Goal: Communication & Community: Answer question/provide support

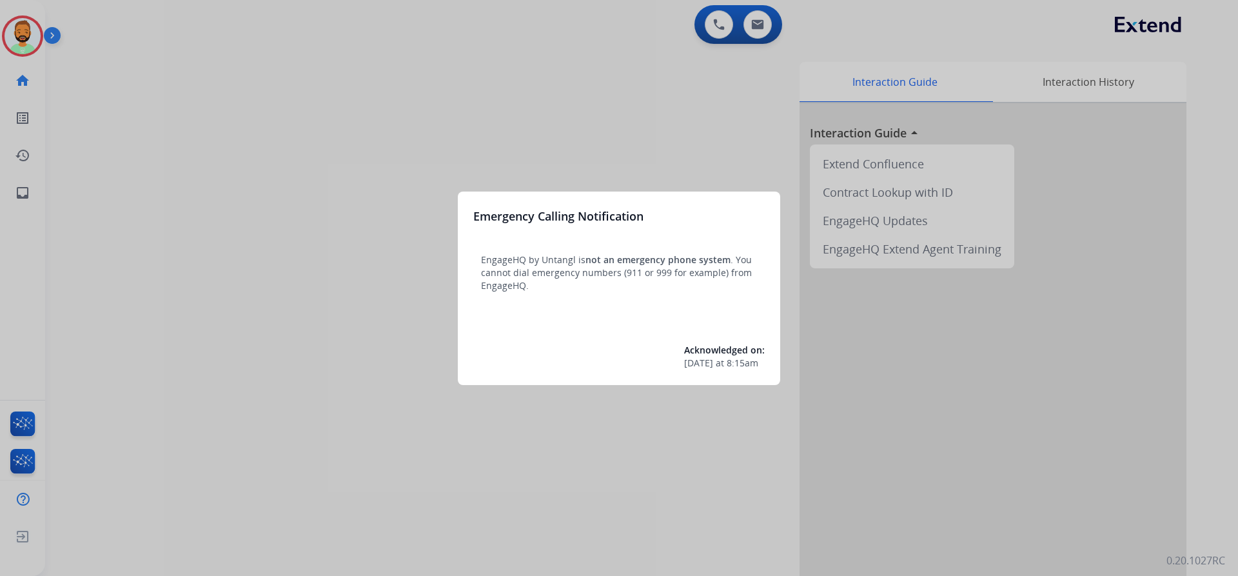
click at [410, 73] on div at bounding box center [619, 288] width 1238 height 576
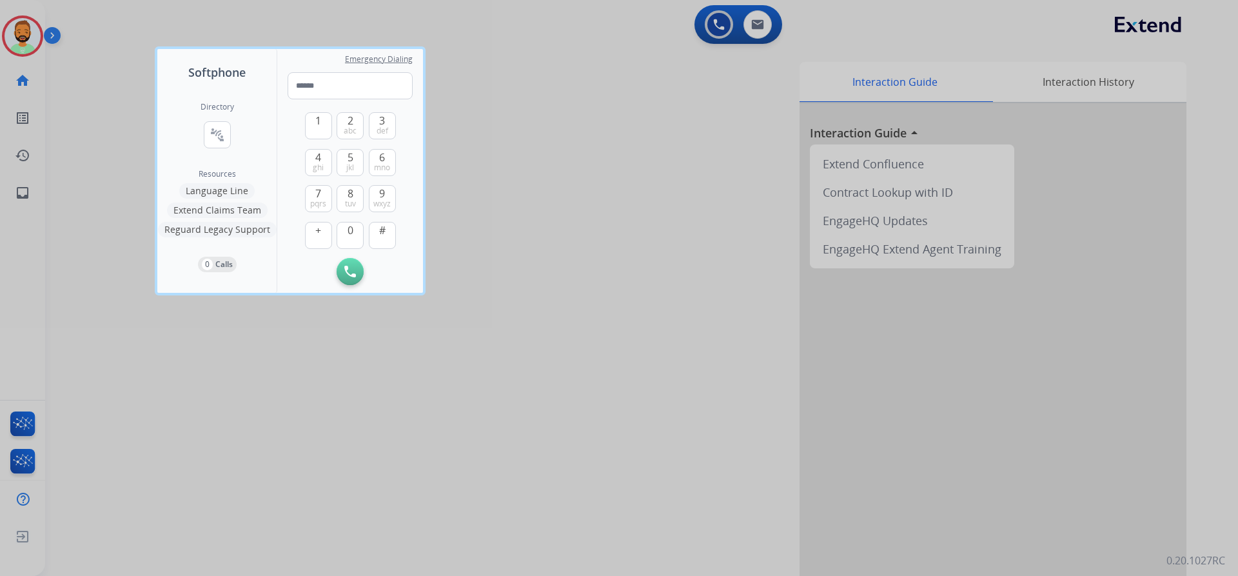
click at [86, 82] on div at bounding box center [619, 288] width 1238 height 576
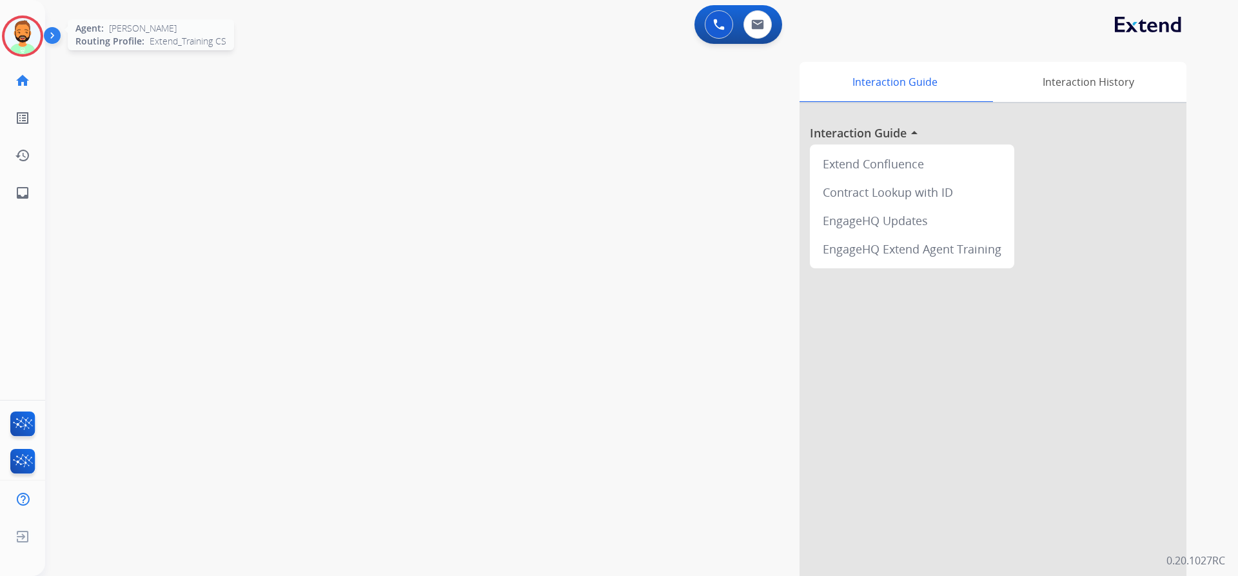
click at [17, 16] on div at bounding box center [22, 35] width 41 height 41
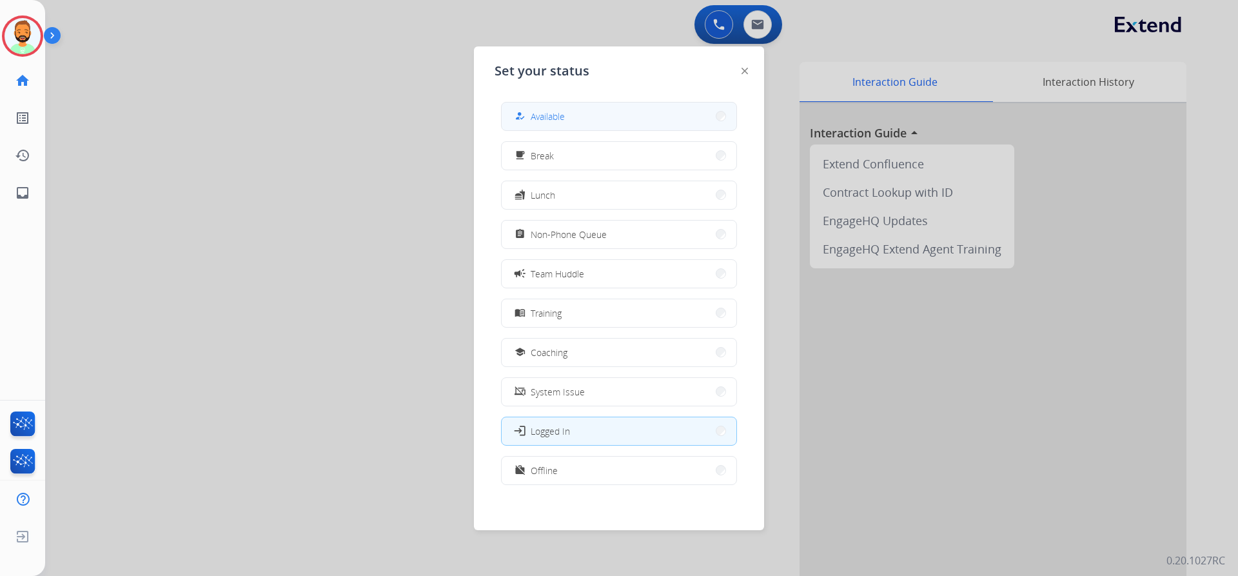
click at [700, 114] on button "how_to_reg Available" at bounding box center [619, 117] width 235 height 28
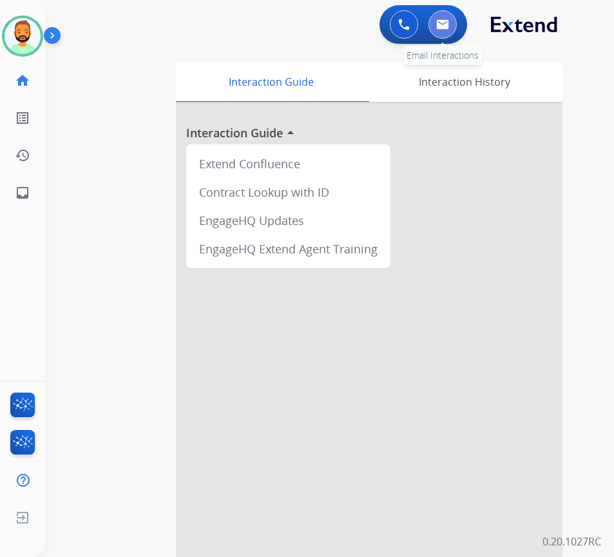
click at [444, 11] on button at bounding box center [443, 24] width 28 height 28
select select "**********"
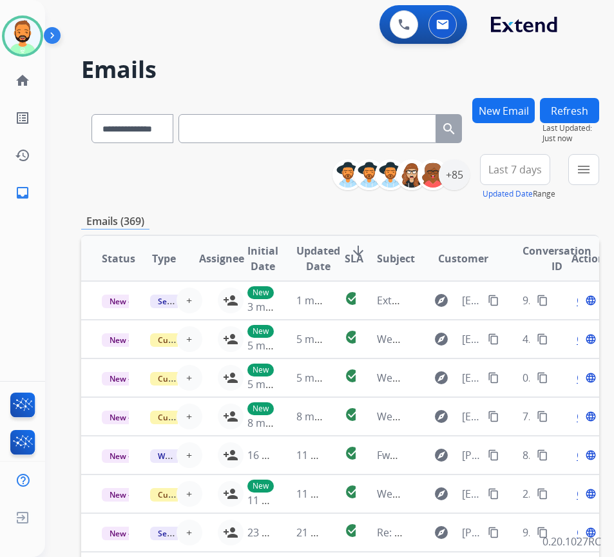
click at [526, 167] on span "Last 7 days" at bounding box center [516, 169] width 54 height 5
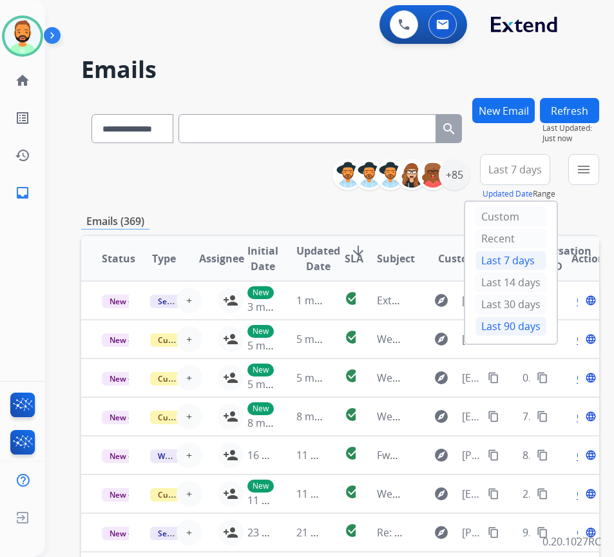
click at [515, 322] on div "Last 90 days" at bounding box center [511, 326] width 71 height 19
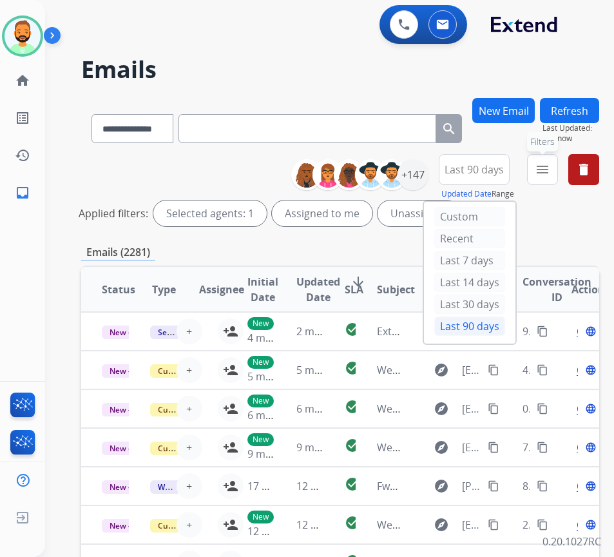
click at [558, 182] on button "menu Filters" at bounding box center [542, 169] width 31 height 31
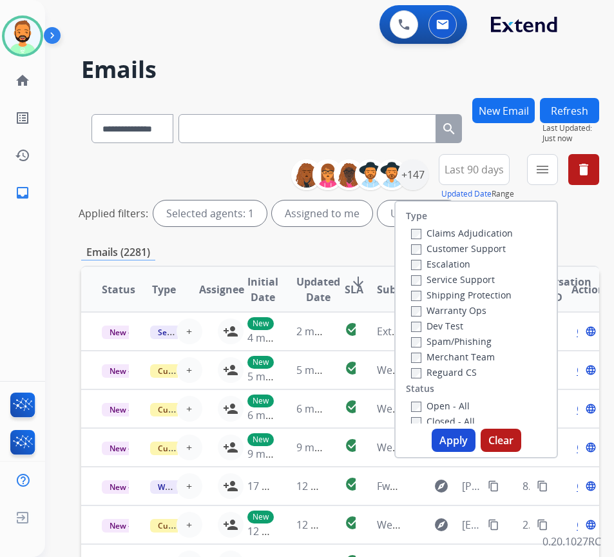
click at [488, 247] on label "Customer Support" at bounding box center [458, 248] width 95 height 12
click at [481, 295] on label "Shipping Protection" at bounding box center [461, 295] width 101 height 12
click at [445, 402] on label "Open - All" at bounding box center [440, 406] width 59 height 12
click at [461, 438] on button "Apply" at bounding box center [454, 440] width 44 height 23
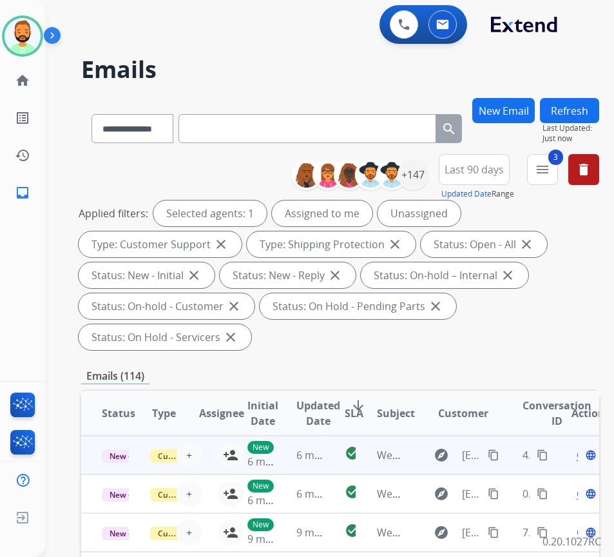
click at [336, 459] on td "check_circle" at bounding box center [340, 455] width 32 height 39
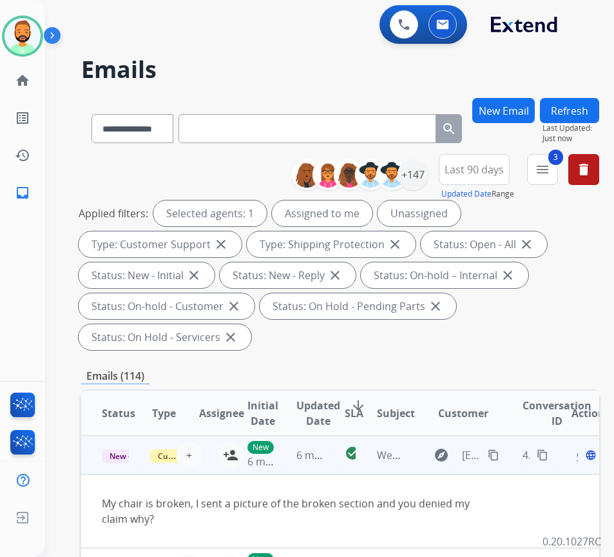
click at [500, 453] on mat-icon "content_copy" at bounding box center [494, 455] width 12 height 12
click at [328, 467] on td "check_circle" at bounding box center [340, 455] width 32 height 39
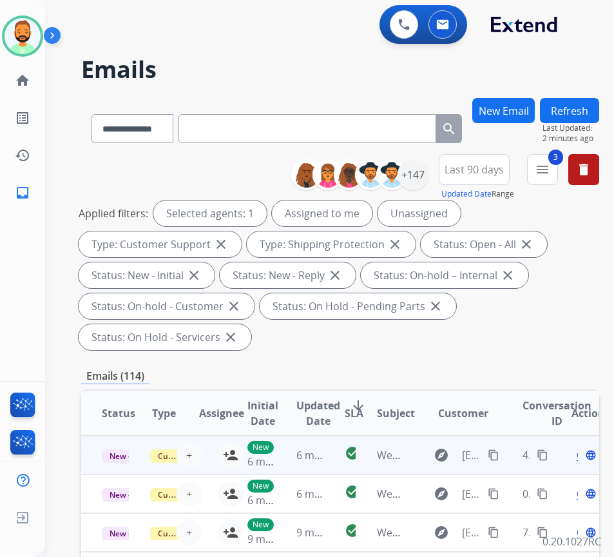
click at [328, 467] on td "check_circle" at bounding box center [340, 455] width 32 height 39
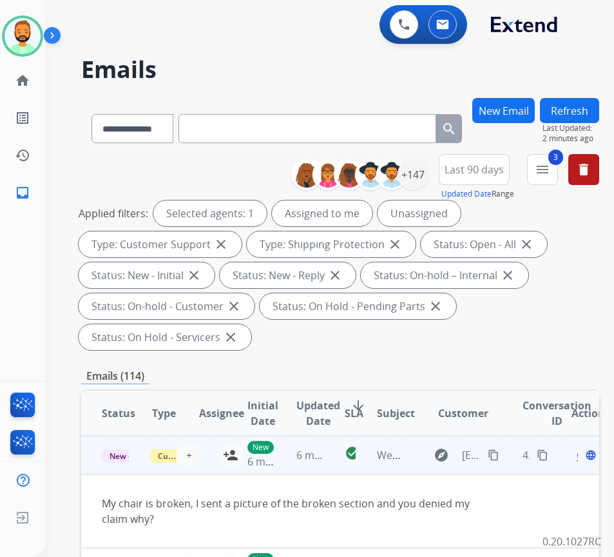
click at [583, 458] on span "Open" at bounding box center [590, 454] width 26 height 15
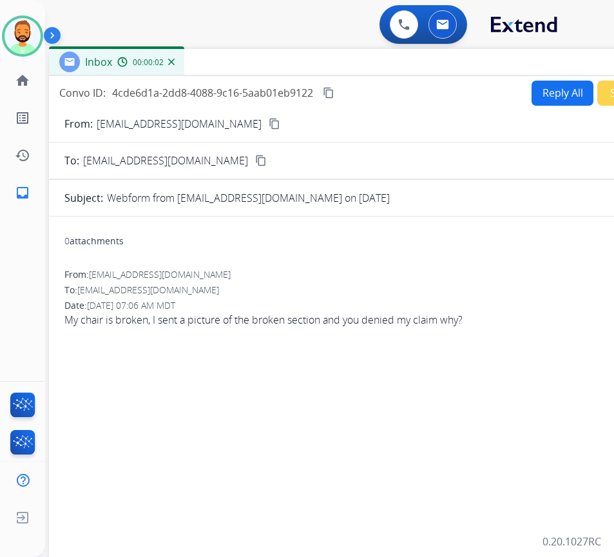
drag, startPoint x: 231, startPoint y: 93, endPoint x: 341, endPoint y: 63, distance: 114.2
click at [341, 63] on div "Inbox 00:00:02" at bounding box center [371, 62] width 645 height 27
click at [536, 95] on button "Reply All" at bounding box center [563, 93] width 62 height 25
select select "**********"
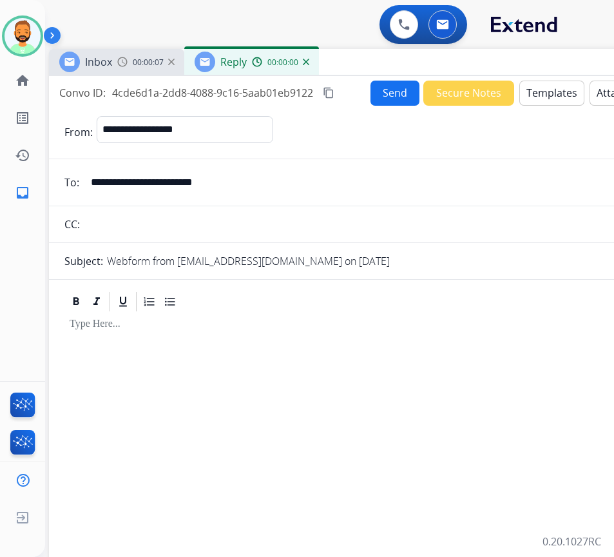
click at [536, 95] on button "Templates" at bounding box center [552, 93] width 65 height 25
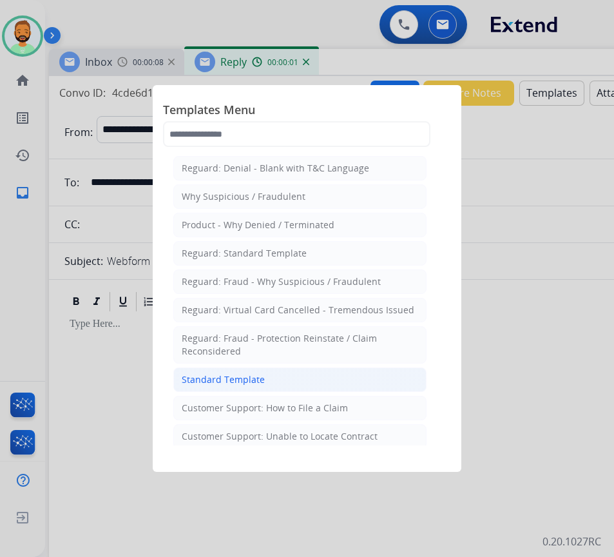
click at [294, 376] on li "Standard Template" at bounding box center [299, 379] width 253 height 24
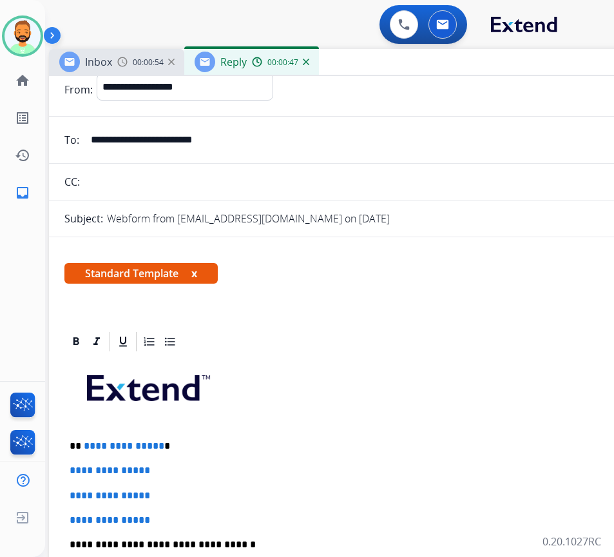
scroll to position [64, 0]
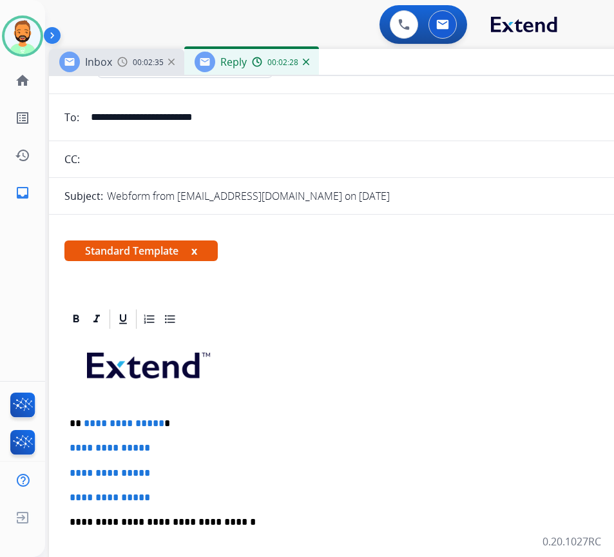
click at [246, 425] on p "**********" at bounding box center [366, 424] width 593 height 12
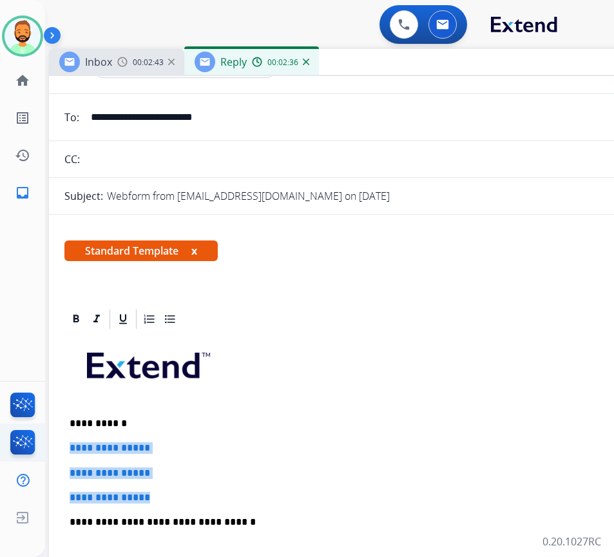
drag, startPoint x: 181, startPoint y: 498, endPoint x: 39, endPoint y: 440, distance: 152.6
click at [39, 440] on div "**********" at bounding box center [307, 278] width 614 height 557
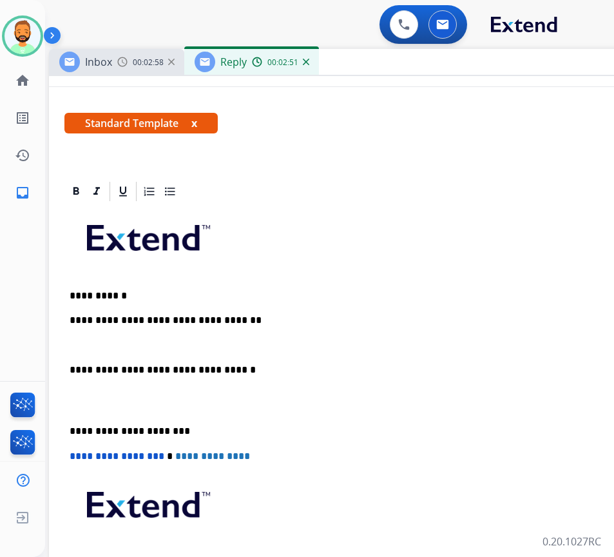
scroll to position [193, 0]
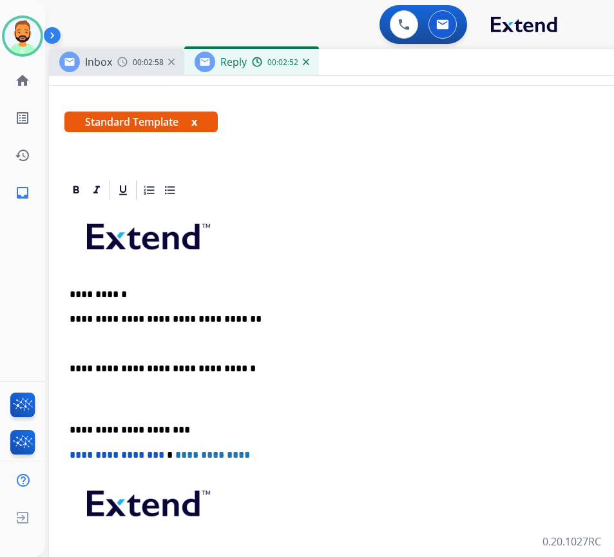
click at [70, 423] on div "**********" at bounding box center [371, 411] width 614 height 419
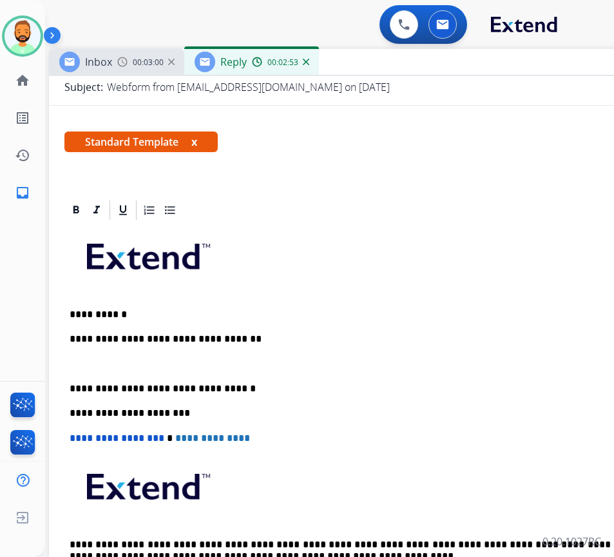
scroll to position [172, 0]
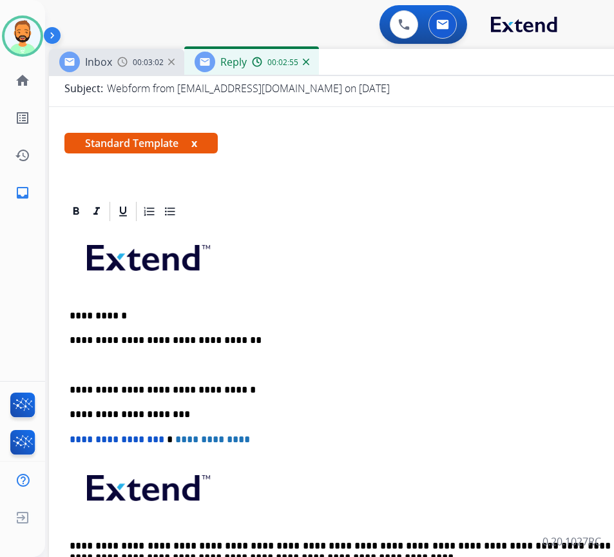
click at [97, 360] on p at bounding box center [371, 366] width 603 height 12
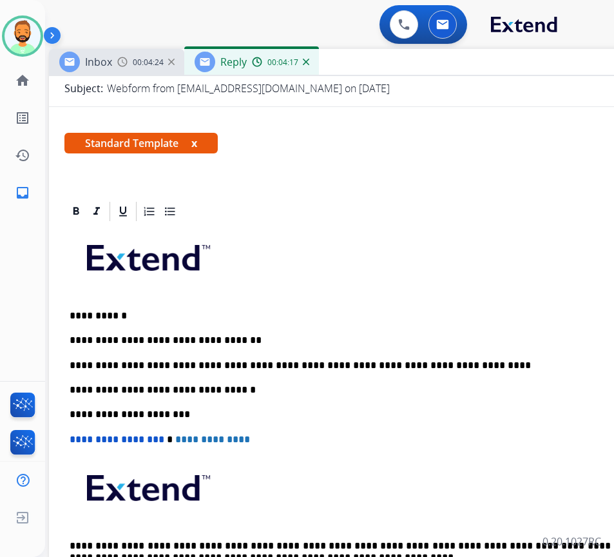
click at [512, 364] on p "**********" at bounding box center [366, 366] width 593 height 12
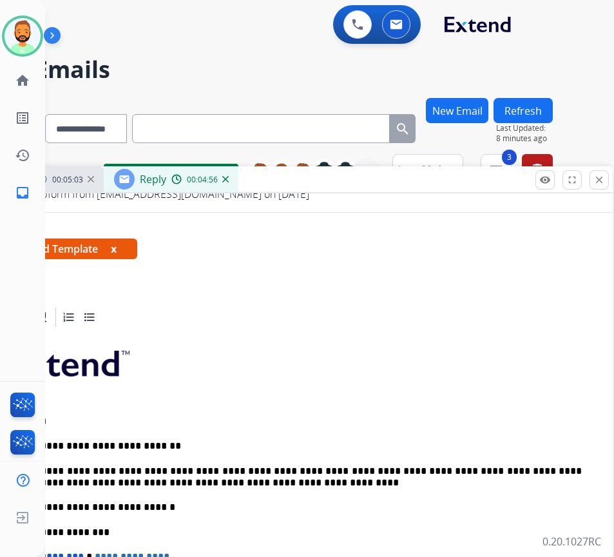
scroll to position [0, 6]
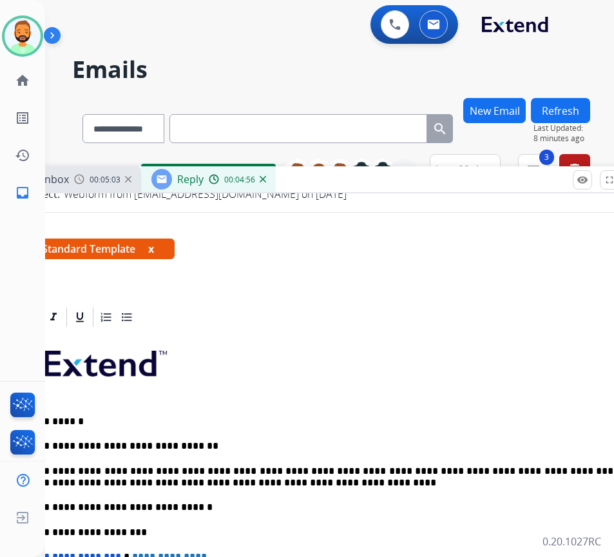
drag, startPoint x: 416, startPoint y: 56, endPoint x: 245, endPoint y: 173, distance: 207.8
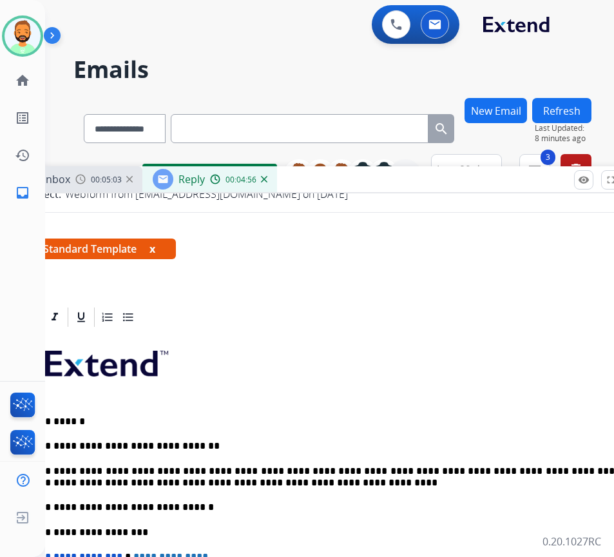
click at [342, 193] on div "Inbox 00:05:03 Reply 00:04:56" at bounding box center [329, 179] width 645 height 27
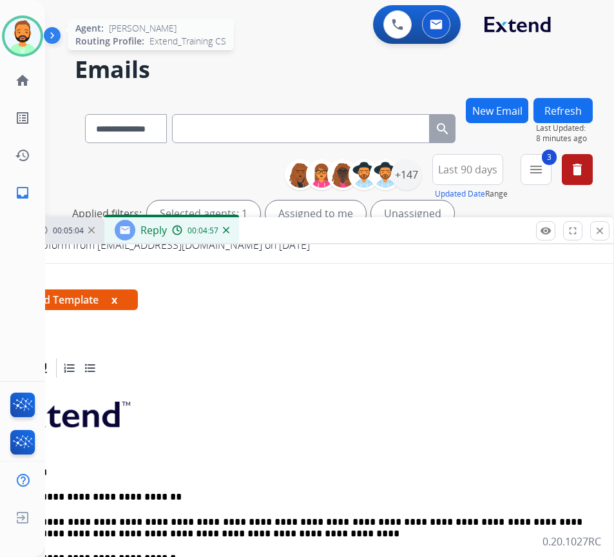
click at [35, 39] on img at bounding box center [23, 36] width 36 height 36
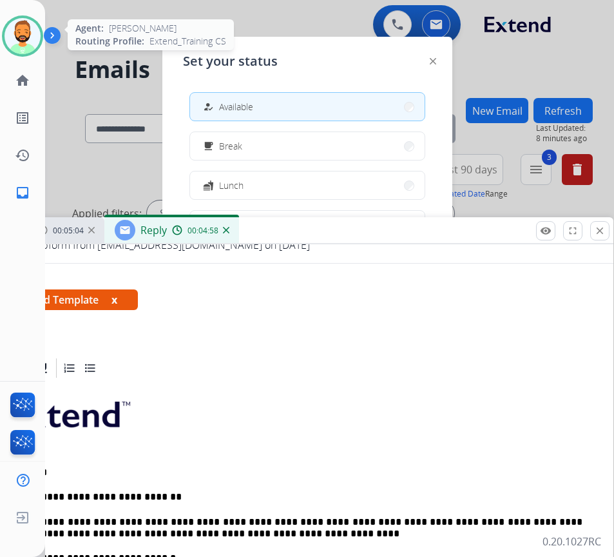
click at [35, 37] on img at bounding box center [23, 36] width 36 height 36
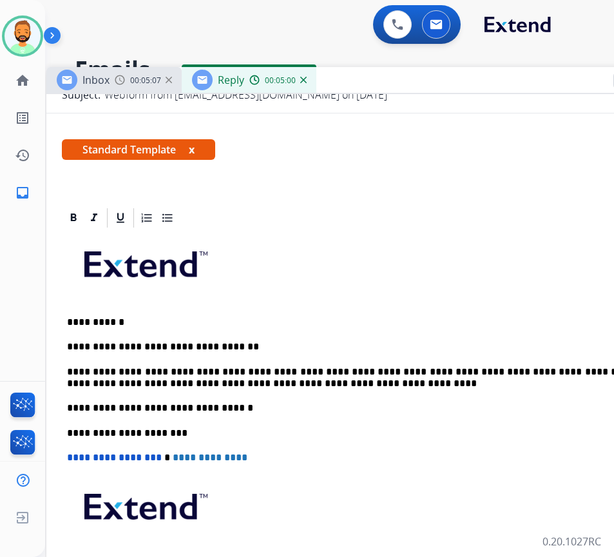
drag, startPoint x: 320, startPoint y: 234, endPoint x: 398, endPoint y: 82, distance: 170.7
click at [398, 82] on div "Inbox 00:05:07 Reply 00:05:00" at bounding box center [368, 80] width 645 height 27
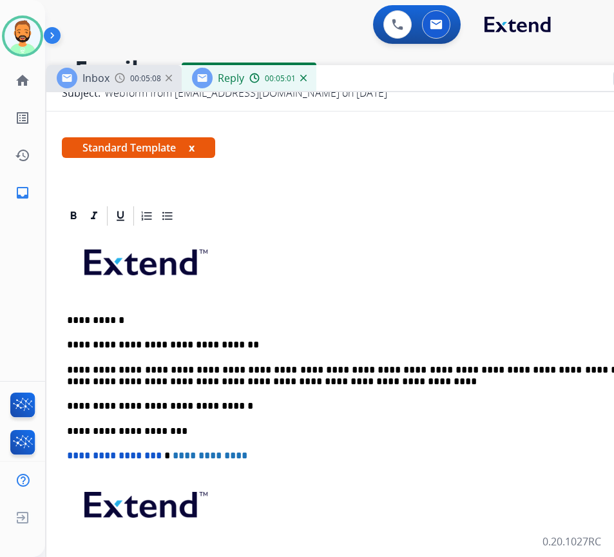
click at [354, 389] on div "**********" at bounding box center [369, 425] width 614 height 394
click at [349, 387] on div "**********" at bounding box center [369, 425] width 614 height 394
click at [337, 380] on p "**********" at bounding box center [363, 376] width 593 height 24
drag, startPoint x: 15, startPoint y: 28, endPoint x: 52, endPoint y: 49, distance: 43.0
click at [15, 29] on img at bounding box center [23, 36] width 36 height 36
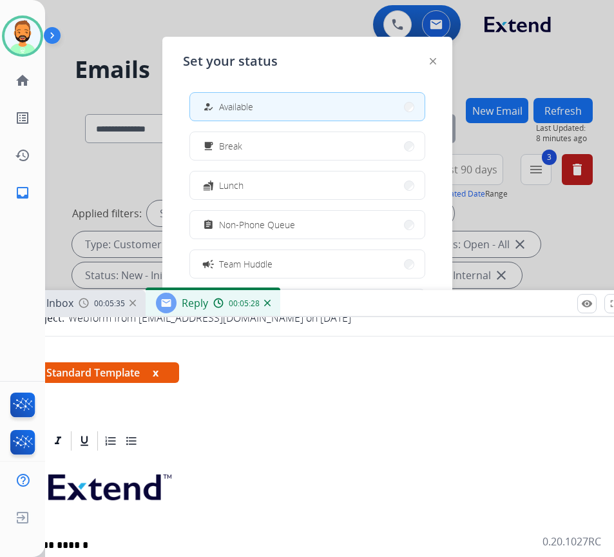
drag, startPoint x: 405, startPoint y: 83, endPoint x: 356, endPoint y: 286, distance: 208.9
click at [367, 307] on div "Inbox 00:05:35 Reply 00:05:28" at bounding box center [332, 303] width 645 height 27
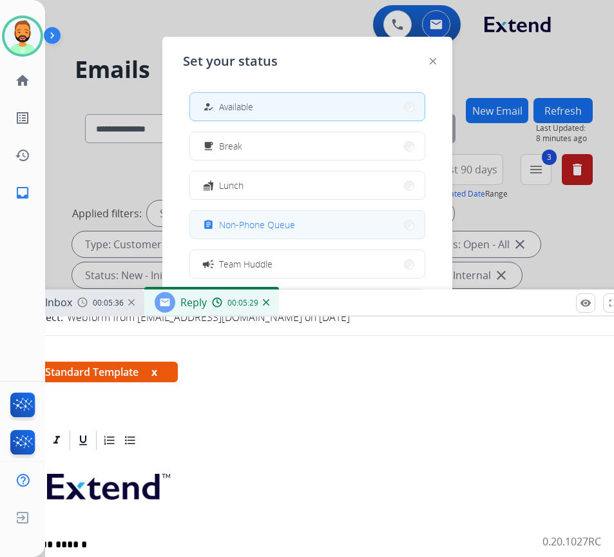
click at [327, 231] on button "assignment Non-Phone Queue" at bounding box center [307, 225] width 235 height 28
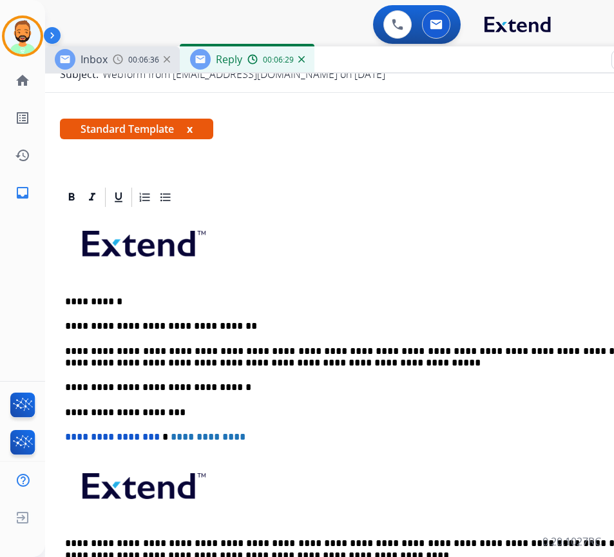
drag, startPoint x: 382, startPoint y: 308, endPoint x: 416, endPoint y: 64, distance: 245.4
click at [416, 64] on div "Inbox 00:06:36 Reply 00:06:29" at bounding box center [366, 59] width 645 height 27
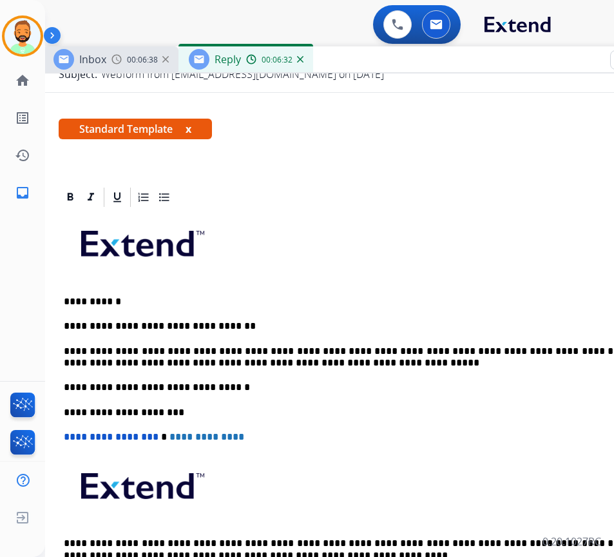
click at [360, 362] on p "**********" at bounding box center [360, 358] width 593 height 24
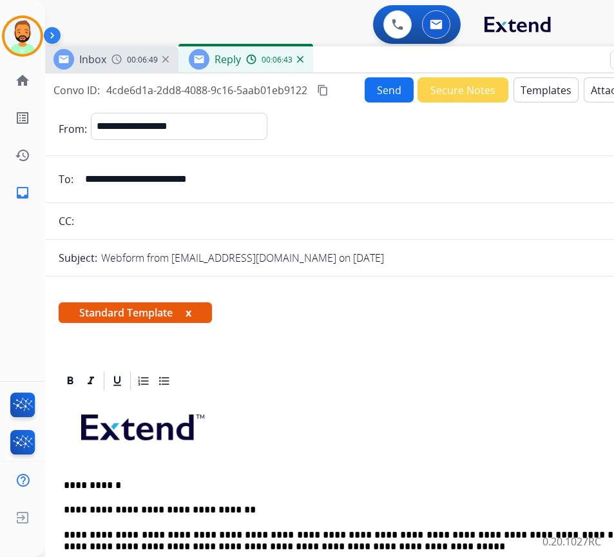
click at [384, 98] on button "Send" at bounding box center [389, 89] width 49 height 25
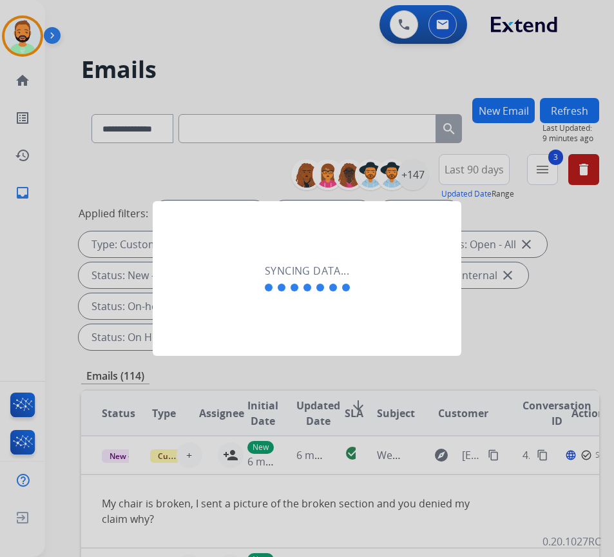
scroll to position [0, 2]
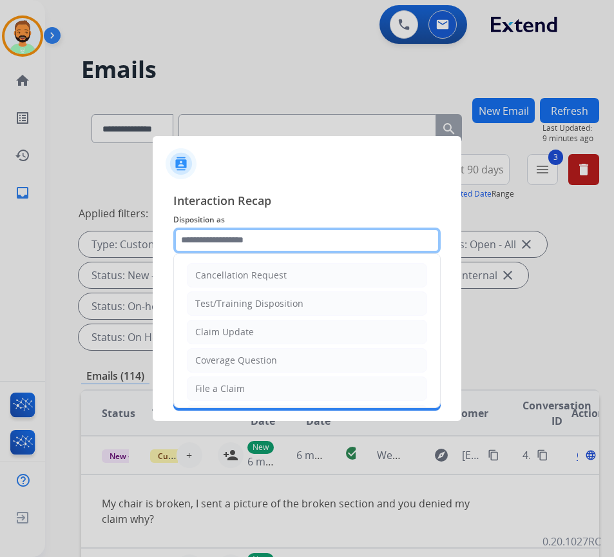
click at [323, 230] on input "text" at bounding box center [307, 241] width 268 height 26
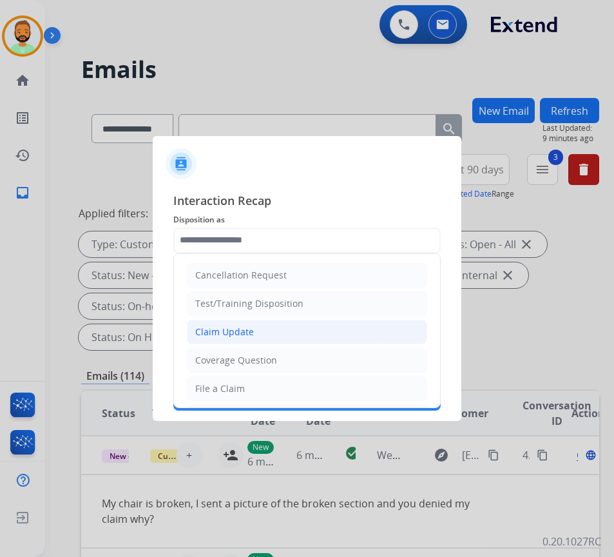
click at [288, 331] on li "Claim Update" at bounding box center [307, 332] width 240 height 24
type input "**********"
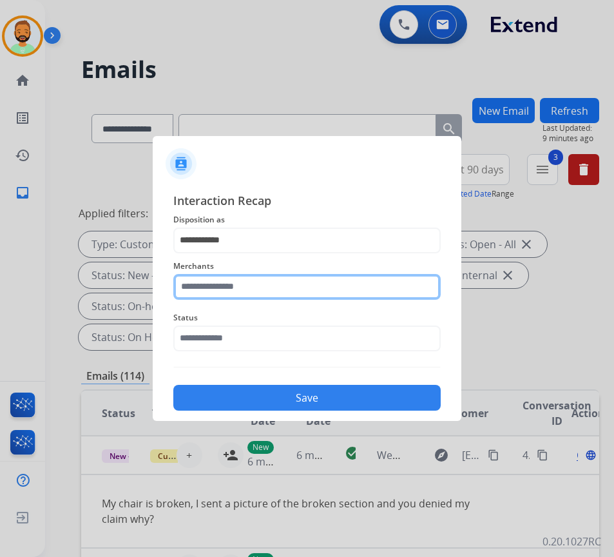
click at [254, 285] on input "text" at bounding box center [307, 287] width 268 height 26
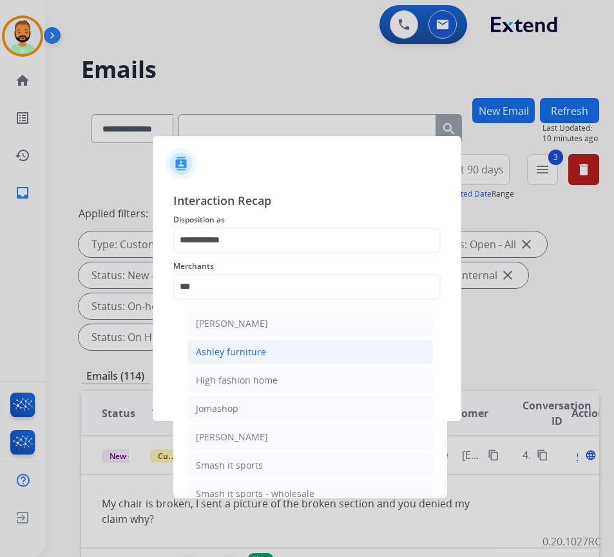
click at [280, 349] on li "Ashley furniture" at bounding box center [311, 352] width 246 height 24
type input "**********"
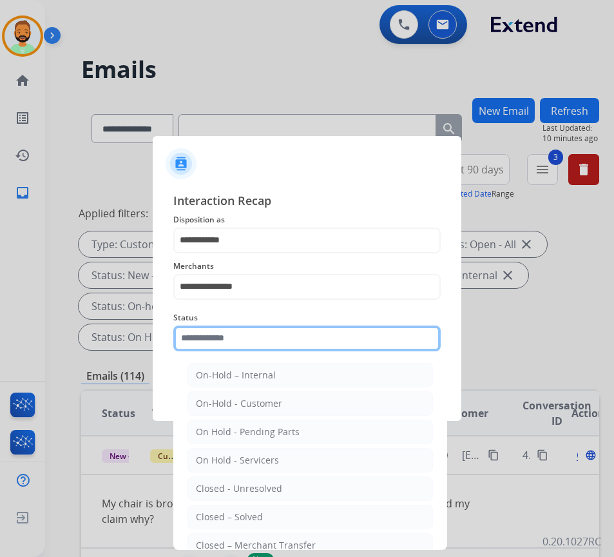
click at [308, 333] on input "text" at bounding box center [307, 339] width 268 height 26
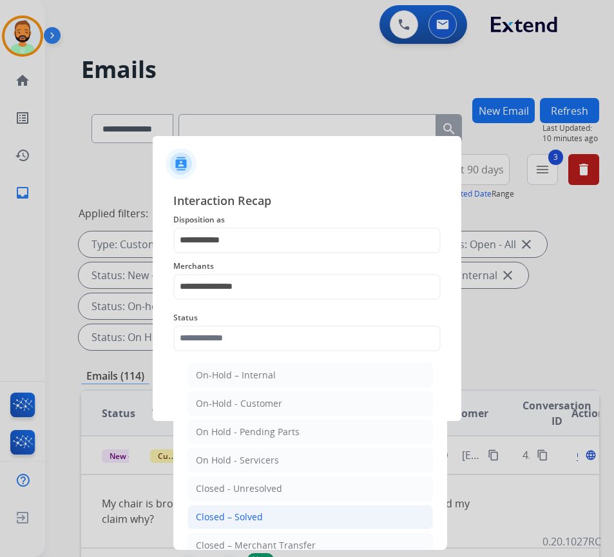
click at [312, 506] on li "Closed – Solved" at bounding box center [311, 517] width 246 height 24
type input "**********"
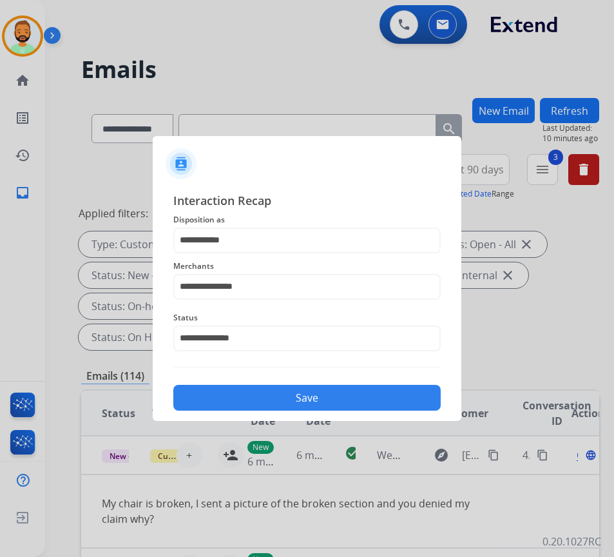
click at [380, 400] on button "Save" at bounding box center [307, 398] width 268 height 26
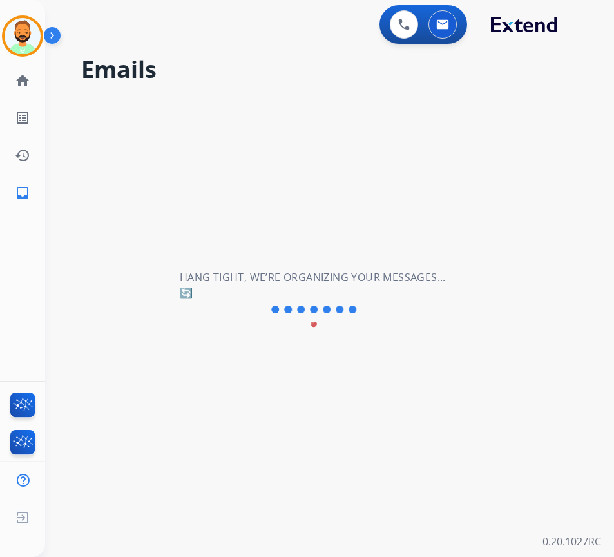
scroll to position [0, 0]
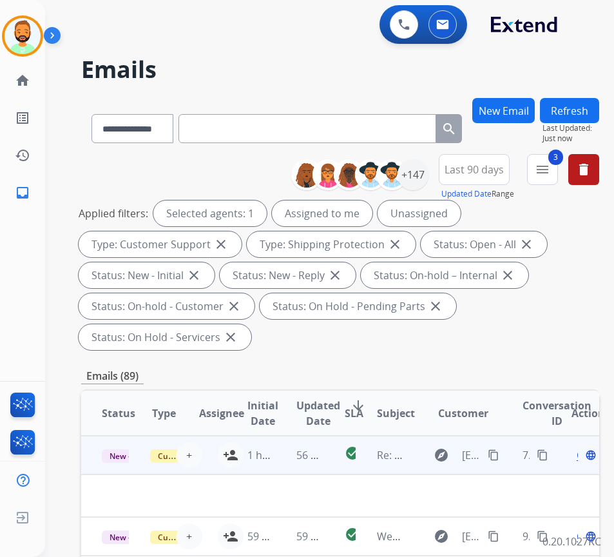
click at [284, 455] on td "56 minutes ago" at bounding box center [300, 455] width 48 height 39
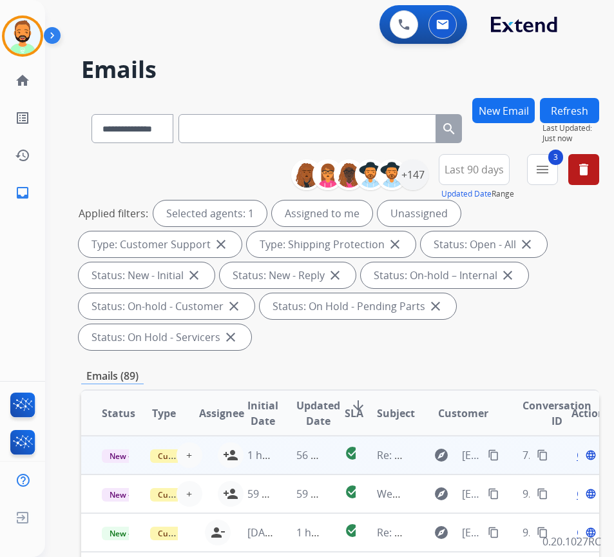
click at [286, 464] on td "56 minutes ago" at bounding box center [300, 455] width 48 height 39
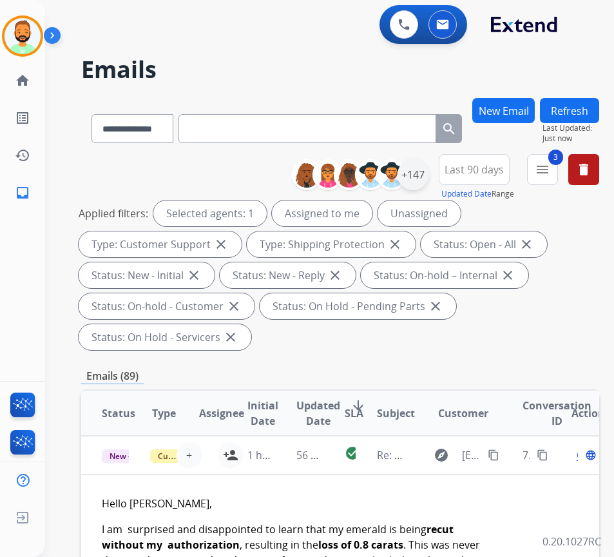
click at [429, 175] on div "+147" at bounding box center [413, 174] width 31 height 31
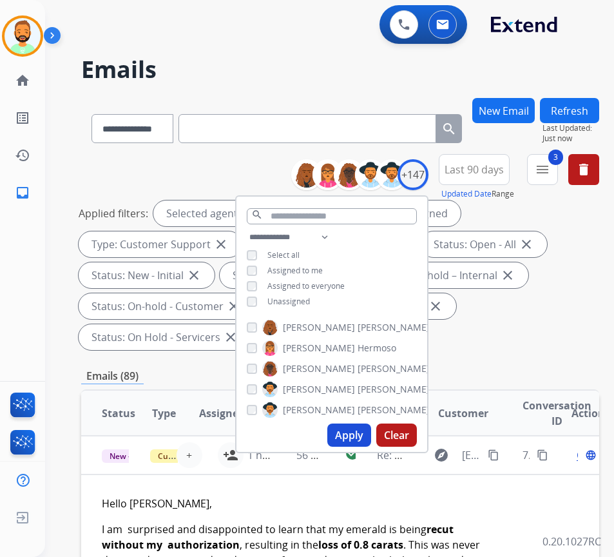
click at [295, 301] on span "Unassigned" at bounding box center [289, 301] width 43 height 11
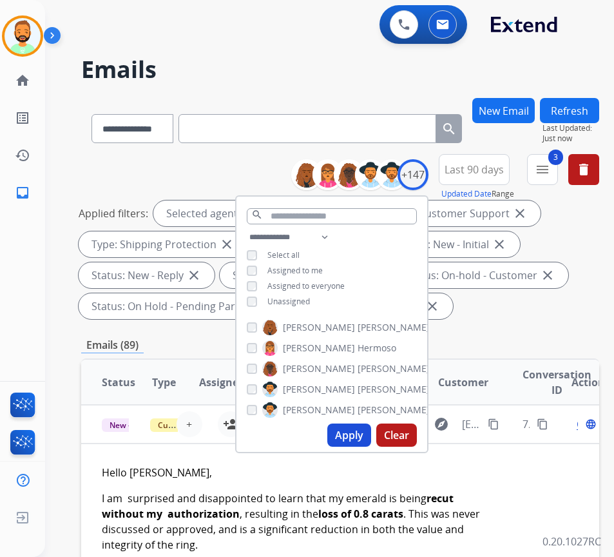
click at [371, 431] on button "Apply" at bounding box center [350, 435] width 44 height 23
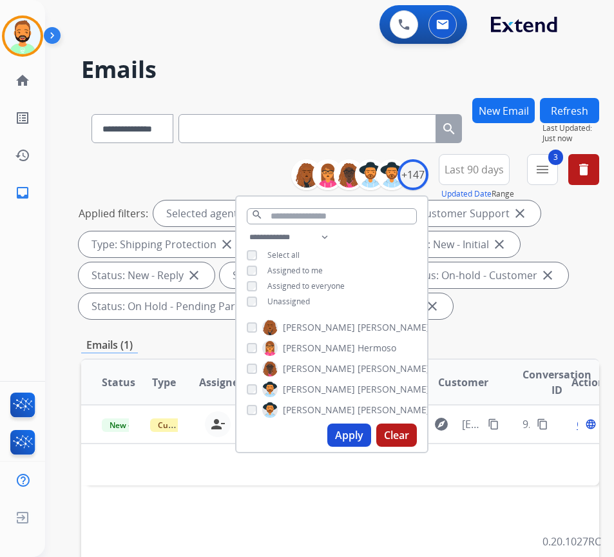
drag, startPoint x: 556, startPoint y: 302, endPoint x: 520, endPoint y: 320, distance: 39.8
click at [555, 301] on div "Applied filters: Selected agents: 1 Assigned to me Type: Customer Support close…" at bounding box center [338, 259] width 518 height 119
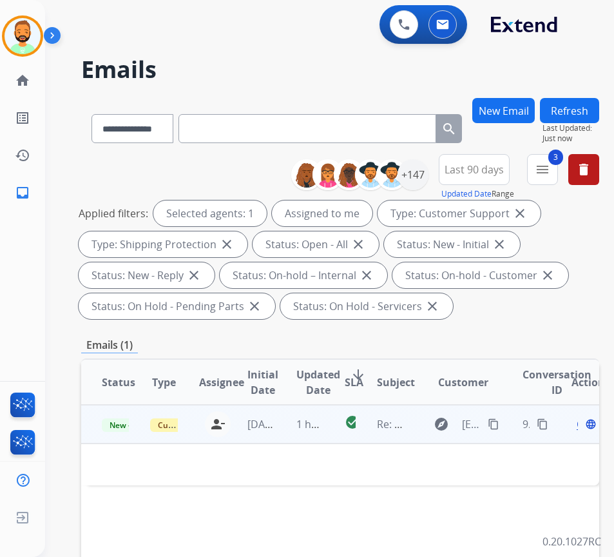
click at [279, 423] on td "1 hour ago" at bounding box center [300, 424] width 48 height 39
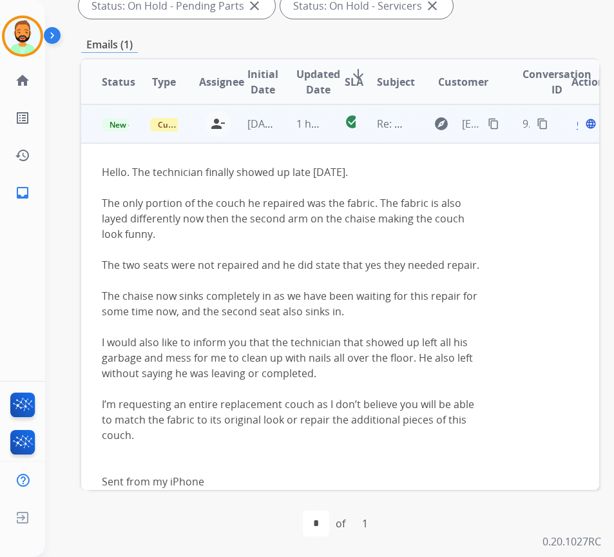
click at [494, 132] on div "explore bmmorgan01@comcast.net content_copy" at bounding box center [464, 123] width 76 height 21
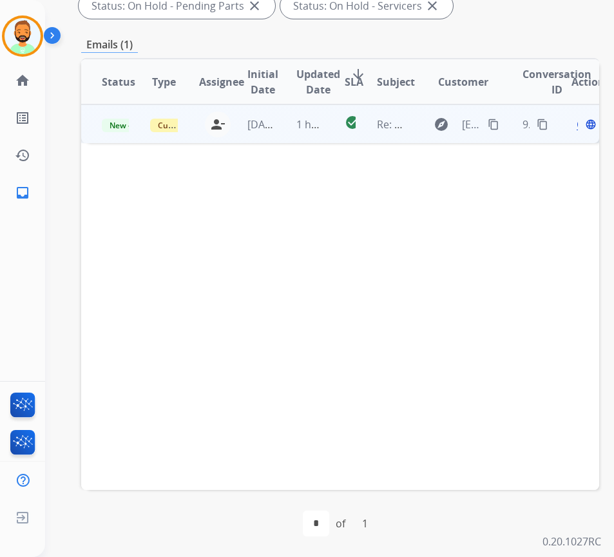
click at [499, 121] on mat-icon "content_copy" at bounding box center [494, 125] width 12 height 12
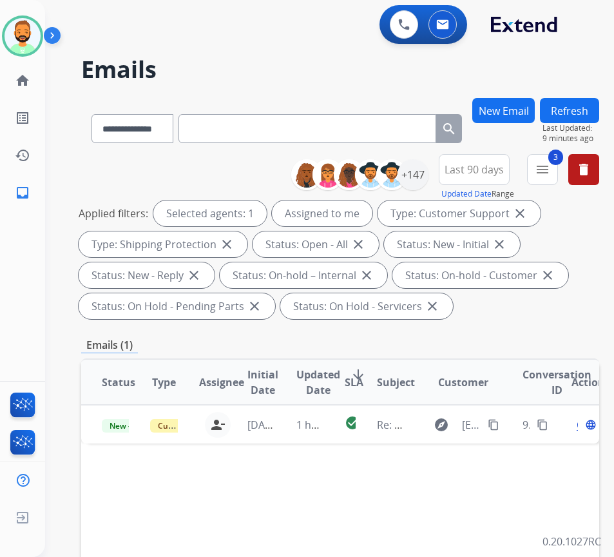
click at [157, 344] on div "Emails (1)" at bounding box center [340, 345] width 518 height 16
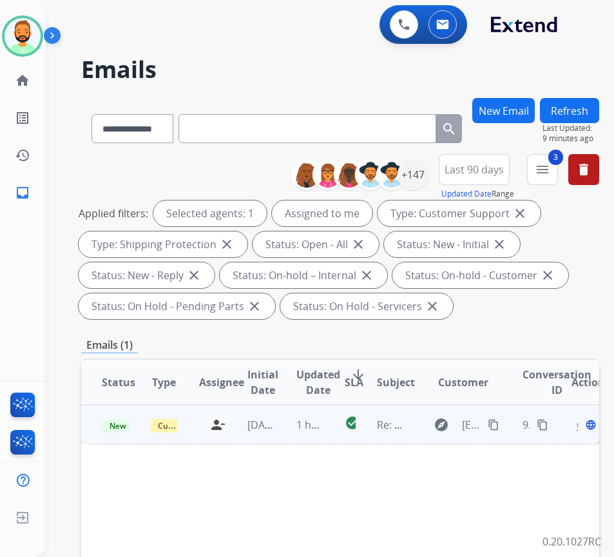
click at [289, 420] on td "1 hour ago" at bounding box center [300, 424] width 48 height 39
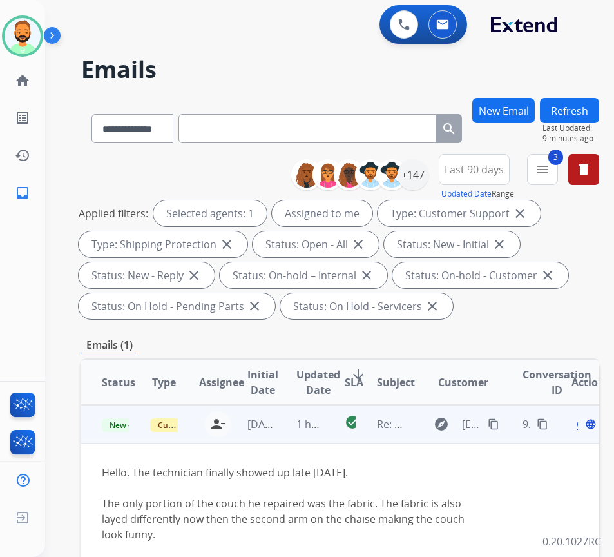
click at [585, 426] on div "Open language" at bounding box center [585, 423] width 27 height 15
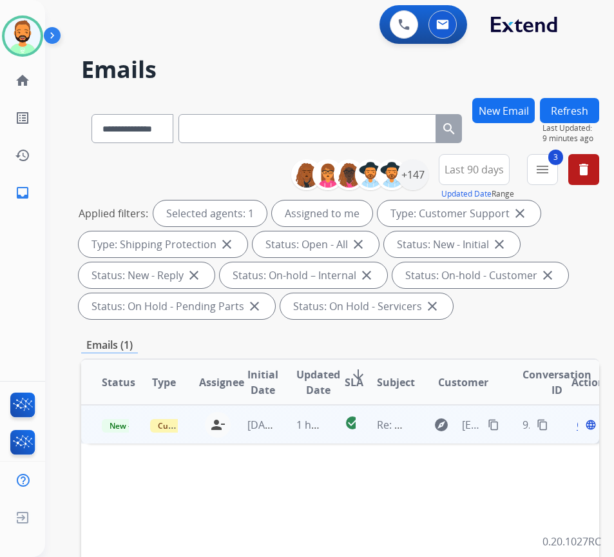
click at [583, 427] on span "Open" at bounding box center [590, 424] width 26 height 15
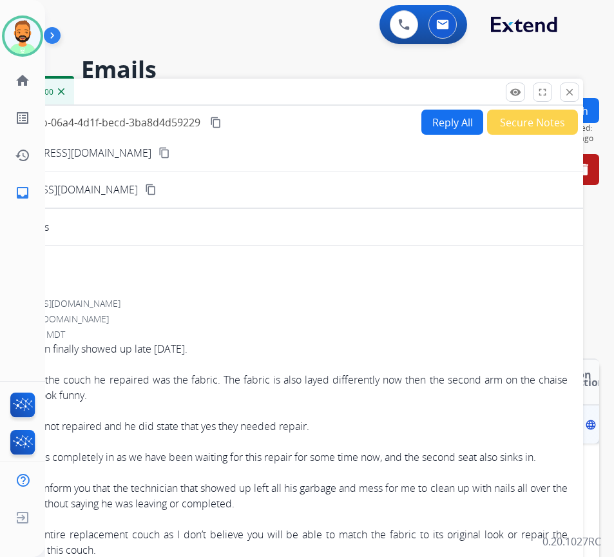
click at [583, 427] on span "Open" at bounding box center [590, 424] width 26 height 15
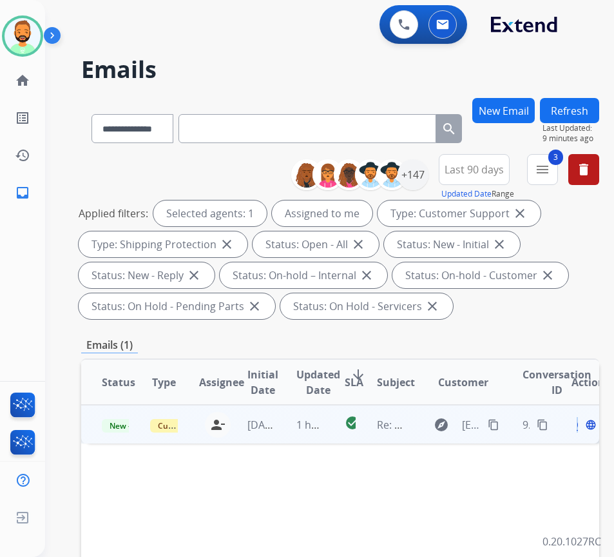
click at [582, 425] on span "Open" at bounding box center [590, 424] width 26 height 15
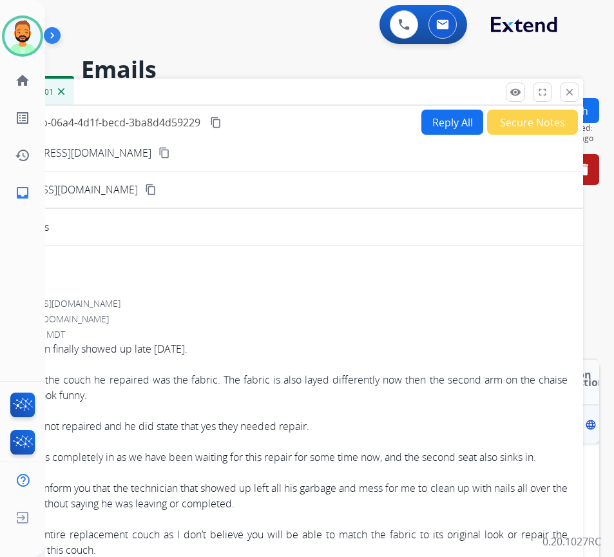
click at [447, 118] on button "Reply All" at bounding box center [453, 122] width 62 height 25
click at [435, 118] on button "Reply All" at bounding box center [453, 122] width 62 height 25
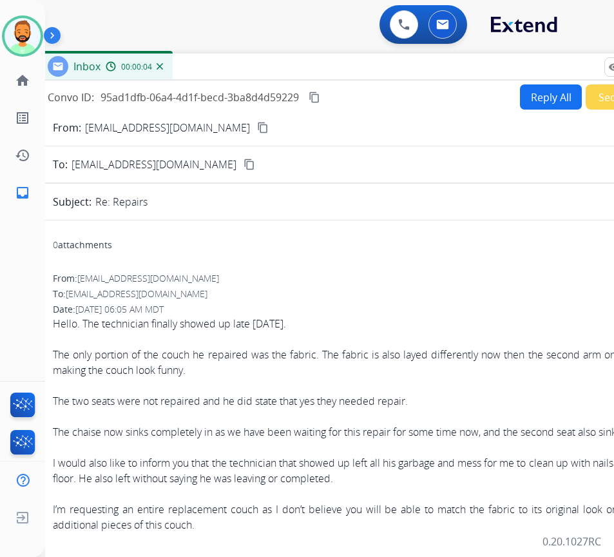
drag, startPoint x: 353, startPoint y: 81, endPoint x: 446, endPoint y: 55, distance: 96.8
click at [446, 55] on div "Inbox 00:00:04" at bounding box center [359, 67] width 645 height 27
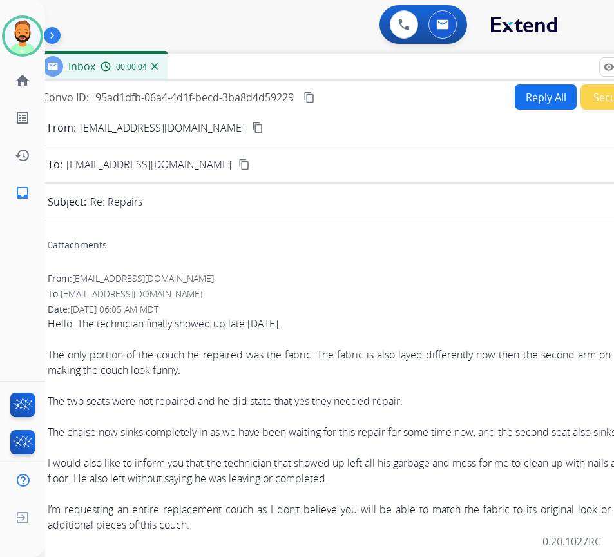
click at [518, 97] on button "Reply All" at bounding box center [546, 96] width 62 height 25
click at [519, 97] on button "Reply All" at bounding box center [546, 96] width 62 height 25
drag, startPoint x: 515, startPoint y: 69, endPoint x: 378, endPoint y: 54, distance: 137.5
click at [379, 54] on div "Inbox 00:00:06" at bounding box center [354, 67] width 645 height 27
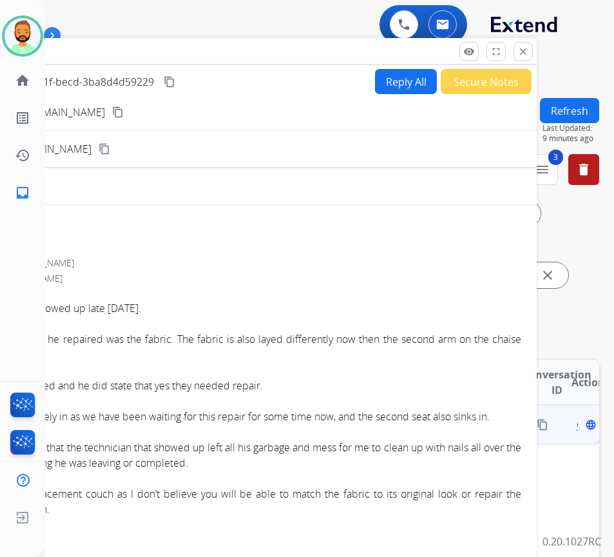
click at [529, 52] on button "close Close" at bounding box center [523, 51] width 19 height 19
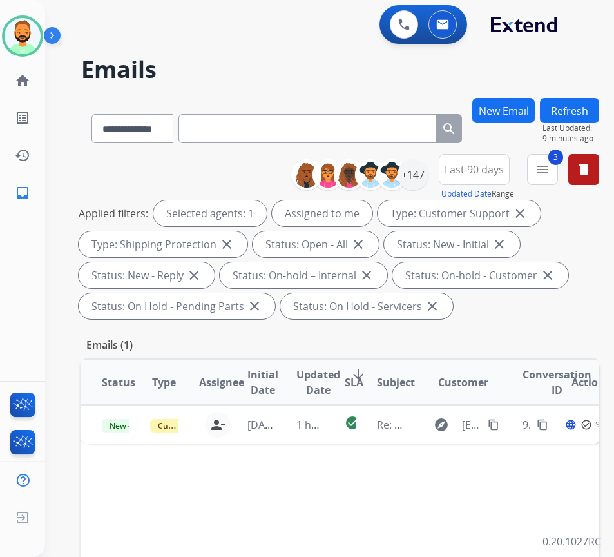
click at [588, 117] on button "Refresh" at bounding box center [569, 110] width 59 height 25
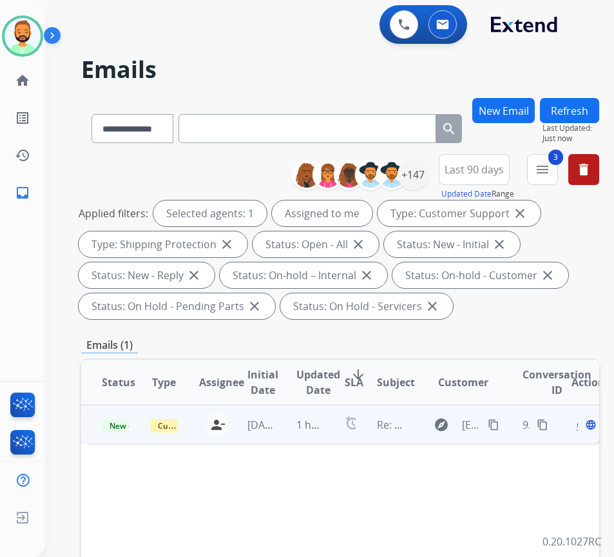
click at [279, 436] on td "1 hour ago" at bounding box center [300, 424] width 48 height 39
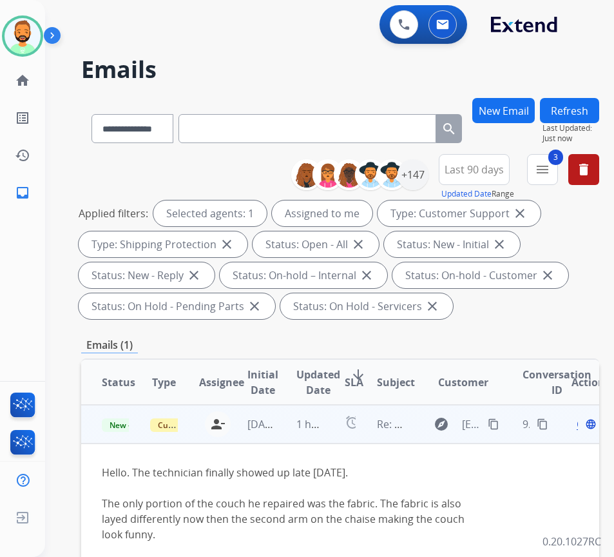
click at [585, 424] on div "Open language" at bounding box center [585, 423] width 27 height 15
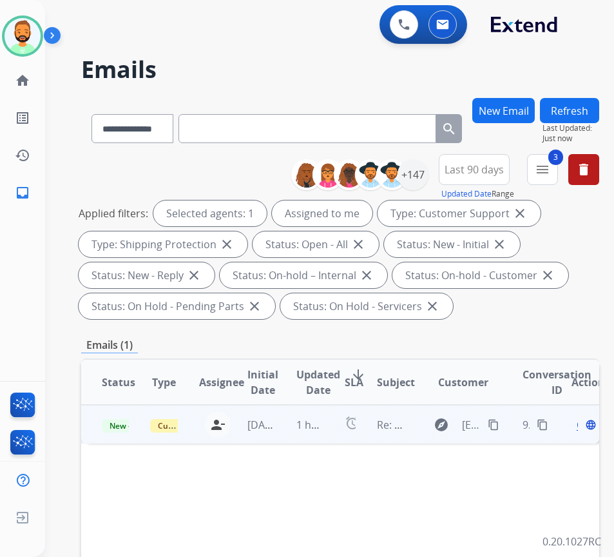
click at [582, 427] on span "Open" at bounding box center [590, 424] width 26 height 15
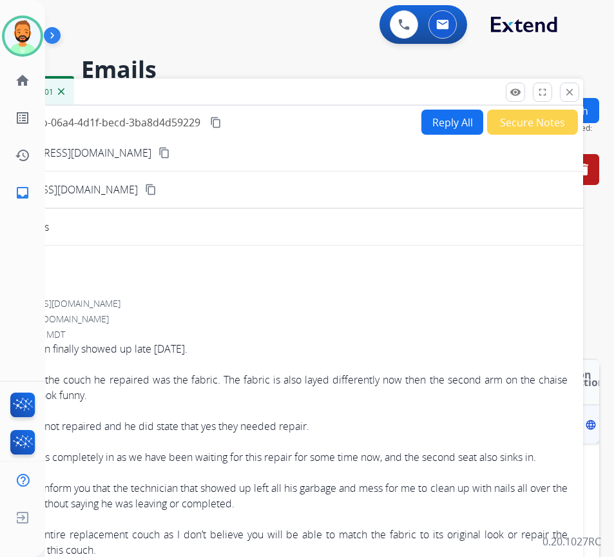
drag, startPoint x: 438, startPoint y: 118, endPoint x: 438, endPoint y: 124, distance: 6.5
click at [438, 124] on button "Reply All" at bounding box center [453, 122] width 62 height 25
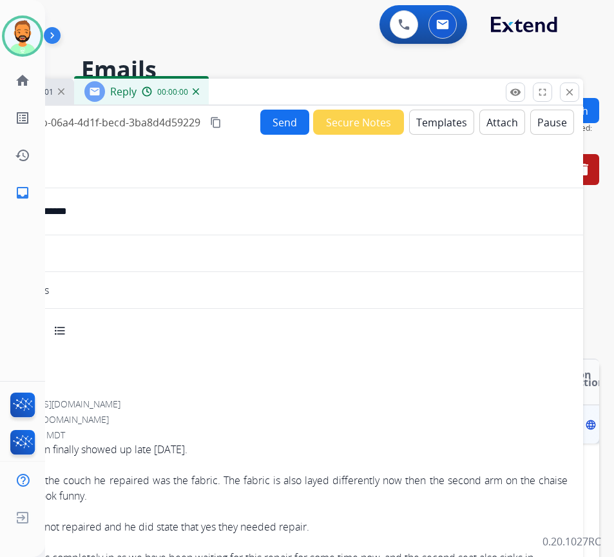
select select "**********"
click at [465, 126] on div "Send Secure Notes Templates Attach Pause" at bounding box center [417, 122] width 314 height 25
click at [451, 130] on button "Templates" at bounding box center [441, 122] width 65 height 25
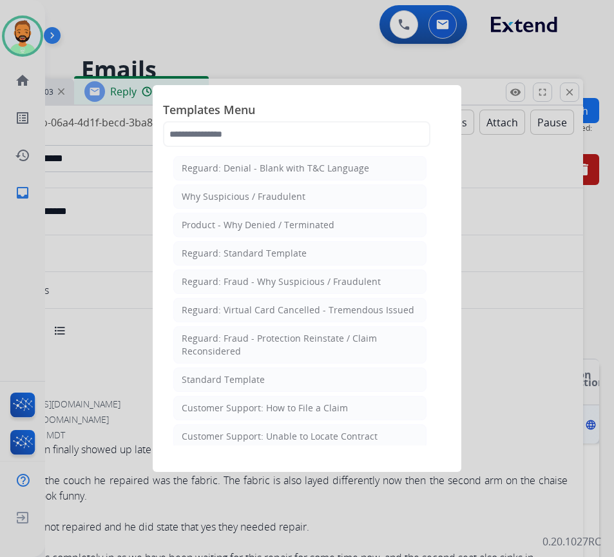
click at [310, 378] on li "Standard Template" at bounding box center [299, 379] width 253 height 24
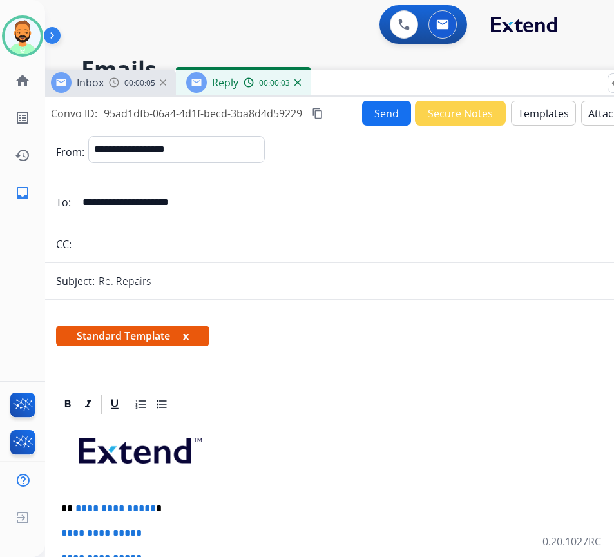
drag, startPoint x: 270, startPoint y: 86, endPoint x: 405, endPoint y: 77, distance: 135.0
click at [404, 77] on div "Inbox 00:00:05 Reply 00:00:03" at bounding box center [363, 83] width 645 height 27
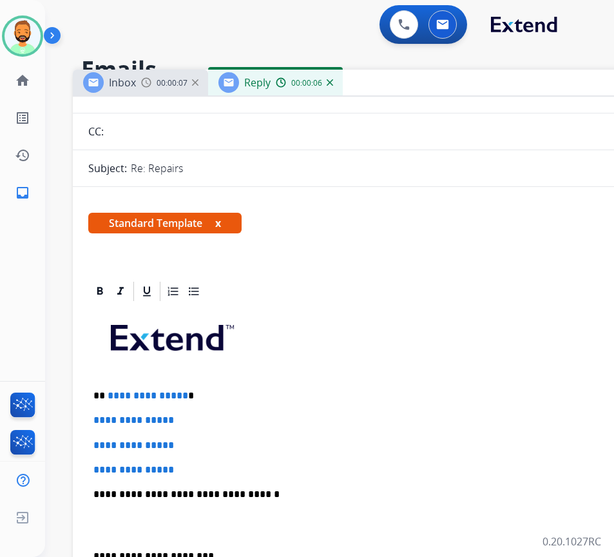
scroll to position [129, 0]
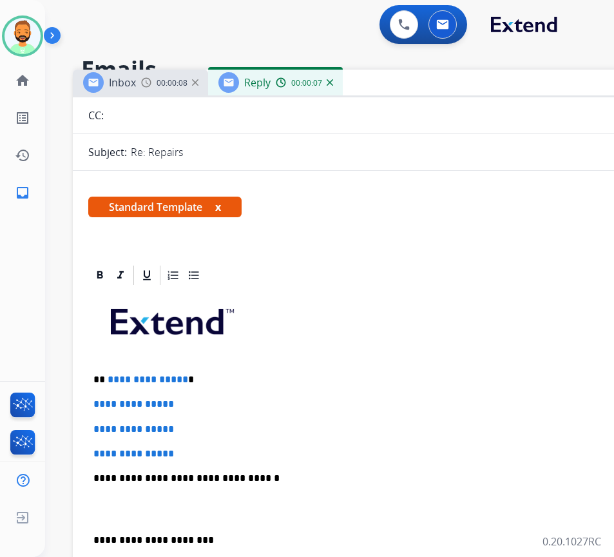
click at [284, 366] on div "**********" at bounding box center [395, 509] width 614 height 444
drag, startPoint x: 186, startPoint y: 440, endPoint x: 115, endPoint y: 411, distance: 75.8
click at [121, 400] on div "**********" at bounding box center [395, 509] width 614 height 444
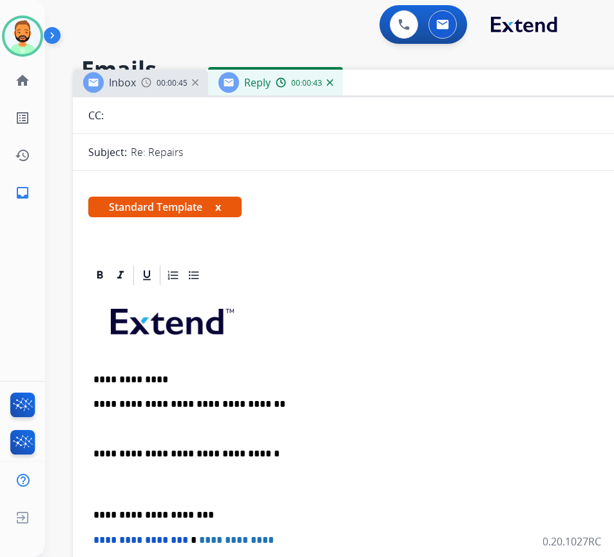
drag, startPoint x: 85, startPoint y: 507, endPoint x: 92, endPoint y: 511, distance: 8.4
click at [95, 514] on p "**********" at bounding box center [389, 515] width 593 height 12
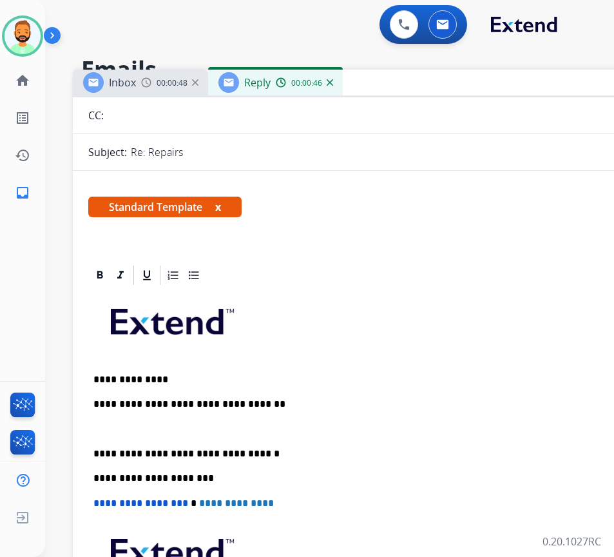
click at [170, 426] on p at bounding box center [394, 430] width 603 height 12
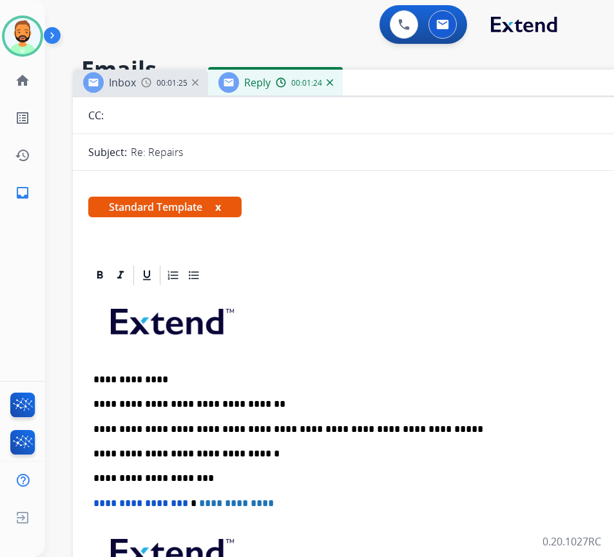
click at [489, 509] on div "**********" at bounding box center [395, 478] width 614 height 382
click at [129, 427] on p "**********" at bounding box center [389, 430] width 593 height 12
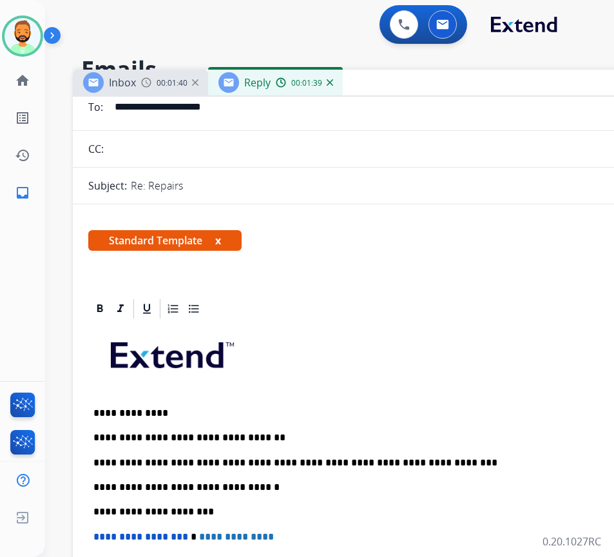
scroll to position [0, 0]
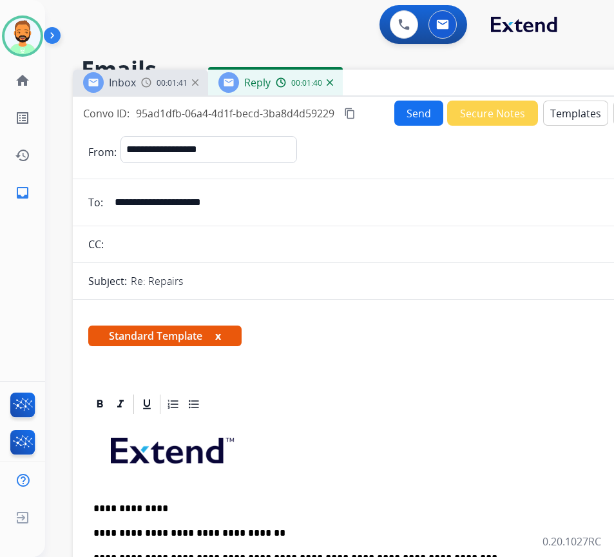
click at [414, 113] on button "Send" at bounding box center [419, 113] width 49 height 25
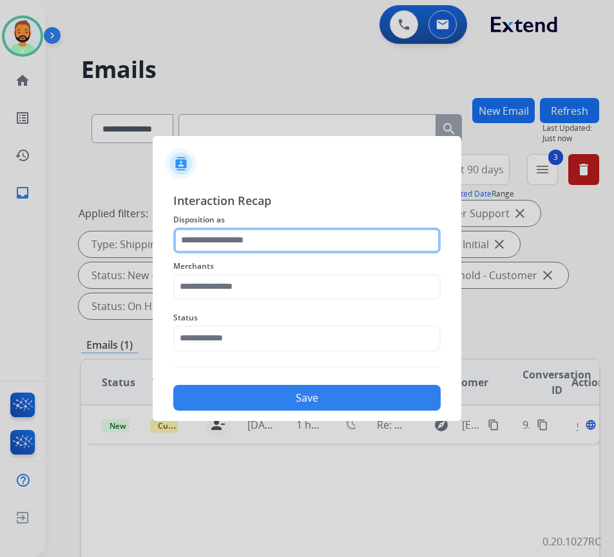
click at [251, 243] on input "text" at bounding box center [307, 241] width 268 height 26
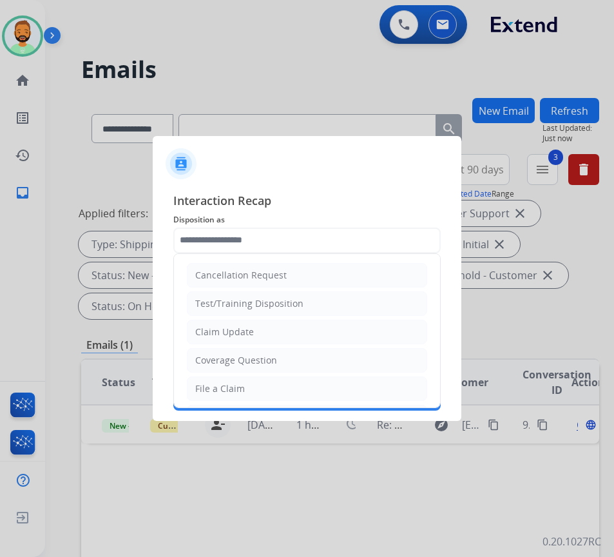
click at [247, 344] on ul "Cancellation Request Test/Training Disposition Claim Update Coverage Question F…" at bounding box center [307, 431] width 266 height 355
click at [250, 333] on div "Claim Update" at bounding box center [224, 332] width 59 height 13
type input "**********"
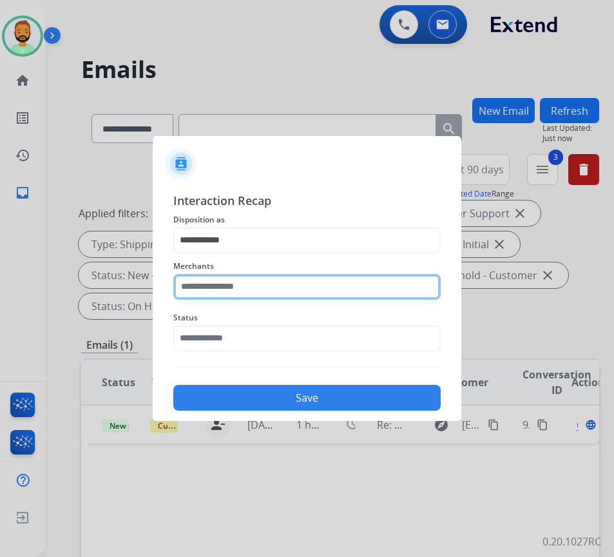
click at [233, 293] on input "text" at bounding box center [307, 287] width 268 height 26
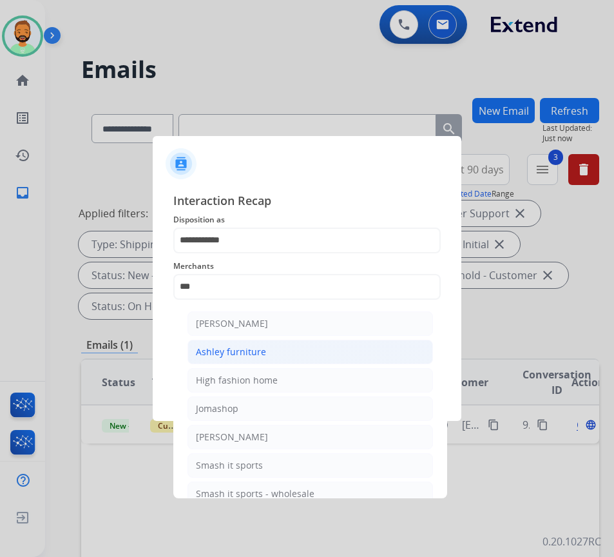
click at [235, 341] on li "Ashley furniture" at bounding box center [311, 352] width 246 height 24
type input "**********"
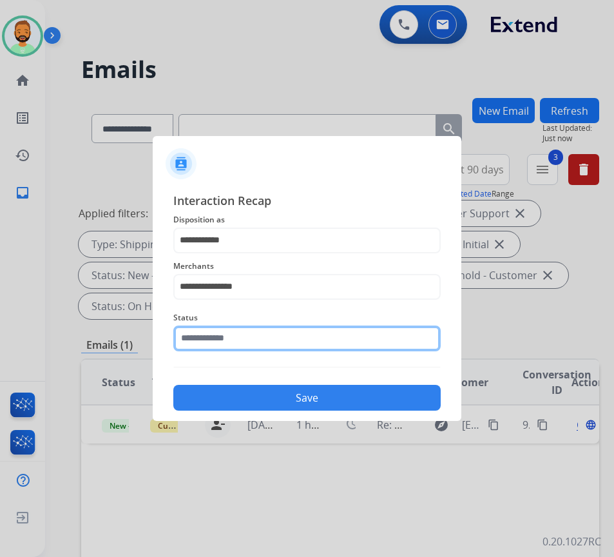
click at [256, 346] on input "text" at bounding box center [307, 339] width 268 height 26
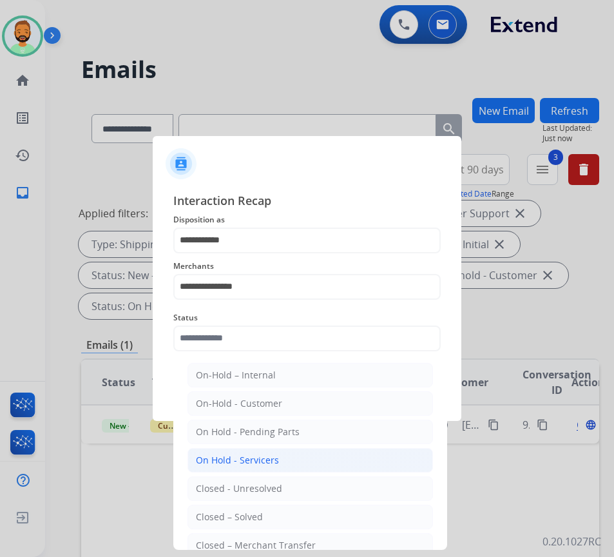
click at [268, 461] on div "On Hold - Servicers" at bounding box center [237, 460] width 83 height 13
type input "**********"
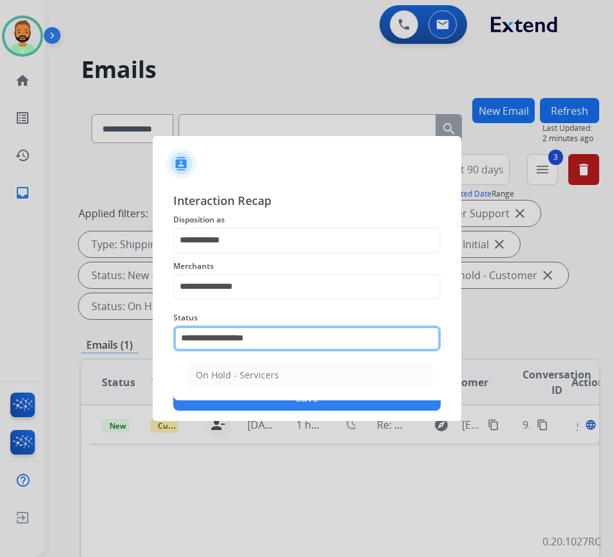
click at [269, 342] on input "**********" at bounding box center [307, 339] width 268 height 26
drag, startPoint x: 269, startPoint y: 342, endPoint x: -19, endPoint y: 361, distance: 289.5
click at [0, 361] on html "**********" at bounding box center [307, 278] width 614 height 557
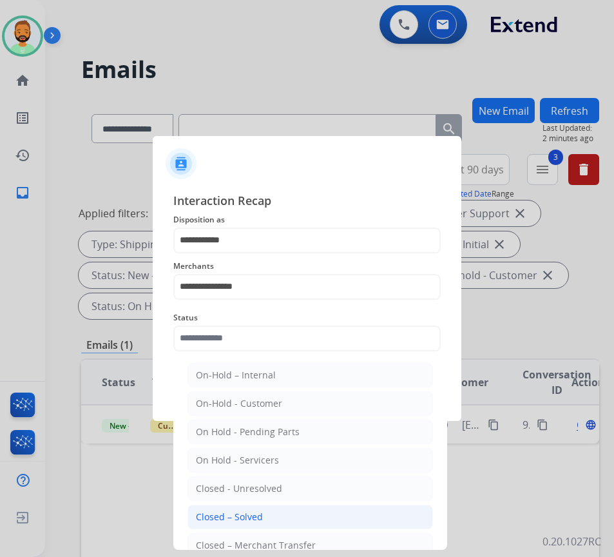
click at [217, 514] on div "Closed – Solved" at bounding box center [229, 517] width 67 height 13
type input "**********"
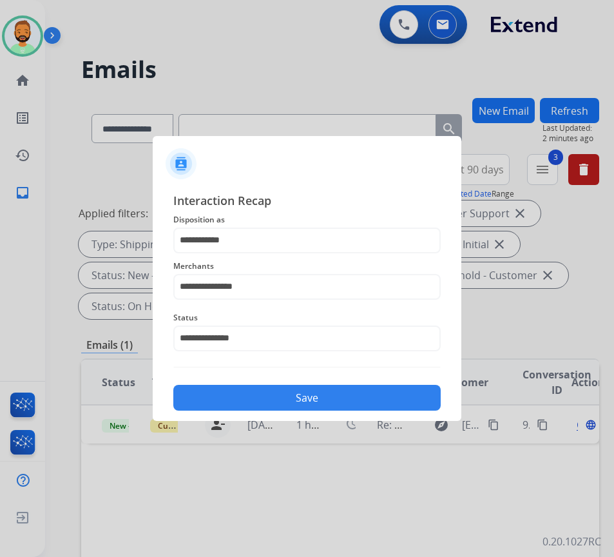
click at [301, 387] on button "Save" at bounding box center [307, 398] width 268 height 26
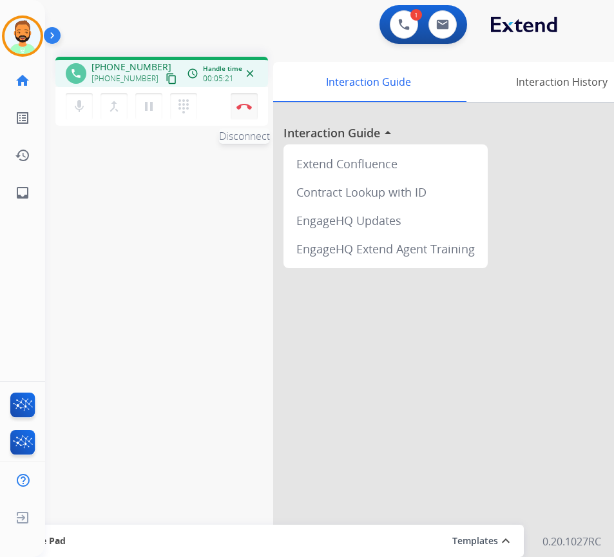
click at [249, 103] on button "Disconnect" at bounding box center [244, 106] width 27 height 27
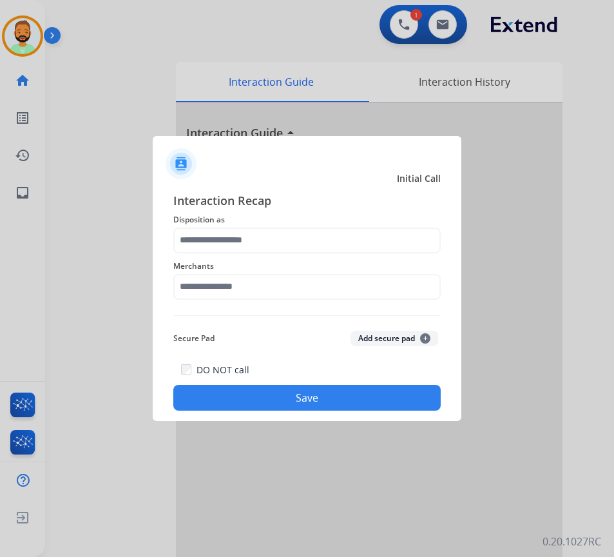
click at [328, 256] on div "Merchants" at bounding box center [307, 279] width 268 height 52
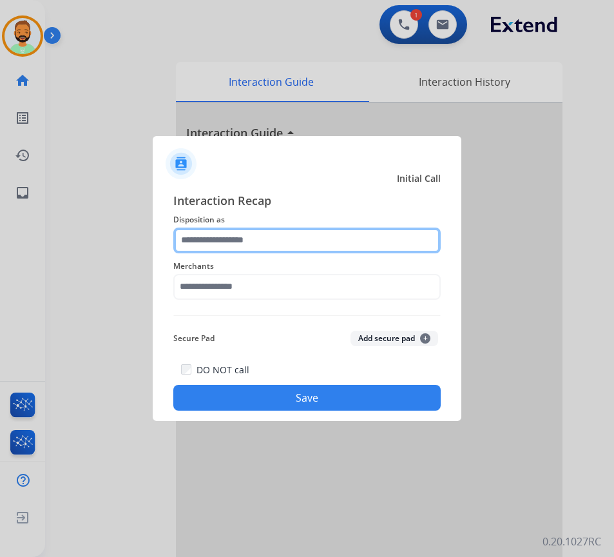
click at [321, 246] on input "text" at bounding box center [307, 241] width 268 height 26
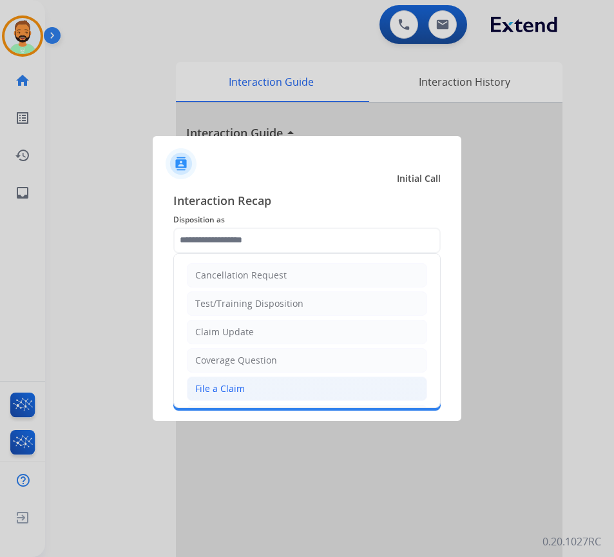
click at [256, 382] on li "File a Claim" at bounding box center [307, 388] width 240 height 24
type input "**********"
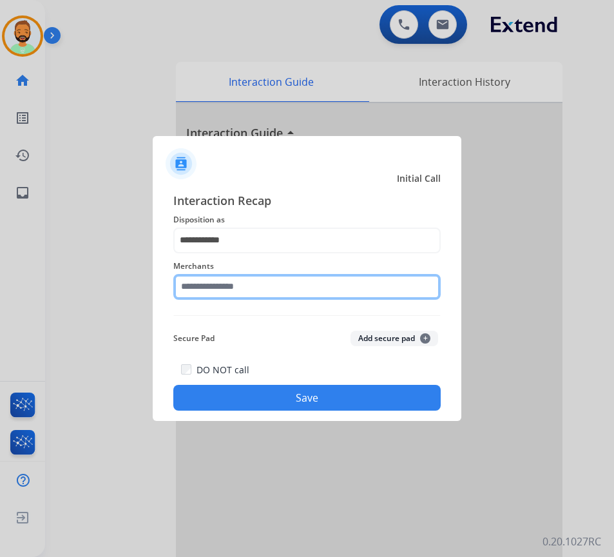
click at [273, 289] on input "text" at bounding box center [307, 287] width 268 height 26
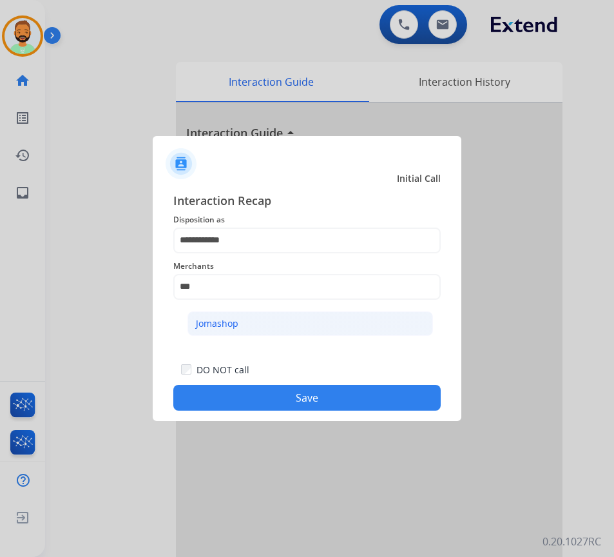
click at [329, 320] on li "Jomashop" at bounding box center [311, 323] width 246 height 24
type input "********"
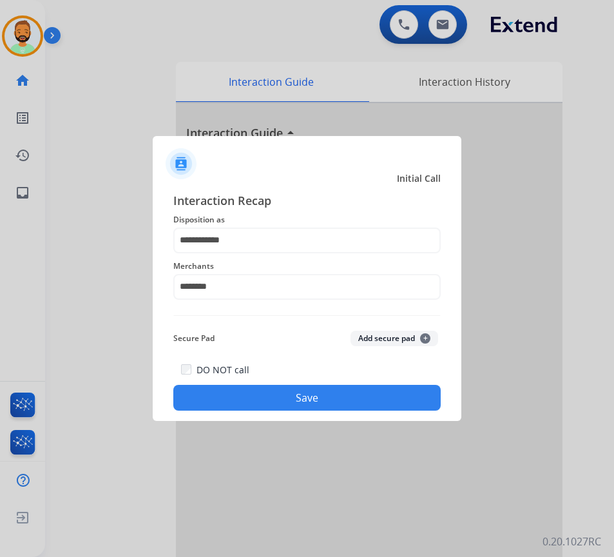
click at [340, 408] on button "Save" at bounding box center [307, 398] width 268 height 26
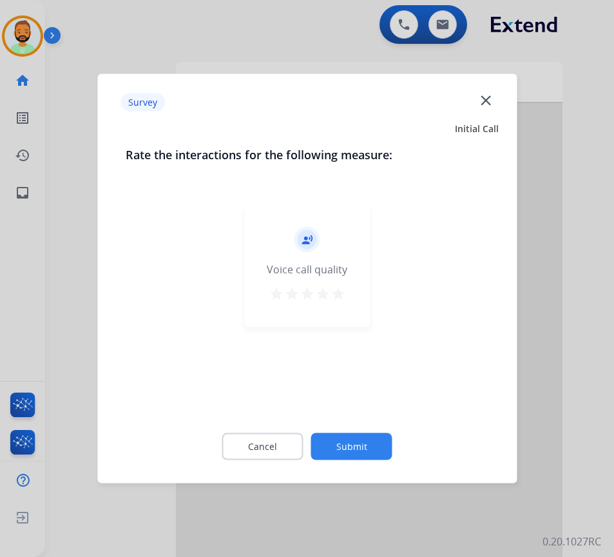
click at [380, 461] on div "Cancel Submit" at bounding box center [307, 447] width 363 height 58
click at [380, 444] on button "Submit" at bounding box center [351, 446] width 81 height 27
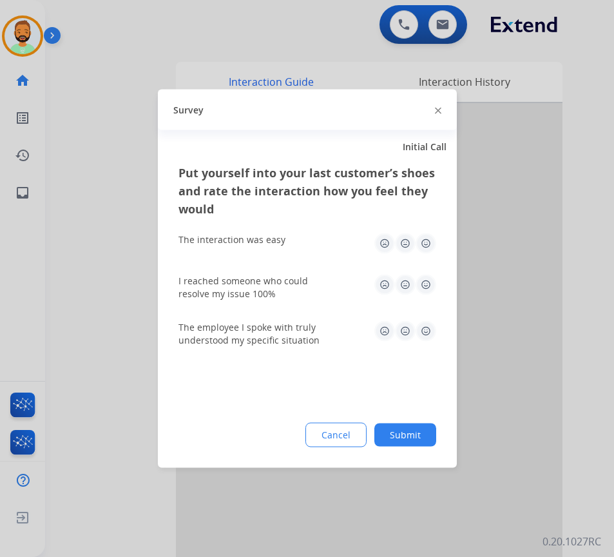
click at [424, 429] on button "Submit" at bounding box center [406, 435] width 62 height 23
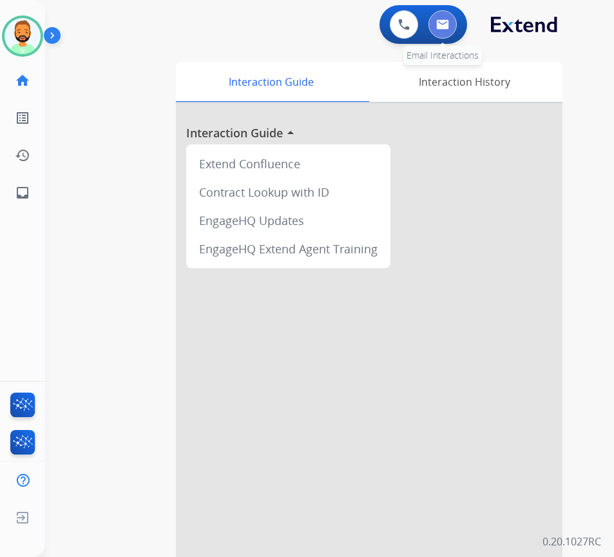
click at [449, 36] on button at bounding box center [443, 24] width 28 height 28
select select "**********"
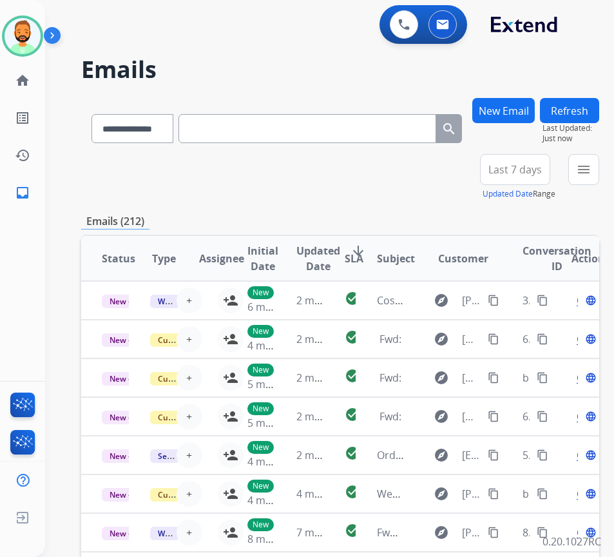
click at [542, 167] on span "Last 7 days" at bounding box center [516, 169] width 54 height 5
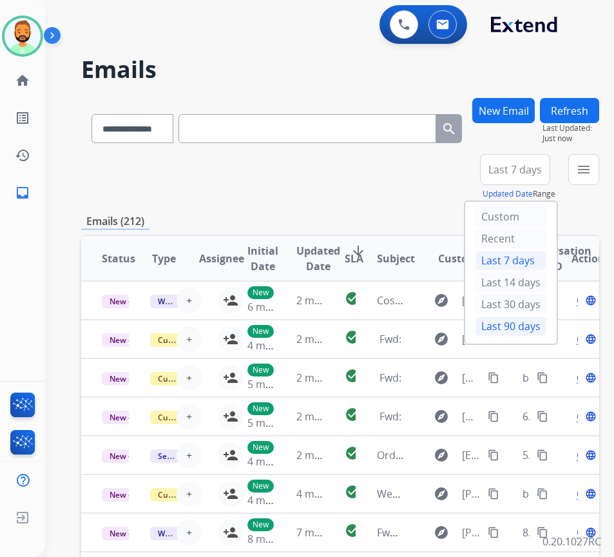
click at [522, 331] on div "Last 90 days" at bounding box center [511, 326] width 71 height 19
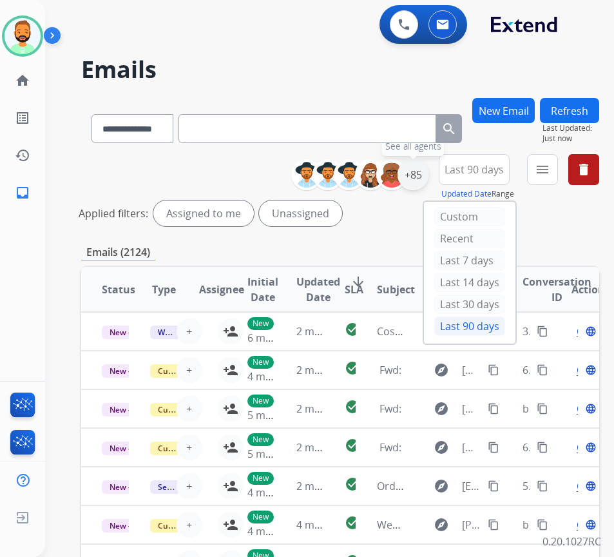
click at [429, 179] on div "+85" at bounding box center [413, 174] width 31 height 31
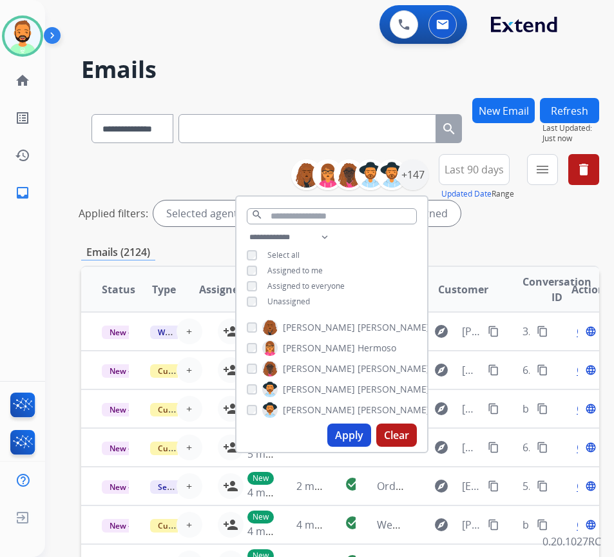
click at [302, 302] on span "Unassigned" at bounding box center [289, 301] width 43 height 11
click at [371, 433] on button "Apply" at bounding box center [350, 435] width 44 height 23
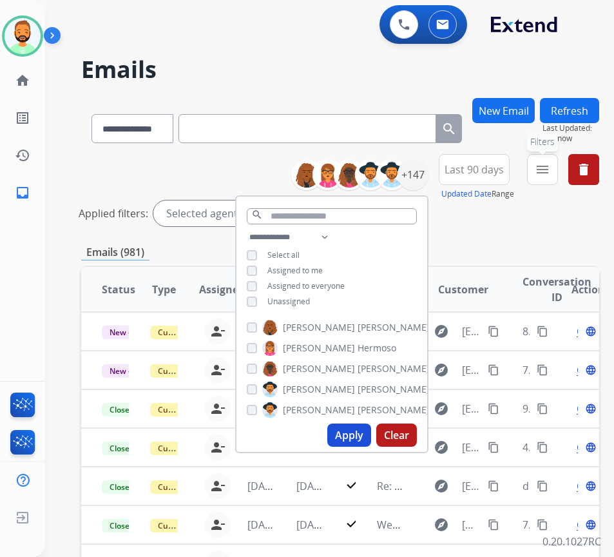
click at [551, 166] on button "menu Filters" at bounding box center [542, 169] width 31 height 31
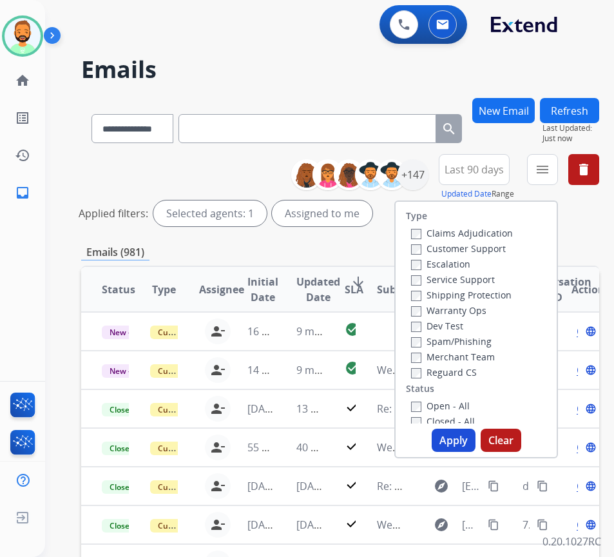
click at [477, 249] on label "Customer Support" at bounding box center [458, 248] width 95 height 12
click at [482, 293] on label "Shipping Protection" at bounding box center [461, 295] width 101 height 12
click at [470, 407] on label "Open - All" at bounding box center [440, 406] width 59 height 12
click at [468, 438] on button "Apply" at bounding box center [454, 440] width 44 height 23
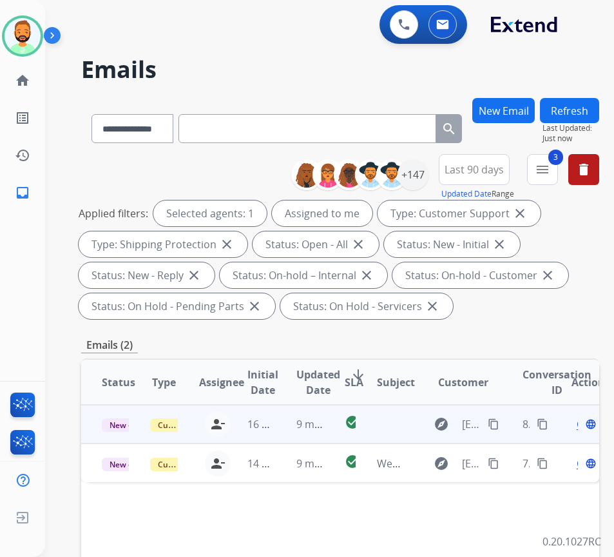
click at [270, 415] on td "16 hours ago" at bounding box center [251, 424] width 48 height 39
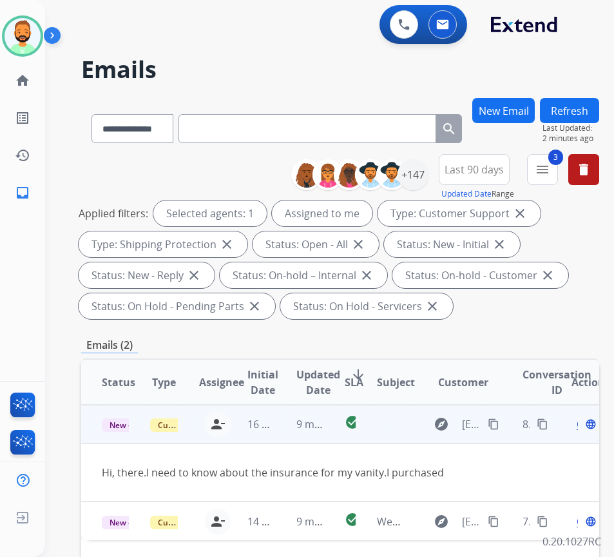
click at [581, 427] on div "Open language" at bounding box center [585, 423] width 27 height 15
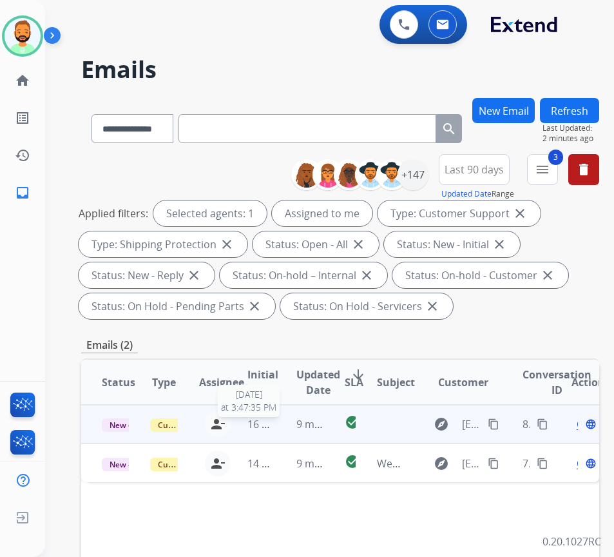
click at [275, 422] on span "16 hours ago" at bounding box center [280, 424] width 64 height 14
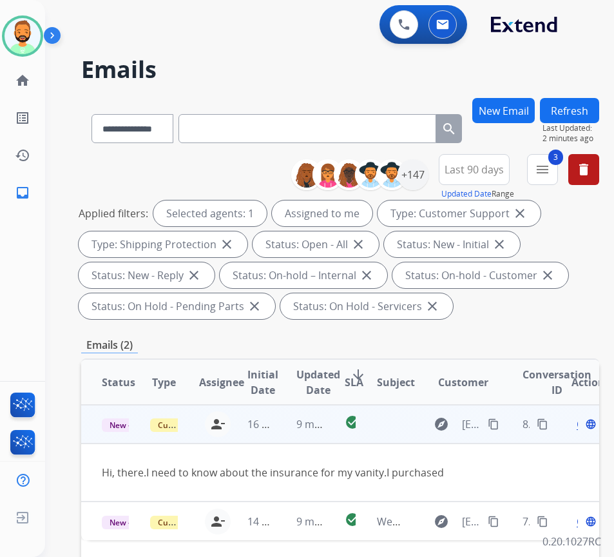
click at [500, 427] on mat-icon "content_copy" at bounding box center [494, 424] width 12 height 12
click at [584, 424] on span "Open" at bounding box center [590, 423] width 26 height 15
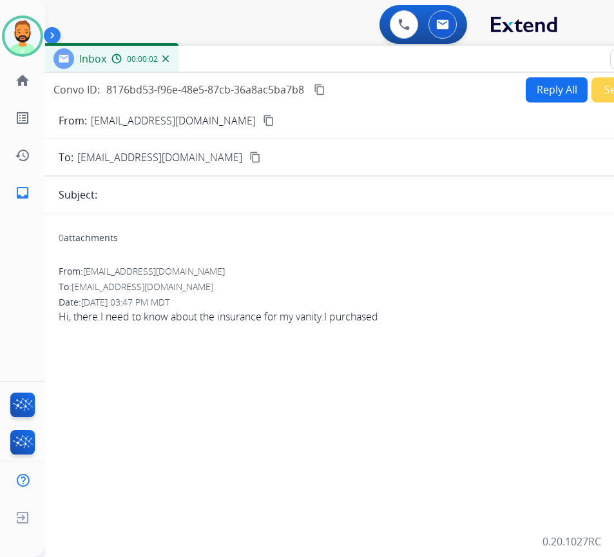
drag, startPoint x: 304, startPoint y: 93, endPoint x: 406, endPoint y: 63, distance: 105.5
click at [407, 62] on div "Inbox 00:00:02" at bounding box center [365, 59] width 645 height 27
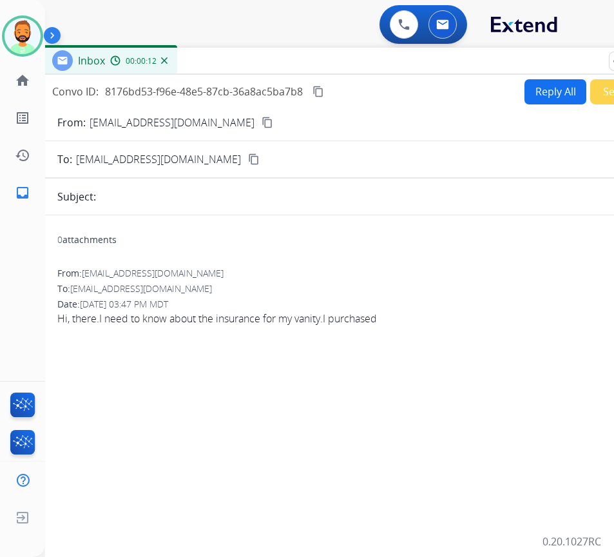
click at [551, 83] on button "Reply All" at bounding box center [556, 91] width 62 height 25
select select "**********"
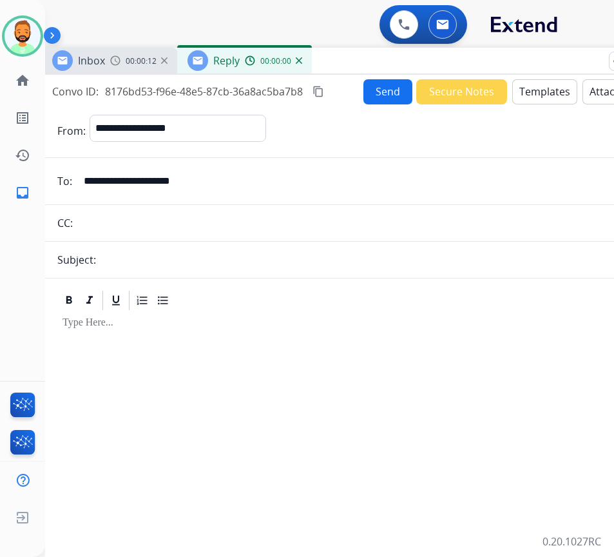
click at [552, 85] on button "Templates" at bounding box center [545, 91] width 65 height 25
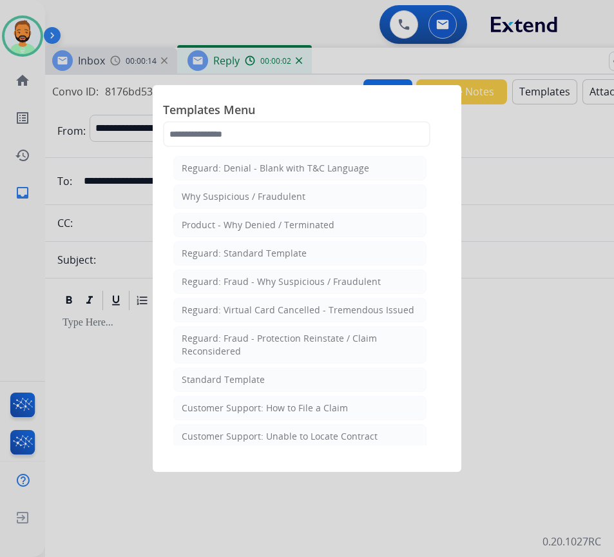
drag, startPoint x: 231, startPoint y: 382, endPoint x: 264, endPoint y: 395, distance: 34.7
click at [244, 389] on li "Standard Template" at bounding box center [299, 379] width 253 height 24
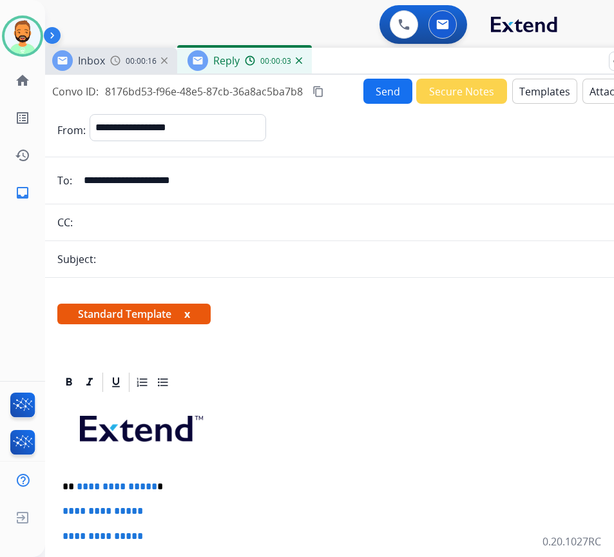
click at [205, 260] on div "Subject:" at bounding box center [364, 258] width 645 height 15
click at [179, 246] on form "**********" at bounding box center [364, 509] width 645 height 811
click at [153, 258] on div "Subject:" at bounding box center [364, 258] width 645 height 15
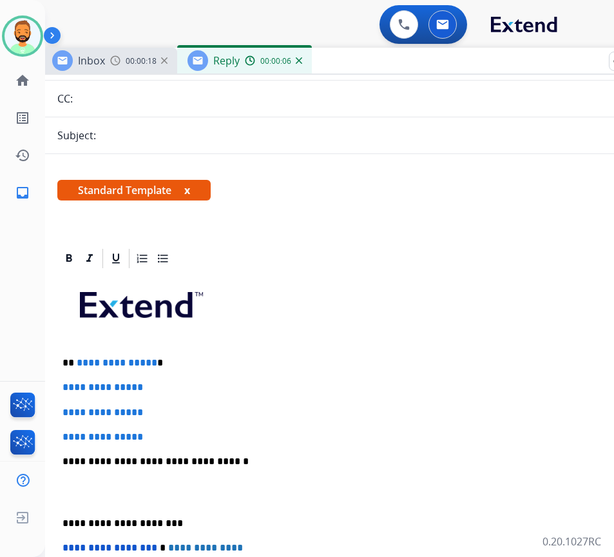
scroll to position [129, 0]
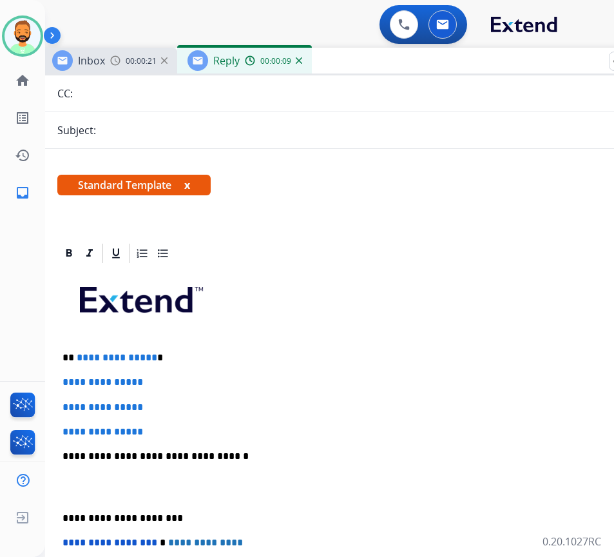
click at [347, 336] on p at bounding box center [364, 304] width 603 height 69
click at [331, 355] on p "**********" at bounding box center [359, 358] width 593 height 12
click at [256, 349] on div "**********" at bounding box center [364, 487] width 614 height 444
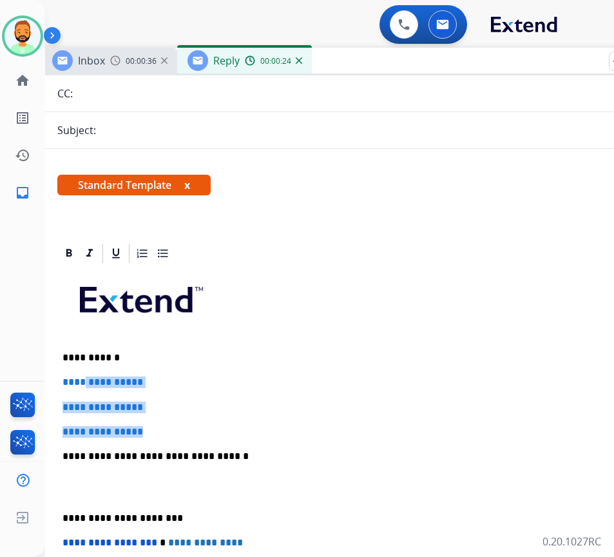
drag, startPoint x: 190, startPoint y: 429, endPoint x: 86, endPoint y: 373, distance: 117.1
click at [86, 373] on div "**********" at bounding box center [364, 487] width 614 height 444
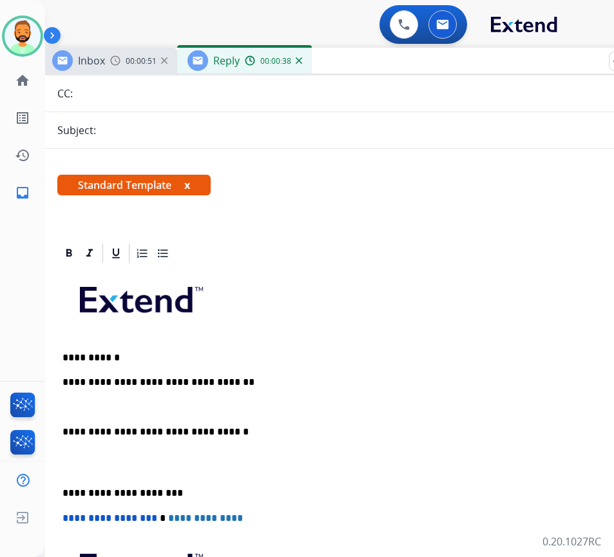
click at [57, 483] on div "**********" at bounding box center [364, 496] width 645 height 509
click at [60, 485] on div "**********" at bounding box center [364, 474] width 614 height 419
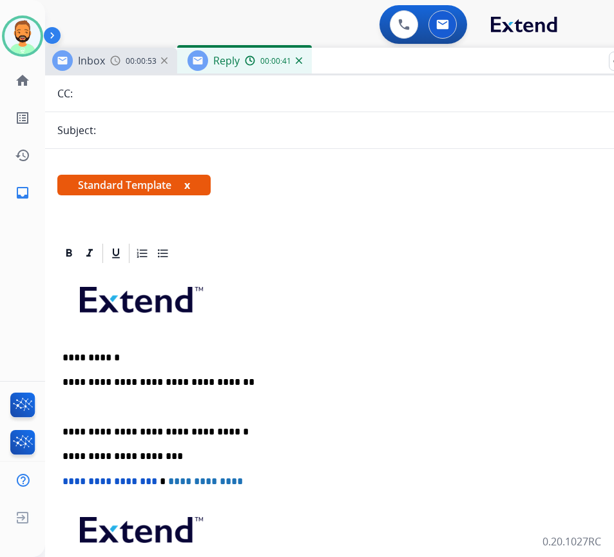
click at [161, 402] on p at bounding box center [364, 408] width 603 height 12
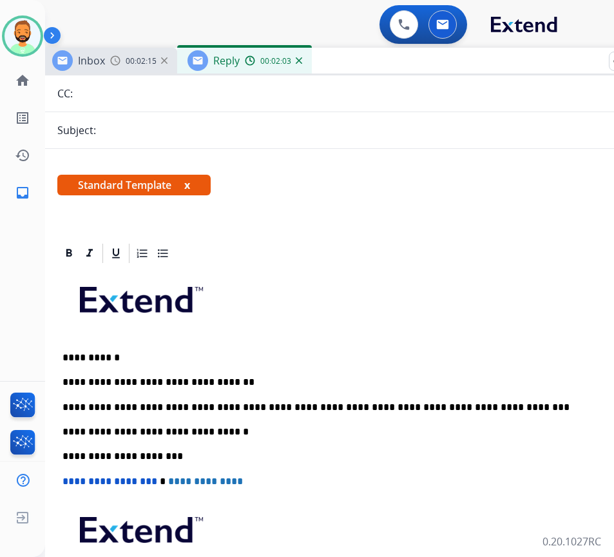
click at [395, 410] on p "**********" at bounding box center [359, 408] width 593 height 12
click at [204, 435] on p "**********" at bounding box center [359, 432] width 593 height 12
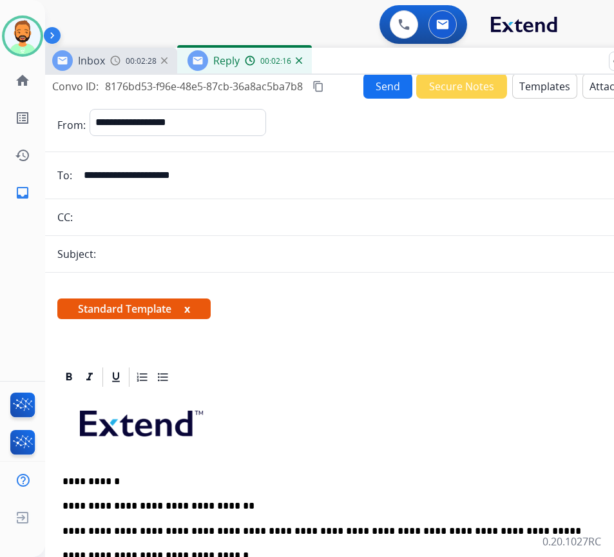
scroll to position [0, 0]
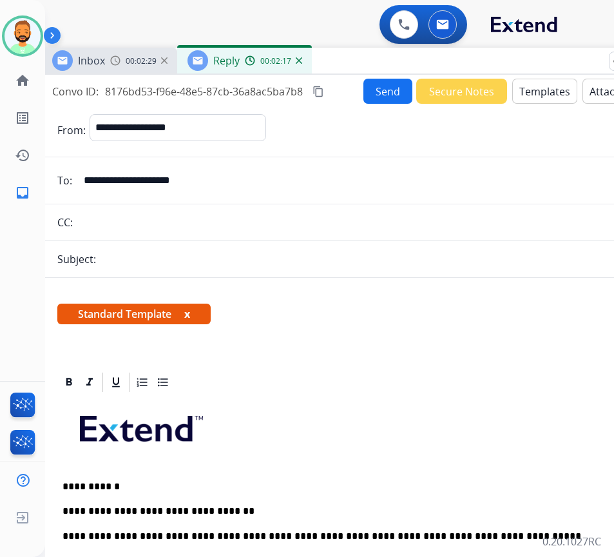
click at [387, 83] on button "Send" at bounding box center [388, 91] width 49 height 25
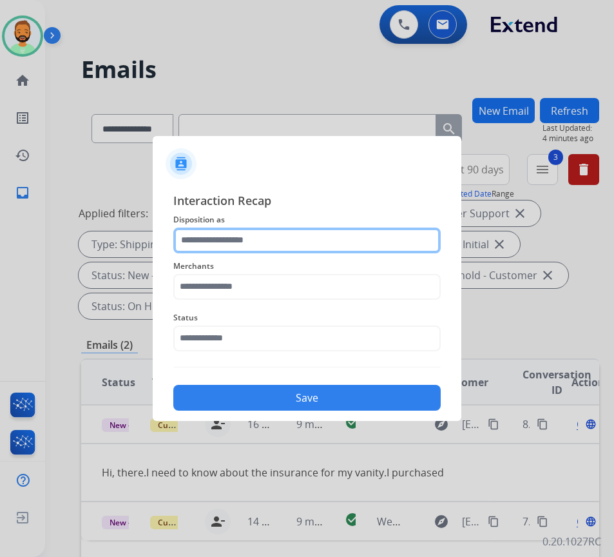
click at [219, 234] on input "text" at bounding box center [307, 241] width 268 height 26
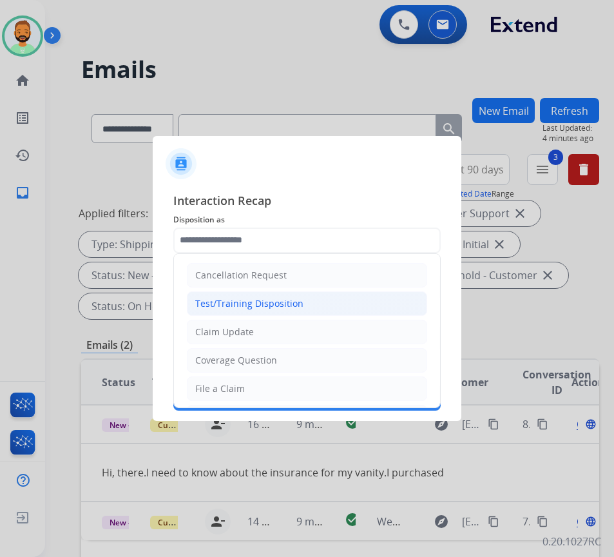
click at [252, 314] on li "Test/Training Disposition" at bounding box center [307, 303] width 240 height 24
type input "**********"
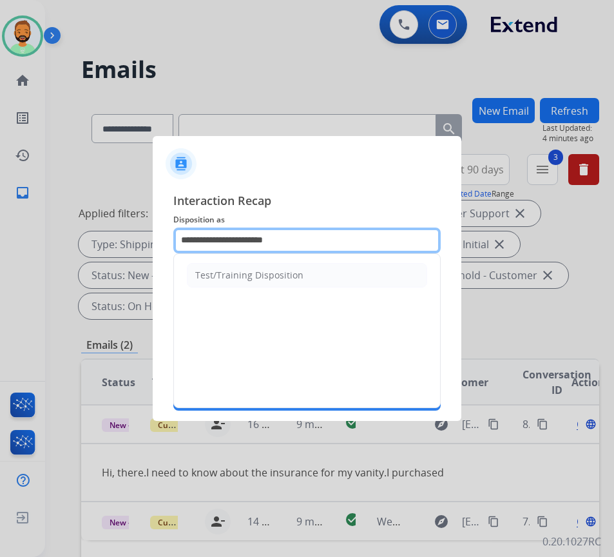
drag, startPoint x: 308, startPoint y: 244, endPoint x: 62, endPoint y: 227, distance: 246.2
click at [0, 224] on app-contact-recap-modal "**********" at bounding box center [0, 278] width 0 height 557
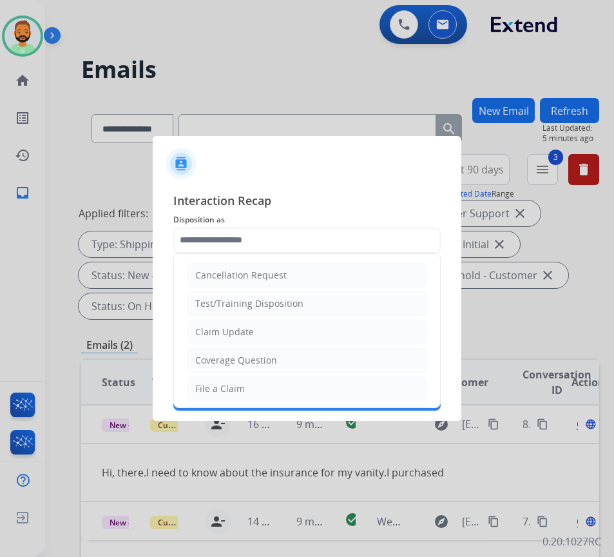
click at [285, 364] on li "Coverage Question" at bounding box center [307, 360] width 240 height 24
type input "**********"
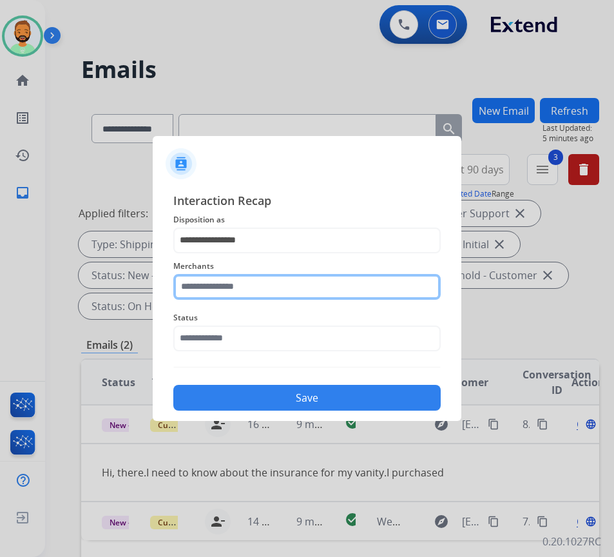
click at [279, 298] on input "text" at bounding box center [307, 287] width 268 height 26
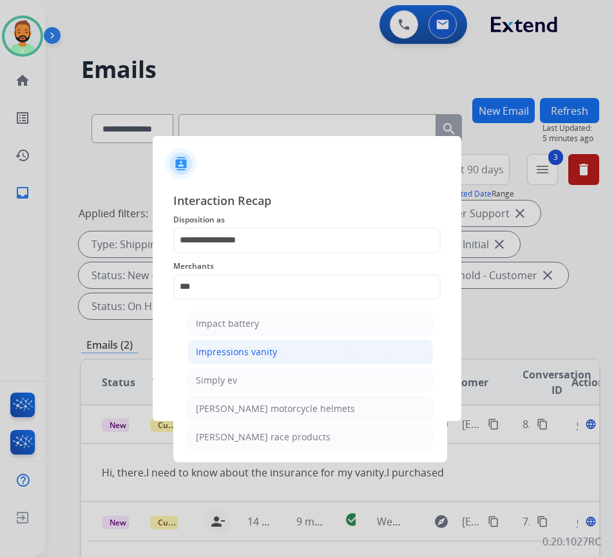
click at [287, 351] on li "Impressions vanity" at bounding box center [311, 352] width 246 height 24
type input "**********"
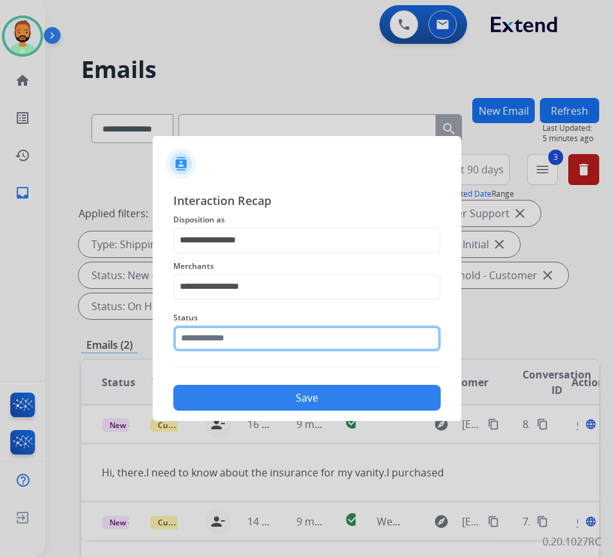
click at [289, 342] on input "text" at bounding box center [307, 339] width 268 height 26
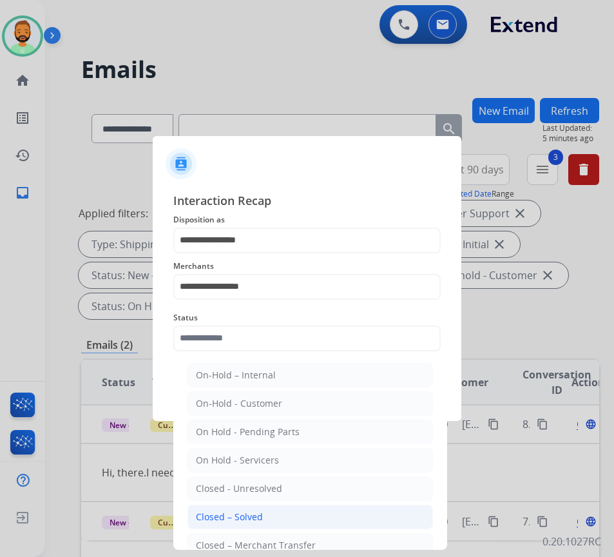
click at [246, 508] on li "Closed – Solved" at bounding box center [311, 517] width 246 height 24
type input "**********"
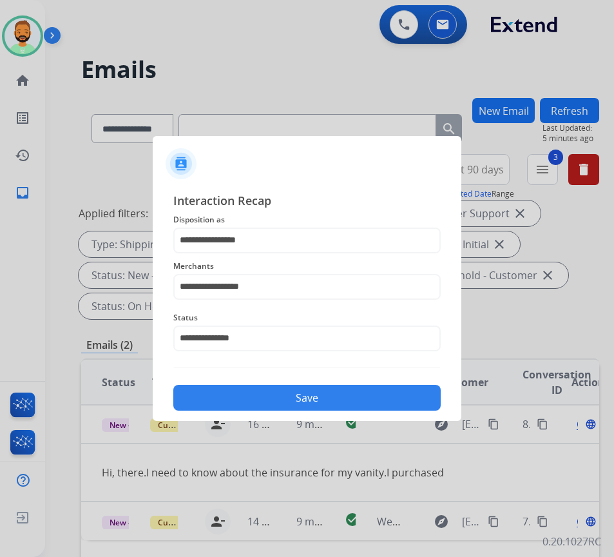
click at [295, 391] on button "Save" at bounding box center [307, 398] width 268 height 26
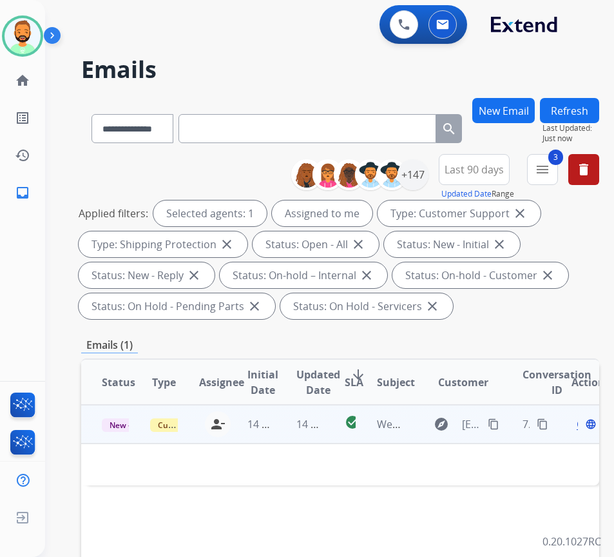
click at [289, 426] on td "14 minutes ago" at bounding box center [300, 424] width 48 height 39
click at [499, 424] on mat-icon "content_copy" at bounding box center [494, 424] width 12 height 12
click at [585, 425] on div "Open language" at bounding box center [585, 423] width 27 height 15
click at [583, 427] on span "Open" at bounding box center [590, 424] width 26 height 15
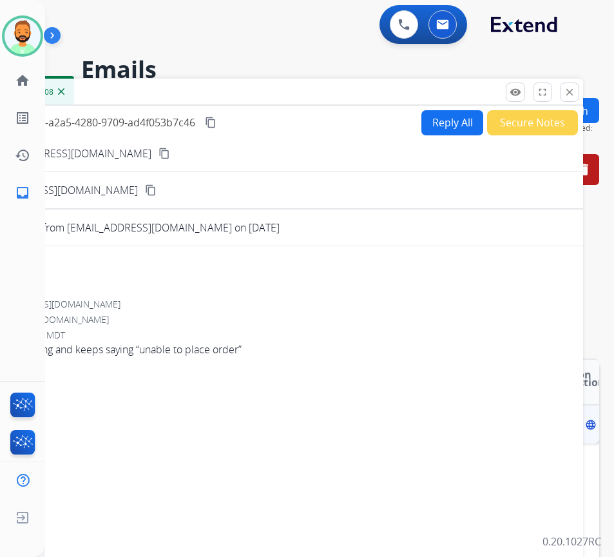
click at [449, 128] on button "Reply All" at bounding box center [453, 122] width 62 height 25
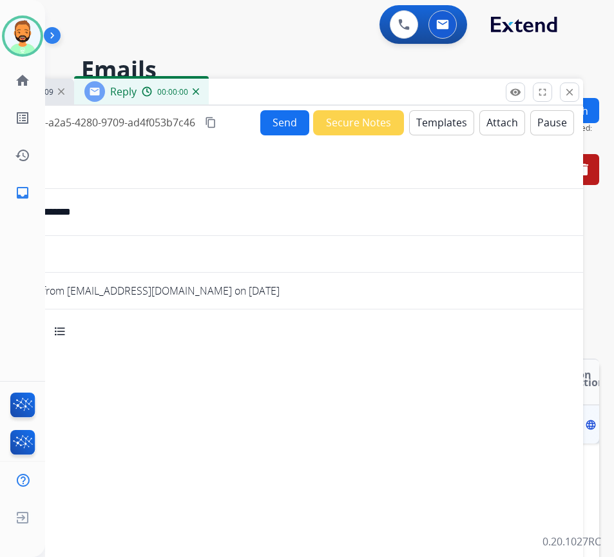
select select "**********"
click at [448, 128] on button "Templates" at bounding box center [441, 122] width 65 height 25
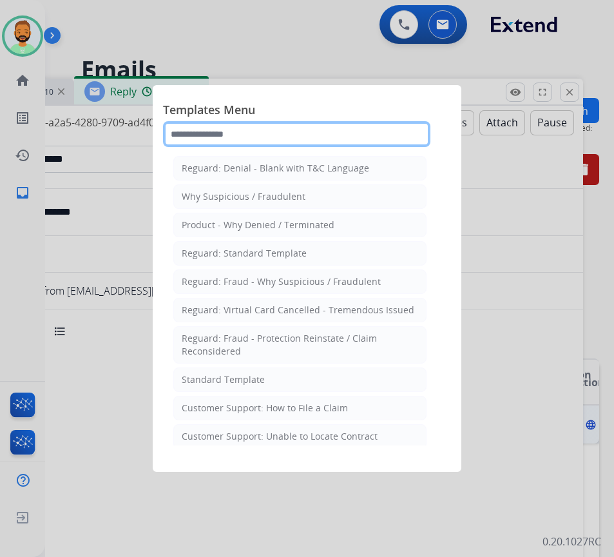
click at [369, 133] on input "text" at bounding box center [297, 134] width 268 height 26
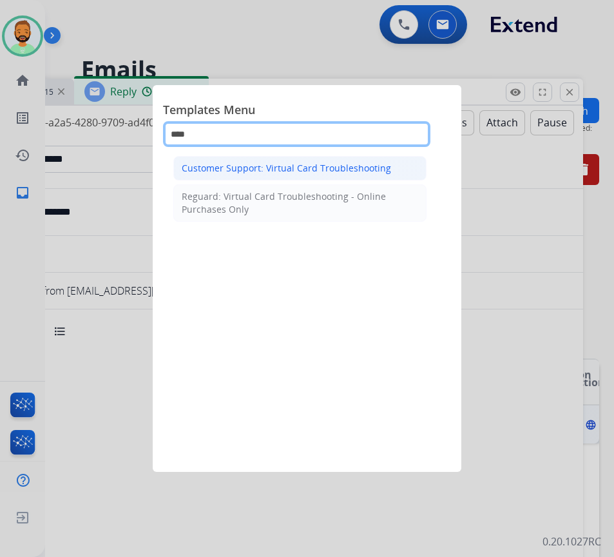
type input "****"
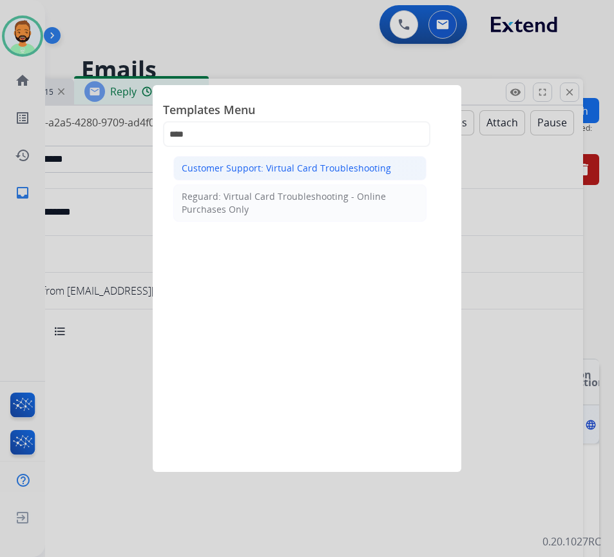
click at [293, 170] on div "Customer Support: Virtual Card Troubleshooting" at bounding box center [287, 168] width 210 height 13
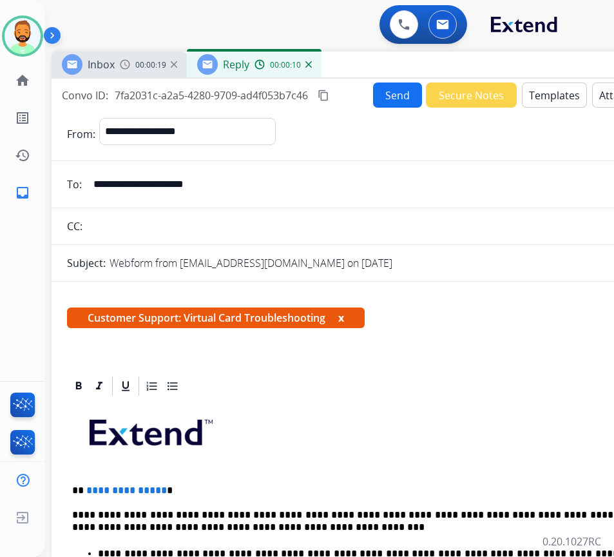
drag, startPoint x: 240, startPoint y: 91, endPoint x: 344, endPoint y: 69, distance: 106.1
click at [351, 64] on div "Inbox 00:00:19 Reply 00:00:10" at bounding box center [374, 65] width 645 height 27
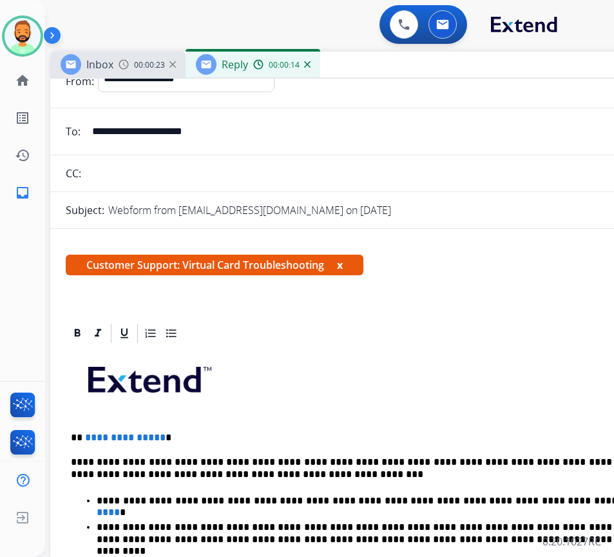
scroll to position [129, 0]
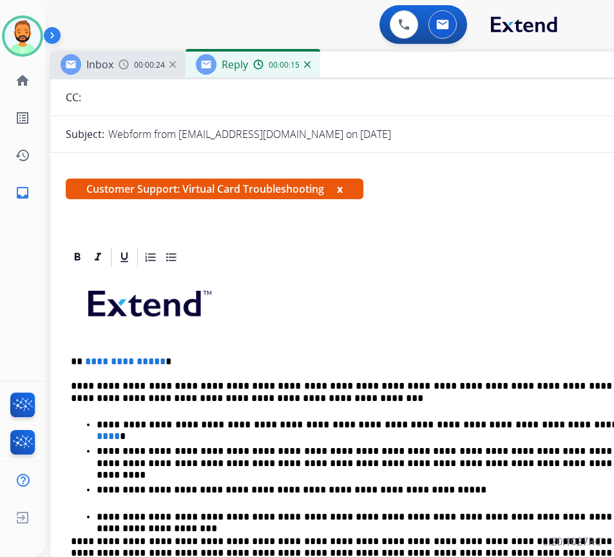
click at [226, 348] on div "**********" at bounding box center [373, 519] width 614 height 500
click at [572, 424] on p "**********" at bounding box center [380, 425] width 567 height 12
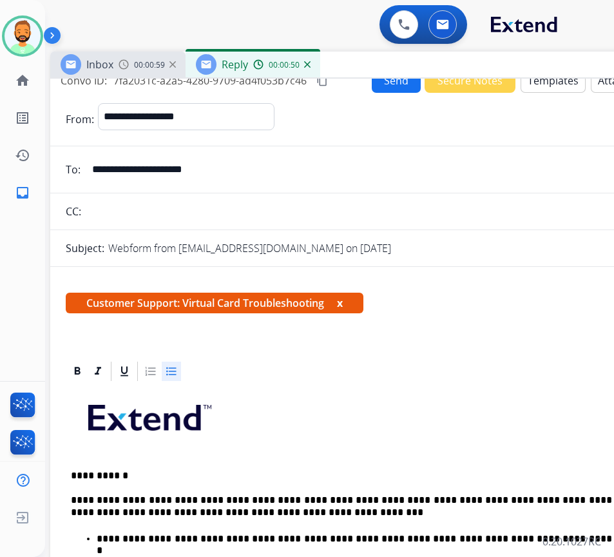
scroll to position [0, 0]
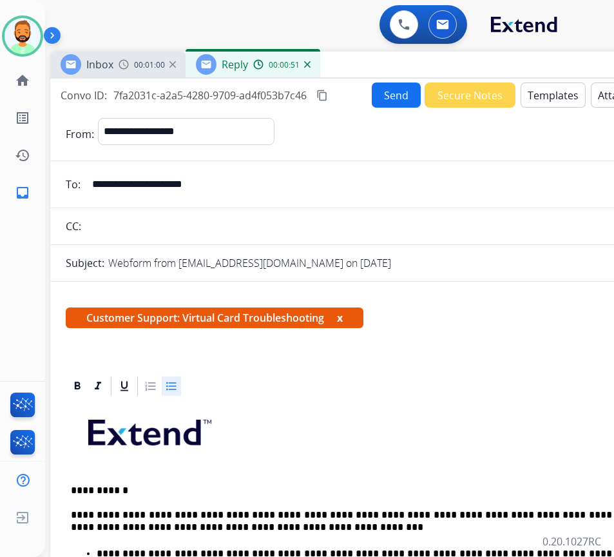
click at [389, 93] on button "Send" at bounding box center [396, 95] width 49 height 25
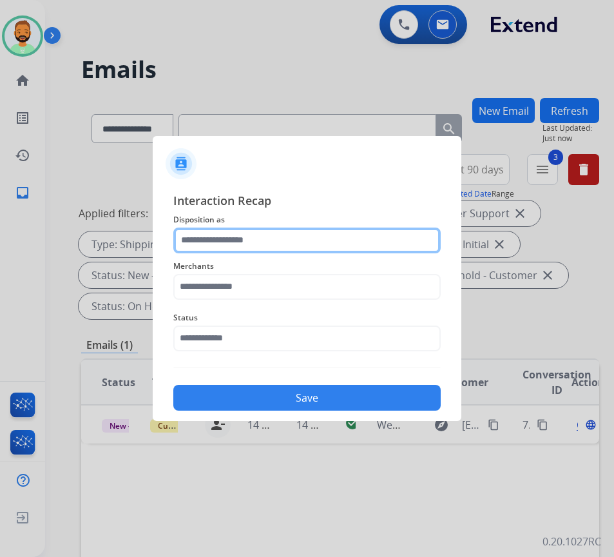
click at [320, 229] on input "text" at bounding box center [307, 241] width 268 height 26
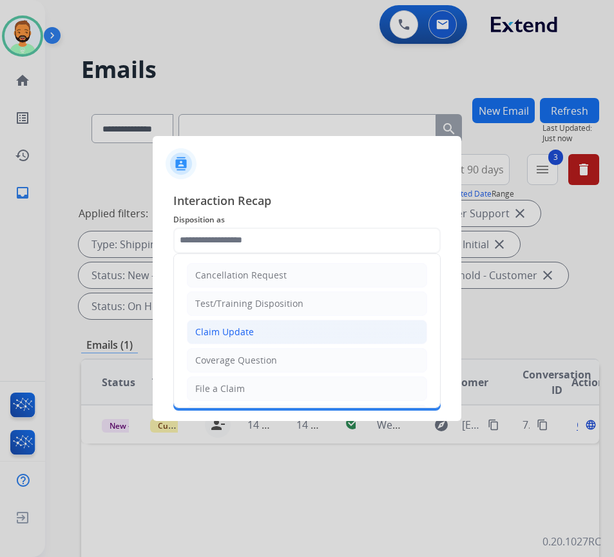
click at [293, 331] on li "Claim Update" at bounding box center [307, 332] width 240 height 24
type input "**********"
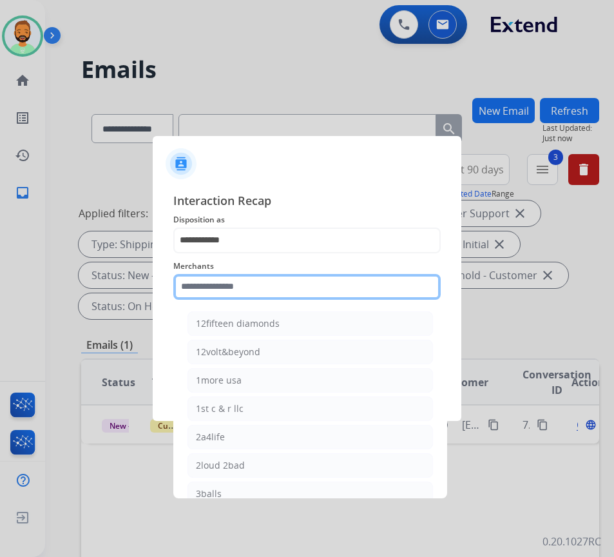
click at [301, 294] on input "text" at bounding box center [307, 287] width 268 height 26
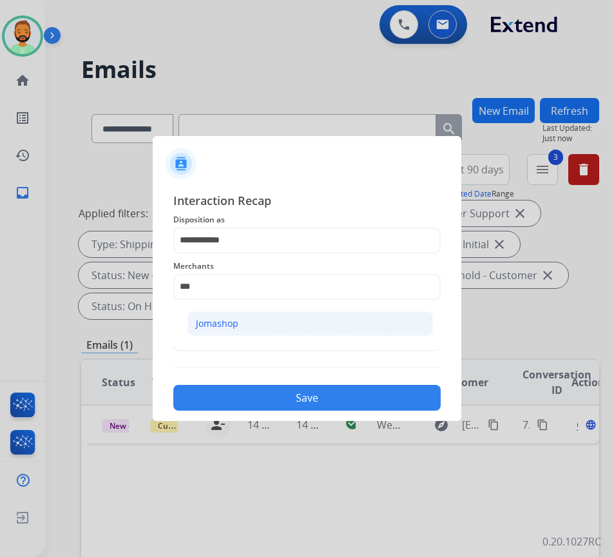
click at [300, 320] on li "Jomashop" at bounding box center [311, 323] width 246 height 24
type input "********"
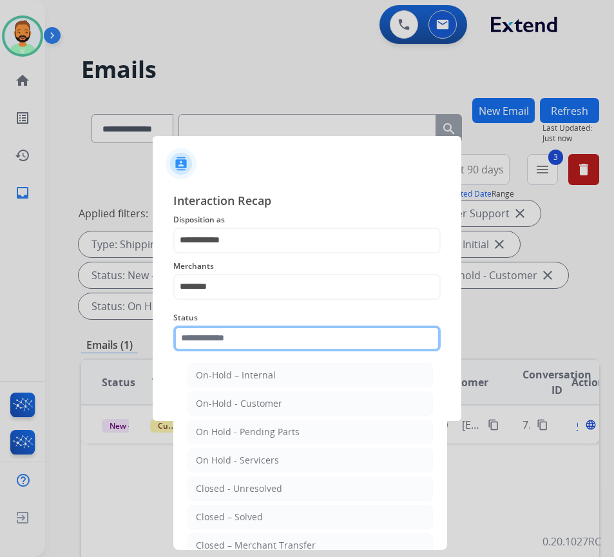
click at [299, 331] on input "text" at bounding box center [307, 339] width 268 height 26
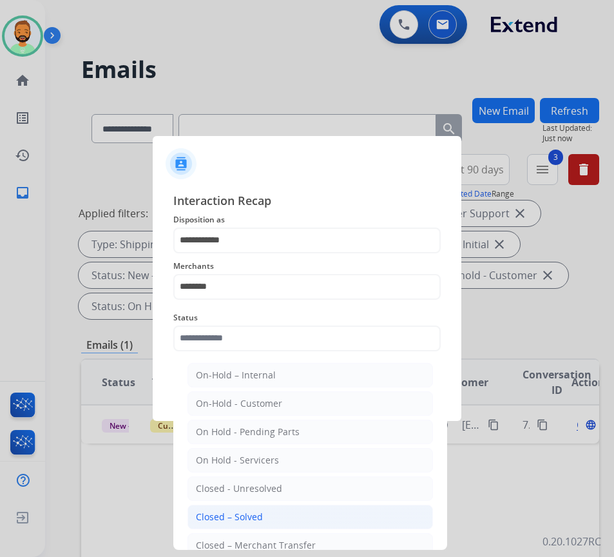
click at [275, 509] on li "Closed – Solved" at bounding box center [311, 517] width 246 height 24
type input "**********"
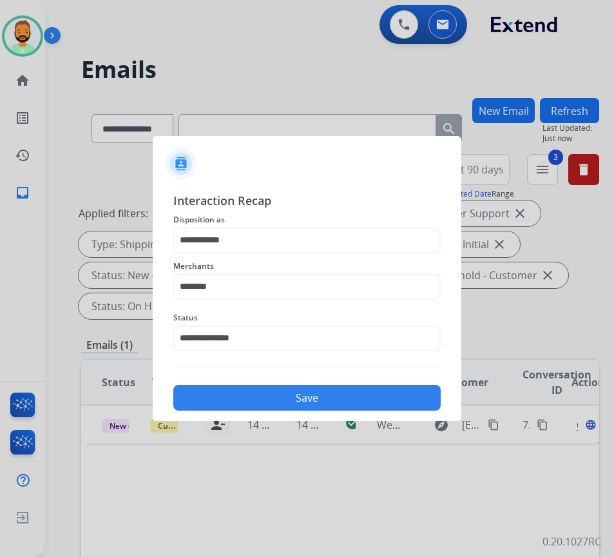
click at [311, 400] on button "Save" at bounding box center [307, 398] width 268 height 26
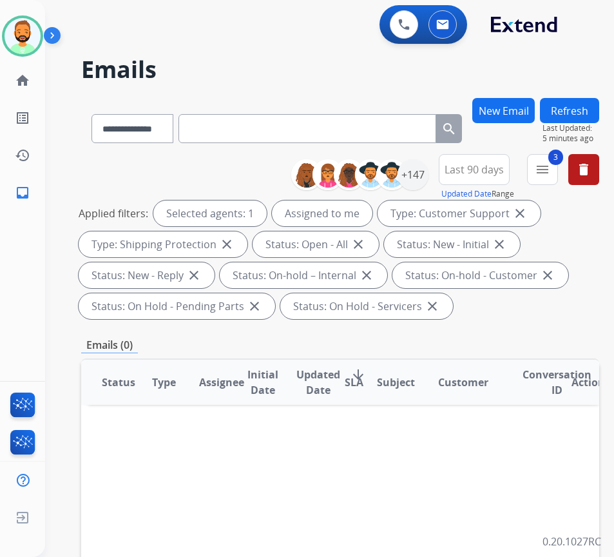
paste input "**********"
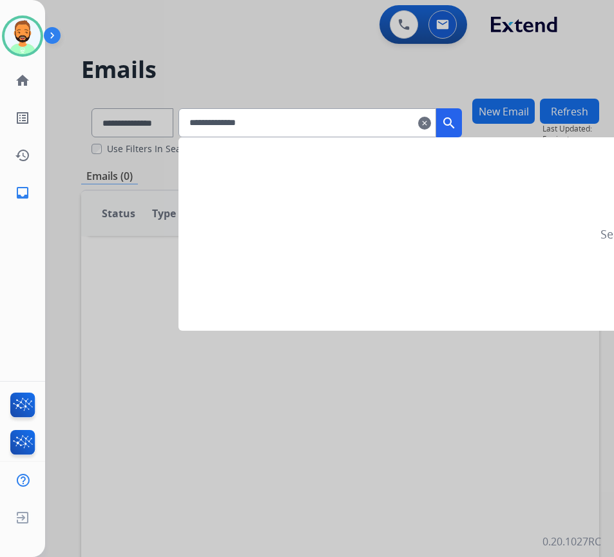
type input "**********"
click at [457, 126] on mat-icon "search" at bounding box center [449, 122] width 15 height 15
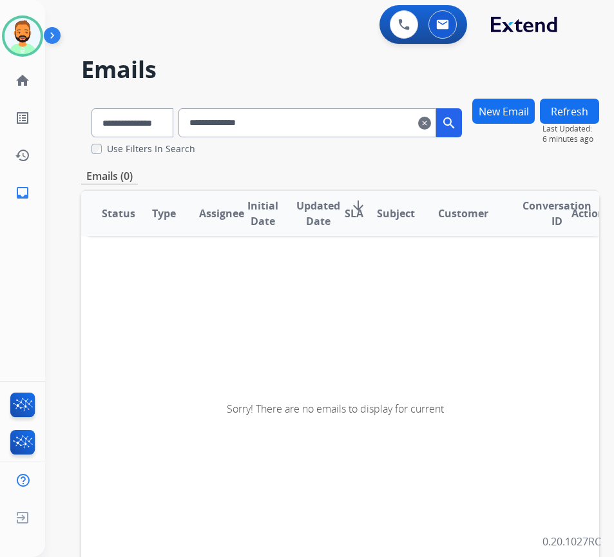
click at [431, 124] on mat-icon "clear" at bounding box center [424, 122] width 13 height 15
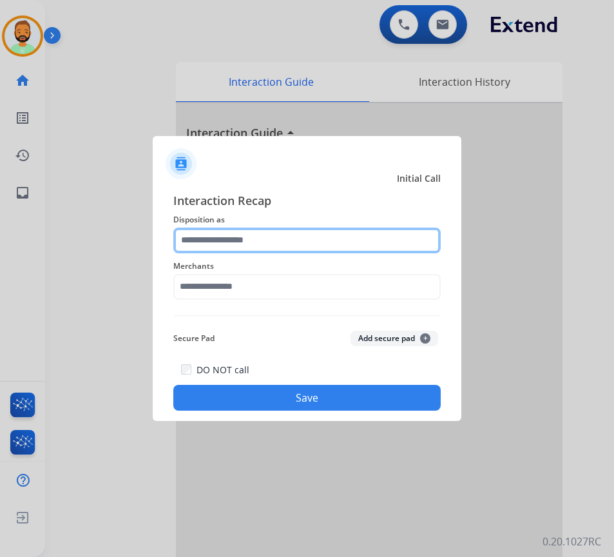
click at [290, 235] on input "text" at bounding box center [307, 241] width 268 height 26
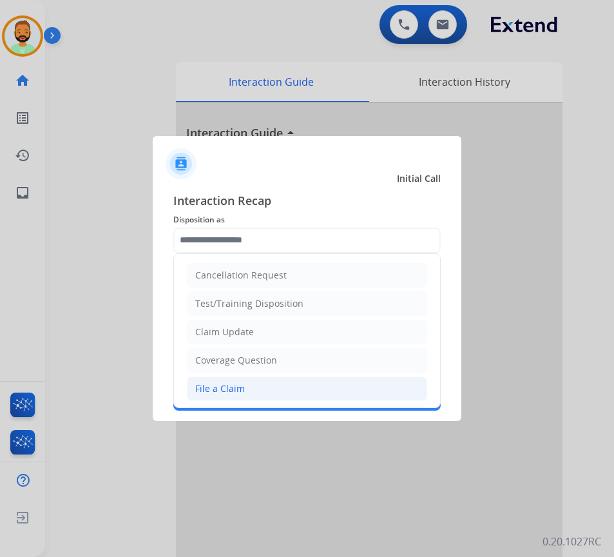
click at [260, 387] on li "File a Claim" at bounding box center [307, 388] width 240 height 24
type input "**********"
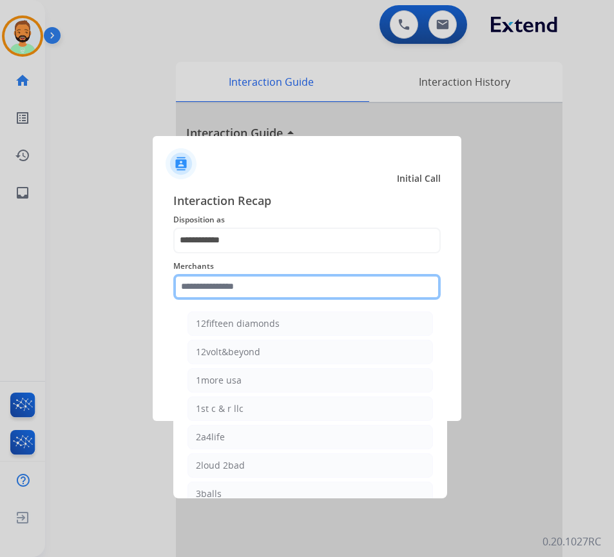
click at [268, 286] on input "text" at bounding box center [307, 287] width 268 height 26
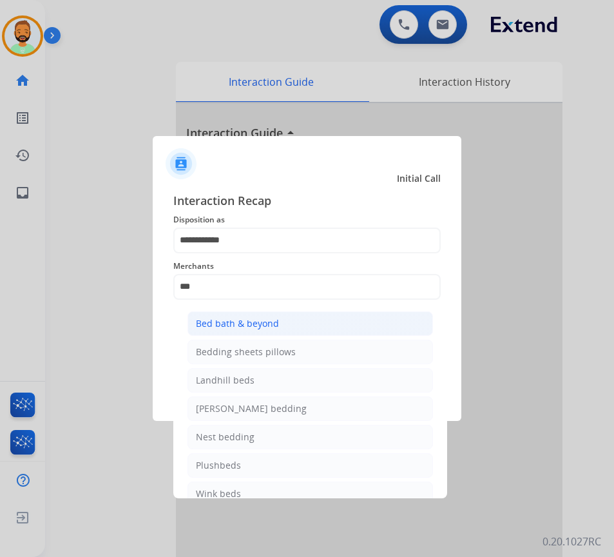
click at [282, 314] on li "Bed bath & beyond" at bounding box center [311, 323] width 246 height 24
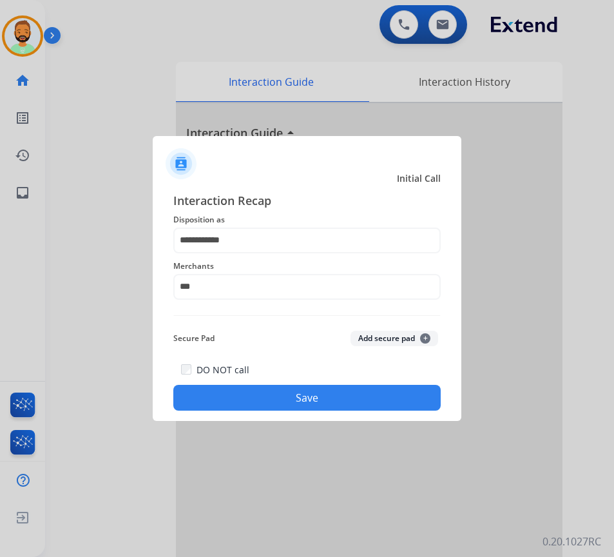
type input "**********"
click at [295, 392] on button "Save" at bounding box center [307, 398] width 268 height 26
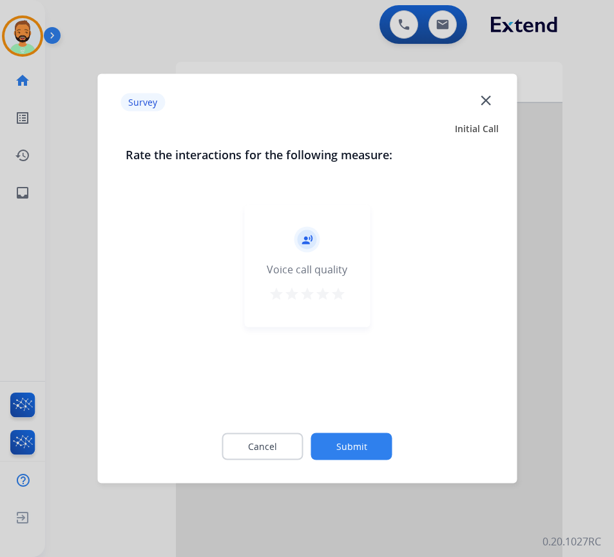
click at [364, 451] on button "Submit" at bounding box center [351, 446] width 81 height 27
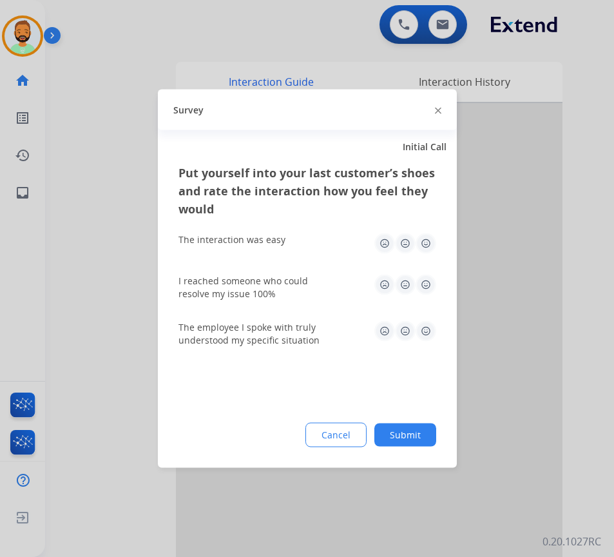
click at [415, 425] on button "Submit" at bounding box center [406, 435] width 62 height 23
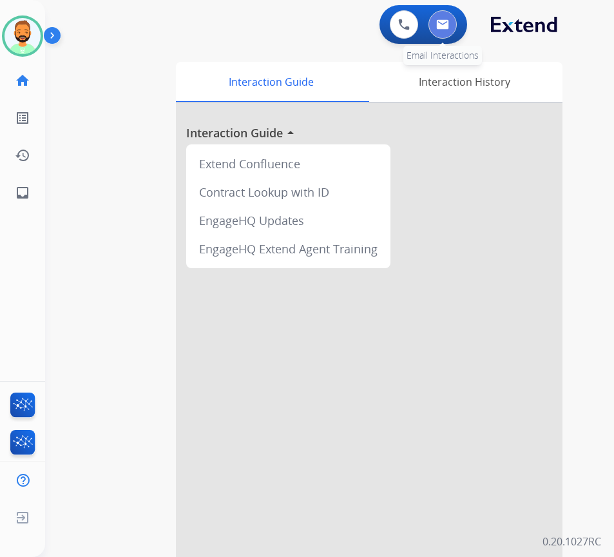
click at [436, 24] on button at bounding box center [443, 24] width 28 height 28
select select "**********"
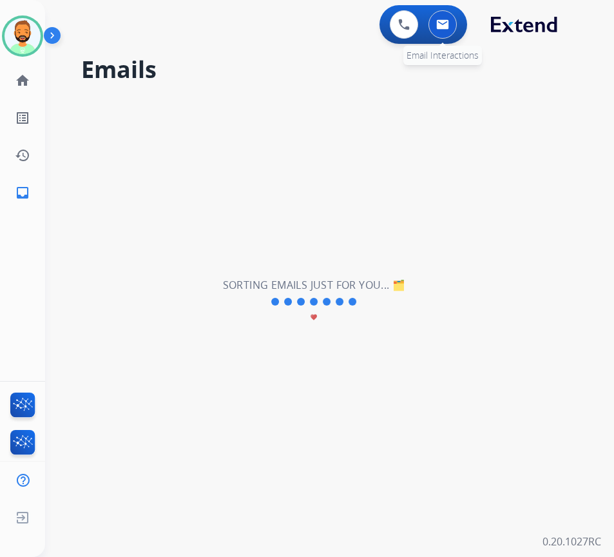
drag, startPoint x: 460, startPoint y: 31, endPoint x: 452, endPoint y: 29, distance: 8.0
click at [456, 30] on div "0 Email Interactions" at bounding box center [443, 24] width 39 height 28
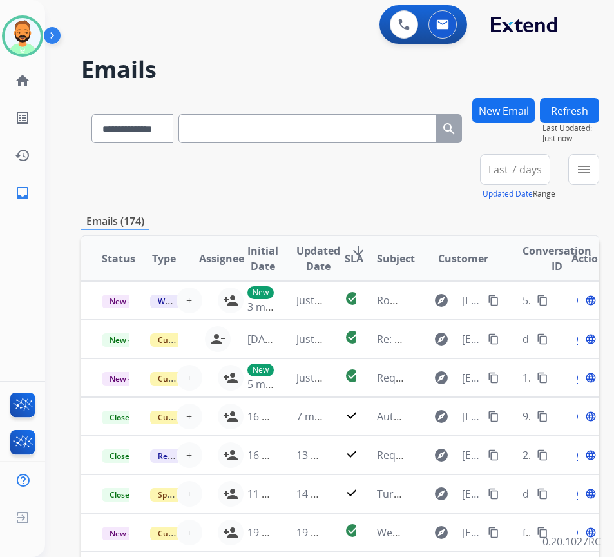
click at [526, 108] on button "New Email" at bounding box center [504, 110] width 63 height 25
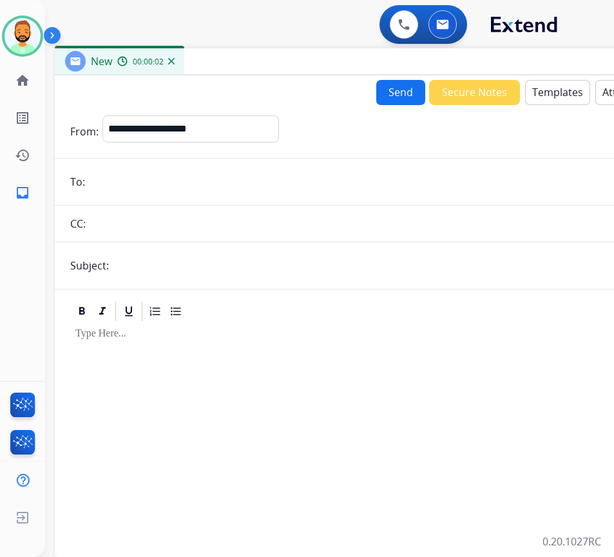
drag, startPoint x: 300, startPoint y: 88, endPoint x: 387, endPoint y: 83, distance: 86.5
click at [402, 67] on div "New 00:00:02" at bounding box center [377, 61] width 645 height 27
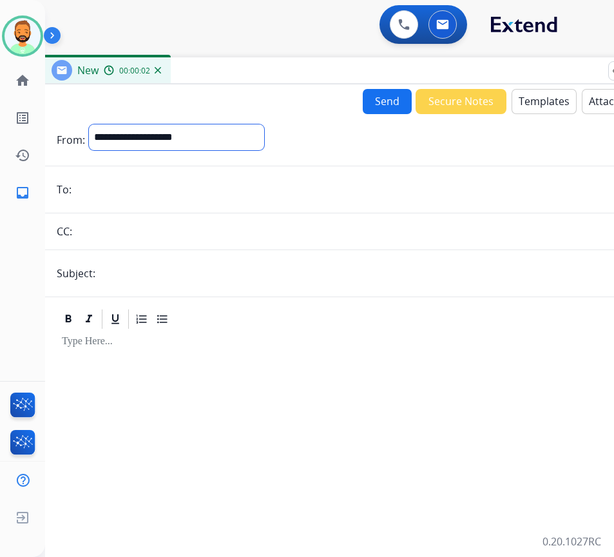
click at [259, 141] on select "**********" at bounding box center [176, 137] width 175 height 26
select select "**********"
click at [89, 124] on select "**********" at bounding box center [176, 137] width 175 height 26
paste input "**********"
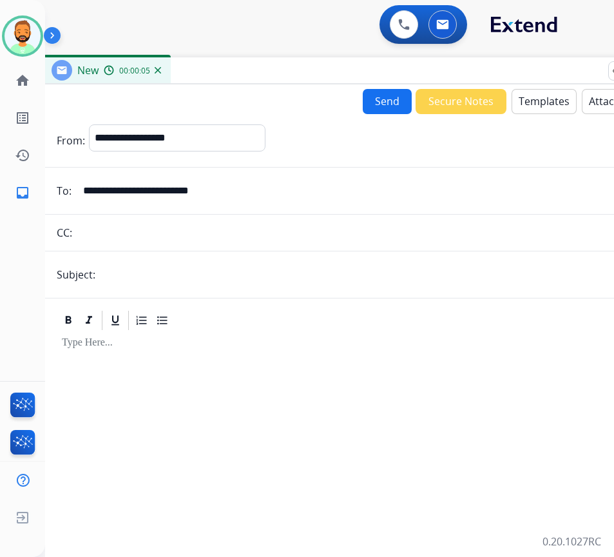
type input "**********"
click at [180, 263] on input "text" at bounding box center [384, 275] width 571 height 26
type input "*****"
click at [215, 369] on div at bounding box center [364, 442] width 614 height 221
click at [547, 96] on button "Templates" at bounding box center [544, 101] width 65 height 25
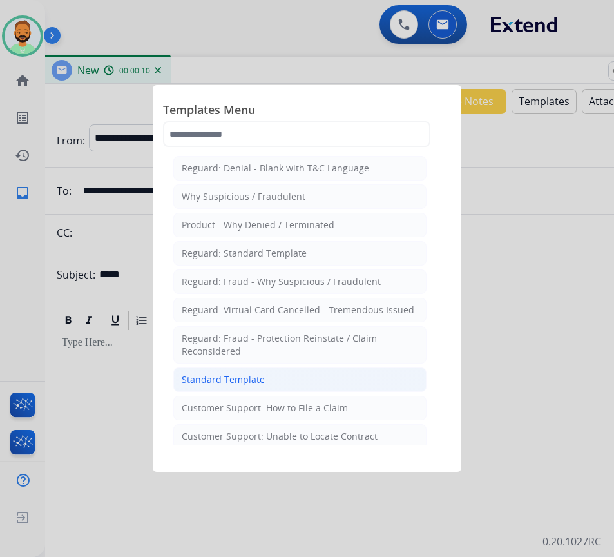
click at [338, 369] on li "Standard Template" at bounding box center [299, 379] width 253 height 24
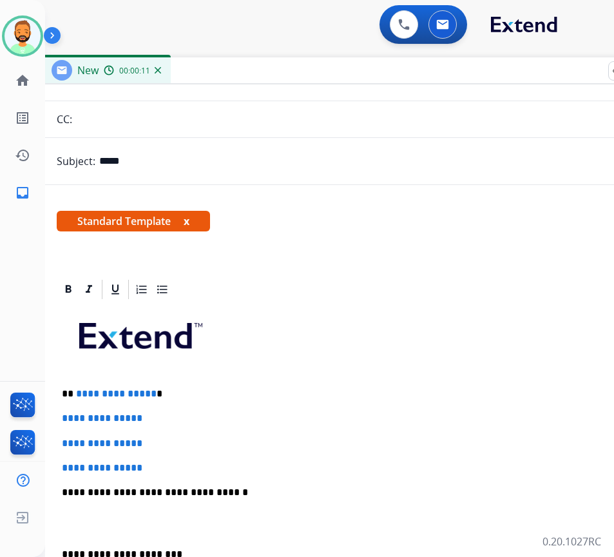
scroll to position [258, 0]
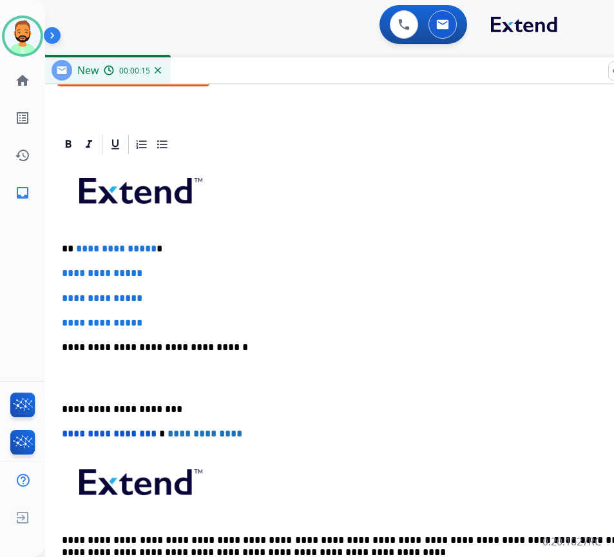
click at [260, 240] on div "**********" at bounding box center [364, 378] width 614 height 444
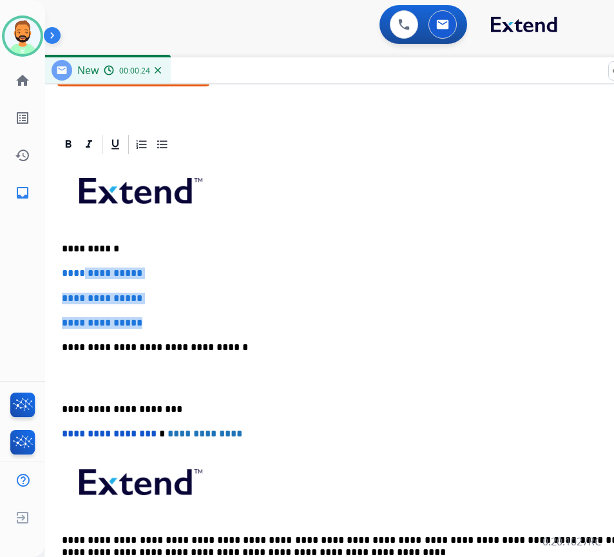
drag, startPoint x: 182, startPoint y: 322, endPoint x: 81, endPoint y: 268, distance: 114.5
click at [84, 270] on div "**********" at bounding box center [364, 378] width 614 height 444
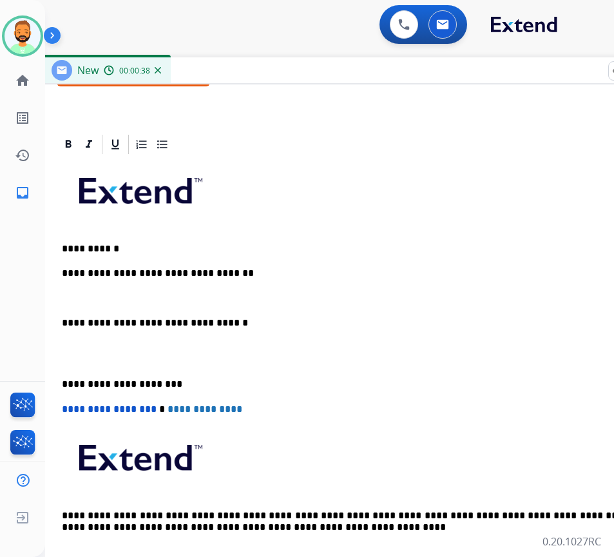
click at [59, 376] on div "**********" at bounding box center [364, 365] width 614 height 419
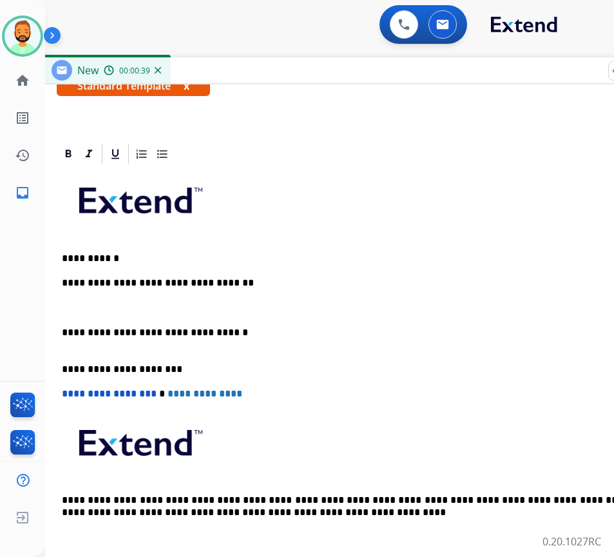
scroll to position [237, 0]
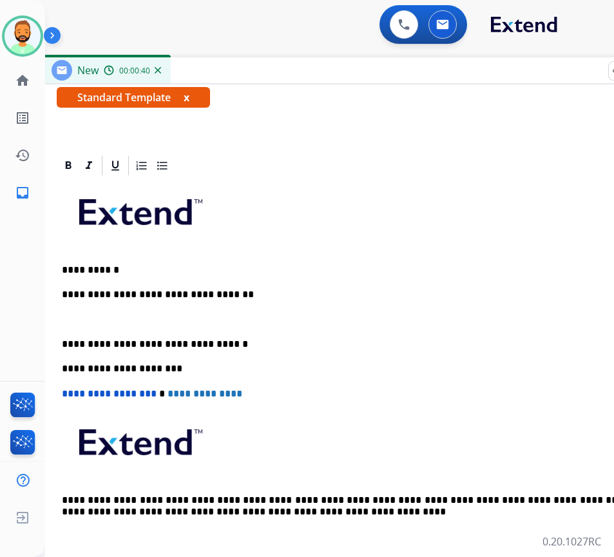
click at [93, 304] on div "**********" at bounding box center [364, 368] width 614 height 382
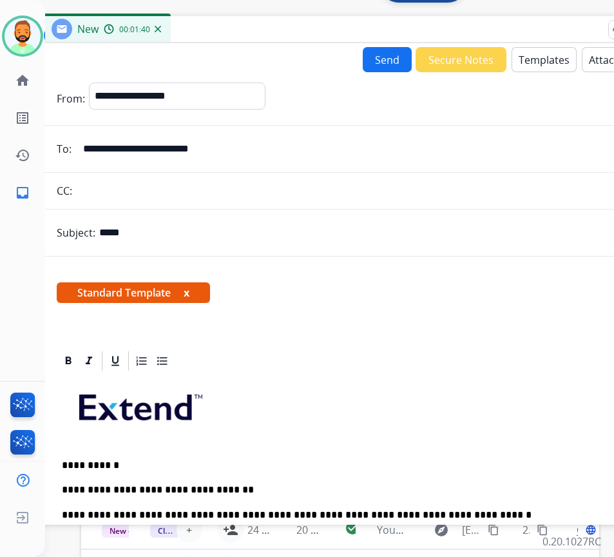
scroll to position [0, 0]
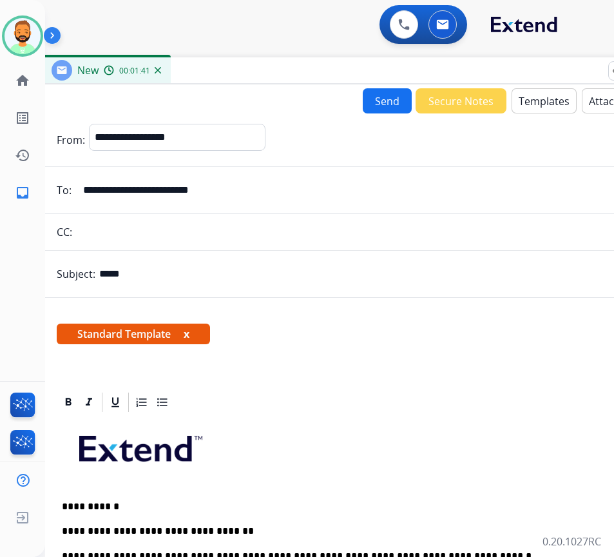
click at [387, 93] on button "Send" at bounding box center [387, 100] width 49 height 25
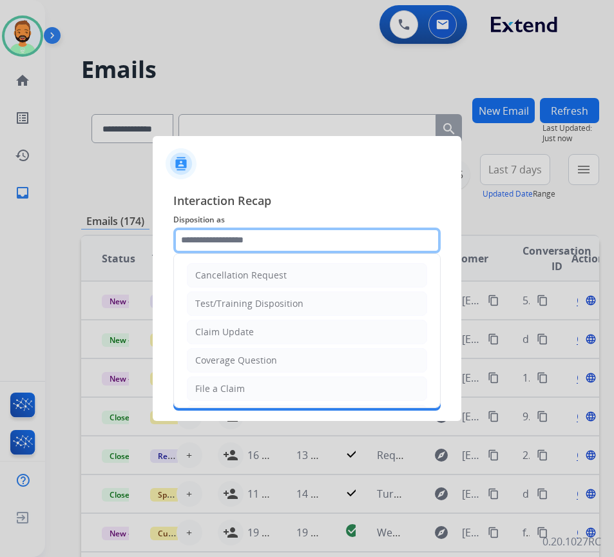
click at [233, 237] on input "text" at bounding box center [307, 241] width 268 height 26
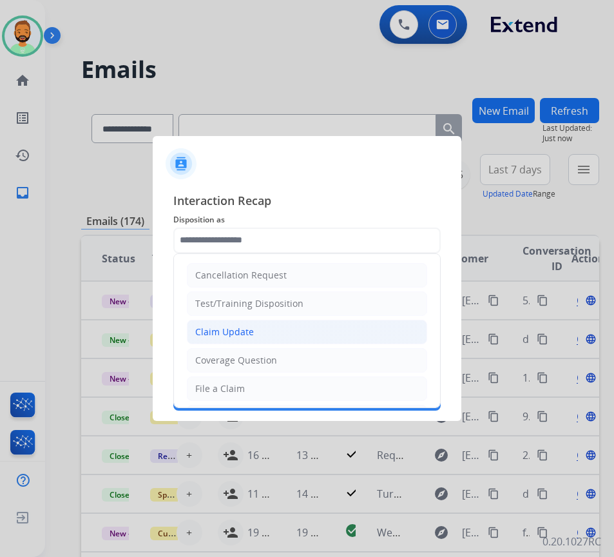
click at [227, 335] on div "Claim Update" at bounding box center [224, 332] width 59 height 13
type input "**********"
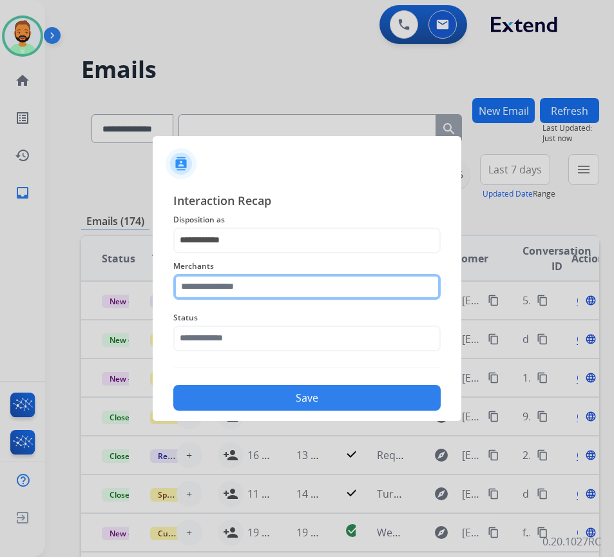
click at [237, 279] on input "text" at bounding box center [307, 287] width 268 height 26
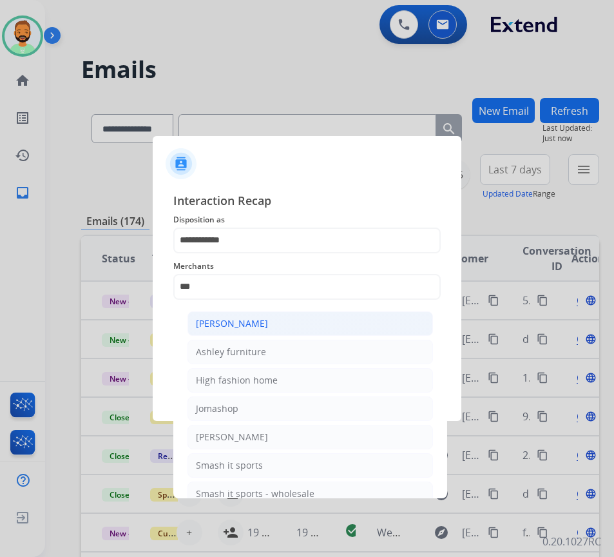
click at [240, 316] on li "[PERSON_NAME]" at bounding box center [311, 323] width 246 height 24
type input "**********"
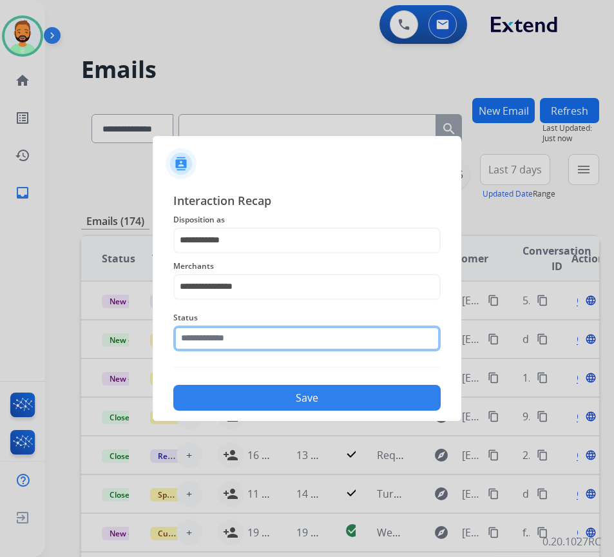
click at [272, 346] on input "text" at bounding box center [307, 339] width 268 height 26
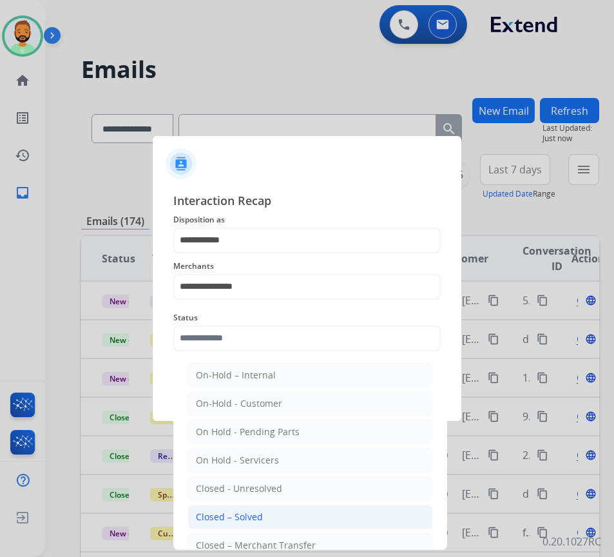
click at [304, 511] on li "Closed – Solved" at bounding box center [311, 517] width 246 height 24
type input "**********"
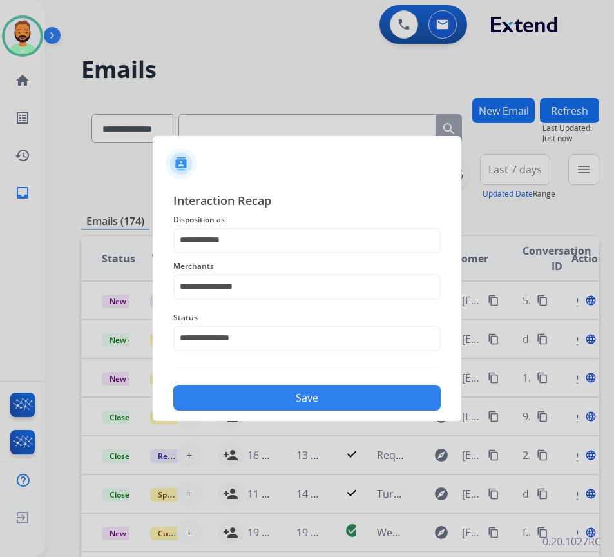
click at [336, 398] on button "Save" at bounding box center [307, 398] width 268 height 26
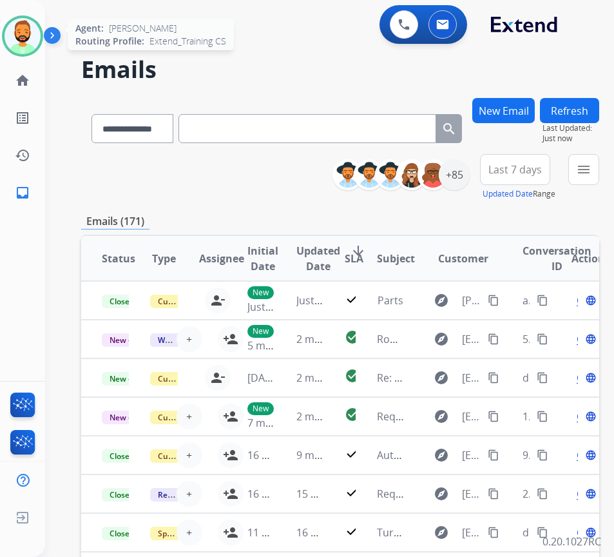
click at [30, 35] on img at bounding box center [23, 36] width 36 height 36
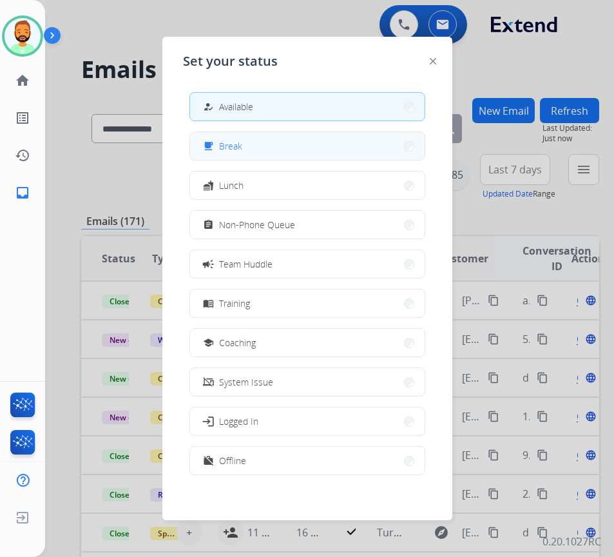
click at [269, 152] on button "free_breakfast Break" at bounding box center [307, 146] width 235 height 28
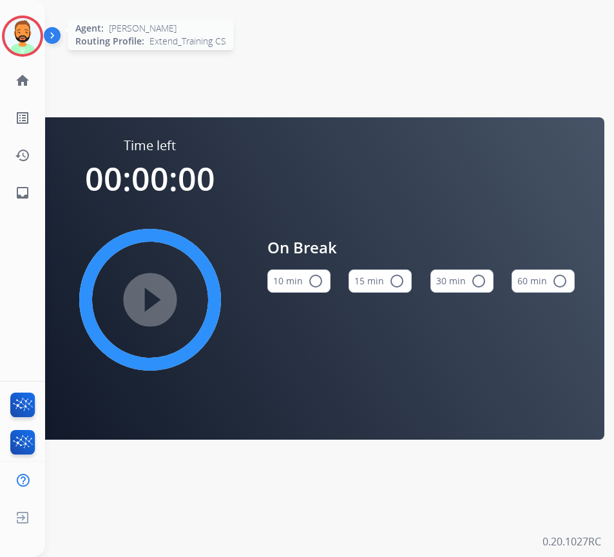
drag, startPoint x: 32, startPoint y: 32, endPoint x: 41, endPoint y: 35, distance: 9.6
click at [31, 33] on img at bounding box center [23, 36] width 36 height 36
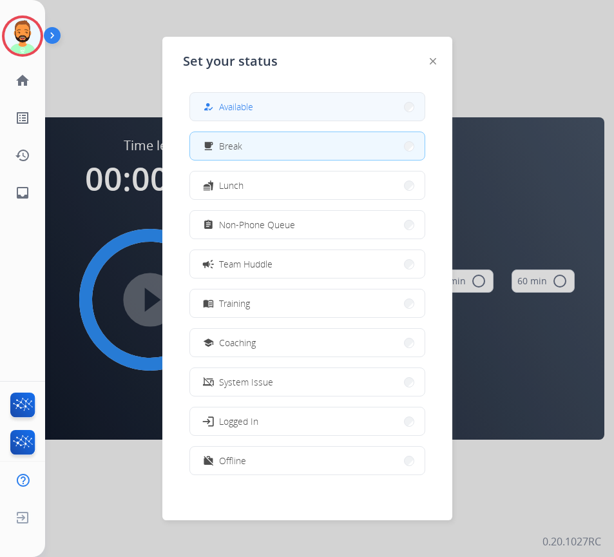
click at [225, 109] on span "Available" at bounding box center [236, 107] width 34 height 14
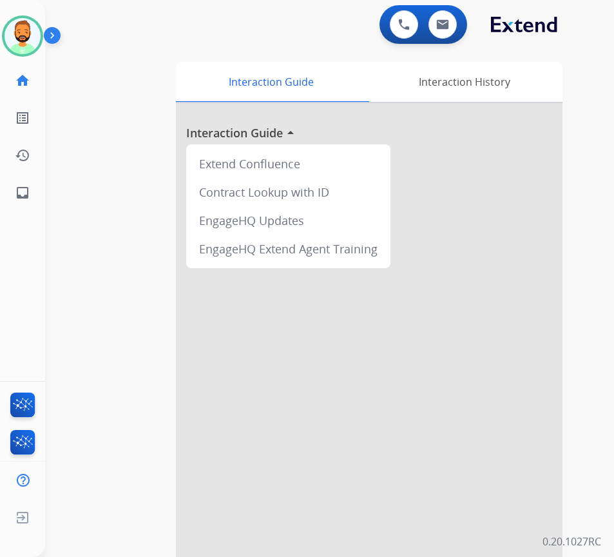
drag, startPoint x: 486, startPoint y: 315, endPoint x: 476, endPoint y: 300, distance: 18.1
click at [481, 308] on div at bounding box center [369, 343] width 387 height 481
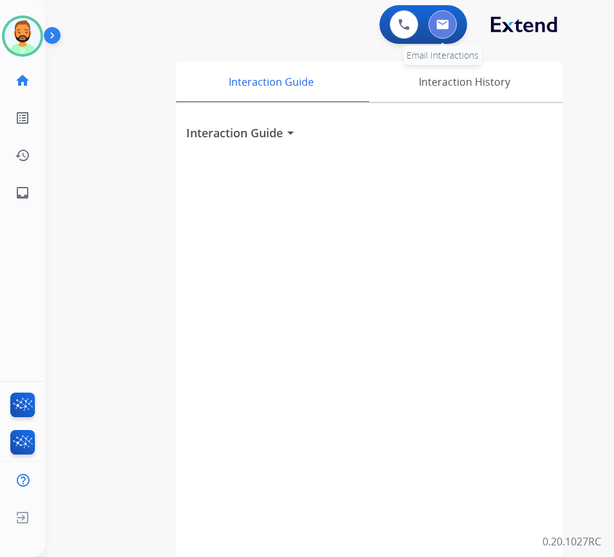
click at [451, 21] on button at bounding box center [443, 24] width 28 height 28
select select "**********"
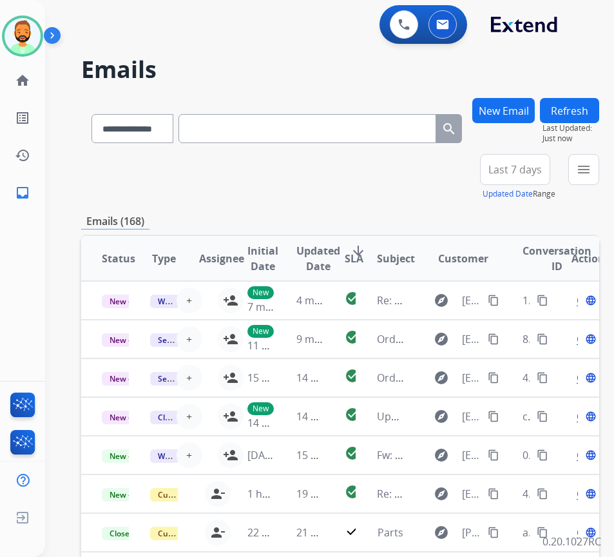
click at [535, 167] on span "Last 7 days" at bounding box center [516, 169] width 54 height 5
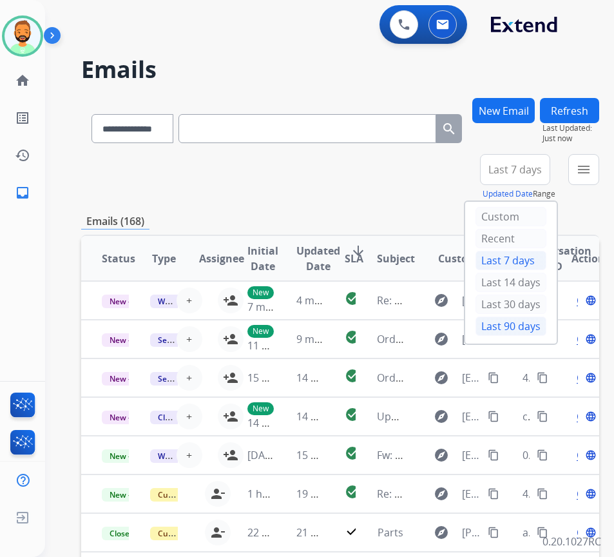
click at [532, 324] on div "Last 90 days" at bounding box center [511, 326] width 71 height 19
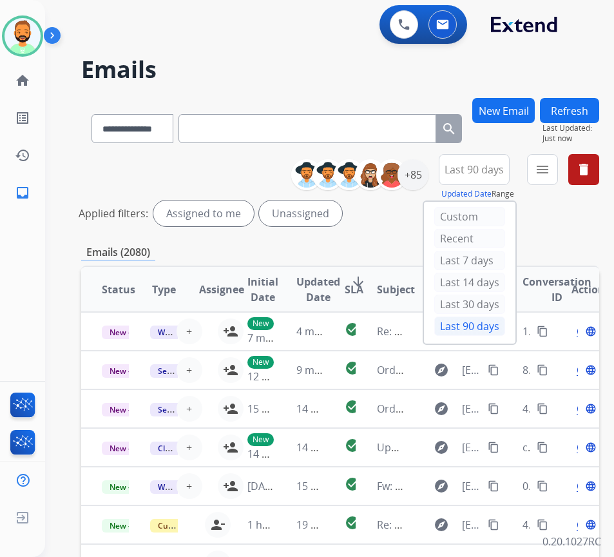
click at [571, 152] on div "New Email Refresh Last Updated: Just now" at bounding box center [536, 126] width 127 height 56
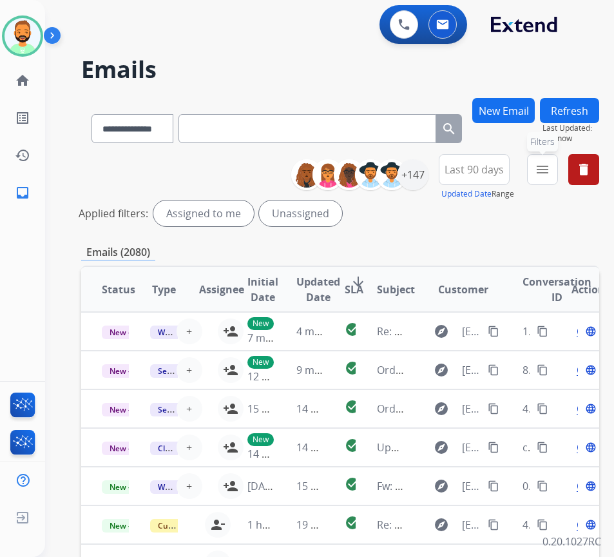
click at [551, 165] on mat-icon "menu" at bounding box center [542, 169] width 15 height 15
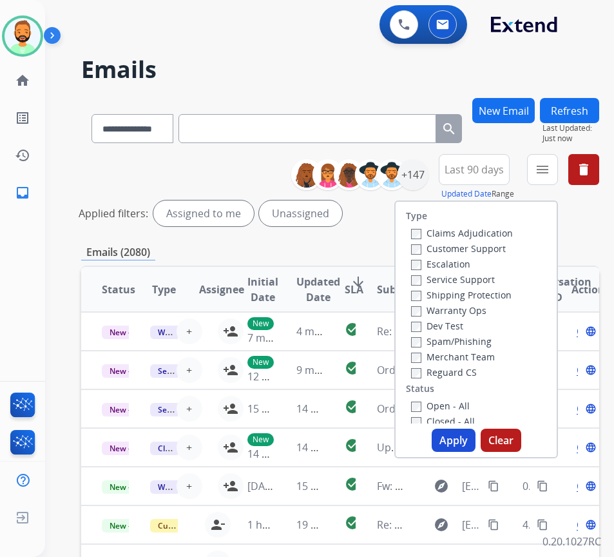
click at [500, 244] on label "Customer Support" at bounding box center [458, 248] width 95 height 12
click at [500, 292] on label "Shipping Protection" at bounding box center [461, 295] width 101 height 12
click at [462, 404] on label "Open - All" at bounding box center [440, 406] width 59 height 12
click at [462, 430] on button "Apply" at bounding box center [454, 440] width 44 height 23
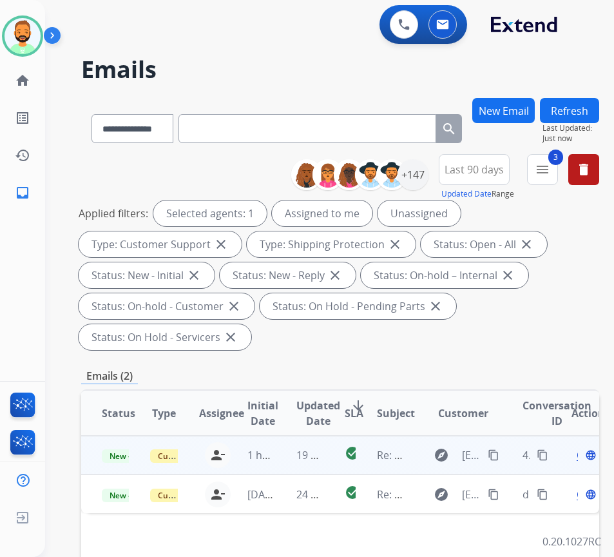
drag, startPoint x: 279, startPoint y: 453, endPoint x: 230, endPoint y: 459, distance: 49.3
click at [279, 455] on td "19 minutes ago" at bounding box center [300, 455] width 48 height 39
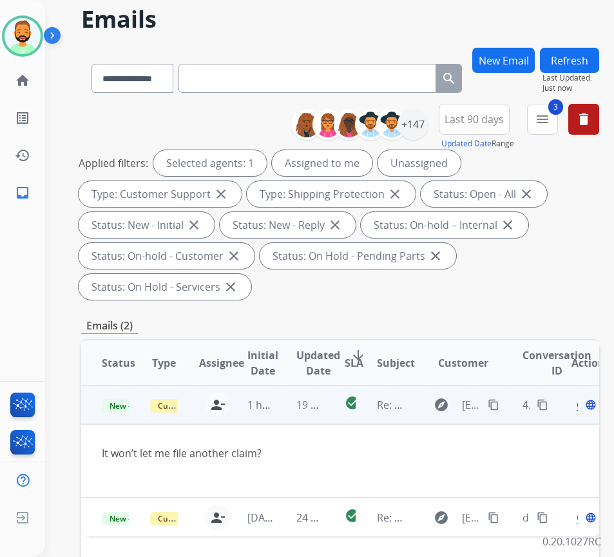
scroll to position [64, 0]
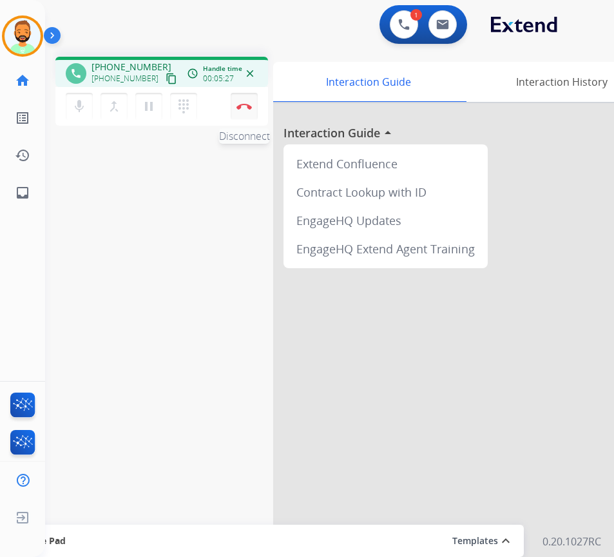
click at [246, 102] on button "Disconnect" at bounding box center [244, 106] width 27 height 27
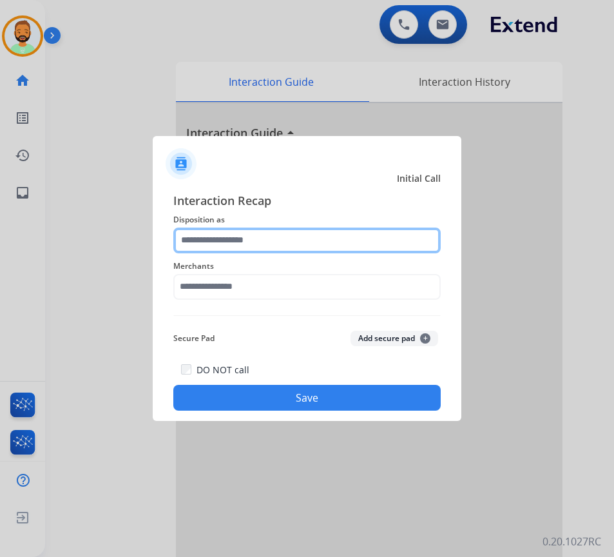
click at [278, 234] on input "text" at bounding box center [307, 241] width 268 height 26
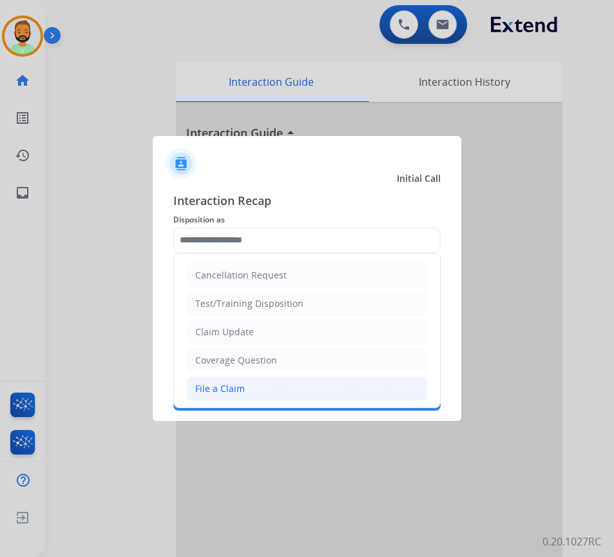
click at [259, 388] on li "File a Claim" at bounding box center [307, 388] width 240 height 24
type input "**********"
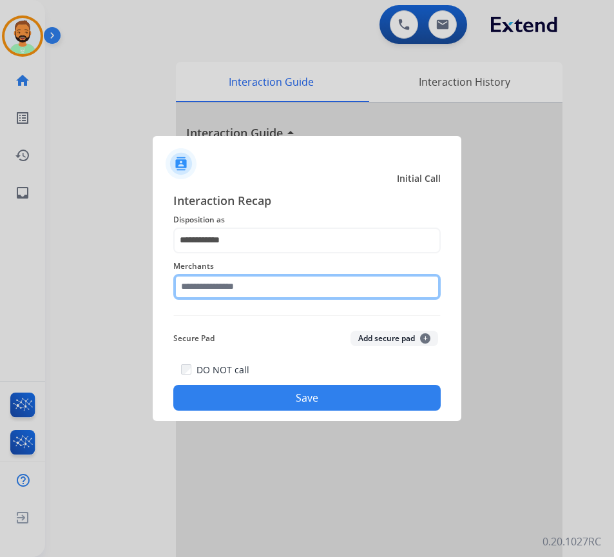
click at [288, 288] on input "text" at bounding box center [307, 287] width 268 height 26
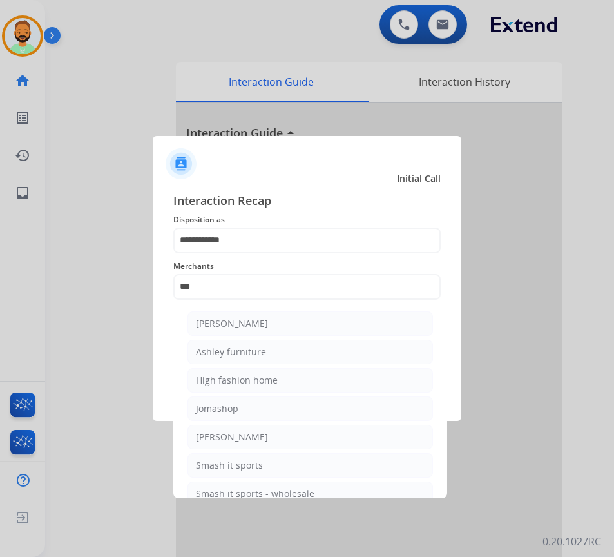
drag, startPoint x: 231, startPoint y: 342, endPoint x: 235, endPoint y: 351, distance: 9.5
click at [233, 348] on li "Ashley furniture" at bounding box center [311, 352] width 246 height 24
type input "**********"
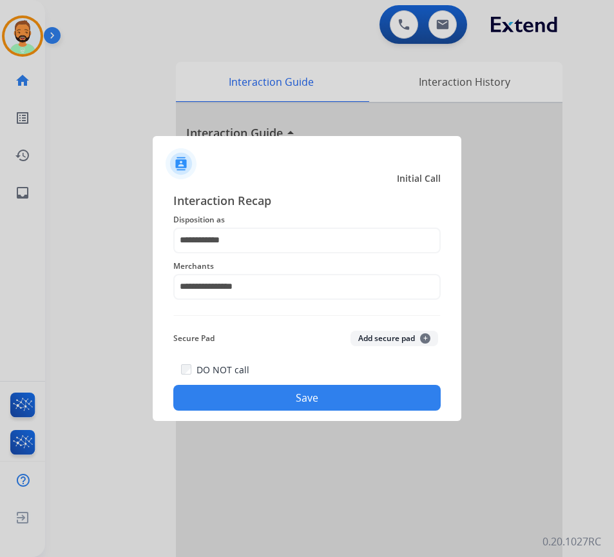
click at [304, 402] on button "Save" at bounding box center [307, 398] width 268 height 26
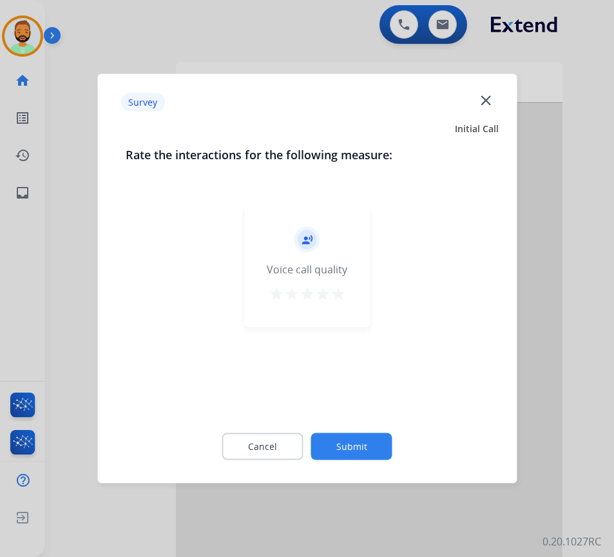
click at [373, 443] on button "Submit" at bounding box center [351, 446] width 81 height 27
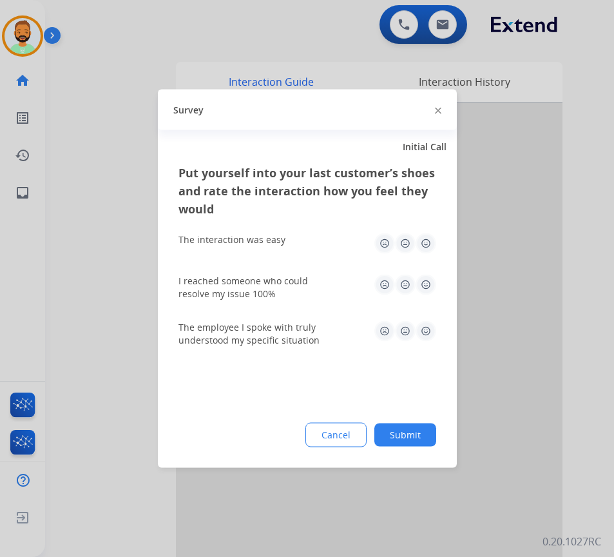
click at [404, 438] on button "Submit" at bounding box center [406, 435] width 62 height 23
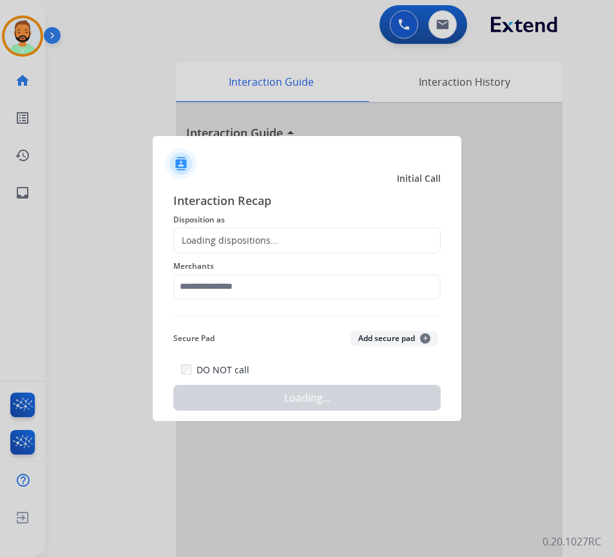
click at [244, 104] on div at bounding box center [307, 278] width 614 height 557
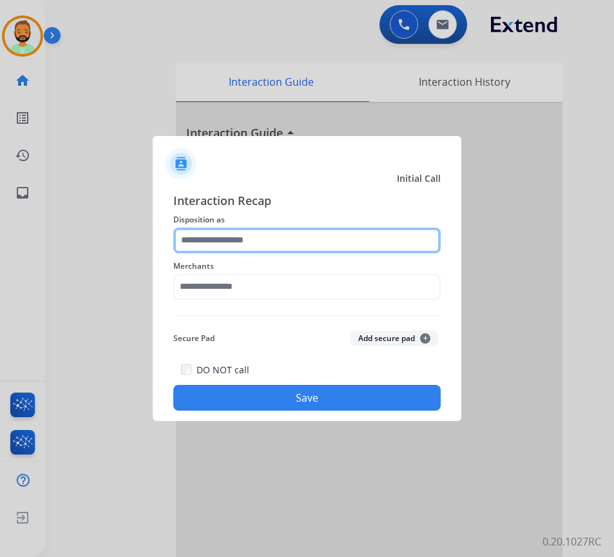
drag, startPoint x: 324, startPoint y: 226, endPoint x: 324, endPoint y: 240, distance: 14.8
click at [326, 239] on input "text" at bounding box center [307, 241] width 268 height 26
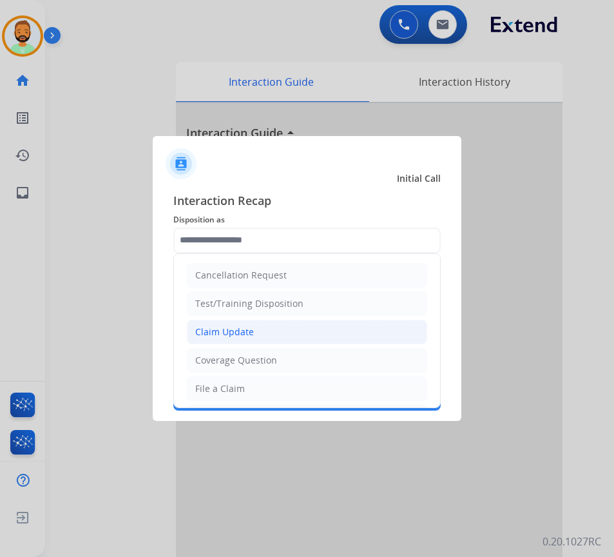
click at [277, 327] on li "Claim Update" at bounding box center [307, 332] width 240 height 24
type input "**********"
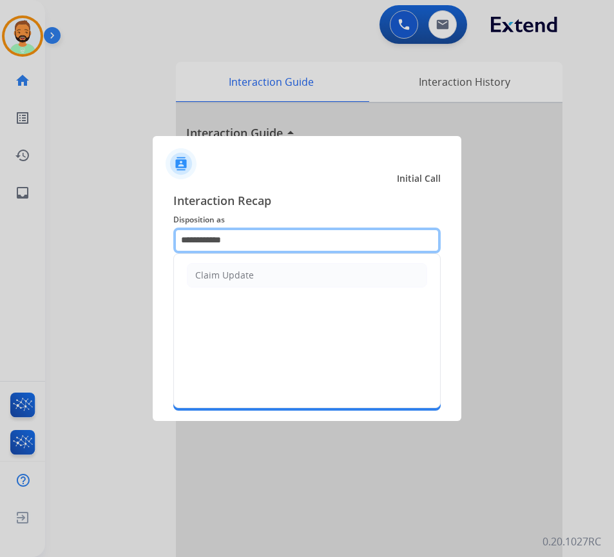
drag, startPoint x: 254, startPoint y: 240, endPoint x: 19, endPoint y: 215, distance: 236.7
click at [0, 215] on app-contact-recap-modal "**********" at bounding box center [0, 278] width 0 height 557
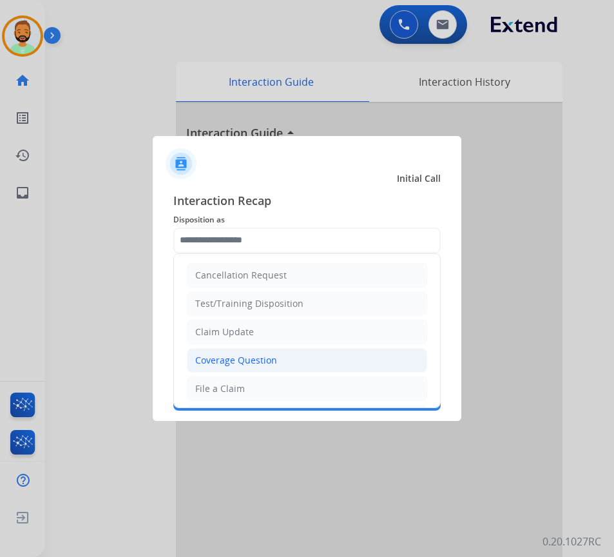
click at [275, 362] on div "Coverage Question" at bounding box center [236, 360] width 82 height 13
type input "**********"
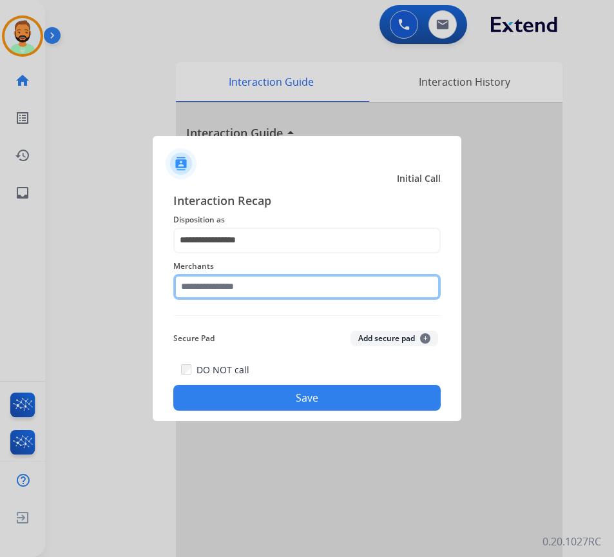
click at [266, 284] on input "text" at bounding box center [307, 287] width 268 height 26
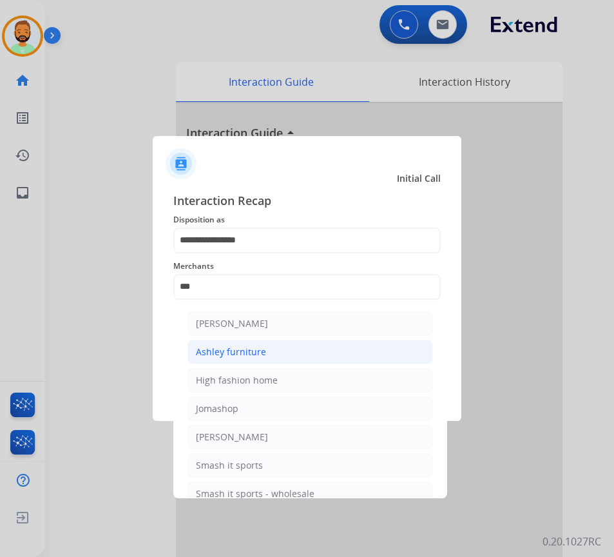
click at [329, 349] on li "Ashley furniture" at bounding box center [311, 352] width 246 height 24
type input "**********"
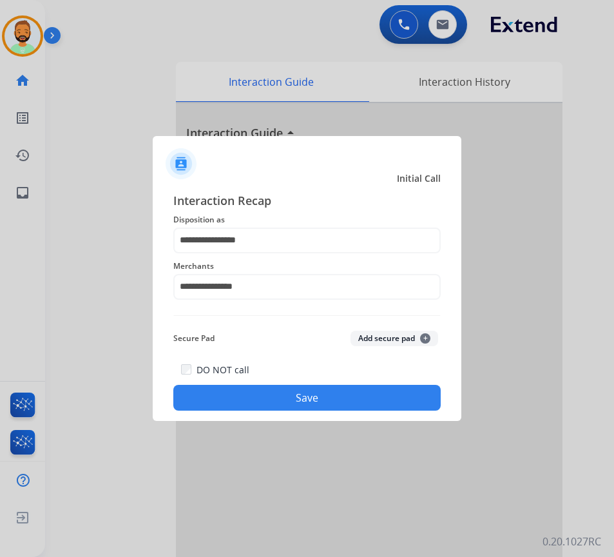
click at [332, 392] on button "Save" at bounding box center [307, 398] width 268 height 26
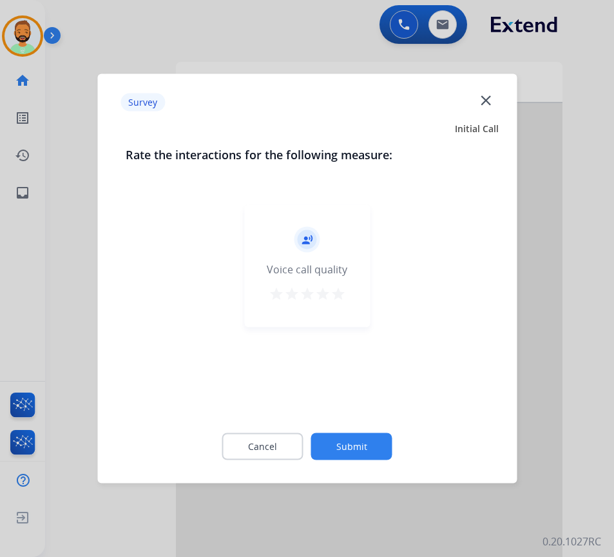
click at [371, 445] on button "Submit" at bounding box center [351, 446] width 81 height 27
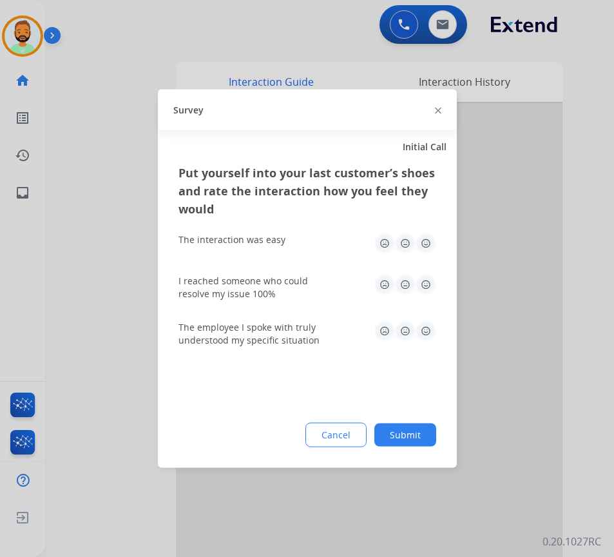
click at [391, 432] on button "Submit" at bounding box center [406, 435] width 62 height 23
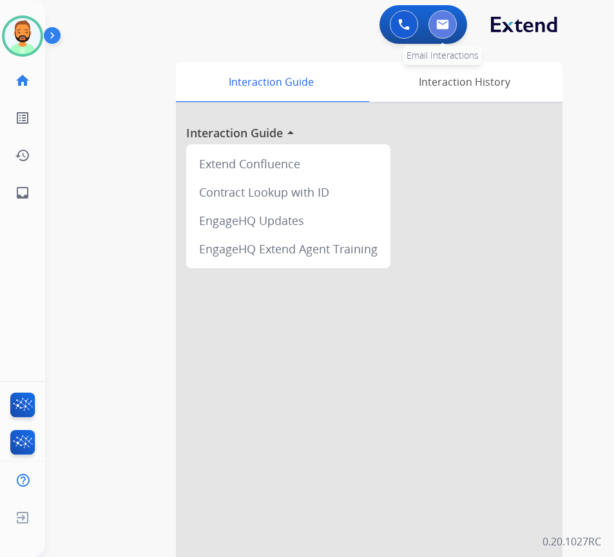
click at [436, 26] on button at bounding box center [443, 24] width 28 height 28
select select "**********"
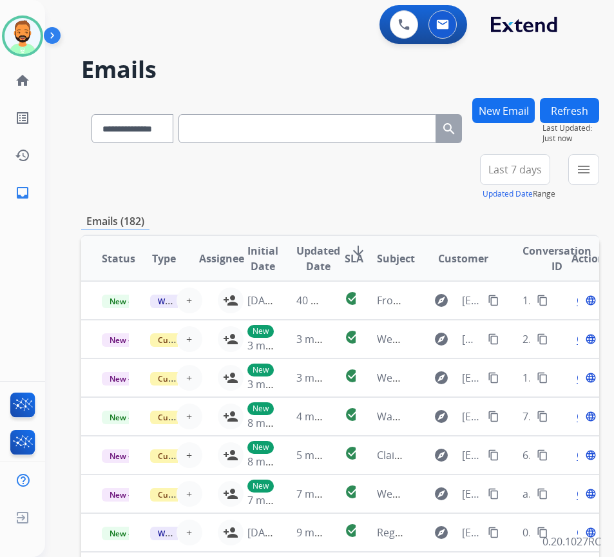
click at [543, 180] on button "Last 7 days" at bounding box center [515, 169] width 70 height 31
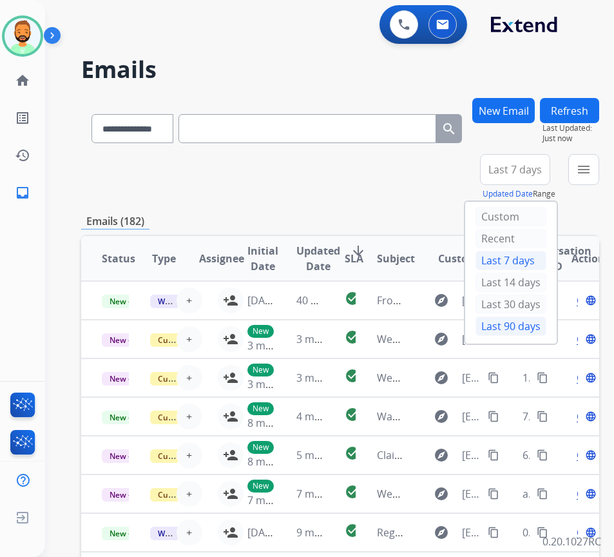
click at [529, 327] on div "Last 90 days" at bounding box center [511, 326] width 71 height 19
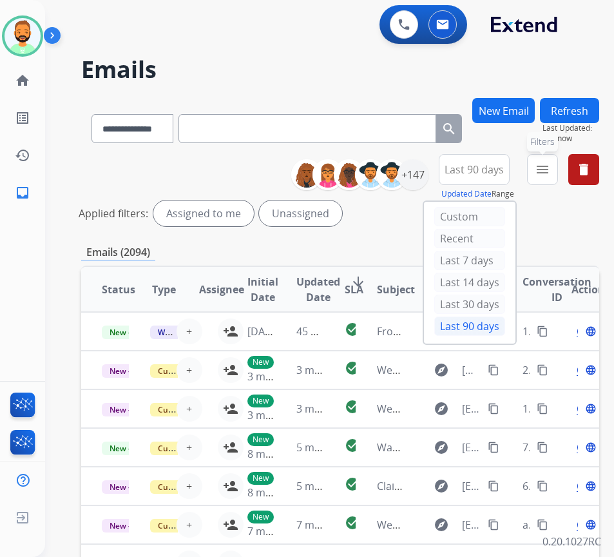
click at [557, 177] on button "menu Filters" at bounding box center [542, 169] width 31 height 31
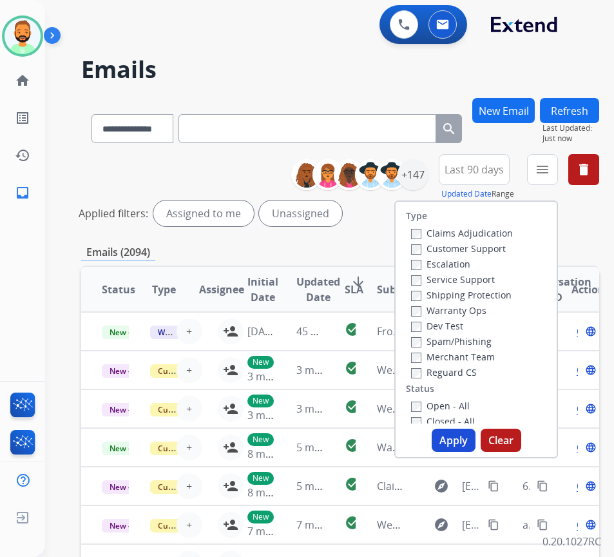
click at [504, 250] on label "Customer Support" at bounding box center [458, 248] width 95 height 12
drag, startPoint x: 491, startPoint y: 288, endPoint x: 489, endPoint y: 295, distance: 7.4
click at [491, 289] on div "Claims Adjudication Customer Support Escalation Service Support Shipping Protec…" at bounding box center [459, 302] width 107 height 155
click at [485, 300] on label "Shipping Protection" at bounding box center [461, 295] width 101 height 12
click at [542, 309] on div "Type Claims Adjudication Customer Support Escalation Service Support Shipping P…" at bounding box center [476, 313] width 161 height 222
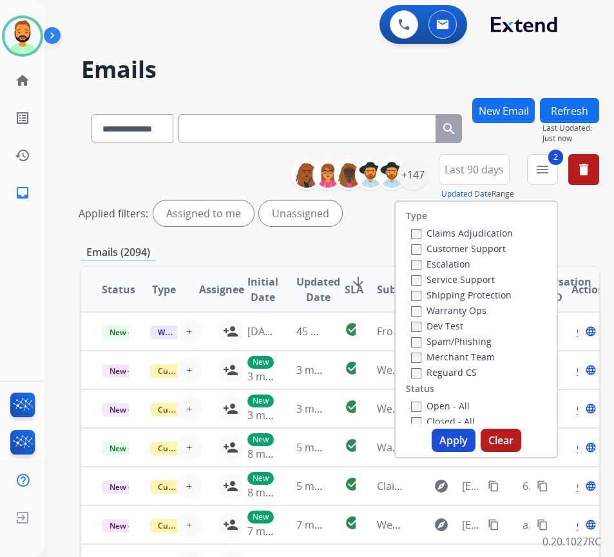
click at [469, 409] on label "Open - All" at bounding box center [440, 406] width 59 height 12
click at [458, 444] on button "Apply" at bounding box center [454, 440] width 44 height 23
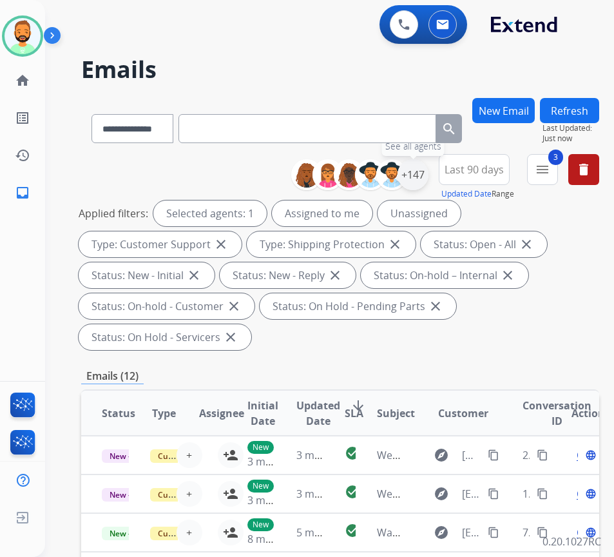
click at [429, 174] on div "+147" at bounding box center [413, 174] width 31 height 31
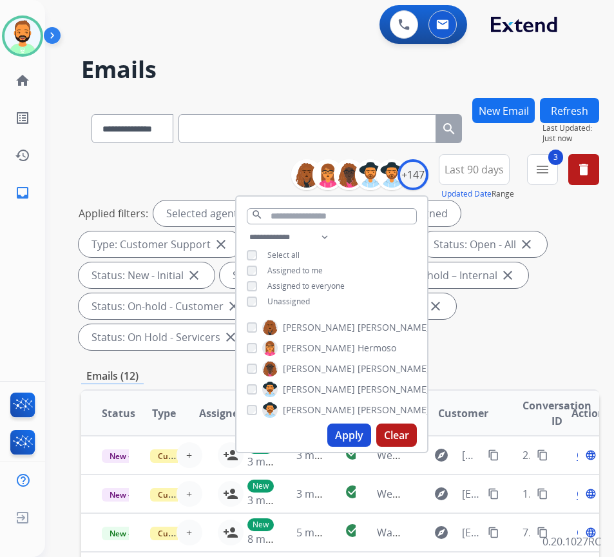
click at [298, 296] on span "Unassigned" at bounding box center [289, 301] width 43 height 11
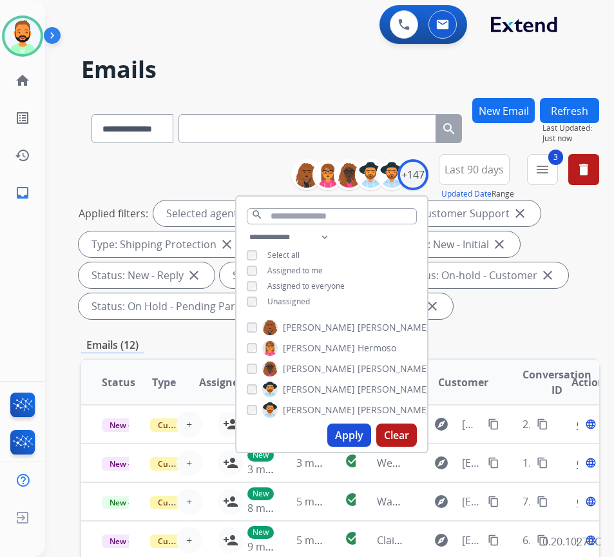
click at [370, 438] on button "Apply" at bounding box center [350, 435] width 44 height 23
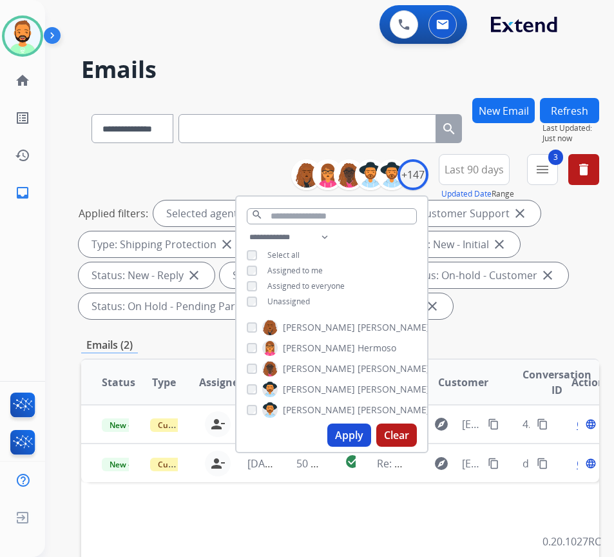
click at [500, 324] on div "**********" at bounding box center [340, 477] width 518 height 759
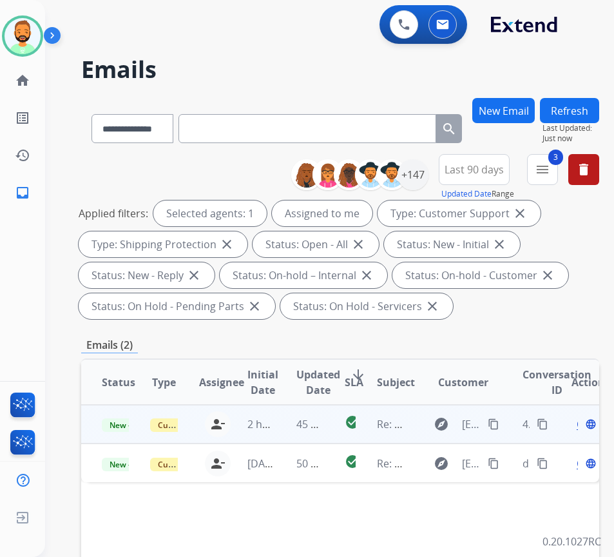
click at [292, 422] on td "45 minutes ago" at bounding box center [300, 424] width 48 height 39
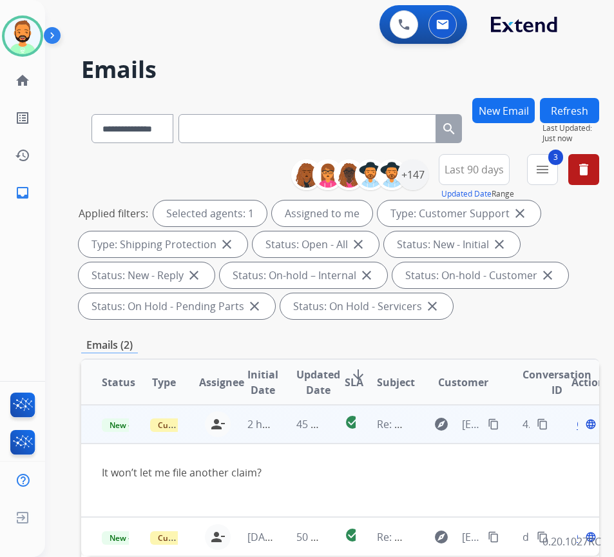
click at [500, 429] on mat-icon "content_copy" at bounding box center [494, 424] width 12 height 12
click at [569, 420] on table "Status Type Assignee Initial Date Updated Date arrow_downward SLA Subject Custo…" at bounding box center [340, 458] width 518 height 196
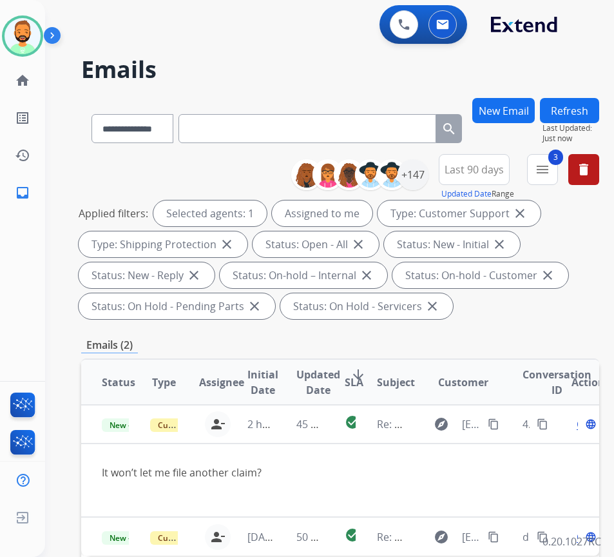
click at [571, 452] on table "Status Type Assignee Initial Date Updated Date arrow_downward SLA Subject Custo…" at bounding box center [340, 458] width 518 height 196
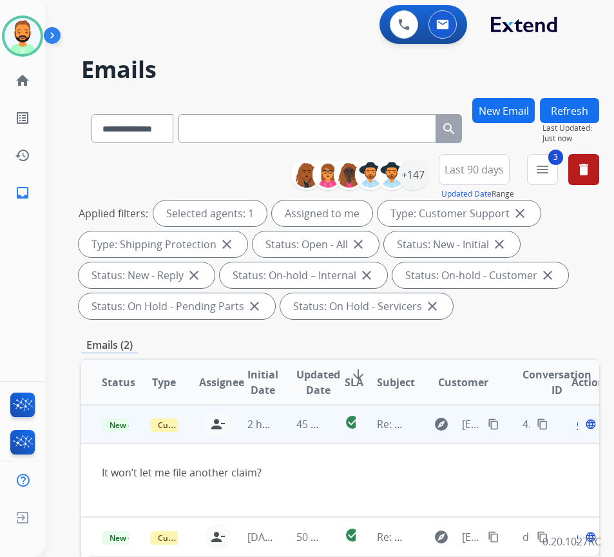
click at [583, 424] on span "Open" at bounding box center [590, 423] width 26 height 15
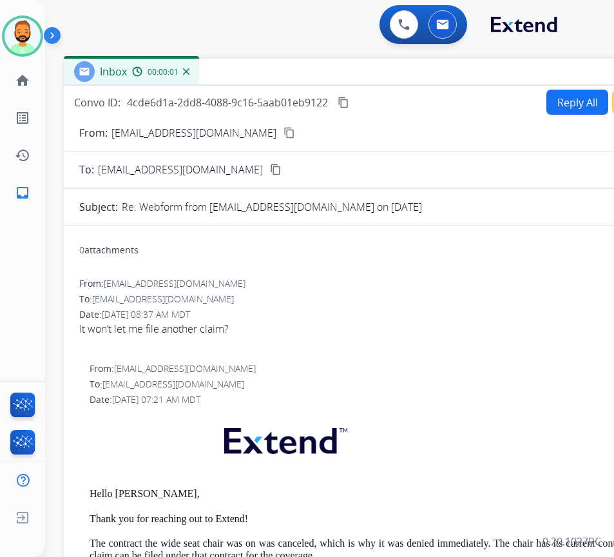
drag, startPoint x: 288, startPoint y: 95, endPoint x: 406, endPoint y: 72, distance: 120.9
click at [406, 72] on div "Inbox 00:00:01" at bounding box center [386, 72] width 645 height 27
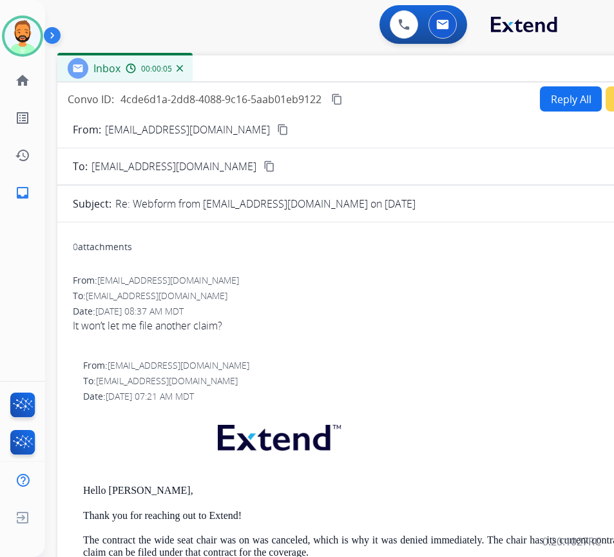
click at [543, 106] on button "Reply All" at bounding box center [571, 98] width 62 height 25
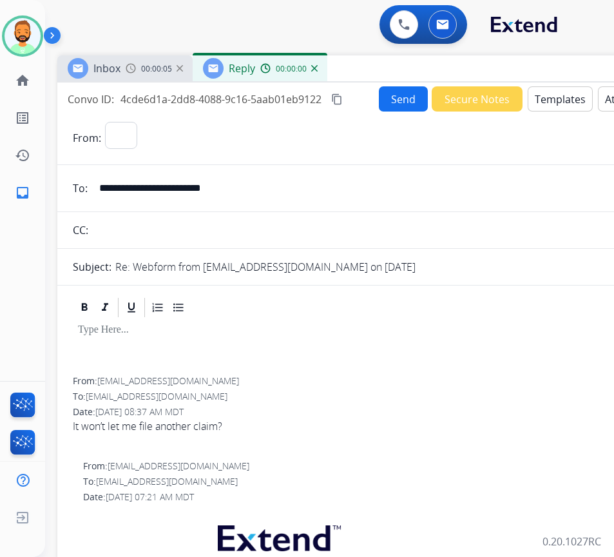
select select "**********"
click at [555, 104] on button "Templates" at bounding box center [560, 98] width 65 height 25
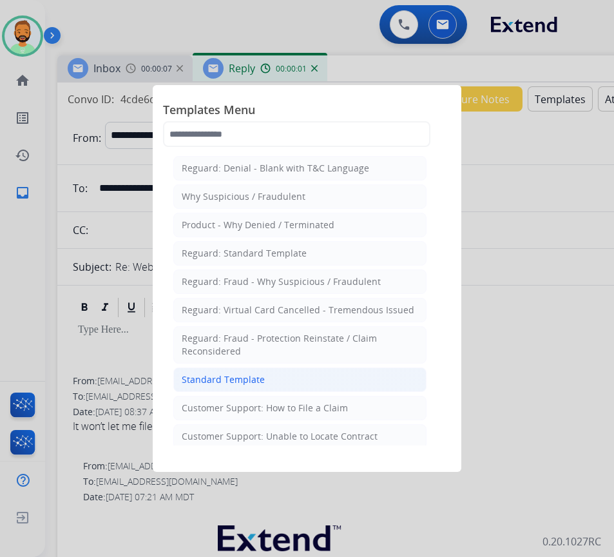
click at [300, 370] on li "Standard Template" at bounding box center [299, 379] width 253 height 24
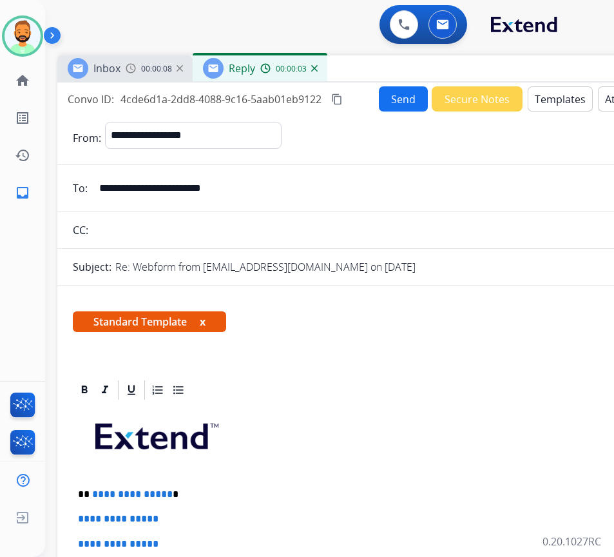
scroll to position [64, 0]
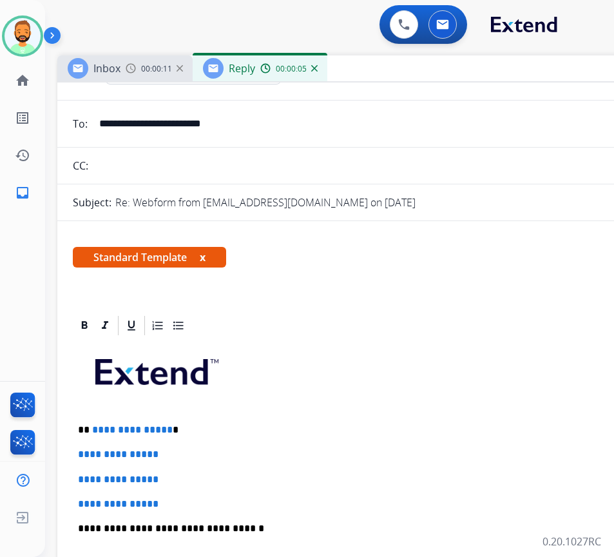
click at [313, 425] on p "**********" at bounding box center [374, 430] width 593 height 12
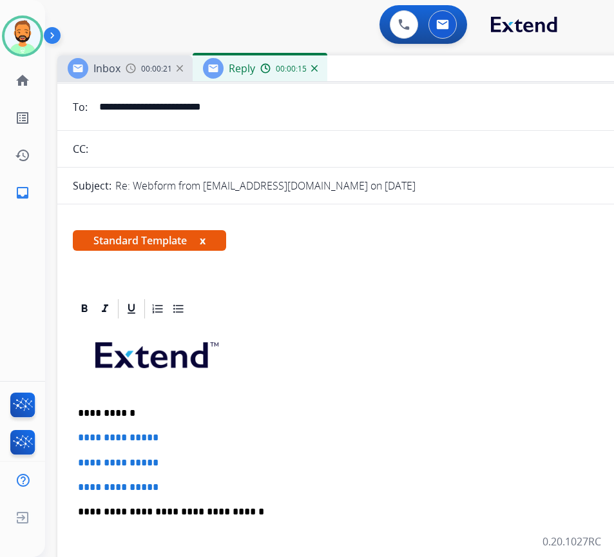
scroll to position [129, 0]
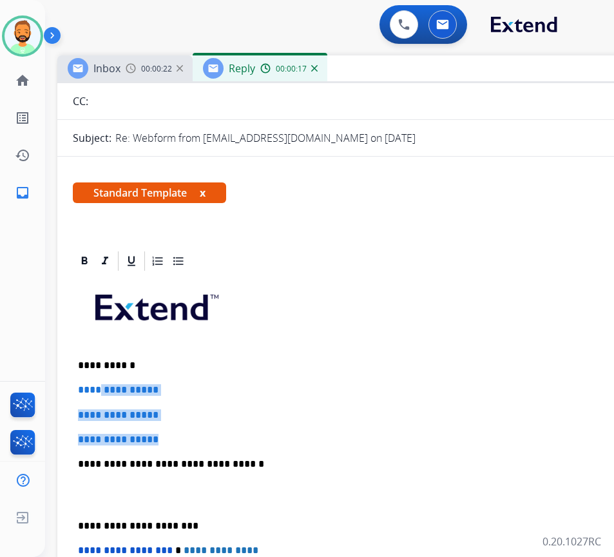
drag, startPoint x: 172, startPoint y: 433, endPoint x: 102, endPoint y: 374, distance: 91.5
click at [102, 374] on div "**********" at bounding box center [380, 495] width 614 height 444
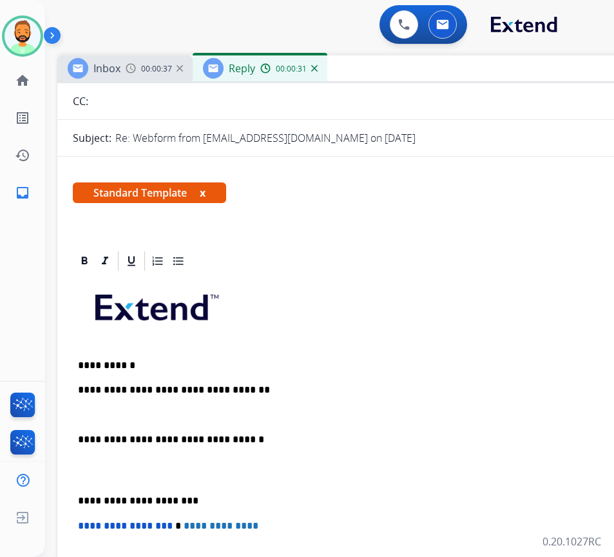
click at [76, 489] on div "**********" at bounding box center [380, 482] width 614 height 419
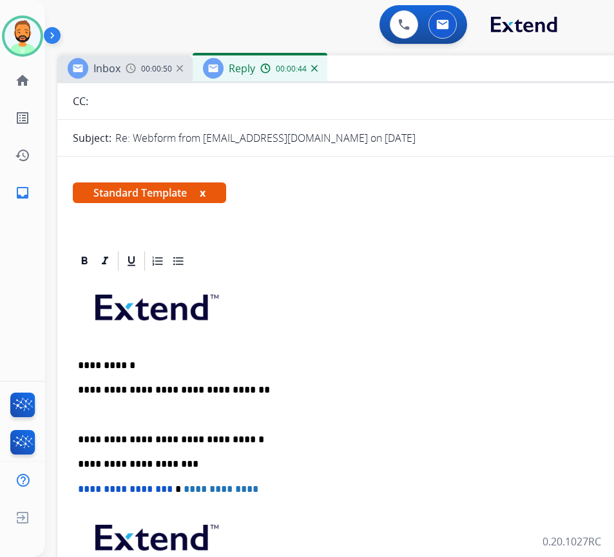
drag, startPoint x: 208, startPoint y: 417, endPoint x: 197, endPoint y: 433, distance: 19.1
click at [205, 423] on div "**********" at bounding box center [380, 464] width 614 height 382
click at [211, 422] on div "**********" at bounding box center [380, 464] width 614 height 382
drag, startPoint x: 205, startPoint y: 419, endPoint x: 181, endPoint y: 417, distance: 24.6
click at [200, 418] on p at bounding box center [379, 415] width 603 height 12
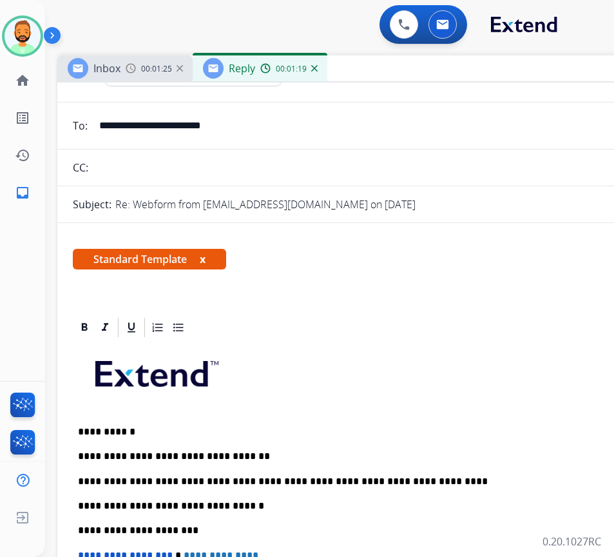
scroll to position [0, 0]
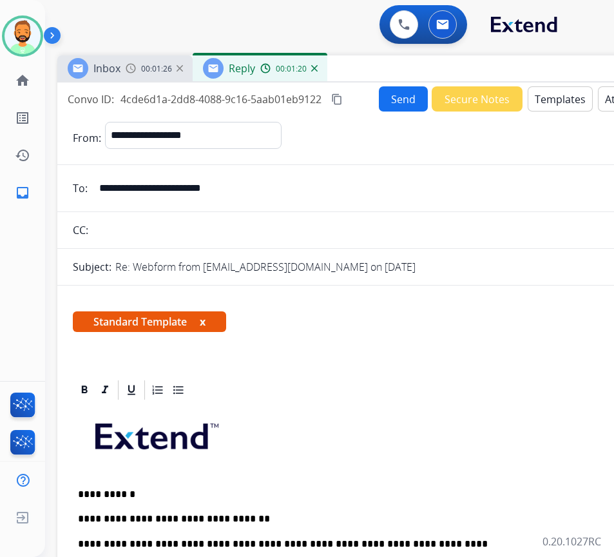
click at [389, 103] on button "Send" at bounding box center [403, 98] width 49 height 25
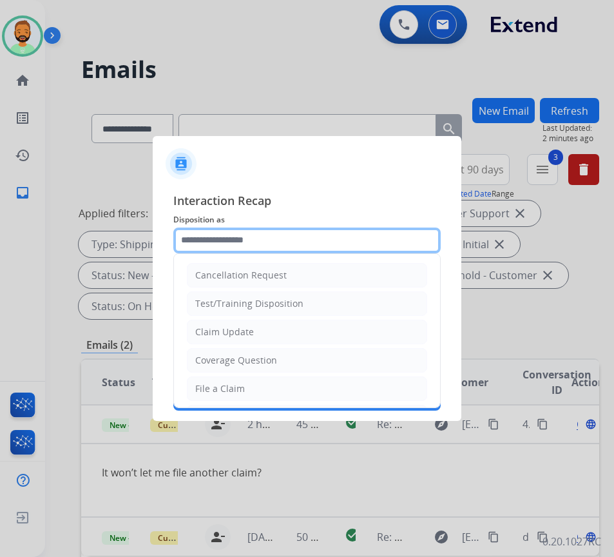
click at [272, 237] on input "text" at bounding box center [307, 241] width 268 height 26
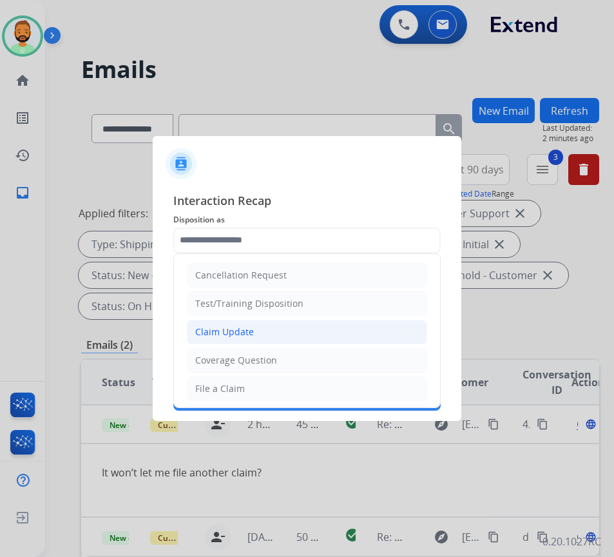
click at [268, 334] on li "Claim Update" at bounding box center [307, 332] width 240 height 24
type input "**********"
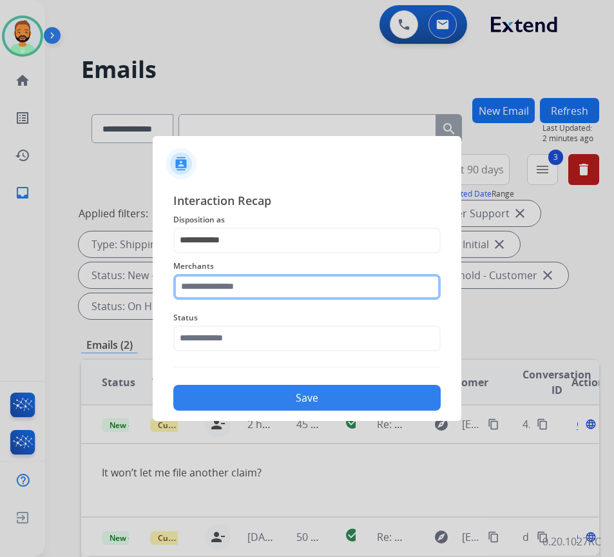
click at [257, 284] on input "text" at bounding box center [307, 287] width 268 height 26
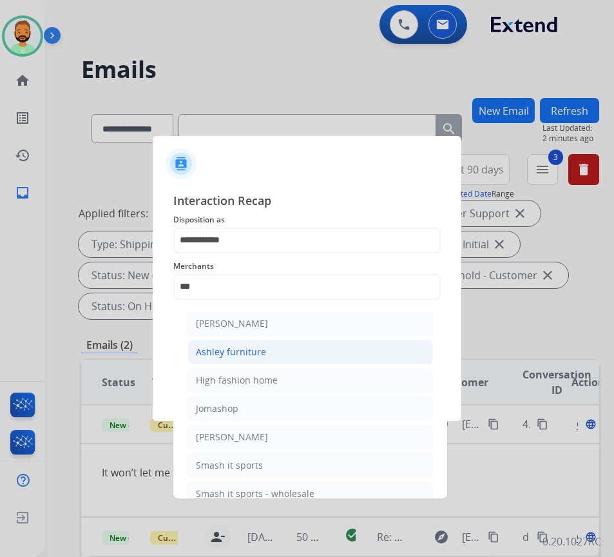
click at [289, 344] on li "Ashley furniture" at bounding box center [311, 352] width 246 height 24
type input "**********"
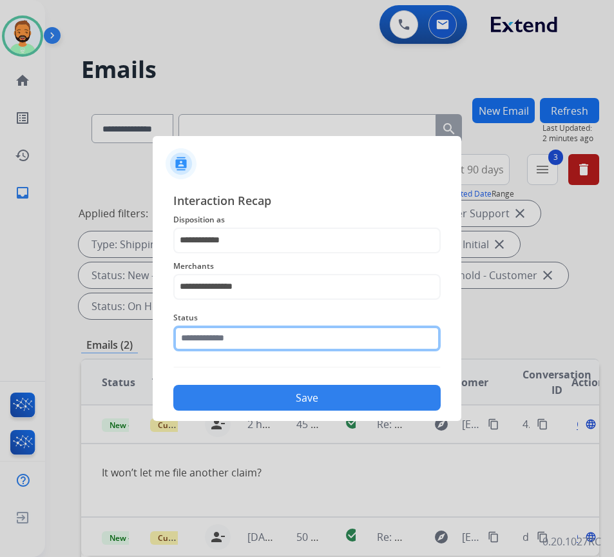
click at [300, 347] on input "text" at bounding box center [307, 339] width 268 height 26
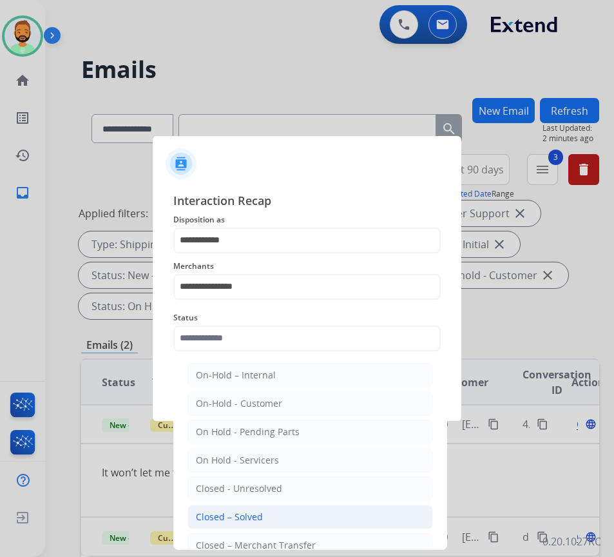
click at [311, 519] on li "Closed – Solved" at bounding box center [311, 517] width 246 height 24
type input "**********"
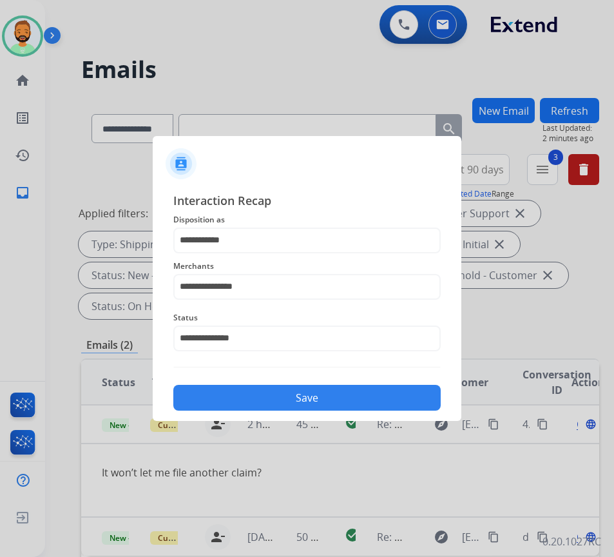
click at [275, 386] on button "Save" at bounding box center [307, 398] width 268 height 26
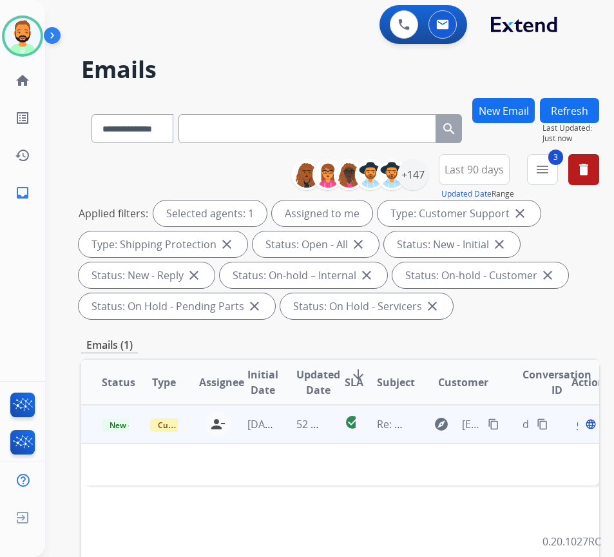
click at [280, 426] on td "52 minutes ago" at bounding box center [300, 424] width 48 height 39
click at [287, 420] on td "52 minutes ago" at bounding box center [300, 424] width 48 height 39
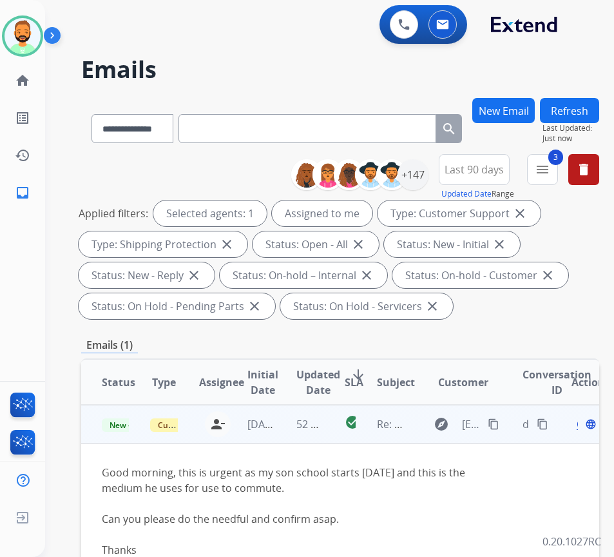
scroll to position [64, 0]
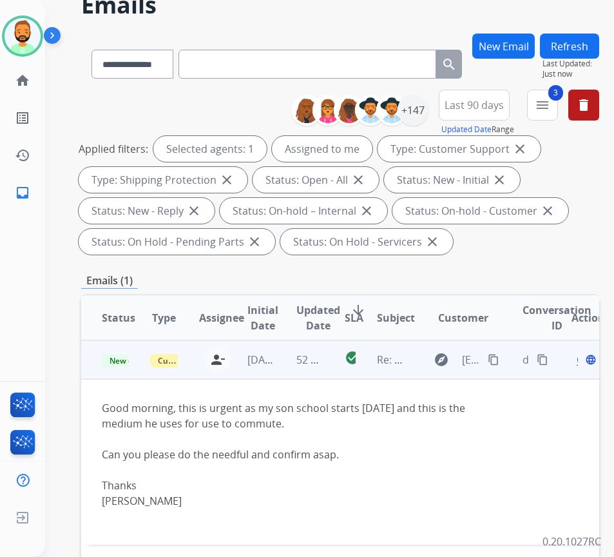
click at [492, 360] on button "content_copy" at bounding box center [493, 359] width 15 height 15
click at [293, 486] on div "Thanks" at bounding box center [292, 485] width 380 height 15
click at [584, 361] on span "Open" at bounding box center [590, 359] width 26 height 15
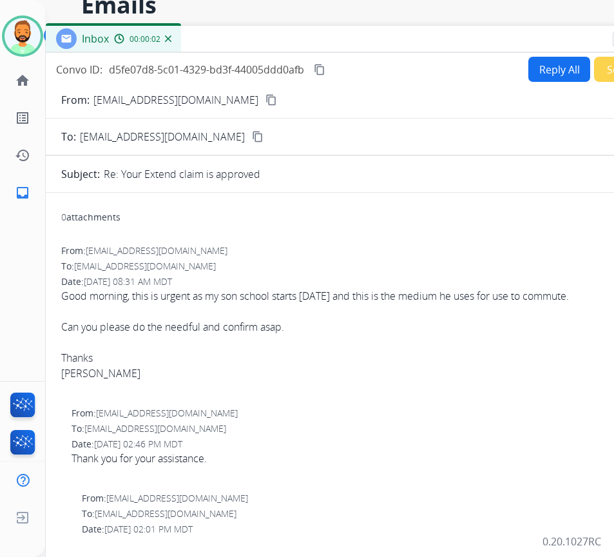
drag, startPoint x: 188, startPoint y: 28, endPoint x: 295, endPoint y: 39, distance: 107.6
click at [295, 39] on div "Inbox 00:00:02" at bounding box center [368, 39] width 645 height 27
click at [525, 73] on div "Reply All Secure Notes" at bounding box center [605, 69] width 161 height 25
click at [533, 68] on button "Reply All" at bounding box center [560, 69] width 62 height 25
select select "**********"
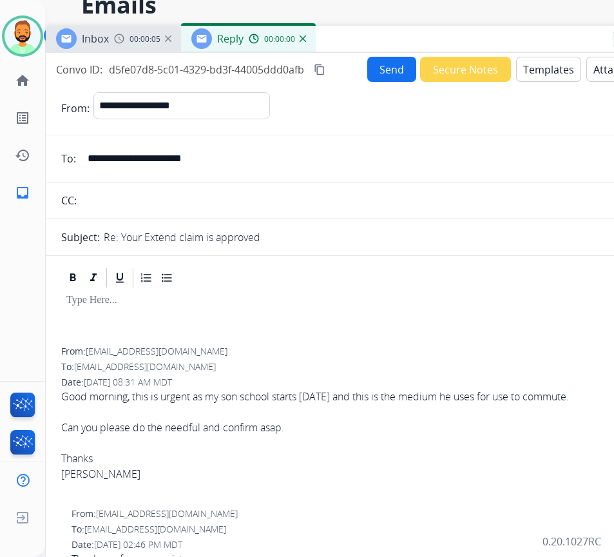
click at [549, 72] on button "Templates" at bounding box center [548, 69] width 65 height 25
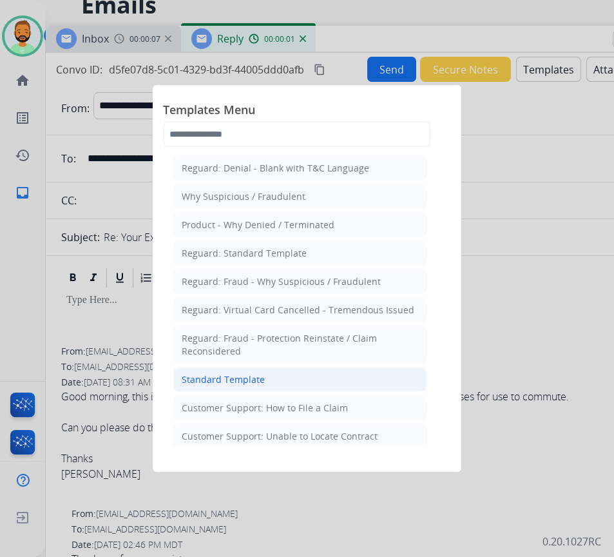
click at [333, 373] on li "Standard Template" at bounding box center [299, 379] width 253 height 24
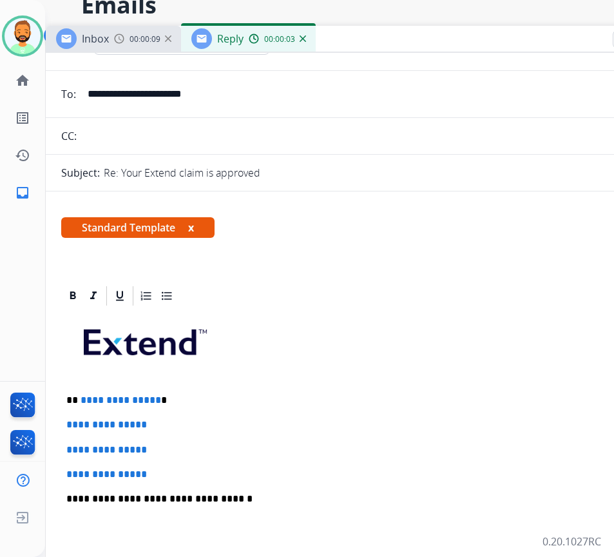
click at [198, 399] on p "**********" at bounding box center [362, 401] width 593 height 12
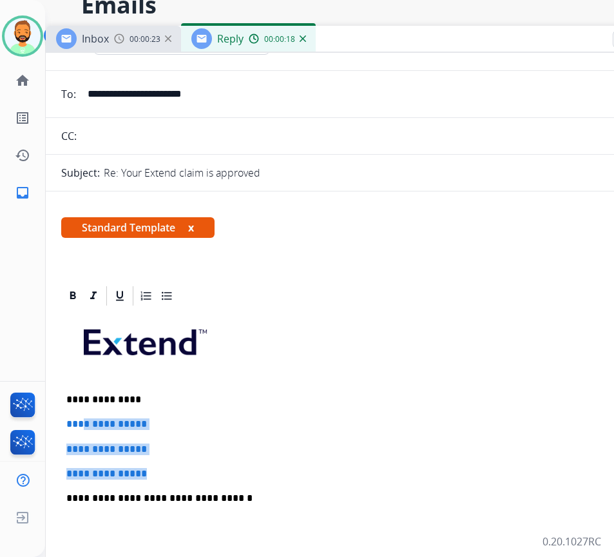
drag, startPoint x: 175, startPoint y: 469, endPoint x: 77, endPoint y: 422, distance: 109.3
click at [81, 423] on div "**********" at bounding box center [368, 529] width 614 height 443
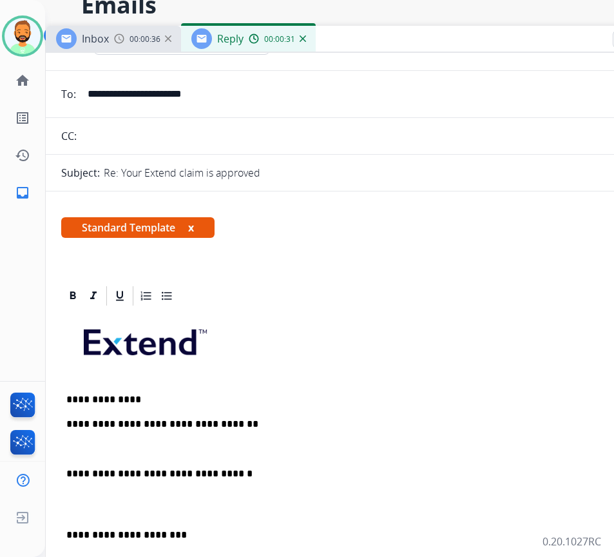
click at [62, 534] on div "**********" at bounding box center [368, 517] width 614 height 418
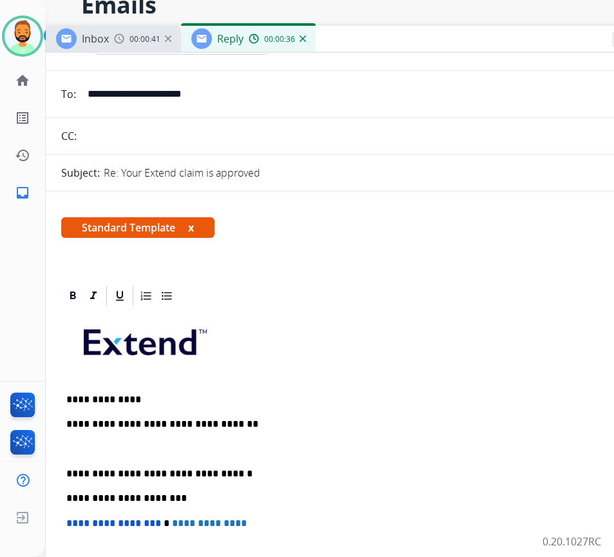
click at [122, 446] on p at bounding box center [367, 450] width 603 height 12
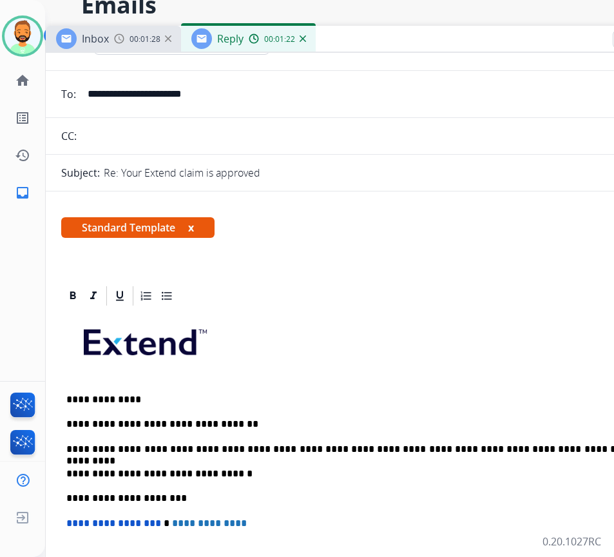
scroll to position [0, 0]
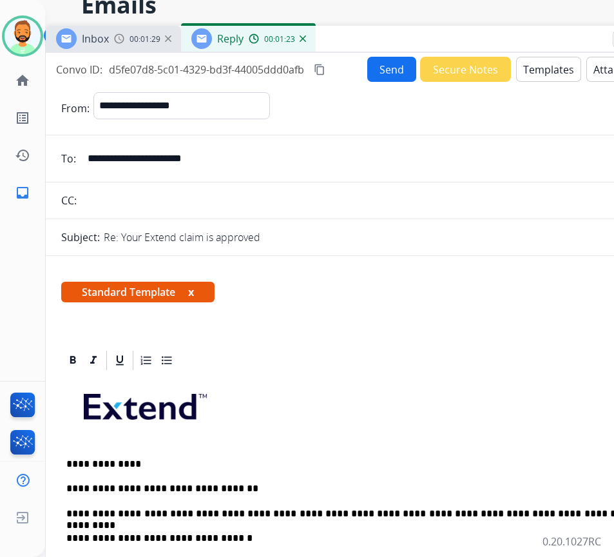
click at [371, 58] on button "Send" at bounding box center [391, 69] width 49 height 25
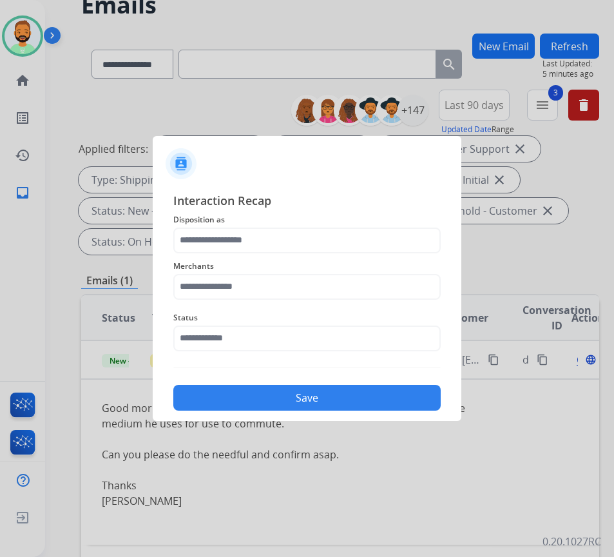
click at [280, 225] on span "Disposition as" at bounding box center [307, 219] width 268 height 15
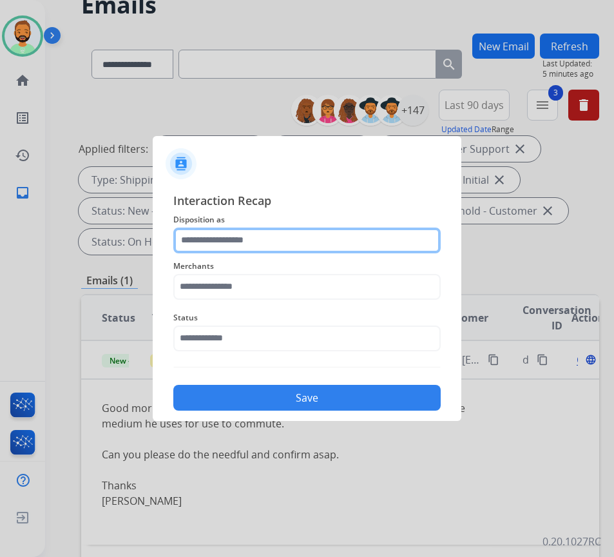
click at [280, 233] on input "text" at bounding box center [307, 241] width 268 height 26
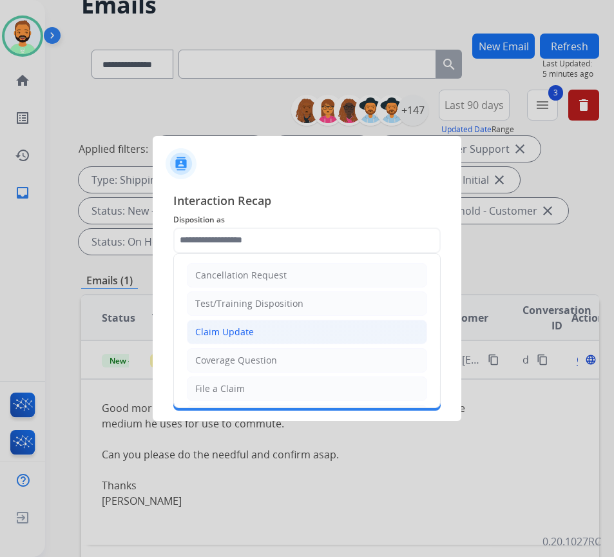
click at [288, 326] on li "Claim Update" at bounding box center [307, 332] width 240 height 24
type input "**********"
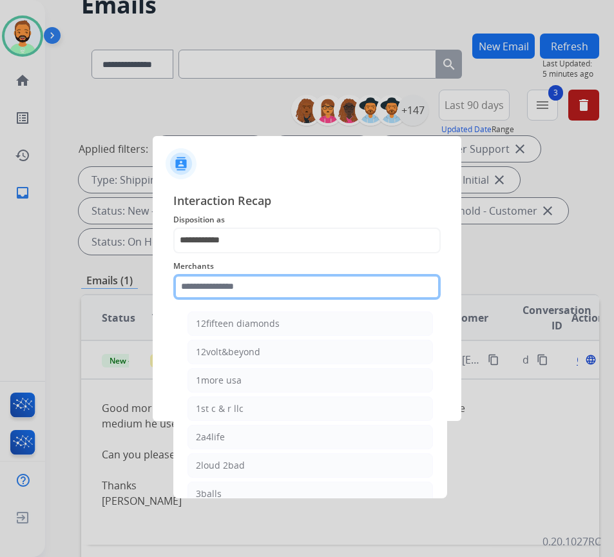
click at [286, 291] on input "text" at bounding box center [307, 287] width 268 height 26
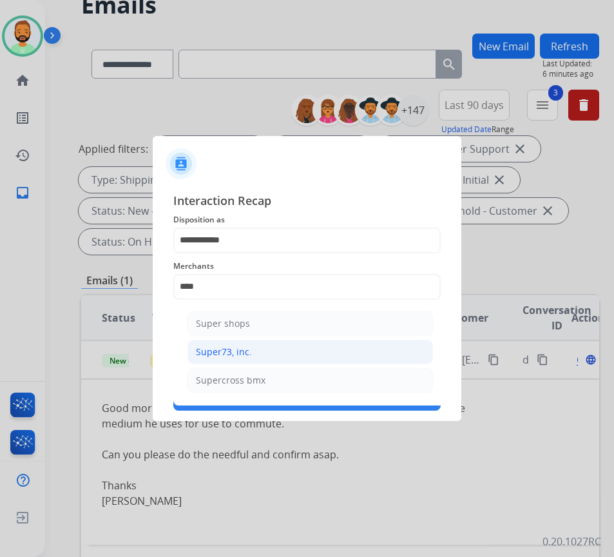
click at [306, 357] on li "Super73, inc." at bounding box center [311, 352] width 246 height 24
type input "**********"
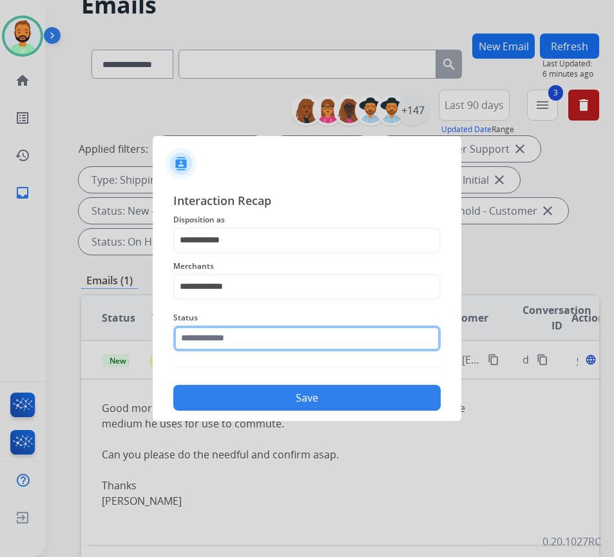
click at [318, 337] on input "text" at bounding box center [307, 339] width 268 height 26
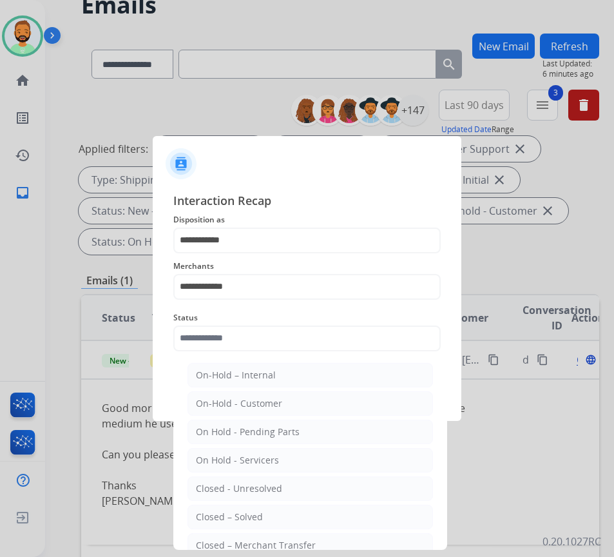
click at [312, 507] on li "Closed – Solved" at bounding box center [311, 517] width 246 height 24
type input "**********"
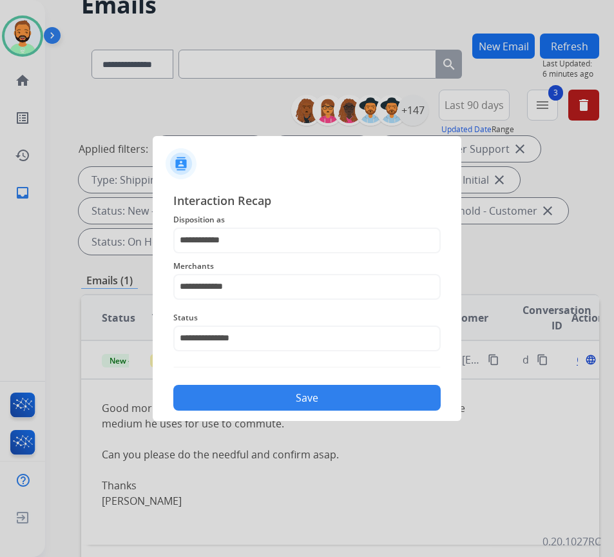
click at [370, 403] on button "Save" at bounding box center [307, 398] width 268 height 26
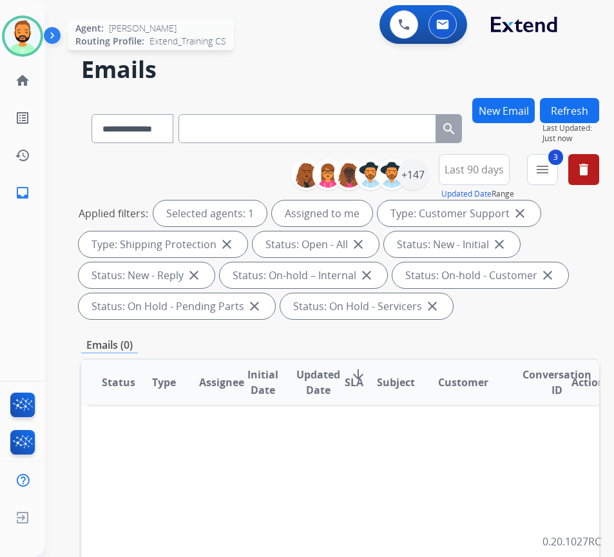
click at [18, 31] on img at bounding box center [23, 36] width 36 height 36
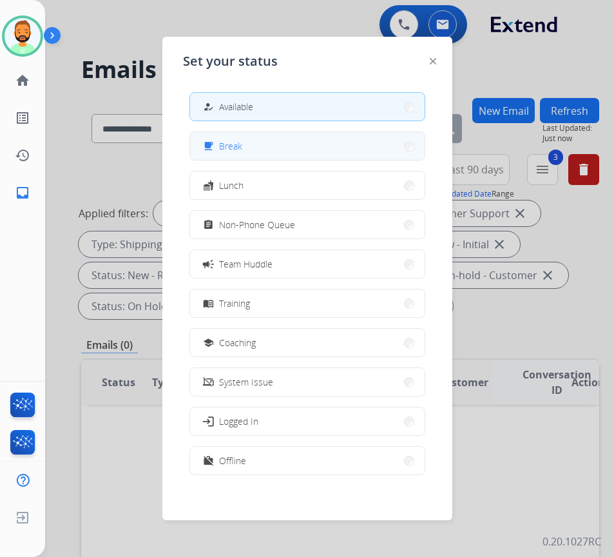
click at [260, 147] on button "free_breakfast Break" at bounding box center [307, 146] width 235 height 28
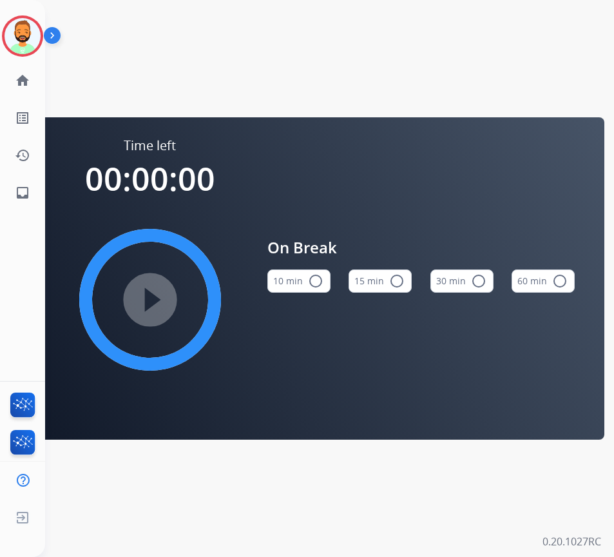
click at [302, 281] on button "10 min radio_button_unchecked" at bounding box center [299, 280] width 63 height 23
click at [142, 295] on mat-icon "play_circle_filled" at bounding box center [149, 299] width 15 height 15
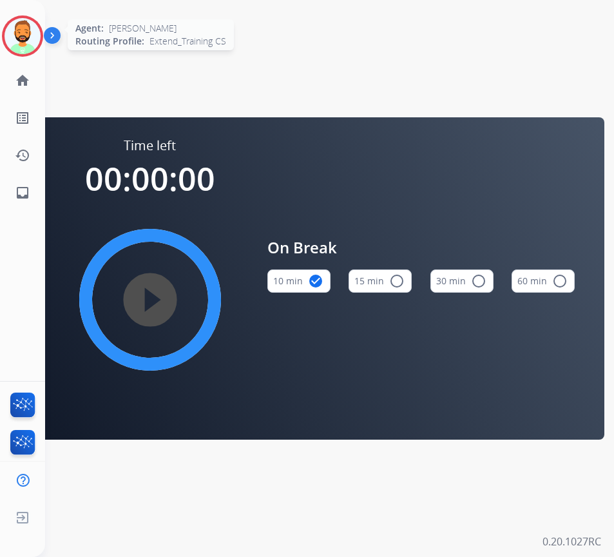
click at [24, 36] on img at bounding box center [23, 36] width 36 height 36
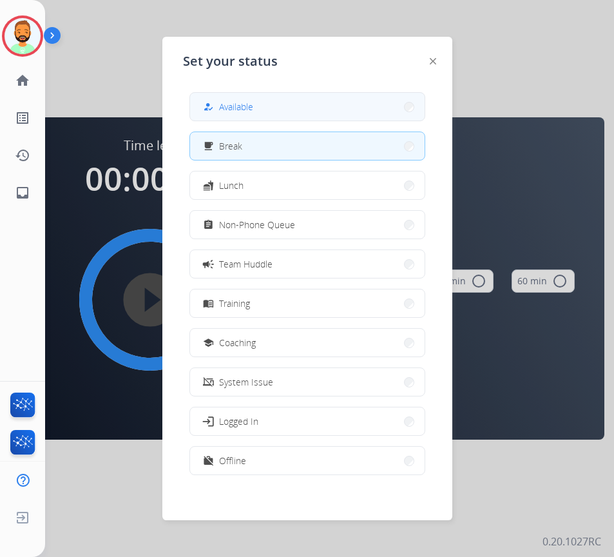
click at [253, 113] on span "Available" at bounding box center [236, 107] width 34 height 14
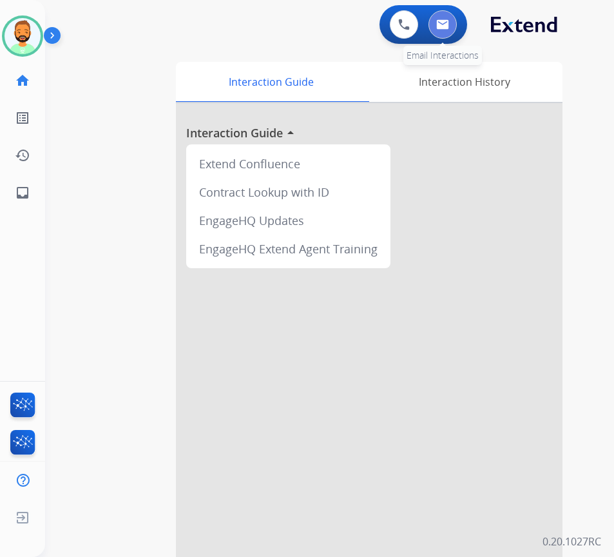
click at [433, 29] on button at bounding box center [443, 24] width 28 height 28
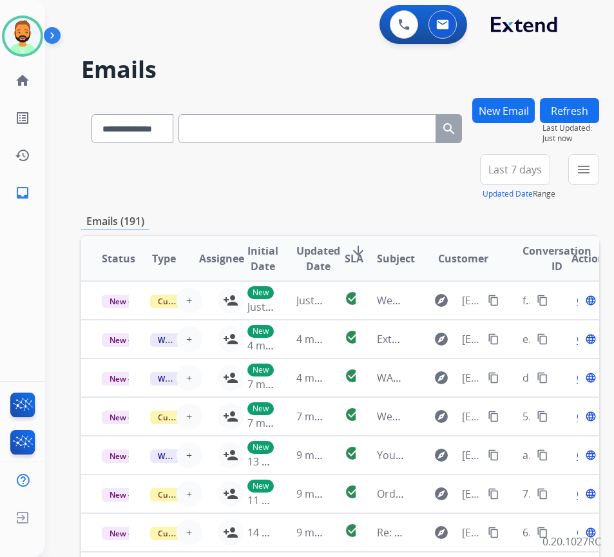
click at [538, 167] on span "Last 7 days" at bounding box center [516, 169] width 54 height 5
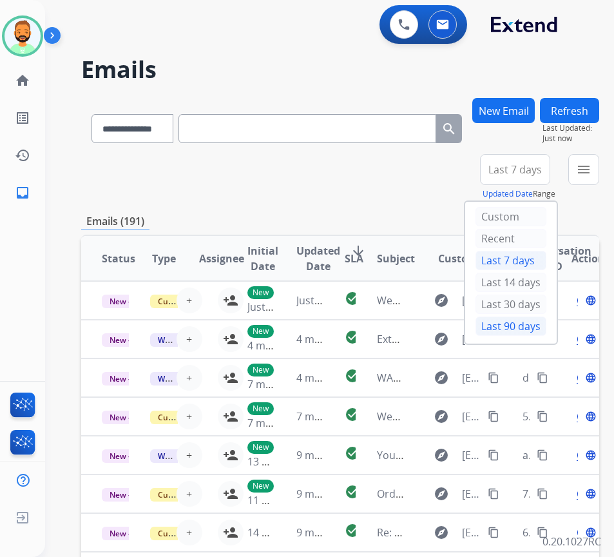
click at [538, 324] on div "Last 90 days" at bounding box center [511, 326] width 71 height 19
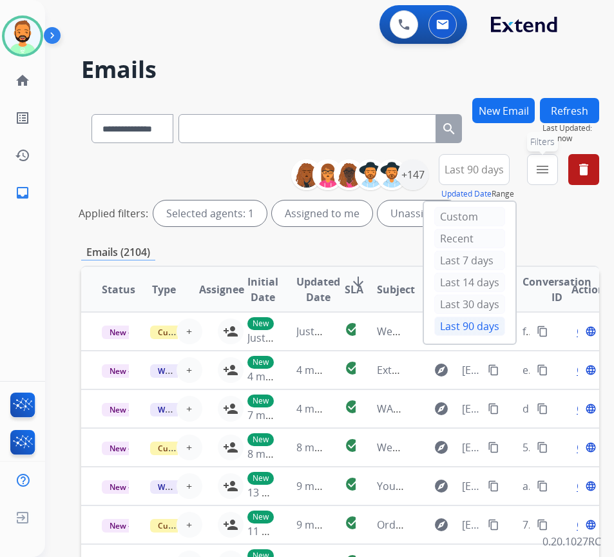
click at [551, 162] on mat-icon "menu" at bounding box center [542, 169] width 15 height 15
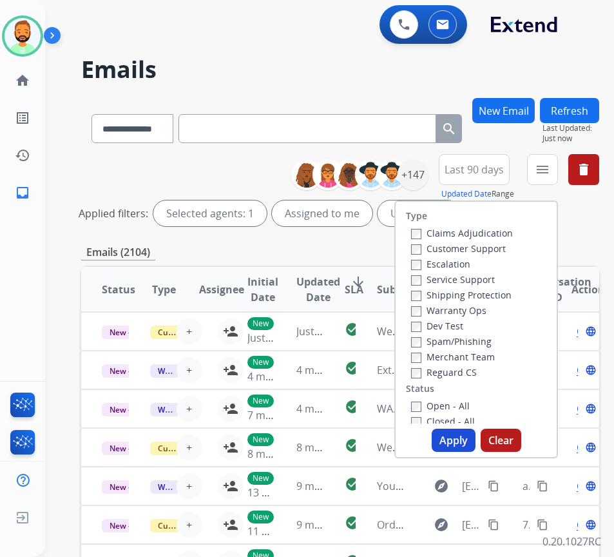
click at [506, 248] on label "Customer Support" at bounding box center [458, 248] width 95 height 12
click at [480, 291] on label "Shipping Protection" at bounding box center [461, 295] width 101 height 12
click at [457, 403] on label "Open - All" at bounding box center [440, 406] width 59 height 12
click at [469, 445] on button "Apply" at bounding box center [454, 440] width 44 height 23
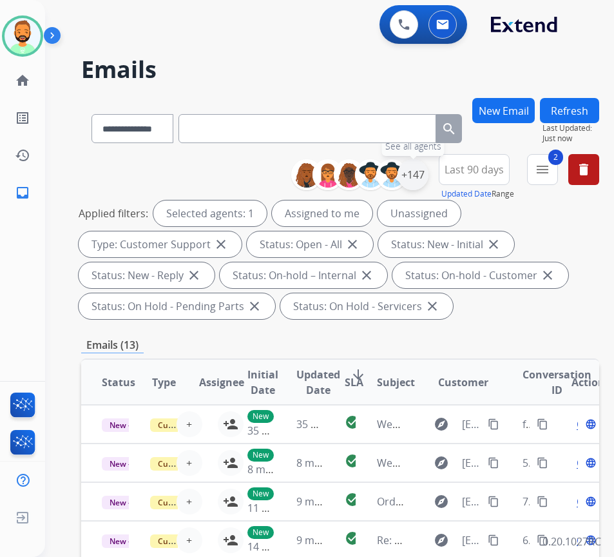
click at [422, 171] on div "+147" at bounding box center [413, 174] width 31 height 31
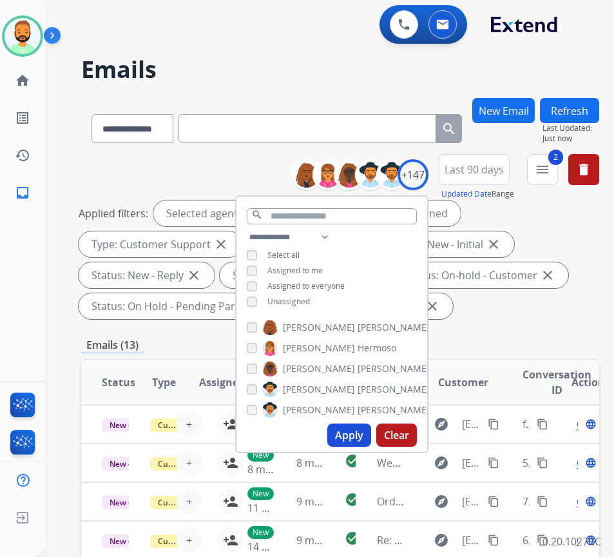
click at [301, 296] on span "Unassigned" at bounding box center [289, 301] width 43 height 11
click at [369, 436] on button "Apply" at bounding box center [350, 435] width 44 height 23
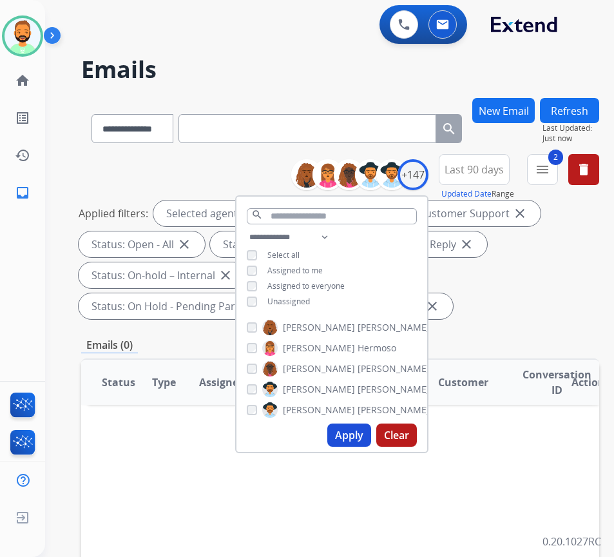
click at [482, 317] on div "Applied filters: Selected agents: 1 Assigned to me Type: Customer Support close…" at bounding box center [338, 259] width 518 height 119
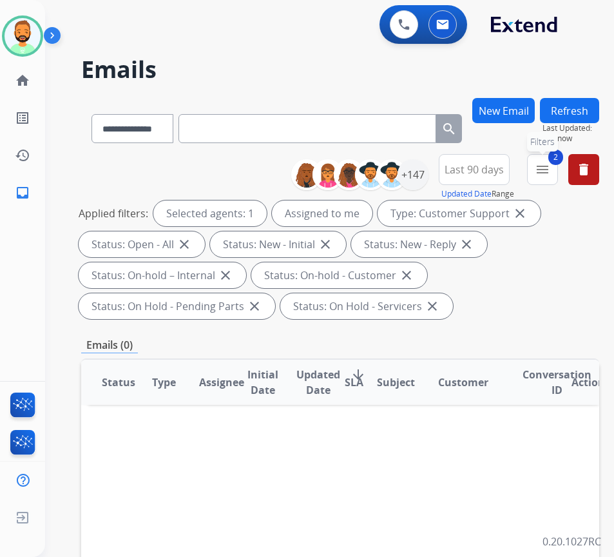
click at [551, 168] on mat-icon "menu" at bounding box center [542, 169] width 15 height 15
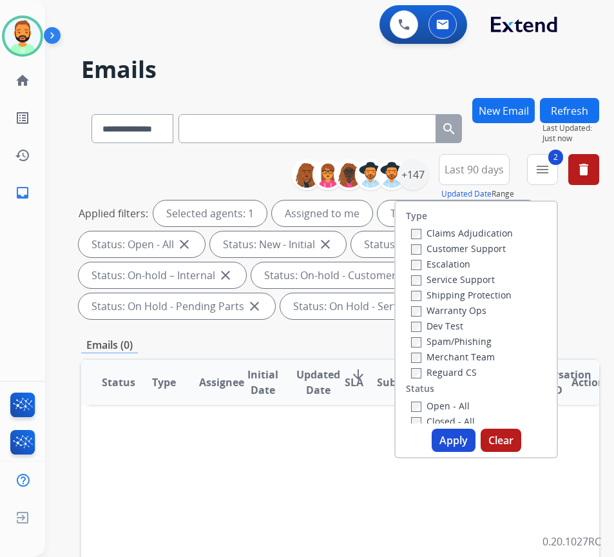
click at [458, 295] on label "Shipping Protection" at bounding box center [461, 295] width 101 height 12
click at [460, 366] on label "Reguard CS" at bounding box center [444, 372] width 66 height 12
click at [458, 436] on button "Apply" at bounding box center [454, 440] width 44 height 23
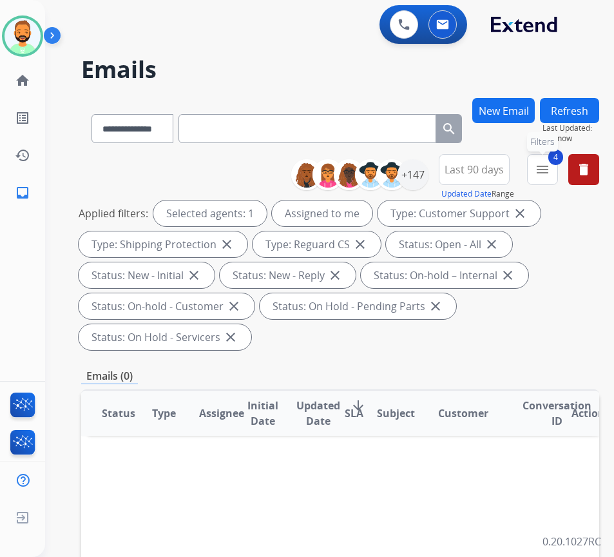
click at [558, 167] on button "4 menu Filters" at bounding box center [542, 169] width 31 height 31
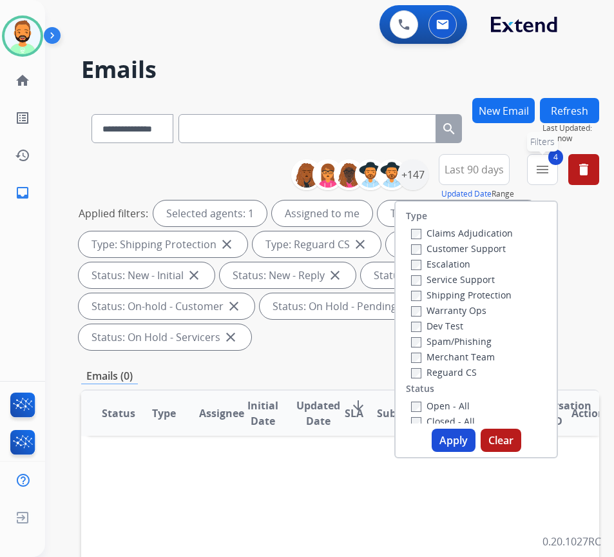
click at [551, 165] on mat-icon "menu" at bounding box center [542, 169] width 15 height 15
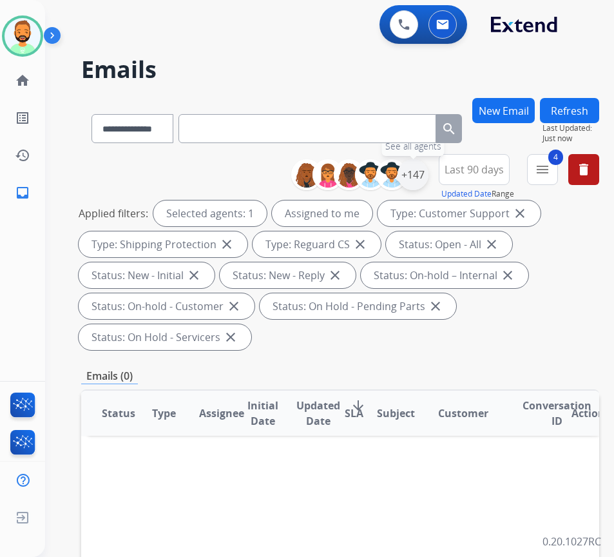
click at [429, 170] on div "+147" at bounding box center [413, 174] width 31 height 31
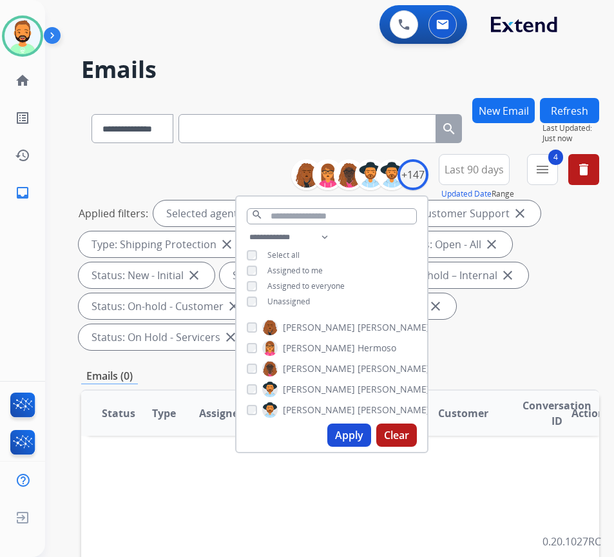
click at [310, 302] on span "Unassigned" at bounding box center [289, 301] width 43 height 11
click at [323, 265] on span "Assigned to me" at bounding box center [295, 270] width 55 height 11
click at [364, 425] on button "Apply" at bounding box center [350, 435] width 44 height 23
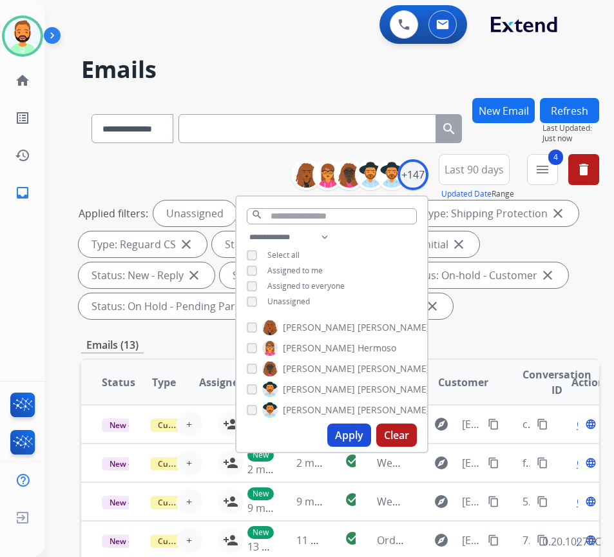
click at [540, 281] on mat-icon "close" at bounding box center [547, 275] width 15 height 15
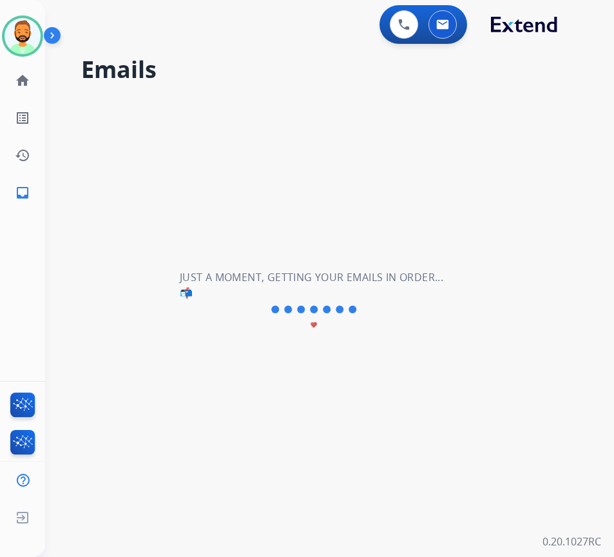
click at [554, 329] on div "**********" at bounding box center [314, 301] width 538 height 511
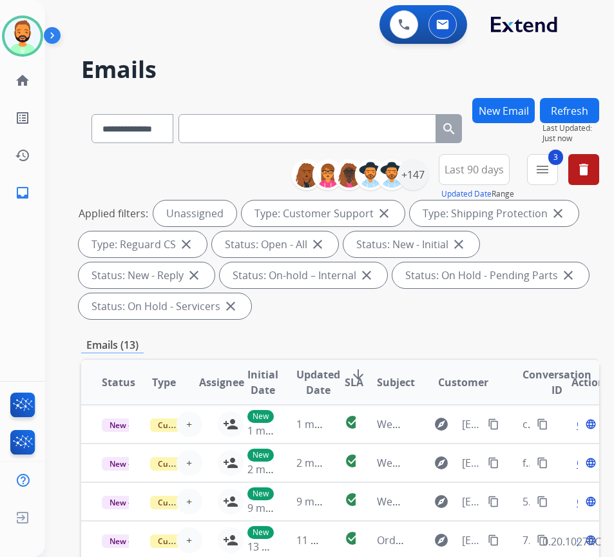
click at [589, 103] on button "Refresh" at bounding box center [569, 110] width 59 height 25
click at [551, 173] on mat-icon "menu" at bounding box center [542, 169] width 15 height 15
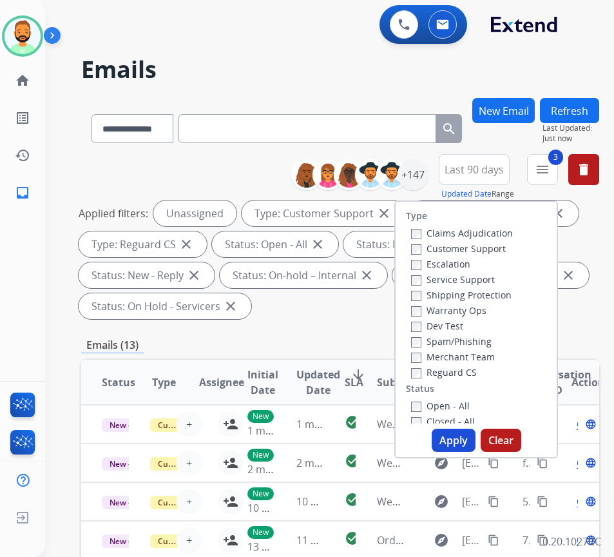
click at [591, 329] on div "**********" at bounding box center [340, 477] width 518 height 759
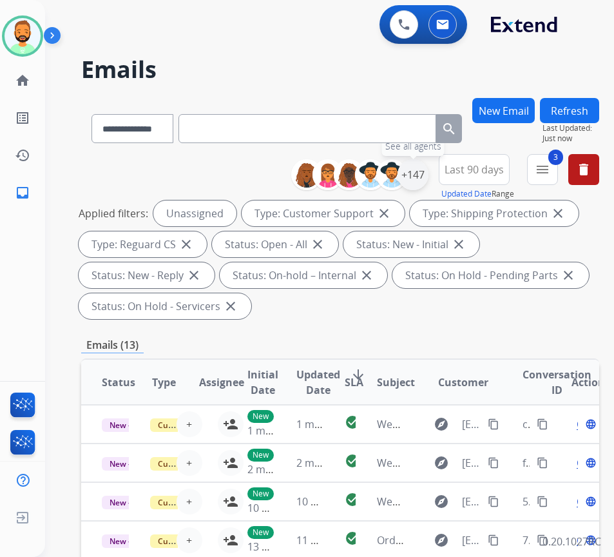
click at [429, 169] on div "+147" at bounding box center [413, 174] width 31 height 31
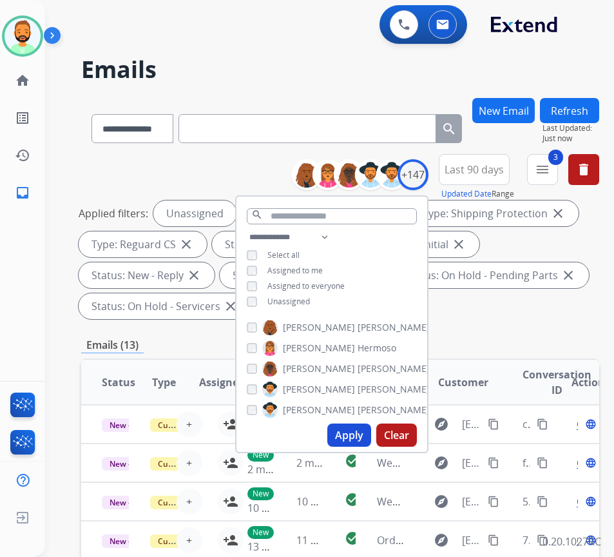
click at [522, 324] on div "**********" at bounding box center [340, 477] width 518 height 759
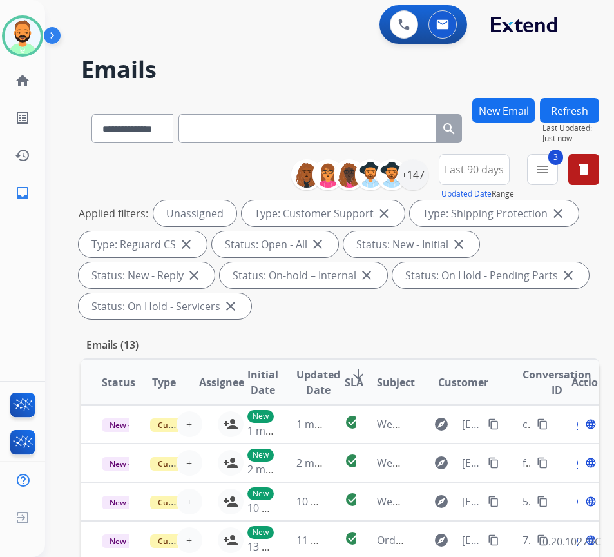
click at [355, 372] on mat-icon "arrow_downward" at bounding box center [358, 374] width 15 height 15
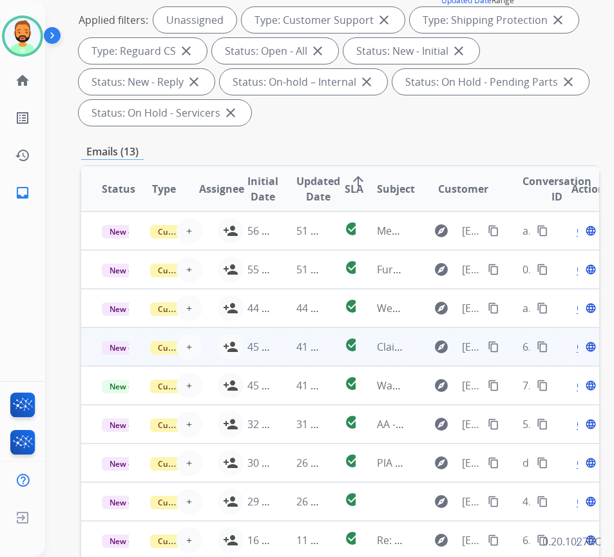
scroll to position [12, 0]
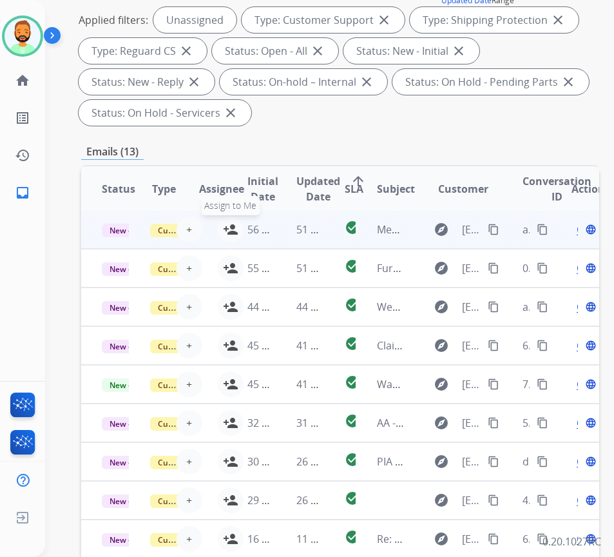
click at [226, 222] on mat-icon "person_add" at bounding box center [230, 229] width 15 height 15
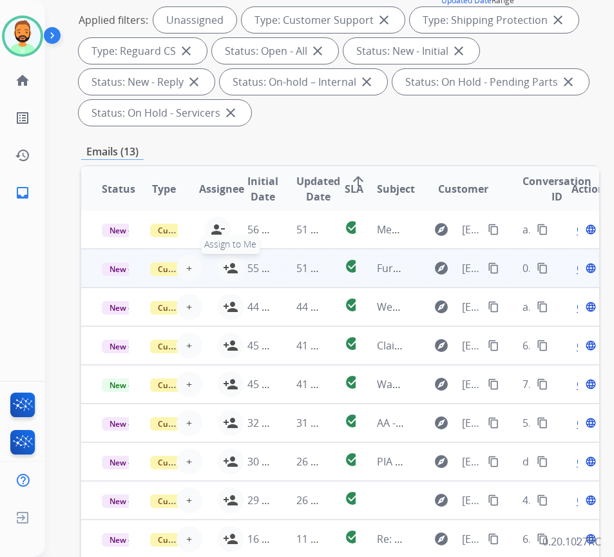
click at [226, 260] on mat-icon "person_add" at bounding box center [230, 267] width 15 height 15
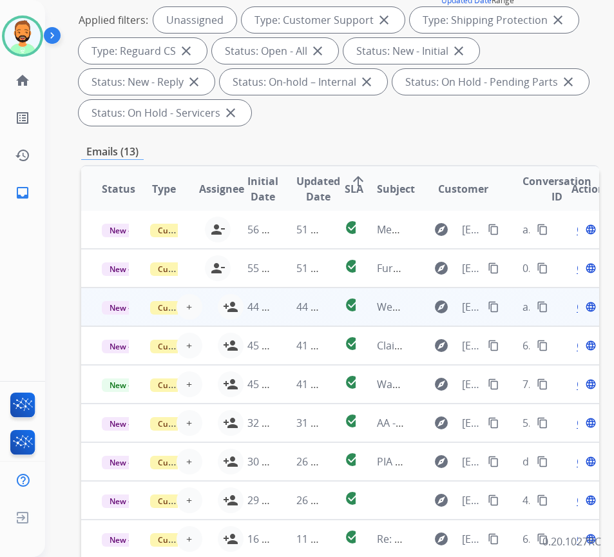
drag, startPoint x: 227, startPoint y: 295, endPoint x: 228, endPoint y: 307, distance: 11.7
click at [225, 299] on mat-icon "person_add" at bounding box center [230, 306] width 15 height 15
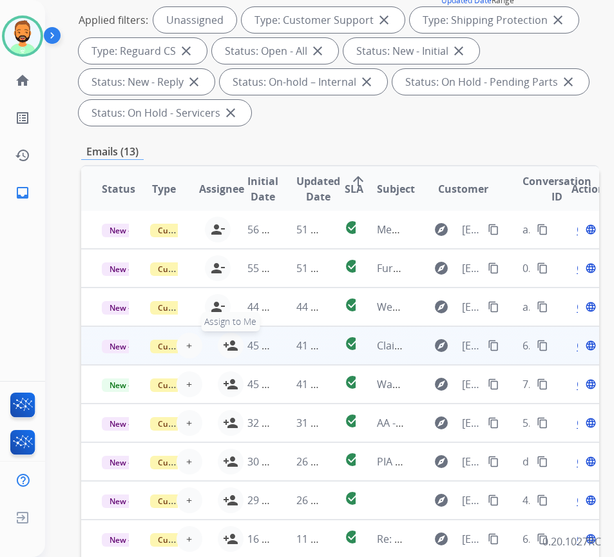
click at [222, 334] on button "person_add Assign to Me" at bounding box center [231, 346] width 26 height 26
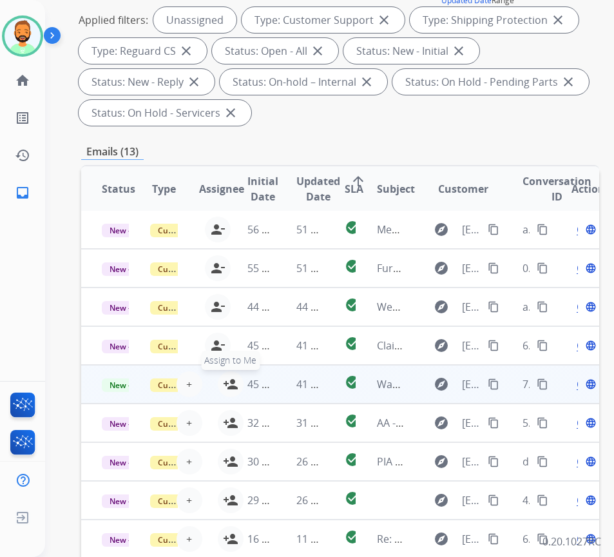
click at [224, 376] on mat-icon "person_add" at bounding box center [230, 383] width 15 height 15
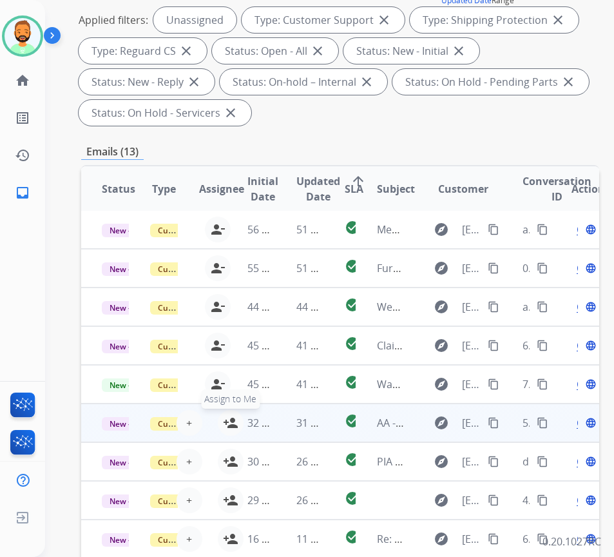
click at [225, 415] on mat-icon "person_add" at bounding box center [230, 422] width 15 height 15
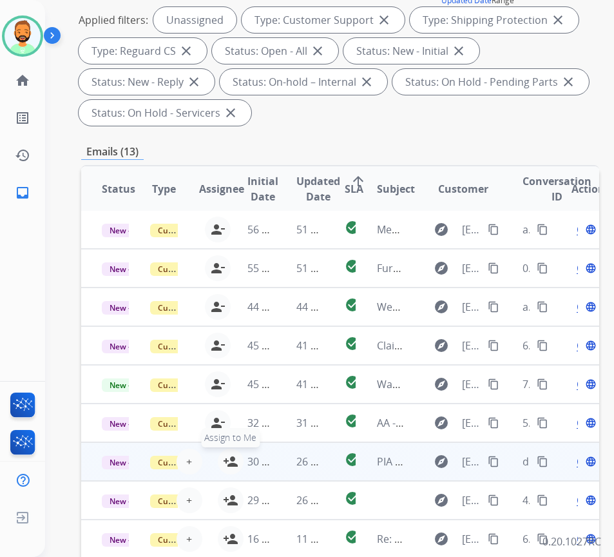
click at [225, 454] on mat-icon "person_add" at bounding box center [230, 461] width 15 height 15
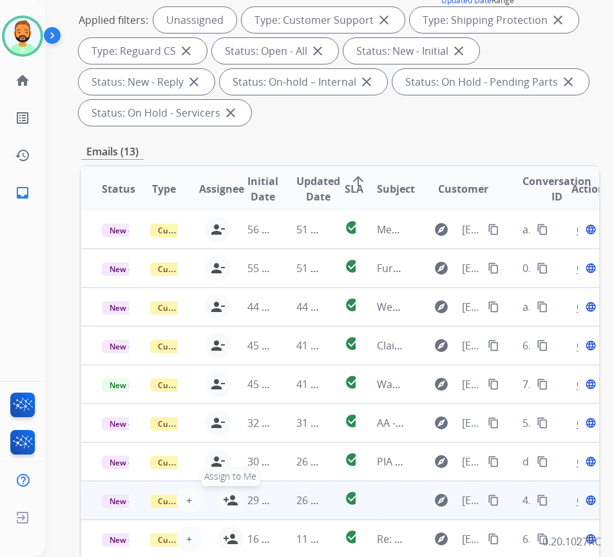
click at [226, 493] on mat-icon "person_add" at bounding box center [230, 500] width 15 height 15
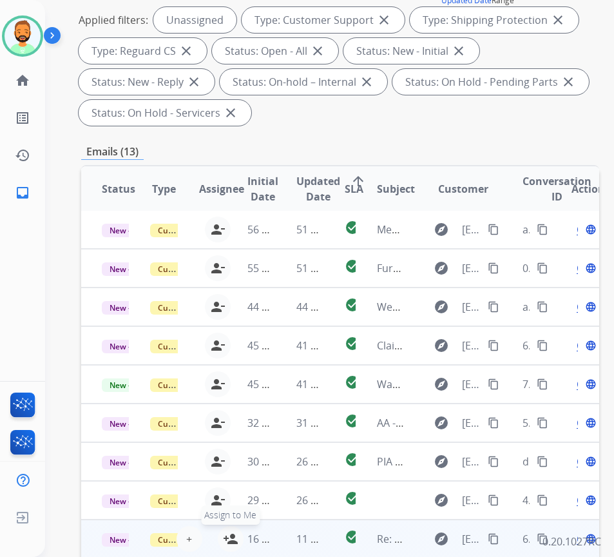
click at [225, 531] on mat-icon "person_add" at bounding box center [230, 538] width 15 height 15
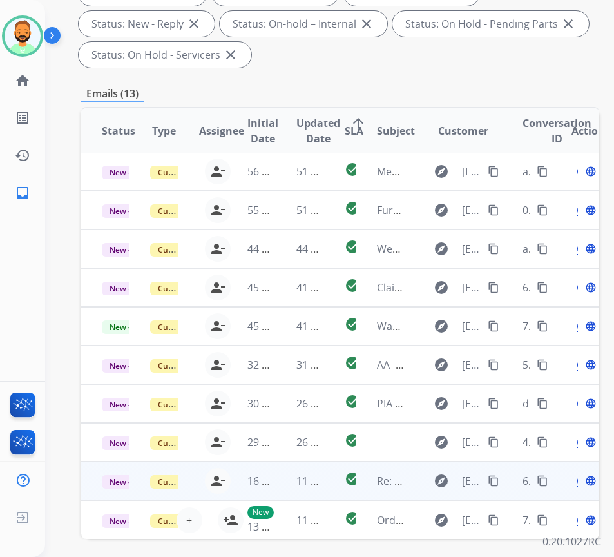
scroll to position [258, 0]
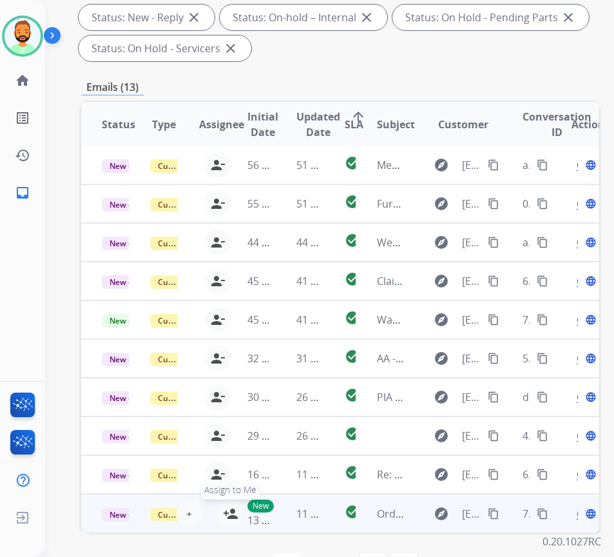
click at [224, 506] on mat-icon "person_add" at bounding box center [230, 513] width 15 height 15
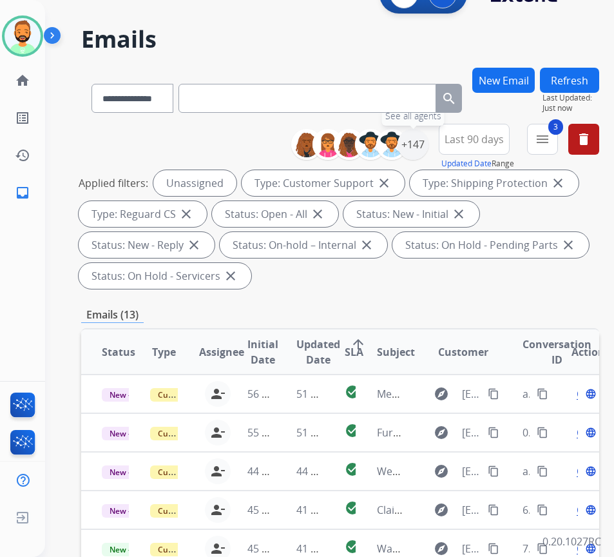
scroll to position [0, 0]
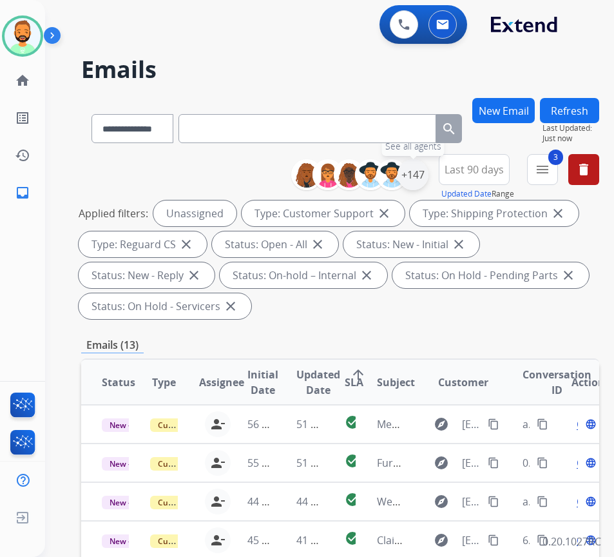
click at [429, 173] on div "+147" at bounding box center [413, 174] width 31 height 31
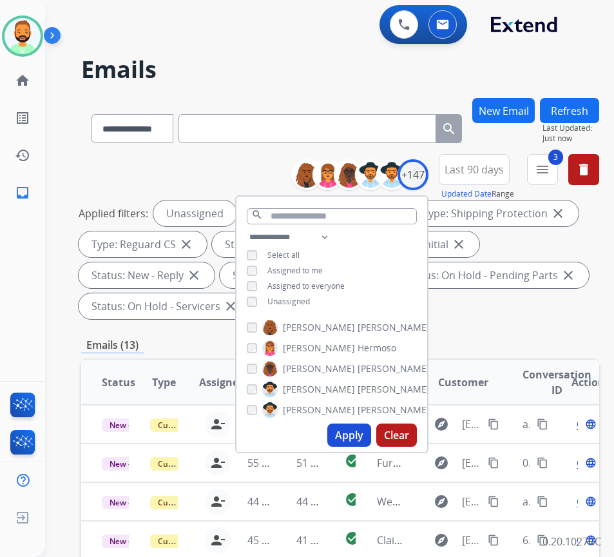
click at [287, 271] on span "Assigned to me" at bounding box center [295, 270] width 55 height 11
click at [310, 298] on span "Unassigned" at bounding box center [289, 301] width 43 height 11
click at [363, 435] on button "Apply" at bounding box center [350, 435] width 44 height 23
click at [552, 315] on div "Applied filters: Selected agents: 1 Assigned to me Type: Customer Support close…" at bounding box center [338, 259] width 518 height 119
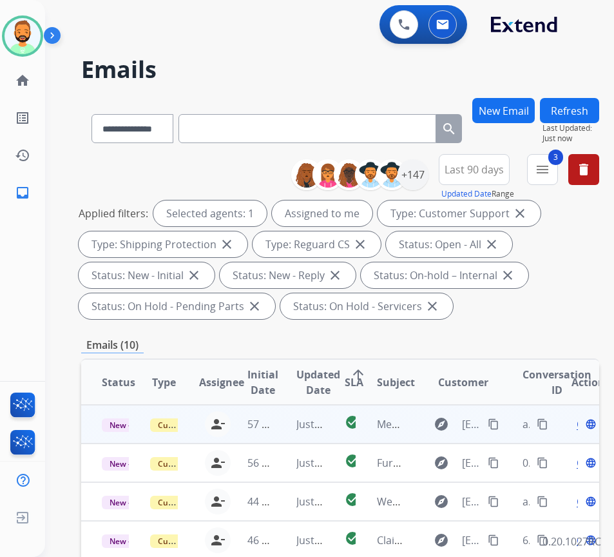
click at [289, 427] on td "Just now" at bounding box center [300, 424] width 48 height 39
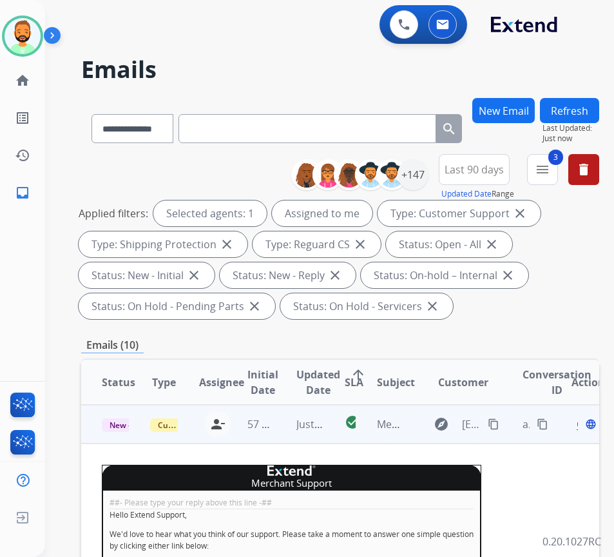
click at [582, 427] on span "Open" at bounding box center [590, 423] width 26 height 15
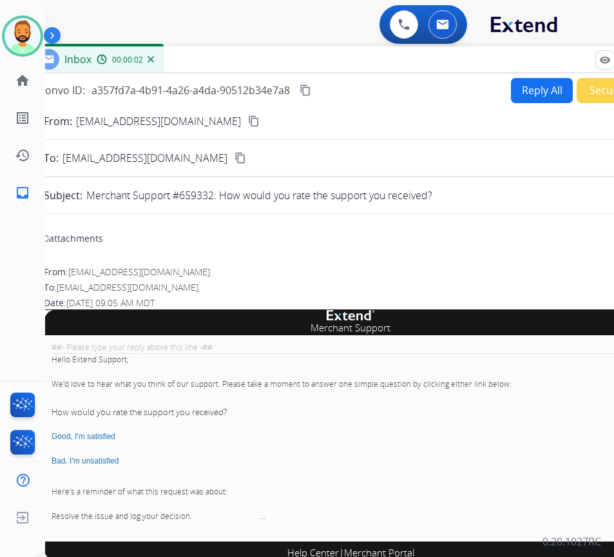
drag, startPoint x: 319, startPoint y: 92, endPoint x: 409, endPoint y: 59, distance: 95.2
click at [409, 59] on div "Inbox 00:00:02" at bounding box center [350, 59] width 645 height 27
click at [577, 82] on button "Secure Notes" at bounding box center [622, 90] width 91 height 25
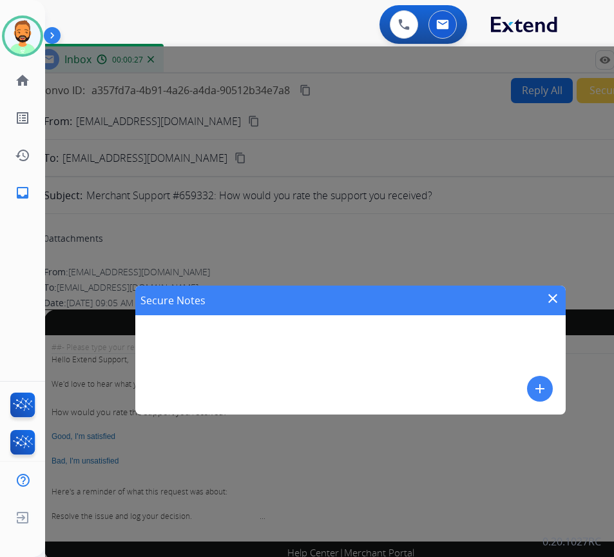
click at [537, 389] on mat-icon "add" at bounding box center [540, 388] width 15 height 15
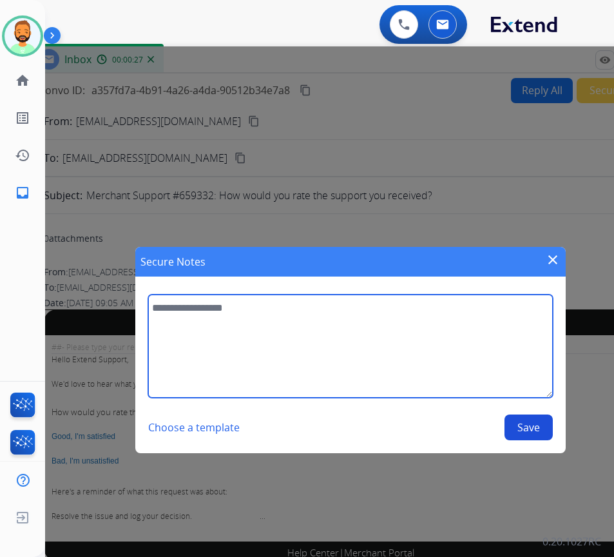
click at [442, 364] on textarea at bounding box center [350, 346] width 404 height 103
type textarea "*********"
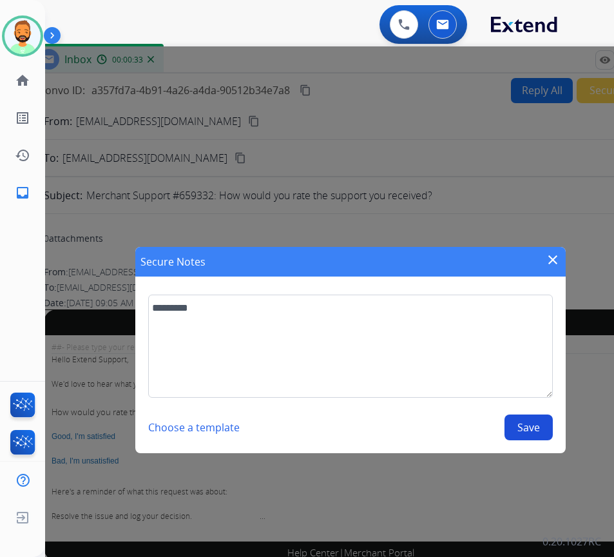
click at [545, 433] on button "Save" at bounding box center [529, 428] width 48 height 26
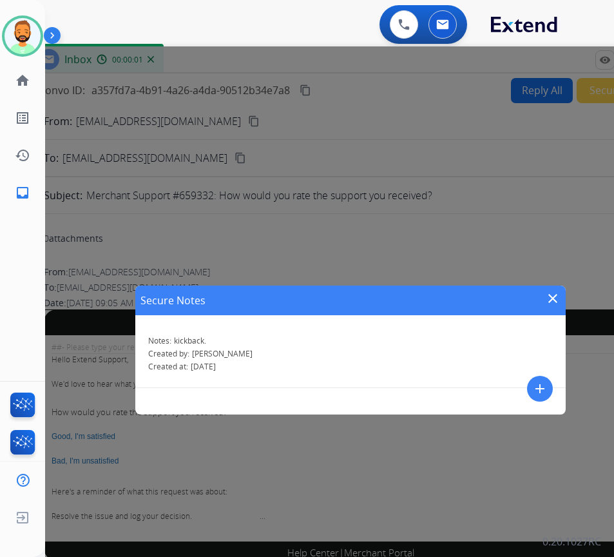
click at [555, 304] on mat-icon "close" at bounding box center [552, 298] width 15 height 15
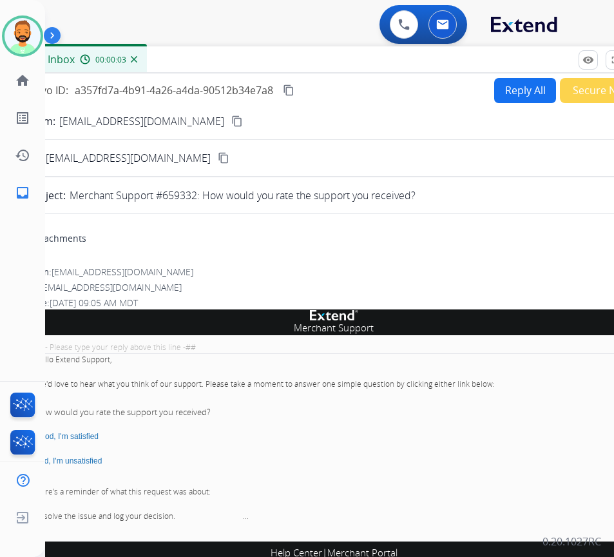
drag, startPoint x: 464, startPoint y: 57, endPoint x: 326, endPoint y: 92, distance: 142.3
click at [325, 73] on div "Inbox 00:00:03" at bounding box center [334, 59] width 645 height 27
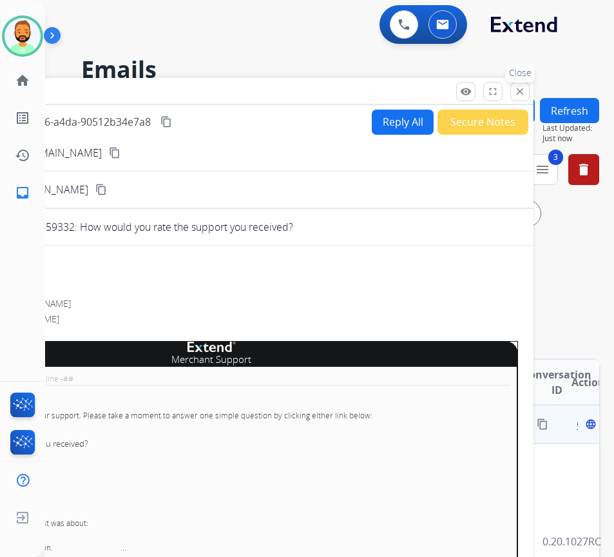
click at [523, 93] on mat-icon "close" at bounding box center [520, 92] width 12 height 12
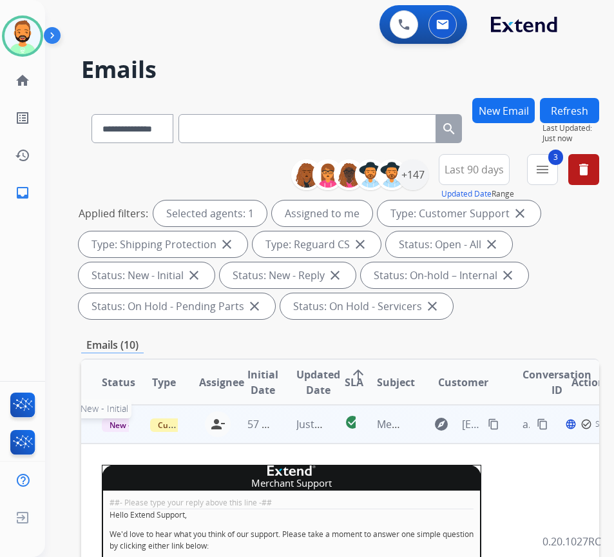
click at [117, 426] on span "New - Initial" at bounding box center [132, 425] width 60 height 14
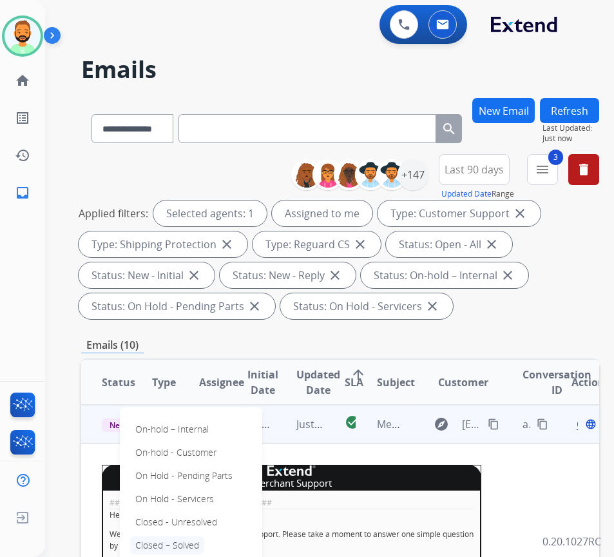
click at [181, 547] on p "Closed – Solved" at bounding box center [167, 545] width 74 height 18
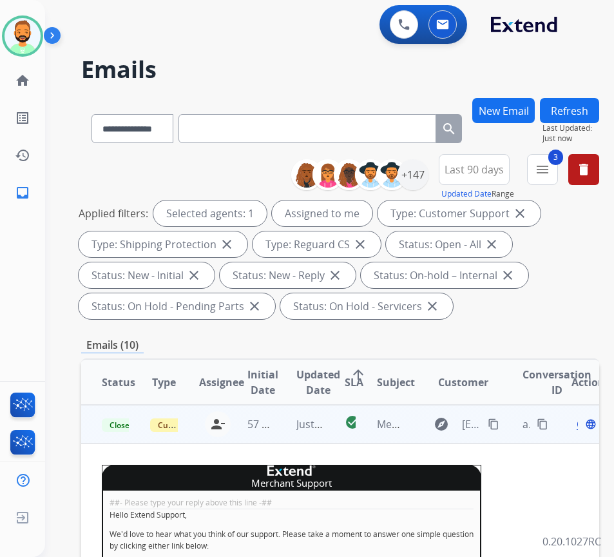
click at [592, 105] on button "Refresh" at bounding box center [569, 110] width 59 height 25
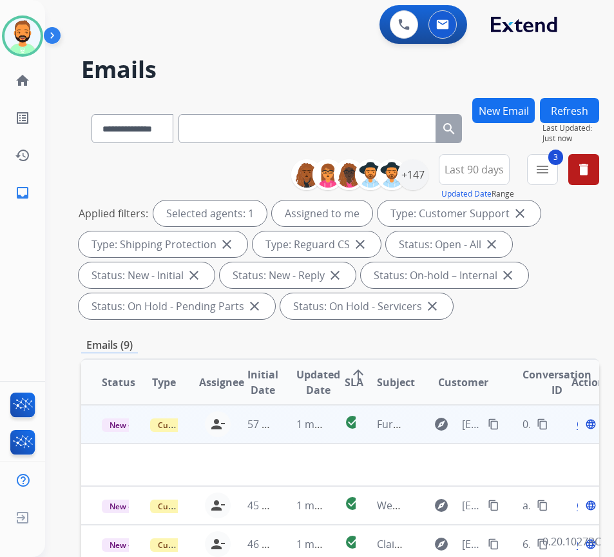
click at [298, 420] on td "1 minute ago" at bounding box center [300, 424] width 48 height 39
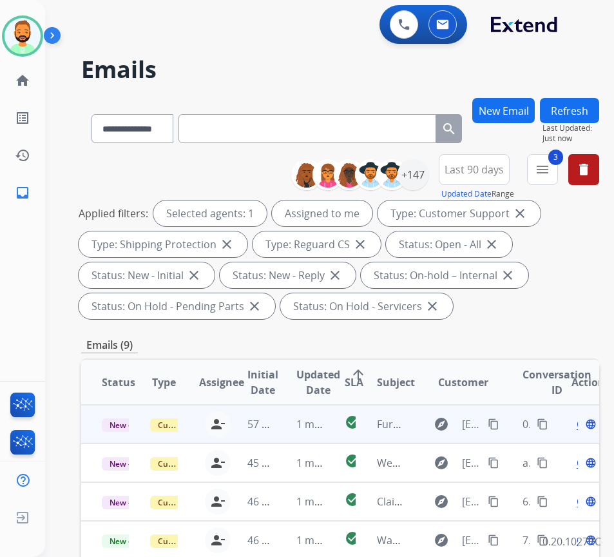
click at [298, 420] on td "1 minute ago" at bounding box center [300, 424] width 48 height 39
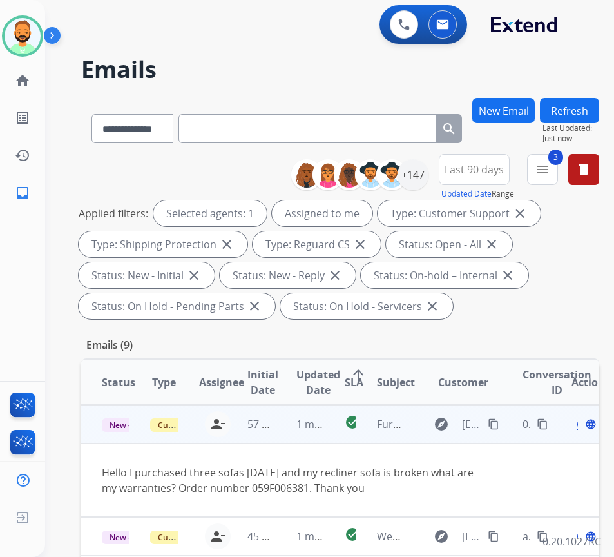
click at [499, 420] on mat-icon "content_copy" at bounding box center [494, 424] width 12 height 12
click at [585, 424] on div "Open language" at bounding box center [585, 423] width 27 height 15
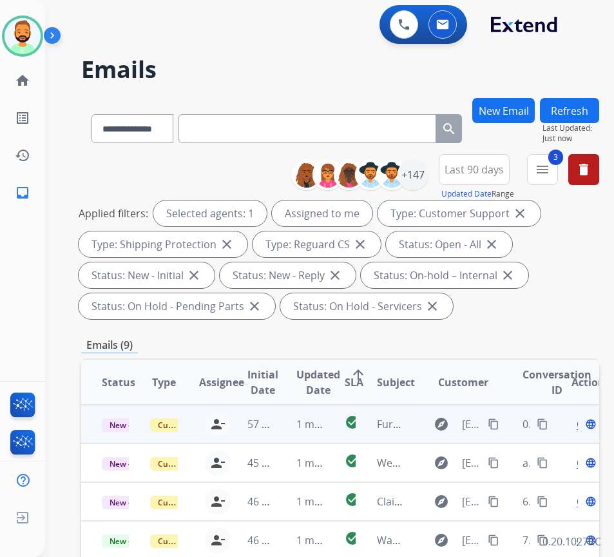
click at [583, 425] on span "Open" at bounding box center [590, 423] width 26 height 15
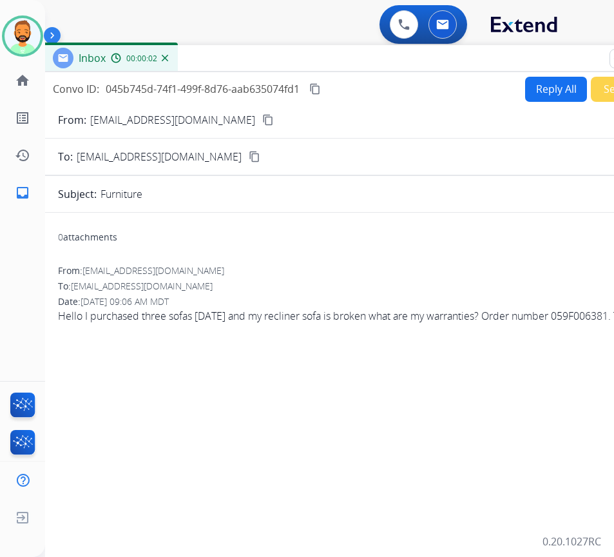
drag, startPoint x: 250, startPoint y: 90, endPoint x: 354, endPoint y: 54, distance: 109.9
click at [354, 54] on div "Inbox 00:00:02" at bounding box center [365, 58] width 645 height 27
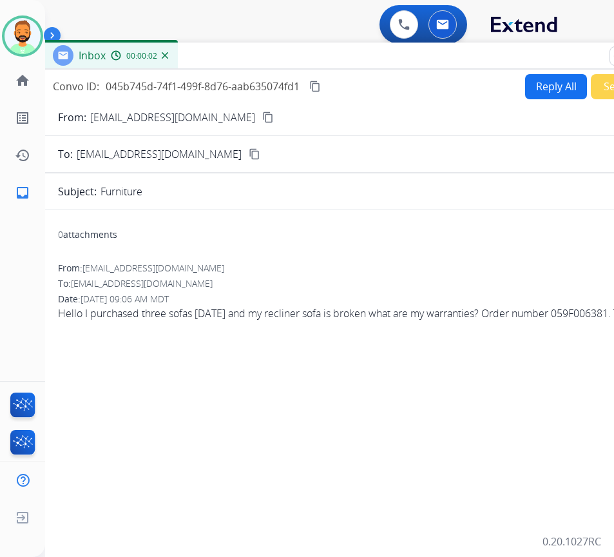
drag, startPoint x: 516, startPoint y: 85, endPoint x: 561, endPoint y: 100, distance: 47.5
click at [522, 85] on div "Reply All Secure Notes" at bounding box center [602, 86] width 161 height 25
click at [554, 97] on button "Reply All" at bounding box center [556, 86] width 62 height 25
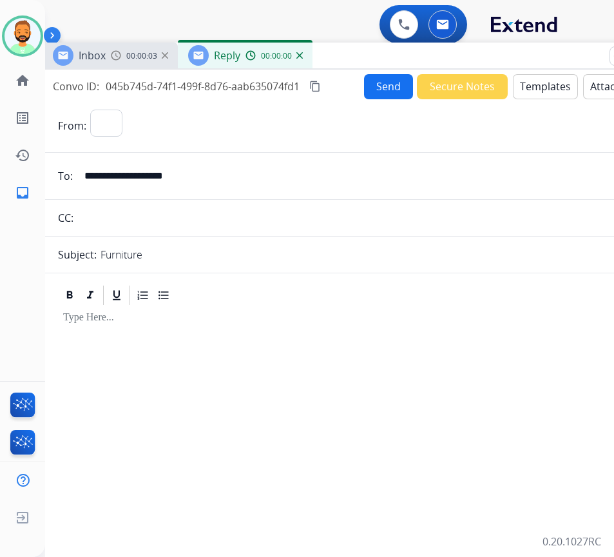
select select "**********"
click at [583, 92] on button "Attach" at bounding box center [606, 86] width 46 height 25
click at [534, 87] on button "Templates" at bounding box center [545, 86] width 65 height 25
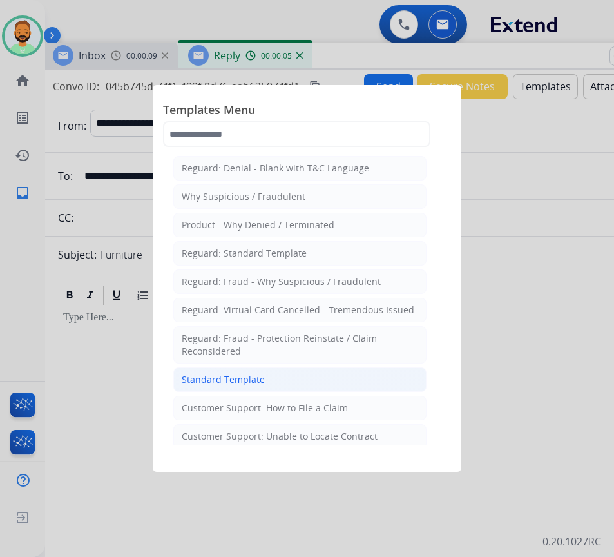
click at [332, 373] on li "Standard Template" at bounding box center [299, 379] width 253 height 24
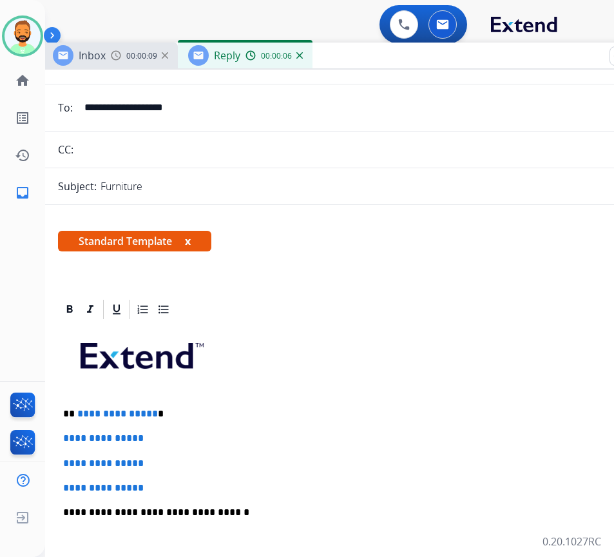
scroll to position [193, 0]
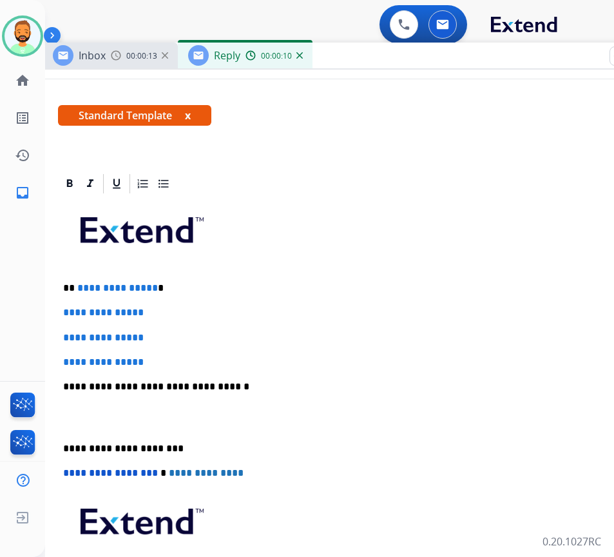
click at [197, 286] on p "**********" at bounding box center [359, 288] width 593 height 12
click at [140, 280] on div "**********" at bounding box center [365, 417] width 614 height 444
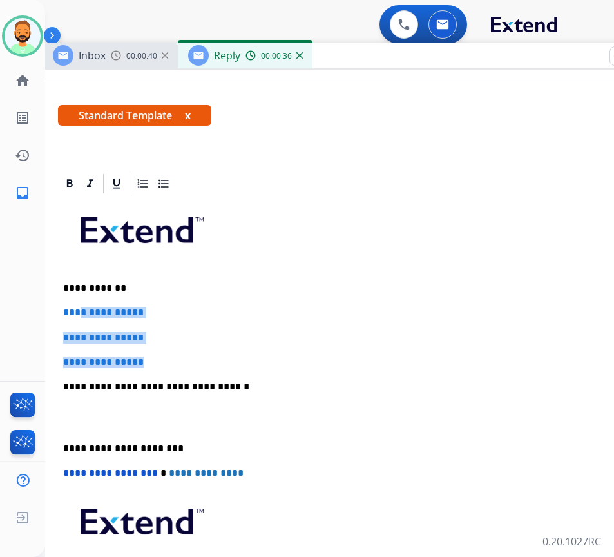
drag, startPoint x: 179, startPoint y: 358, endPoint x: 77, endPoint y: 307, distance: 113.6
click at [77, 307] on div "**********" at bounding box center [365, 417] width 614 height 444
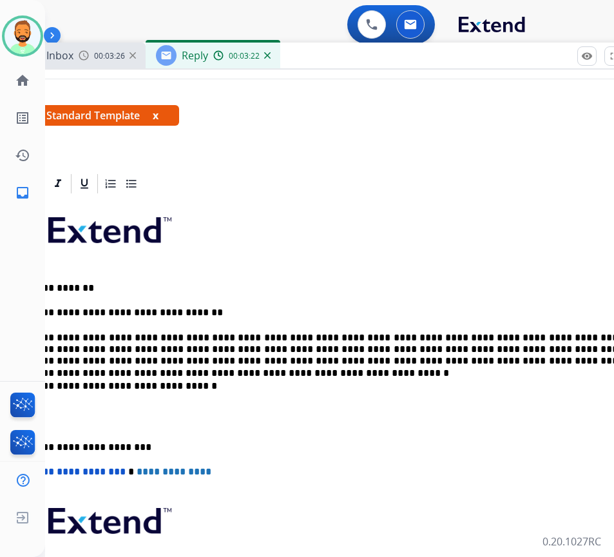
scroll to position [0, 41]
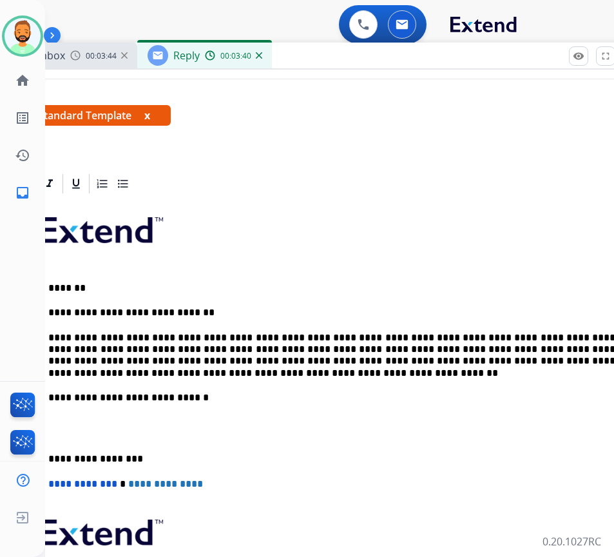
click at [46, 449] on div "**********" at bounding box center [324, 422] width 614 height 455
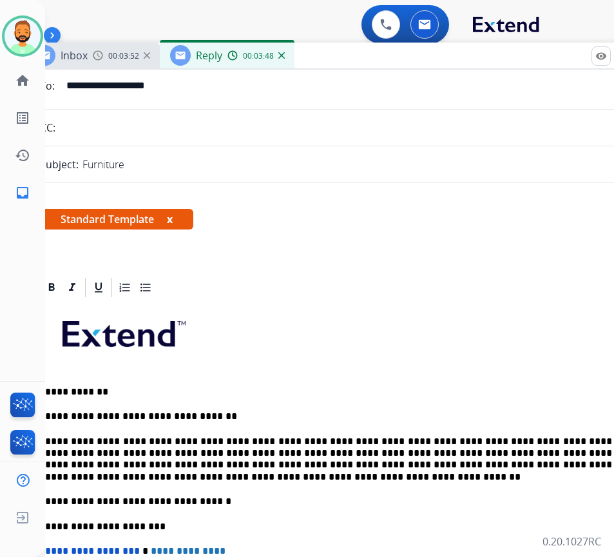
scroll to position [0, 0]
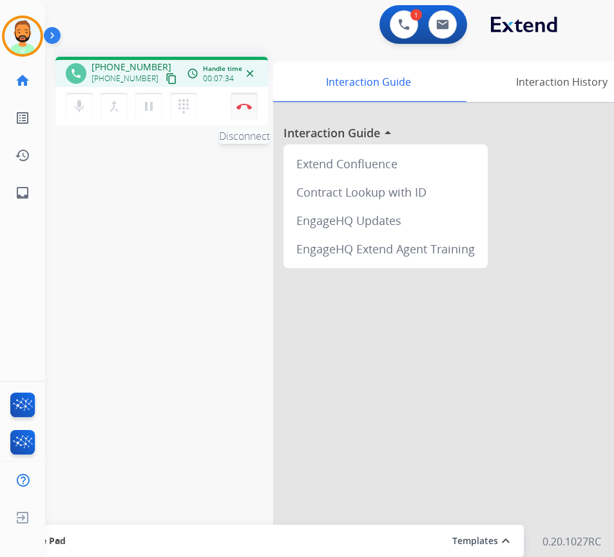
click at [245, 103] on img at bounding box center [244, 106] width 15 height 6
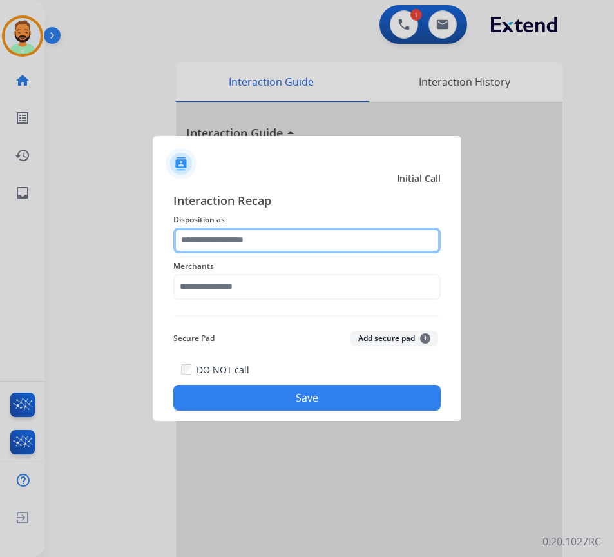
click at [294, 253] on div at bounding box center [307, 241] width 268 height 26
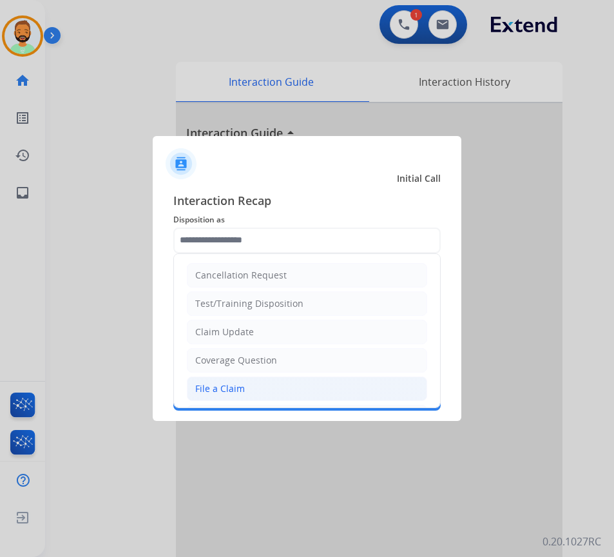
drag, startPoint x: 253, startPoint y: 397, endPoint x: 260, endPoint y: 373, distance: 24.9
click at [254, 396] on li "File a Claim" at bounding box center [307, 388] width 240 height 24
type input "**********"
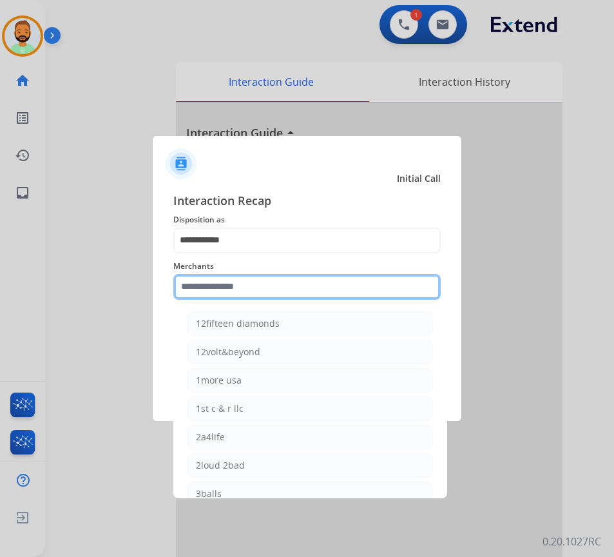
click at [280, 292] on input "text" at bounding box center [307, 287] width 268 height 26
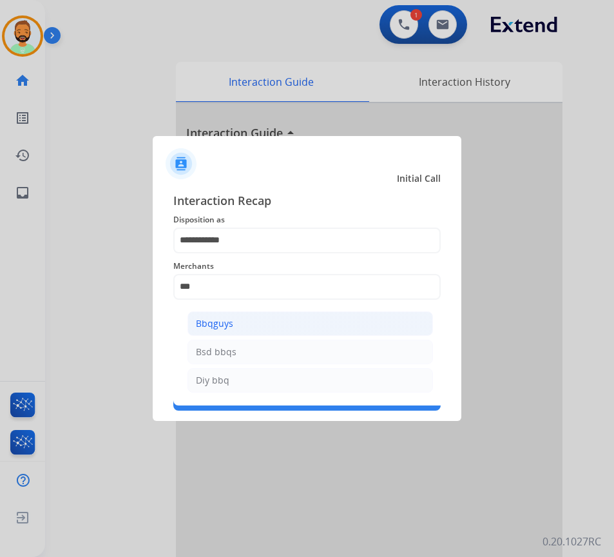
click at [295, 324] on li "Bbqguys" at bounding box center [311, 323] width 246 height 24
type input "*******"
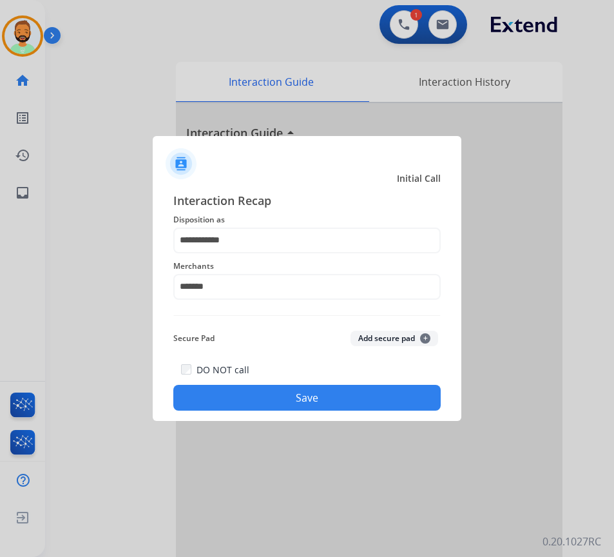
click at [311, 393] on button "Save" at bounding box center [307, 398] width 268 height 26
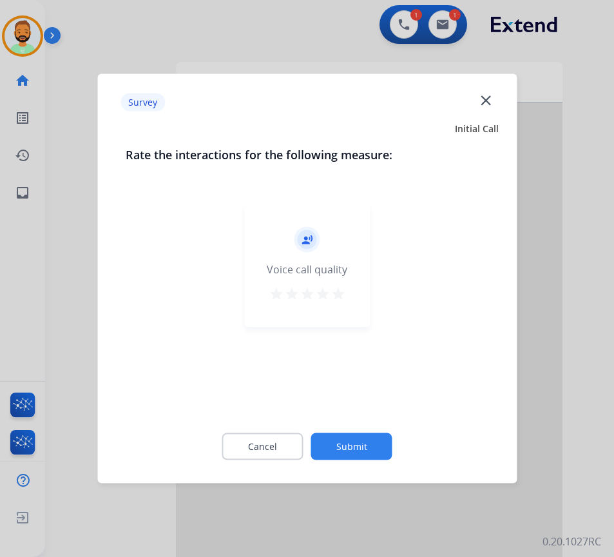
click at [340, 445] on button "Submit" at bounding box center [351, 446] width 81 height 27
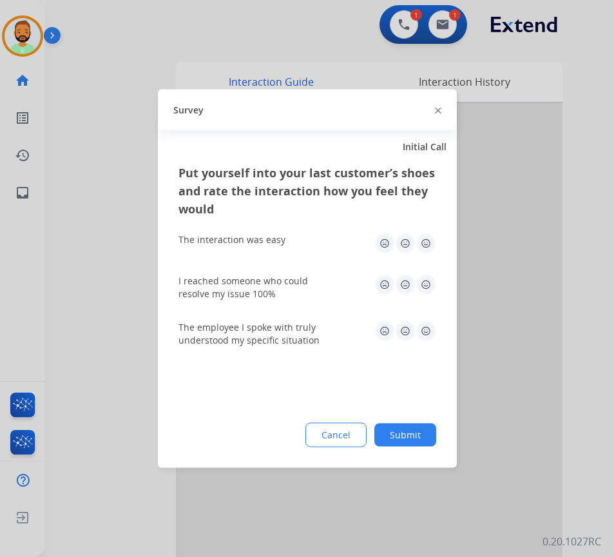
click at [419, 432] on button "Submit" at bounding box center [406, 435] width 62 height 23
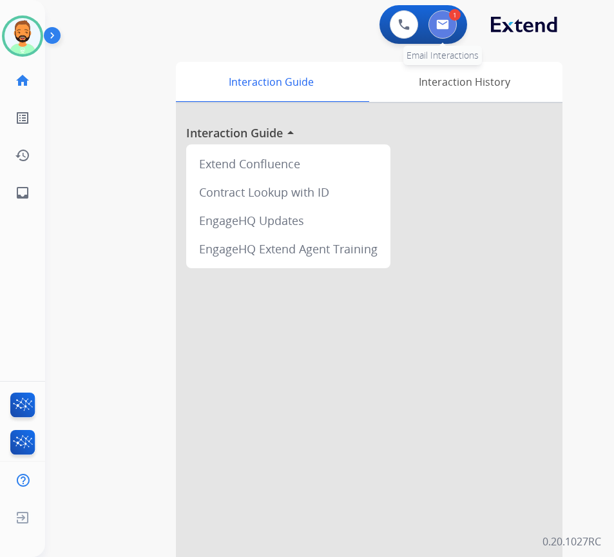
click at [447, 24] on img at bounding box center [442, 24] width 13 height 10
select select "**********"
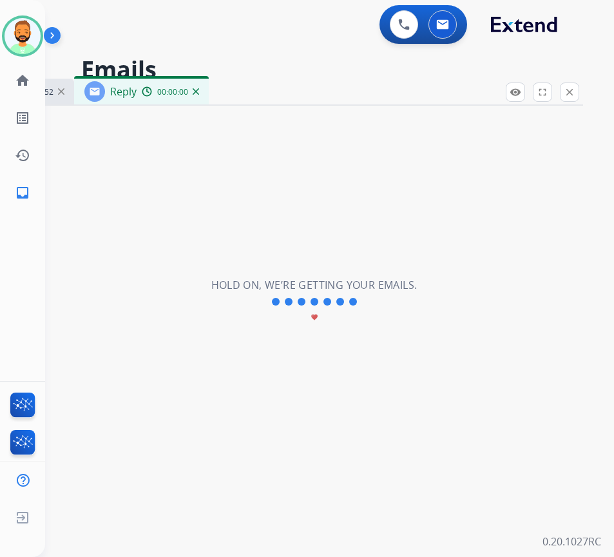
select select "**********"
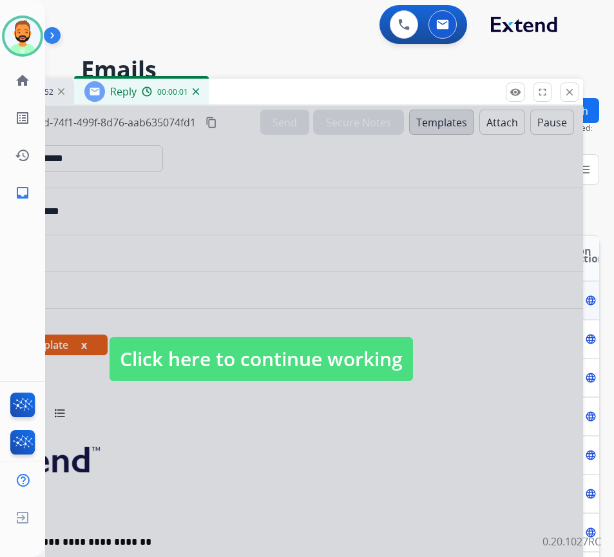
click at [337, 364] on span "Click here to continue working" at bounding box center [262, 359] width 304 height 44
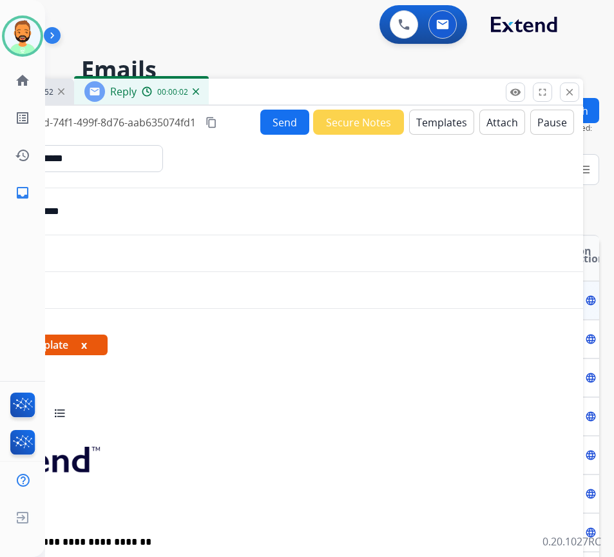
click at [269, 81] on div "Inbox 00:03:52 Reply 00:00:02" at bounding box center [261, 92] width 645 height 27
click at [269, 83] on div "Inbox 00:03:52 Reply 00:00:03" at bounding box center [261, 92] width 645 height 27
click at [288, 94] on div "Inbox 00:03:52 Reply 00:00:04" at bounding box center [261, 92] width 645 height 27
click at [298, 76] on h2 "Emails" at bounding box center [332, 70] width 502 height 26
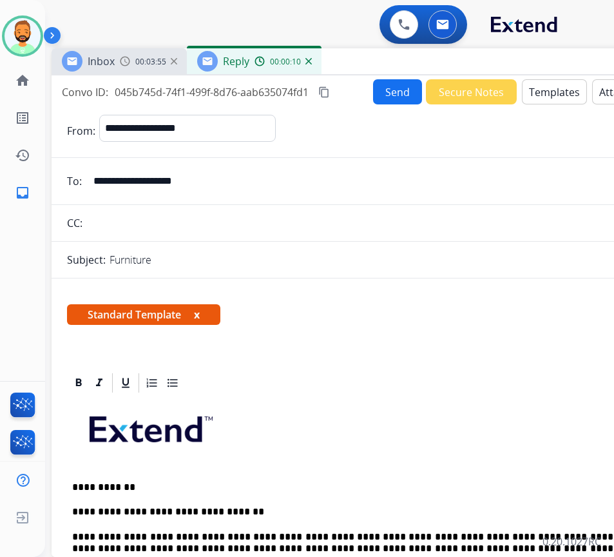
drag, startPoint x: 278, startPoint y: 90, endPoint x: 389, endPoint y: 60, distance: 115.6
click at [389, 60] on div "Inbox 00:03:55 Reply 00:00:10" at bounding box center [374, 61] width 645 height 27
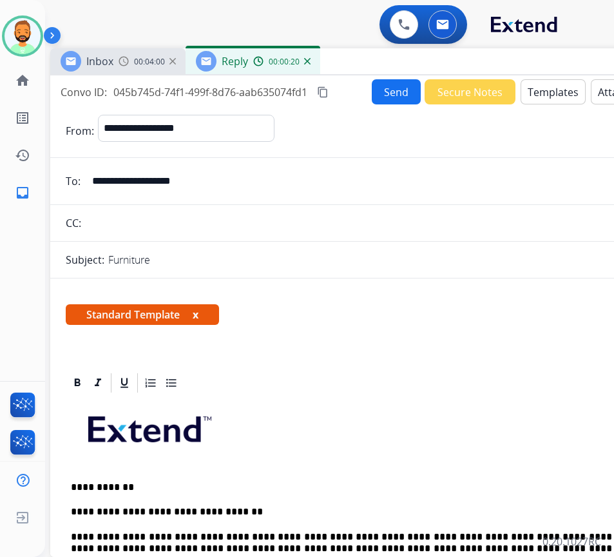
click at [400, 83] on button "Send" at bounding box center [396, 91] width 49 height 25
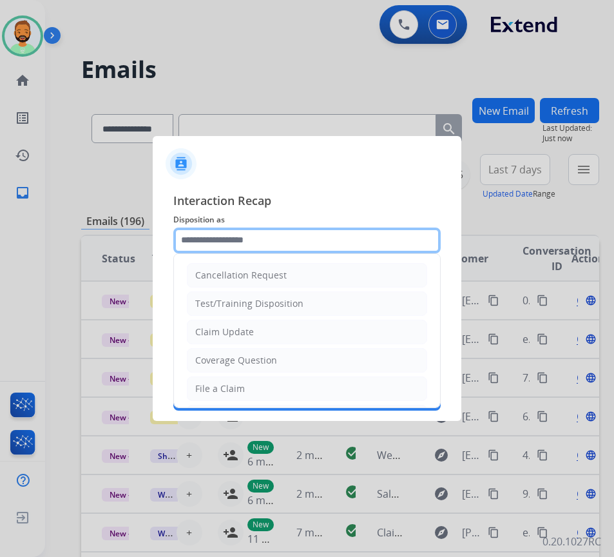
click at [200, 239] on input "text" at bounding box center [307, 241] width 268 height 26
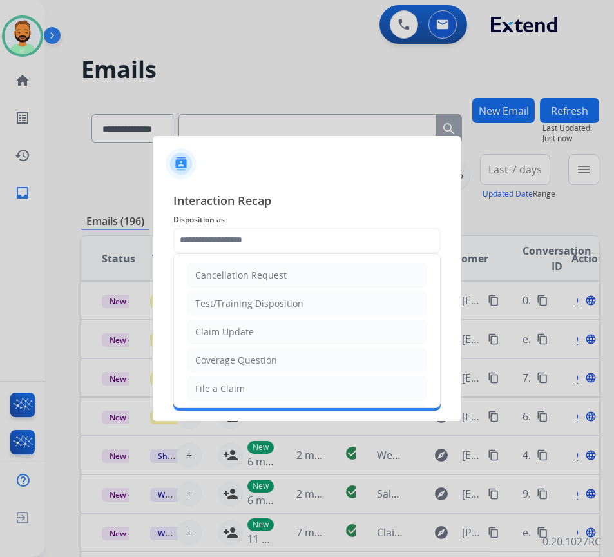
click at [240, 318] on ul "Cancellation Request Test/Training Disposition Claim Update Coverage Question F…" at bounding box center [307, 431] width 266 height 355
click at [244, 326] on div "Claim Update" at bounding box center [224, 332] width 59 height 13
type input "**********"
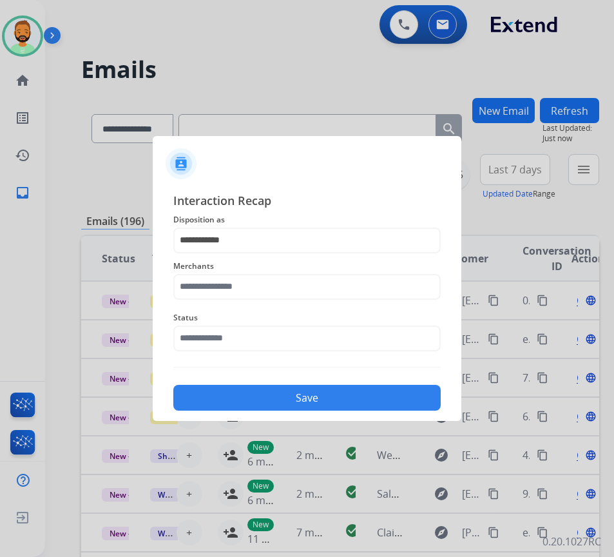
drag, startPoint x: 246, startPoint y: 315, endPoint x: 250, endPoint y: 299, distance: 15.9
click at [247, 314] on span "Status" at bounding box center [307, 317] width 268 height 15
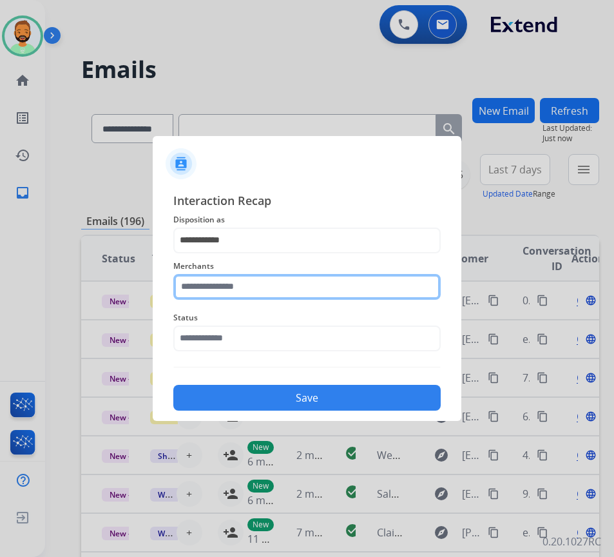
click at [251, 291] on input "text" at bounding box center [307, 287] width 268 height 26
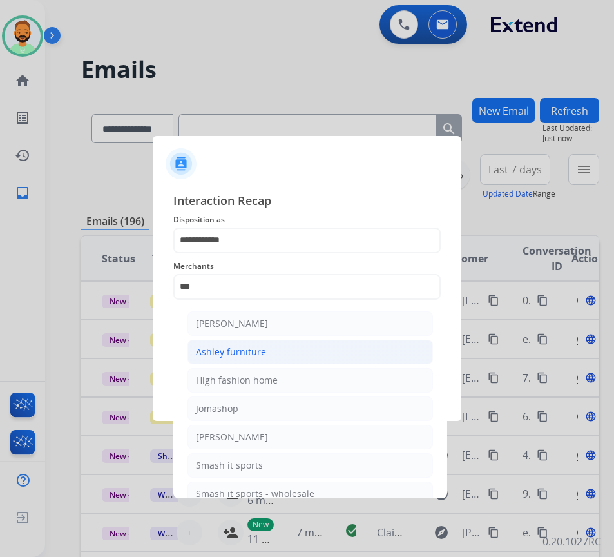
click at [229, 343] on li "Ashley furniture" at bounding box center [311, 352] width 246 height 24
type input "**********"
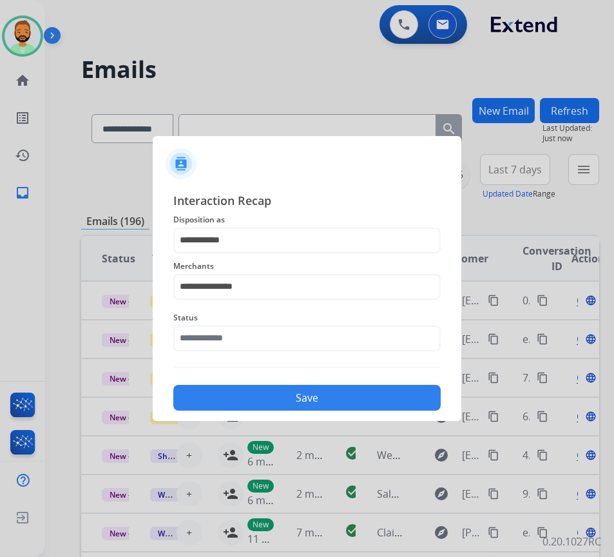
drag, startPoint x: 246, startPoint y: 350, endPoint x: 248, endPoint y: 339, distance: 11.1
click at [248, 339] on div "Status" at bounding box center [307, 331] width 268 height 52
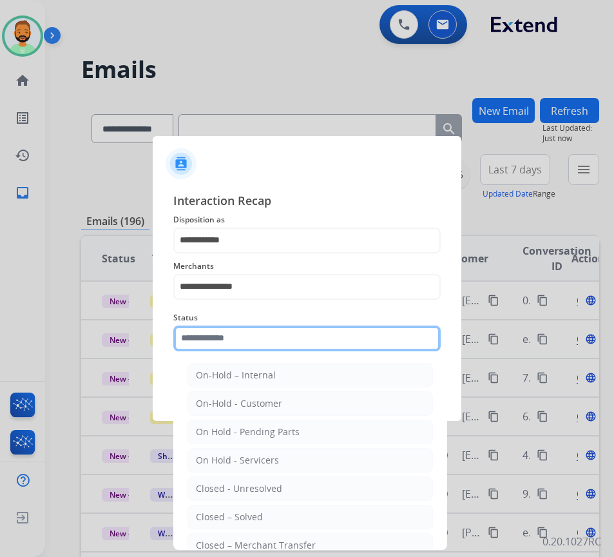
drag, startPoint x: 252, startPoint y: 341, endPoint x: 259, endPoint y: 344, distance: 7.2
click at [253, 344] on input "text" at bounding box center [307, 339] width 268 height 26
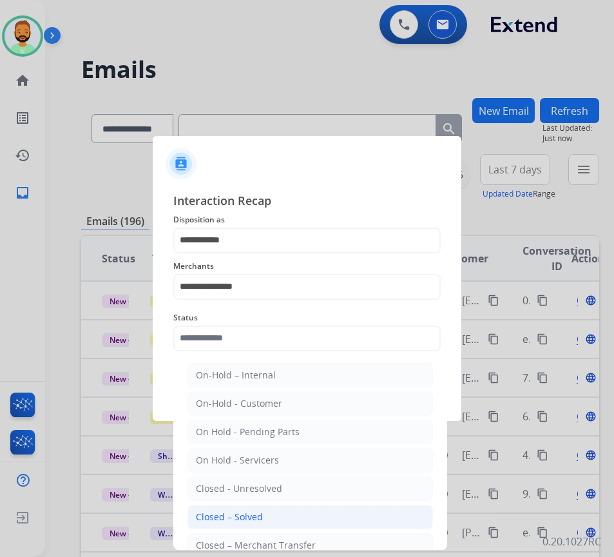
click at [265, 516] on li "Closed – Solved" at bounding box center [311, 517] width 246 height 24
type input "**********"
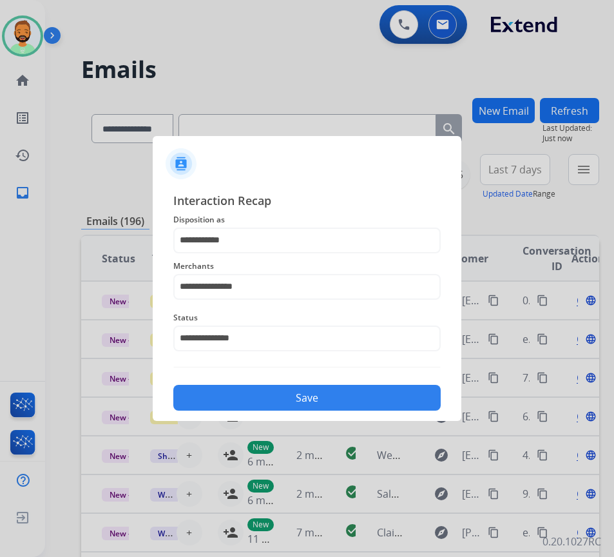
click at [313, 399] on button "Save" at bounding box center [307, 398] width 268 height 26
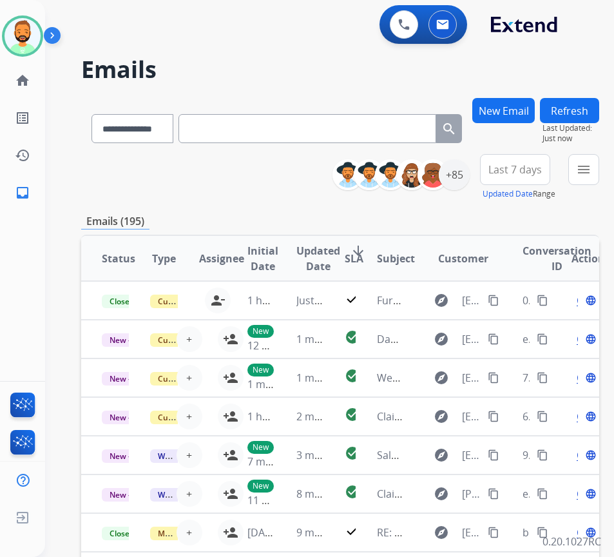
click at [529, 172] on span "Last 7 days" at bounding box center [516, 169] width 54 height 5
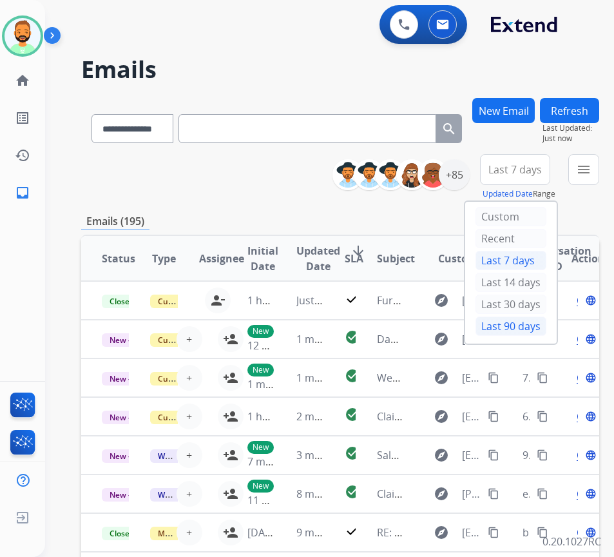
click at [500, 331] on div "Last 90 days" at bounding box center [511, 326] width 71 height 19
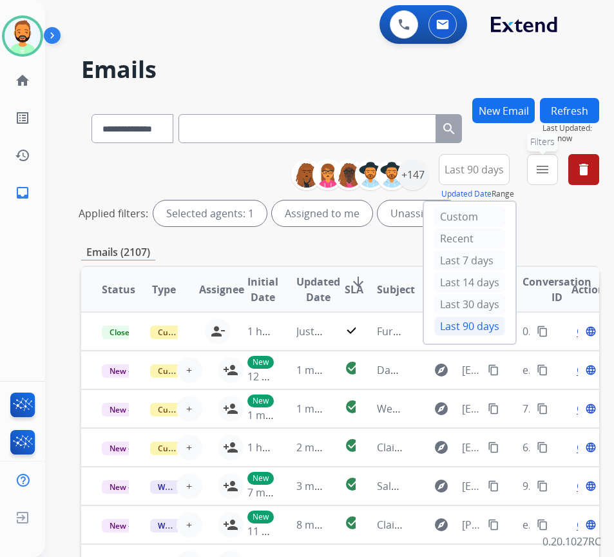
click at [551, 170] on mat-icon "menu" at bounding box center [542, 169] width 15 height 15
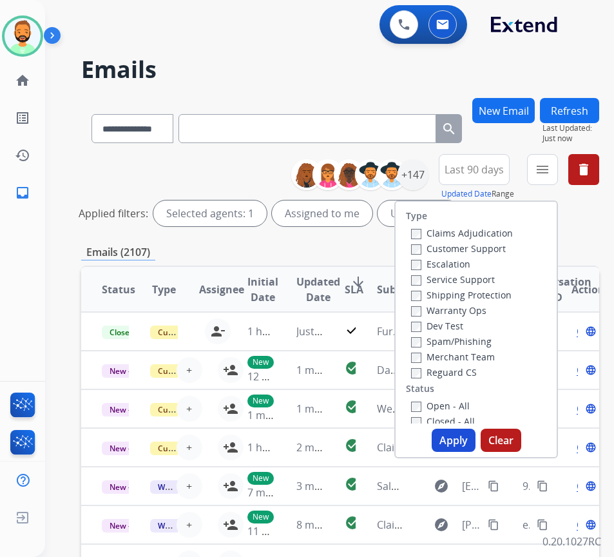
click at [487, 244] on label "Customer Support" at bounding box center [458, 248] width 95 height 12
click at [473, 290] on label "Shipping Protection" at bounding box center [461, 295] width 101 height 12
click at [463, 367] on label "Reguard CS" at bounding box center [444, 372] width 66 height 12
drag, startPoint x: 504, startPoint y: 89, endPoint x: 509, endPoint y: 113, distance: 24.5
click at [505, 89] on div "**********" at bounding box center [314, 324] width 538 height 557
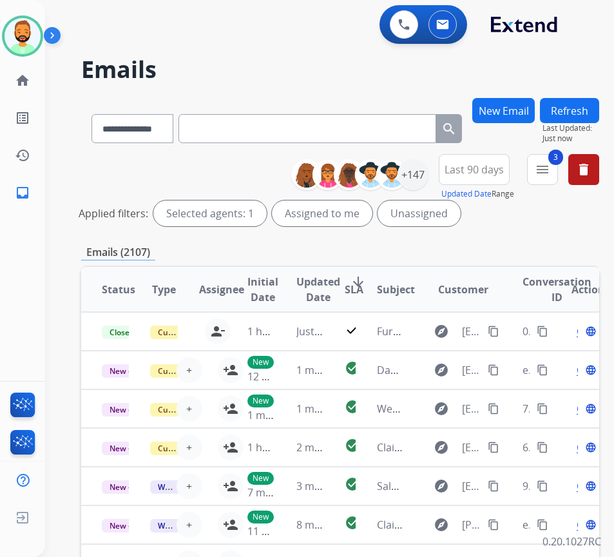
click at [509, 119] on button "New Email" at bounding box center [504, 110] width 63 height 25
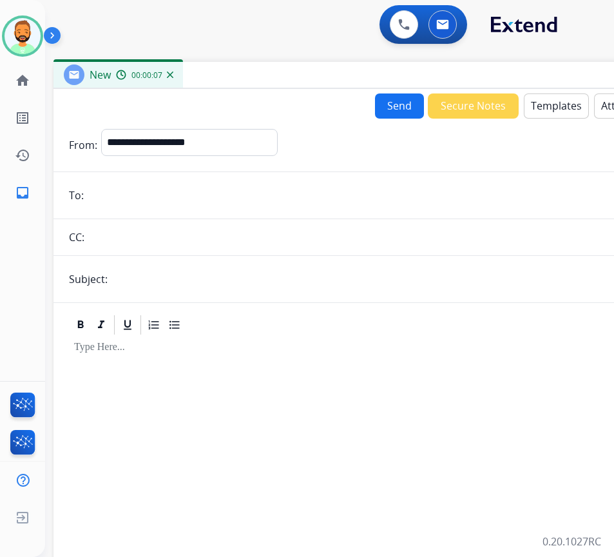
drag, startPoint x: 266, startPoint y: 88, endPoint x: 362, endPoint y: 70, distance: 97.0
click at [377, 70] on div "New 00:00:07" at bounding box center [376, 75] width 645 height 27
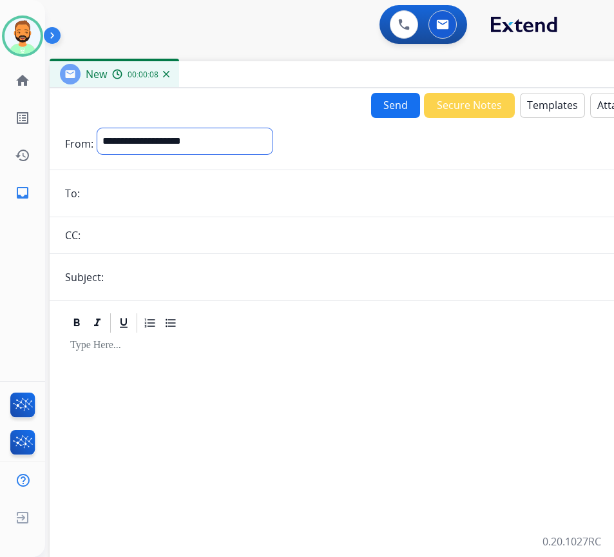
click at [257, 138] on select "**********" at bounding box center [184, 141] width 175 height 26
select select "**********"
click at [97, 128] on select "**********" at bounding box center [184, 141] width 175 height 26
paste input "**********"
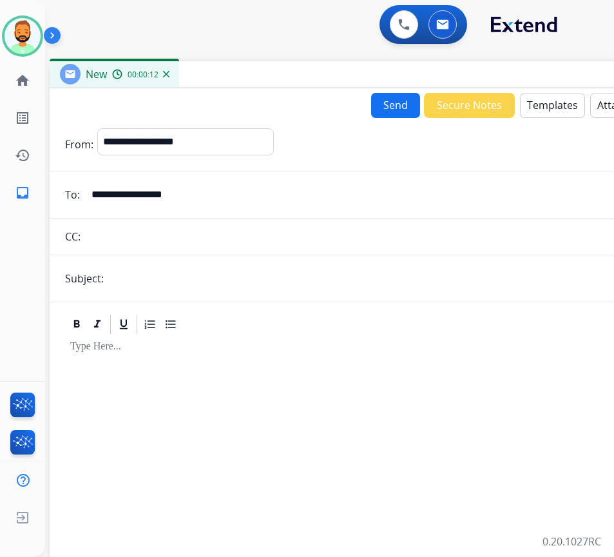
type input "**********"
click at [140, 261] on form "**********" at bounding box center [372, 353] width 645 height 471
click at [140, 276] on input "text" at bounding box center [393, 279] width 571 height 26
type input "******"
click at [214, 348] on p at bounding box center [371, 347] width 603 height 12
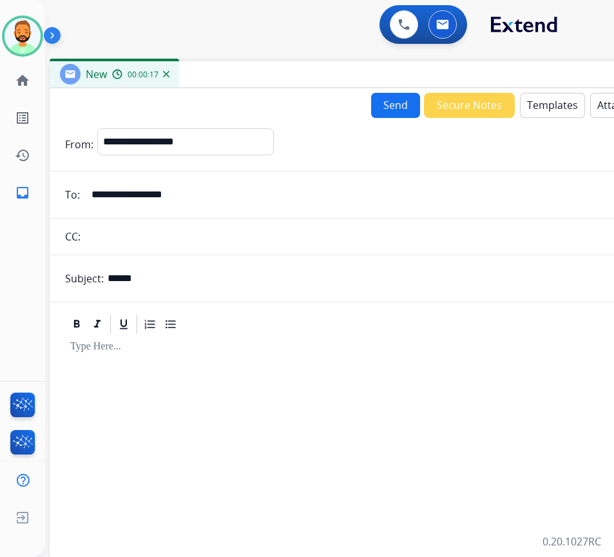
click at [561, 106] on button "Templates" at bounding box center [552, 105] width 65 height 25
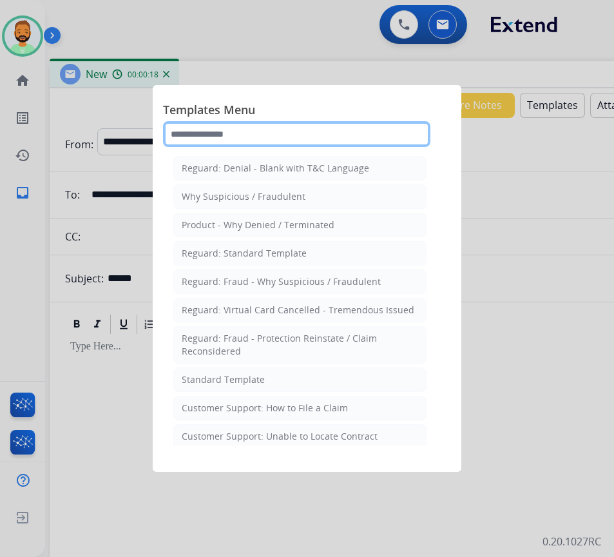
click at [286, 124] on input "text" at bounding box center [297, 134] width 268 height 26
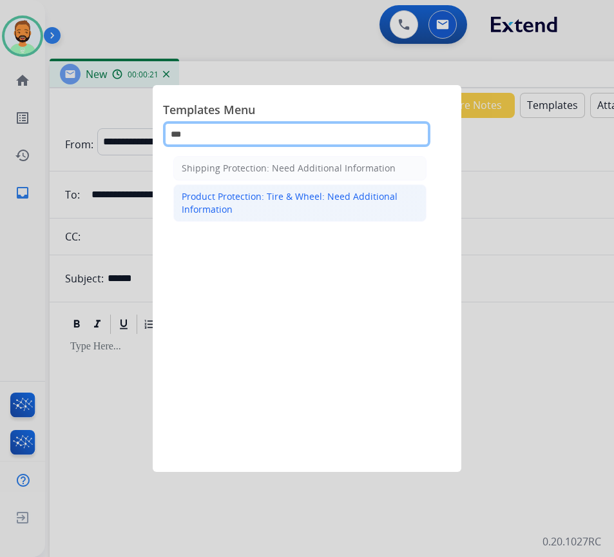
type input "***"
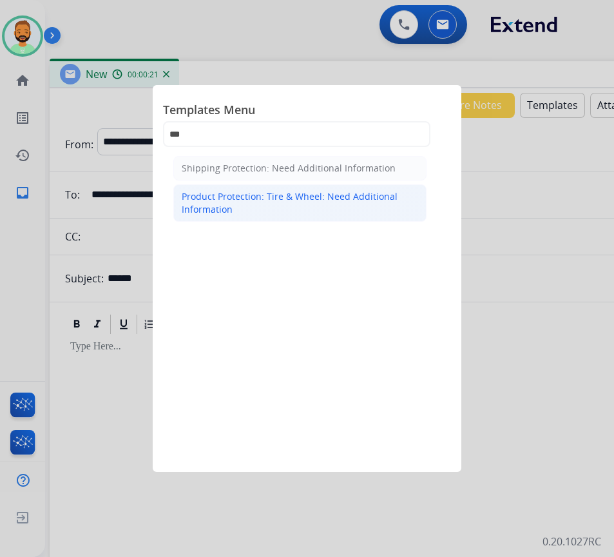
click at [326, 201] on div "Product Protection: Tire & Wheel: Need Additional Information" at bounding box center [300, 203] width 237 height 26
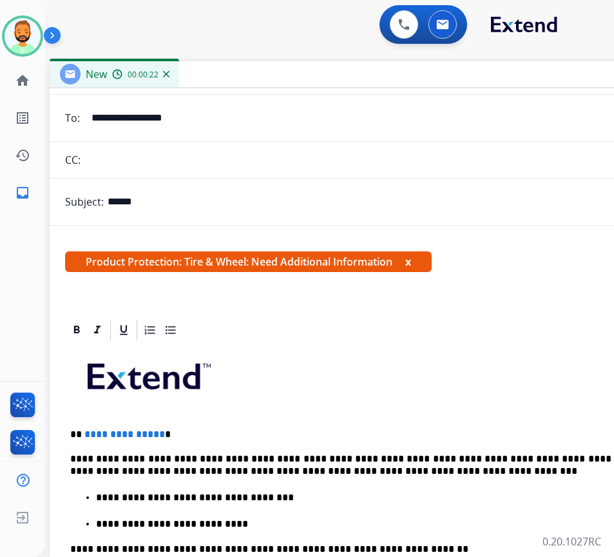
scroll to position [193, 0]
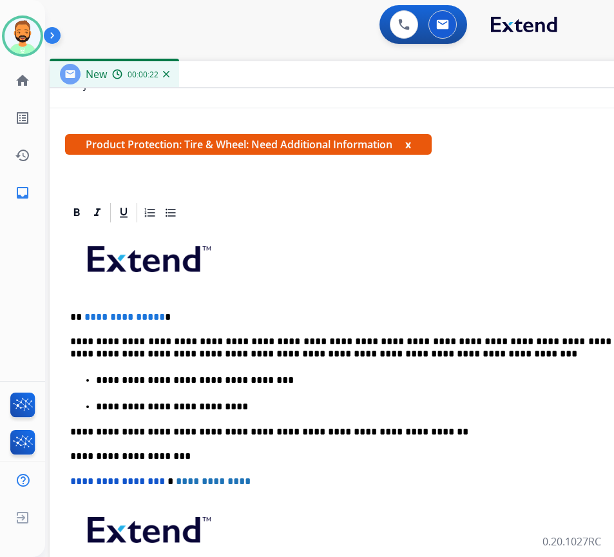
click at [211, 309] on div "**********" at bounding box center [372, 435] width 614 height 423
drag, startPoint x: 327, startPoint y: 342, endPoint x: 334, endPoint y: 350, distance: 10.5
click at [326, 343] on p "**********" at bounding box center [366, 348] width 593 height 24
drag, startPoint x: 504, startPoint y: 340, endPoint x: 533, endPoint y: 395, distance: 61.1
click at [507, 340] on p "**********" at bounding box center [366, 348] width 593 height 24
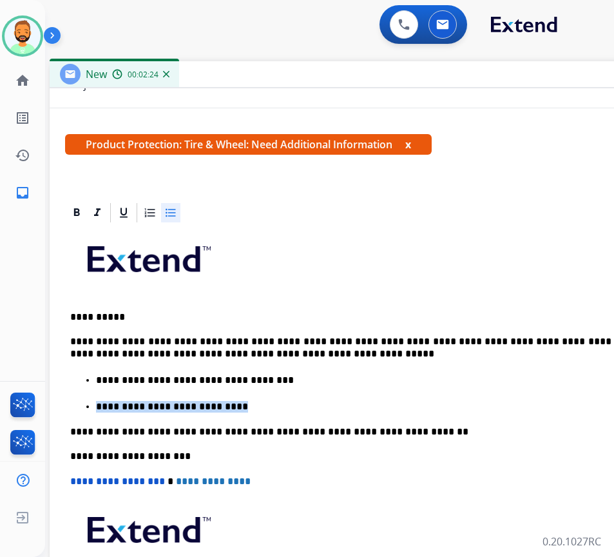
drag, startPoint x: 216, startPoint y: 401, endPoint x: 106, endPoint y: 398, distance: 109.6
click at [106, 398] on ul "**********" at bounding box center [371, 393] width 603 height 41
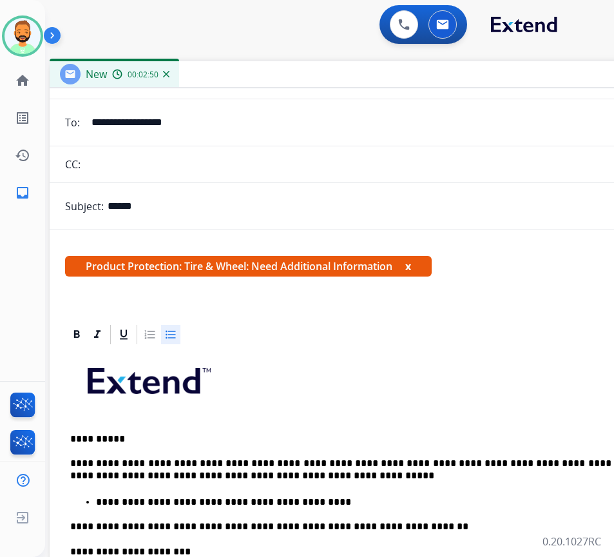
scroll to position [0, 0]
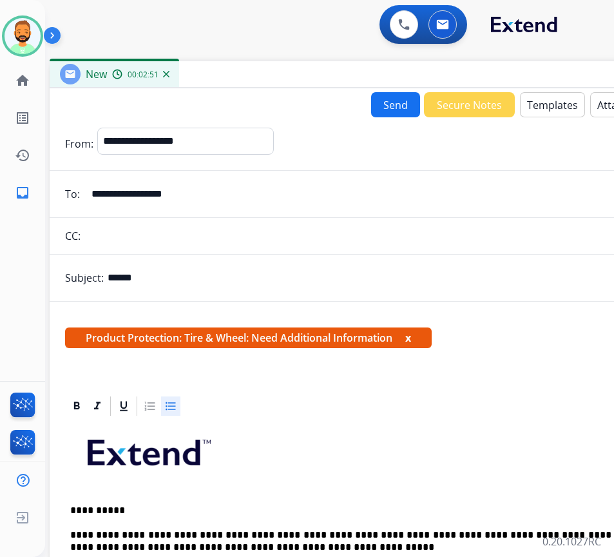
drag, startPoint x: 377, startPoint y: 90, endPoint x: 383, endPoint y: 99, distance: 10.2
click at [378, 91] on div "**********" at bounding box center [372, 338] width 645 height 501
click at [386, 99] on button "Send" at bounding box center [395, 104] width 49 height 25
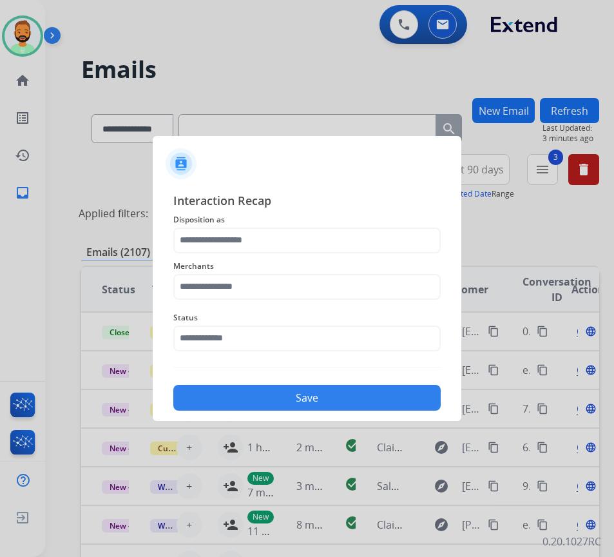
click at [337, 223] on span "Disposition as" at bounding box center [307, 219] width 268 height 15
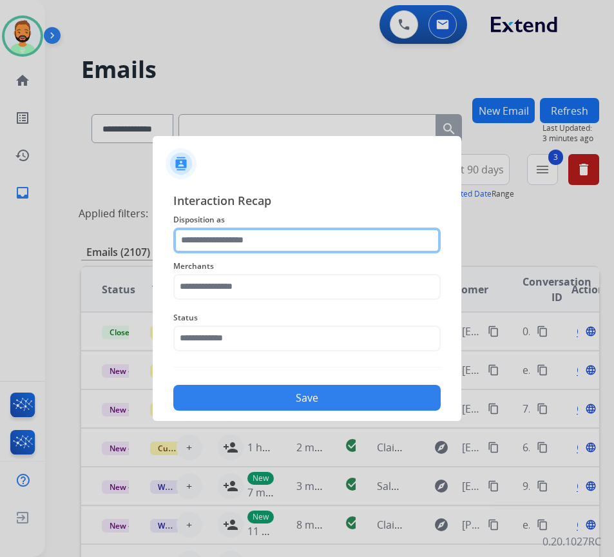
click at [342, 235] on input "text" at bounding box center [307, 241] width 268 height 26
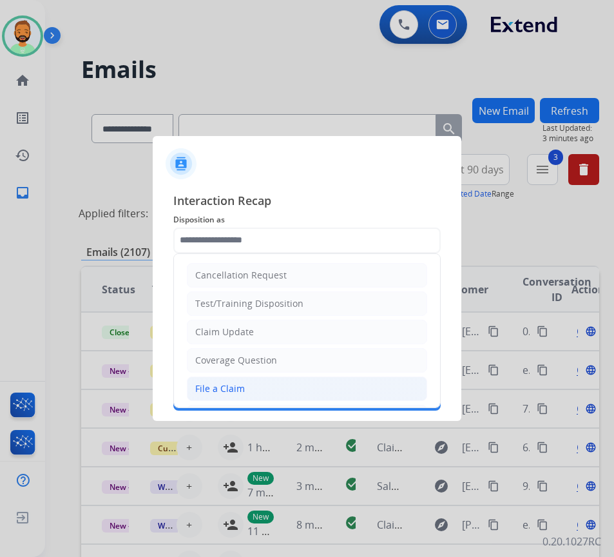
click at [275, 381] on li "File a Claim" at bounding box center [307, 388] width 240 height 24
type input "**********"
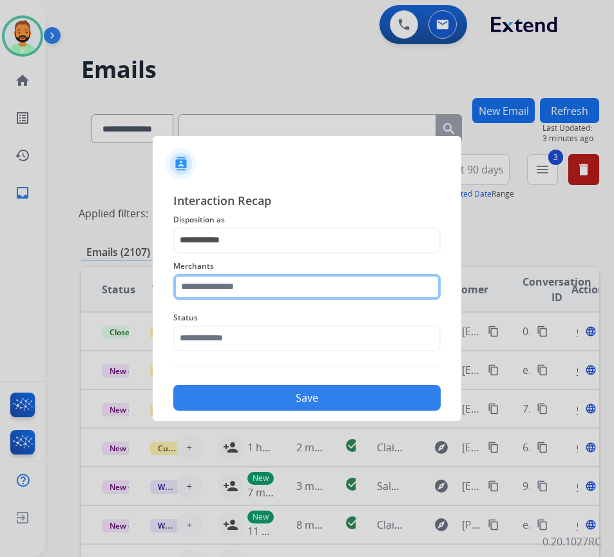
click at [284, 275] on input "text" at bounding box center [307, 287] width 268 height 26
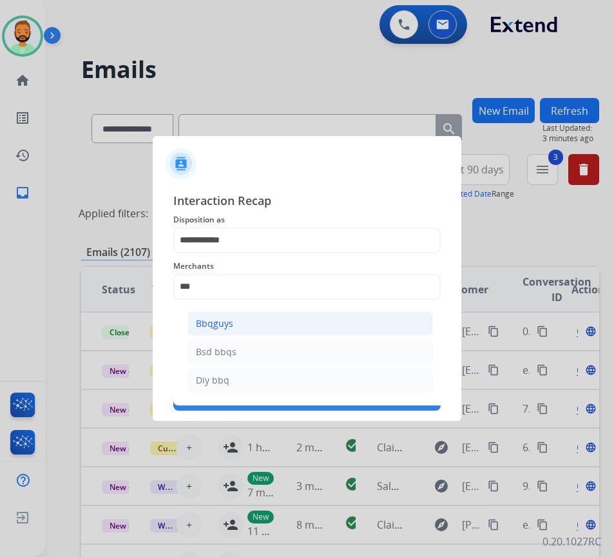
click at [257, 329] on li "Bbqguys" at bounding box center [311, 323] width 246 height 24
type input "*******"
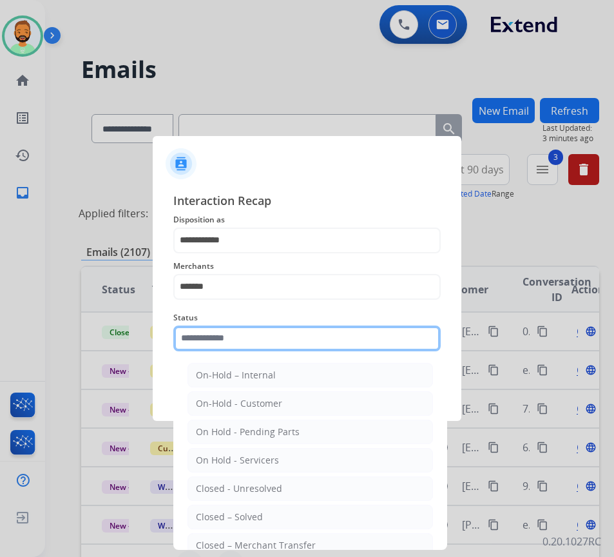
click at [263, 331] on input "text" at bounding box center [307, 339] width 268 height 26
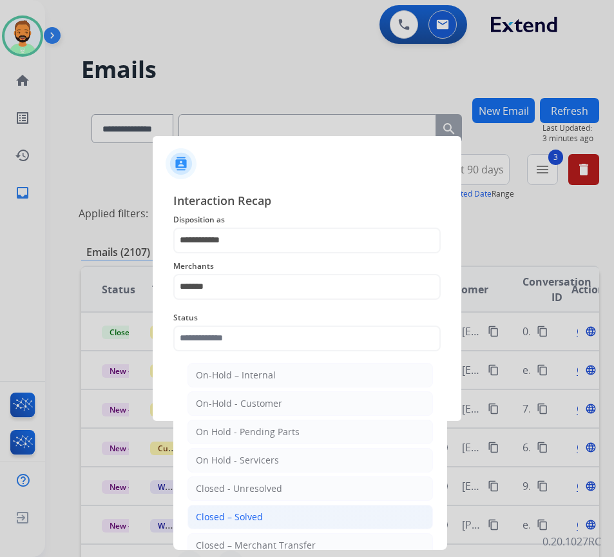
click at [275, 510] on li "Closed – Solved" at bounding box center [311, 517] width 246 height 24
type input "**********"
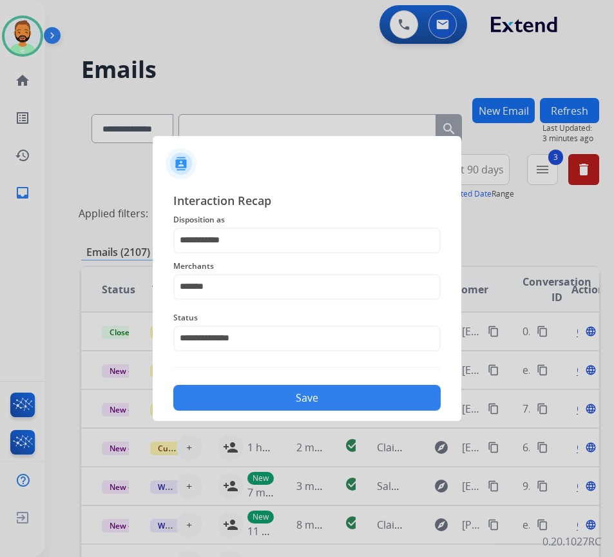
click at [326, 393] on button "Save" at bounding box center [307, 398] width 268 height 26
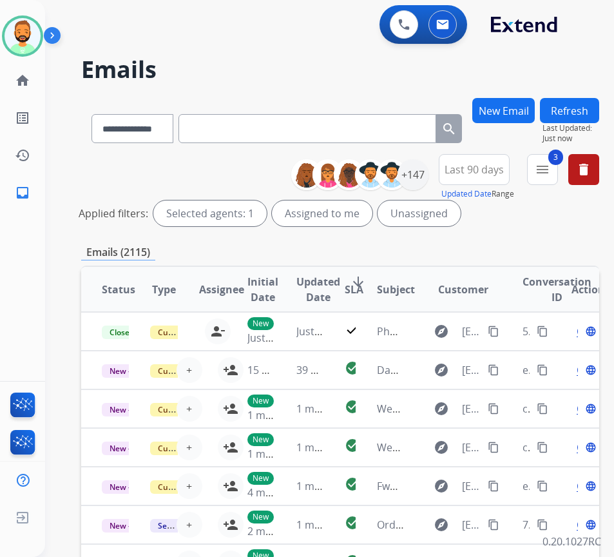
click at [467, 167] on span "Last 90 days" at bounding box center [474, 169] width 59 height 5
click at [563, 146] on div "New Email Refresh Last Updated: Just now" at bounding box center [536, 126] width 127 height 56
click at [551, 164] on mat-icon "menu" at bounding box center [542, 169] width 15 height 15
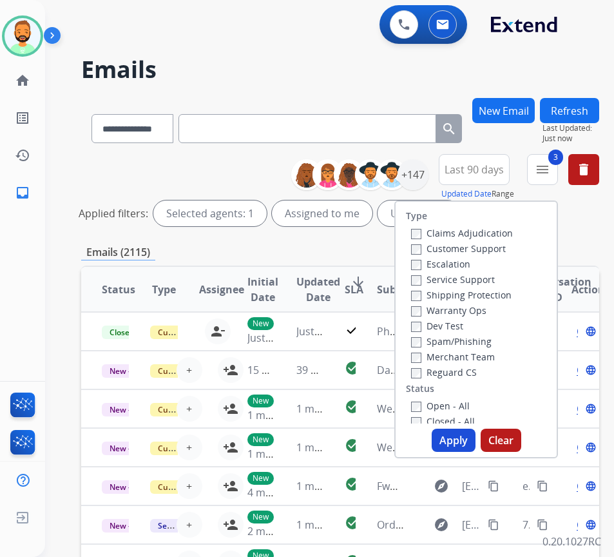
click at [432, 405] on label "Open - All" at bounding box center [440, 406] width 59 height 12
click at [462, 440] on button "Apply" at bounding box center [454, 440] width 44 height 23
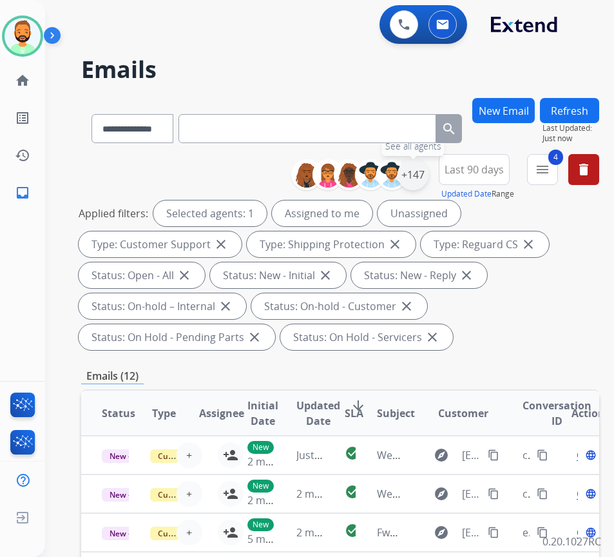
click at [425, 179] on div "+147" at bounding box center [413, 174] width 31 height 31
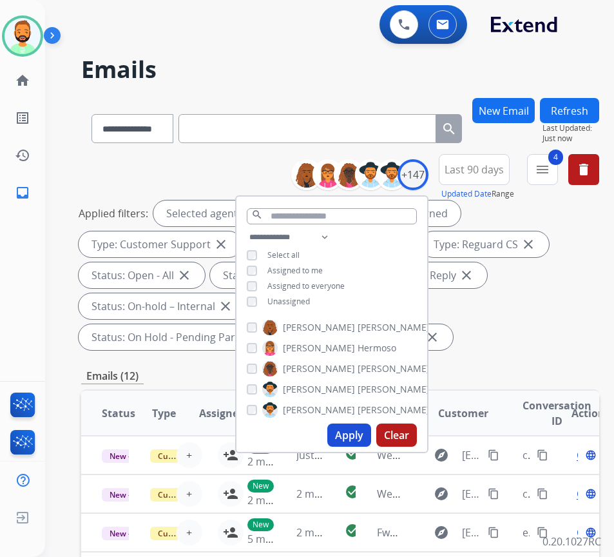
click at [310, 302] on span "Unassigned" at bounding box center [289, 301] width 43 height 11
click at [358, 435] on button "Apply" at bounding box center [350, 435] width 44 height 23
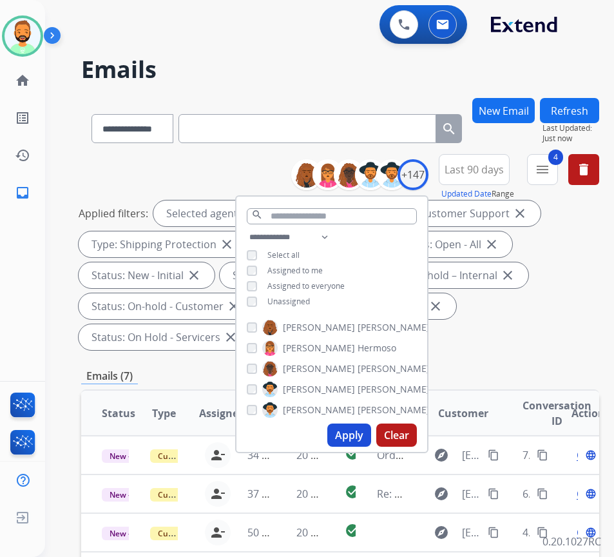
click at [488, 168] on span "Last 90 days" at bounding box center [474, 169] width 59 height 5
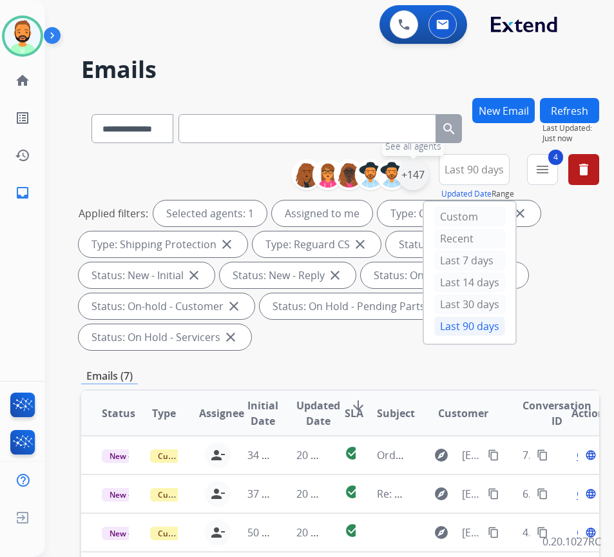
click at [429, 170] on div "+147" at bounding box center [413, 174] width 31 height 31
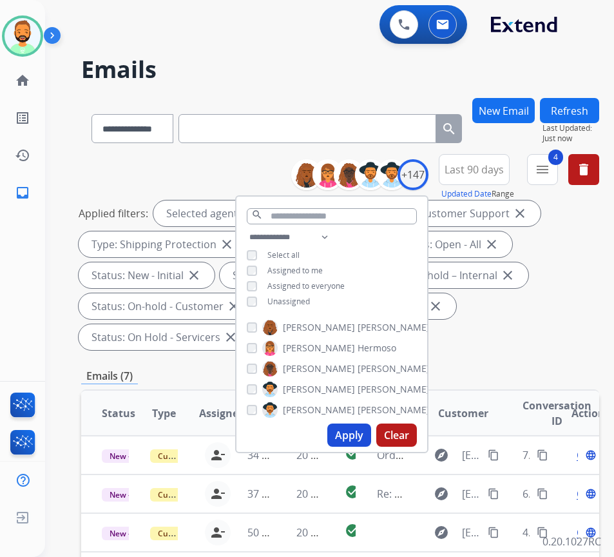
click at [547, 378] on div "Emails (7)" at bounding box center [340, 376] width 518 height 16
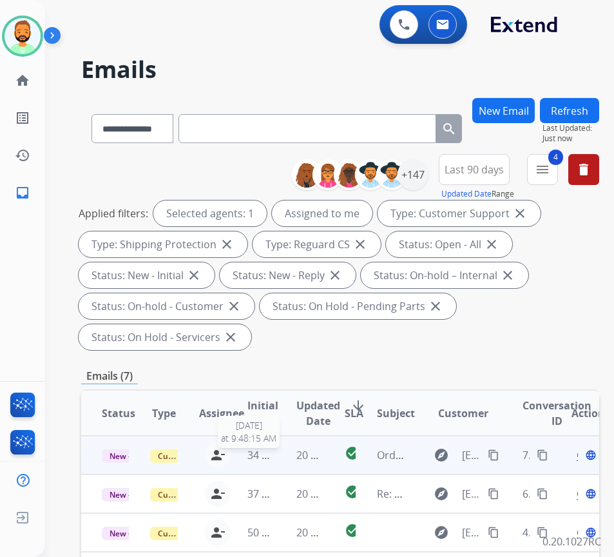
click at [268, 458] on span "34 minutes ago" at bounding box center [285, 455] width 75 height 14
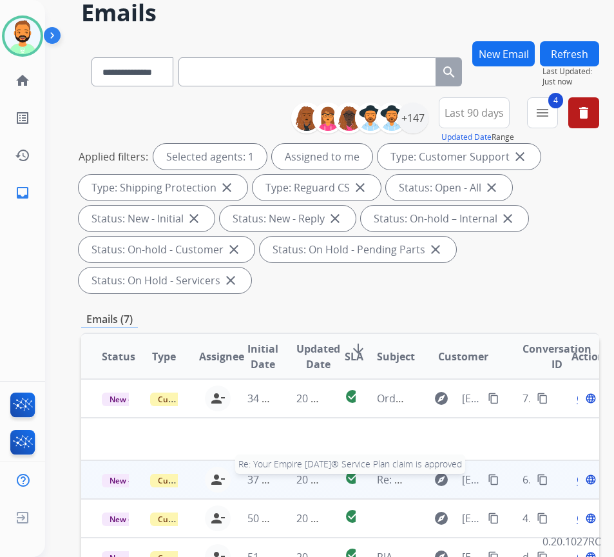
scroll to position [64, 0]
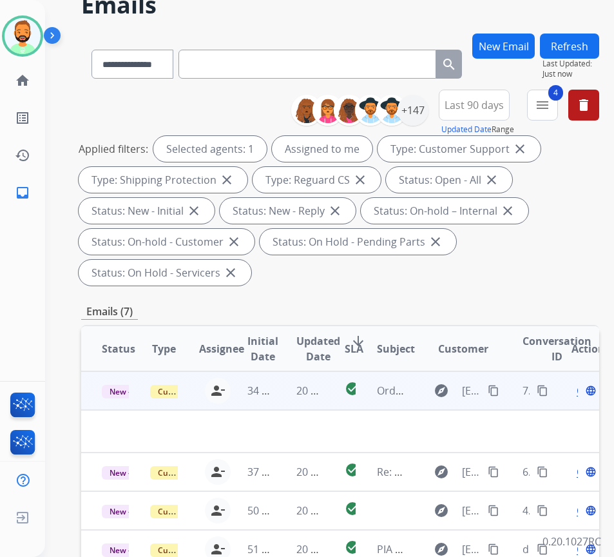
click at [583, 386] on span "Open" at bounding box center [590, 390] width 26 height 15
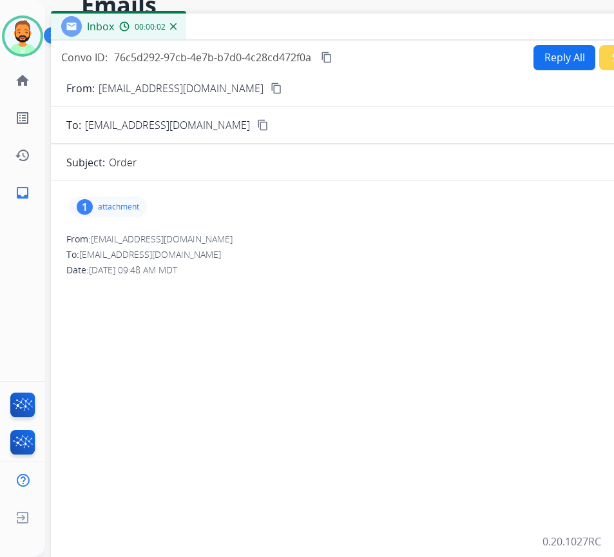
drag, startPoint x: 219, startPoint y: 23, endPoint x: 331, endPoint y: 23, distance: 112.2
click at [331, 23] on div "Inbox 00:00:02" at bounding box center [373, 27] width 645 height 27
click at [122, 211] on p "attachment" at bounding box center [118, 207] width 41 height 10
click at [109, 235] on div at bounding box center [111, 239] width 64 height 45
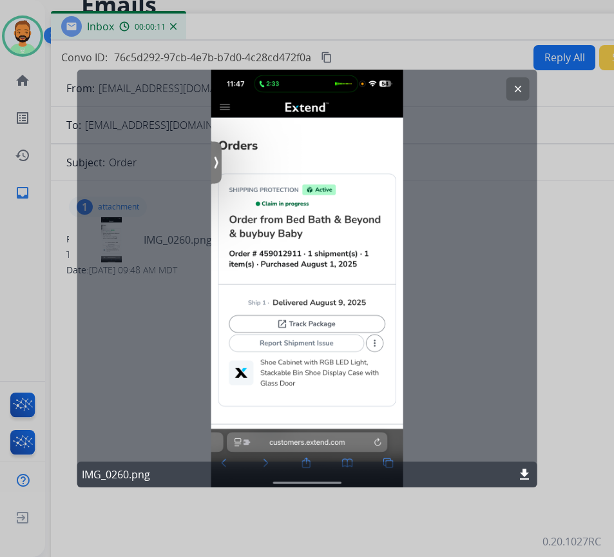
click at [516, 76] on div "clear IMG_0260.png download" at bounding box center [307, 279] width 461 height 418
click at [515, 95] on button "clear" at bounding box center [518, 88] width 23 height 23
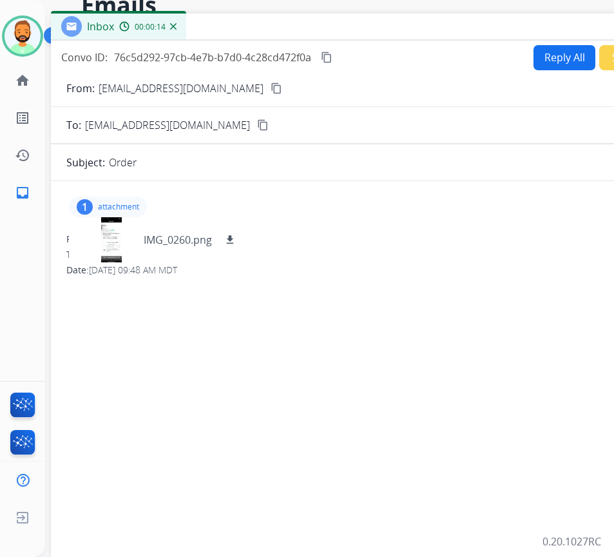
click at [271, 88] on mat-icon "content_copy" at bounding box center [277, 89] width 12 height 12
click at [116, 244] on div at bounding box center [111, 239] width 64 height 45
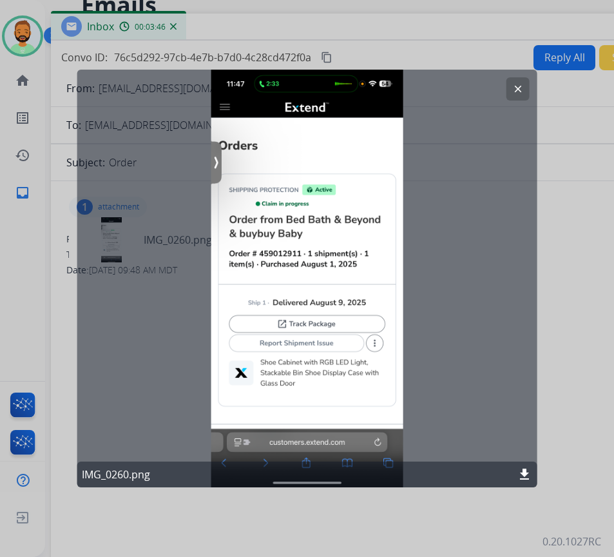
click at [513, 87] on mat-icon "clear" at bounding box center [519, 89] width 12 height 12
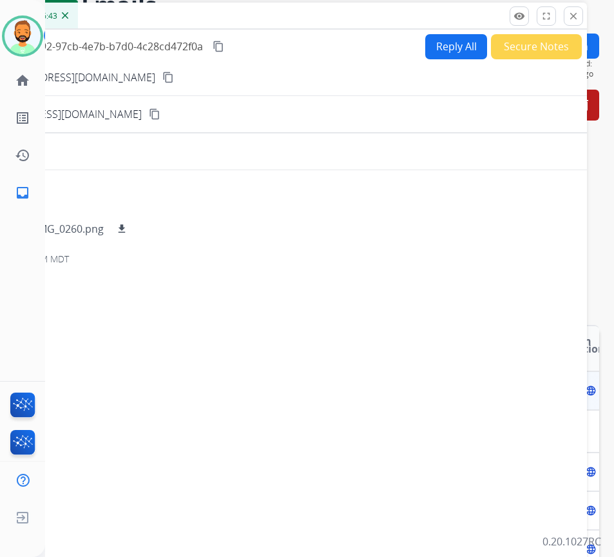
drag, startPoint x: 539, startPoint y: 30, endPoint x: 502, endPoint y: 35, distance: 37.7
click at [430, 19] on div "Inbox 00:06:43" at bounding box center [265, 16] width 645 height 27
click at [529, 54] on button "Secure Notes" at bounding box center [536, 46] width 91 height 25
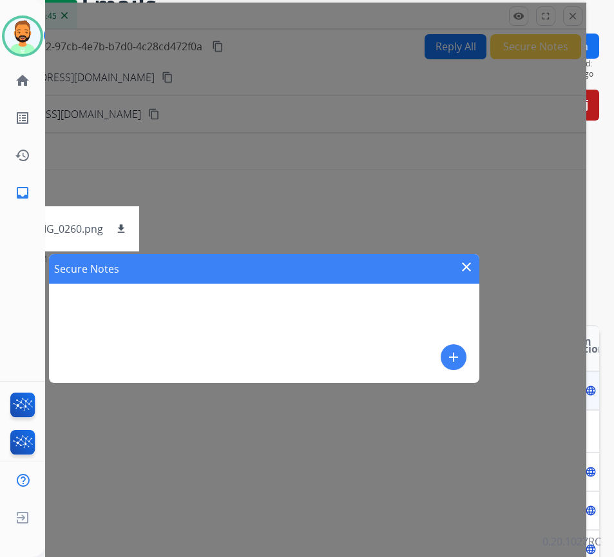
click at [450, 361] on mat-icon "add" at bounding box center [453, 356] width 15 height 15
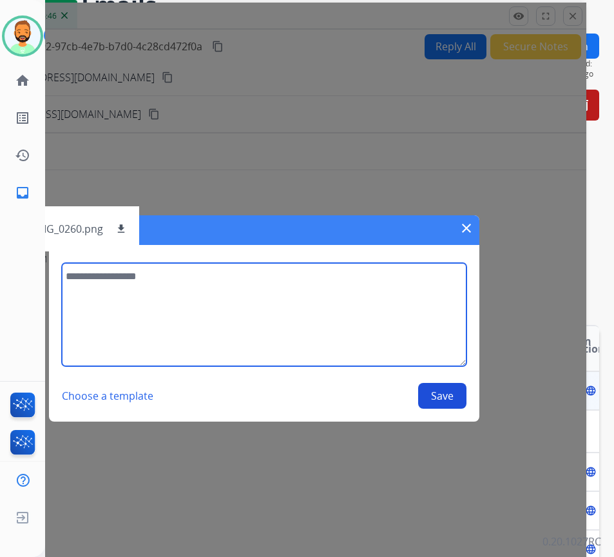
click at [385, 338] on textarea at bounding box center [264, 314] width 404 height 103
type textarea "**********"
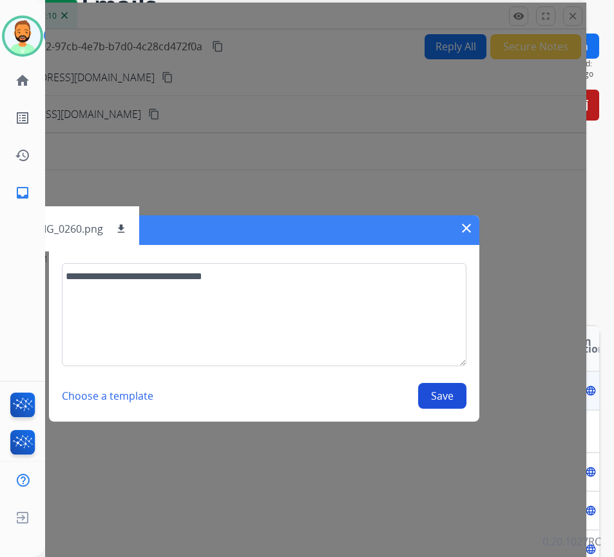
click at [420, 398] on button "Save" at bounding box center [442, 396] width 48 height 26
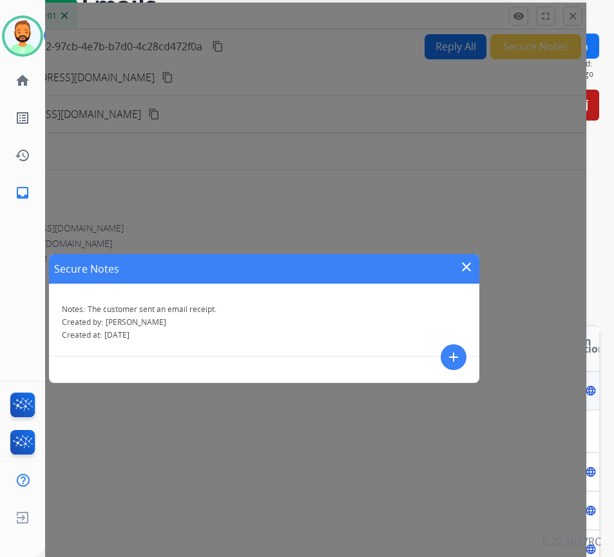
click at [460, 268] on mat-icon "close" at bounding box center [466, 266] width 15 height 15
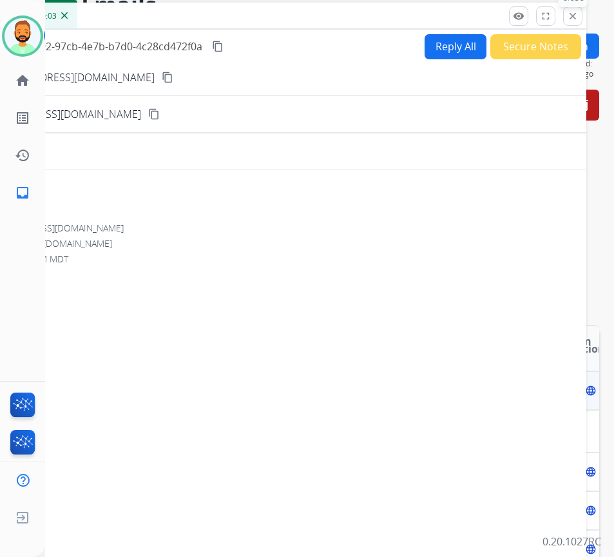
click at [573, 17] on mat-icon "close" at bounding box center [573, 16] width 12 height 12
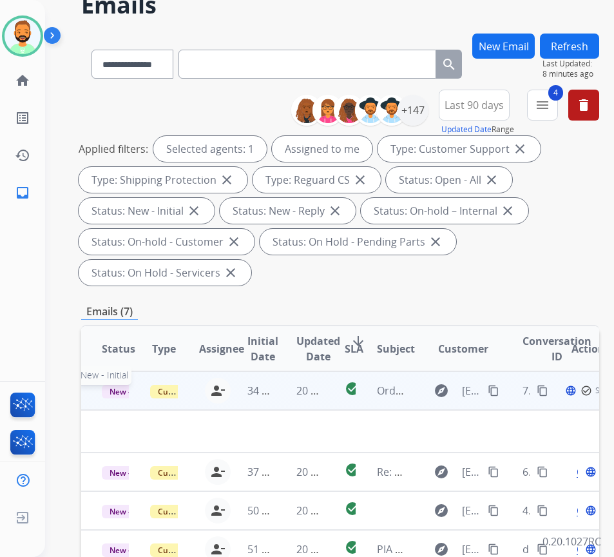
click at [110, 391] on span "New - Initial" at bounding box center [132, 392] width 60 height 14
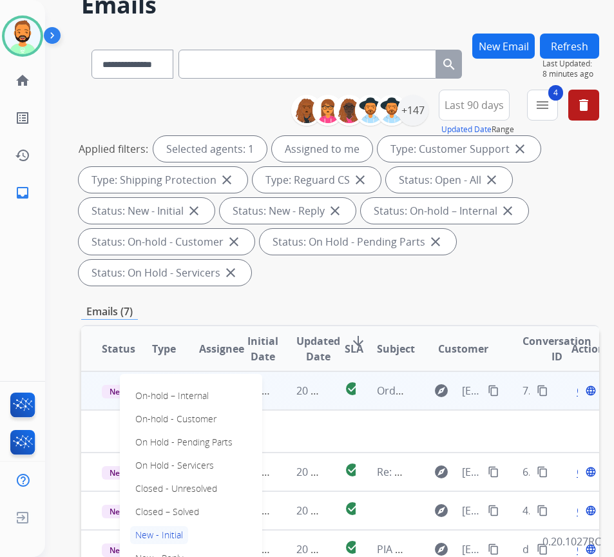
click at [212, 504] on div "On-hold – Internal On-hold - Customer On Hold - Pending Parts On Hold - Service…" at bounding box center [191, 489] width 142 height 230
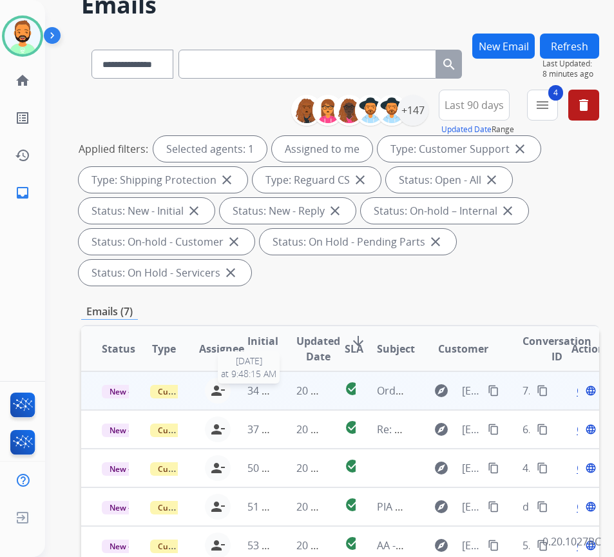
click at [275, 388] on span "34 minutes ago" at bounding box center [285, 391] width 75 height 14
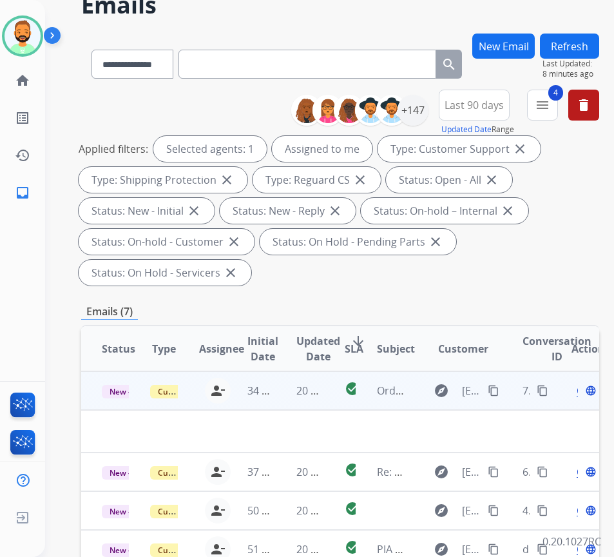
click at [400, 398] on td "Order" at bounding box center [381, 390] width 48 height 39
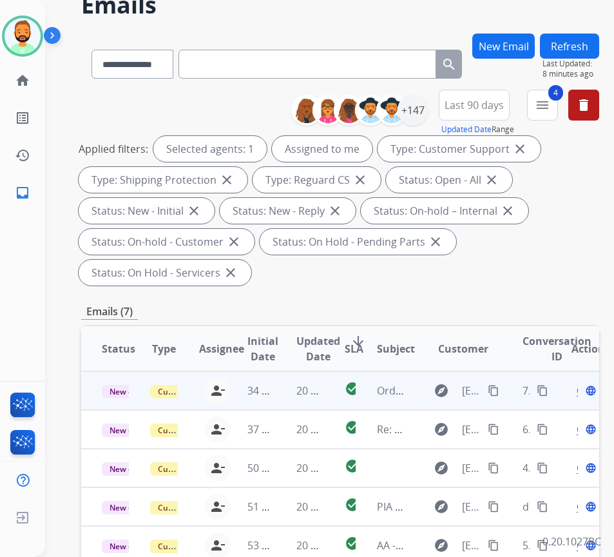
click at [400, 398] on td "Order" at bounding box center [381, 390] width 48 height 39
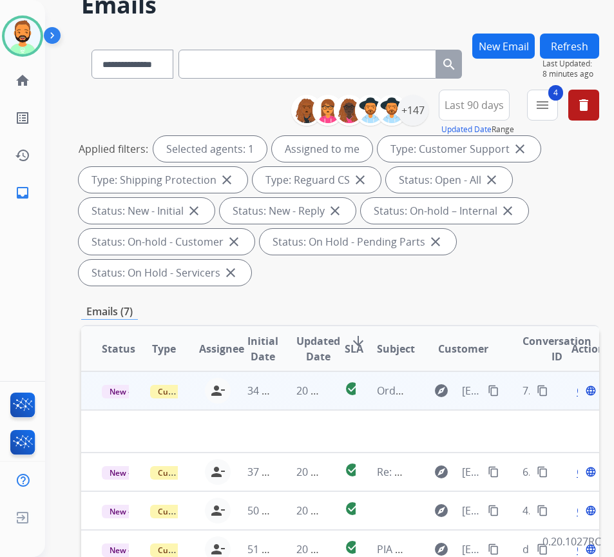
click at [584, 392] on span "Open" at bounding box center [590, 390] width 26 height 15
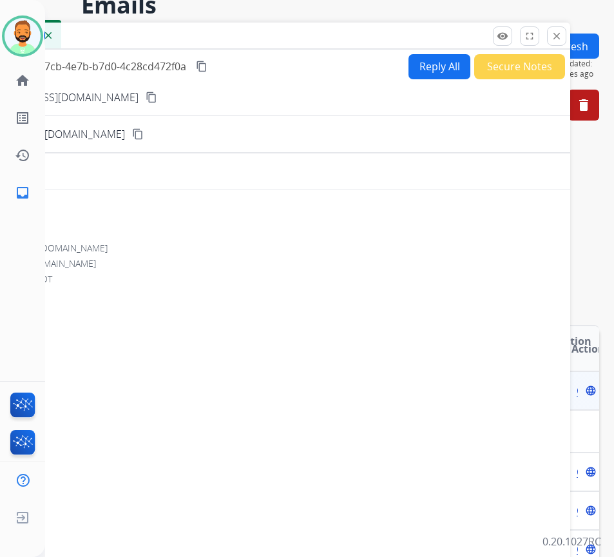
drag, startPoint x: 202, startPoint y: 30, endPoint x: 481, endPoint y: 87, distance: 284.9
click at [188, 39] on div "Inbox 00:00:02" at bounding box center [248, 36] width 645 height 27
click at [558, 42] on button "close Close" at bounding box center [556, 35] width 19 height 19
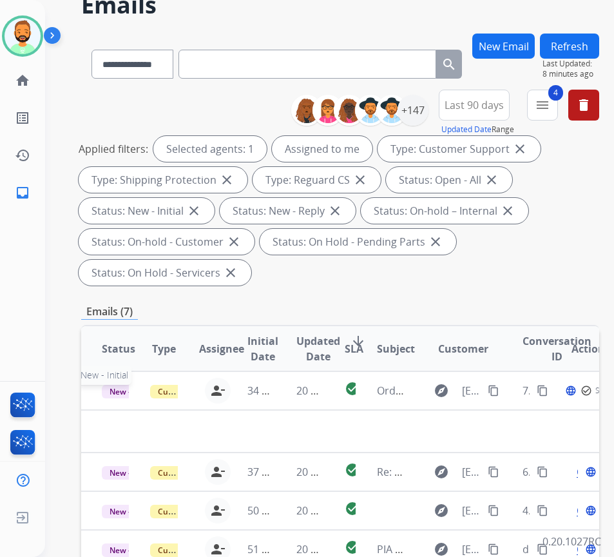
click at [110, 389] on span "New - Initial" at bounding box center [132, 392] width 60 height 14
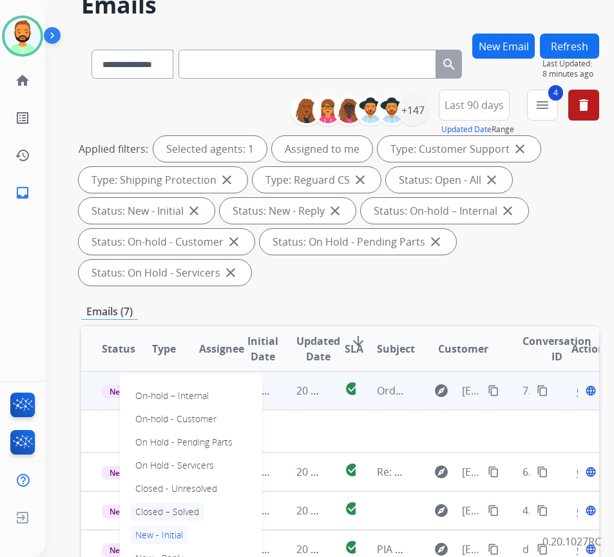
click at [170, 515] on p "Closed – Solved" at bounding box center [167, 512] width 74 height 18
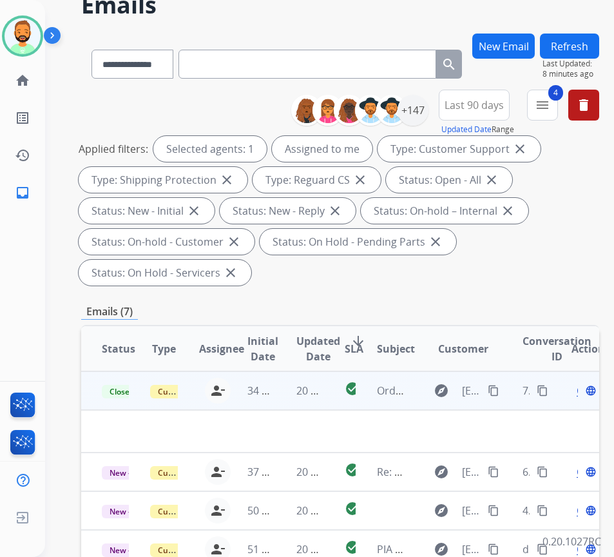
click at [591, 56] on button "Refresh" at bounding box center [569, 46] width 59 height 25
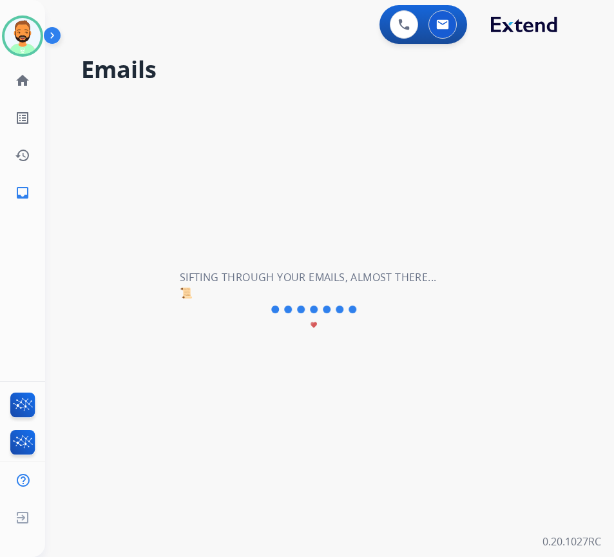
scroll to position [0, 0]
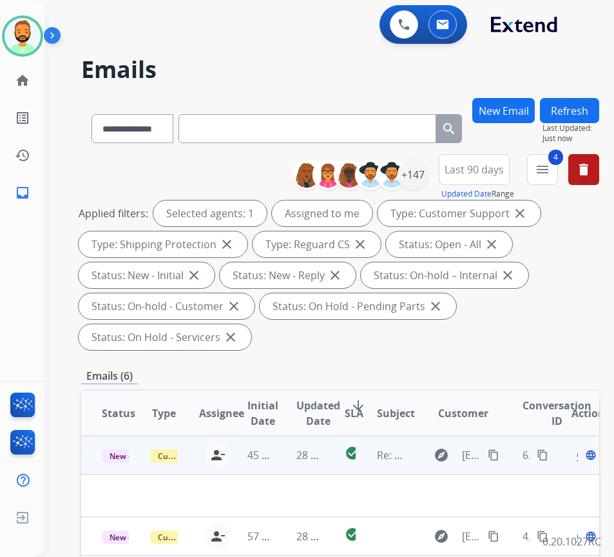
click at [287, 455] on td "28 minutes ago" at bounding box center [300, 455] width 48 height 39
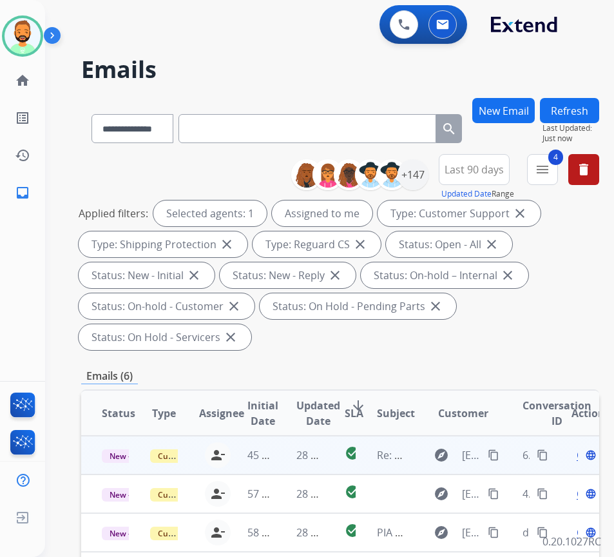
click at [287, 455] on td "28 minutes ago" at bounding box center [300, 455] width 48 height 39
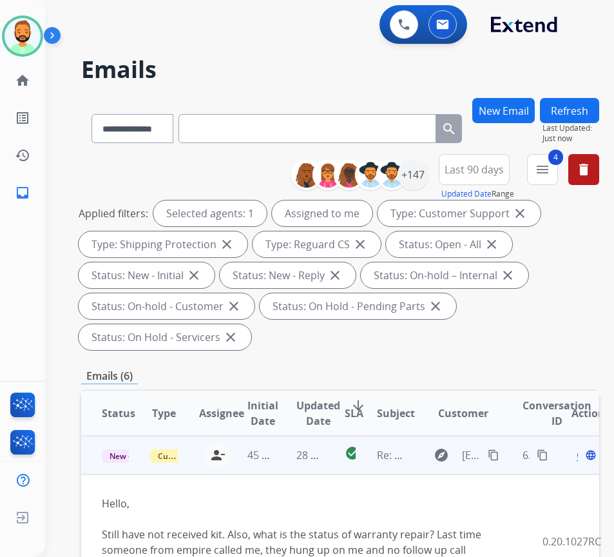
scroll to position [64, 0]
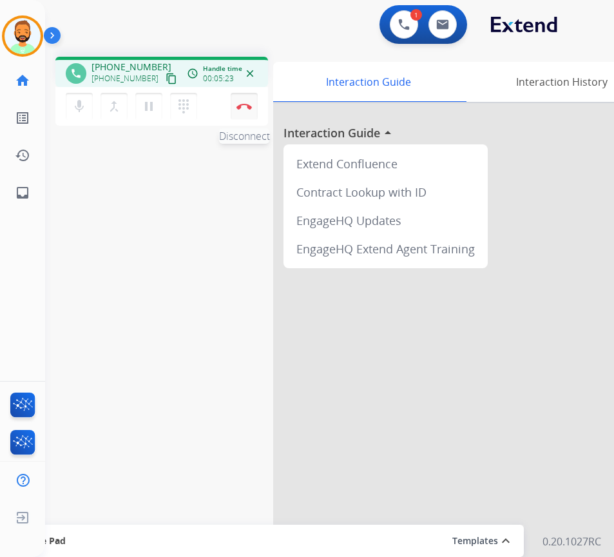
click at [242, 107] on img at bounding box center [244, 106] width 15 height 6
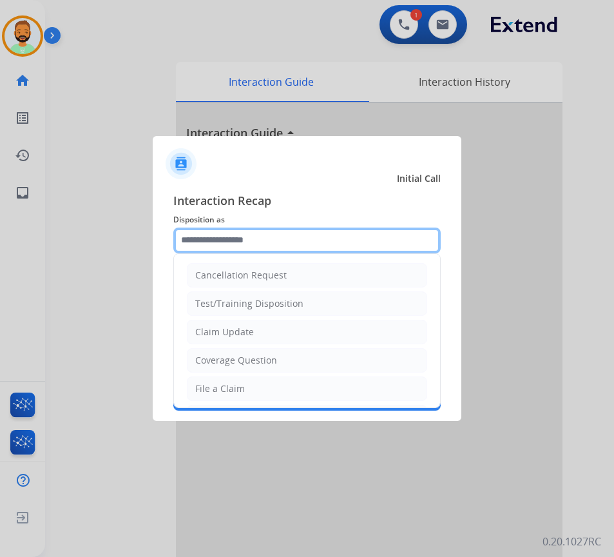
drag, startPoint x: 301, startPoint y: 240, endPoint x: 269, endPoint y: 232, distance: 32.7
click at [300, 240] on input "text" at bounding box center [307, 241] width 268 height 26
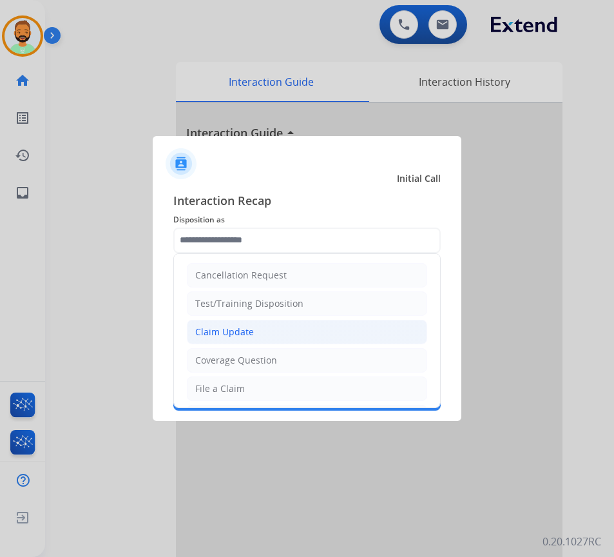
click at [268, 333] on li "Claim Update" at bounding box center [307, 332] width 240 height 24
type input "**********"
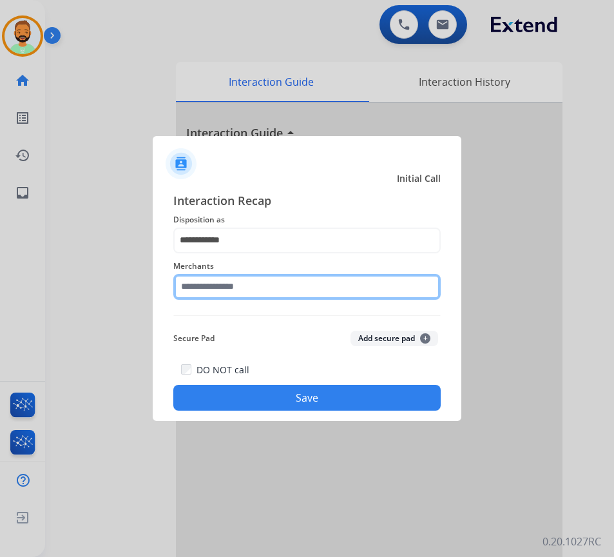
click at [255, 295] on input "text" at bounding box center [307, 287] width 268 height 26
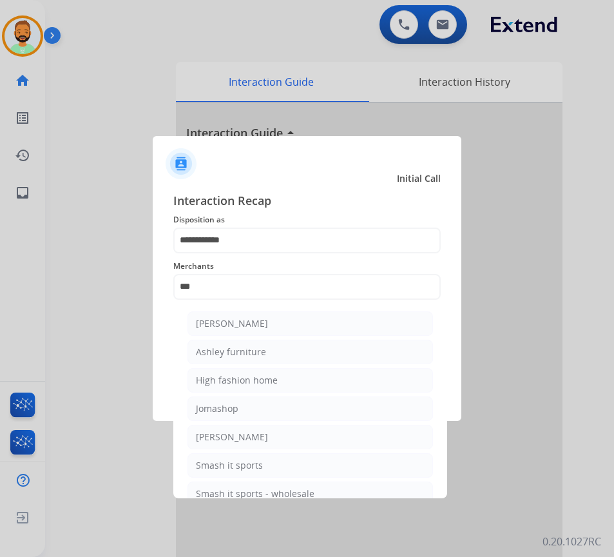
click at [266, 318] on div "[PERSON_NAME]" at bounding box center [232, 323] width 72 height 13
type input "**********"
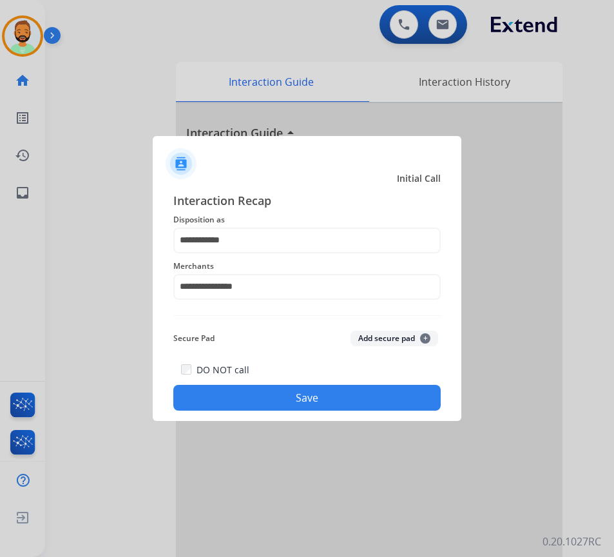
click at [299, 395] on button "Save" at bounding box center [307, 398] width 268 height 26
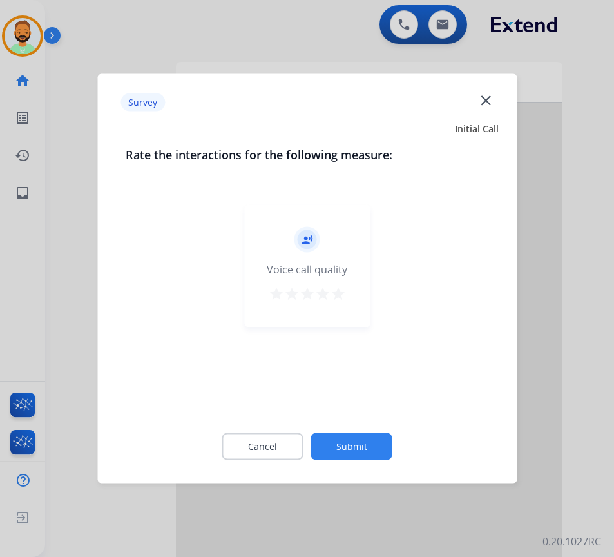
click at [336, 447] on button "Submit" at bounding box center [351, 446] width 81 height 27
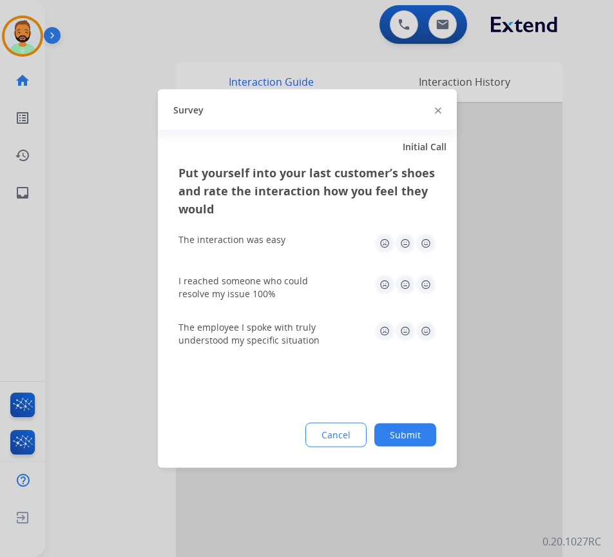
click at [433, 435] on button "Submit" at bounding box center [406, 435] width 62 height 23
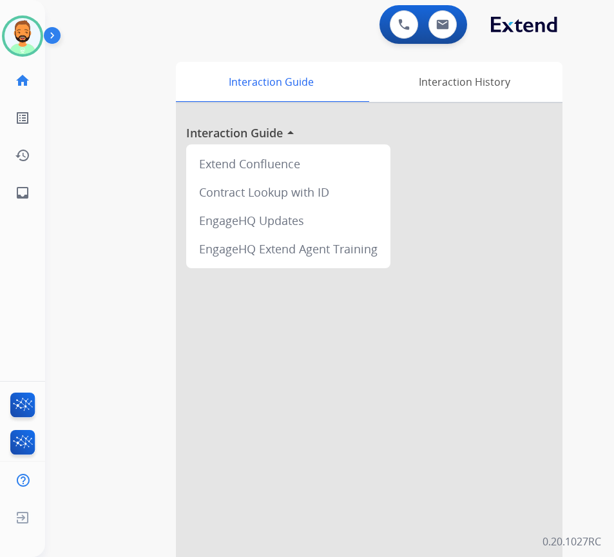
click at [407, 330] on div at bounding box center [369, 343] width 387 height 481
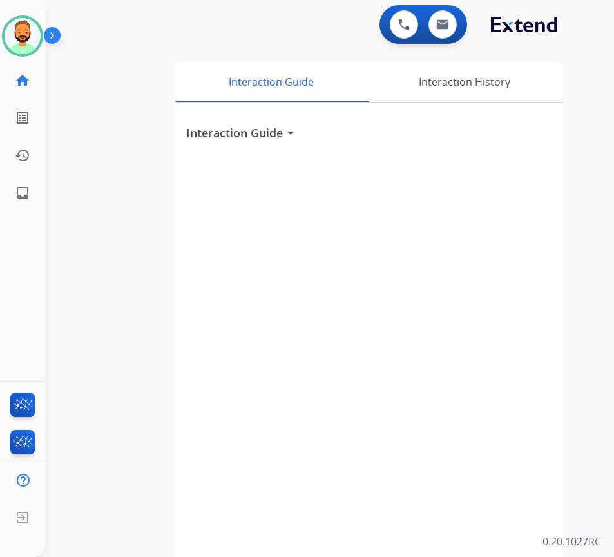
click at [484, 210] on div "Interaction Guide arrow_drop_down" at bounding box center [369, 343] width 387 height 481
click at [447, 25] on img at bounding box center [442, 24] width 13 height 10
select select "**********"
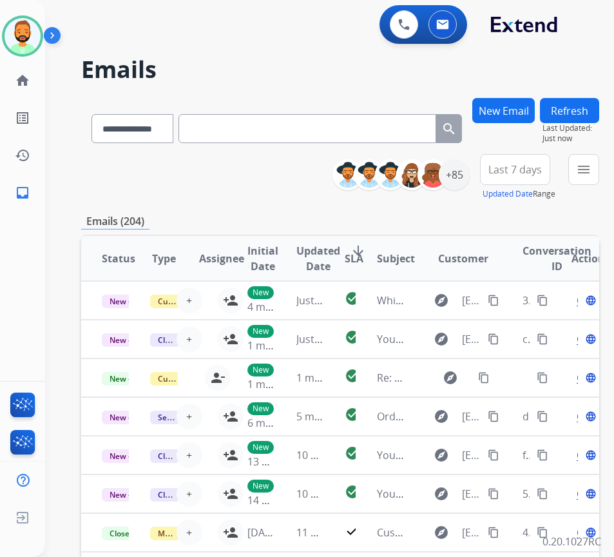
click at [534, 167] on span "Last 7 days" at bounding box center [516, 169] width 54 height 5
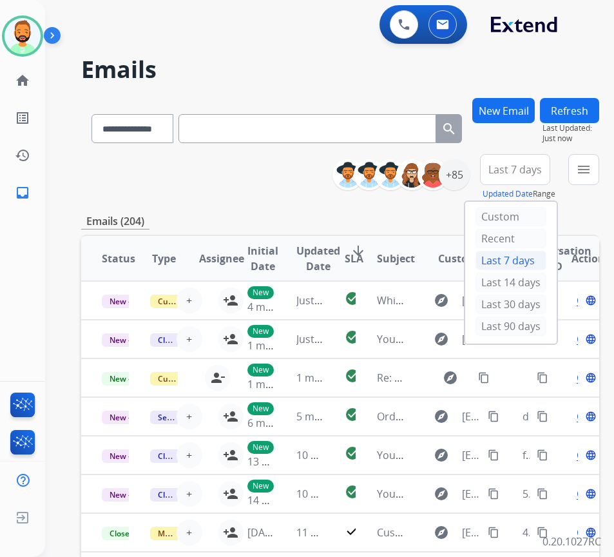
click at [536, 178] on button "Last 7 days" at bounding box center [515, 169] width 70 height 31
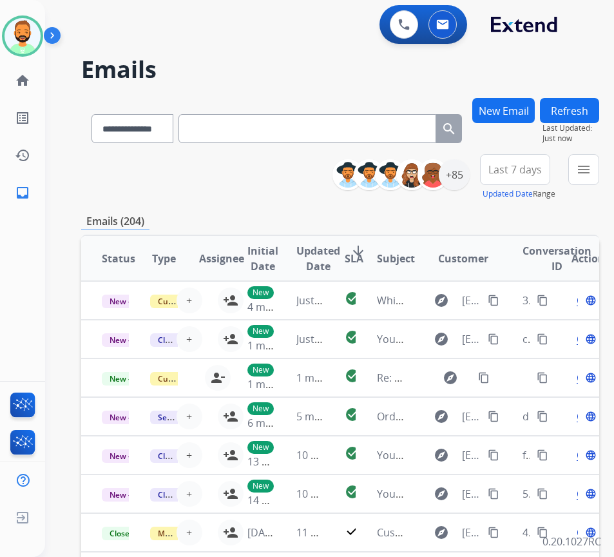
click at [513, 172] on span "Last 7 days" at bounding box center [516, 169] width 54 height 5
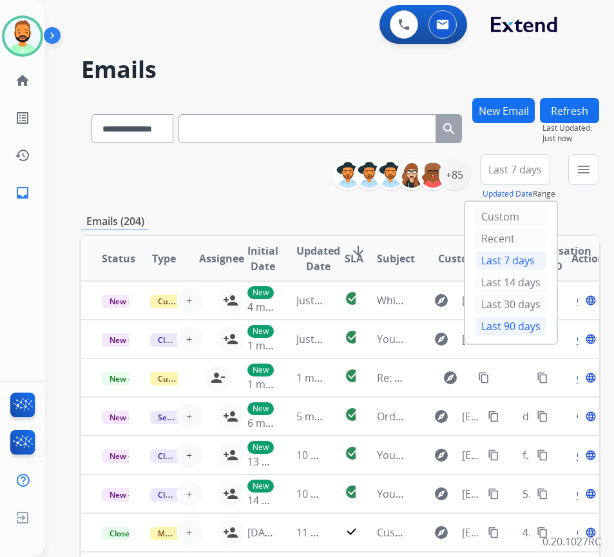
click at [504, 324] on div "Last 90 days" at bounding box center [511, 326] width 71 height 19
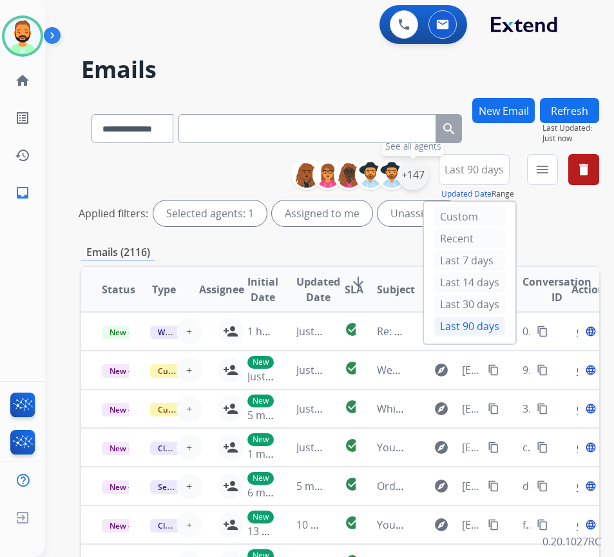
click at [429, 182] on div "+147" at bounding box center [413, 174] width 31 height 31
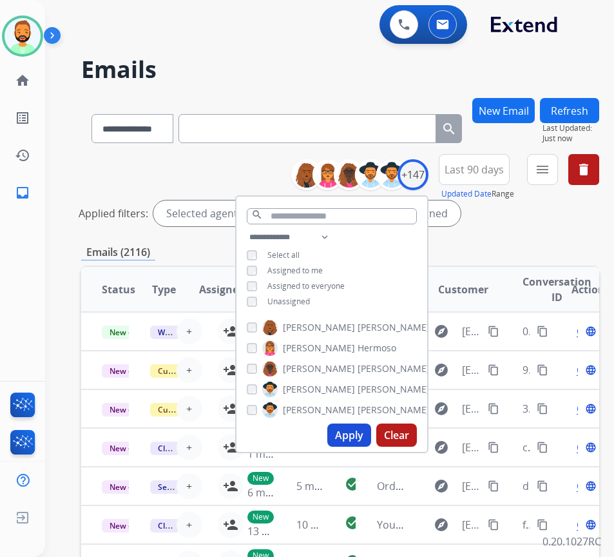
click at [328, 298] on div "**********" at bounding box center [332, 271] width 191 height 83
click at [310, 299] on span "Unassigned" at bounding box center [289, 301] width 43 height 11
click at [369, 424] on button "Apply" at bounding box center [350, 435] width 44 height 23
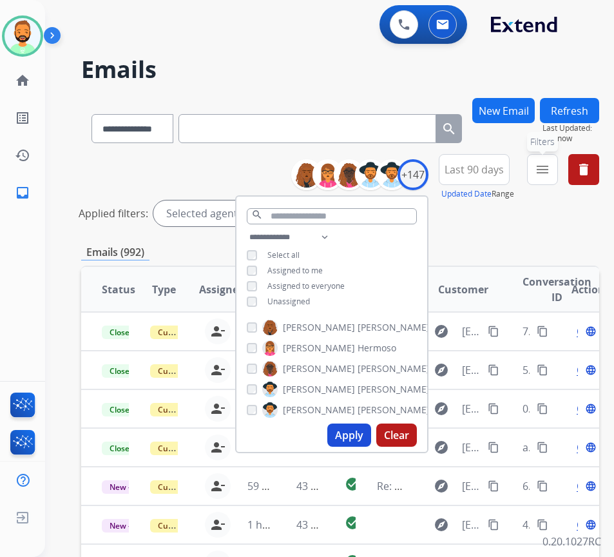
click at [558, 166] on button "menu Filters" at bounding box center [542, 169] width 31 height 31
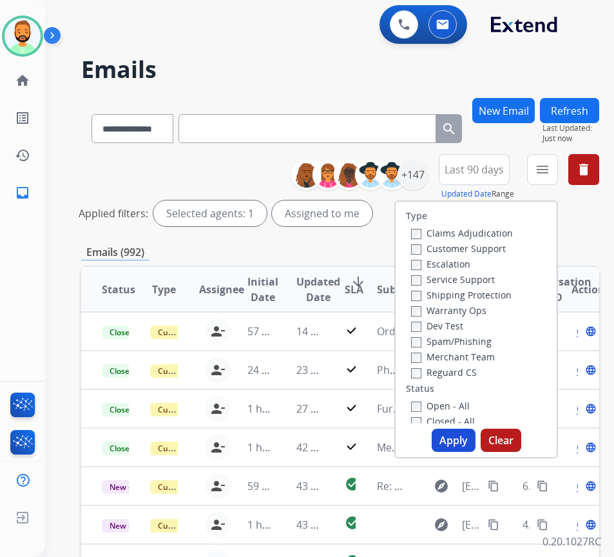
click at [478, 251] on label "Customer Support" at bounding box center [458, 248] width 95 height 12
click at [476, 293] on label "Shipping Protection" at bounding box center [461, 295] width 101 height 12
click at [462, 401] on label "Open - All" at bounding box center [440, 406] width 59 height 12
click at [465, 379] on div "Reguard CS" at bounding box center [462, 371] width 102 height 15
click at [474, 369] on label "Reguard CS" at bounding box center [444, 372] width 66 height 12
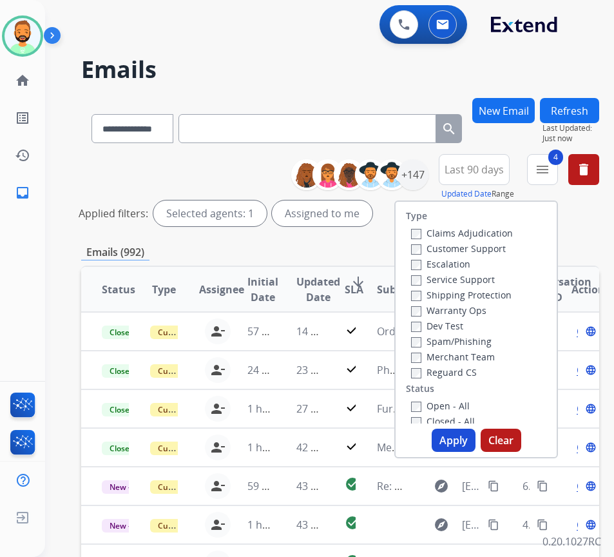
click at [462, 438] on button "Apply" at bounding box center [454, 440] width 44 height 23
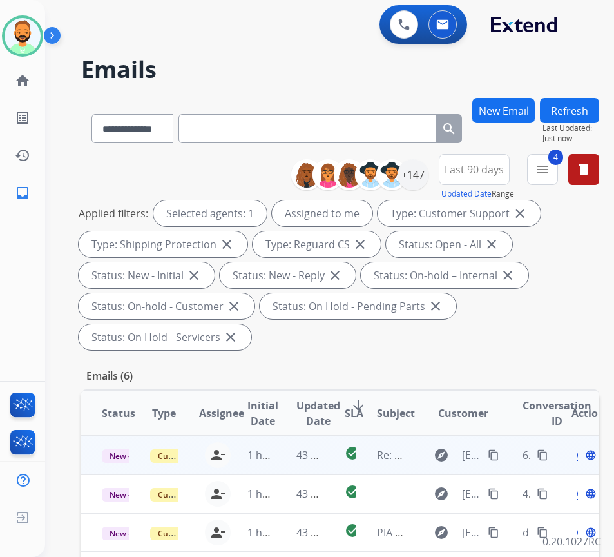
click at [291, 465] on td "43 minutes ago" at bounding box center [300, 455] width 48 height 39
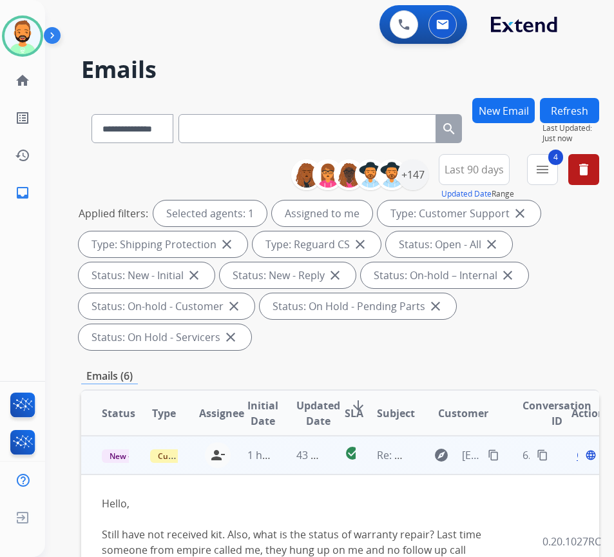
click at [495, 455] on mat-icon "content_copy" at bounding box center [494, 455] width 12 height 12
click at [585, 460] on div "Open language" at bounding box center [585, 454] width 27 height 15
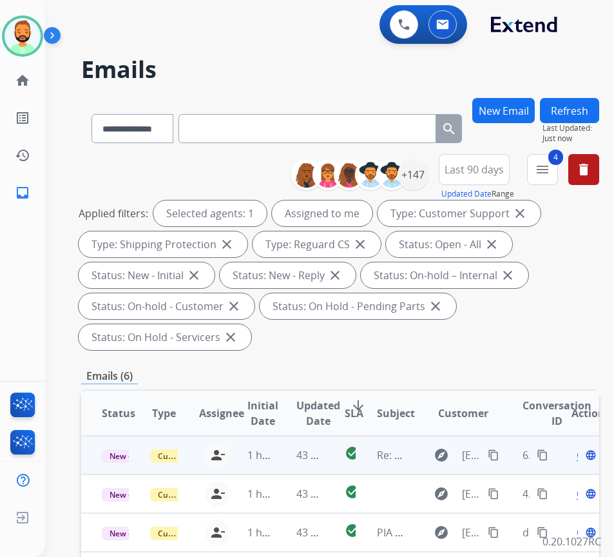
click at [585, 458] on div "Open language" at bounding box center [585, 454] width 27 height 15
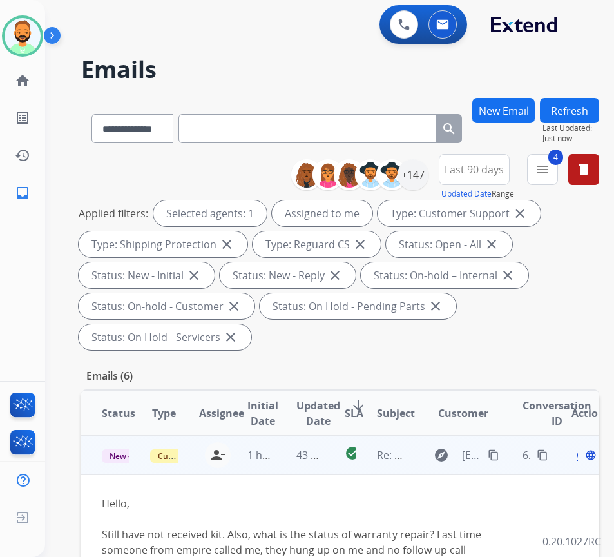
click at [583, 454] on span "Open" at bounding box center [590, 454] width 26 height 15
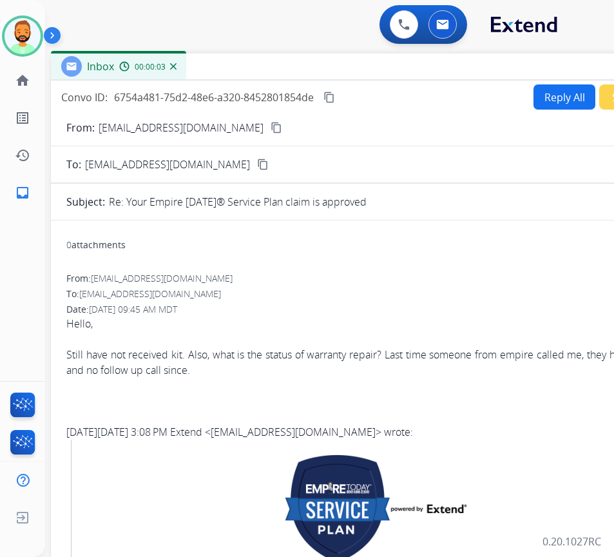
drag, startPoint x: 233, startPoint y: 82, endPoint x: 345, endPoint y: 56, distance: 115.1
click at [345, 56] on div "Inbox 00:00:03" at bounding box center [373, 67] width 645 height 27
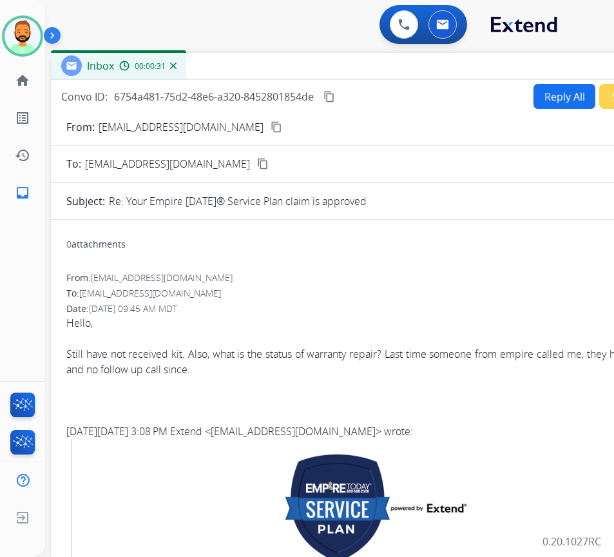
click at [562, 93] on button "Reply All" at bounding box center [565, 96] width 62 height 25
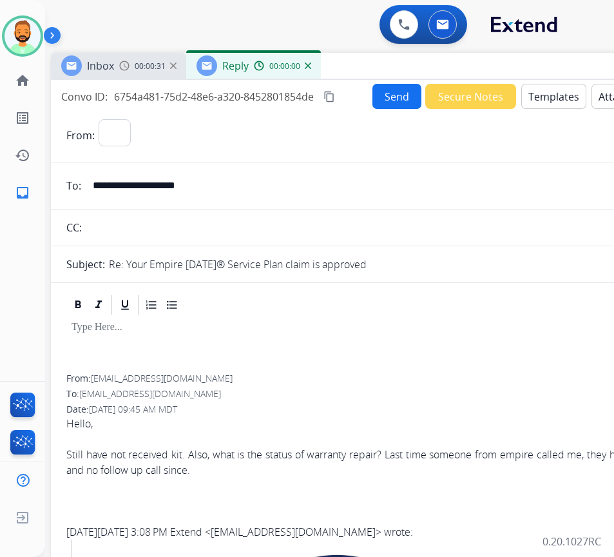
select select "**********"
click at [562, 93] on button "Templates" at bounding box center [554, 96] width 65 height 25
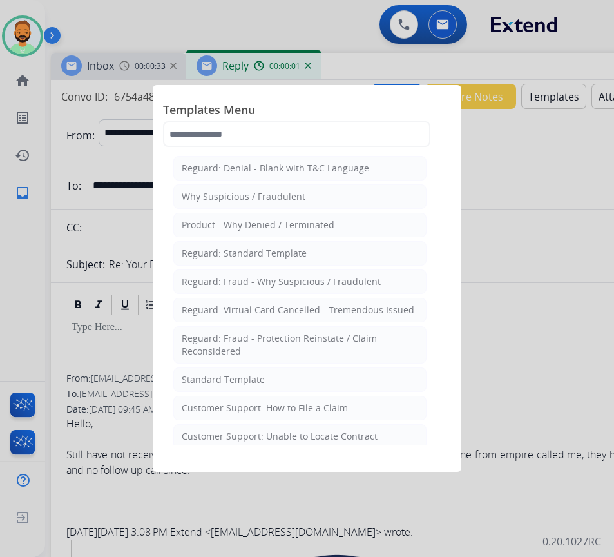
click at [340, 381] on li "Standard Template" at bounding box center [299, 379] width 253 height 24
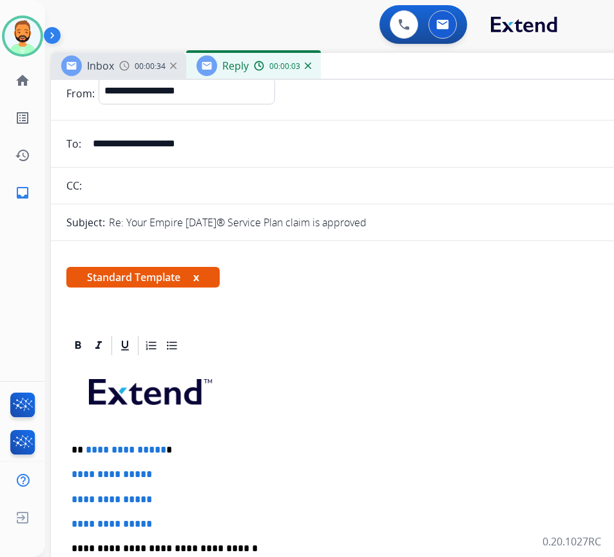
scroll to position [64, 0]
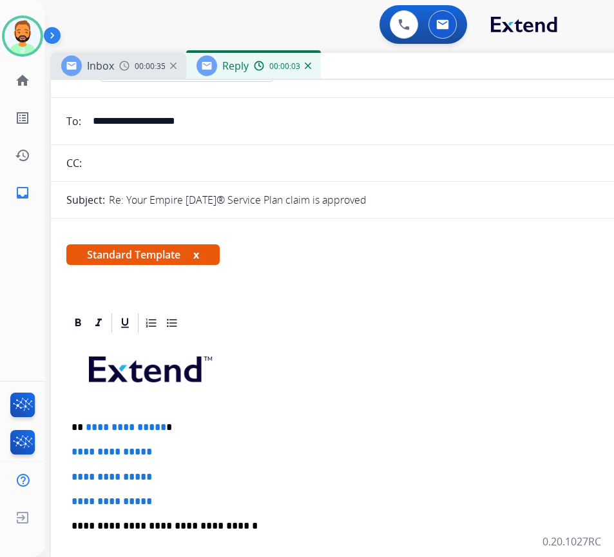
click at [247, 416] on div "**********" at bounding box center [373, 557] width 614 height 444
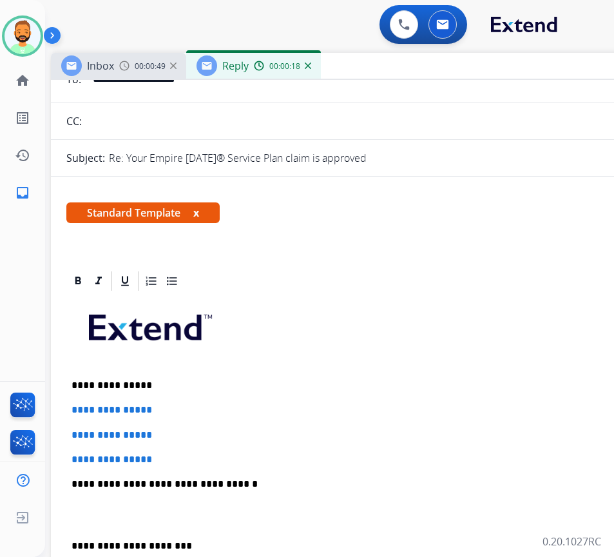
scroll to position [129, 0]
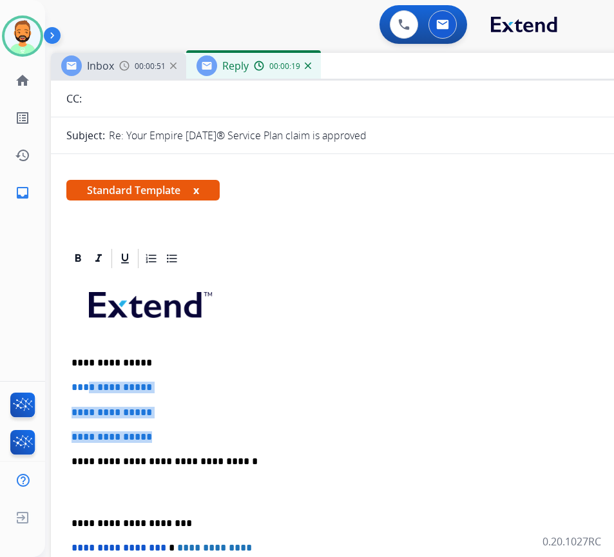
drag, startPoint x: 172, startPoint y: 432, endPoint x: 83, endPoint y: 378, distance: 104.7
click at [88, 379] on div "**********" at bounding box center [373, 492] width 614 height 444
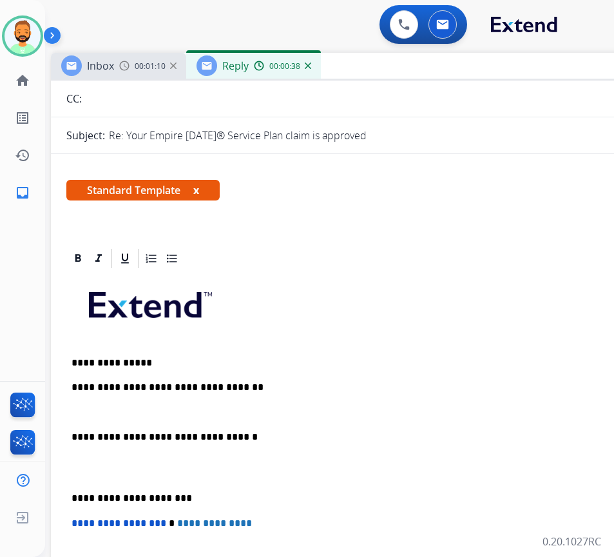
click at [70, 498] on div "**********" at bounding box center [373, 479] width 614 height 419
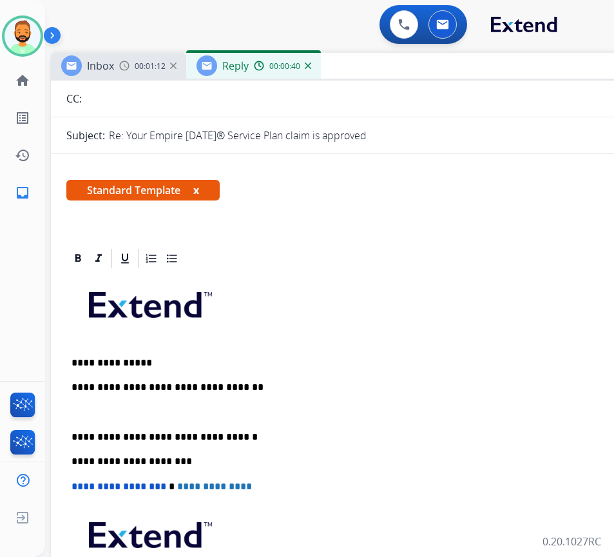
click at [140, 410] on p at bounding box center [373, 413] width 603 height 12
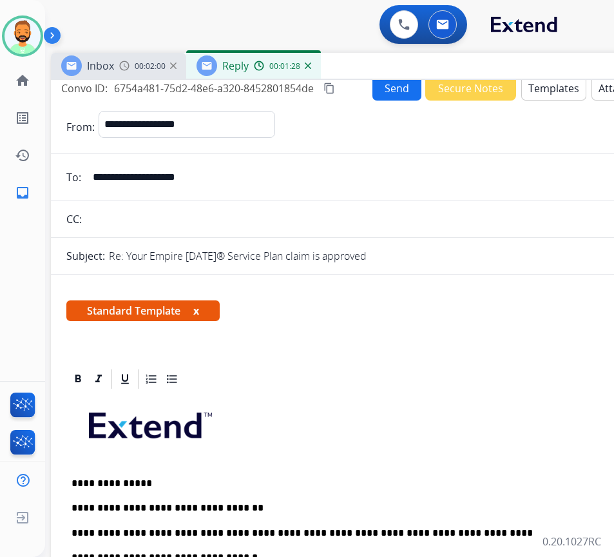
scroll to position [0, 0]
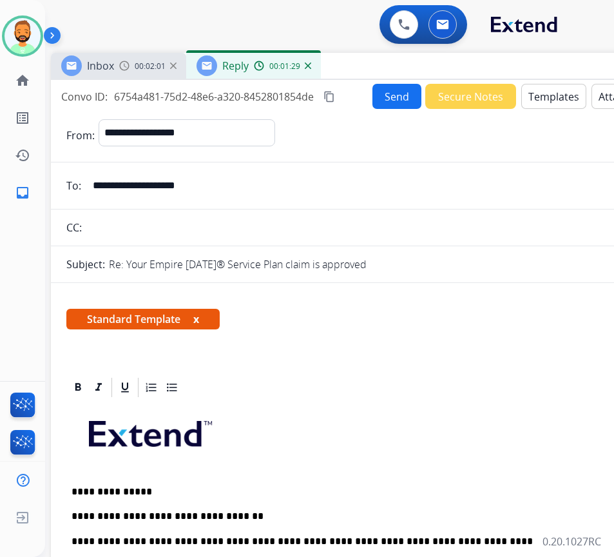
click at [393, 93] on button "Send" at bounding box center [397, 96] width 49 height 25
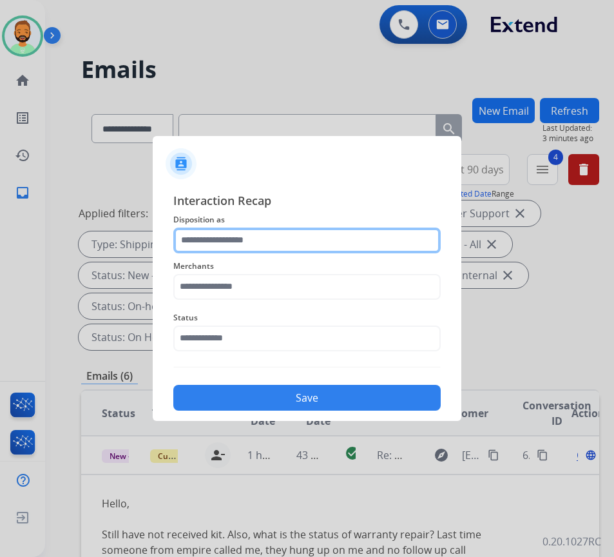
click at [291, 242] on input "text" at bounding box center [307, 241] width 268 height 26
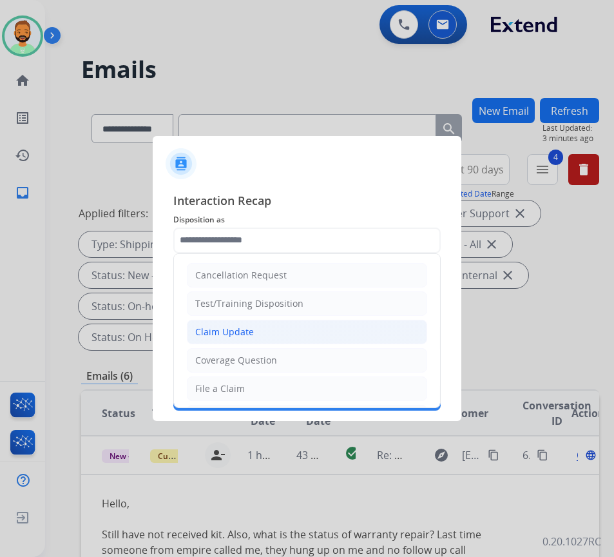
click at [289, 324] on li "Claim Update" at bounding box center [307, 332] width 240 height 24
type input "**********"
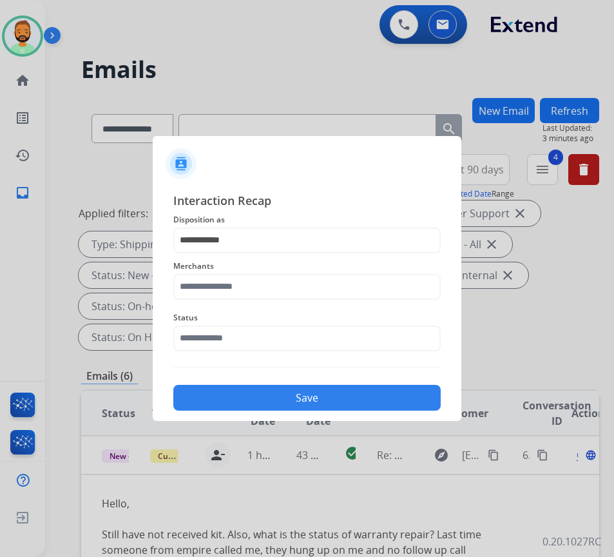
click at [278, 271] on span "Merchants" at bounding box center [307, 266] width 268 height 15
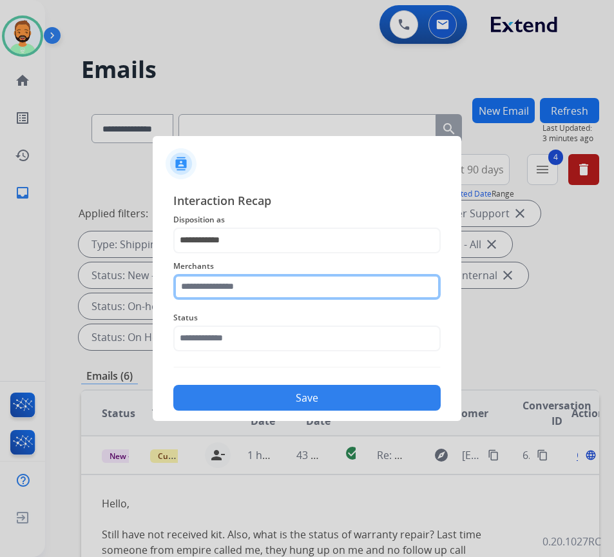
click at [276, 282] on input "text" at bounding box center [307, 287] width 268 height 26
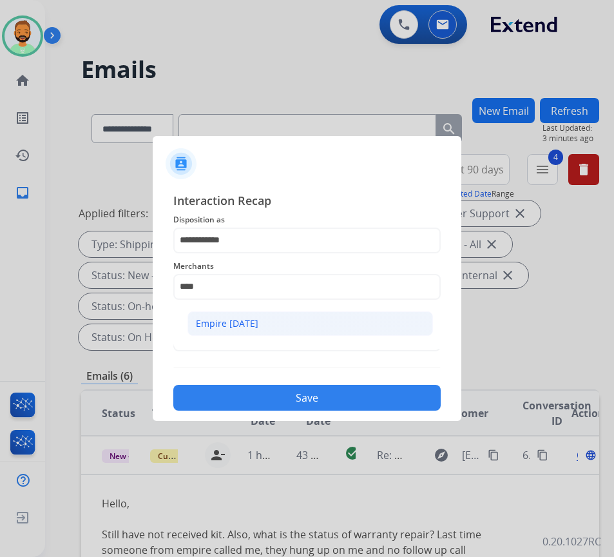
click at [284, 323] on li "Empire [DATE]" at bounding box center [311, 323] width 246 height 24
type input "**********"
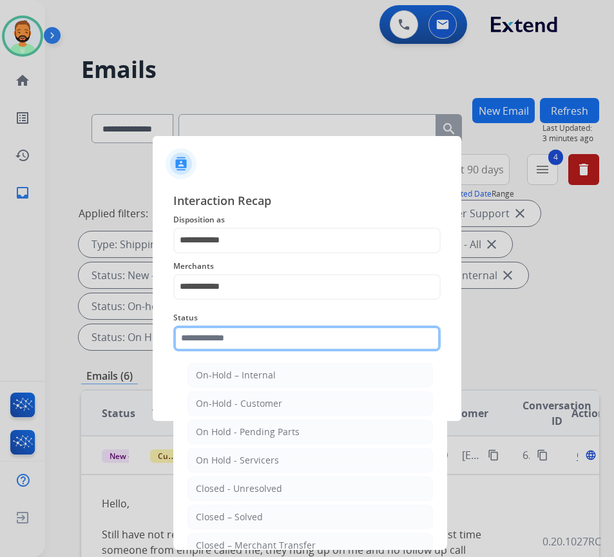
click at [265, 330] on input "text" at bounding box center [307, 339] width 268 height 26
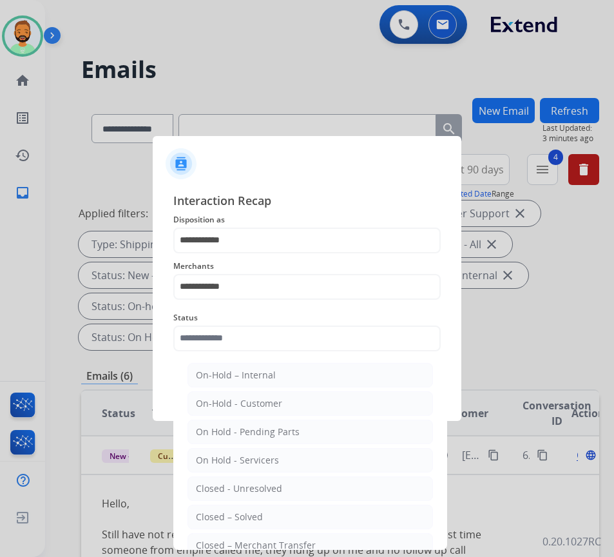
drag, startPoint x: 255, startPoint y: 517, endPoint x: 264, endPoint y: 517, distance: 8.4
click at [259, 516] on div "Closed – Solved" at bounding box center [229, 517] width 67 height 13
type input "**********"
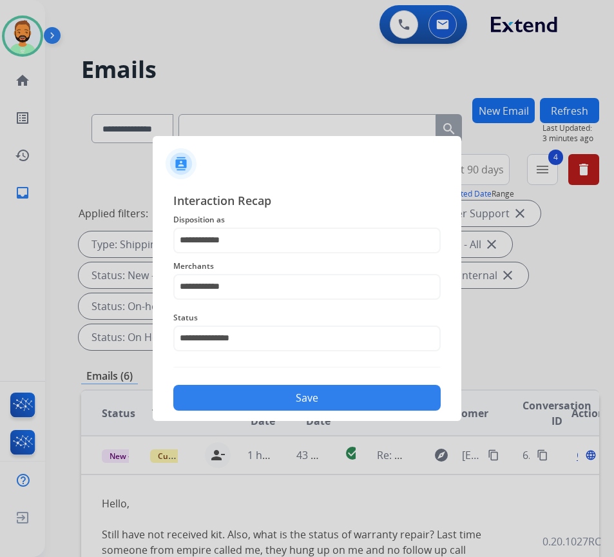
click at [287, 399] on button "Save" at bounding box center [307, 398] width 268 height 26
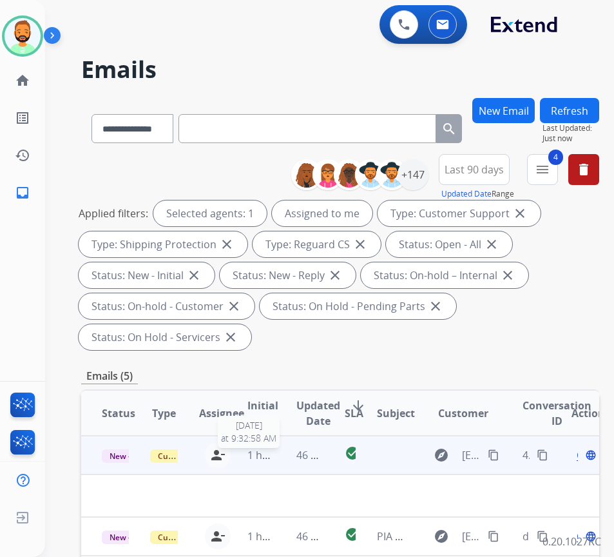
click at [277, 457] on span "1 hour ago" at bounding box center [274, 455] width 53 height 14
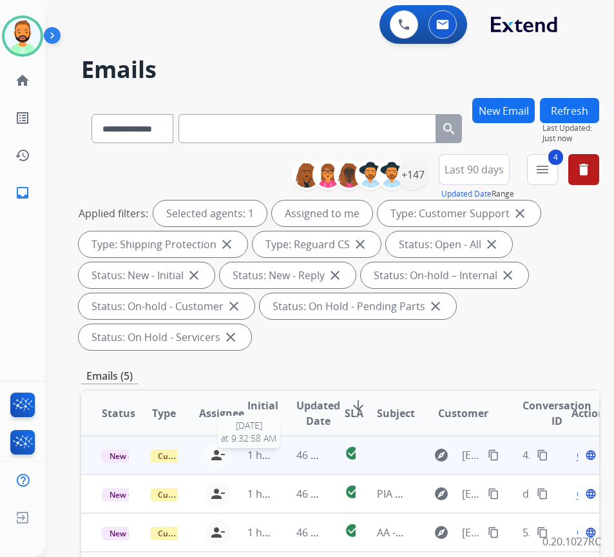
click at [277, 457] on span "1 hour ago" at bounding box center [274, 455] width 53 height 14
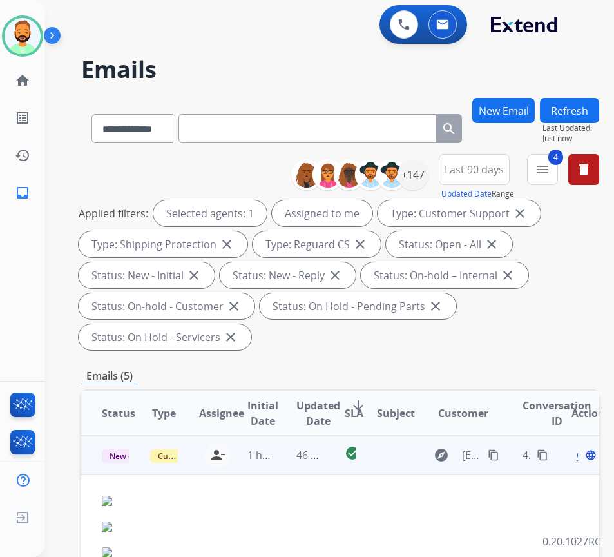
click at [583, 458] on span "Open" at bounding box center [590, 454] width 26 height 15
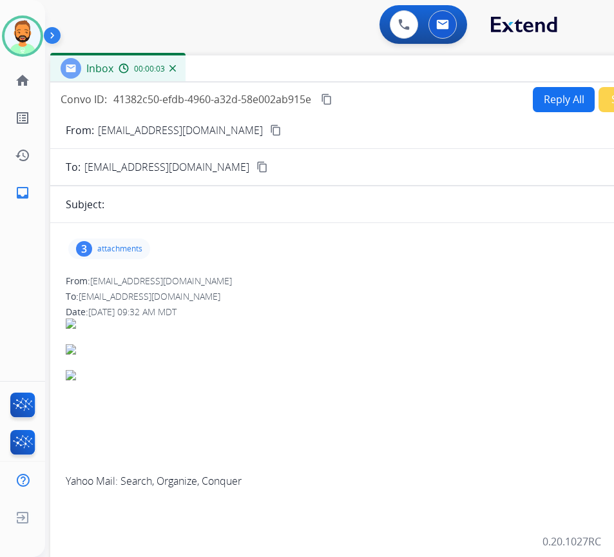
drag, startPoint x: 229, startPoint y: 90, endPoint x: 339, endPoint y: 66, distance: 112.7
click at [339, 66] on div "Inbox 00:00:03" at bounding box center [372, 68] width 645 height 27
click at [121, 240] on div "3 attachments" at bounding box center [108, 249] width 82 height 21
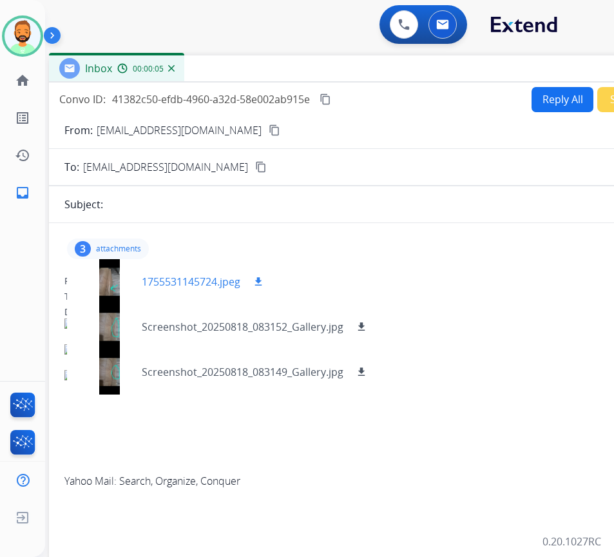
click at [117, 278] on div at bounding box center [109, 281] width 64 height 45
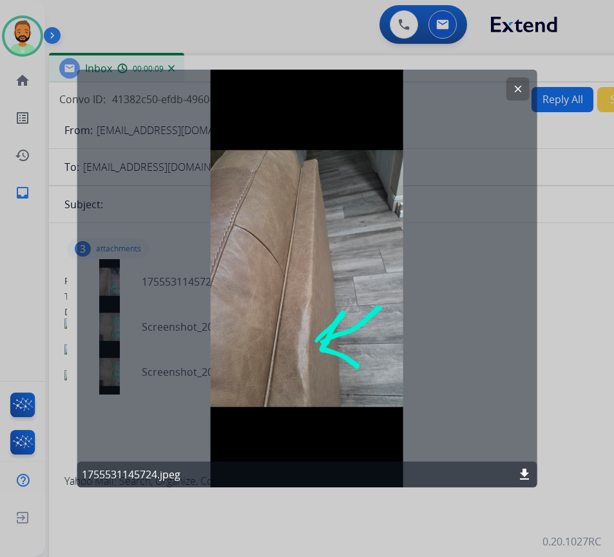
click at [515, 92] on mat-icon "clear" at bounding box center [519, 89] width 12 height 12
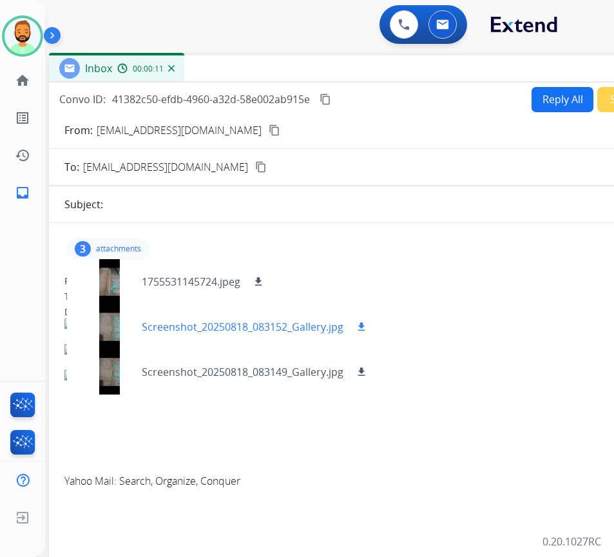
click at [122, 329] on div at bounding box center [109, 326] width 64 height 45
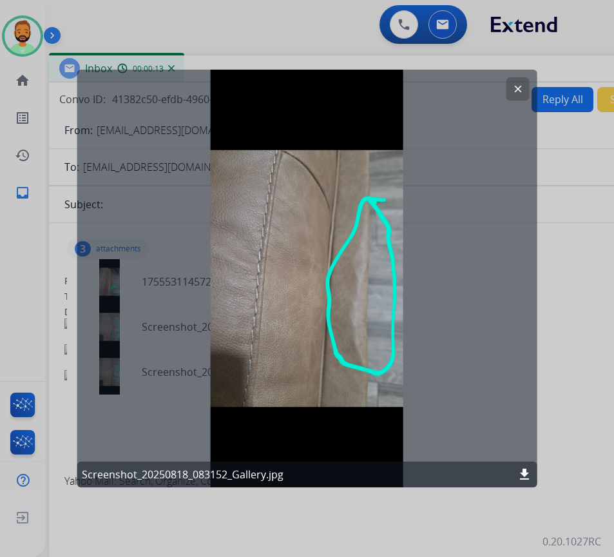
click at [521, 85] on mat-icon "clear" at bounding box center [519, 89] width 12 height 12
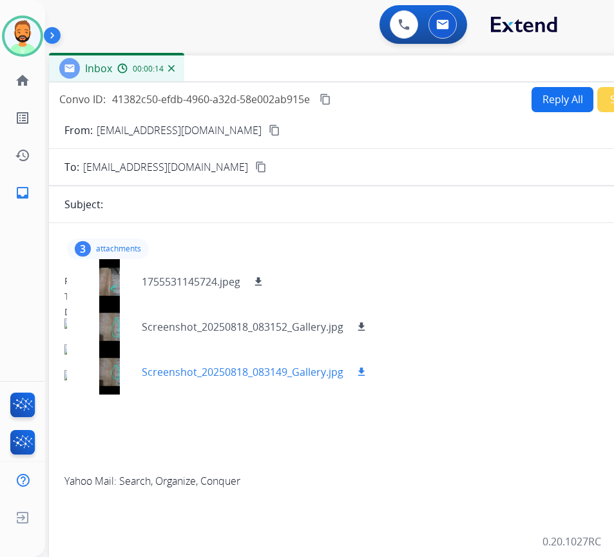
click at [107, 358] on div at bounding box center [109, 371] width 64 height 45
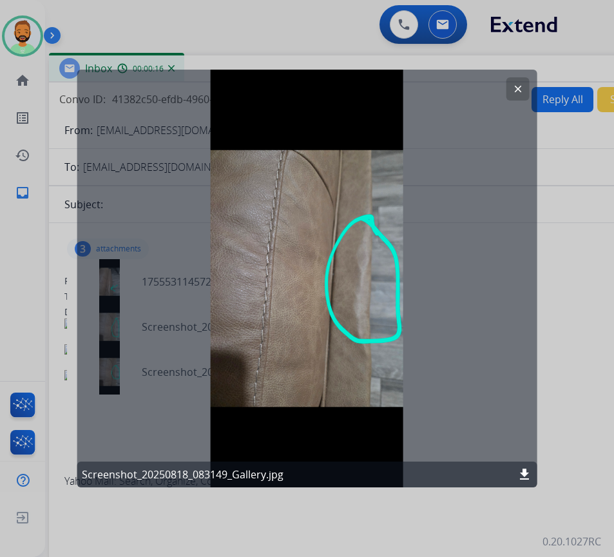
click at [513, 84] on mat-icon "clear" at bounding box center [519, 89] width 12 height 12
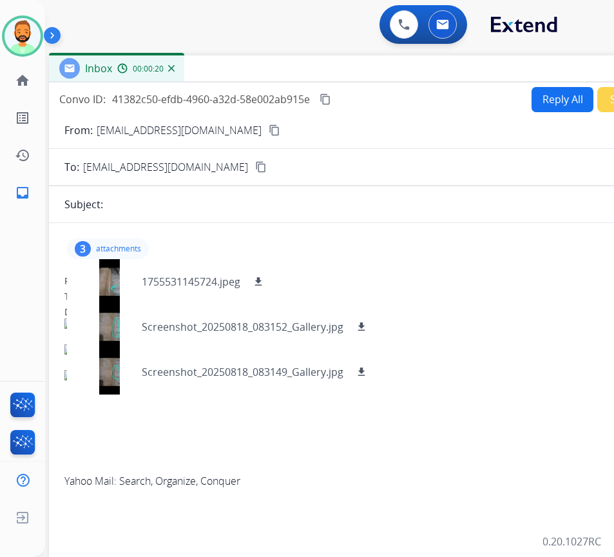
click at [269, 126] on mat-icon "content_copy" at bounding box center [275, 130] width 12 height 12
click at [264, 278] on mat-icon "download" at bounding box center [259, 282] width 12 height 12
click at [364, 323] on mat-icon "download" at bounding box center [362, 327] width 12 height 12
click at [362, 369] on mat-icon "download" at bounding box center [362, 372] width 12 height 12
click at [118, 245] on div "3 attachments 1755531145724.jpeg download Screenshot_20250818_083152_Gallery.jp…" at bounding box center [108, 249] width 82 height 21
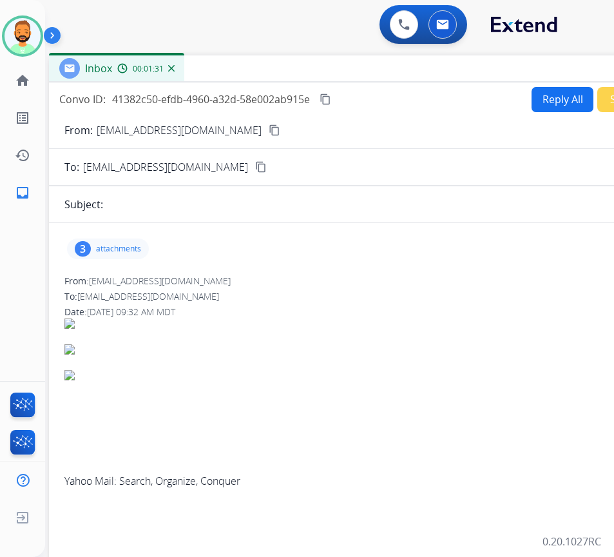
click at [551, 89] on button "Reply All" at bounding box center [563, 99] width 62 height 25
select select "**********"
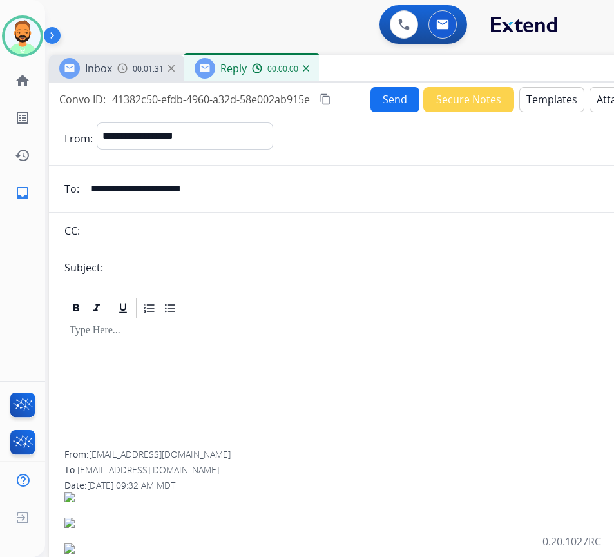
click at [558, 99] on button "Templates" at bounding box center [552, 99] width 65 height 25
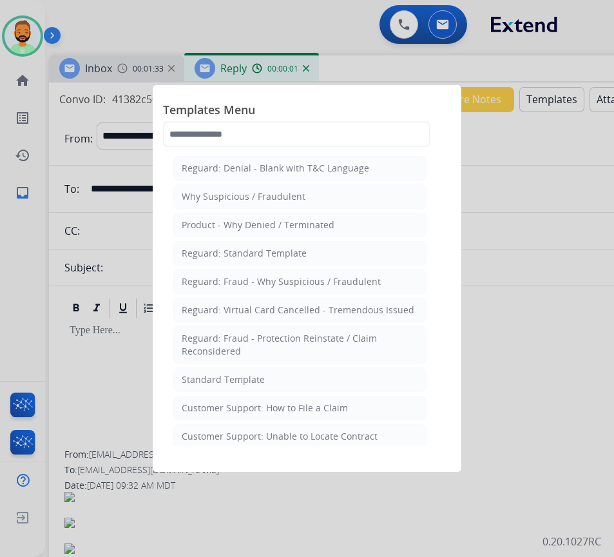
click at [266, 378] on li "Standard Template" at bounding box center [299, 379] width 253 height 24
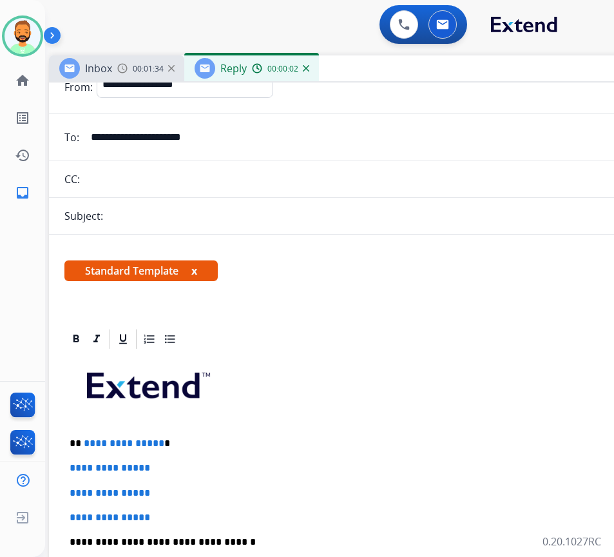
scroll to position [129, 0]
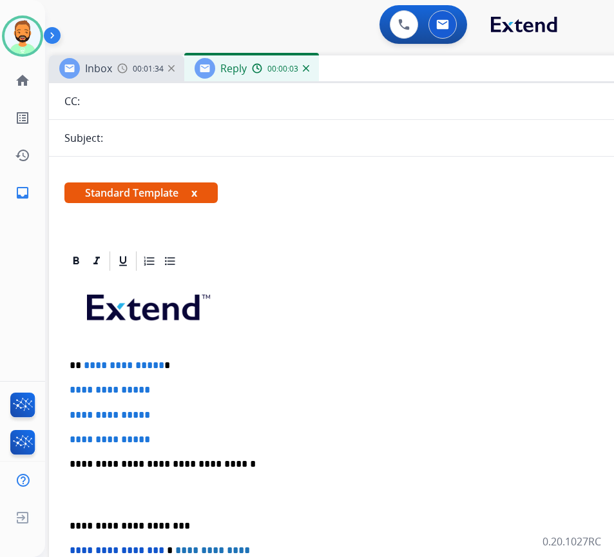
click at [199, 369] on p "**********" at bounding box center [366, 366] width 593 height 12
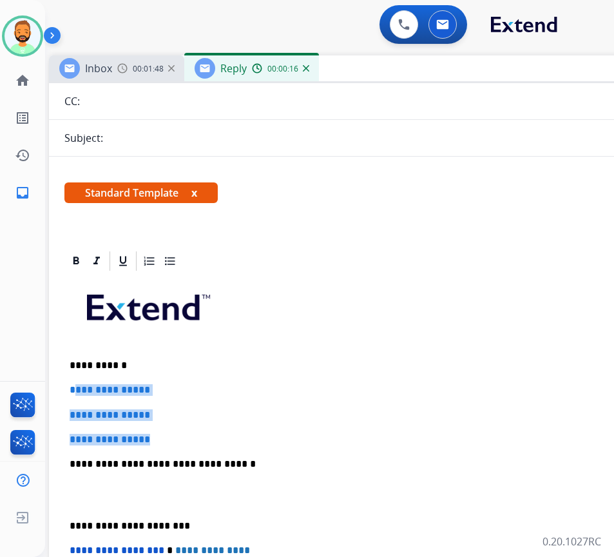
drag, startPoint x: 188, startPoint y: 431, endPoint x: 73, endPoint y: 386, distance: 123.5
click at [73, 386] on div "**********" at bounding box center [371, 495] width 614 height 444
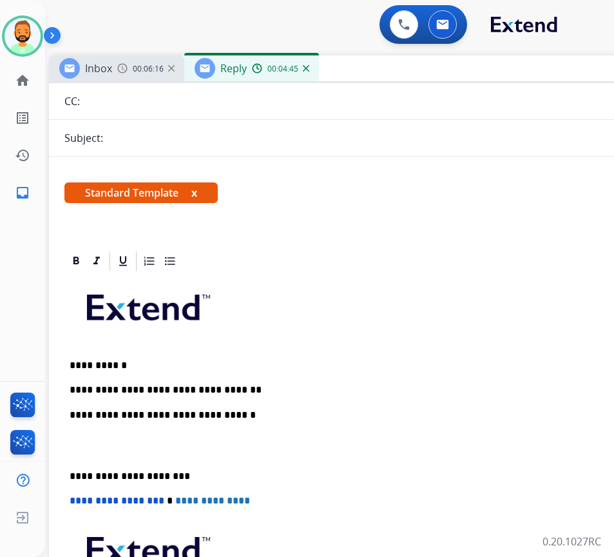
click at [257, 385] on p "**********" at bounding box center [366, 390] width 593 height 12
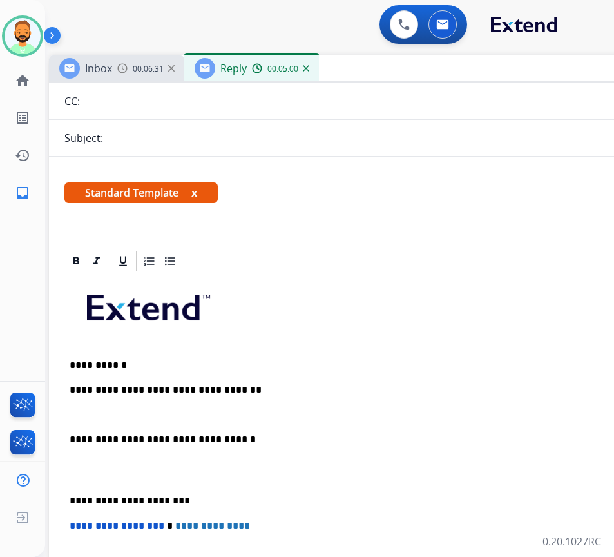
click at [192, 415] on p at bounding box center [371, 415] width 603 height 12
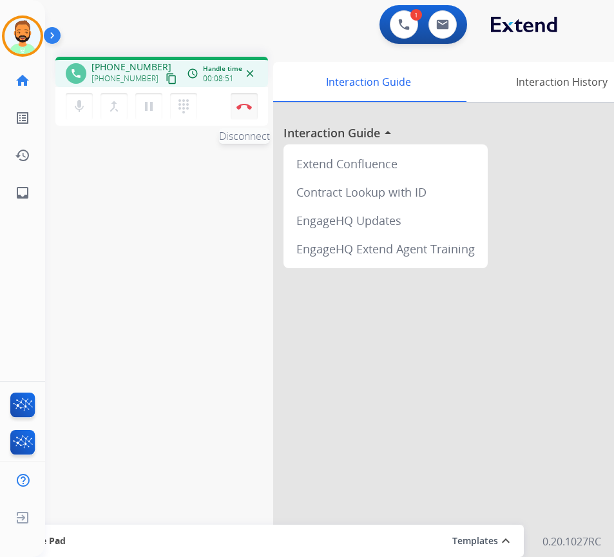
click at [255, 110] on button "Disconnect" at bounding box center [244, 106] width 27 height 27
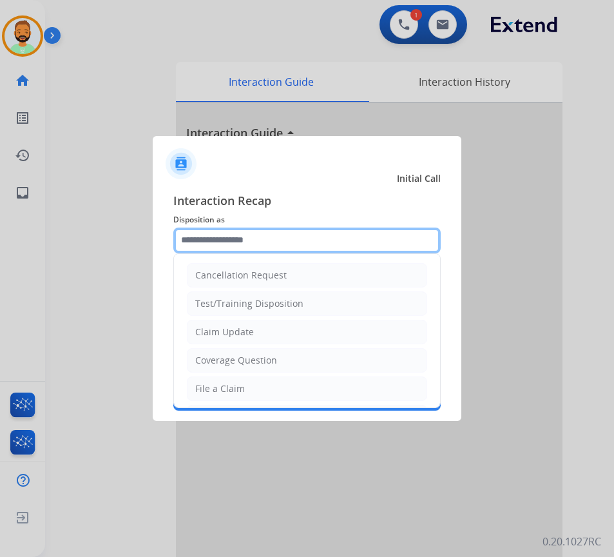
click at [280, 243] on input "text" at bounding box center [307, 241] width 268 height 26
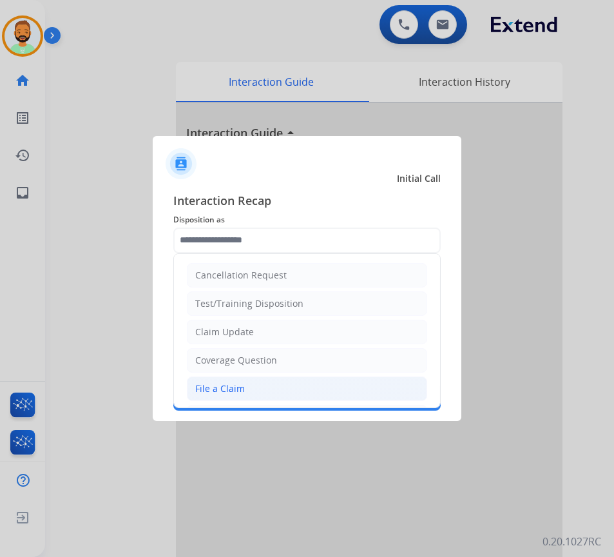
click at [301, 383] on li "File a Claim" at bounding box center [307, 388] width 240 height 24
type input "**********"
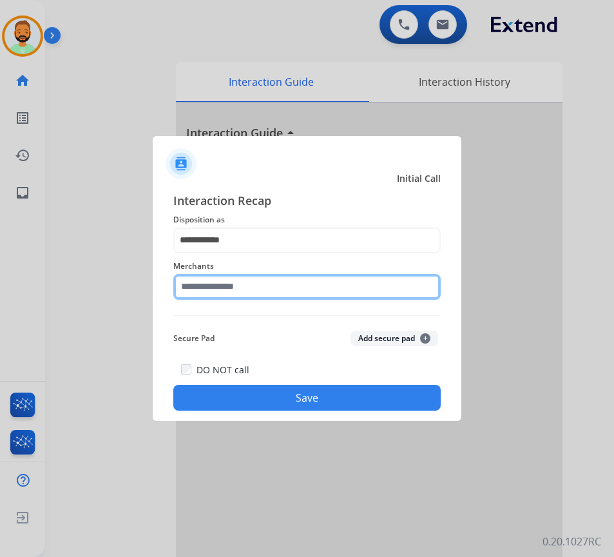
drag, startPoint x: 266, startPoint y: 287, endPoint x: 255, endPoint y: 289, distance: 11.3
click at [268, 287] on input "text" at bounding box center [307, 287] width 268 height 26
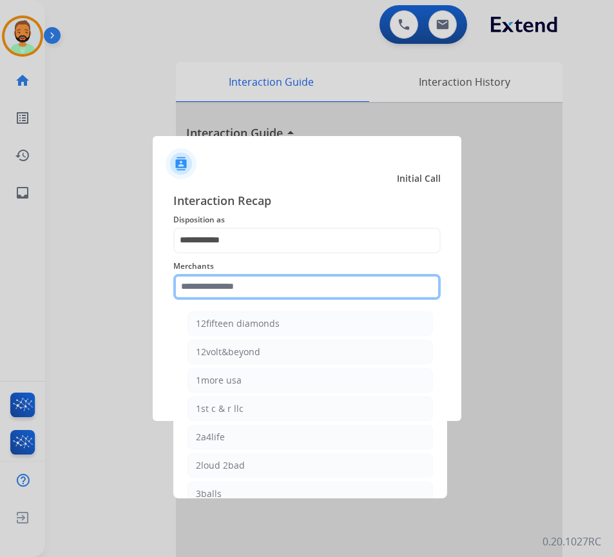
type input "*"
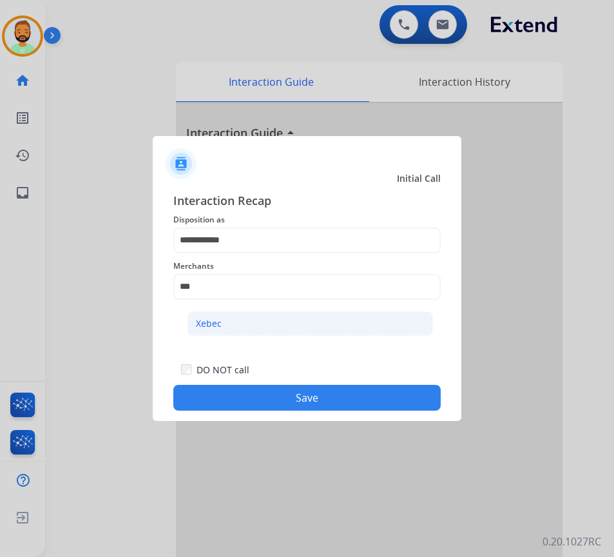
click at [226, 321] on li "Xebec" at bounding box center [311, 323] width 246 height 24
type input "*****"
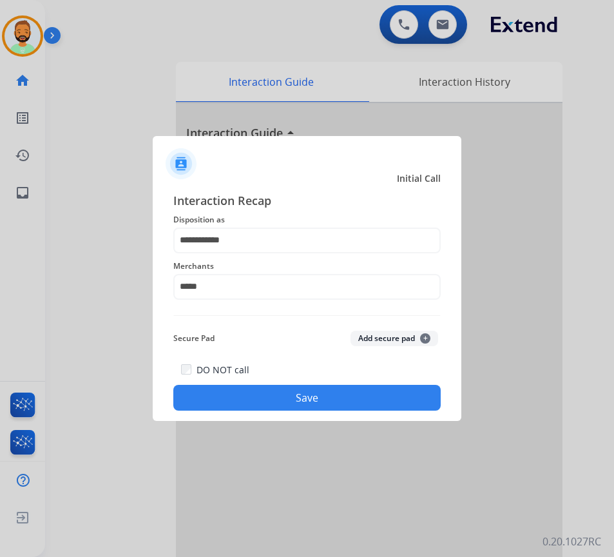
click at [315, 403] on button "Save" at bounding box center [307, 398] width 268 height 26
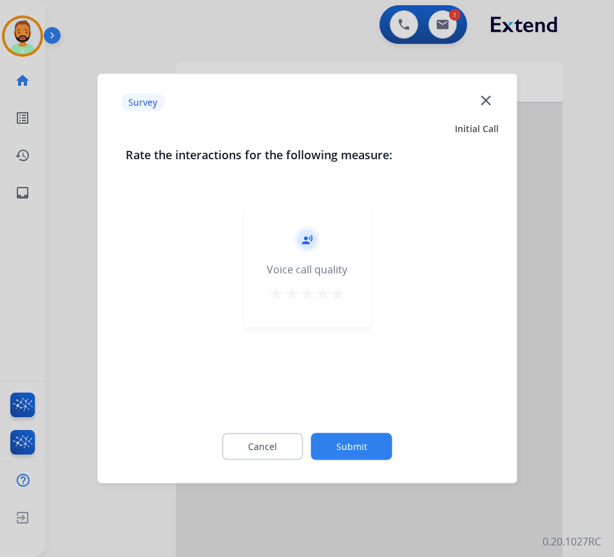
click at [371, 433] on button "Submit" at bounding box center [351, 446] width 81 height 27
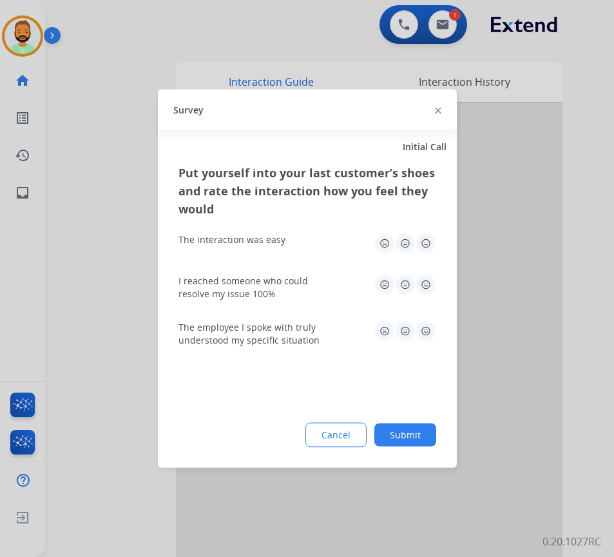
click at [404, 438] on button "Submit" at bounding box center [406, 435] width 62 height 23
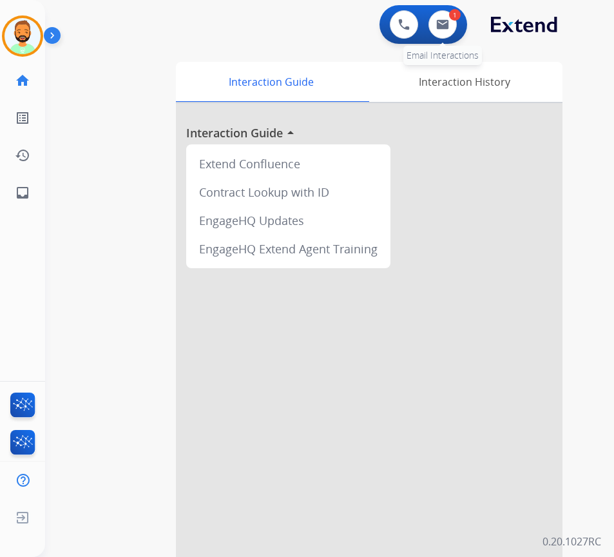
click at [453, 10] on div "1" at bounding box center [455, 15] width 12 height 12
click at [451, 17] on div "1" at bounding box center [455, 15] width 12 height 12
click at [452, 28] on button at bounding box center [443, 24] width 28 height 28
select select "**********"
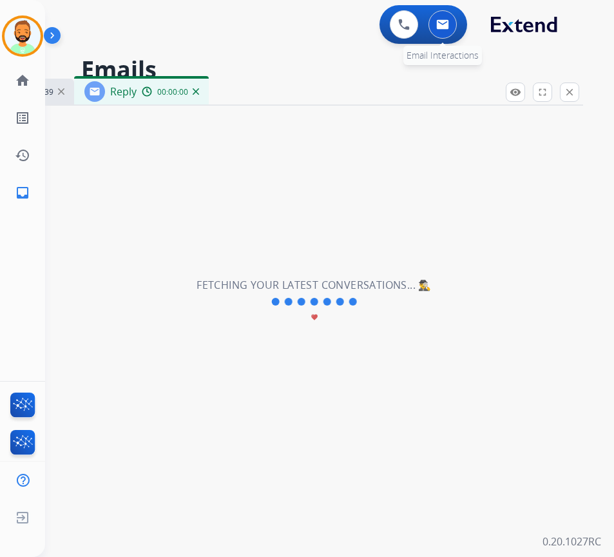
select select "**********"
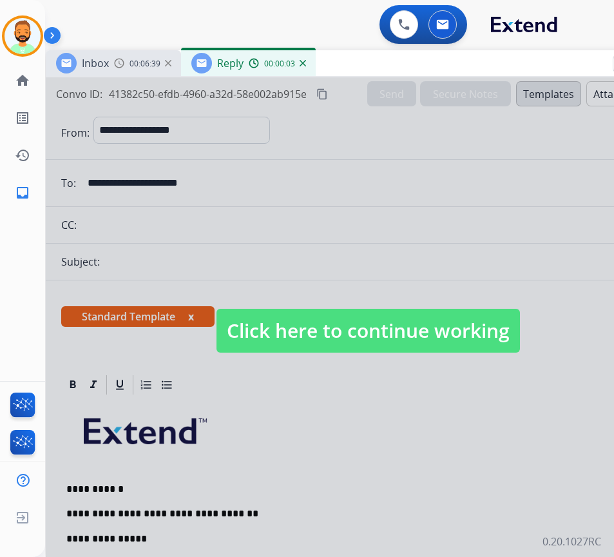
drag, startPoint x: 313, startPoint y: 84, endPoint x: 420, endPoint y: 55, distance: 110.7
click at [420, 55] on div "Inbox 00:06:39 Reply 00:00:03" at bounding box center [368, 63] width 645 height 27
click at [463, 315] on span "Click here to continue working" at bounding box center [369, 331] width 304 height 44
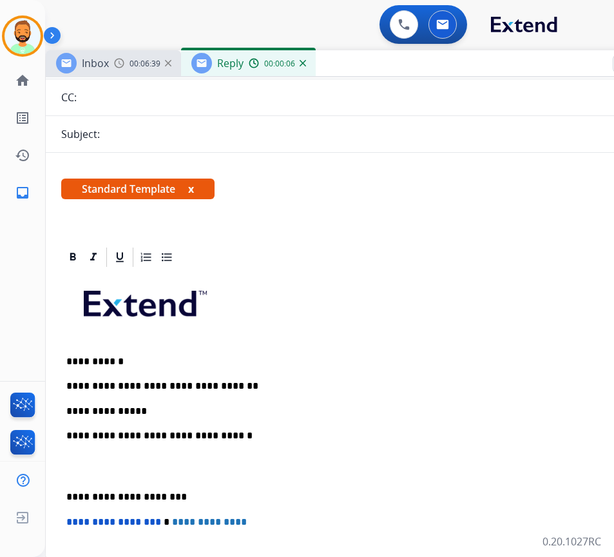
scroll to position [129, 0]
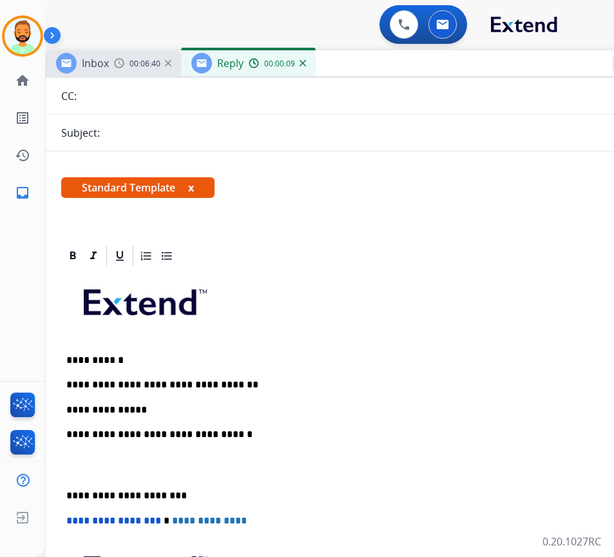
drag, startPoint x: 231, startPoint y: 415, endPoint x: 247, endPoint y: 415, distance: 15.5
click at [246, 415] on p "**********" at bounding box center [362, 410] width 593 height 12
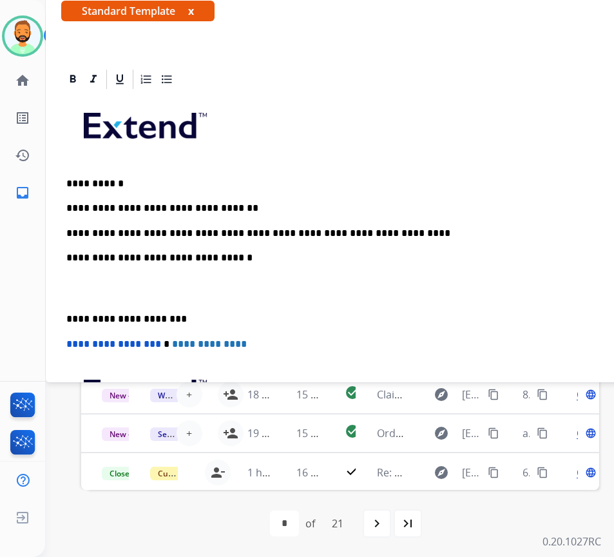
click at [63, 303] on div "**********" at bounding box center [368, 300] width 614 height 419
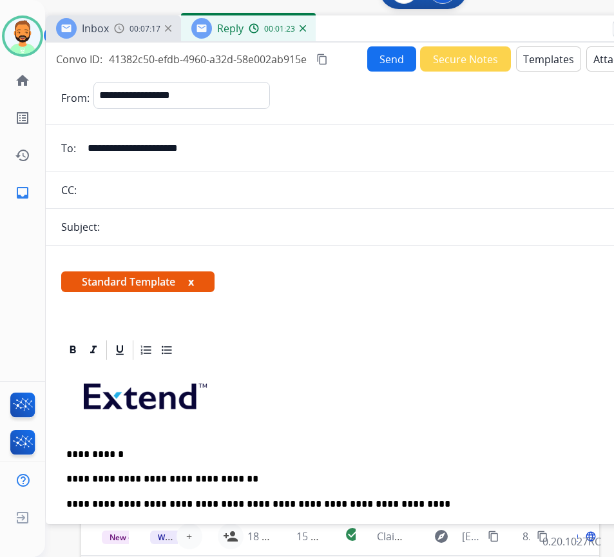
scroll to position [0, 0]
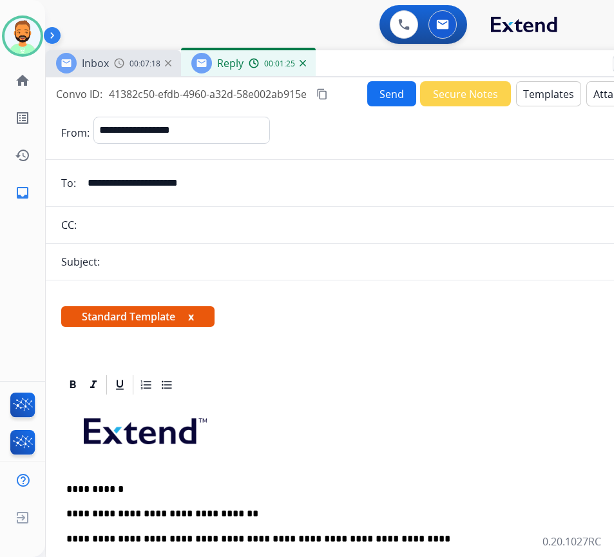
click at [389, 93] on button "Send" at bounding box center [391, 93] width 49 height 25
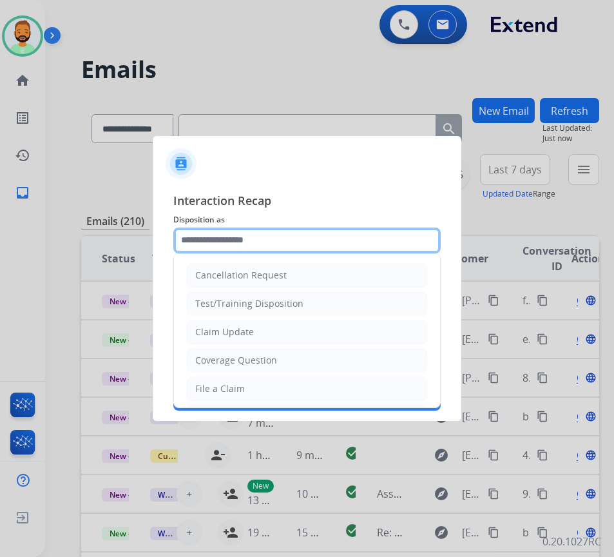
click at [264, 243] on input "text" at bounding box center [307, 241] width 268 height 26
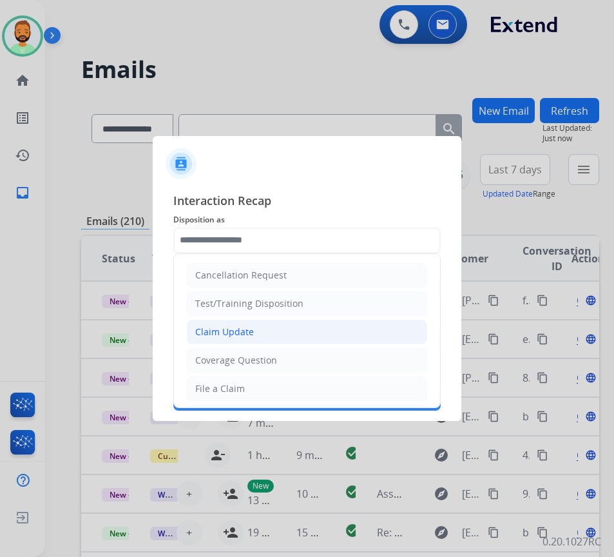
click at [261, 331] on li "Claim Update" at bounding box center [307, 332] width 240 height 24
type input "**********"
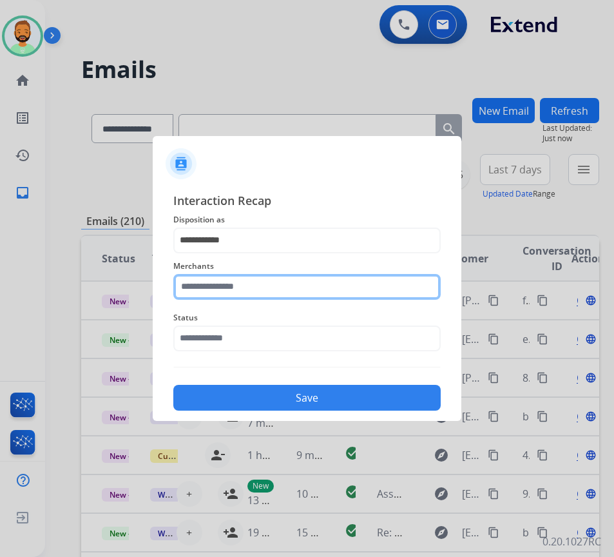
click at [271, 293] on input "text" at bounding box center [307, 287] width 268 height 26
click at [349, 291] on input "text" at bounding box center [307, 287] width 268 height 26
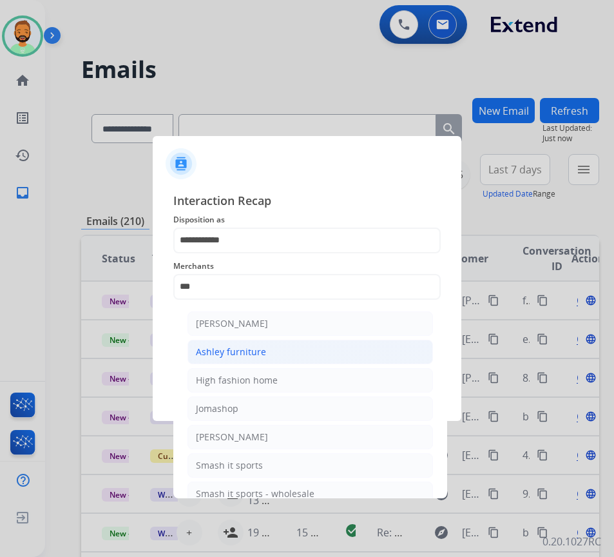
click at [313, 349] on li "Ashley furniture" at bounding box center [311, 352] width 246 height 24
type input "**********"
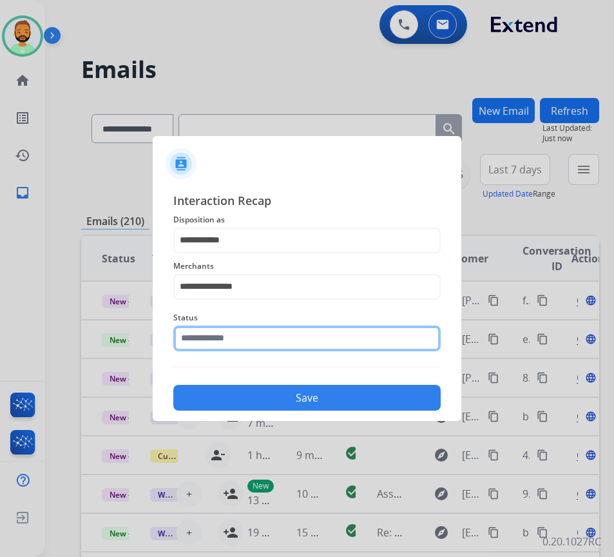
click at [313, 338] on input "text" at bounding box center [307, 339] width 268 height 26
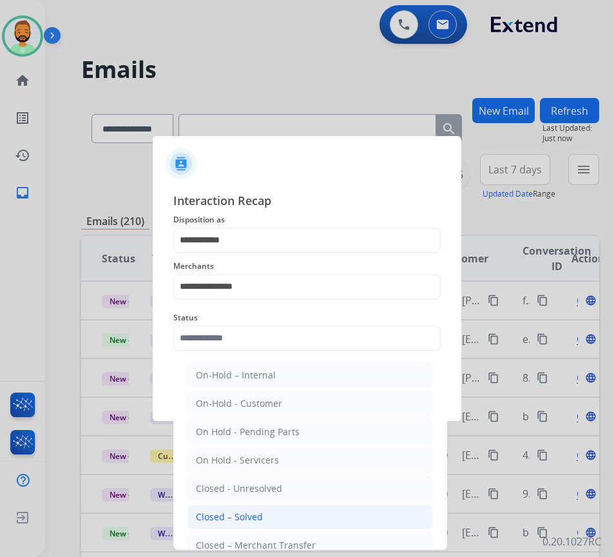
click at [299, 514] on li "Closed – Solved" at bounding box center [311, 517] width 246 height 24
type input "**********"
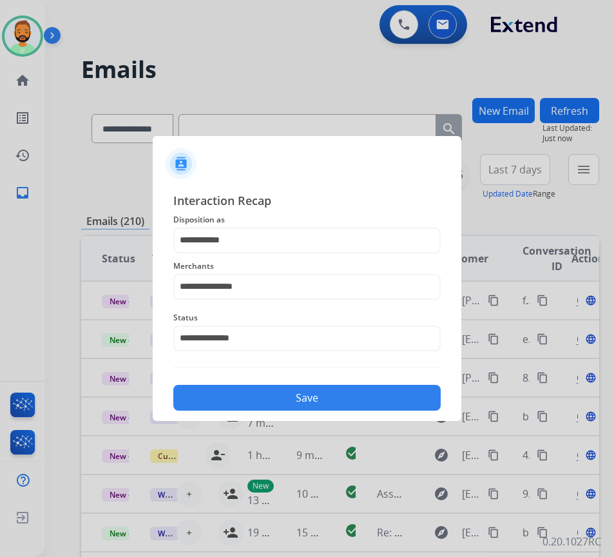
click at [341, 391] on button "Save" at bounding box center [307, 398] width 268 height 26
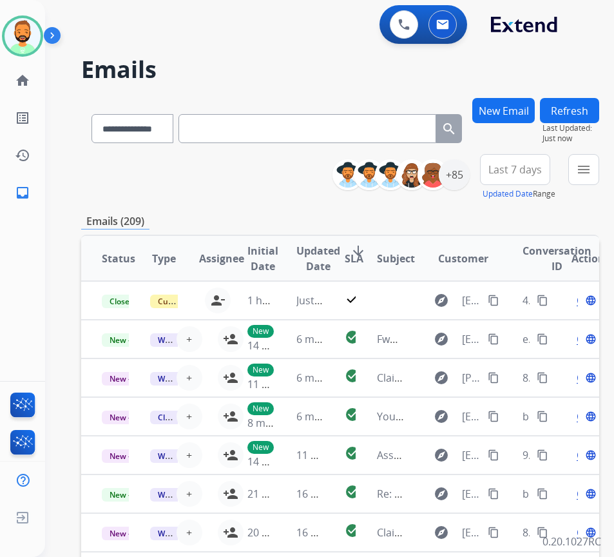
drag, startPoint x: 574, startPoint y: 175, endPoint x: 564, endPoint y: 168, distance: 12.0
click at [558, 173] on div "Last 7 days Updated Date Range Custom Recent Last 7 days Last 14 days Last 30 d…" at bounding box center [519, 177] width 78 height 46
click at [542, 167] on span "Last 7 days" at bounding box center [516, 169] width 54 height 5
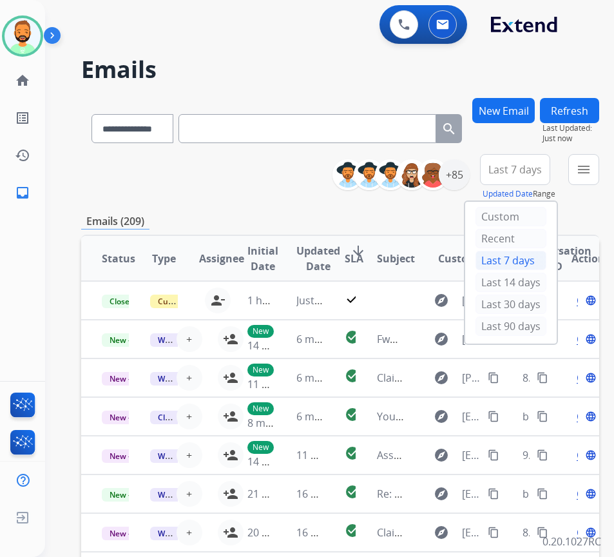
click at [530, 331] on div "Last 90 days" at bounding box center [511, 326] width 71 height 19
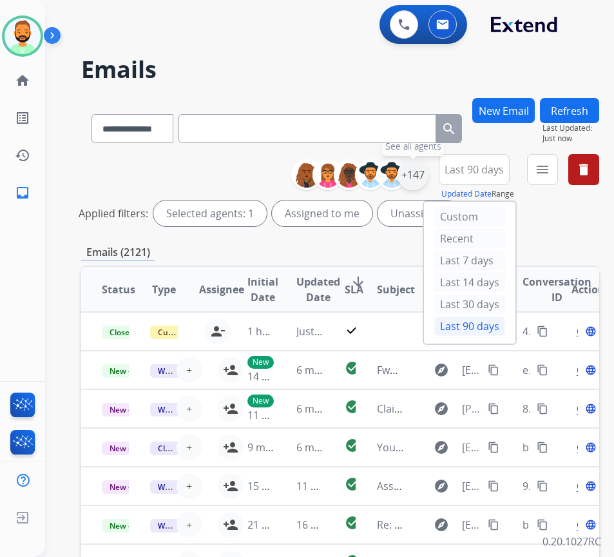
click at [421, 173] on div "+147" at bounding box center [413, 174] width 31 height 31
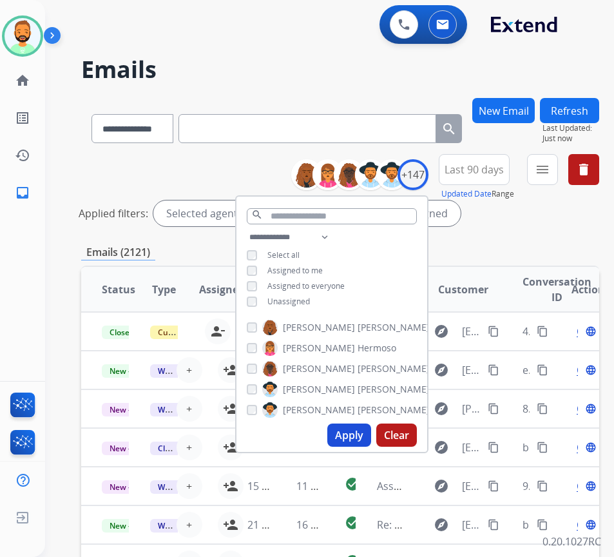
click at [298, 300] on span "Unassigned" at bounding box center [289, 301] width 43 height 11
click at [367, 430] on button "Apply" at bounding box center [350, 435] width 44 height 23
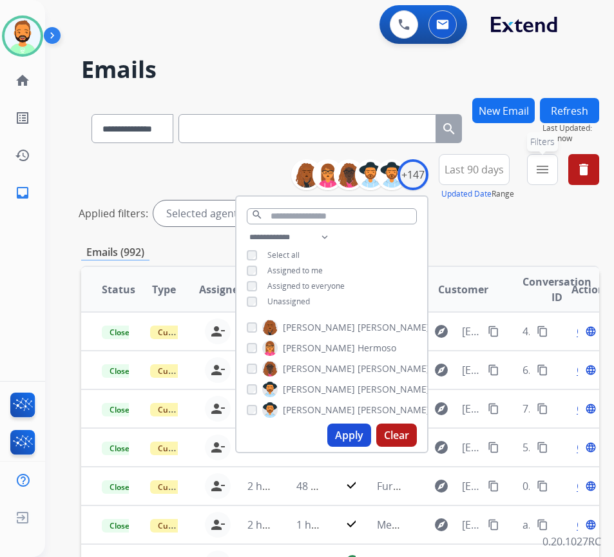
click at [551, 173] on mat-icon "menu" at bounding box center [542, 169] width 15 height 15
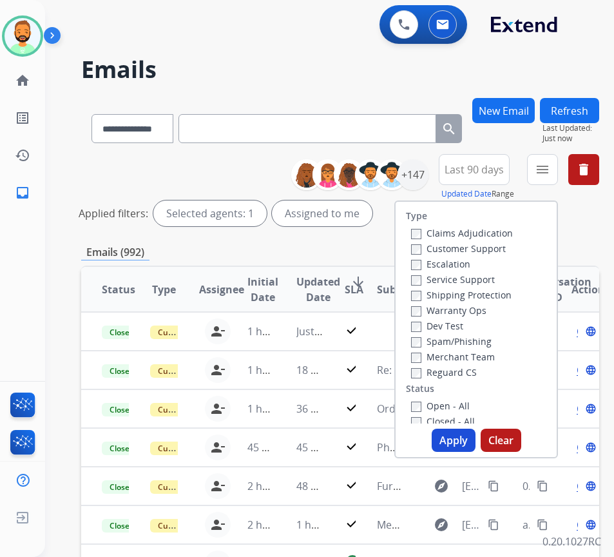
click at [476, 249] on label "Customer Support" at bounding box center [458, 248] width 95 height 12
click at [473, 293] on label "Shipping Protection" at bounding box center [461, 295] width 101 height 12
click at [467, 377] on label "Reguard CS" at bounding box center [444, 372] width 66 height 12
click at [458, 410] on label "Open - All" at bounding box center [440, 406] width 59 height 12
click at [456, 431] on button "Apply" at bounding box center [454, 440] width 44 height 23
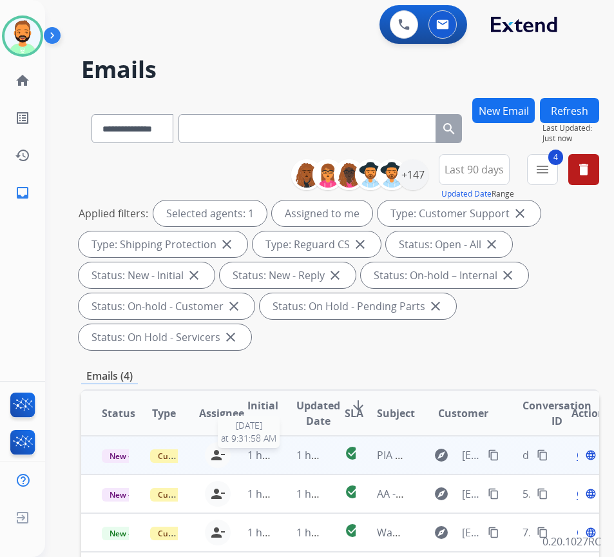
click at [275, 453] on span "1 hour ago" at bounding box center [274, 455] width 53 height 14
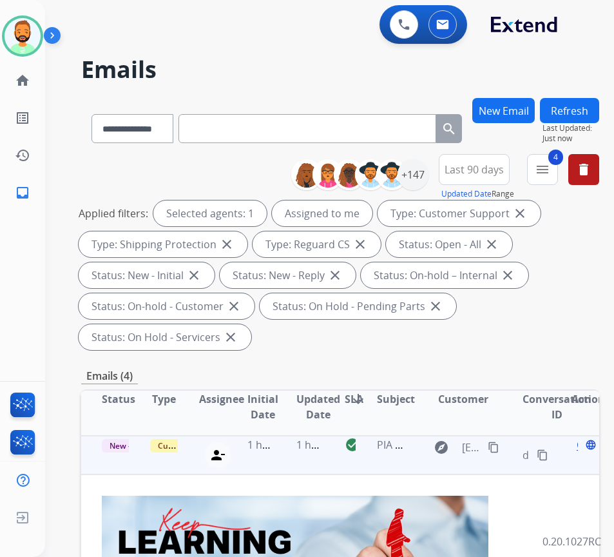
click at [583, 442] on span "Open" at bounding box center [590, 444] width 26 height 15
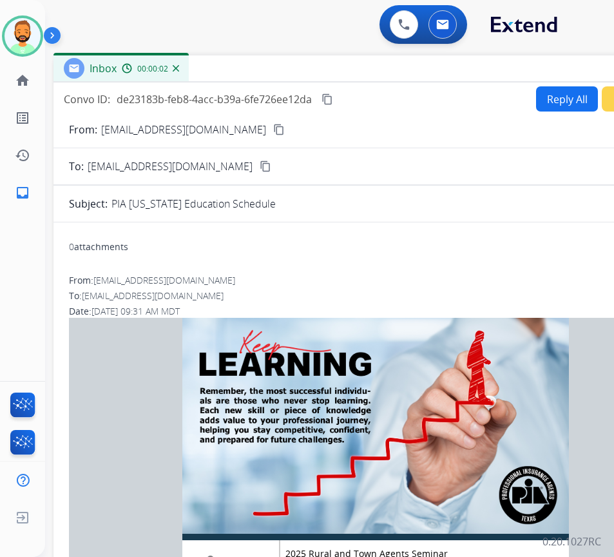
drag, startPoint x: 266, startPoint y: 88, endPoint x: 380, endPoint y: 83, distance: 113.6
click at [380, 64] on div "Inbox 00:00:02" at bounding box center [376, 68] width 645 height 27
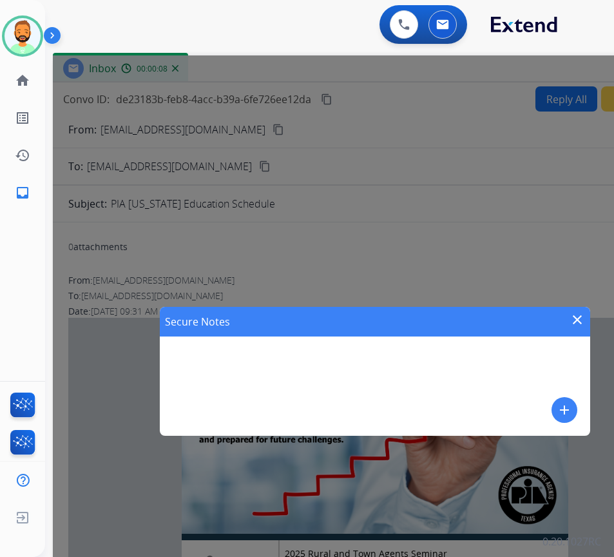
click at [563, 414] on mat-icon "add" at bounding box center [564, 409] width 15 height 15
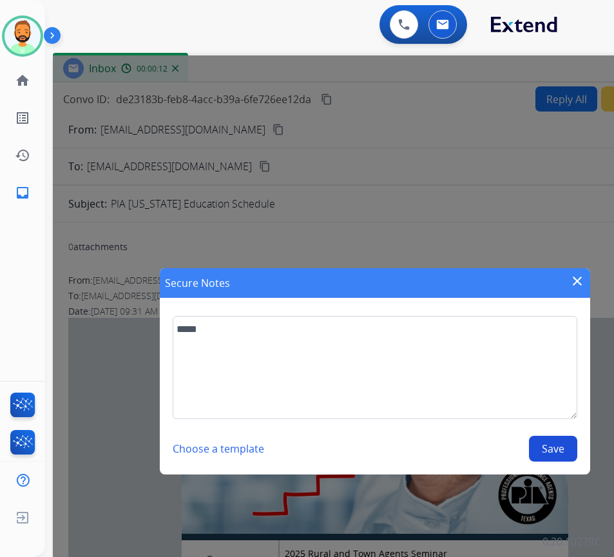
type textarea "*****"
click at [534, 437] on button "Save" at bounding box center [553, 449] width 48 height 26
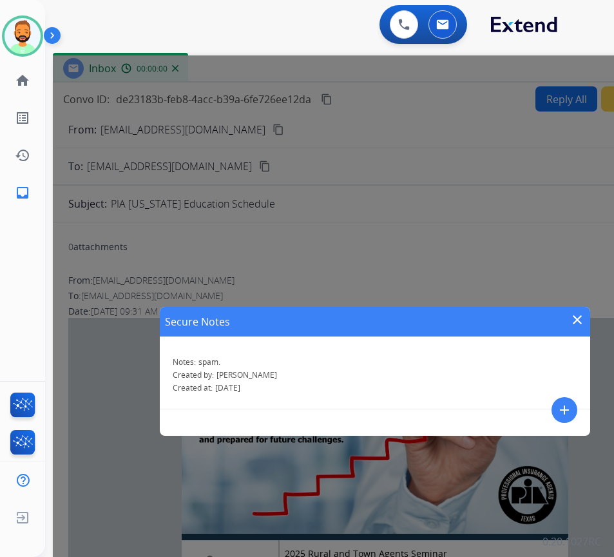
click at [572, 317] on mat-icon "close" at bounding box center [577, 319] width 15 height 15
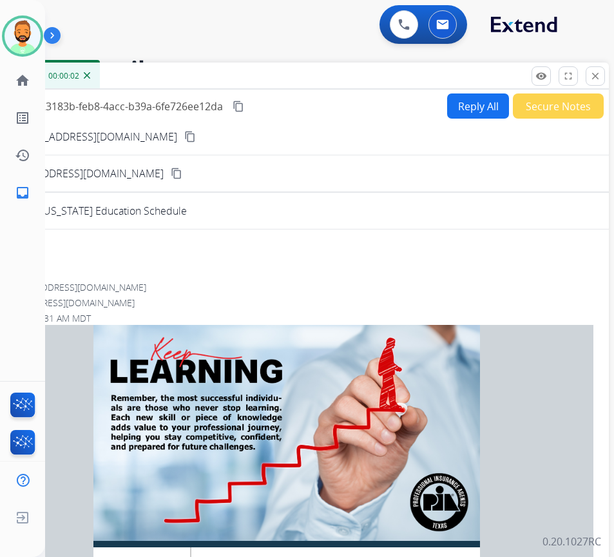
drag, startPoint x: 585, startPoint y: 72, endPoint x: 460, endPoint y: 79, distance: 125.3
click at [460, 79] on div "Inbox 00:00:02" at bounding box center [287, 76] width 645 height 27
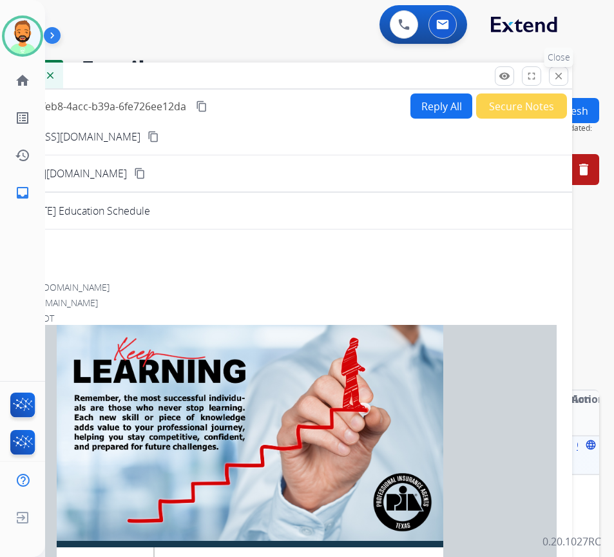
click at [562, 74] on mat-icon "close" at bounding box center [559, 76] width 12 height 12
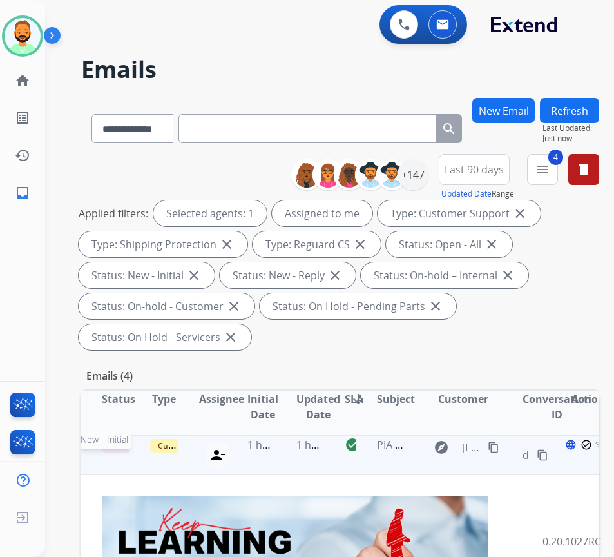
click at [126, 451] on span "New - Initial" at bounding box center [132, 446] width 60 height 14
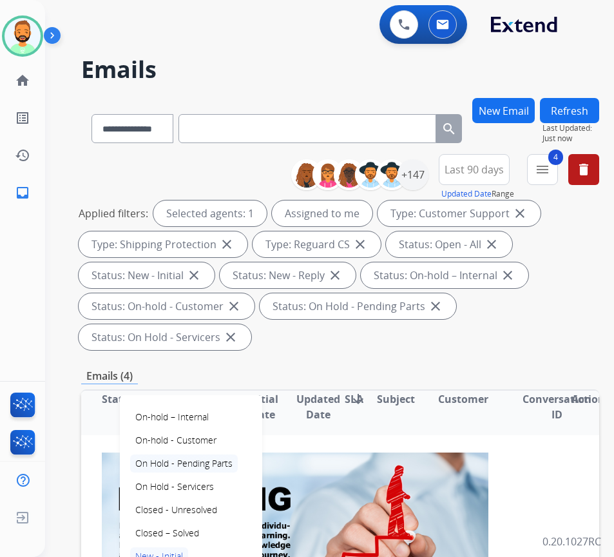
scroll to position [64, 0]
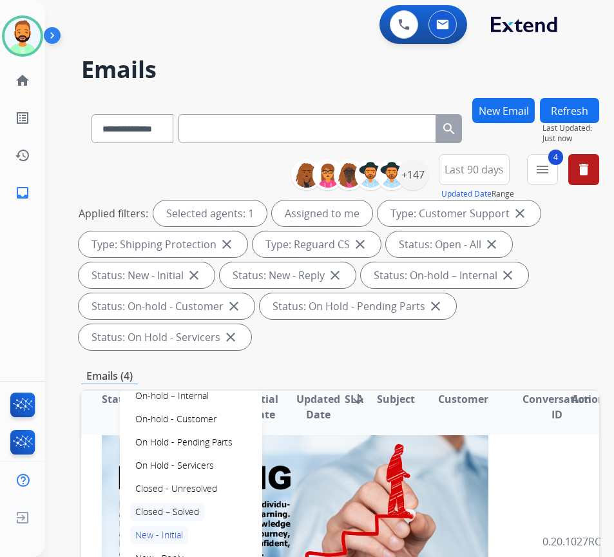
click at [189, 509] on p "Closed – Solved" at bounding box center [167, 512] width 74 height 18
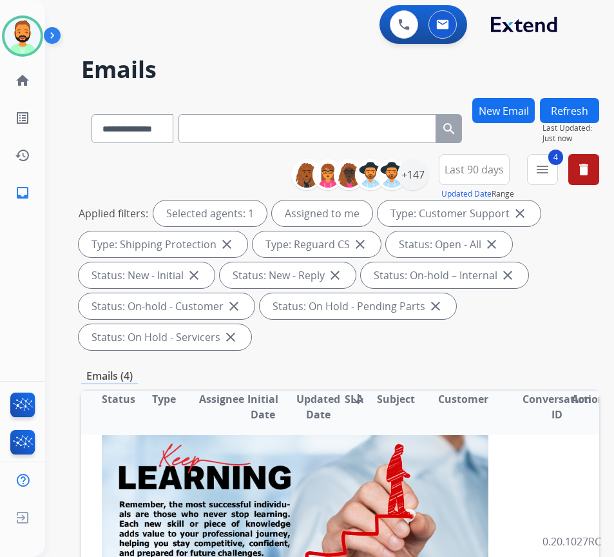
scroll to position [0, 0]
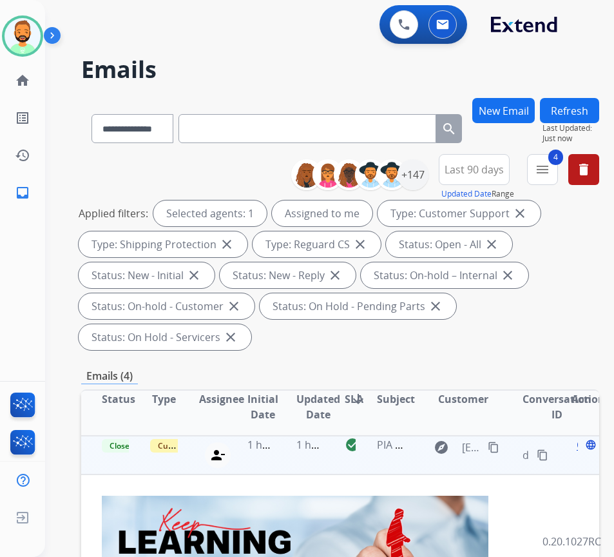
click at [600, 120] on button "Refresh" at bounding box center [569, 110] width 59 height 25
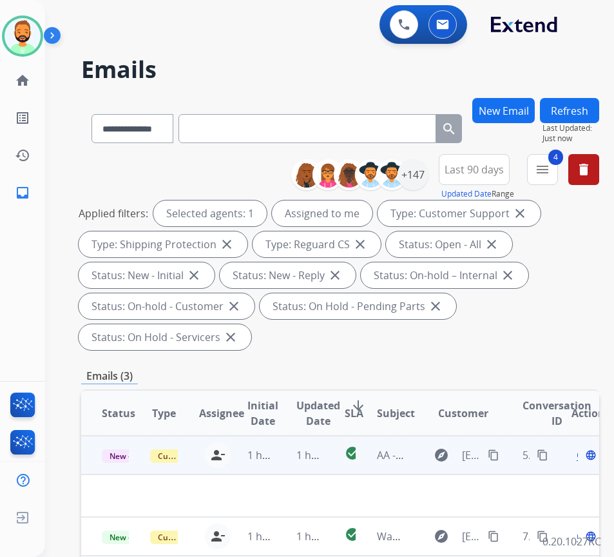
click at [281, 445] on td "1 hour ago" at bounding box center [300, 455] width 48 height 39
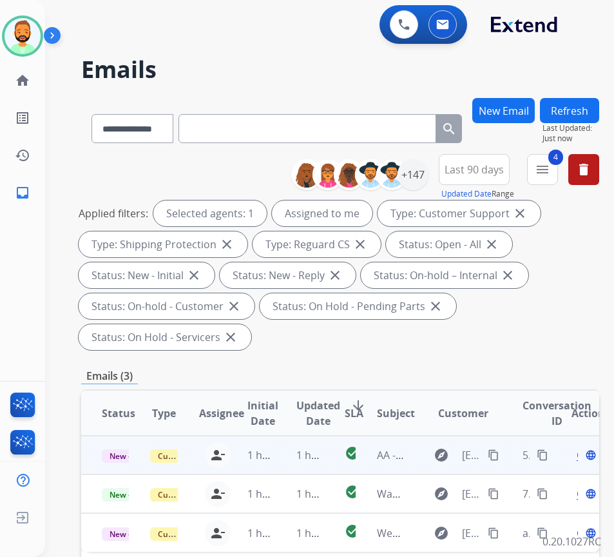
click at [281, 445] on td "1 hour ago" at bounding box center [300, 455] width 48 height 39
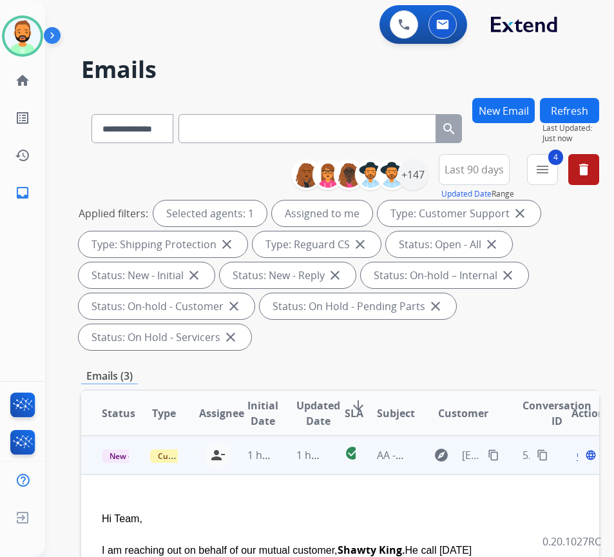
click at [583, 456] on span "Open" at bounding box center [590, 454] width 26 height 15
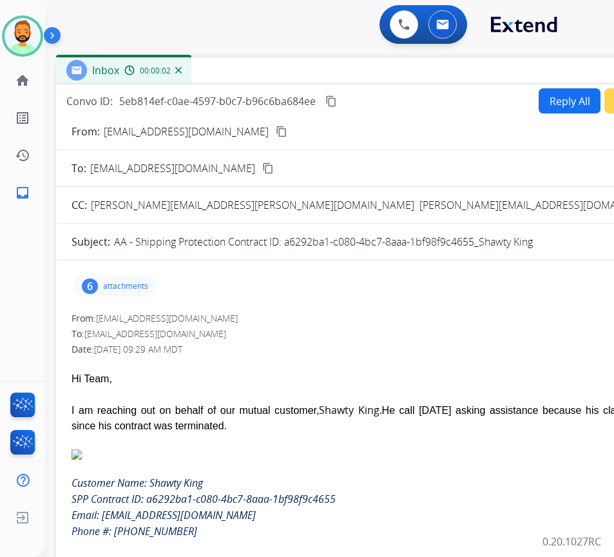
drag, startPoint x: 329, startPoint y: 95, endPoint x: 447, endPoint y: 74, distance: 119.2
click at [447, 74] on div "Inbox 00:00:02" at bounding box center [378, 70] width 645 height 27
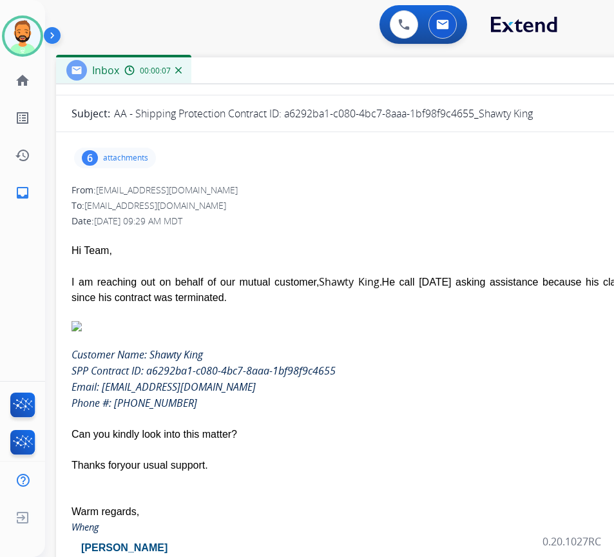
scroll to position [129, 0]
click at [121, 159] on p "attachments" at bounding box center [125, 157] width 45 height 10
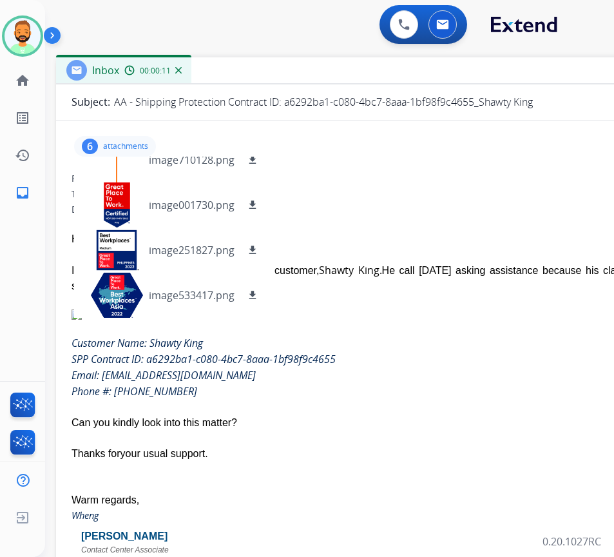
scroll to position [141, 0]
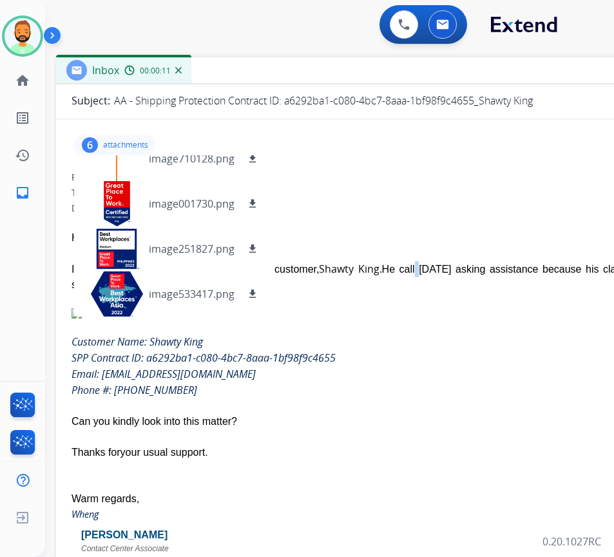
click at [403, 274] on div "I am reaching out on behalf of our mutual customer, Shawty King. He call [DATE]…" at bounding box center [379, 277] width 614 height 32
click at [123, 138] on div "6 attachments image.png download image042440.png download image710128.png downl…" at bounding box center [115, 145] width 82 height 21
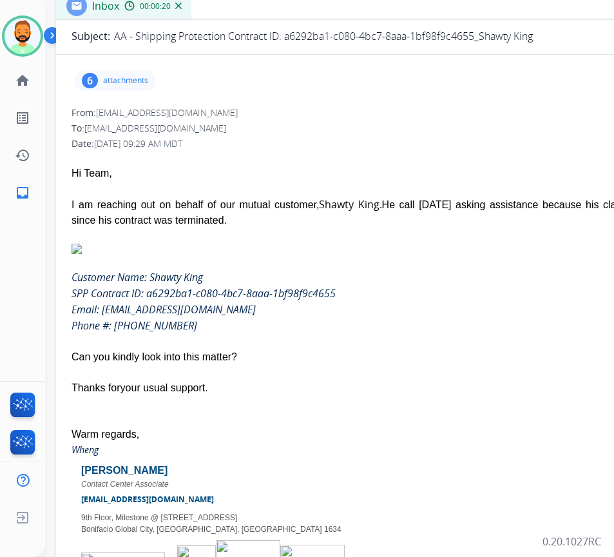
scroll to position [0, 0]
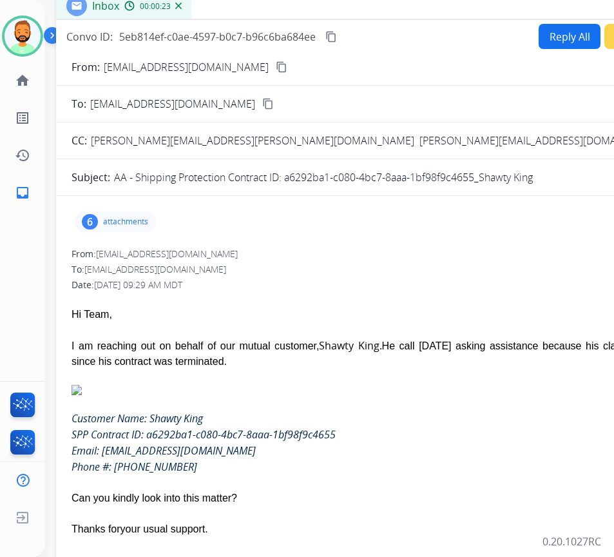
click at [276, 63] on mat-icon "content_copy" at bounding box center [282, 67] width 12 height 12
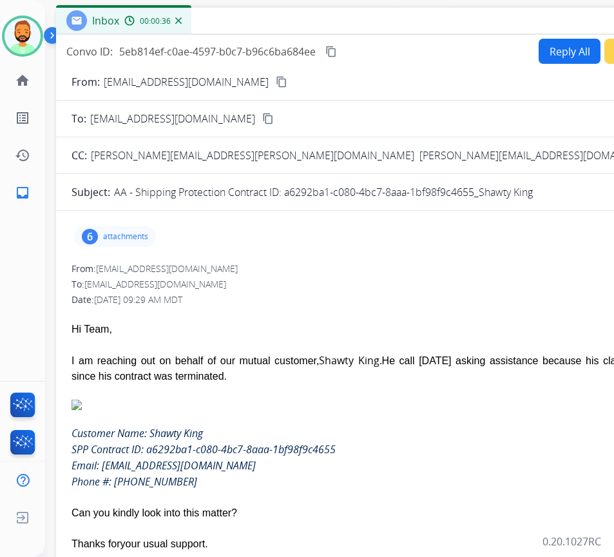
scroll to position [64, 0]
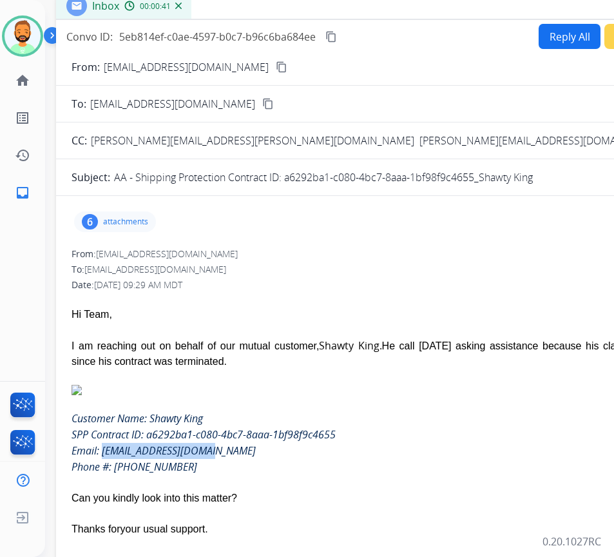
drag, startPoint x: 101, startPoint y: 451, endPoint x: 237, endPoint y: 449, distance: 135.4
click at [237, 449] on div "Email: [EMAIL_ADDRESS][DOMAIN_NAME]" at bounding box center [379, 451] width 614 height 16
copy icon "[EMAIL_ADDRESS][DOMAIN_NAME]"
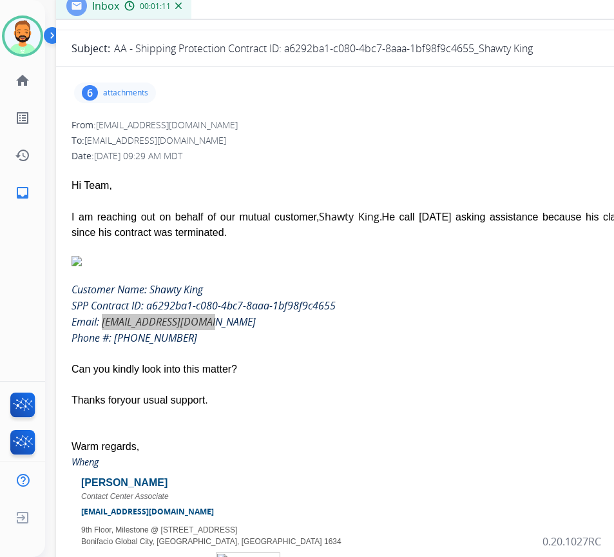
scroll to position [0, 0]
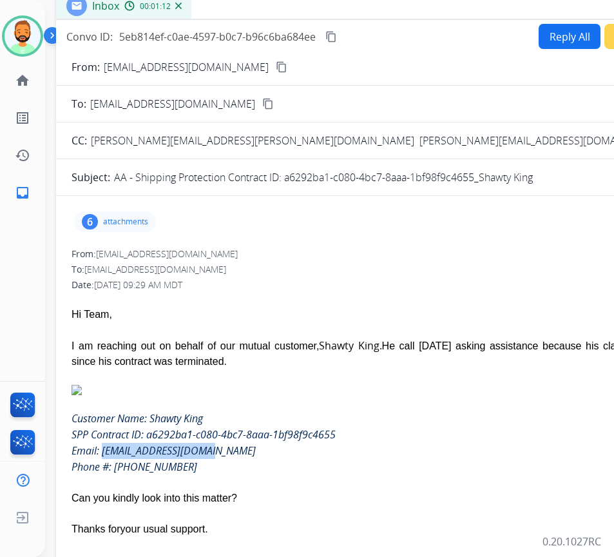
click at [570, 41] on button "Reply All" at bounding box center [570, 36] width 62 height 25
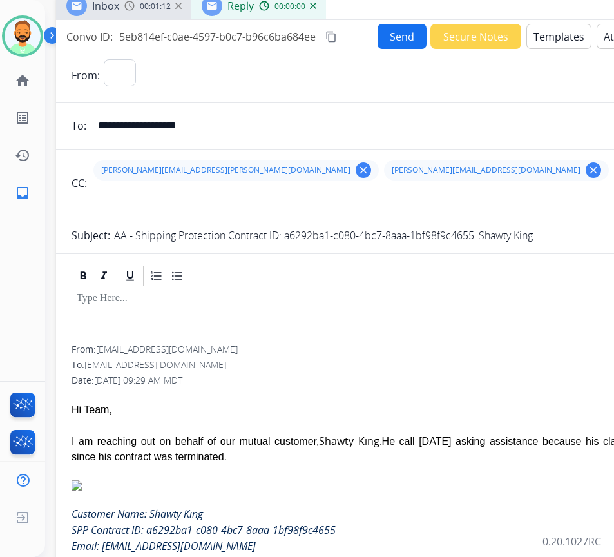
select select "**********"
click at [572, 42] on button "Templates" at bounding box center [559, 36] width 65 height 25
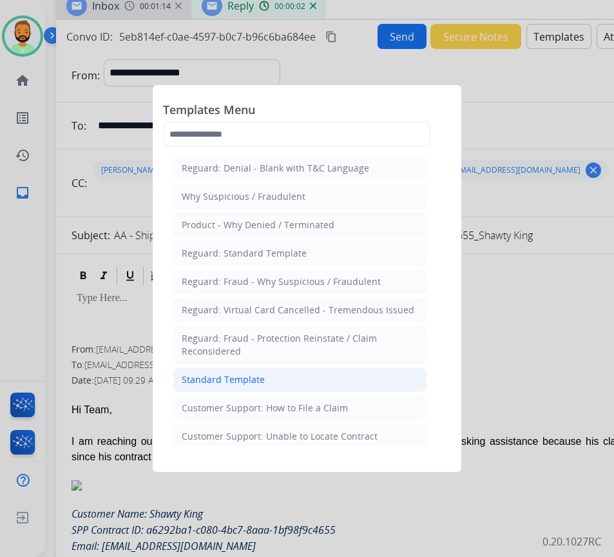
click at [331, 379] on li "Standard Template" at bounding box center [299, 379] width 253 height 24
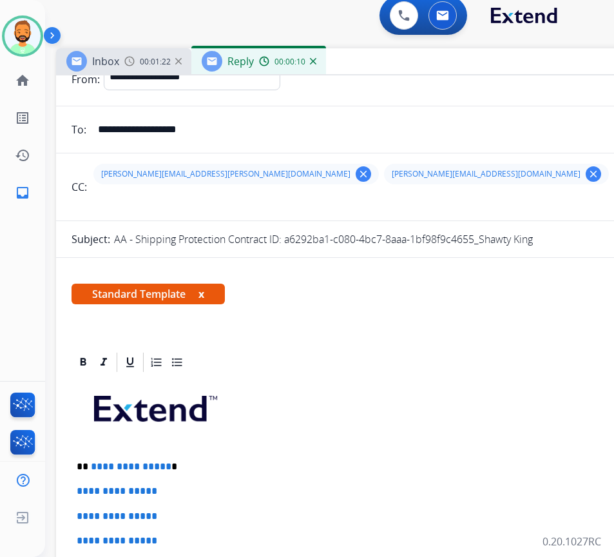
scroll to position [129, 0]
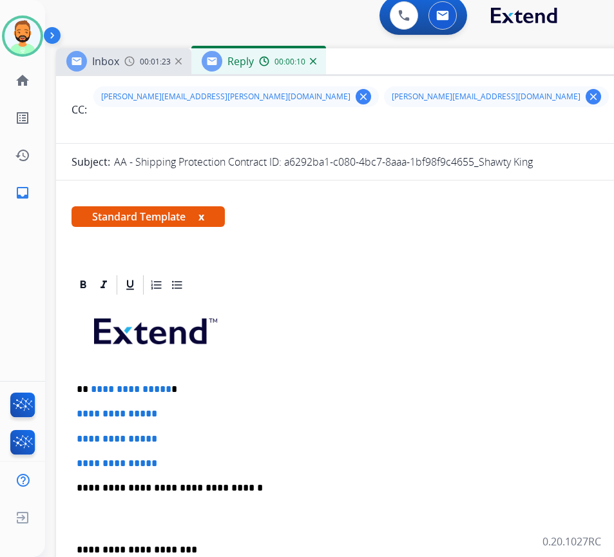
click at [202, 386] on p "**********" at bounding box center [373, 390] width 593 height 12
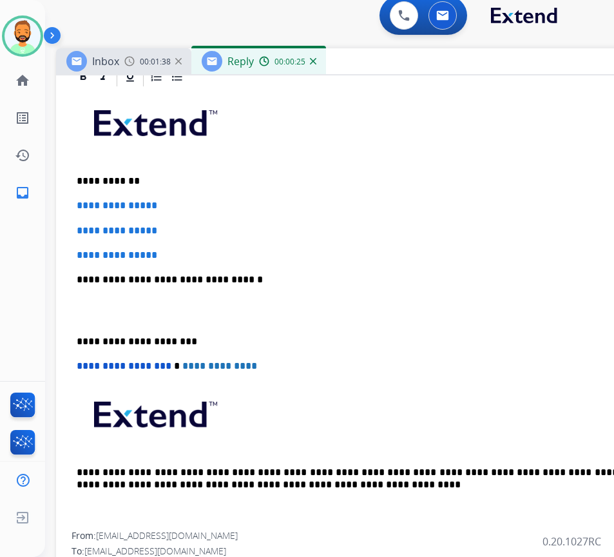
scroll to position [317, 0]
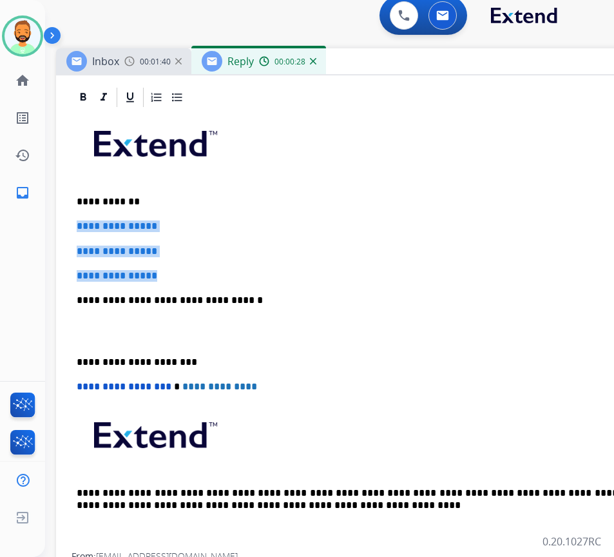
drag, startPoint x: 182, startPoint y: 267, endPoint x: 52, endPoint y: 211, distance: 141.8
click at [52, 211] on div "**********" at bounding box center [314, 315] width 538 height 557
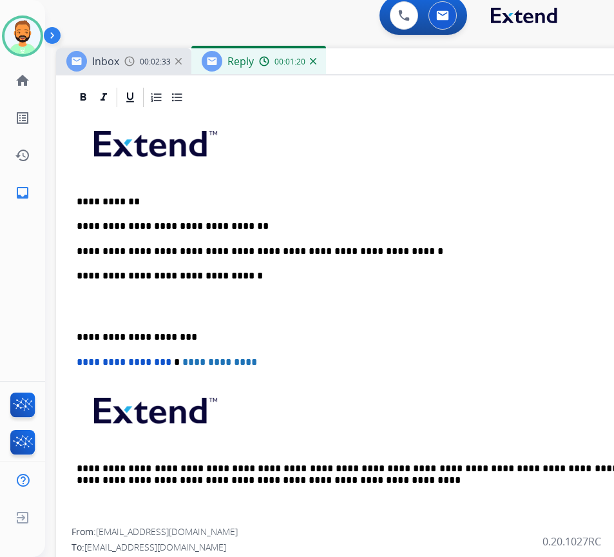
click at [75, 331] on div "**********" at bounding box center [379, 318] width 614 height 419
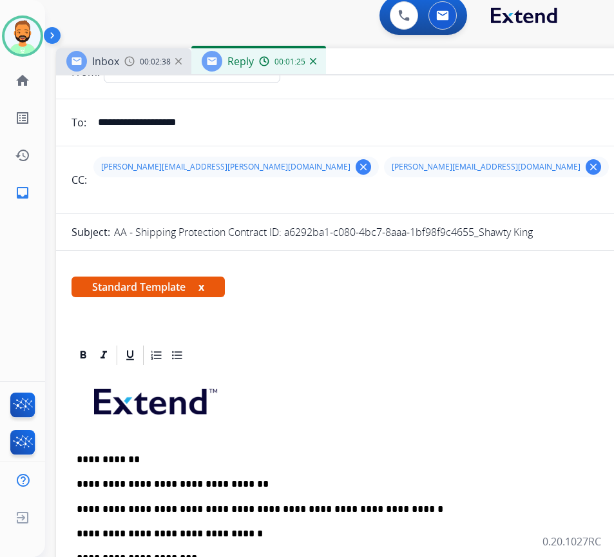
scroll to position [0, 0]
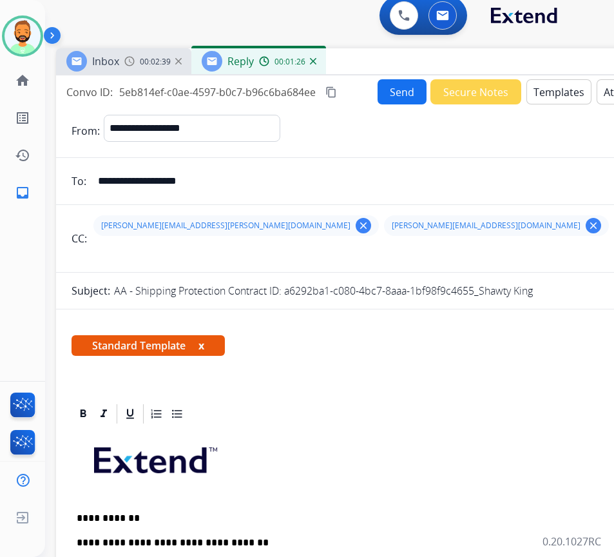
click at [391, 95] on button "Send" at bounding box center [402, 91] width 49 height 25
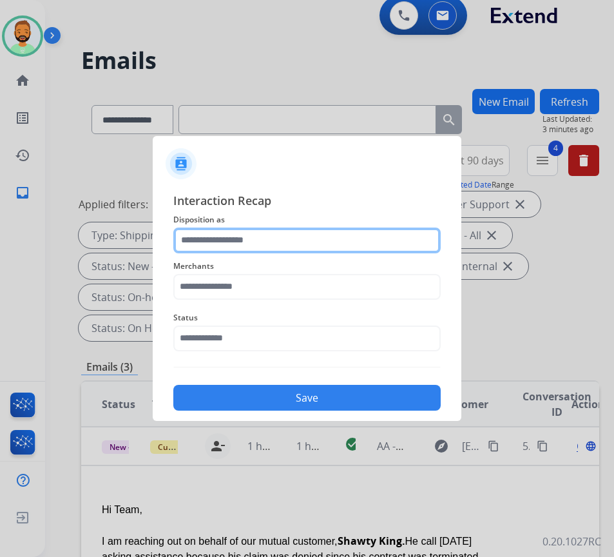
click at [207, 241] on input "text" at bounding box center [307, 241] width 268 height 26
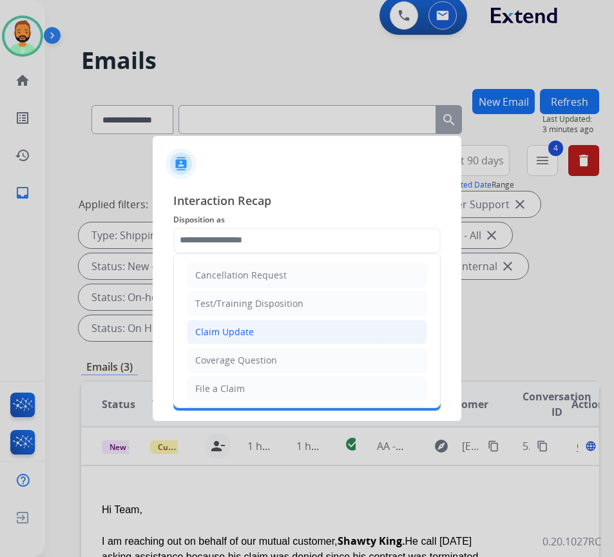
click at [232, 329] on div "Claim Update" at bounding box center [224, 332] width 59 height 13
type input "**********"
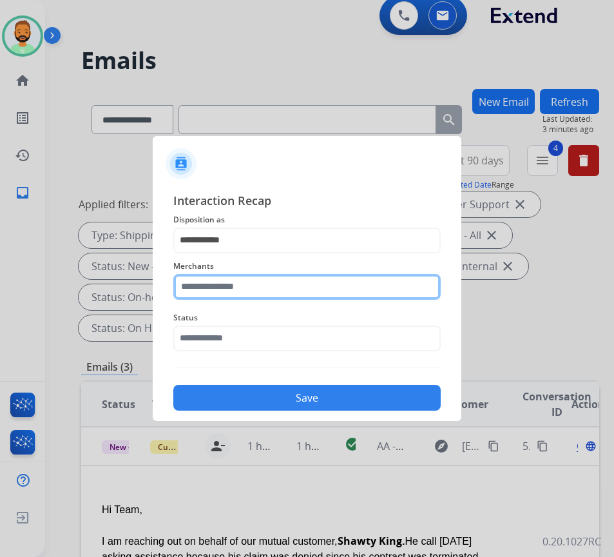
click at [219, 282] on input "text" at bounding box center [307, 287] width 268 height 26
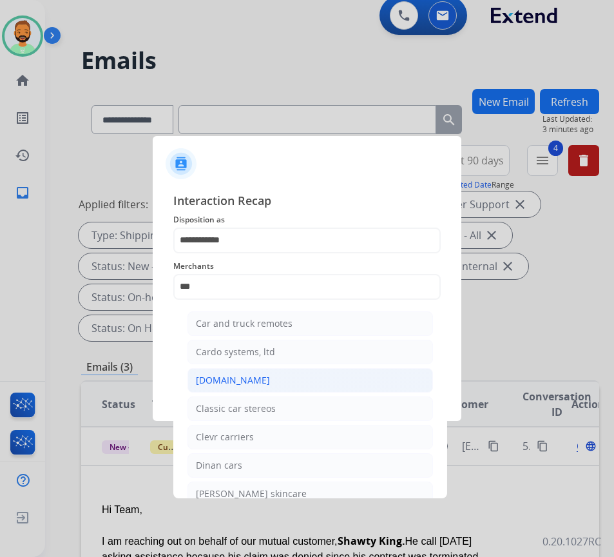
click at [275, 374] on li "[DOMAIN_NAME]" at bounding box center [311, 380] width 246 height 24
type input "**********"
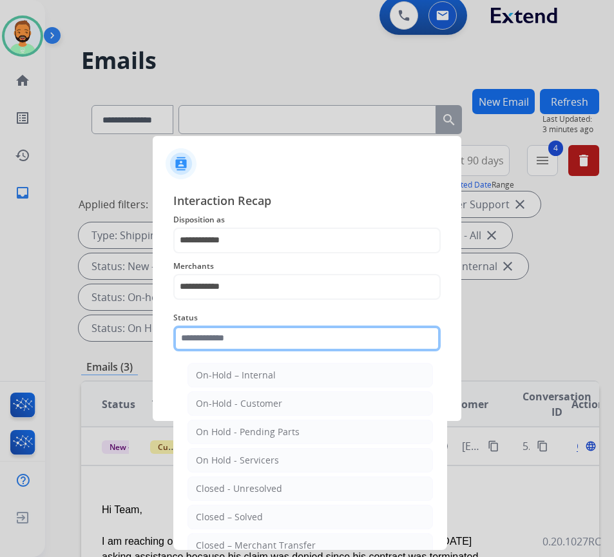
click at [309, 335] on input "text" at bounding box center [307, 339] width 268 height 26
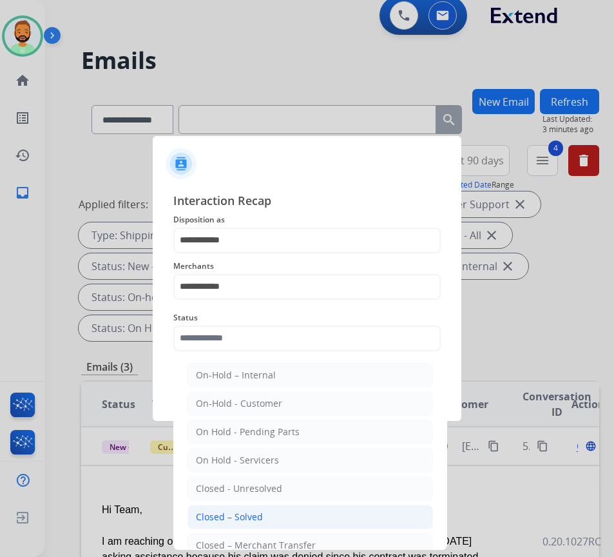
drag, startPoint x: 295, startPoint y: 515, endPoint x: 295, endPoint y: 497, distance: 18.1
click at [295, 516] on li "Closed – Solved" at bounding box center [311, 517] width 246 height 24
type input "**********"
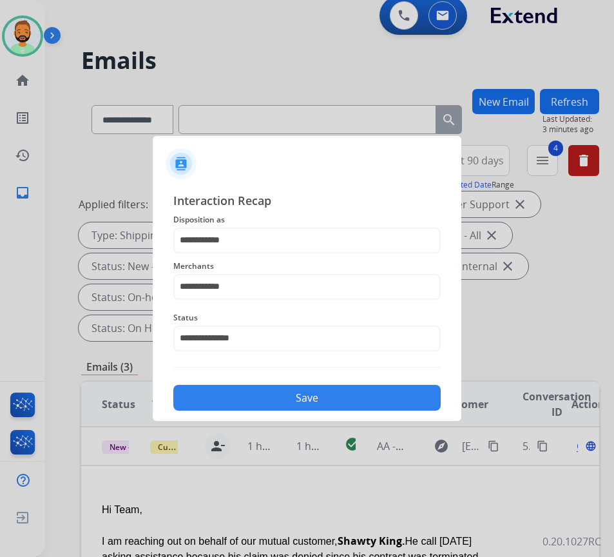
click at [325, 399] on button "Save" at bounding box center [307, 398] width 268 height 26
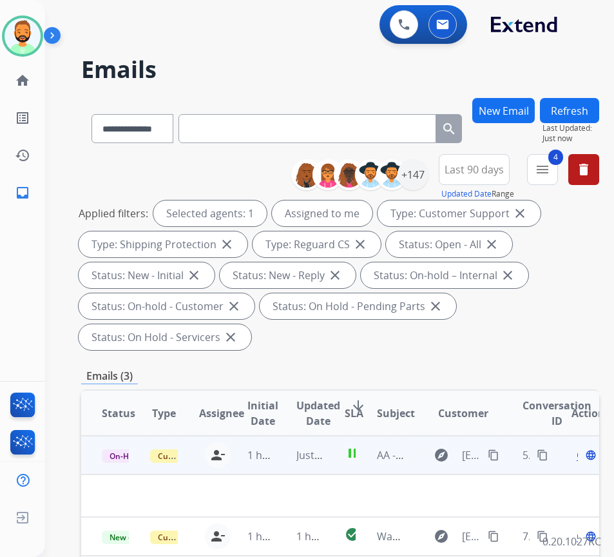
click at [289, 451] on td "Just now" at bounding box center [300, 455] width 48 height 39
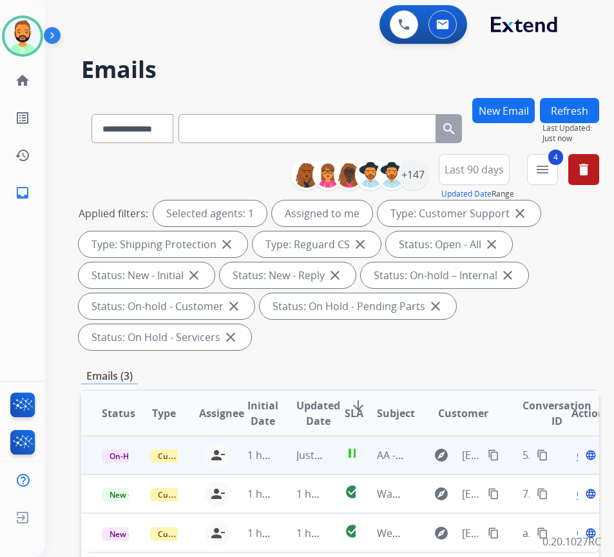
click at [284, 453] on td "Just now" at bounding box center [300, 455] width 48 height 39
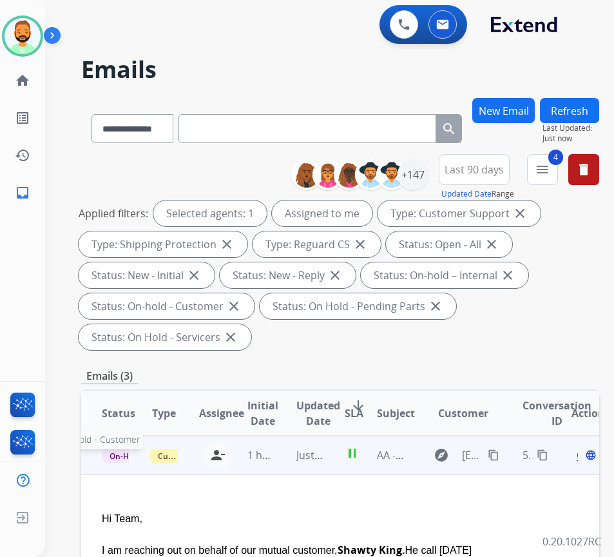
click at [119, 454] on span "On-Hold - Customer" at bounding box center [146, 456] width 89 height 14
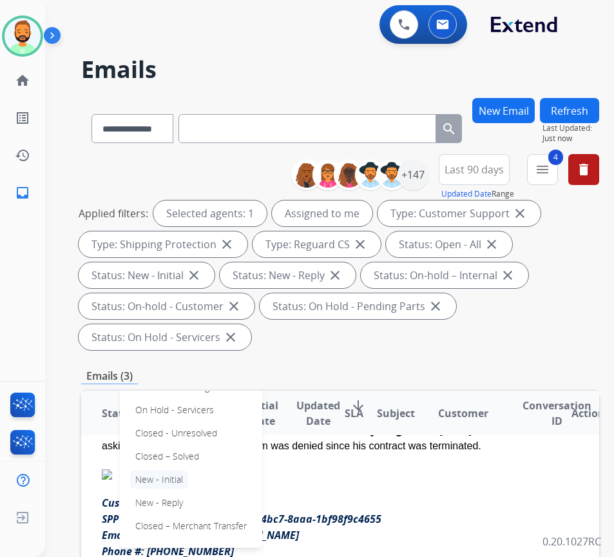
scroll to position [129, 0]
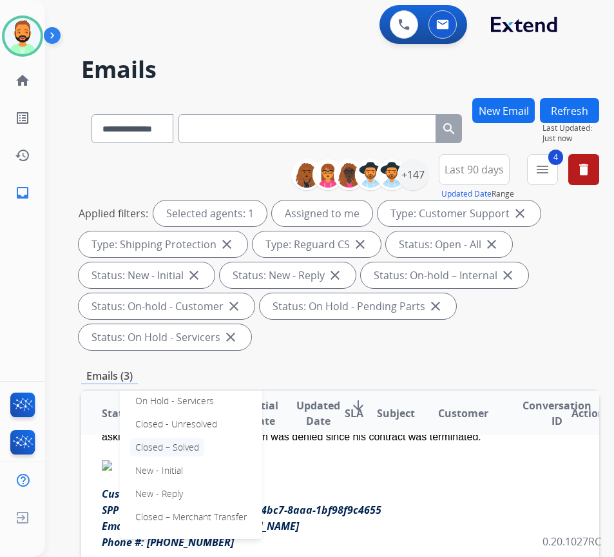
click at [168, 445] on p "Closed – Solved" at bounding box center [167, 447] width 74 height 18
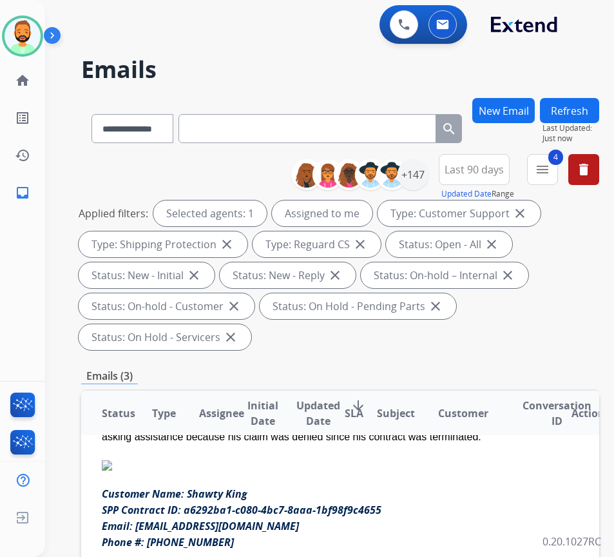
click at [596, 106] on button "Refresh" at bounding box center [569, 110] width 59 height 25
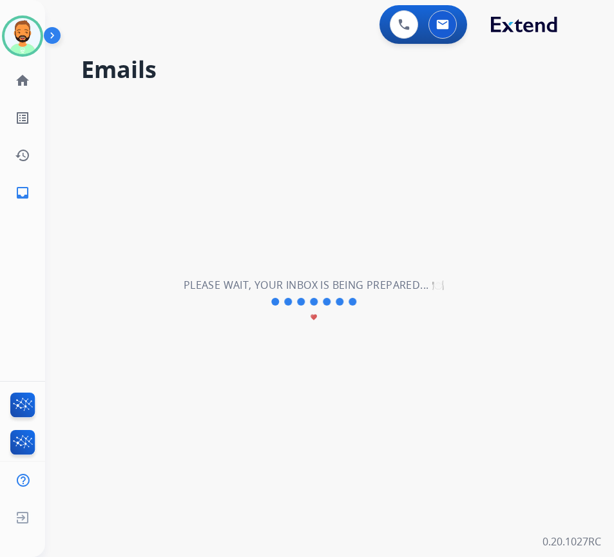
scroll to position [0, 0]
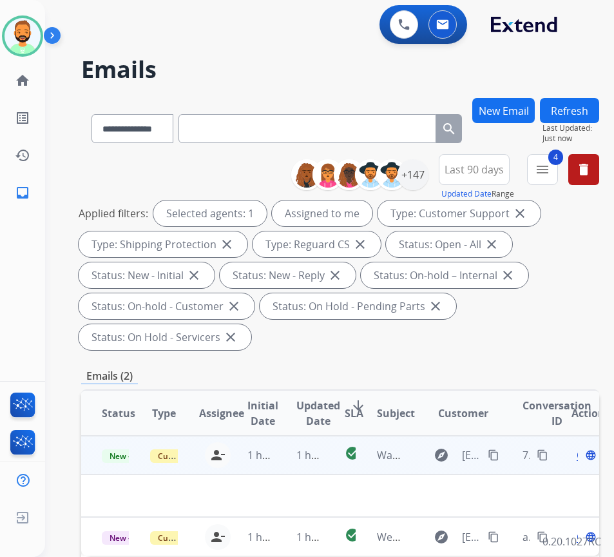
click at [284, 462] on td "1 hour ago" at bounding box center [300, 455] width 48 height 39
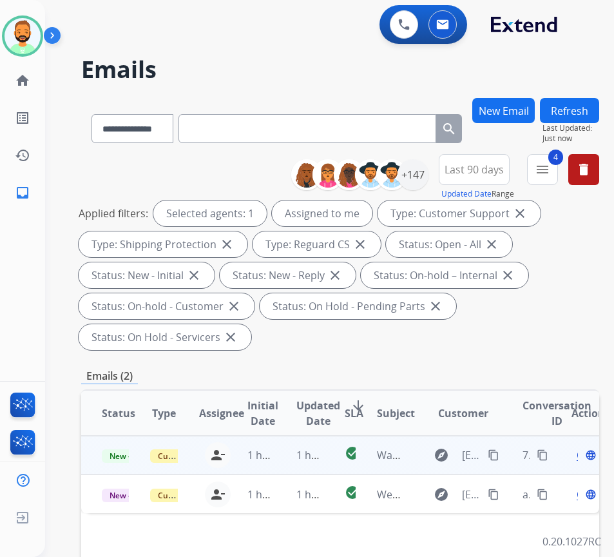
click at [291, 455] on td "1 hour ago" at bounding box center [300, 455] width 48 height 39
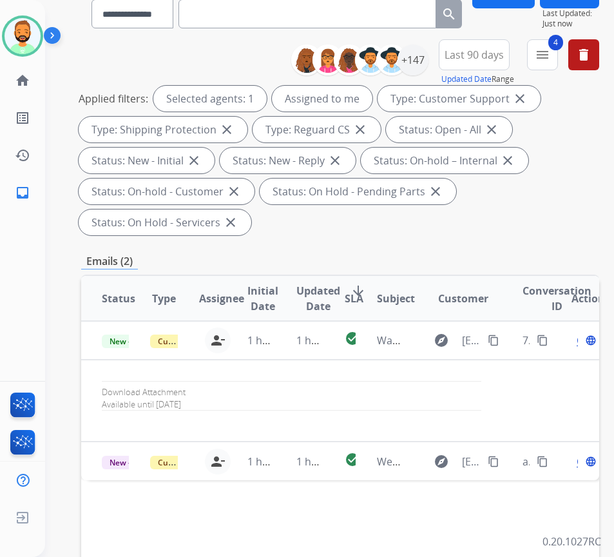
scroll to position [129, 0]
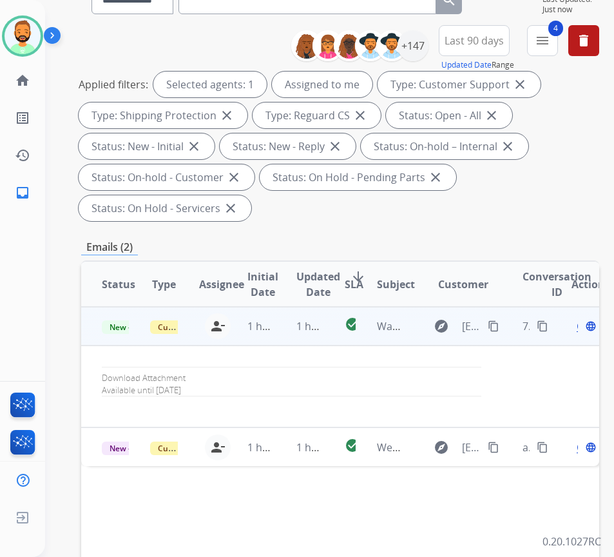
click at [585, 329] on div "Open language" at bounding box center [585, 325] width 27 height 15
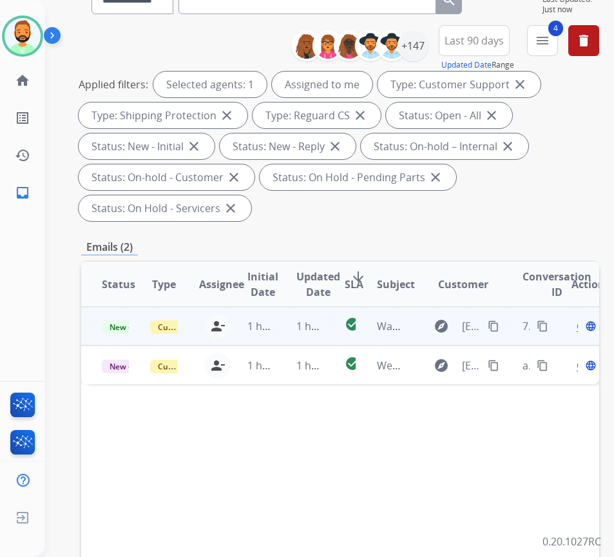
click at [583, 328] on span "Open" at bounding box center [590, 325] width 26 height 15
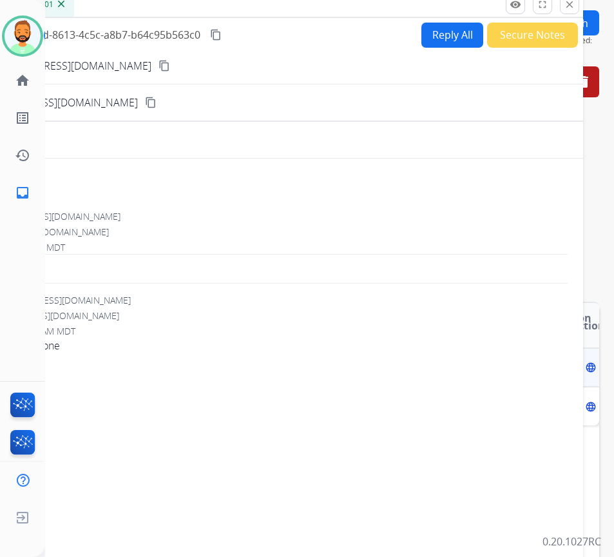
scroll to position [64, 0]
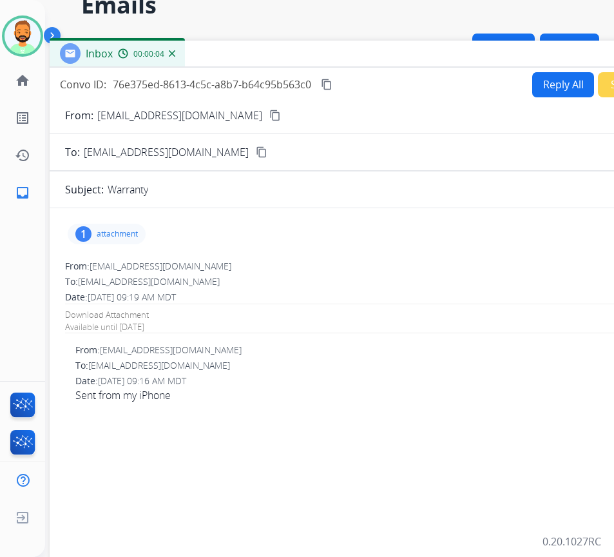
drag, startPoint x: 122, startPoint y: 26, endPoint x: 237, endPoint y: 54, distance: 118.1
click at [235, 52] on div "Inbox 00:00:04" at bounding box center [372, 54] width 645 height 27
click at [111, 230] on p "attachment" at bounding box center [118, 234] width 41 height 10
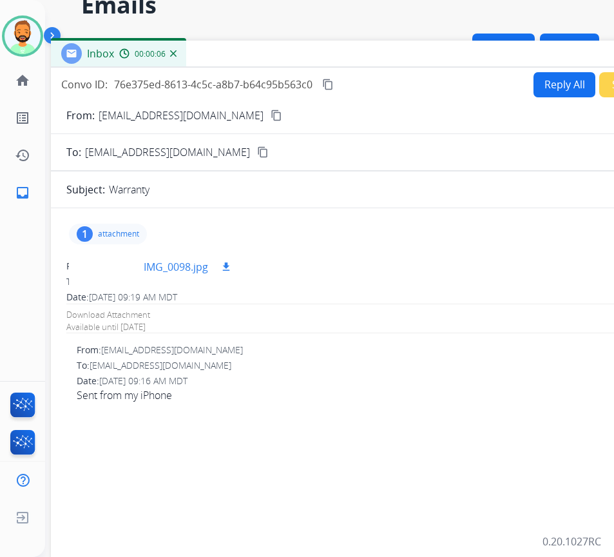
click at [101, 253] on div at bounding box center [111, 266] width 64 height 45
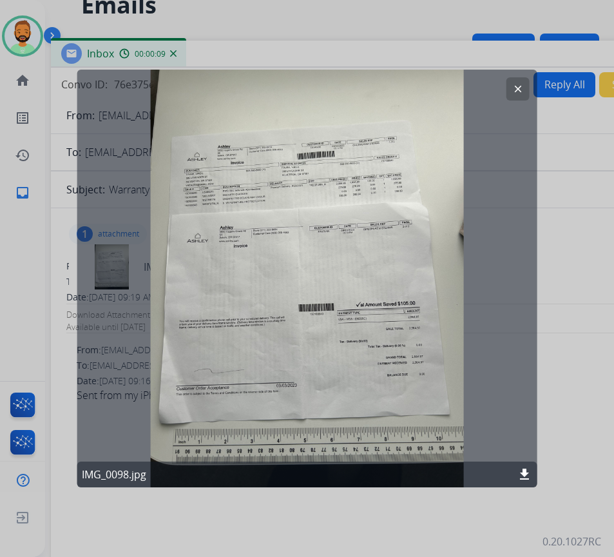
click at [512, 83] on button "clear" at bounding box center [518, 88] width 23 height 23
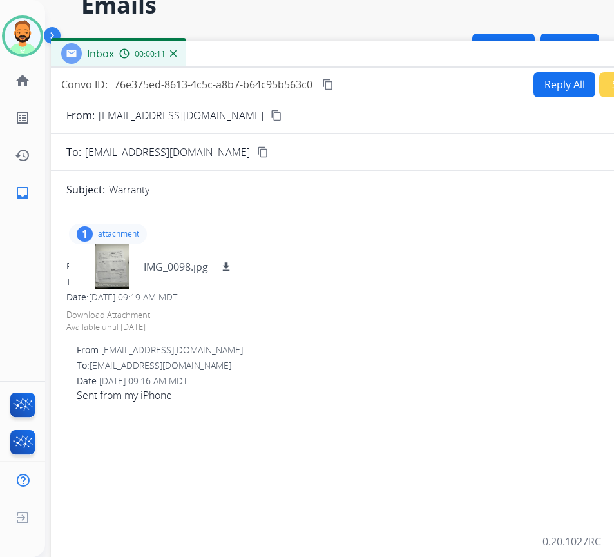
click at [271, 112] on mat-icon "content_copy" at bounding box center [277, 116] width 12 height 12
click at [306, 373] on div "From: [EMAIL_ADDRESS][DOMAIN_NAME] To: [EMAIL_ADDRESS][DOMAIN_NAME] Date: [DATE…" at bounding box center [373, 373] width 614 height 59
click at [543, 94] on button "Reply All" at bounding box center [565, 84] width 62 height 25
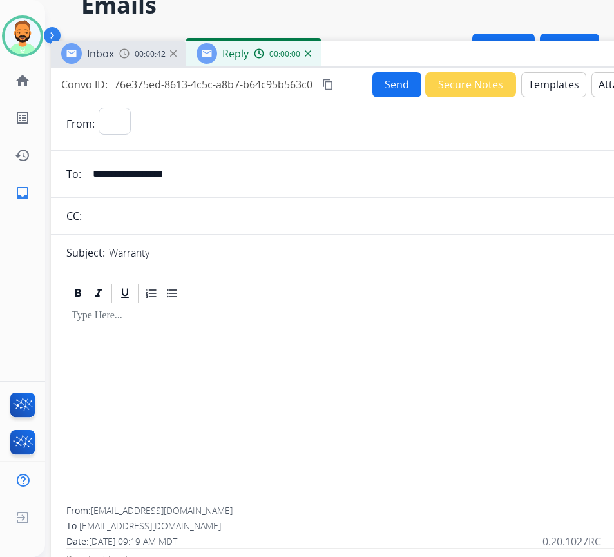
select select "**********"
click at [556, 91] on button "Templates" at bounding box center [554, 84] width 65 height 25
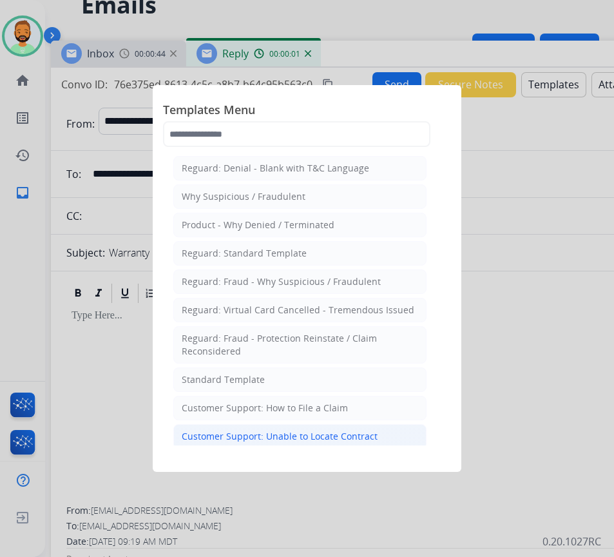
click at [386, 434] on li "Customer Support: Unable to Locate Contract" at bounding box center [299, 436] width 253 height 24
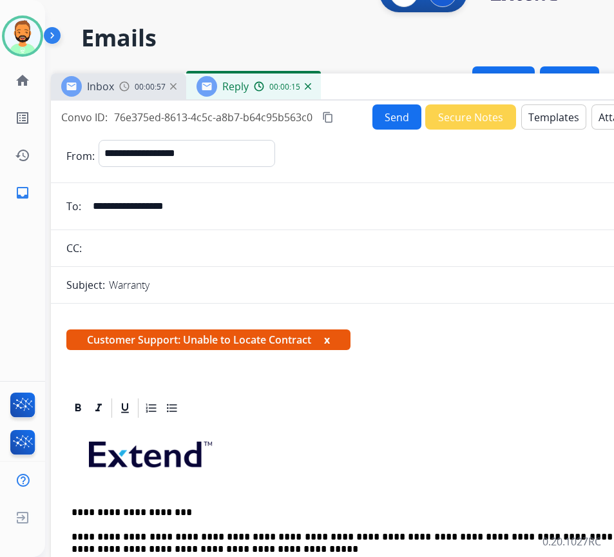
scroll to position [0, 0]
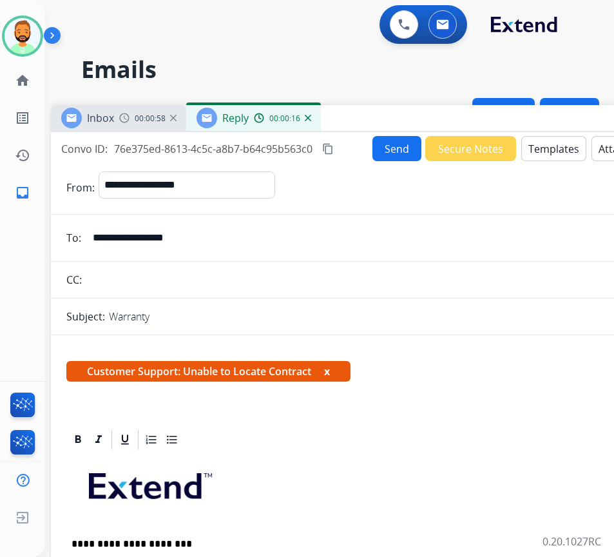
click at [387, 142] on button "Send" at bounding box center [397, 148] width 49 height 25
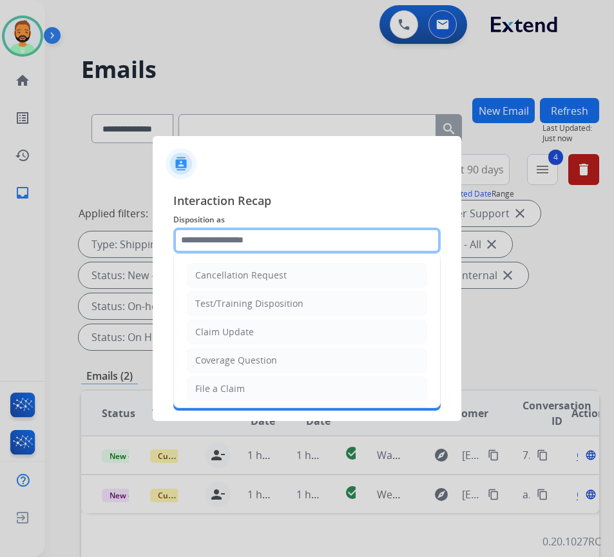
click at [391, 230] on input "text" at bounding box center [307, 241] width 268 height 26
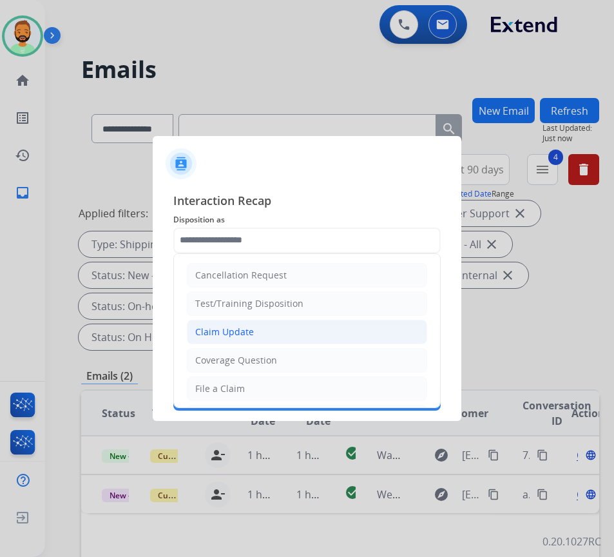
click at [282, 324] on li "Claim Update" at bounding box center [307, 332] width 240 height 24
type input "**********"
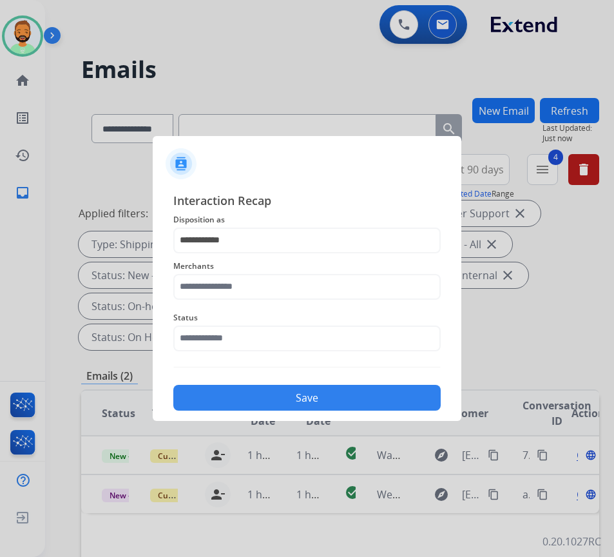
click at [284, 272] on span "Merchants" at bounding box center [307, 266] width 268 height 15
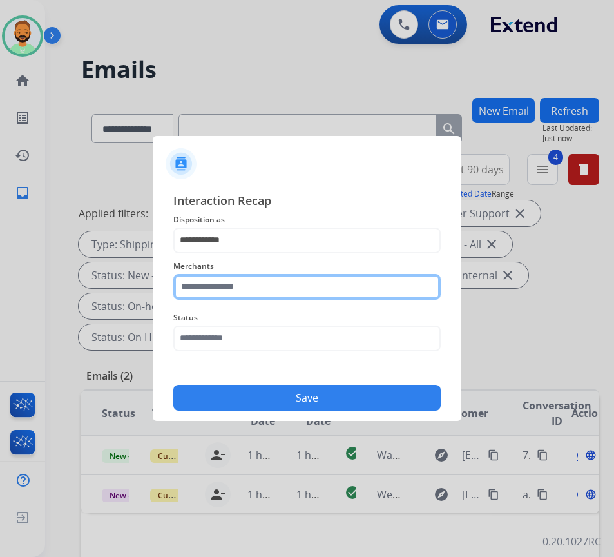
click at [282, 289] on input "text" at bounding box center [307, 287] width 268 height 26
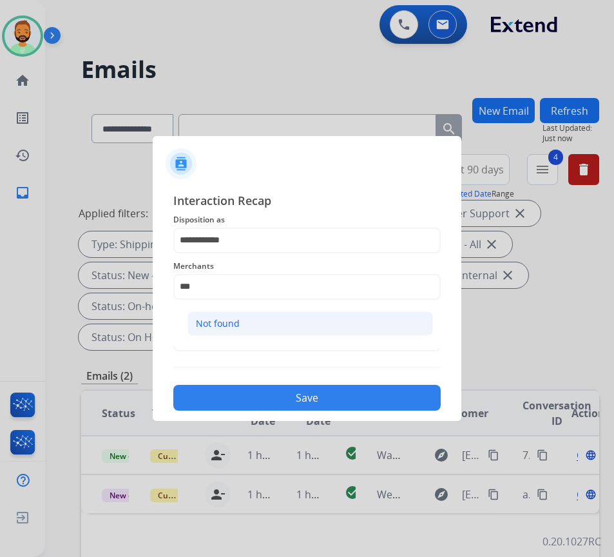
click at [264, 322] on li "Not found" at bounding box center [311, 323] width 246 height 24
type input "*********"
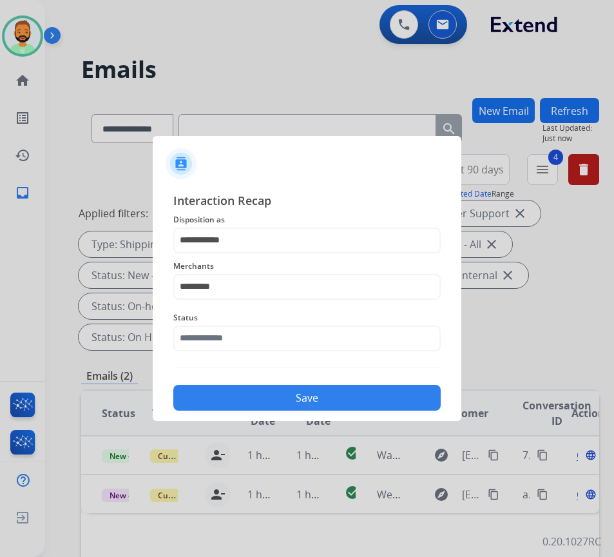
click at [264, 320] on span "Status" at bounding box center [307, 317] width 268 height 15
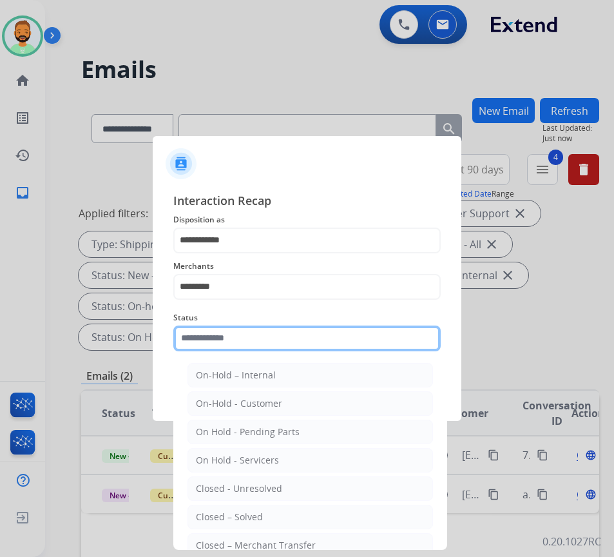
click at [267, 337] on input "text" at bounding box center [307, 339] width 268 height 26
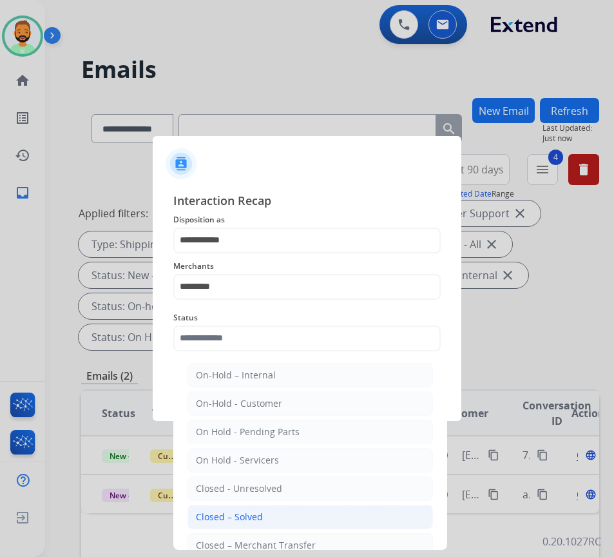
click at [253, 520] on div "Closed – Solved" at bounding box center [229, 517] width 67 height 13
type input "**********"
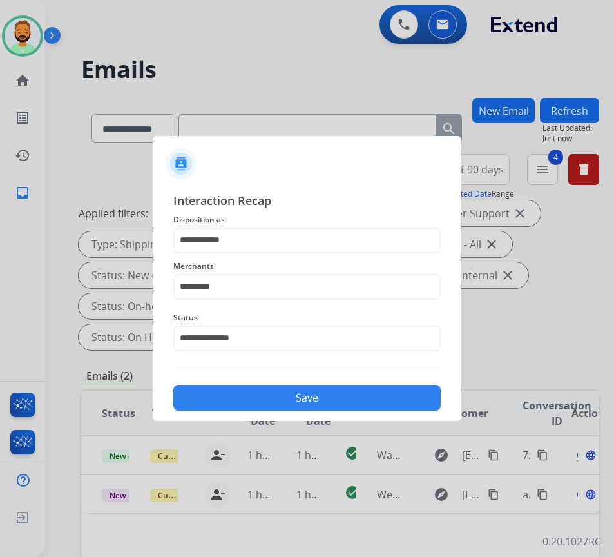
click at [315, 397] on button "Save" at bounding box center [307, 398] width 268 height 26
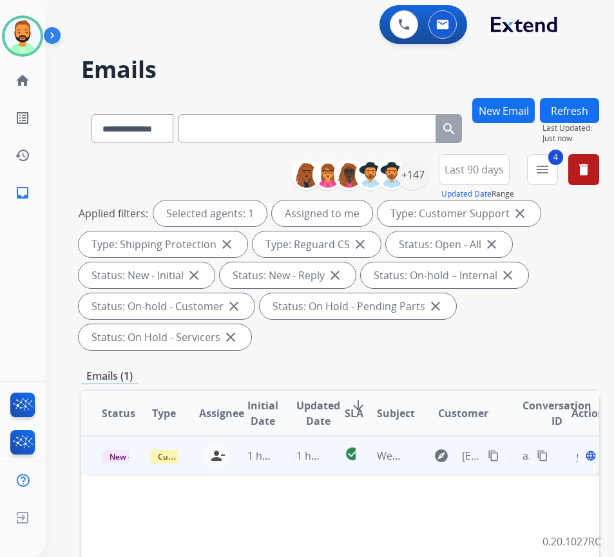
click at [282, 454] on td "1 hour ago" at bounding box center [300, 455] width 48 height 39
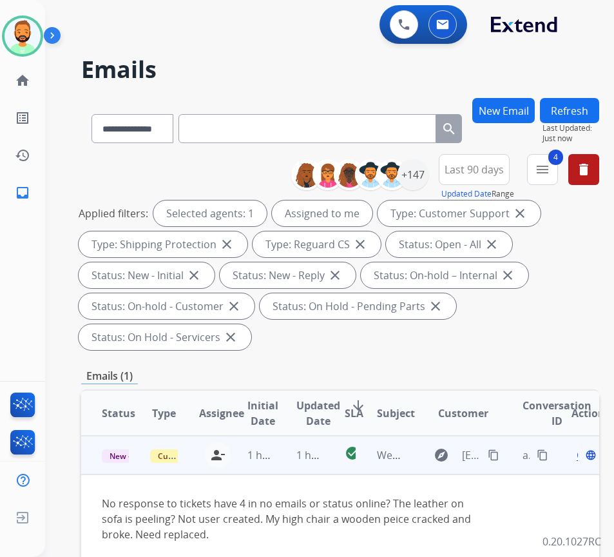
scroll to position [64, 0]
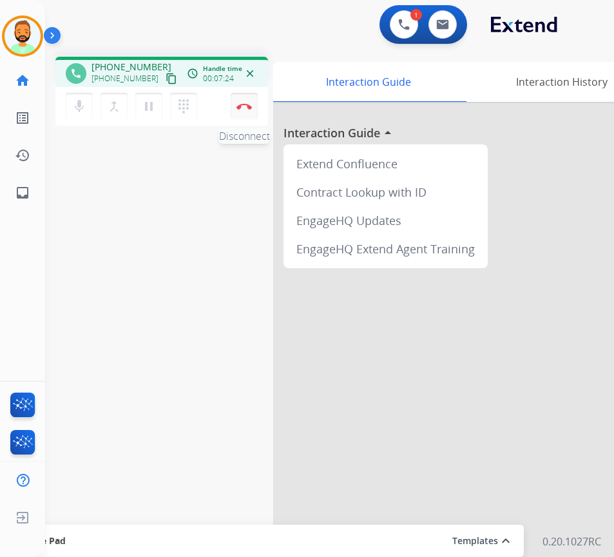
click at [240, 106] on img at bounding box center [244, 106] width 15 height 6
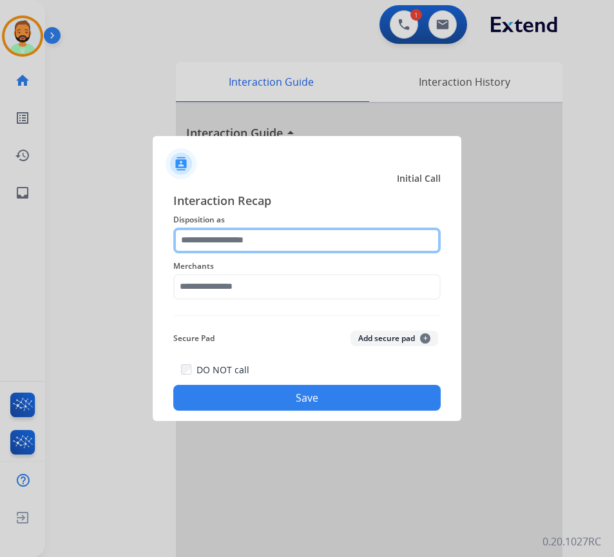
click at [320, 246] on input "text" at bounding box center [307, 241] width 268 height 26
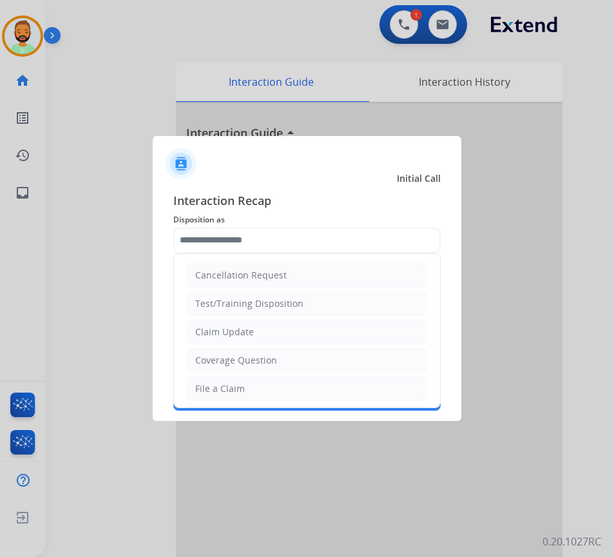
click at [289, 330] on li "Claim Update" at bounding box center [307, 332] width 240 height 24
type input "**********"
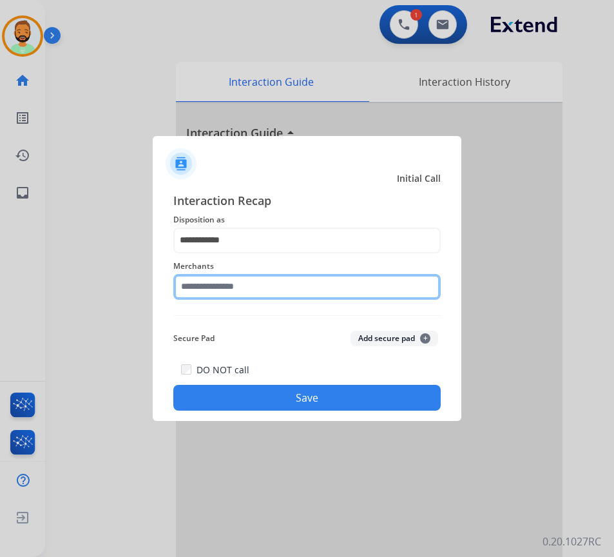
click at [280, 283] on input "text" at bounding box center [307, 287] width 268 height 26
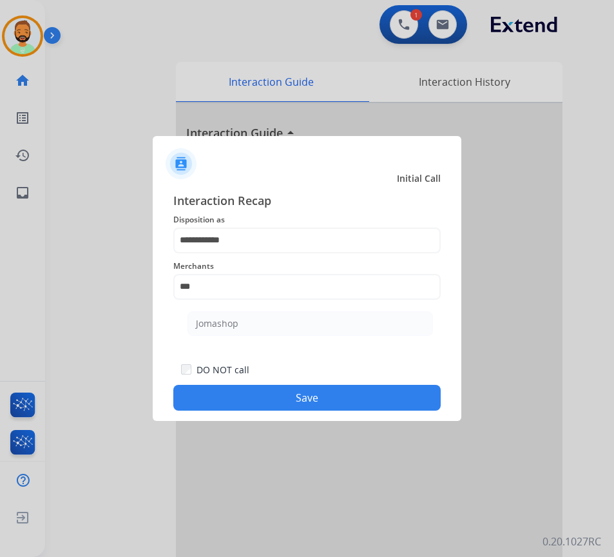
click at [280, 320] on li "Jomashop" at bounding box center [311, 323] width 246 height 24
type input "********"
click at [315, 402] on button "Save" at bounding box center [307, 398] width 268 height 26
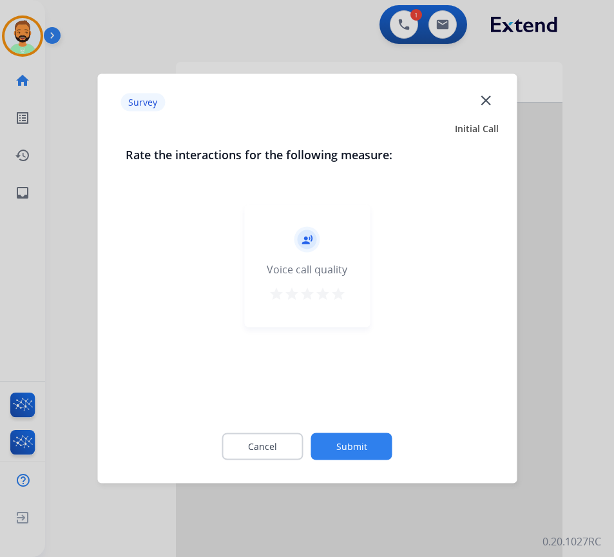
click at [328, 451] on button "Submit" at bounding box center [351, 446] width 81 height 27
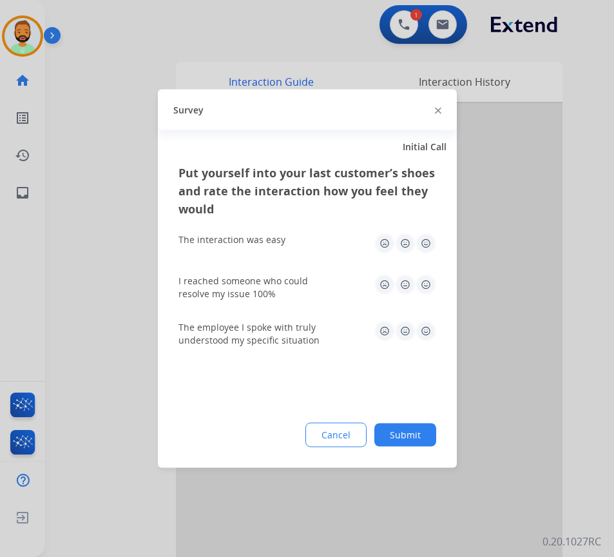
click at [410, 440] on button "Submit" at bounding box center [406, 435] width 62 height 23
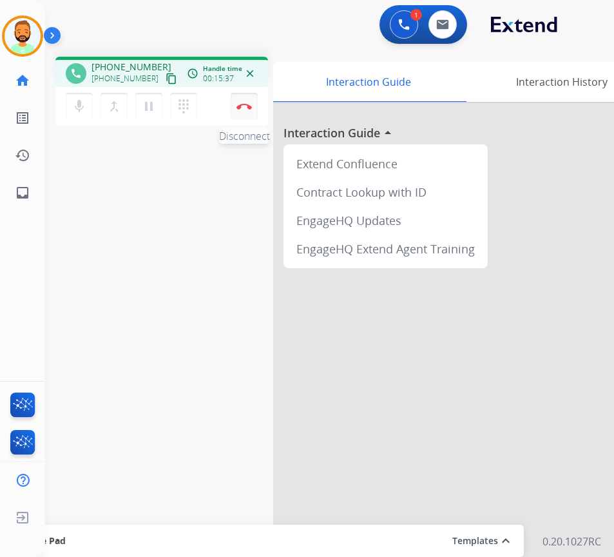
click at [242, 105] on img at bounding box center [244, 106] width 15 height 6
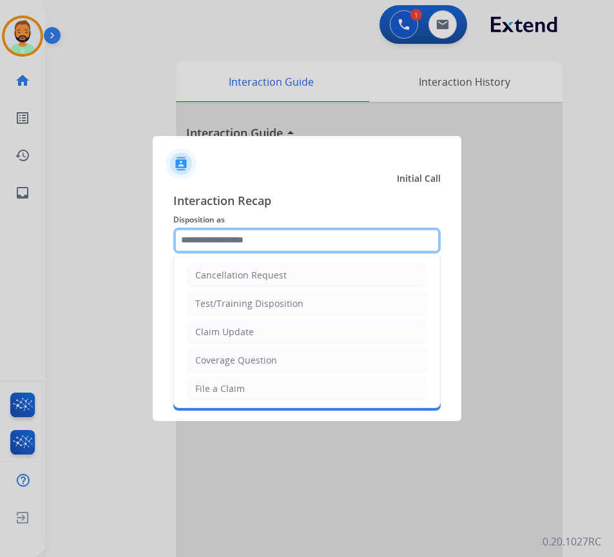
click at [321, 234] on input "text" at bounding box center [307, 241] width 268 height 26
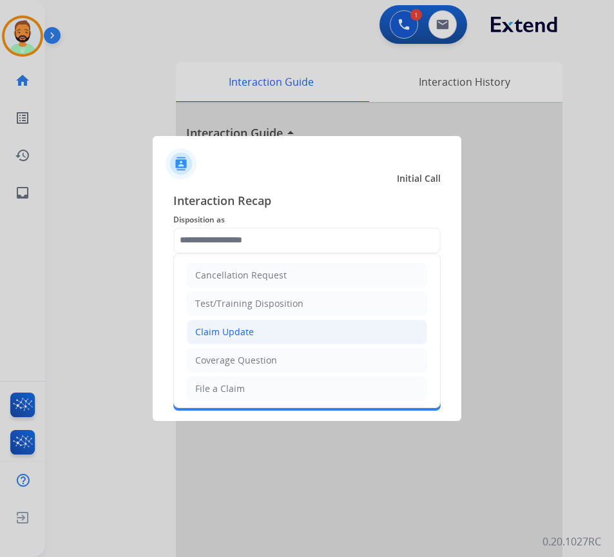
click at [303, 324] on li "Claim Update" at bounding box center [307, 332] width 240 height 24
type input "**********"
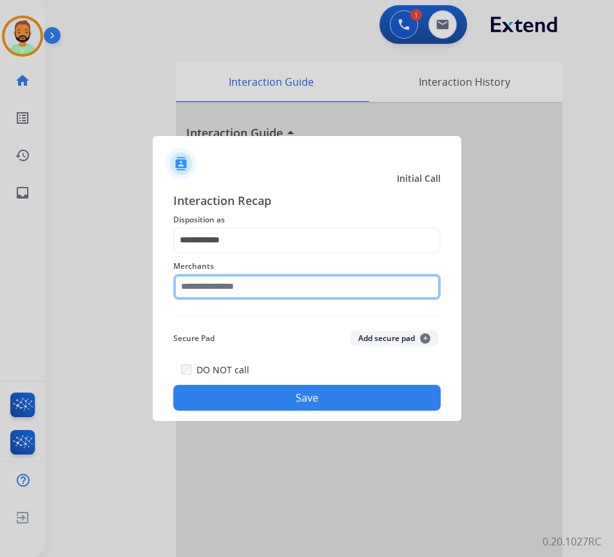
click at [308, 298] on input "text" at bounding box center [307, 287] width 268 height 26
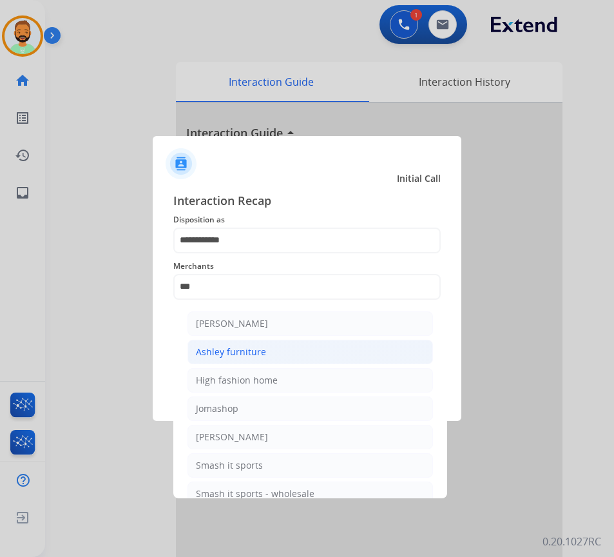
click at [289, 356] on li "Ashley furniture" at bounding box center [311, 352] width 246 height 24
type input "**********"
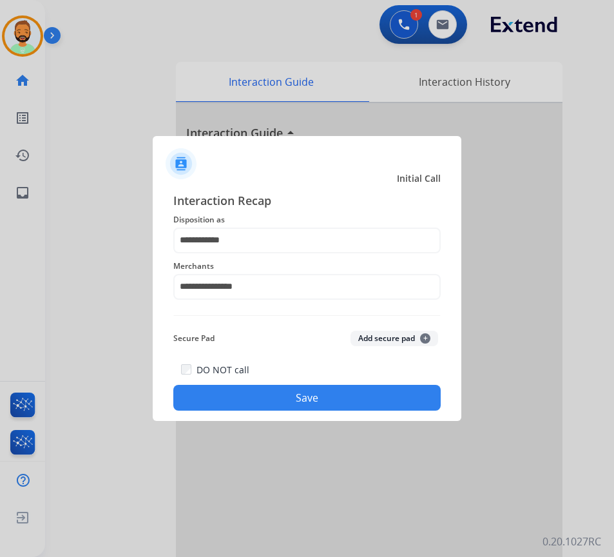
click at [337, 389] on button "Save" at bounding box center [307, 398] width 268 height 26
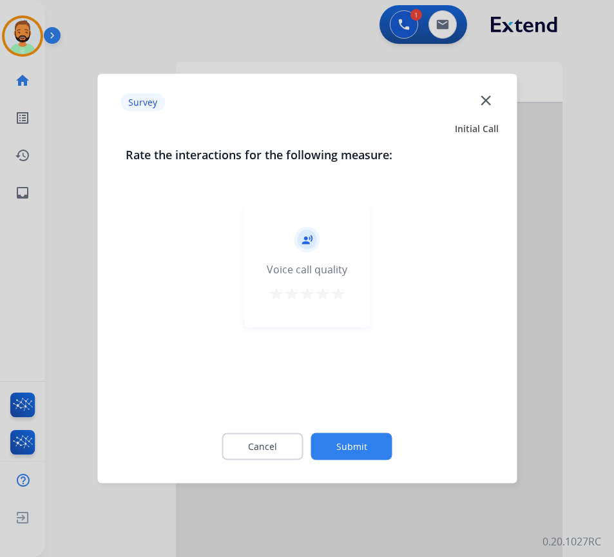
click at [371, 451] on button "Submit" at bounding box center [351, 446] width 81 height 27
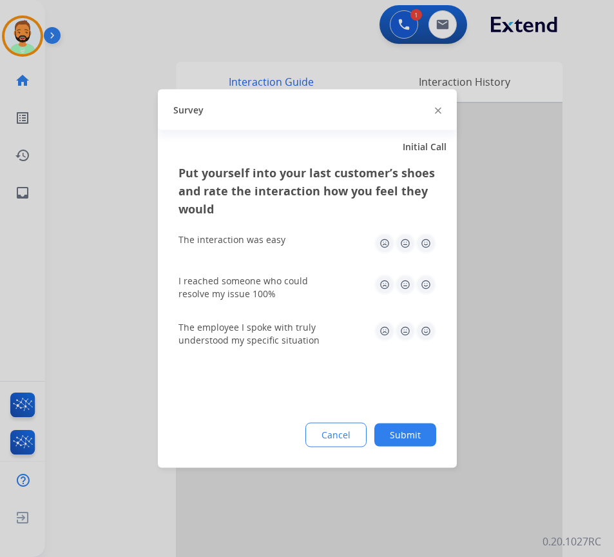
click at [420, 433] on button "Submit" at bounding box center [406, 435] width 62 height 23
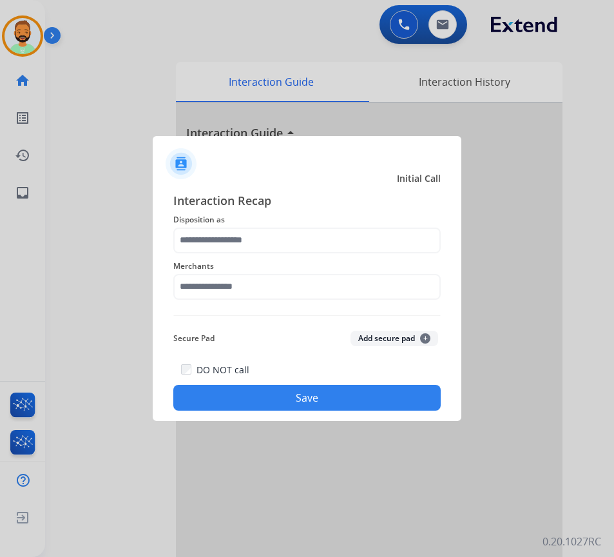
click at [271, 255] on div "Merchants" at bounding box center [307, 279] width 268 height 52
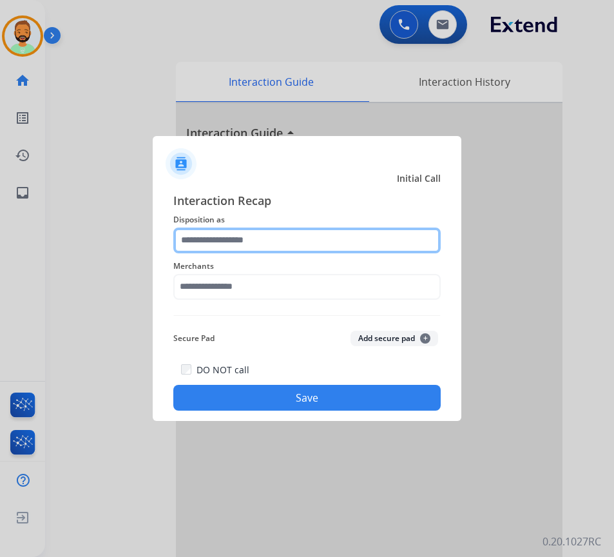
click at [288, 247] on input "text" at bounding box center [307, 241] width 268 height 26
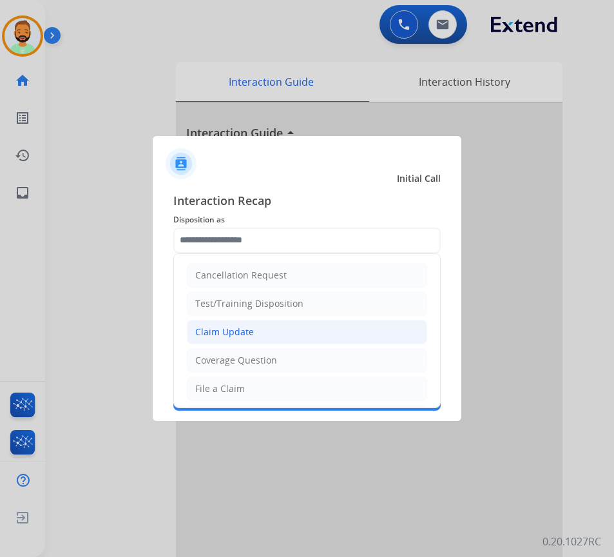
click at [280, 324] on li "Claim Update" at bounding box center [307, 332] width 240 height 24
type input "**********"
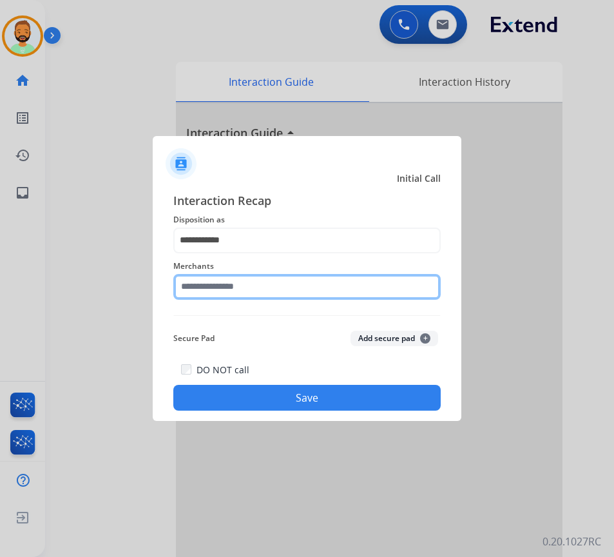
click at [284, 285] on input "text" at bounding box center [307, 287] width 268 height 26
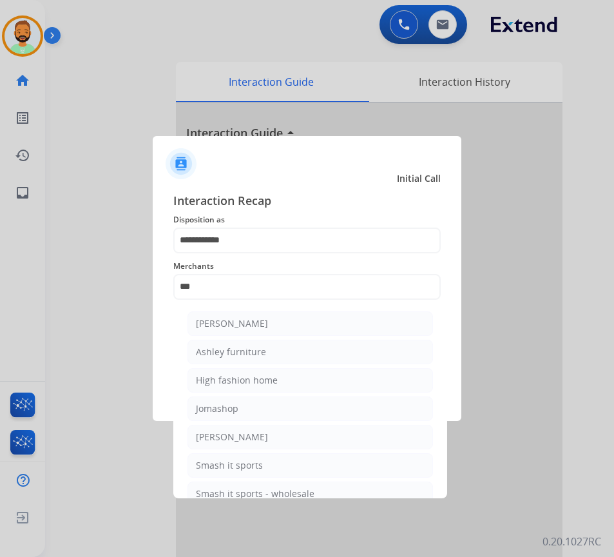
click at [282, 330] on li "[PERSON_NAME]" at bounding box center [311, 323] width 246 height 24
type input "**********"
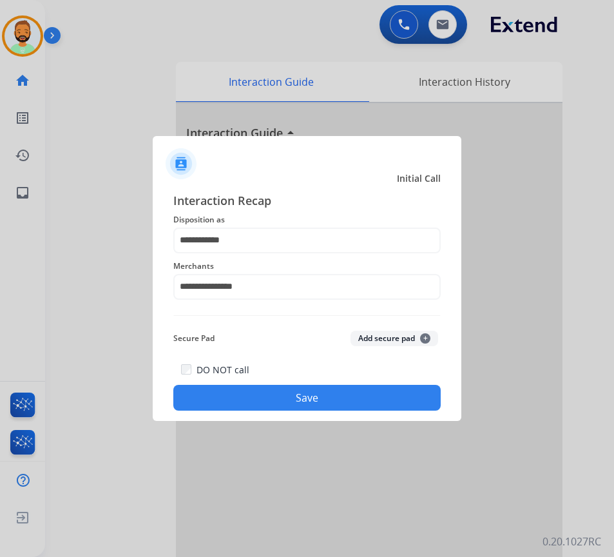
click at [285, 391] on button "Save" at bounding box center [307, 398] width 268 height 26
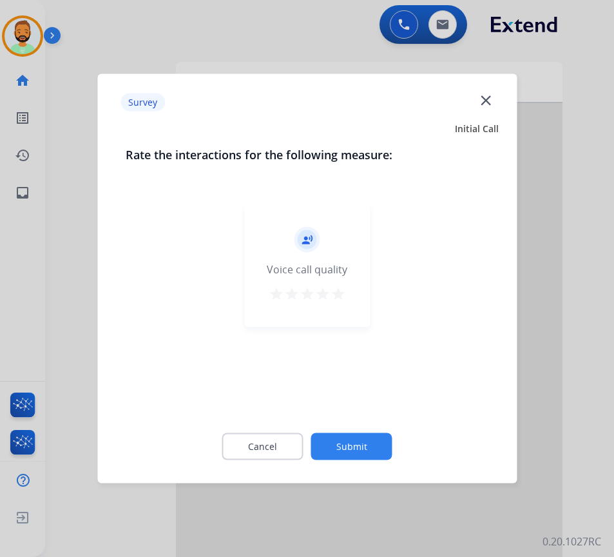
click at [346, 465] on div "Cancel Submit" at bounding box center [307, 447] width 363 height 58
click at [344, 449] on button "Submit" at bounding box center [351, 446] width 81 height 27
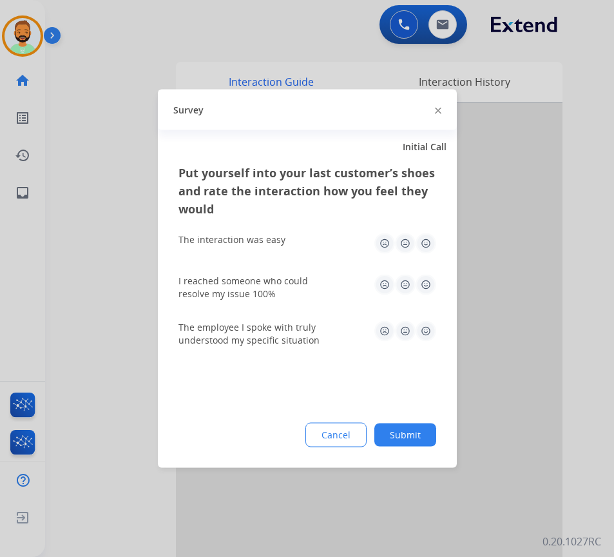
click at [411, 436] on button "Submit" at bounding box center [406, 435] width 62 height 23
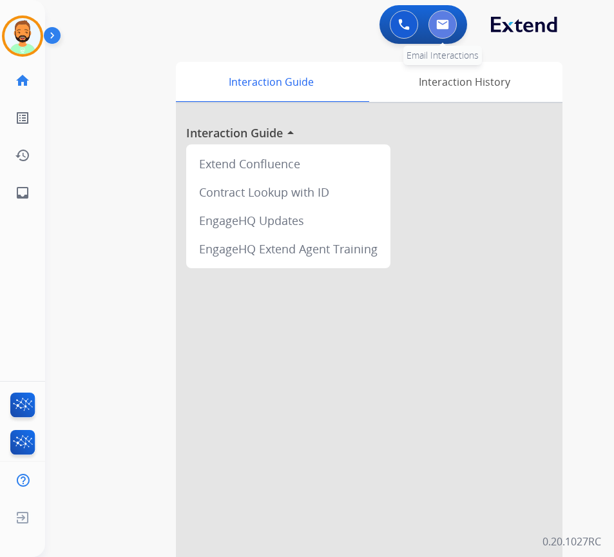
click at [450, 32] on button at bounding box center [443, 24] width 28 height 28
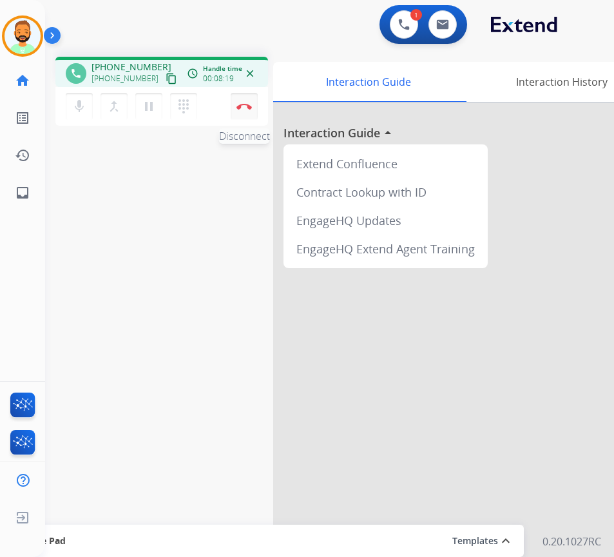
click at [240, 107] on img at bounding box center [244, 106] width 15 height 6
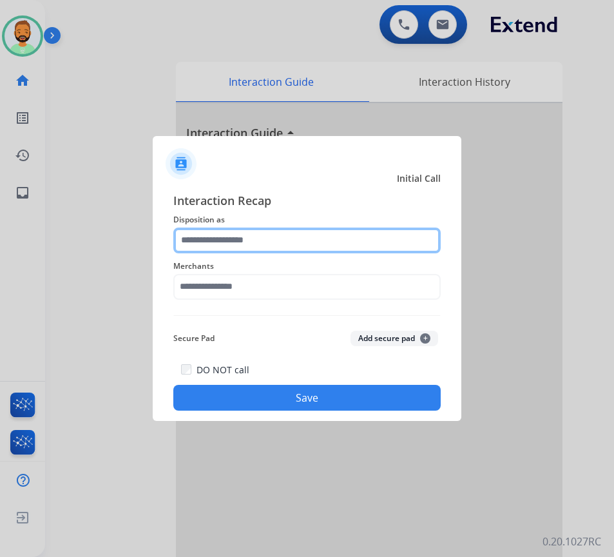
click at [358, 228] on input "text" at bounding box center [307, 241] width 268 height 26
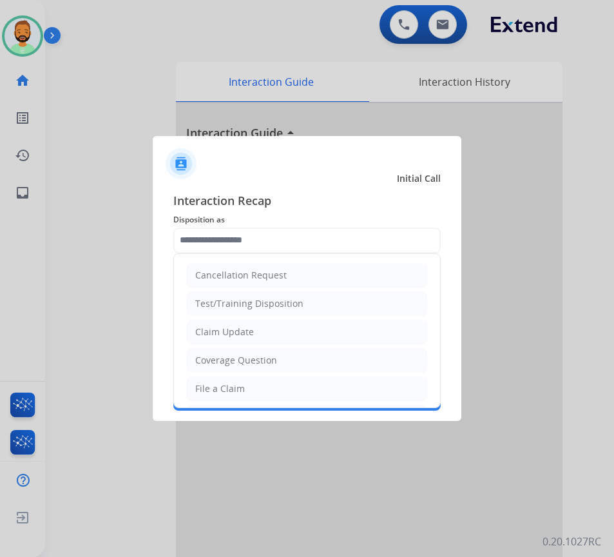
click at [295, 328] on li "Claim Update" at bounding box center [307, 332] width 240 height 24
type input "**********"
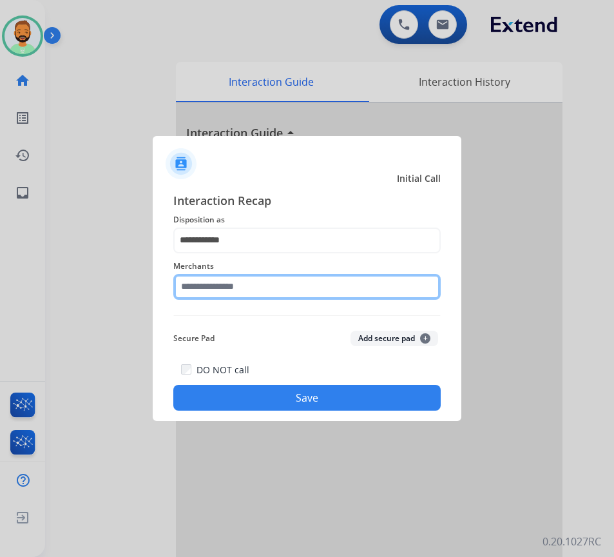
click at [290, 288] on input "text" at bounding box center [307, 287] width 268 height 26
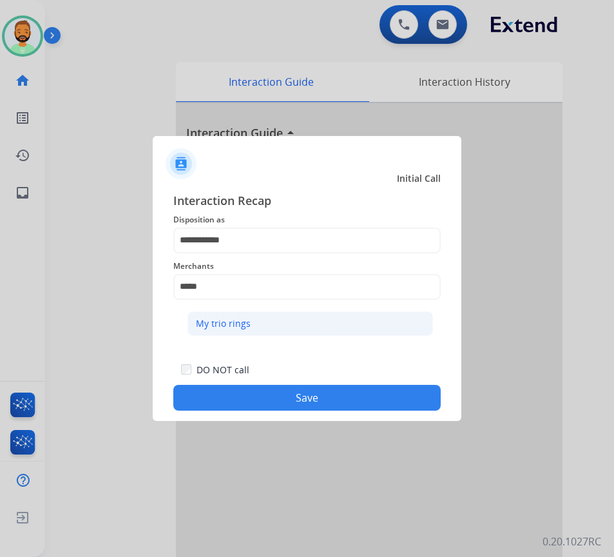
click at [278, 335] on li "My trio rings" at bounding box center [311, 323] width 246 height 24
type input "**********"
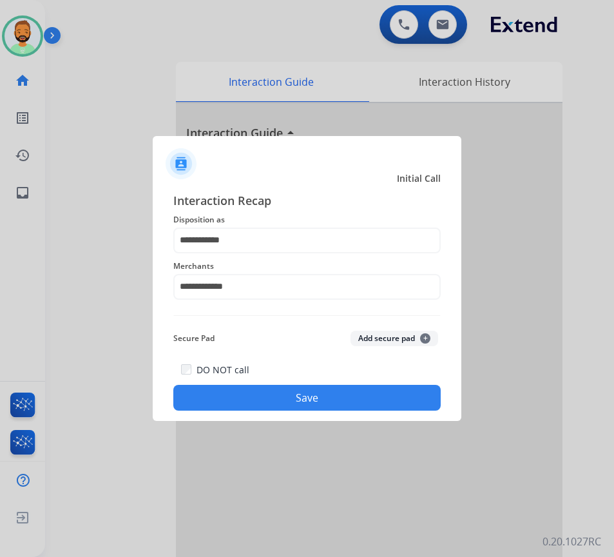
click at [295, 398] on button "Save" at bounding box center [307, 398] width 268 height 26
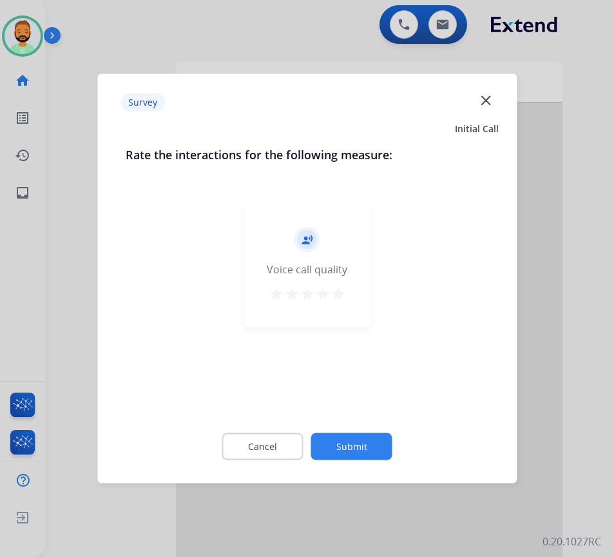
click at [362, 439] on button "Submit" at bounding box center [351, 446] width 81 height 27
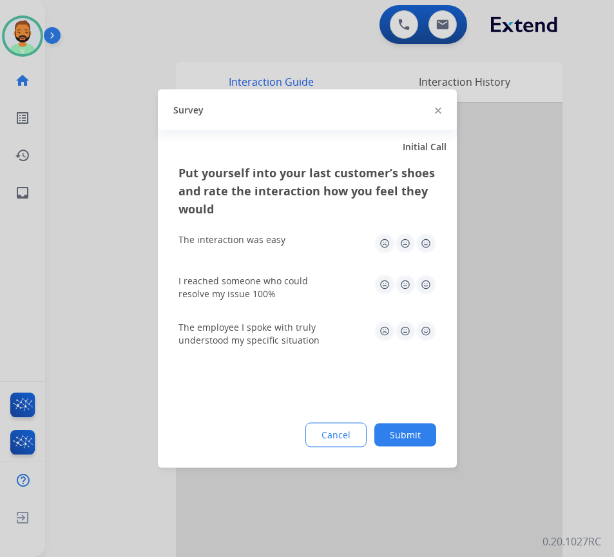
click at [410, 429] on button "Submit" at bounding box center [406, 435] width 62 height 23
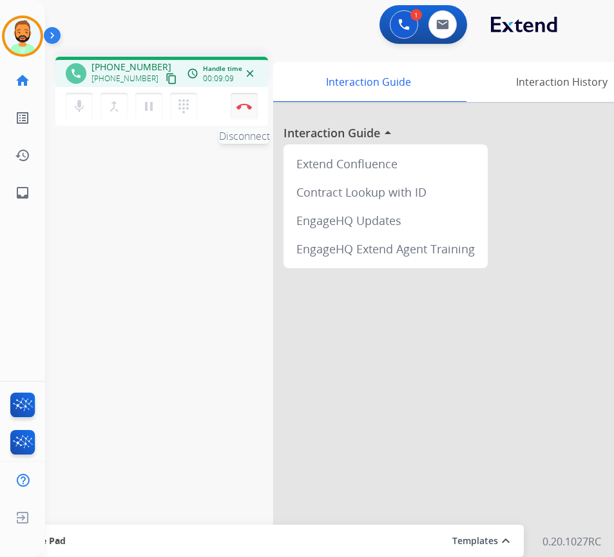
click at [244, 102] on button "Disconnect" at bounding box center [244, 106] width 27 height 27
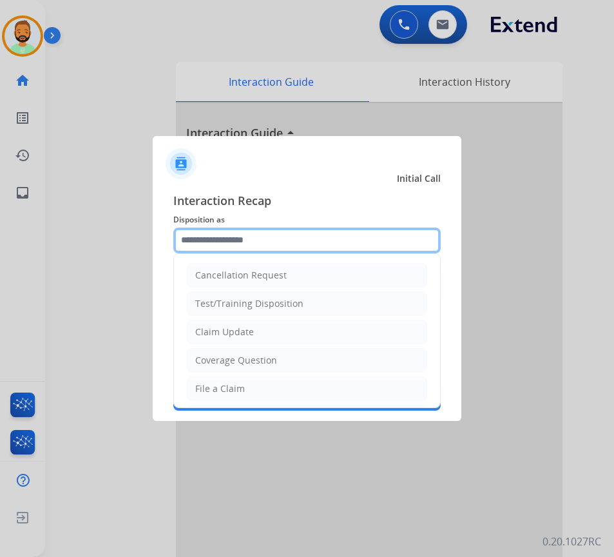
click at [297, 232] on input "text" at bounding box center [307, 241] width 268 height 26
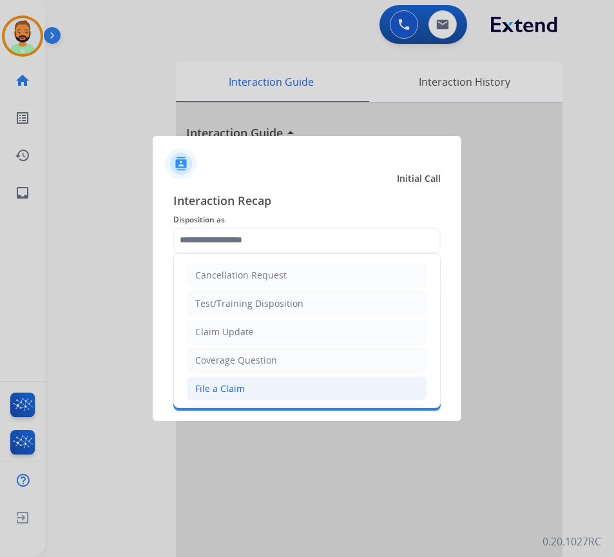
click at [257, 388] on li "File a Claim" at bounding box center [307, 388] width 240 height 24
type input "**********"
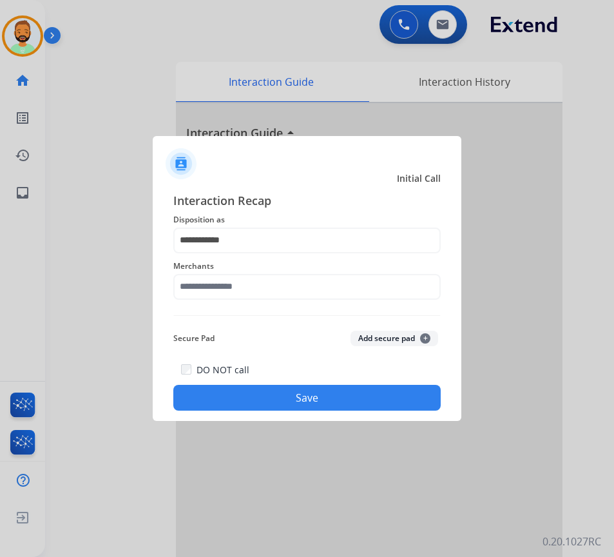
click at [267, 271] on span "Merchants" at bounding box center [307, 266] width 268 height 15
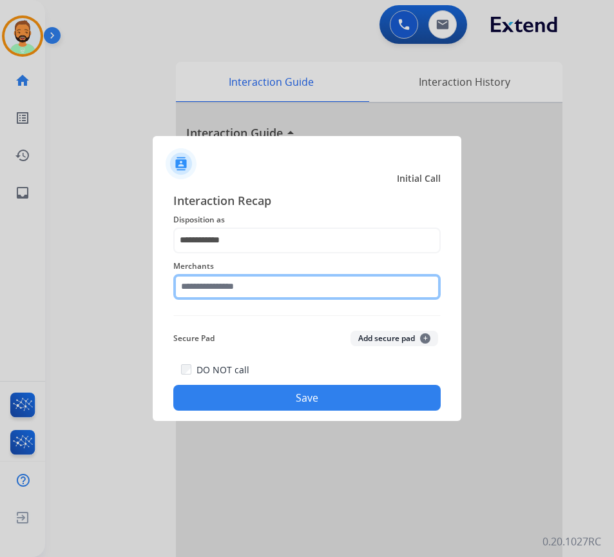
click at [265, 288] on input "text" at bounding box center [307, 287] width 268 height 26
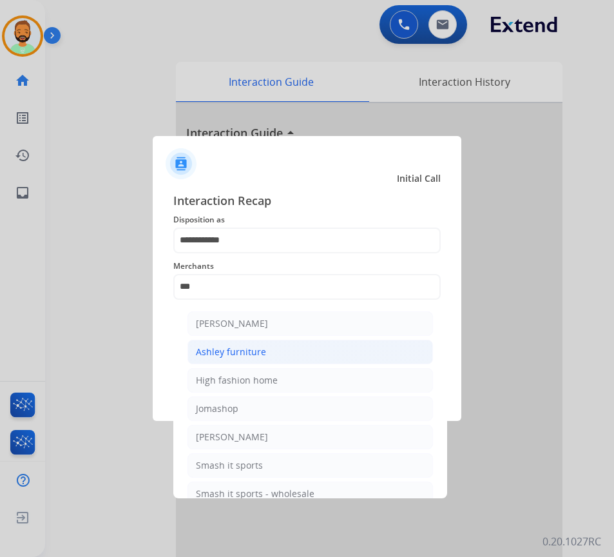
click at [293, 340] on li "Ashley furniture" at bounding box center [311, 352] width 246 height 24
type input "**********"
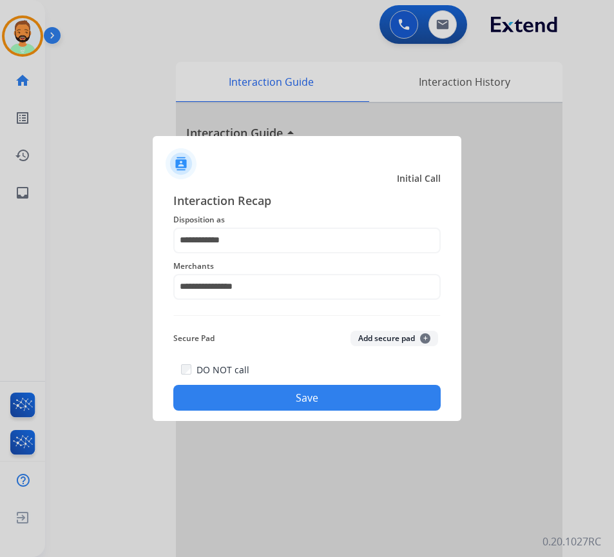
click at [300, 397] on button "Save" at bounding box center [307, 398] width 268 height 26
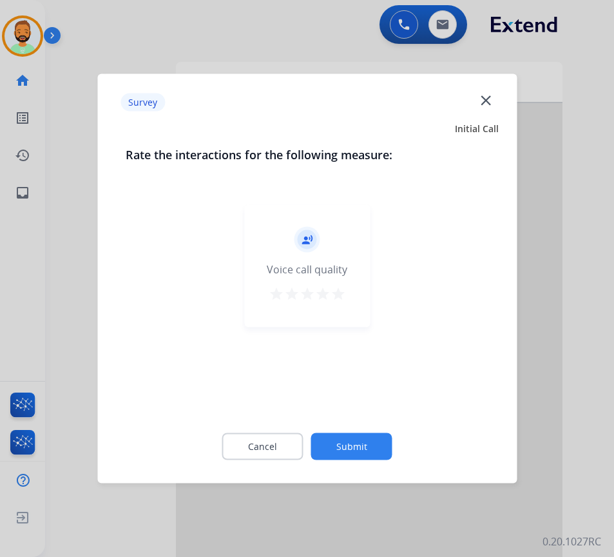
click at [346, 449] on button "Submit" at bounding box center [351, 446] width 81 height 27
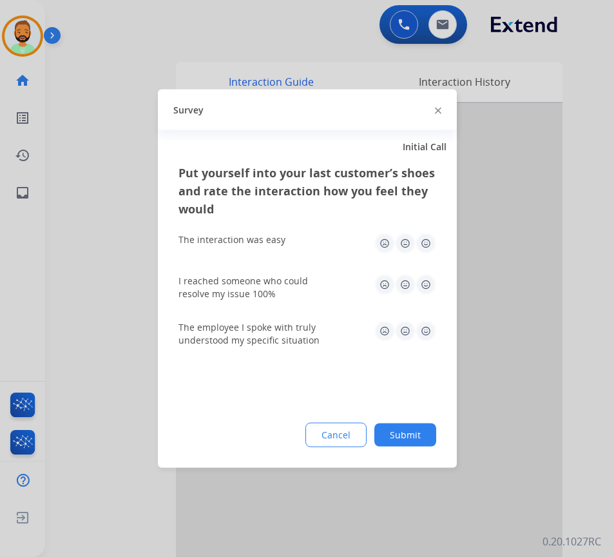
click at [425, 441] on button "Submit" at bounding box center [406, 435] width 62 height 23
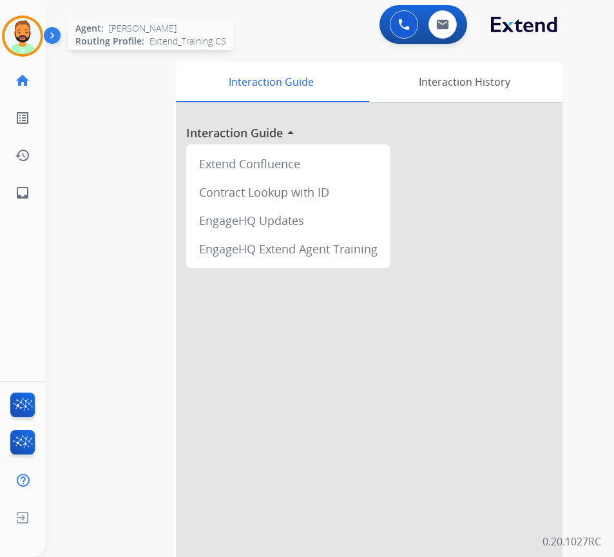
click at [19, 27] on img at bounding box center [23, 36] width 36 height 36
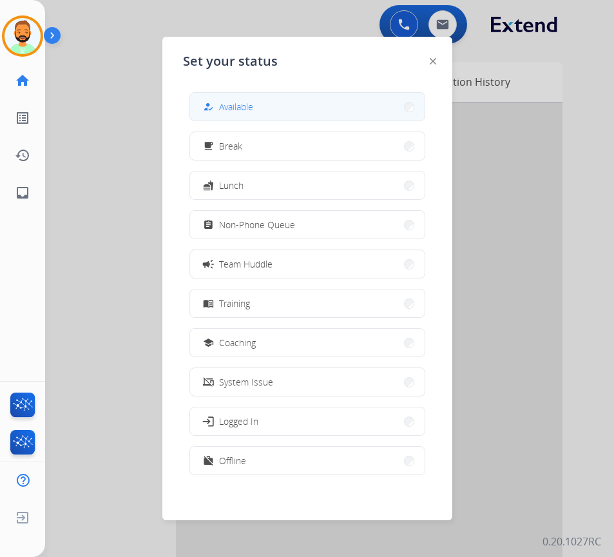
click at [235, 106] on span "Available" at bounding box center [236, 107] width 34 height 14
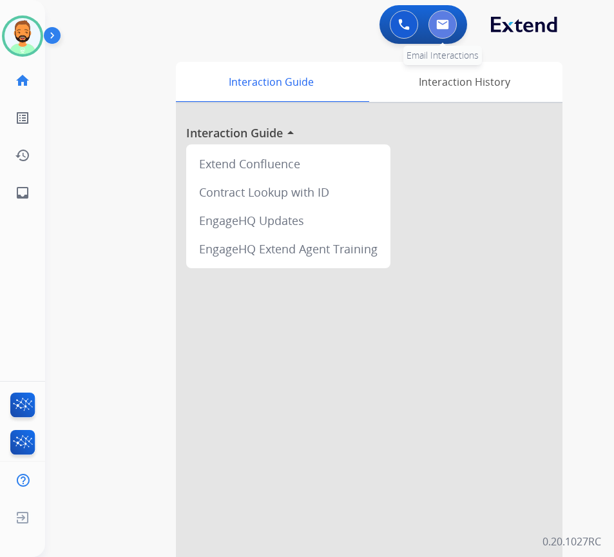
click at [449, 23] on img at bounding box center [442, 24] width 13 height 10
select select "**********"
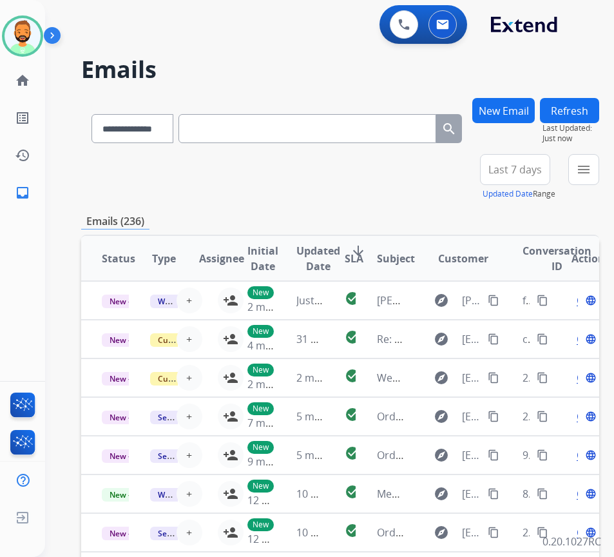
click at [498, 106] on button "New Email" at bounding box center [504, 110] width 63 height 25
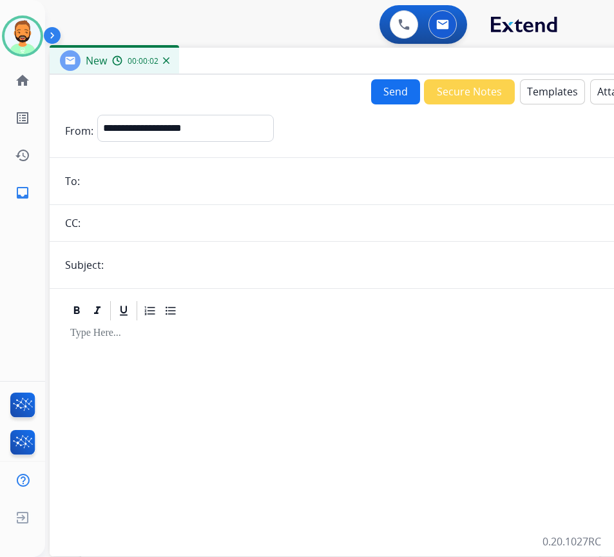
drag, startPoint x: 134, startPoint y: 80, endPoint x: 245, endPoint y: 49, distance: 115.1
click at [245, 49] on div "New 00:00:02" at bounding box center [372, 61] width 645 height 27
click at [150, 126] on select "**********" at bounding box center [184, 128] width 175 height 26
select select "**********"
click at [97, 115] on select "**********" at bounding box center [184, 128] width 175 height 26
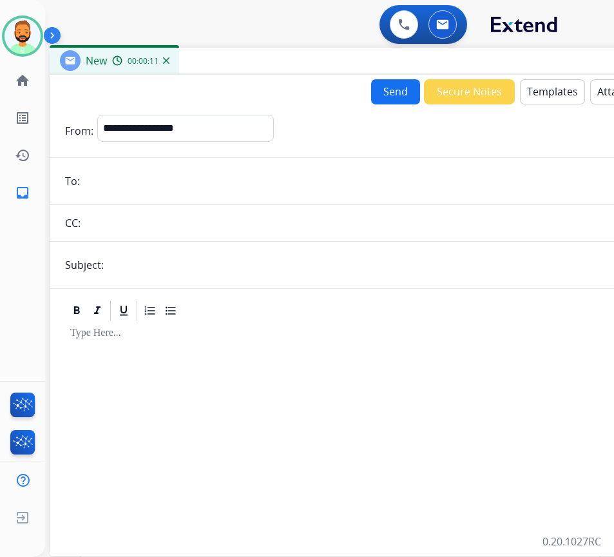
paste input "**********"
type input "**********"
click at [148, 256] on input "text" at bounding box center [393, 265] width 571 height 26
type input "*****"
drag, startPoint x: 108, startPoint y: 251, endPoint x: -35, endPoint y: 231, distance: 145.1
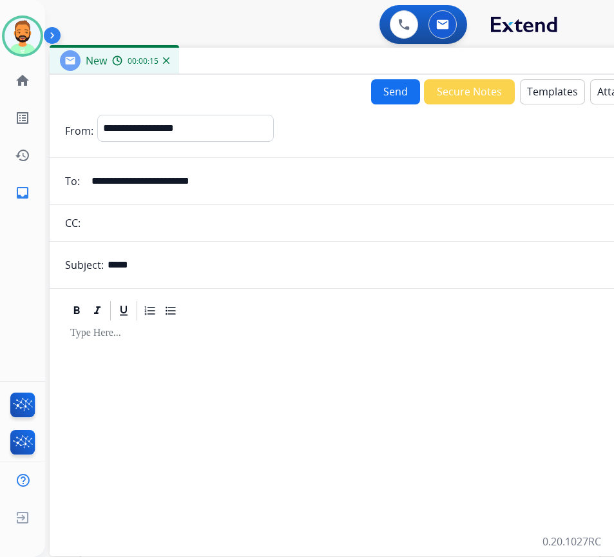
click at [0, 231] on html "**********" at bounding box center [307, 278] width 614 height 557
type input "******"
click at [200, 346] on div at bounding box center [372, 432] width 614 height 221
click at [538, 87] on button "Templates" at bounding box center [552, 91] width 65 height 25
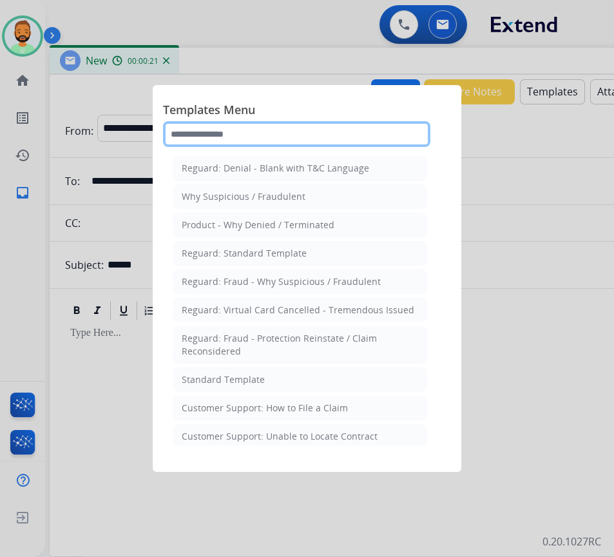
click at [297, 133] on input "text" at bounding box center [297, 134] width 268 height 26
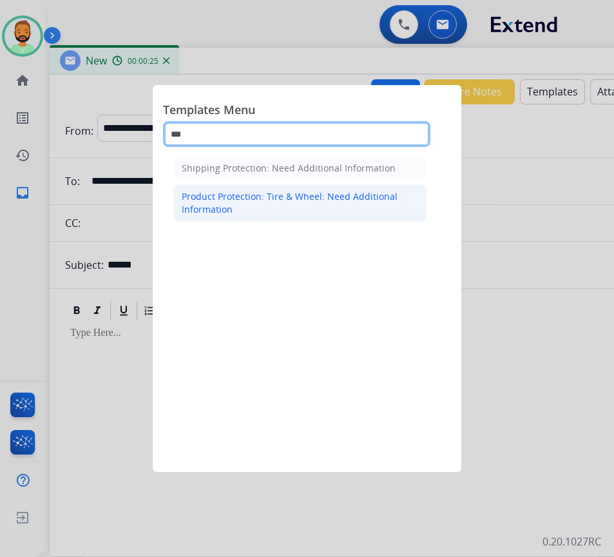
type input "***"
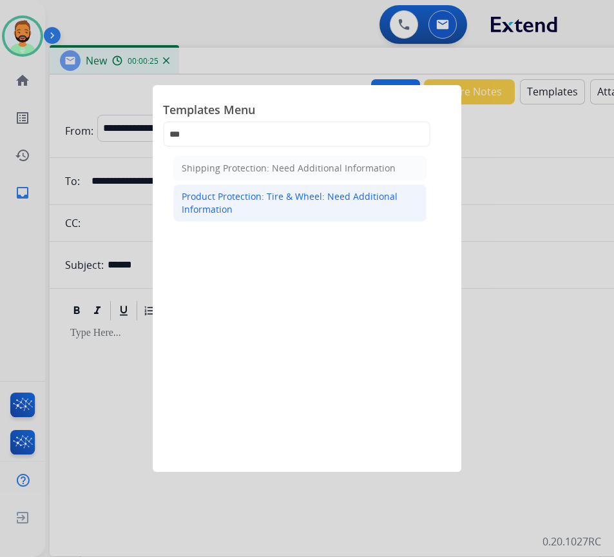
click at [288, 187] on li "Product Protection: Tire & Wheel: Need Additional Information" at bounding box center [299, 202] width 253 height 37
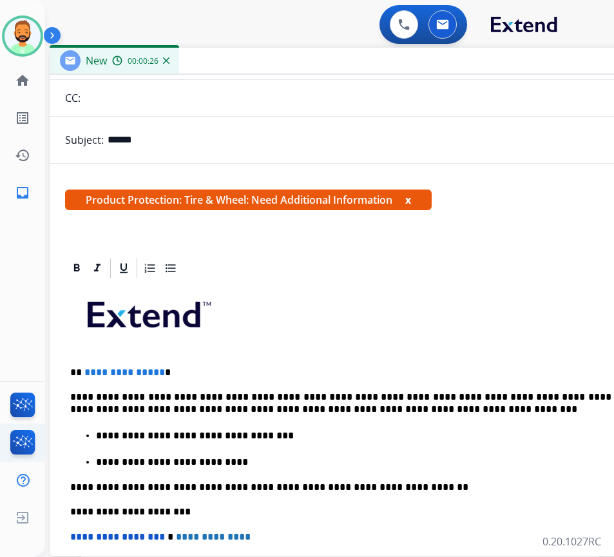
scroll to position [129, 0]
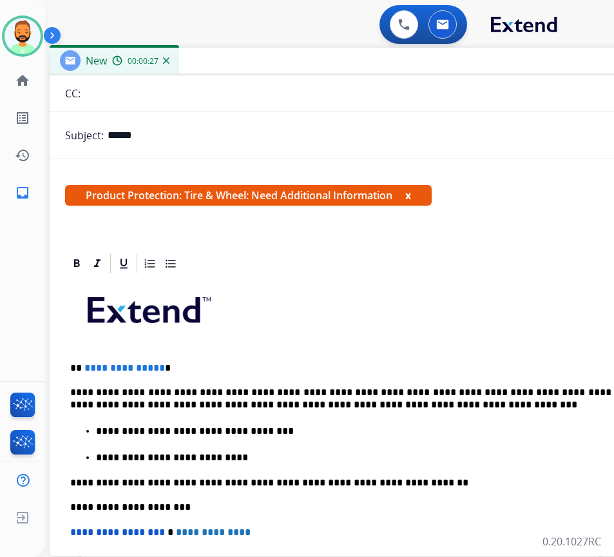
click at [171, 366] on p "**********" at bounding box center [366, 368] width 593 height 12
click at [318, 394] on p "**********" at bounding box center [366, 399] width 593 height 24
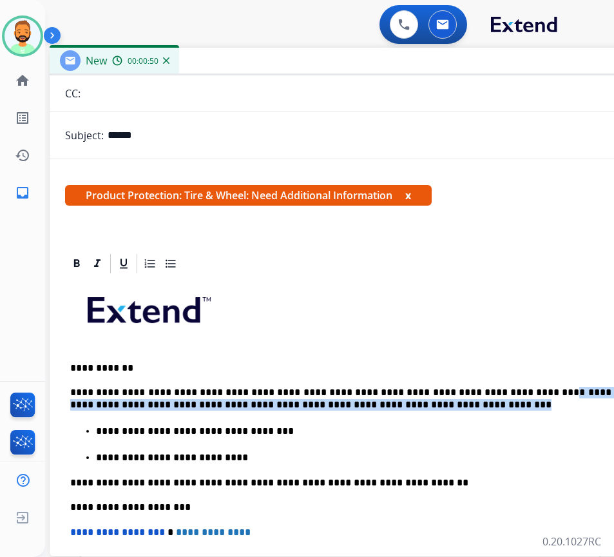
drag, startPoint x: 504, startPoint y: 397, endPoint x: 506, endPoint y: 406, distance: 9.2
click at [505, 406] on p "**********" at bounding box center [366, 399] width 593 height 24
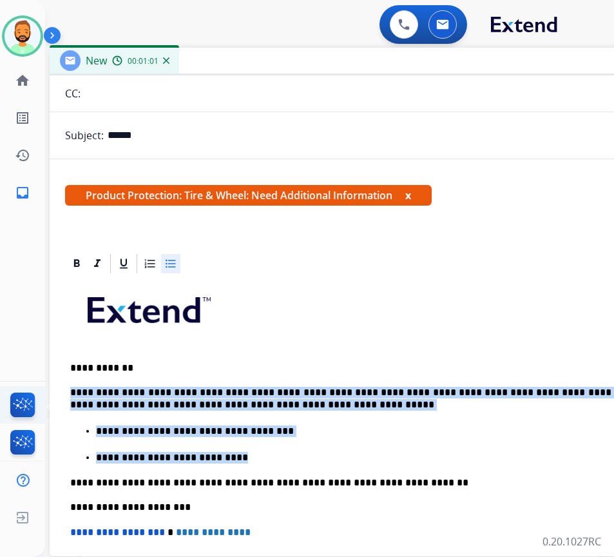
drag, startPoint x: 205, startPoint y: 454, endPoint x: 21, endPoint y: 387, distance: 196.2
click at [18, 400] on div "**********" at bounding box center [307, 278] width 614 height 557
click at [220, 450] on li "**********" at bounding box center [385, 457] width 578 height 14
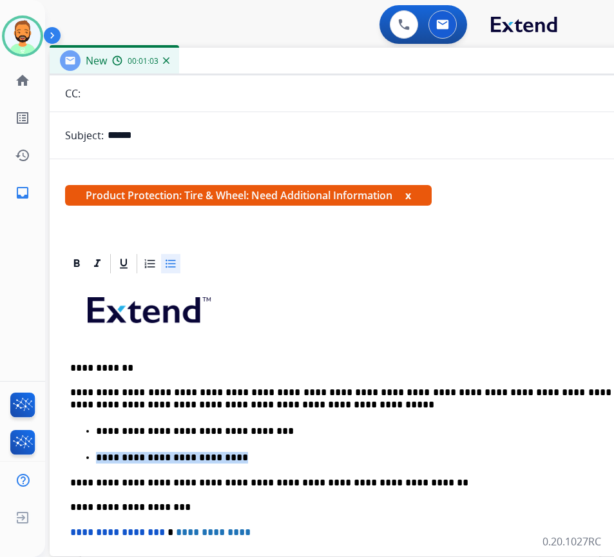
drag, startPoint x: 215, startPoint y: 458, endPoint x: 73, endPoint y: 442, distance: 142.7
click at [72, 440] on ul "**********" at bounding box center [371, 444] width 603 height 41
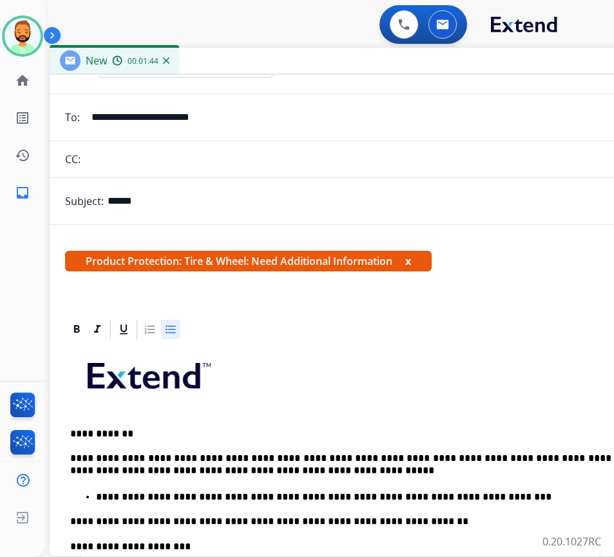
scroll to position [0, 0]
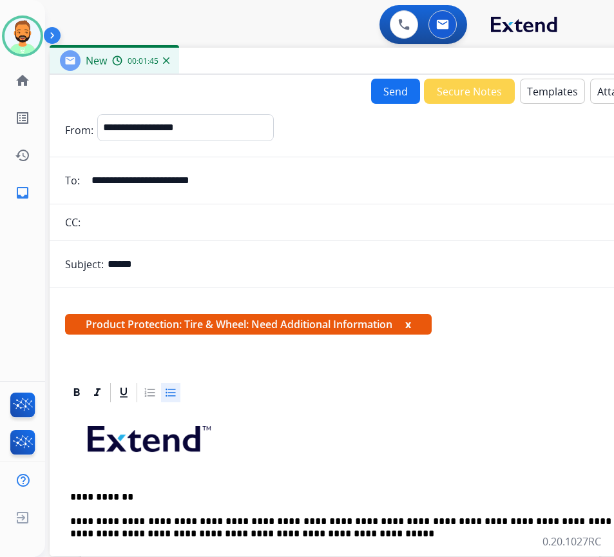
click at [383, 86] on button "Send" at bounding box center [395, 91] width 49 height 25
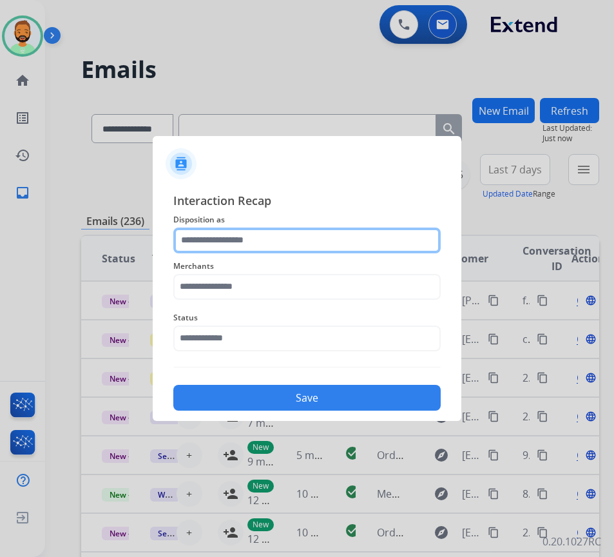
click at [320, 238] on input "text" at bounding box center [307, 241] width 268 height 26
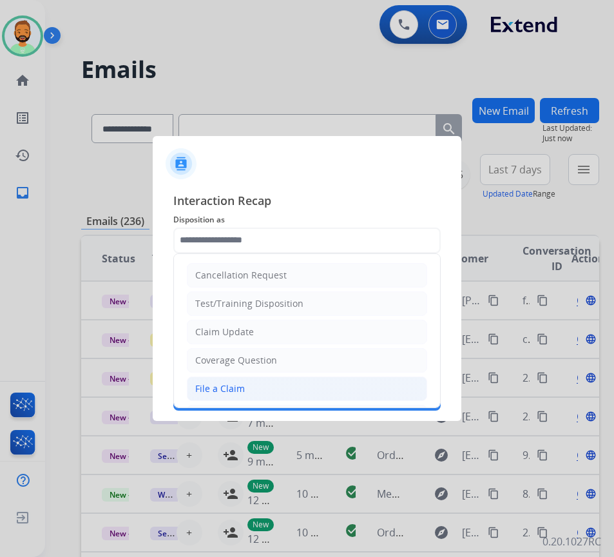
click at [263, 386] on li "File a Claim" at bounding box center [307, 388] width 240 height 24
type input "**********"
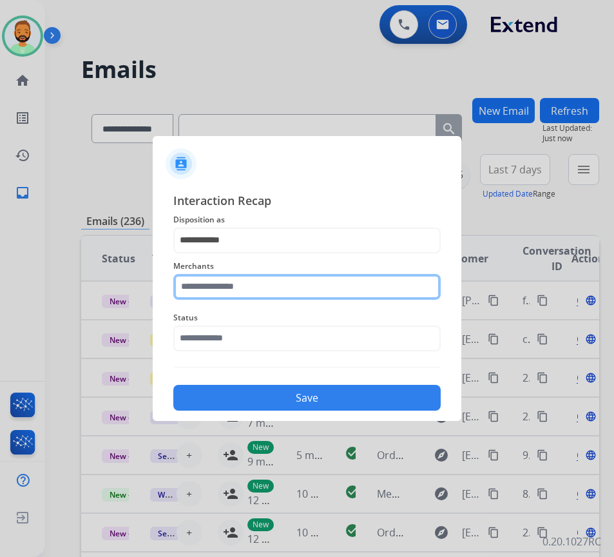
click at [229, 279] on input "text" at bounding box center [307, 287] width 268 height 26
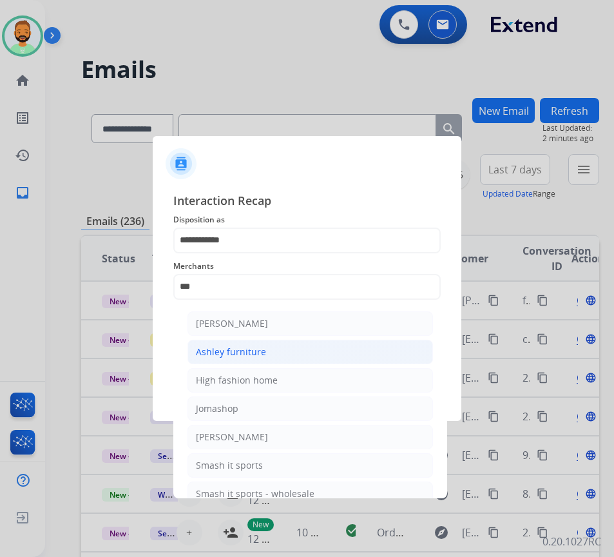
click at [344, 342] on li "Ashley furniture" at bounding box center [311, 352] width 246 height 24
type input "**********"
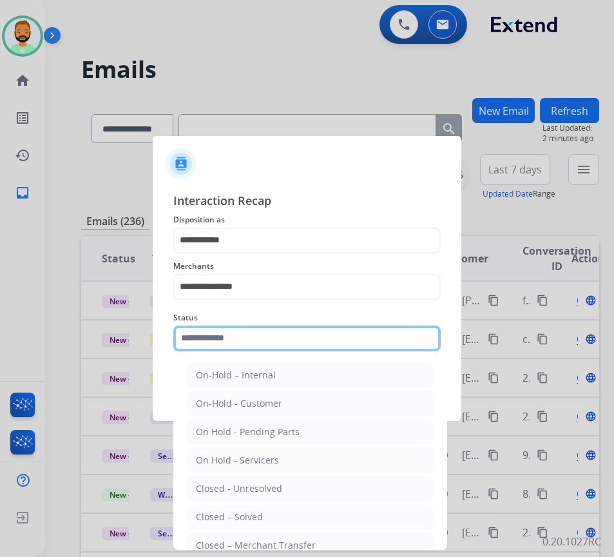
click at [334, 344] on input "text" at bounding box center [307, 339] width 268 height 26
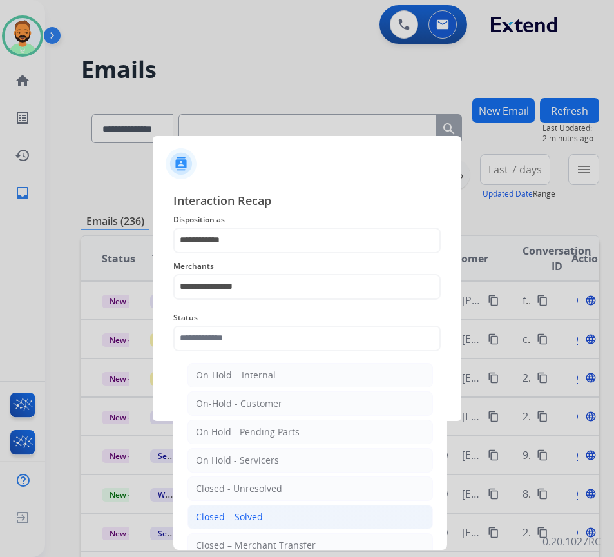
click at [260, 516] on div "Closed – Solved" at bounding box center [229, 517] width 67 height 13
type input "**********"
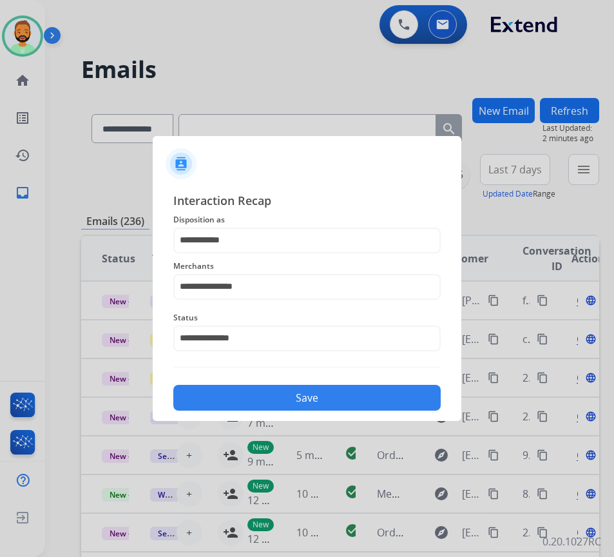
click at [347, 396] on button "Save" at bounding box center [307, 398] width 268 height 26
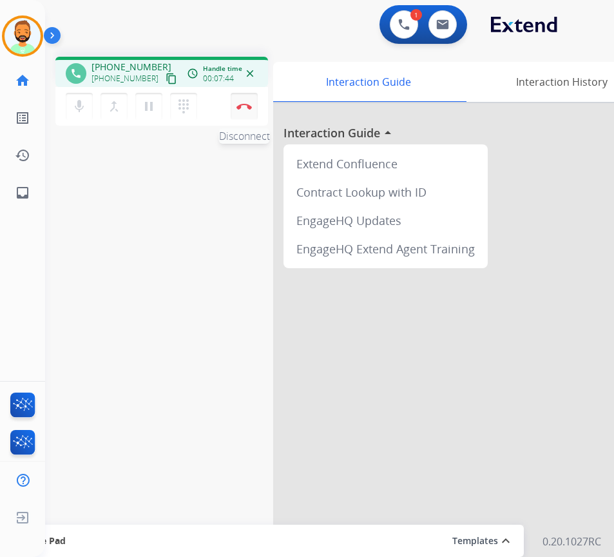
click at [240, 101] on button "Disconnect" at bounding box center [244, 106] width 27 height 27
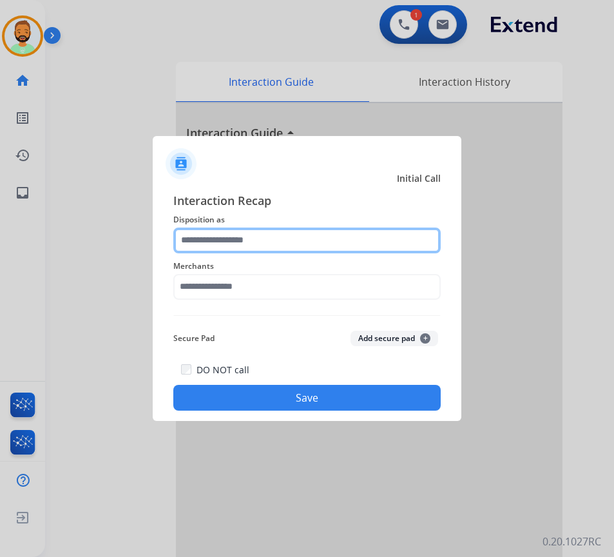
click at [293, 239] on input "text" at bounding box center [307, 241] width 268 height 26
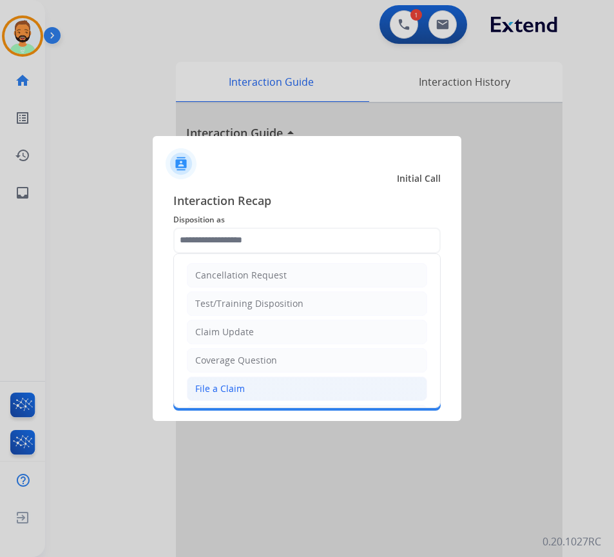
drag, startPoint x: 287, startPoint y: 390, endPoint x: 287, endPoint y: 403, distance: 12.9
click at [287, 391] on li "File a Claim" at bounding box center [307, 388] width 240 height 24
type input "**********"
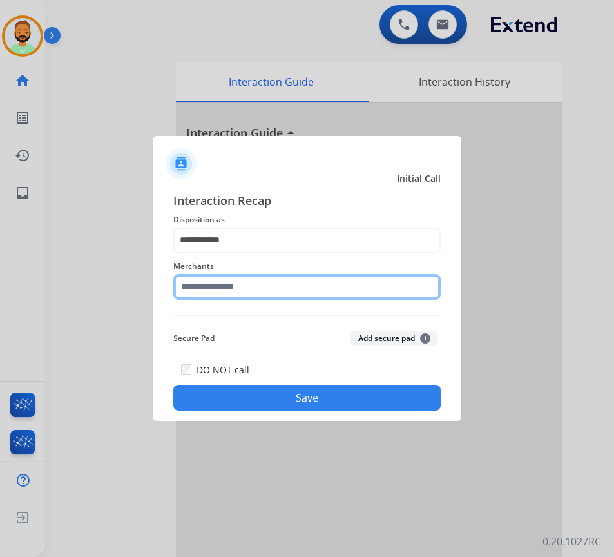
click at [269, 294] on input "text" at bounding box center [307, 287] width 268 height 26
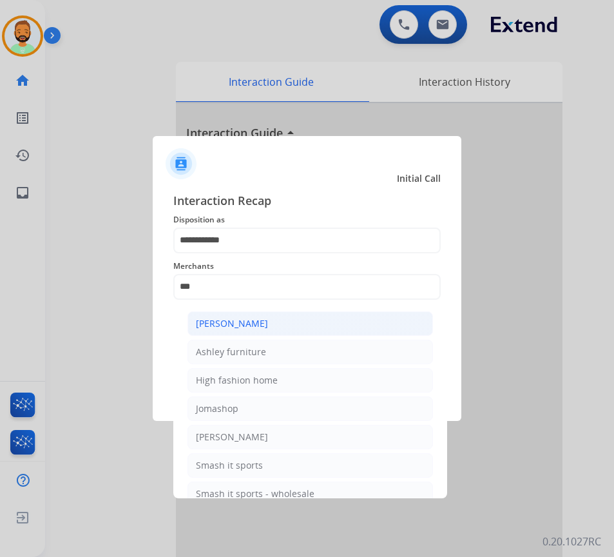
click at [230, 318] on div "[PERSON_NAME]" at bounding box center [232, 323] width 72 height 13
type input "**********"
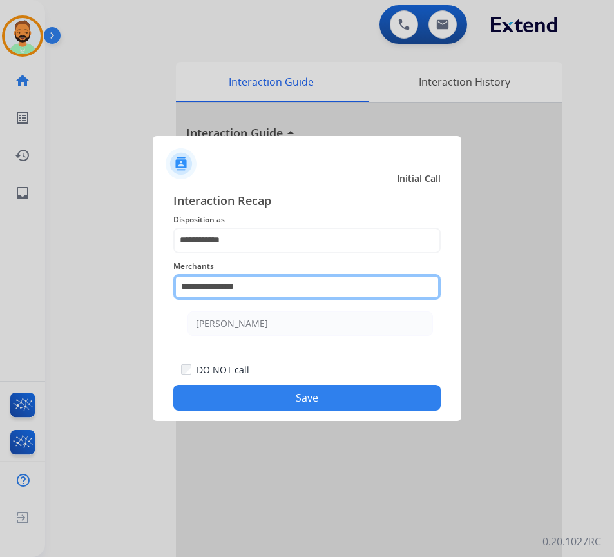
drag, startPoint x: 263, startPoint y: 289, endPoint x: 21, endPoint y: 245, distance: 246.5
click at [0, 245] on app-contact-recap-modal "**********" at bounding box center [0, 278] width 0 height 557
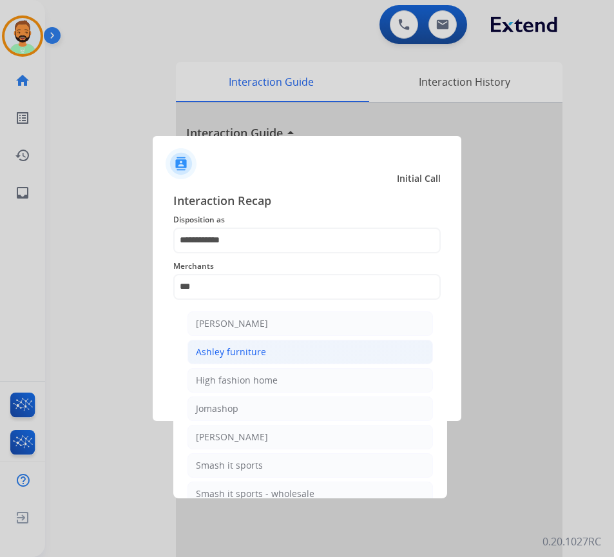
click at [269, 348] on li "Ashley furniture" at bounding box center [311, 352] width 246 height 24
type input "**********"
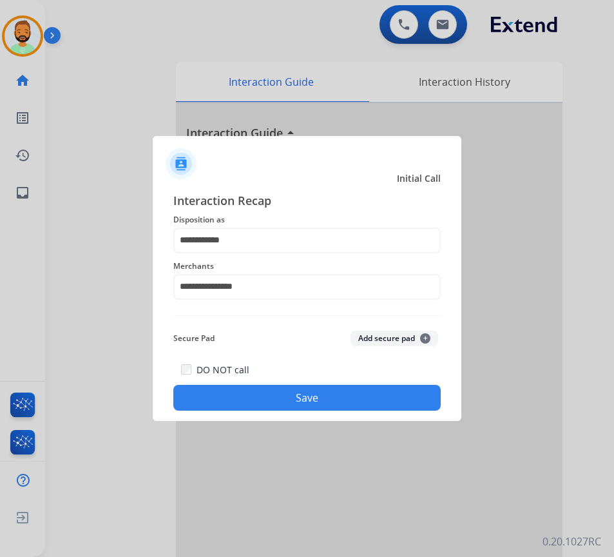
click at [285, 391] on button "Save" at bounding box center [307, 398] width 268 height 26
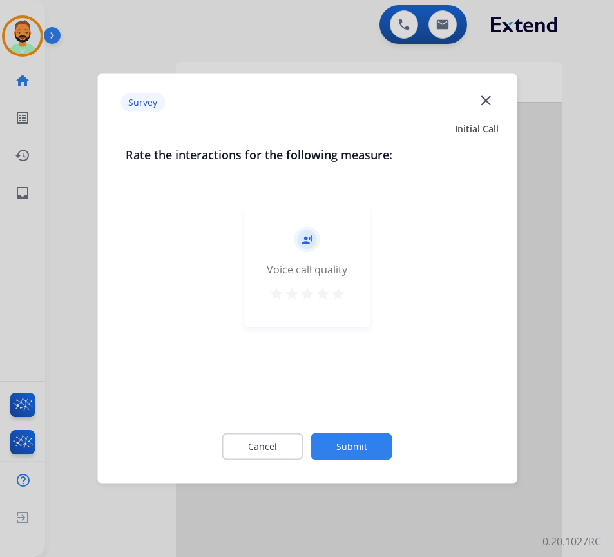
click at [355, 453] on button "Submit" at bounding box center [351, 446] width 81 height 27
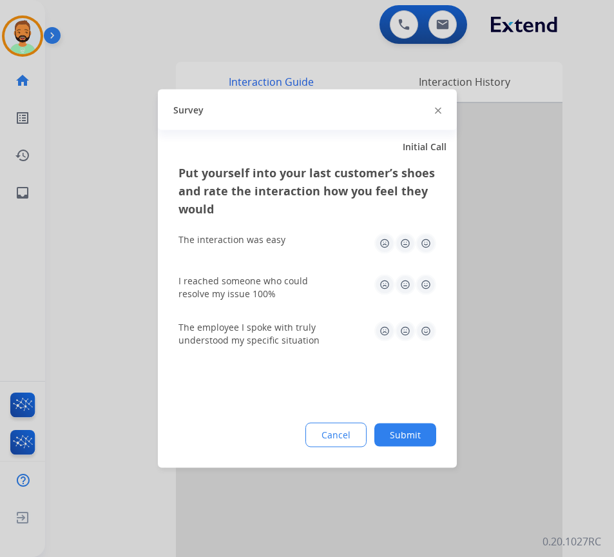
click at [406, 425] on button "Submit" at bounding box center [406, 435] width 62 height 23
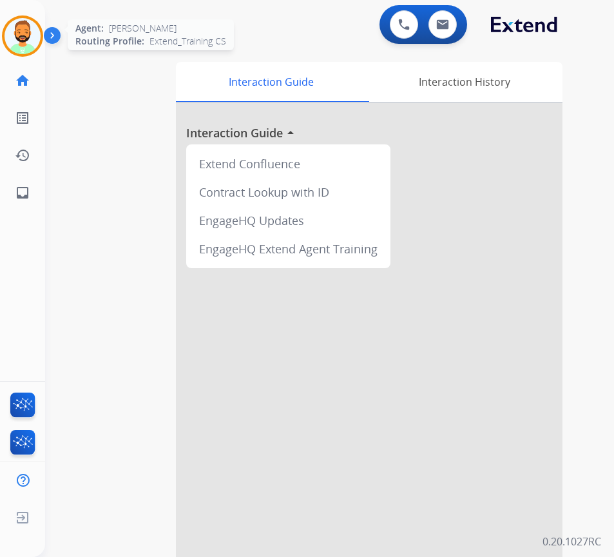
click at [25, 37] on img at bounding box center [23, 36] width 36 height 36
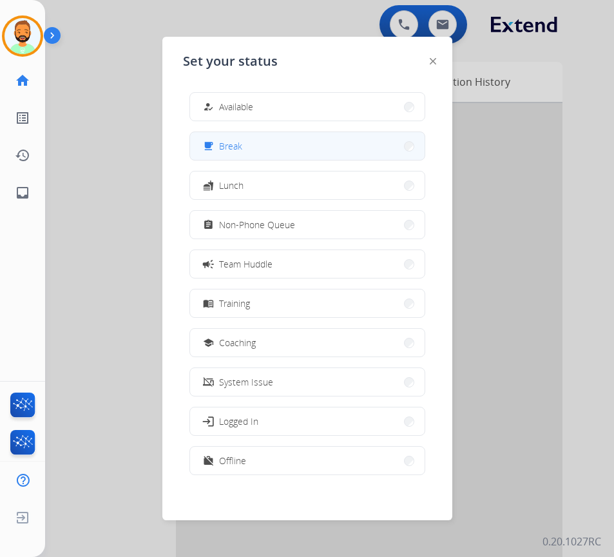
click at [274, 151] on button "free_breakfast Break" at bounding box center [307, 146] width 235 height 28
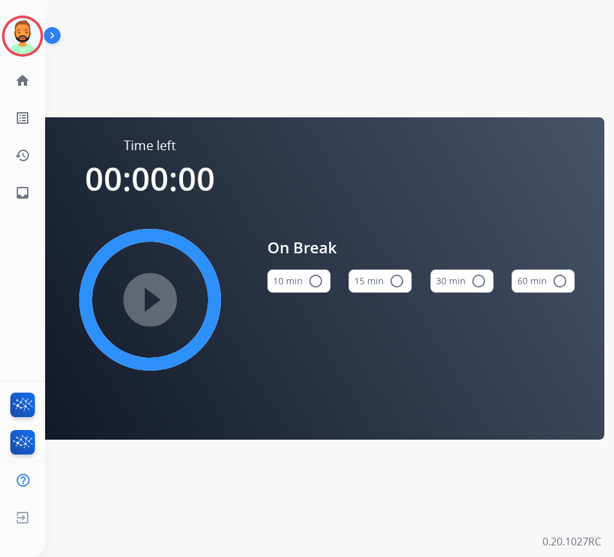
click at [300, 284] on button "10 min radio_button_unchecked" at bounding box center [299, 280] width 63 height 23
click at [158, 292] on mat-icon "play_circle_filled" at bounding box center [149, 299] width 15 height 15
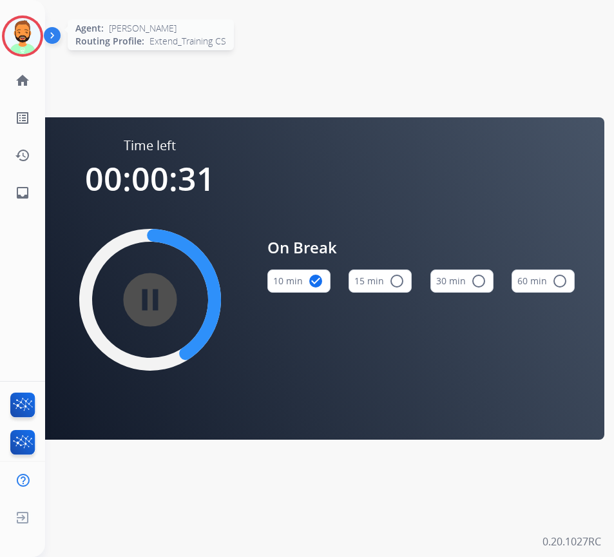
click at [30, 31] on img at bounding box center [23, 36] width 36 height 36
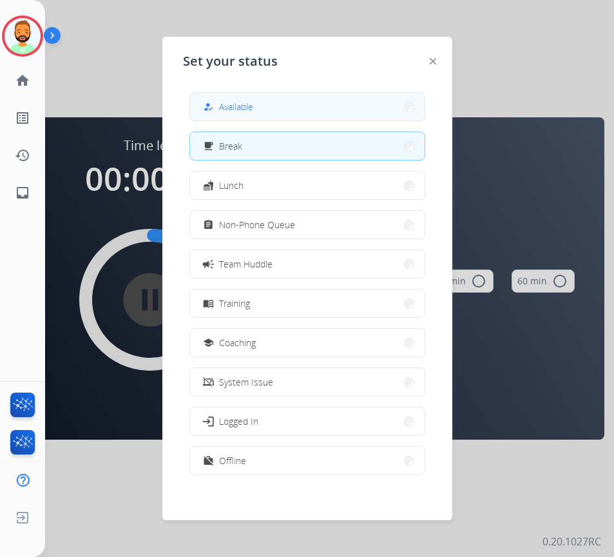
click at [300, 103] on button "how_to_reg Available" at bounding box center [307, 107] width 235 height 28
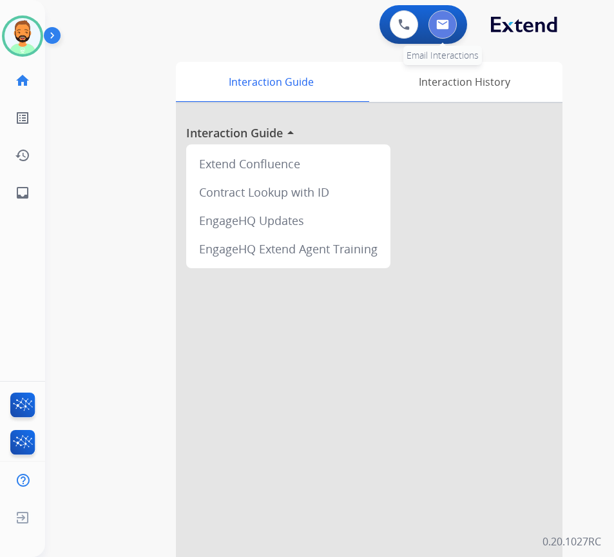
click at [447, 34] on button at bounding box center [443, 24] width 28 height 28
select select "**********"
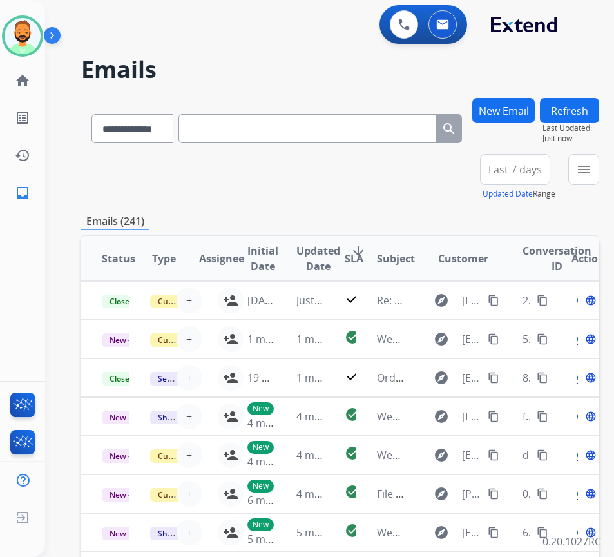
click at [521, 155] on button "Last 7 days" at bounding box center [515, 169] width 70 height 31
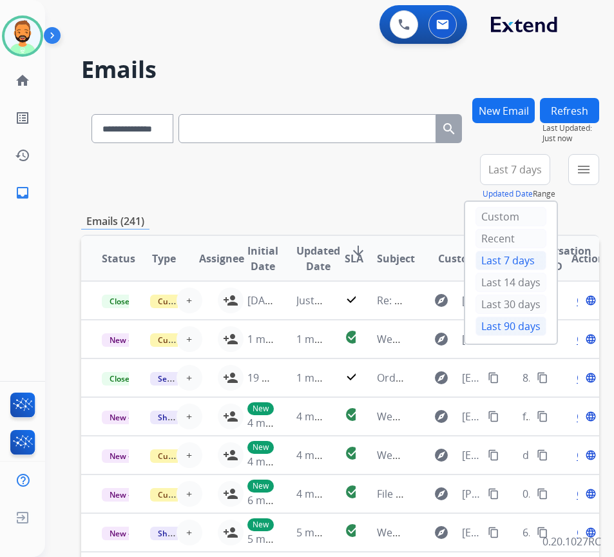
click at [531, 329] on div "Last 90 days" at bounding box center [511, 326] width 71 height 19
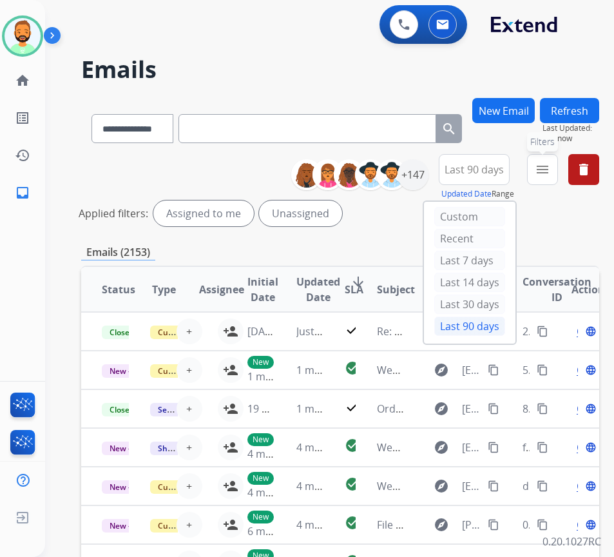
click at [556, 161] on button "menu Filters" at bounding box center [542, 169] width 31 height 31
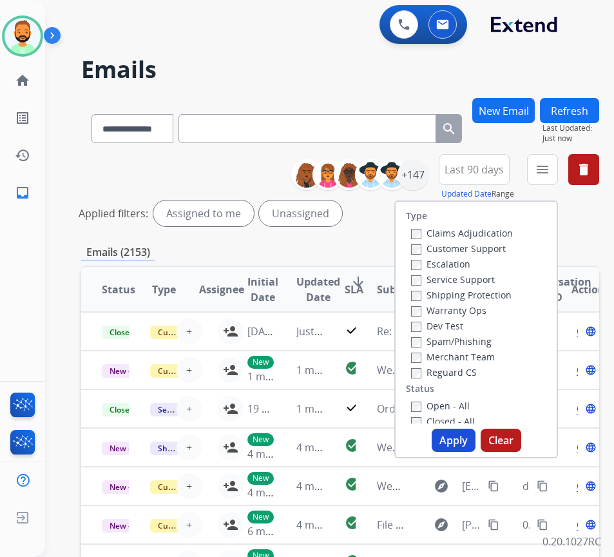
click at [501, 247] on label "Customer Support" at bounding box center [458, 248] width 95 height 12
click at [489, 295] on label "Shipping Protection" at bounding box center [461, 295] width 101 height 12
click at [477, 371] on label "Reguard CS" at bounding box center [444, 372] width 66 height 12
click at [470, 404] on label "Open - All" at bounding box center [440, 406] width 59 height 12
click at [469, 435] on button "Apply" at bounding box center [454, 440] width 44 height 23
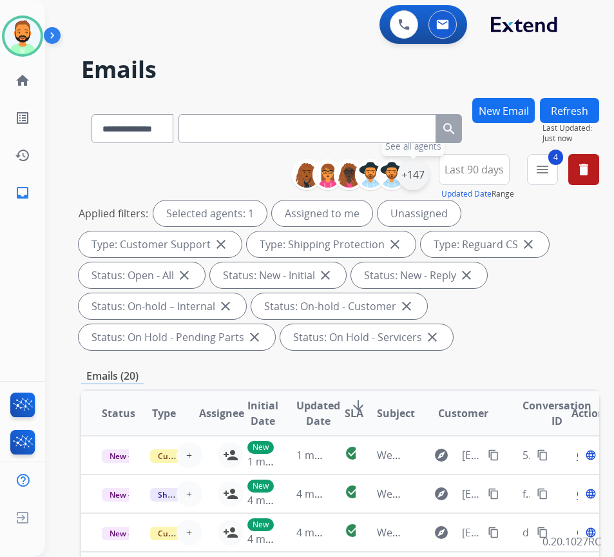
click at [429, 180] on div "+147" at bounding box center [413, 174] width 31 height 31
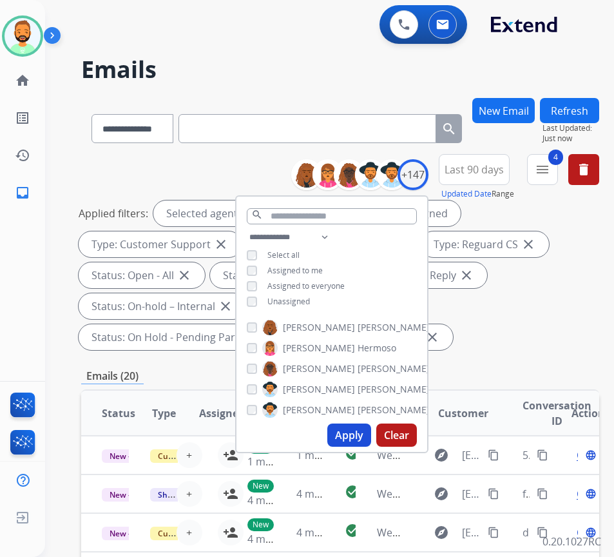
click at [304, 300] on span "Unassigned" at bounding box center [289, 301] width 43 height 11
click at [370, 438] on button "Apply" at bounding box center [350, 435] width 44 height 23
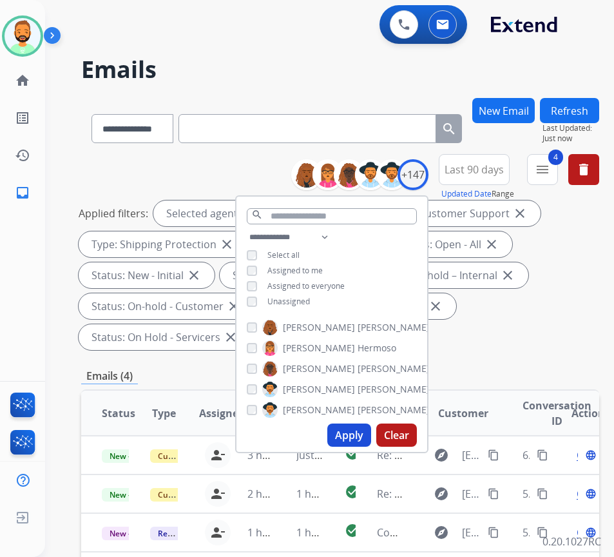
click at [361, 435] on button "Apply" at bounding box center [350, 435] width 44 height 23
click at [512, 344] on div "Applied filters: Selected agents: 1 Assigned to me Type: Customer Support close…" at bounding box center [338, 275] width 518 height 150
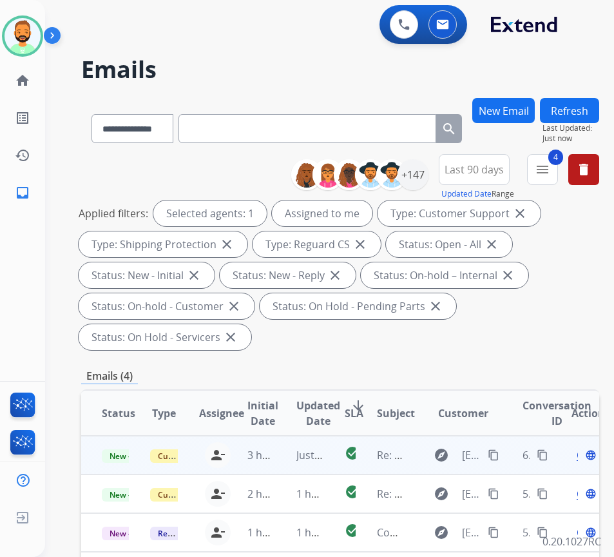
click at [278, 454] on td "Just now" at bounding box center [300, 455] width 48 height 39
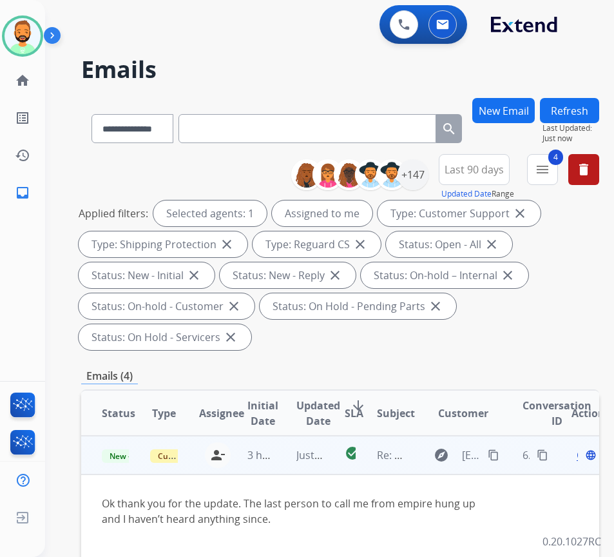
click at [585, 456] on div "Open language" at bounding box center [585, 454] width 27 height 15
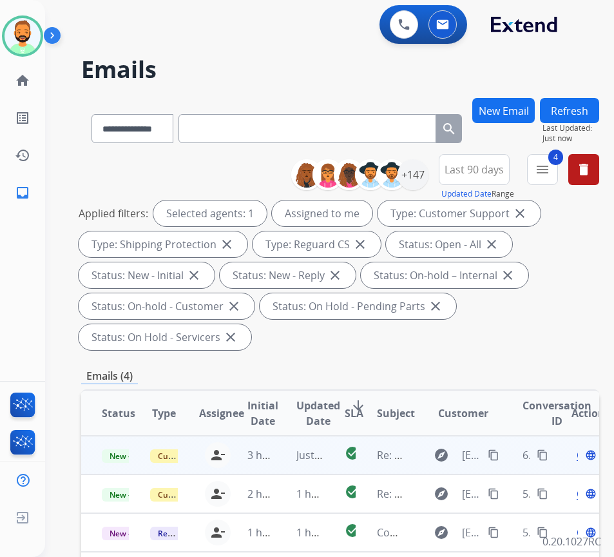
click at [585, 456] on div "Open language" at bounding box center [585, 454] width 27 height 15
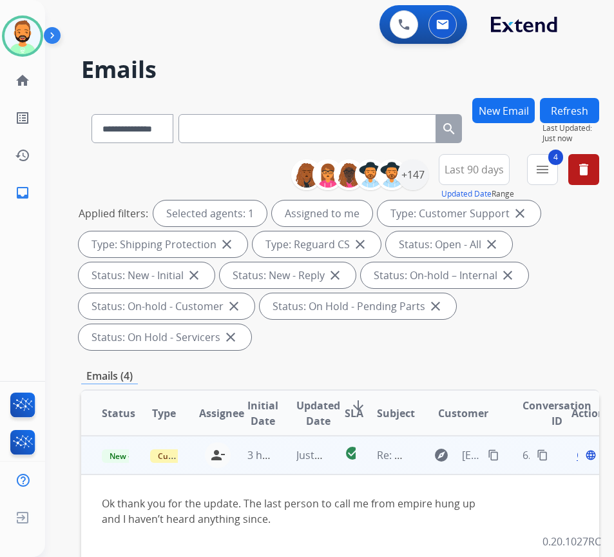
click at [583, 458] on span "Open" at bounding box center [590, 454] width 26 height 15
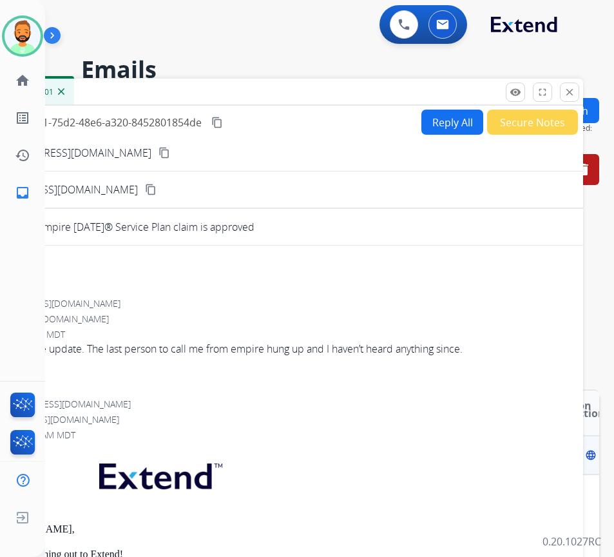
click at [545, 117] on button "Secure Notes" at bounding box center [532, 122] width 91 height 25
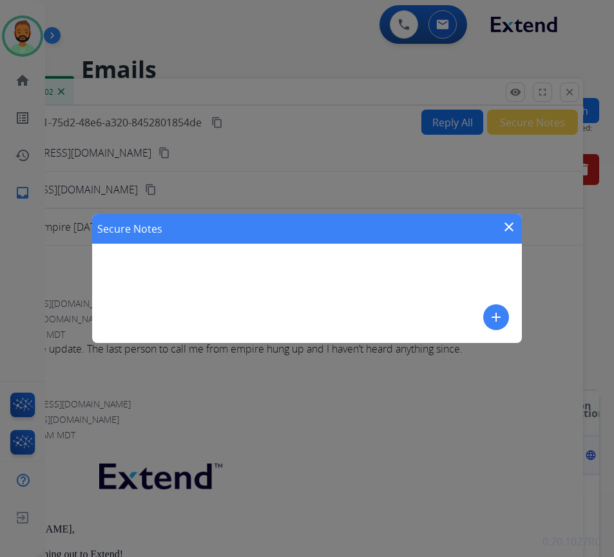
click at [498, 320] on mat-icon "add" at bounding box center [496, 316] width 15 height 15
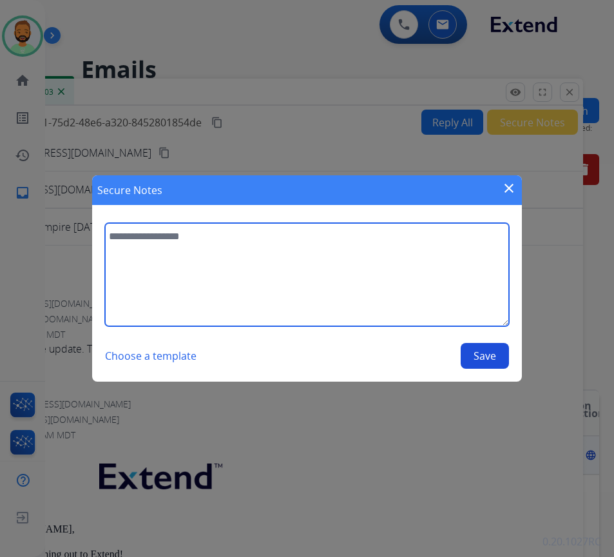
click at [420, 291] on textarea at bounding box center [307, 274] width 404 height 103
type textarea "**********"
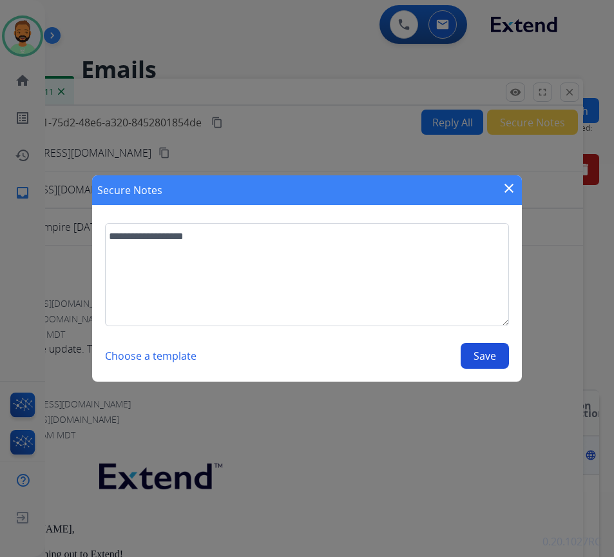
click at [483, 355] on button "Save" at bounding box center [485, 356] width 48 height 26
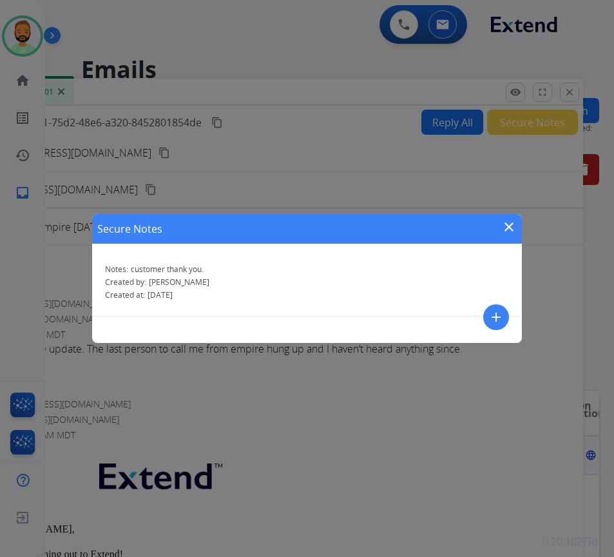
click at [511, 220] on mat-icon "close" at bounding box center [509, 226] width 15 height 15
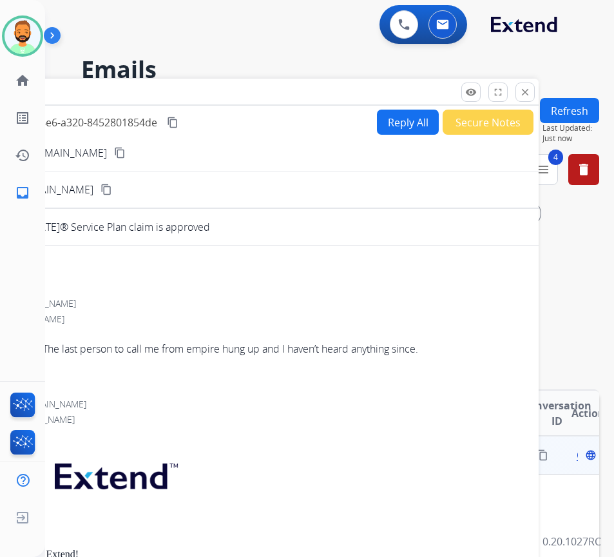
drag, startPoint x: 381, startPoint y: 92, endPoint x: 344, endPoint y: 92, distance: 37.4
click at [338, 92] on div "Inbox 00:00:03" at bounding box center [216, 92] width 645 height 27
click at [533, 89] on button "close Close" at bounding box center [526, 92] width 19 height 19
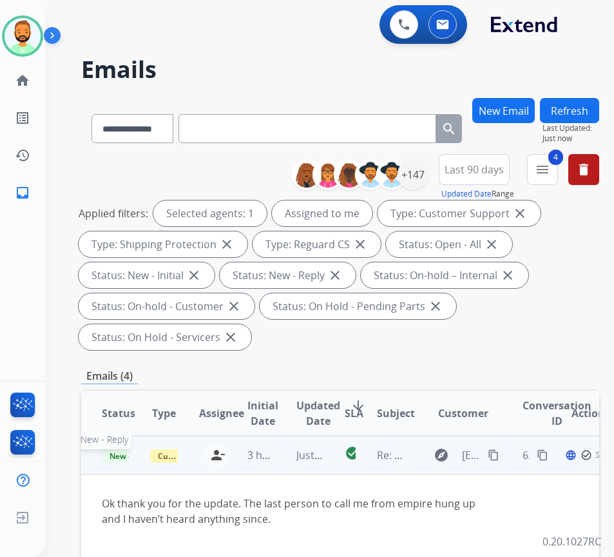
click at [120, 451] on span "New - Reply" at bounding box center [131, 456] width 59 height 14
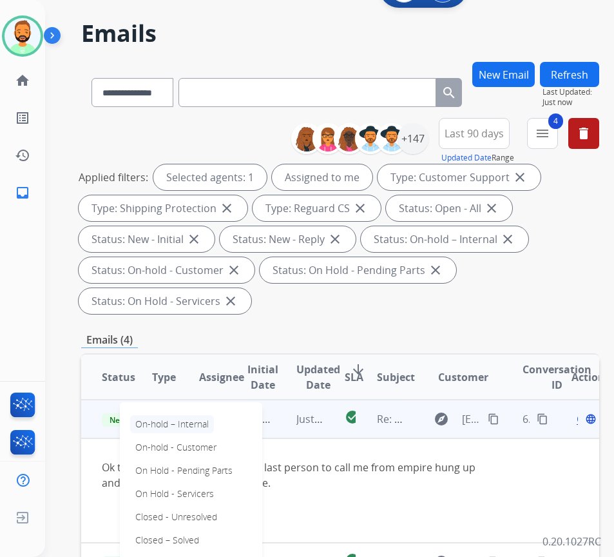
scroll to position [64, 0]
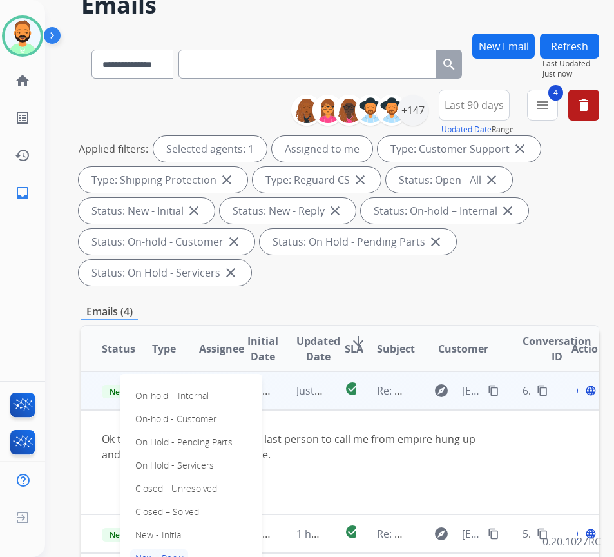
click at [215, 507] on div "On-hold – Internal On-hold - Customer On Hold - Pending Parts On Hold - Service…" at bounding box center [191, 489] width 142 height 230
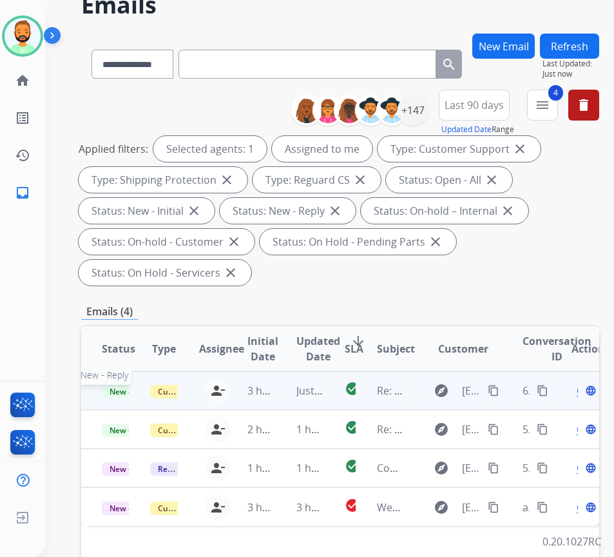
click at [128, 388] on span "New - Reply" at bounding box center [131, 392] width 59 height 14
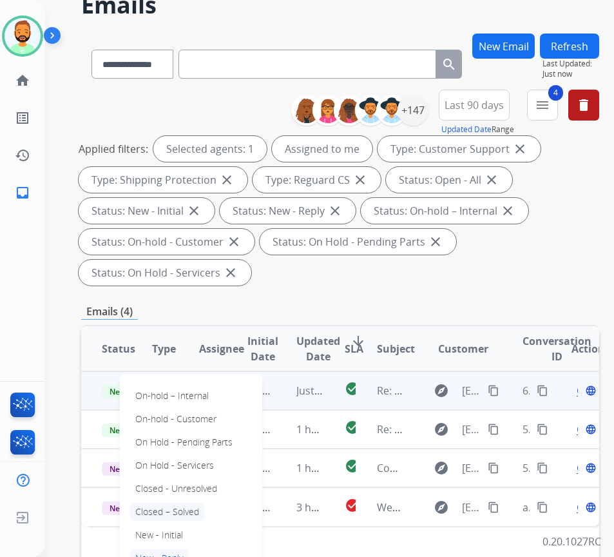
click at [194, 512] on p "Closed – Solved" at bounding box center [167, 512] width 74 height 18
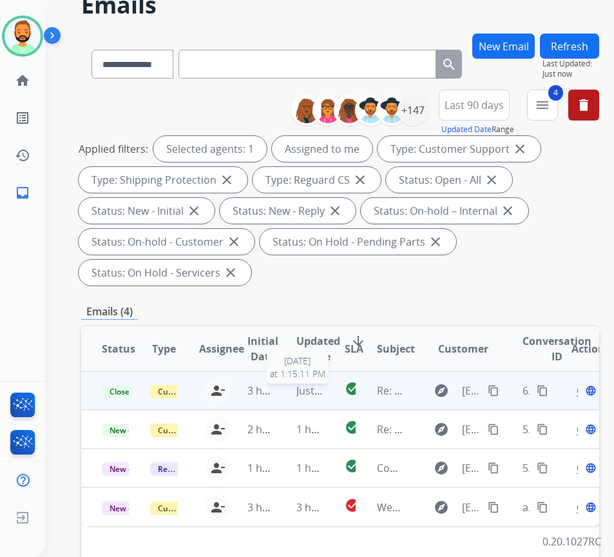
click at [313, 395] on span "Just now" at bounding box center [317, 391] width 41 height 14
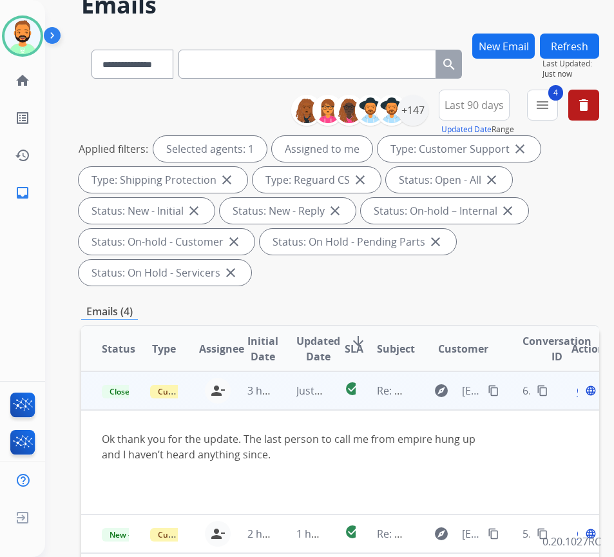
click at [600, 42] on button "Refresh" at bounding box center [569, 46] width 59 height 25
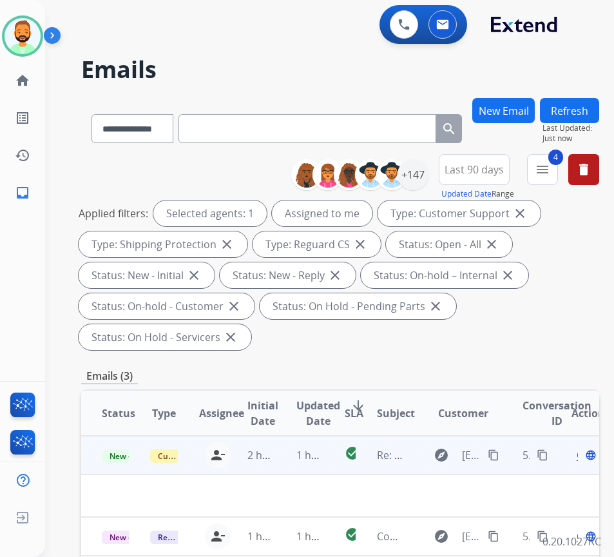
click at [293, 459] on td "1 hour ago" at bounding box center [300, 455] width 48 height 39
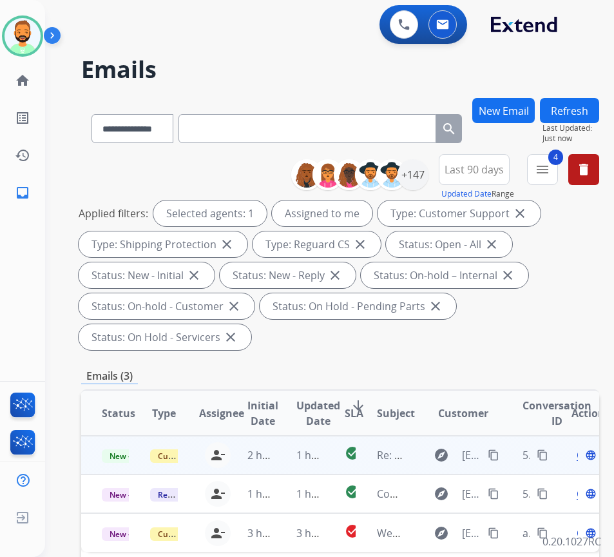
click at [293, 459] on td "1 hour ago" at bounding box center [300, 455] width 48 height 39
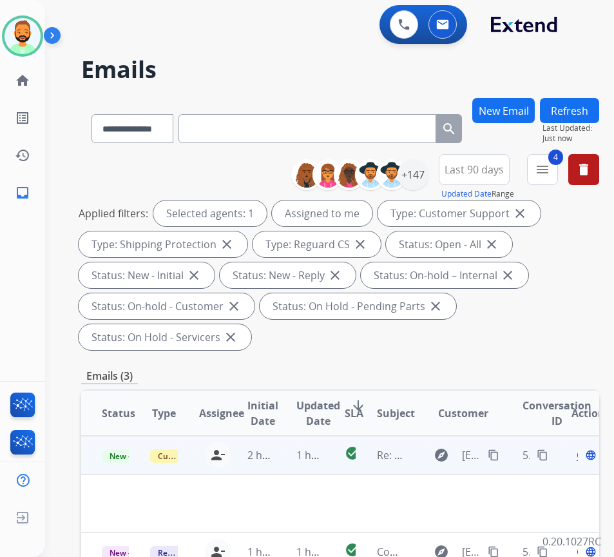
click at [293, 459] on td "1 hour ago" at bounding box center [300, 455] width 48 height 39
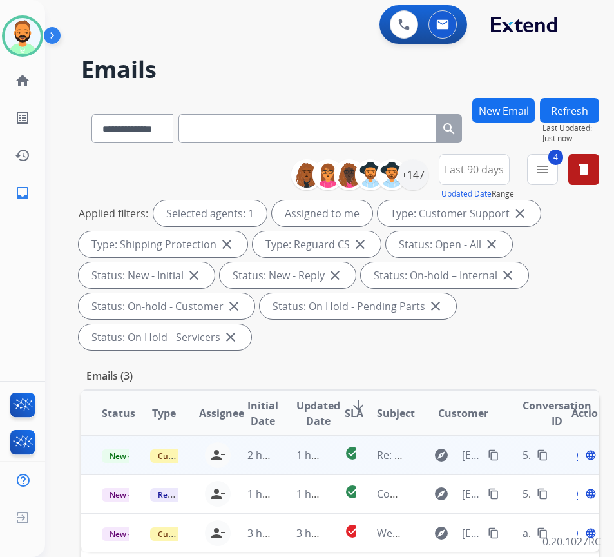
click at [584, 458] on span "Open" at bounding box center [590, 454] width 26 height 15
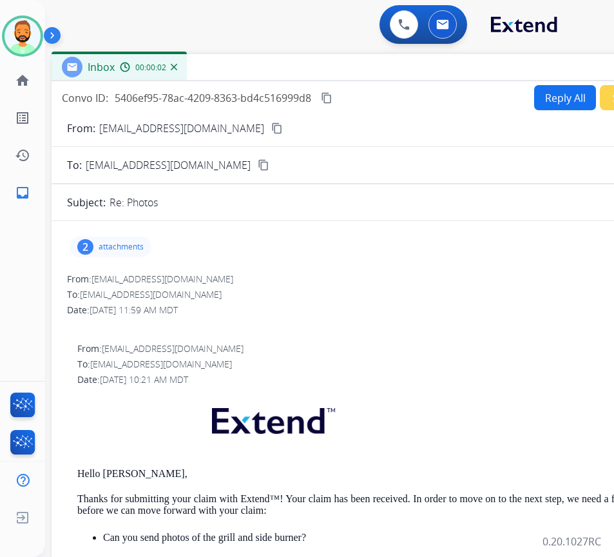
drag, startPoint x: 136, startPoint y: 88, endPoint x: 247, endPoint y: 63, distance: 113.7
click at [247, 63] on div "Inbox 00:00:02" at bounding box center [374, 67] width 645 height 27
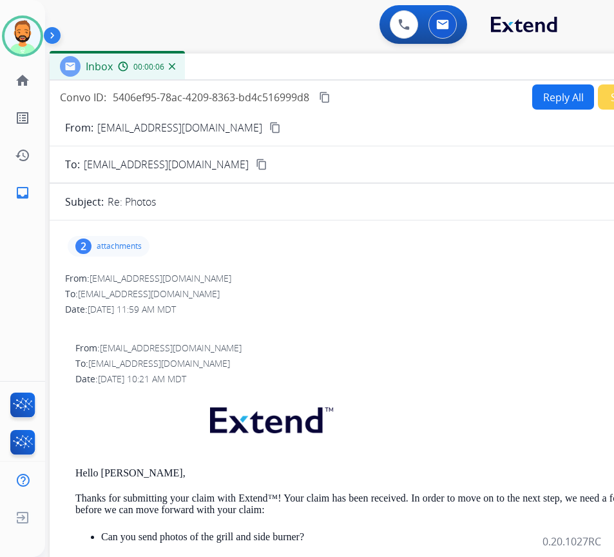
click at [120, 244] on p "attachments" at bounding box center [119, 246] width 45 height 10
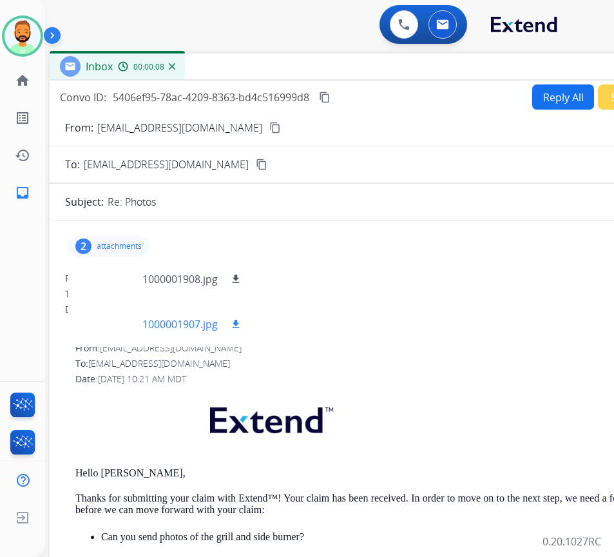
click at [104, 328] on div at bounding box center [110, 324] width 64 height 45
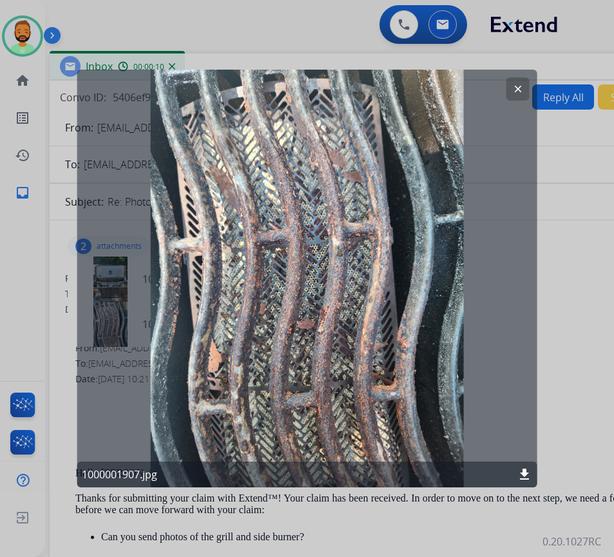
click at [514, 91] on mat-icon "clear" at bounding box center [519, 89] width 12 height 12
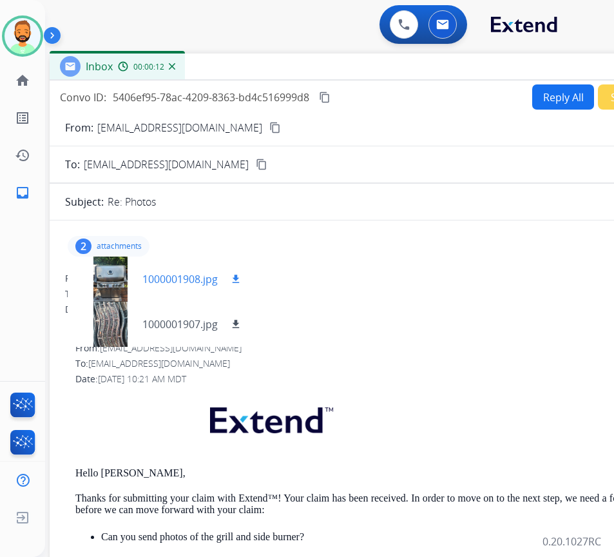
click at [110, 280] on div at bounding box center [110, 279] width 64 height 45
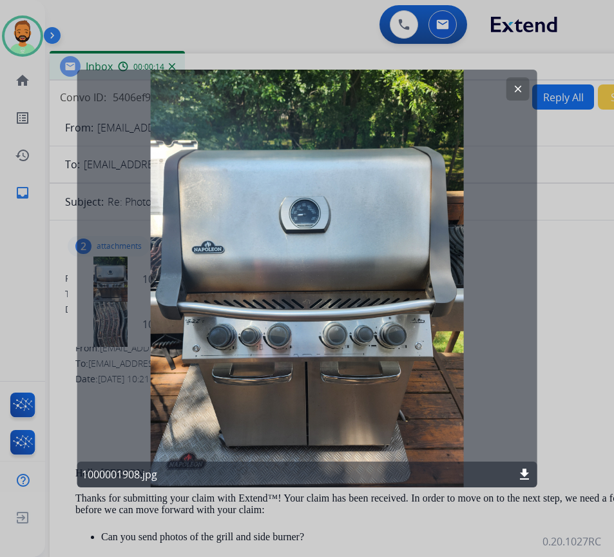
click at [522, 469] on mat-icon "download" at bounding box center [524, 474] width 15 height 15
click at [592, 376] on div at bounding box center [307, 278] width 614 height 557
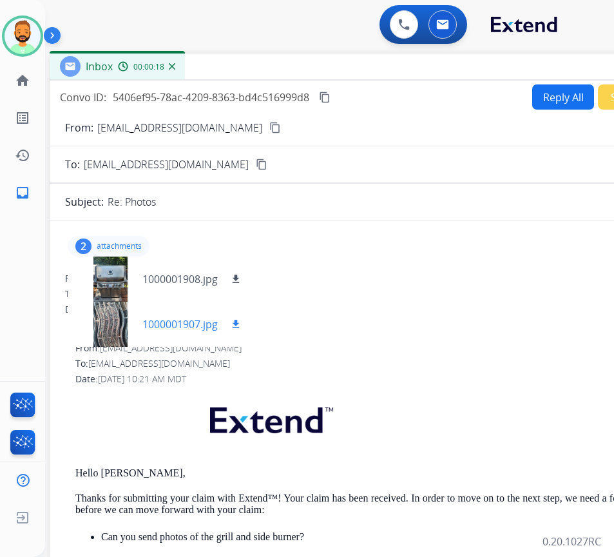
click at [235, 320] on mat-icon "download" at bounding box center [236, 324] width 12 height 12
click at [269, 125] on mat-icon "content_copy" at bounding box center [275, 128] width 12 height 12
click at [114, 247] on p "attachments" at bounding box center [119, 246] width 45 height 10
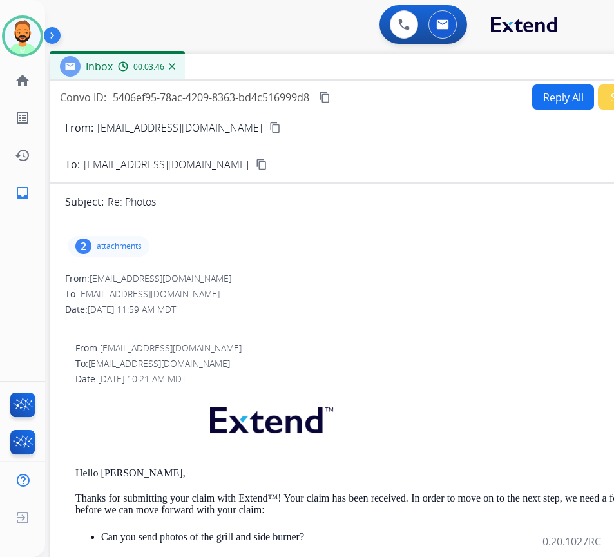
click at [566, 95] on button "Reply All" at bounding box center [564, 96] width 62 height 25
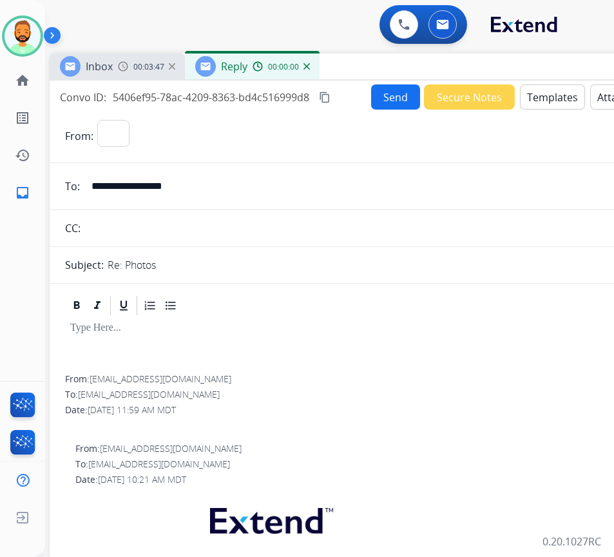
select select "**********"
click at [551, 88] on button "Templates" at bounding box center [552, 96] width 65 height 25
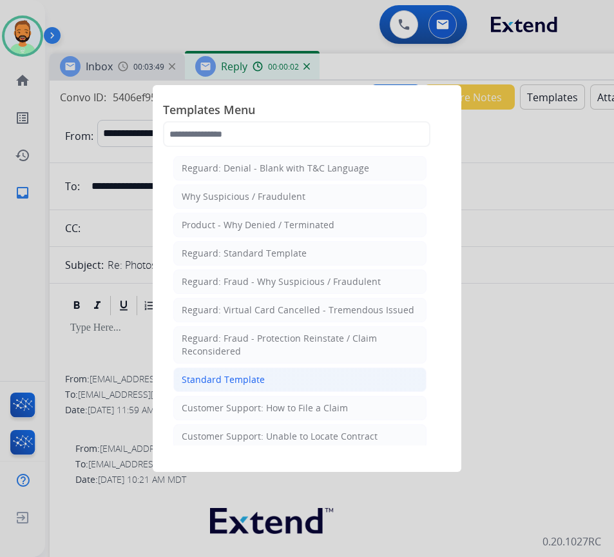
click at [401, 375] on li "Standard Template" at bounding box center [299, 379] width 253 height 24
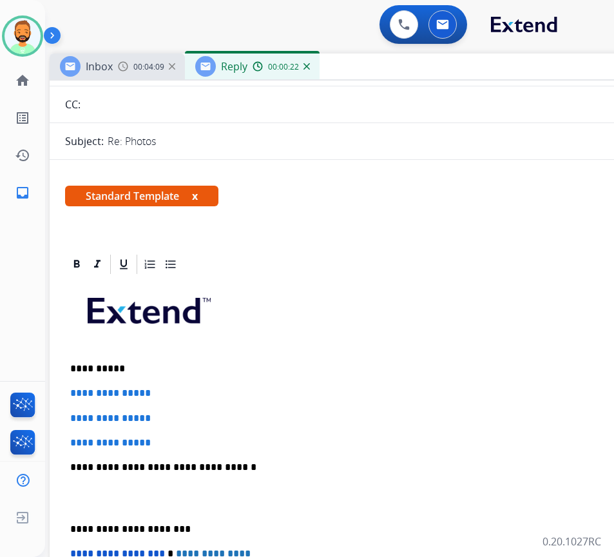
scroll to position [129, 0]
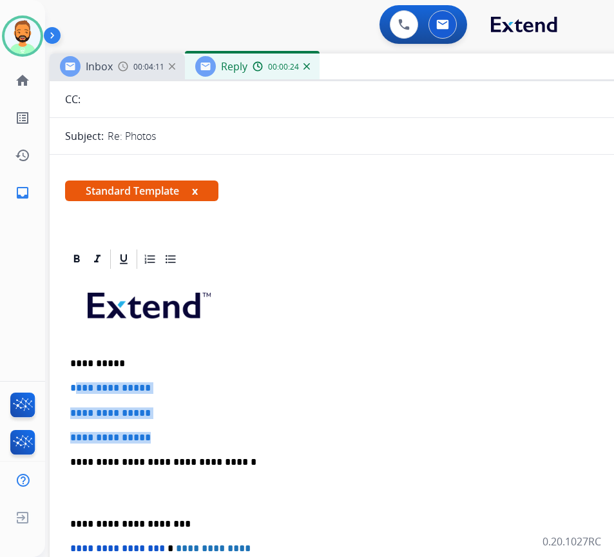
drag, startPoint x: 160, startPoint y: 432, endPoint x: 77, endPoint y: 389, distance: 93.7
click at [77, 389] on div "**********" at bounding box center [372, 493] width 614 height 444
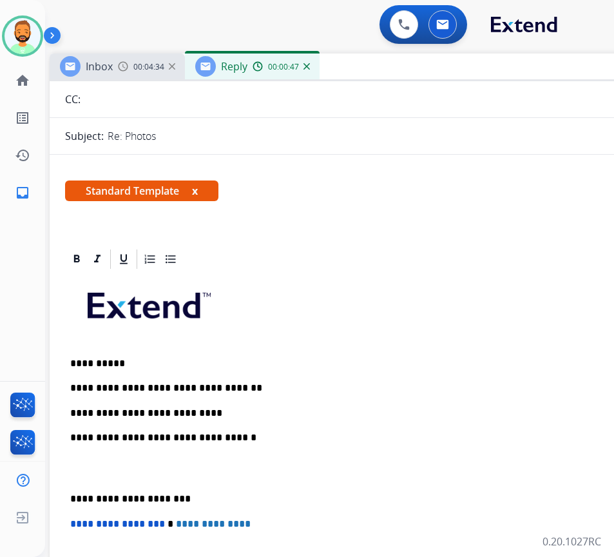
click at [71, 482] on div "**********" at bounding box center [372, 480] width 614 height 419
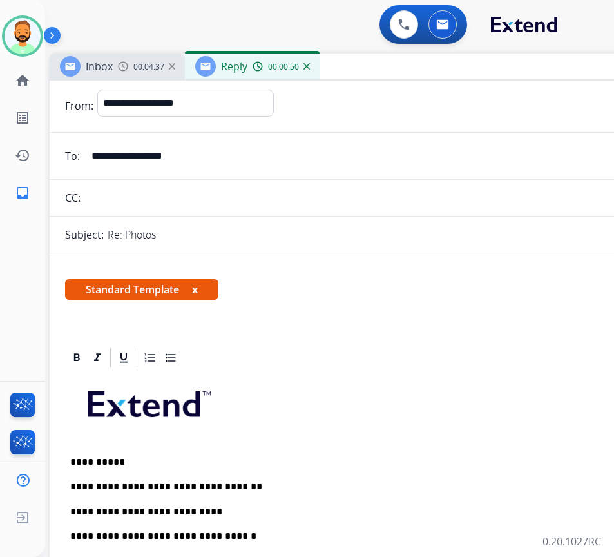
scroll to position [0, 0]
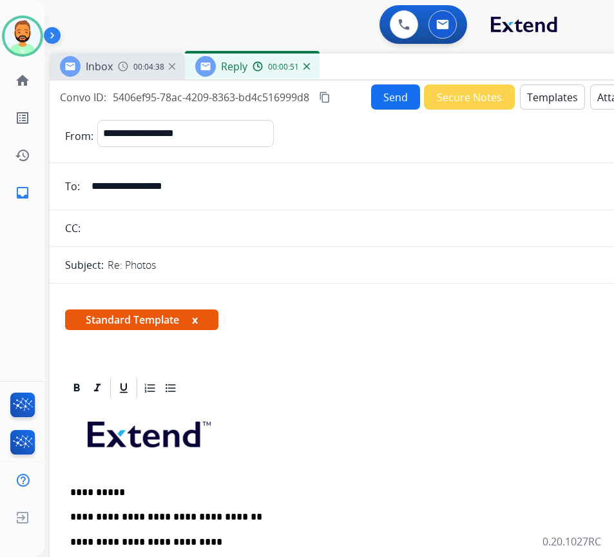
click at [391, 103] on button "Send" at bounding box center [395, 96] width 49 height 25
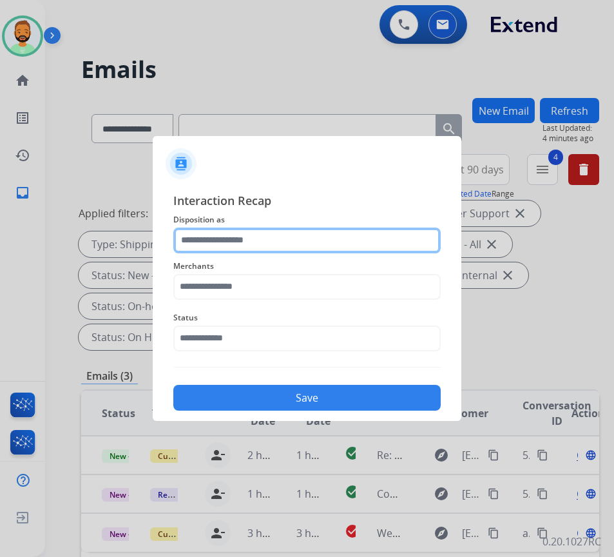
click at [344, 242] on input "text" at bounding box center [307, 241] width 268 height 26
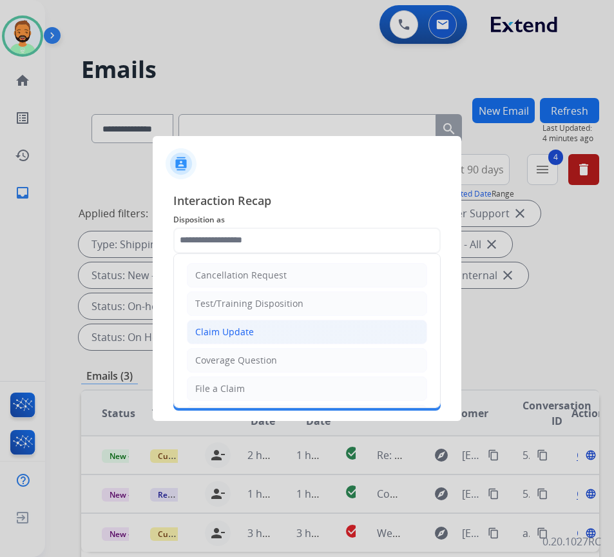
click at [252, 322] on li "Claim Update" at bounding box center [307, 332] width 240 height 24
type input "**********"
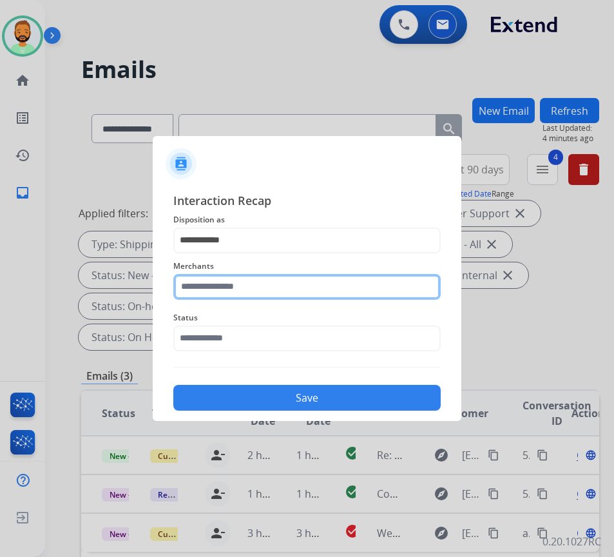
click at [248, 277] on input "text" at bounding box center [307, 287] width 268 height 26
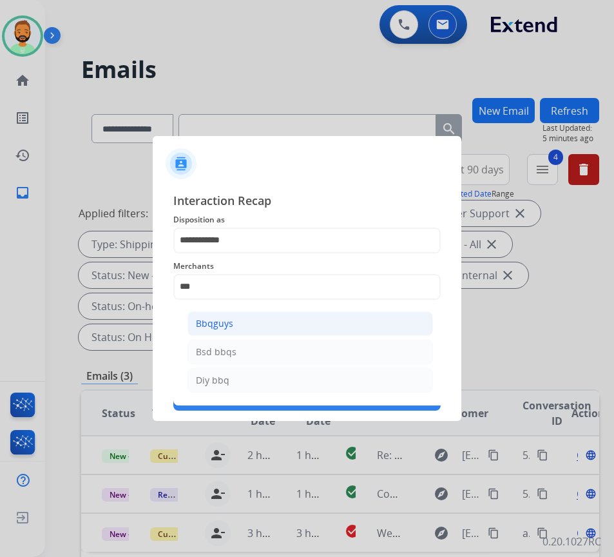
click at [281, 317] on li "Bbqguys" at bounding box center [311, 323] width 246 height 24
type input "*******"
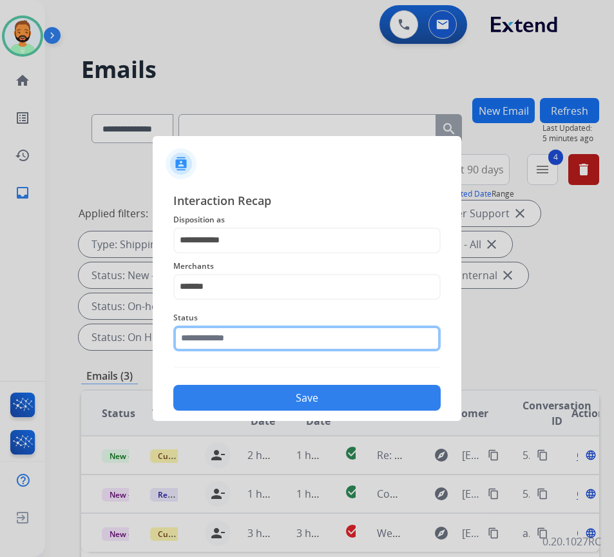
click at [284, 329] on input "text" at bounding box center [307, 339] width 268 height 26
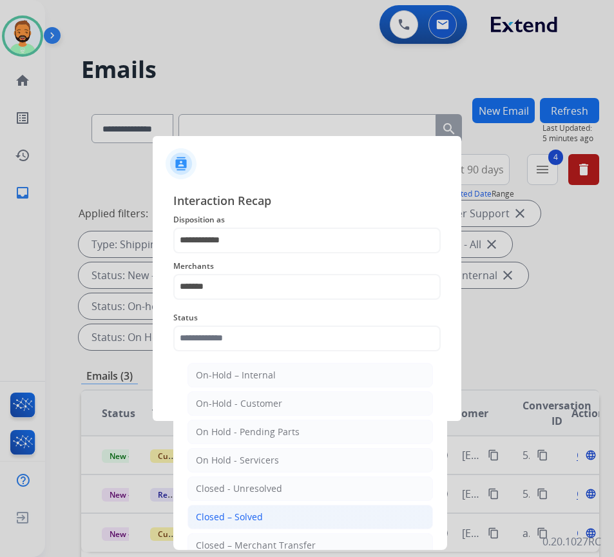
click at [288, 516] on li "Closed – Solved" at bounding box center [311, 517] width 246 height 24
type input "**********"
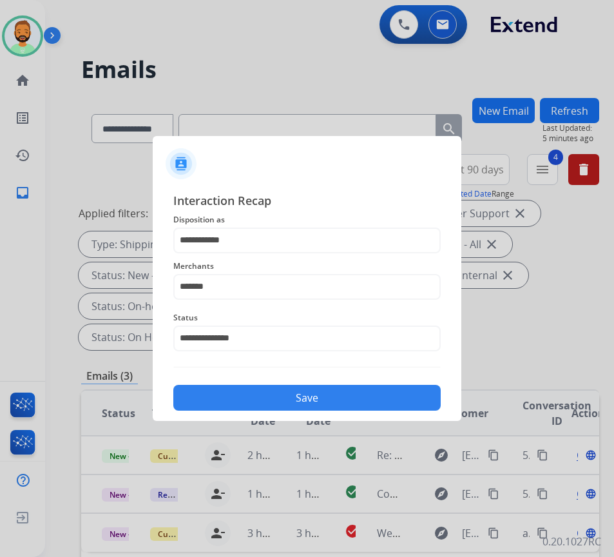
click at [301, 389] on button "Save" at bounding box center [307, 398] width 268 height 26
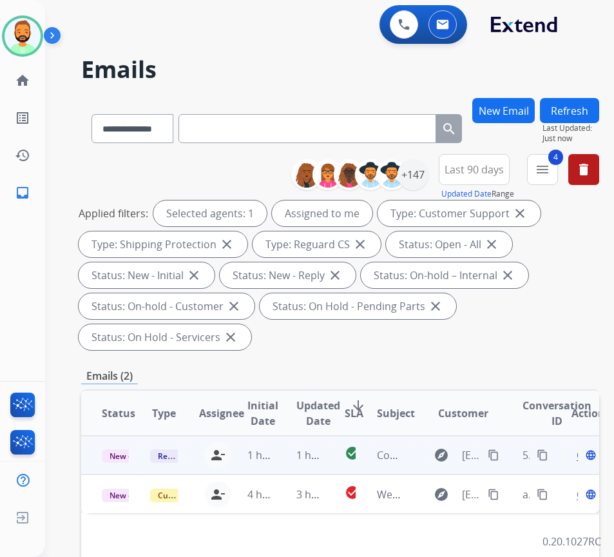
drag, startPoint x: 278, startPoint y: 456, endPoint x: 285, endPoint y: 456, distance: 7.1
click at [279, 456] on td "1 hour ago" at bounding box center [300, 455] width 48 height 39
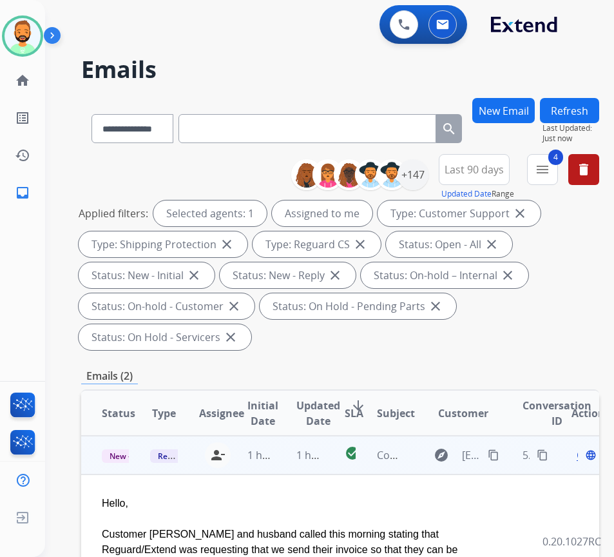
click at [583, 455] on span "Open" at bounding box center [590, 454] width 26 height 15
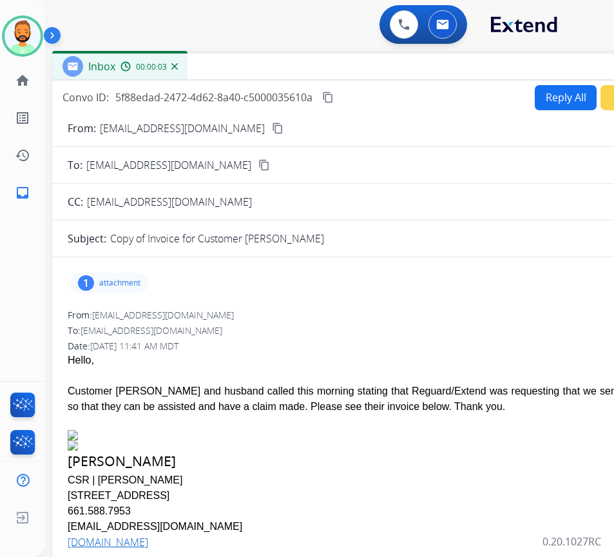
drag, startPoint x: 275, startPoint y: 95, endPoint x: 387, endPoint y: 70, distance: 114.3
click at [387, 70] on div "Inbox 00:00:03" at bounding box center [374, 67] width 645 height 27
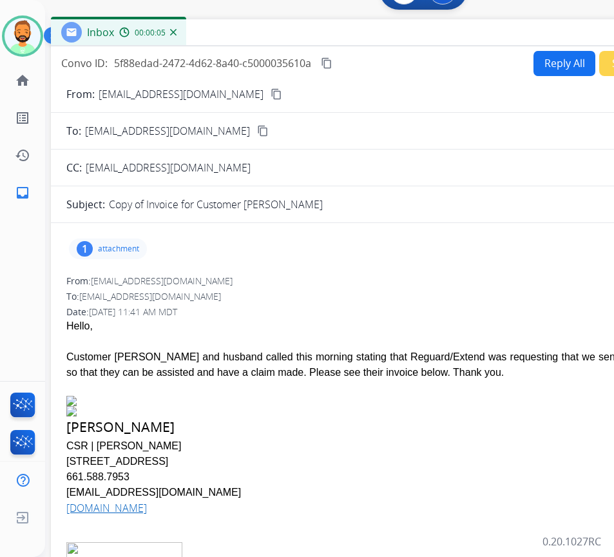
scroll to position [64, 0]
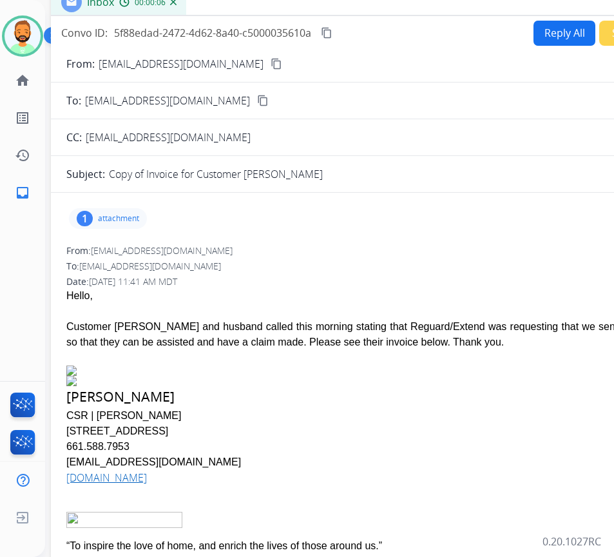
click at [114, 212] on div "1 attachment" at bounding box center [108, 218] width 78 height 21
click at [119, 240] on div at bounding box center [111, 251] width 64 height 45
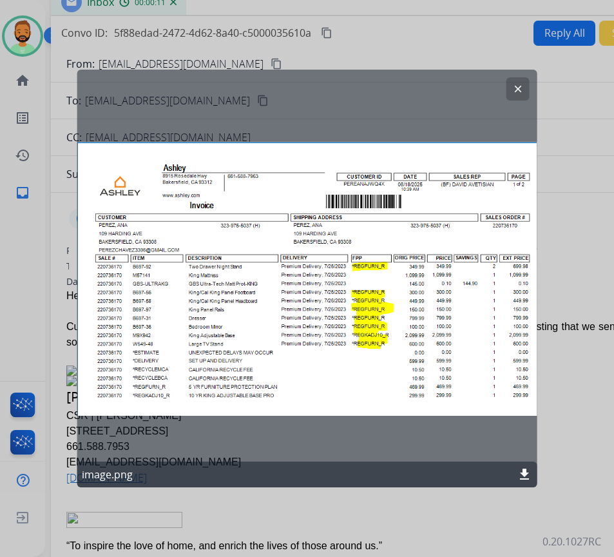
click at [523, 474] on mat-icon "download" at bounding box center [524, 474] width 15 height 15
click at [384, 502] on div at bounding box center [307, 278] width 614 height 557
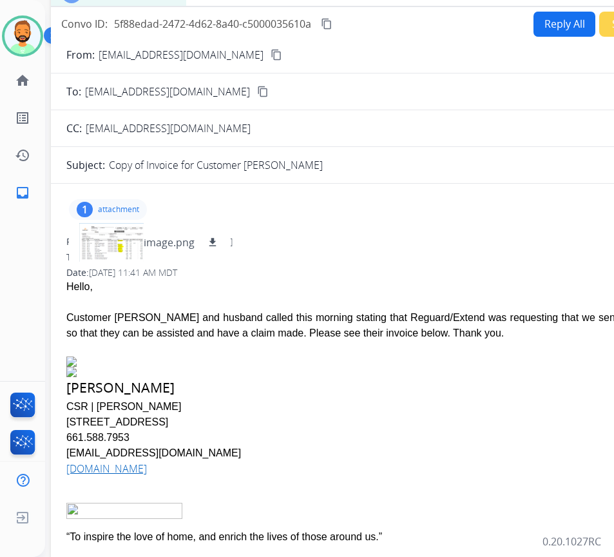
scroll to position [9, 0]
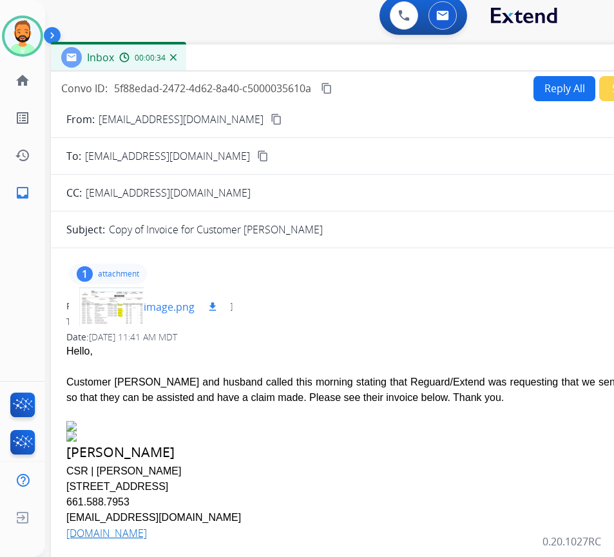
click at [119, 311] on div at bounding box center [111, 306] width 64 height 45
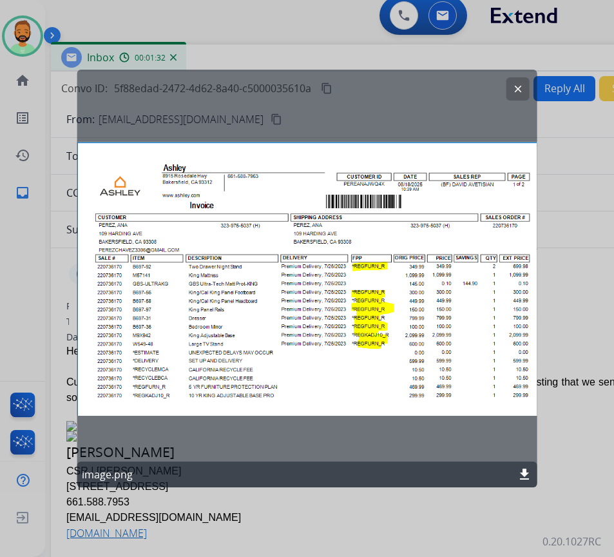
click at [522, 90] on mat-icon "clear" at bounding box center [519, 89] width 12 height 12
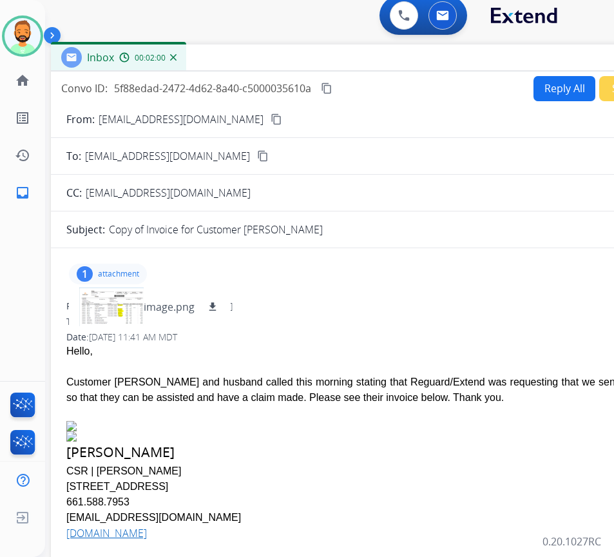
click at [406, 197] on div "CC: [EMAIL_ADDRESS][DOMAIN_NAME]" at bounding box center [373, 192] width 645 height 15
click at [407, 191] on div "CC: [EMAIL_ADDRESS][DOMAIN_NAME]" at bounding box center [373, 192] width 645 height 15
click at [554, 80] on button "Reply All" at bounding box center [565, 88] width 62 height 25
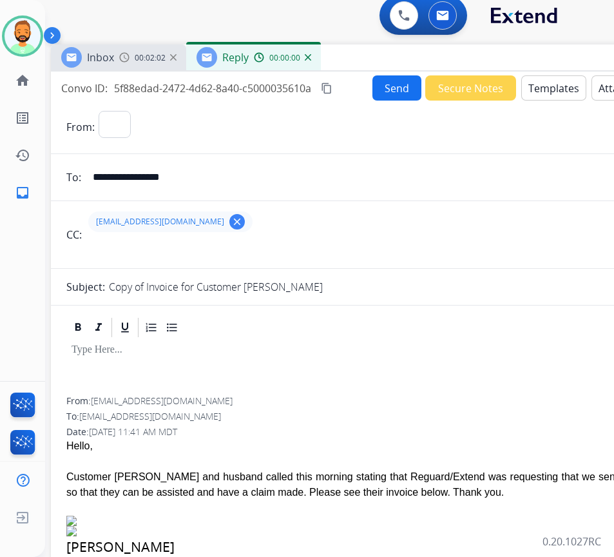
select select "**********"
click at [556, 85] on button "Templates" at bounding box center [554, 87] width 65 height 25
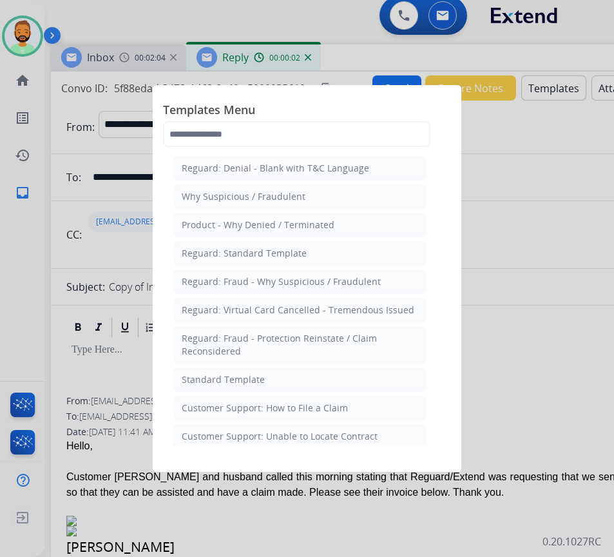
click at [365, 379] on li "Standard Template" at bounding box center [299, 379] width 253 height 24
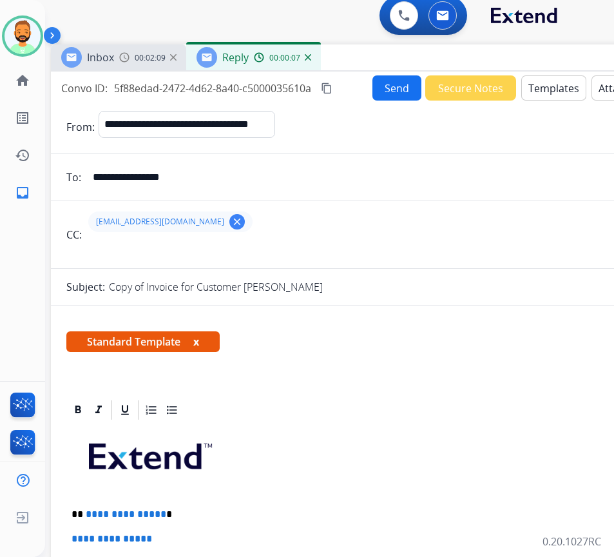
paste input "**********"
type input "**********"
click at [402, 447] on p at bounding box center [373, 461] width 603 height 69
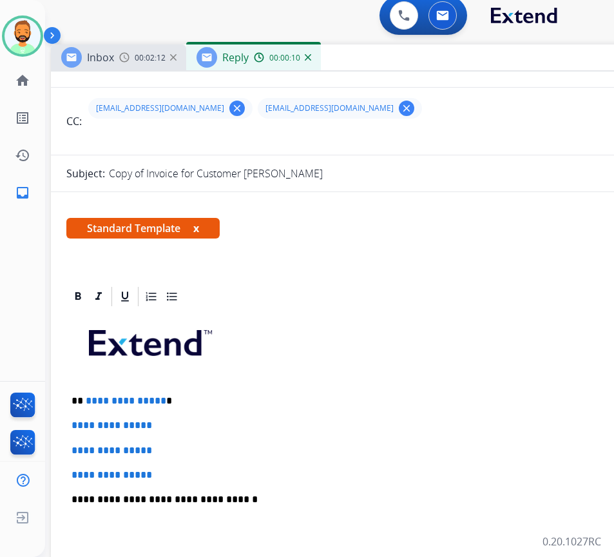
scroll to position [129, 0]
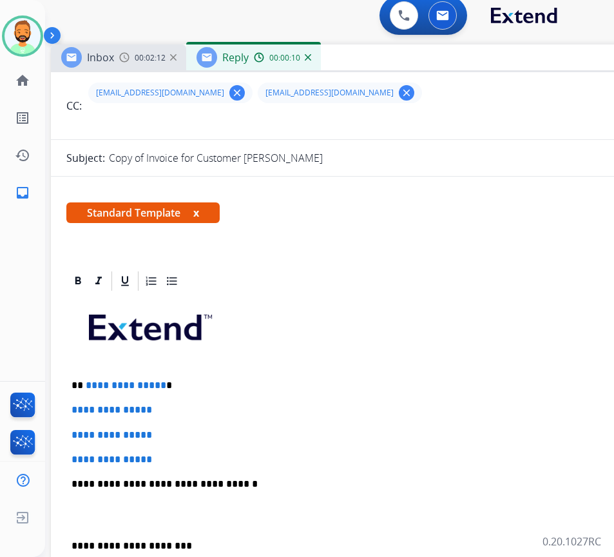
click at [233, 383] on p "**********" at bounding box center [368, 386] width 593 height 12
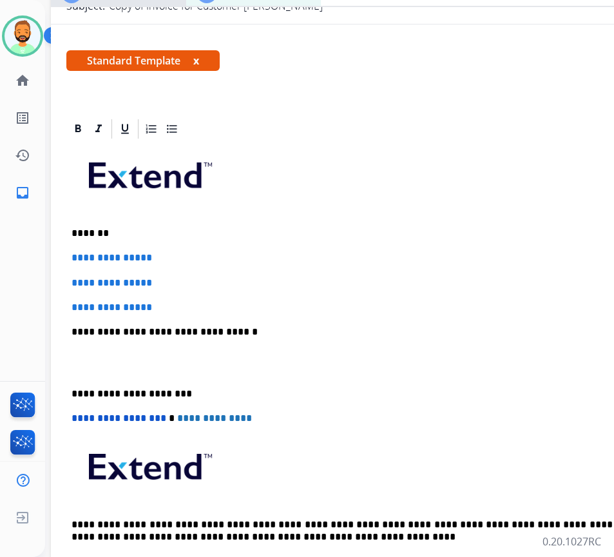
scroll to position [153, 0]
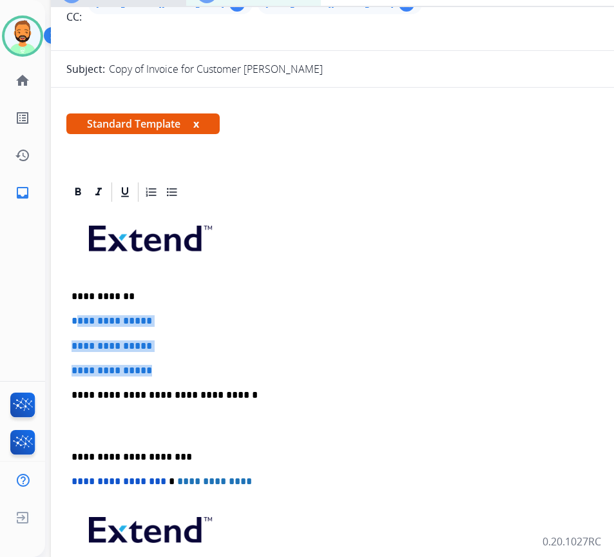
drag, startPoint x: 188, startPoint y: 366, endPoint x: 78, endPoint y: 317, distance: 120.1
click at [78, 317] on div "**********" at bounding box center [373, 426] width 614 height 444
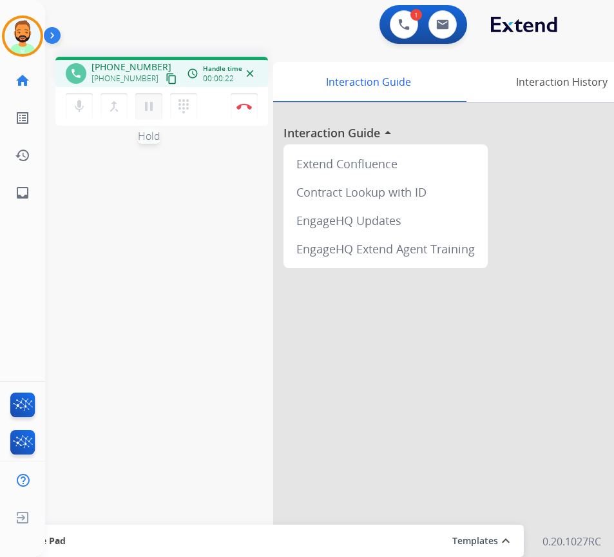
click at [150, 105] on mat-icon "pause" at bounding box center [148, 106] width 15 height 15
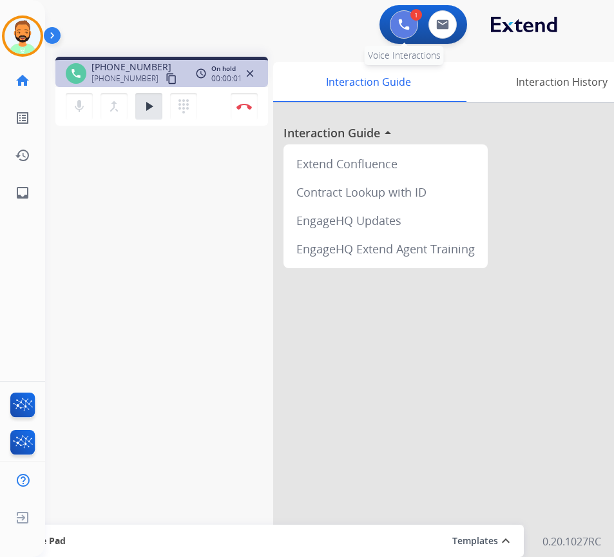
click at [396, 23] on button at bounding box center [404, 24] width 28 height 28
click at [398, 24] on button at bounding box center [404, 24] width 28 height 28
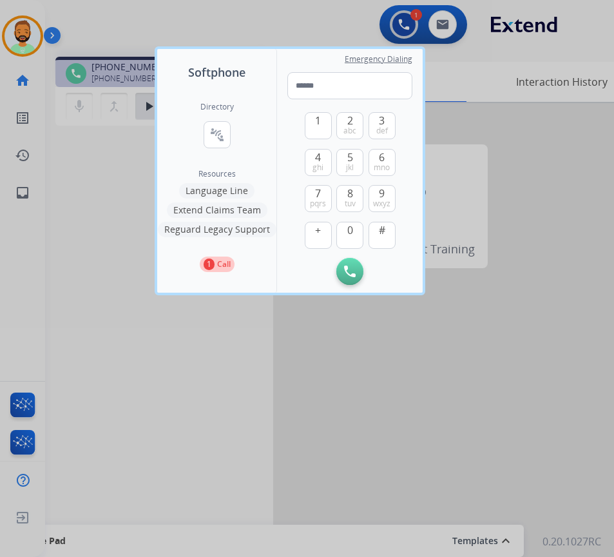
click at [240, 190] on button "Language Line" at bounding box center [216, 190] width 75 height 15
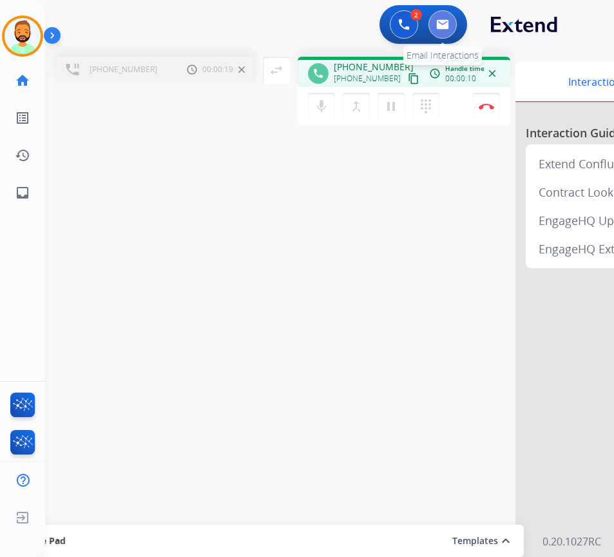
click at [438, 23] on img at bounding box center [442, 24] width 13 height 10
select select "**********"
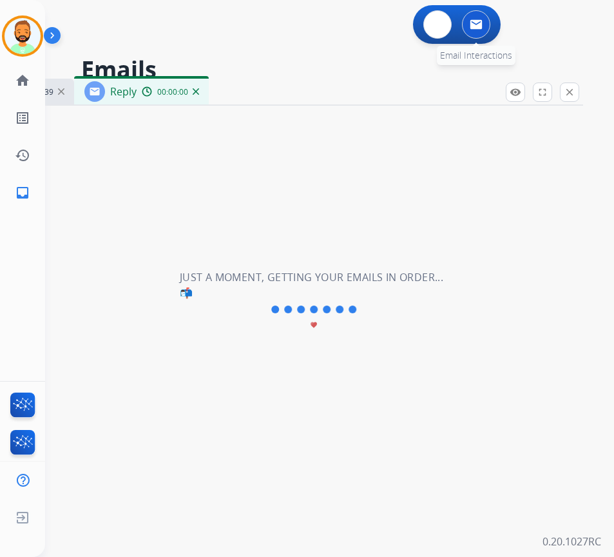
select select "**********"
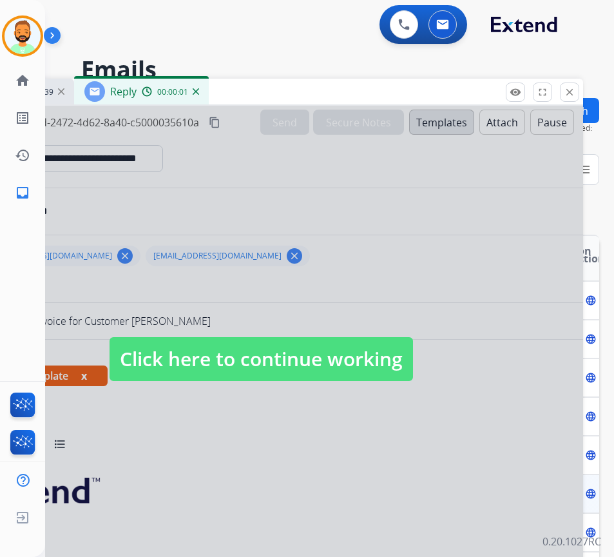
click at [358, 348] on span "Click here to continue working" at bounding box center [262, 359] width 304 height 44
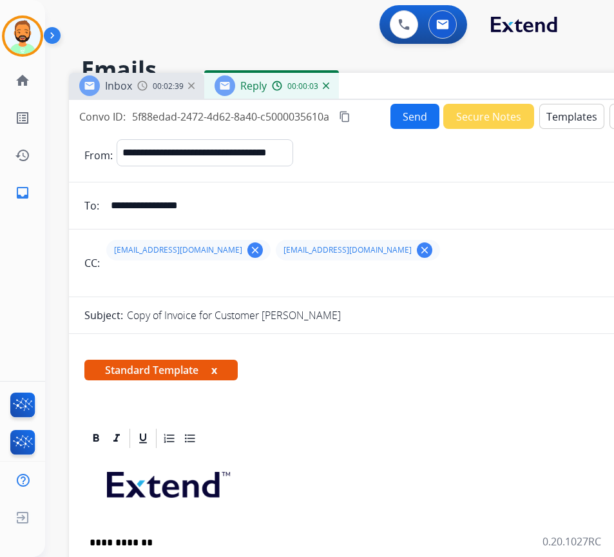
drag, startPoint x: 304, startPoint y: 87, endPoint x: 445, endPoint y: 74, distance: 141.1
click at [445, 74] on div "Inbox 00:02:39 Reply 00:00:03" at bounding box center [391, 86] width 645 height 27
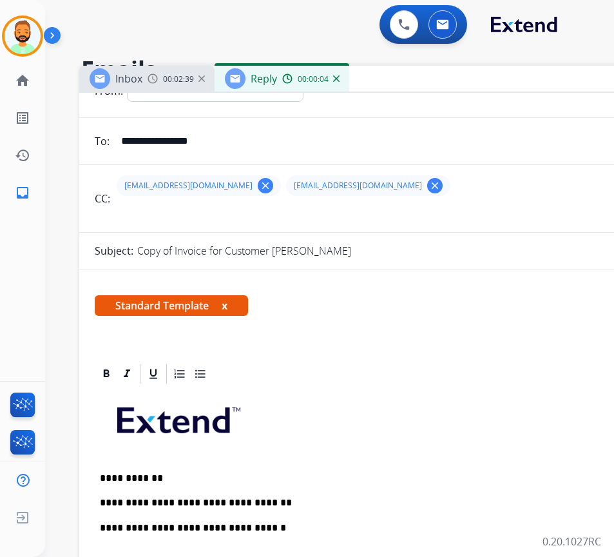
scroll to position [129, 0]
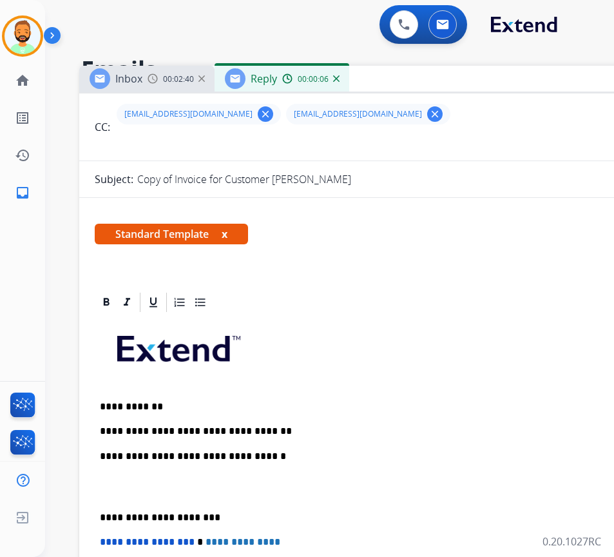
click at [317, 429] on p "**********" at bounding box center [396, 431] width 593 height 12
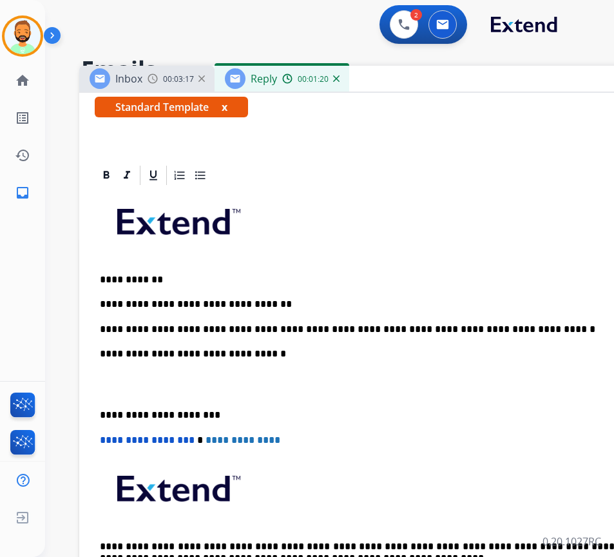
scroll to position [258, 0]
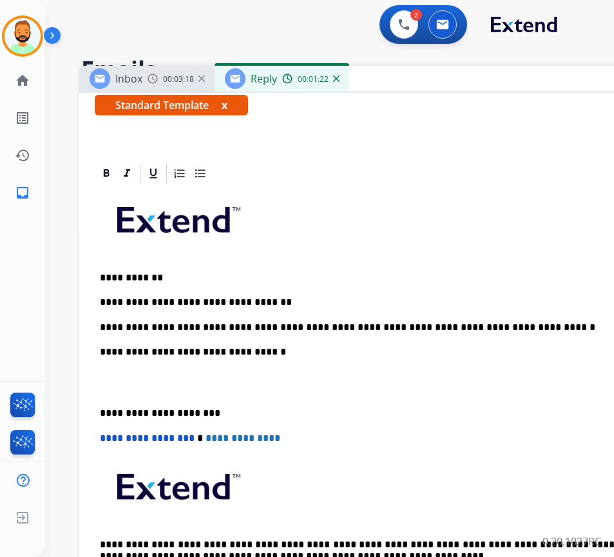
drag, startPoint x: 98, startPoint y: 408, endPoint x: 104, endPoint y: 417, distance: 11.1
click at [99, 408] on div "**********" at bounding box center [402, 394] width 614 height 419
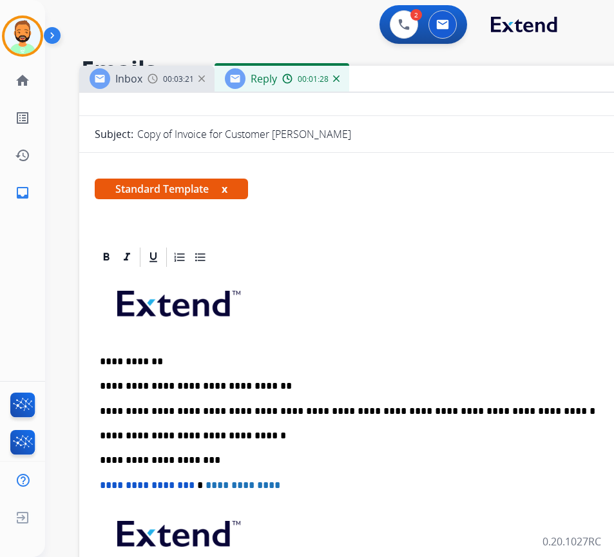
scroll to position [0, 0]
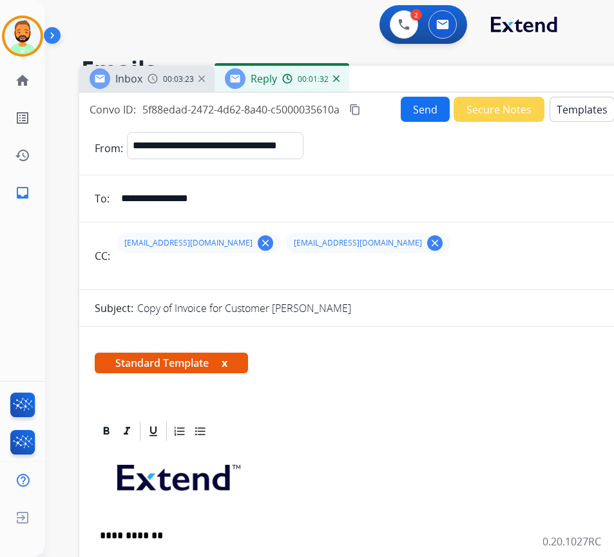
click at [424, 110] on button "Send" at bounding box center [425, 109] width 49 height 25
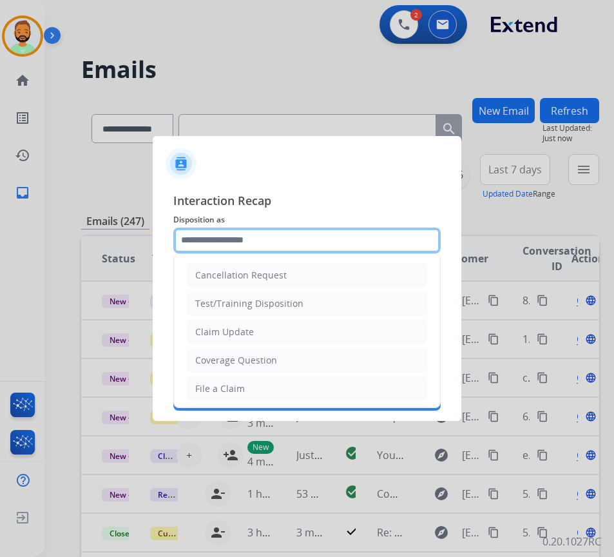
click at [231, 245] on input "text" at bounding box center [307, 241] width 268 height 26
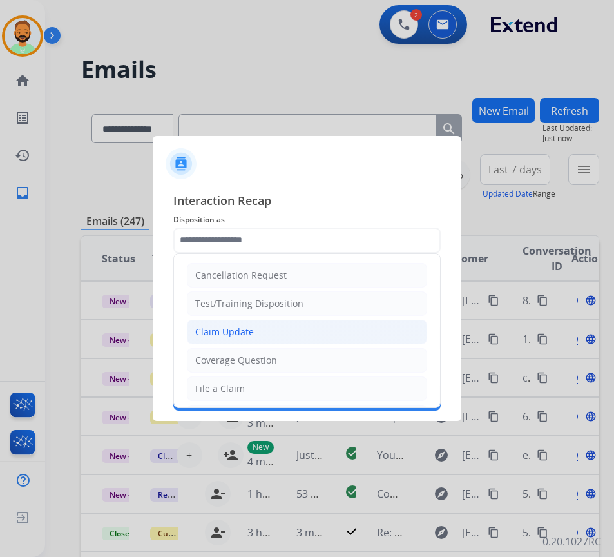
click at [268, 329] on li "Claim Update" at bounding box center [307, 332] width 240 height 24
type input "**********"
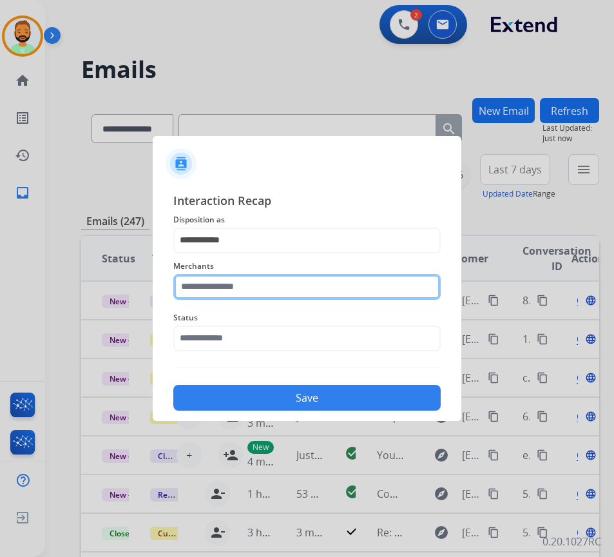
click at [230, 289] on input "text" at bounding box center [307, 287] width 268 height 26
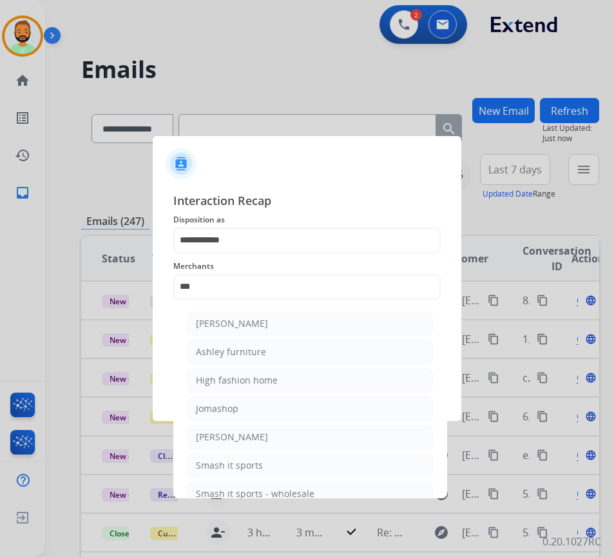
click at [327, 355] on li "Ashley furniture" at bounding box center [311, 352] width 246 height 24
type input "**********"
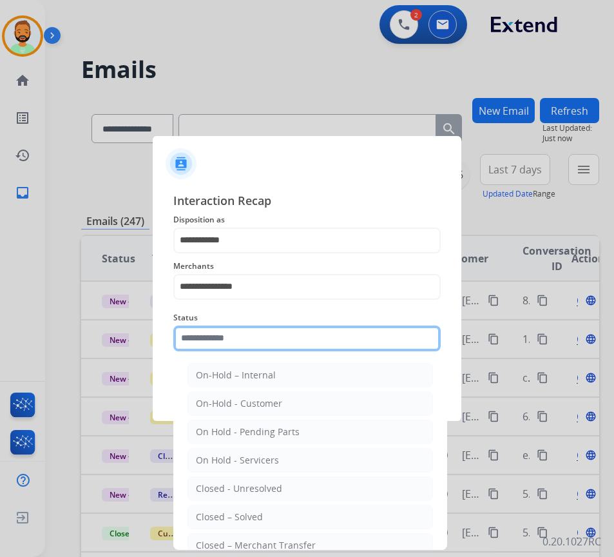
click at [300, 342] on input "text" at bounding box center [307, 339] width 268 height 26
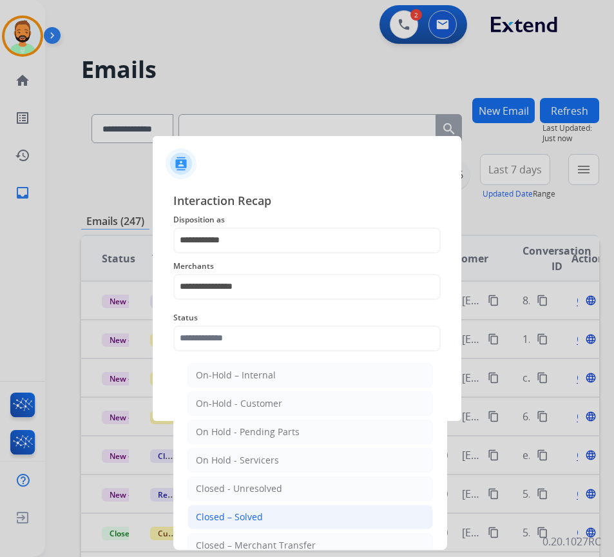
click at [257, 514] on div "Closed – Solved" at bounding box center [229, 517] width 67 height 13
type input "**********"
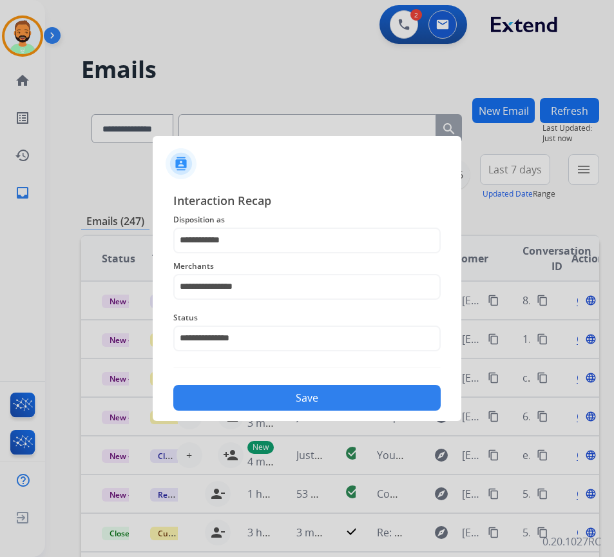
click at [278, 387] on button "Save" at bounding box center [307, 398] width 268 height 26
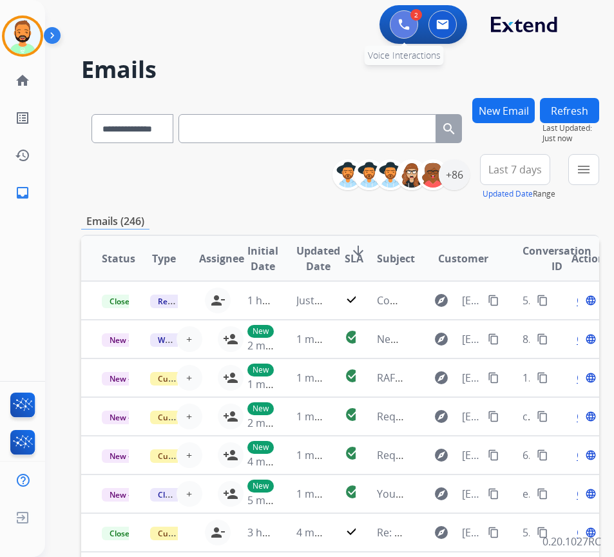
click at [397, 24] on button at bounding box center [404, 24] width 28 height 28
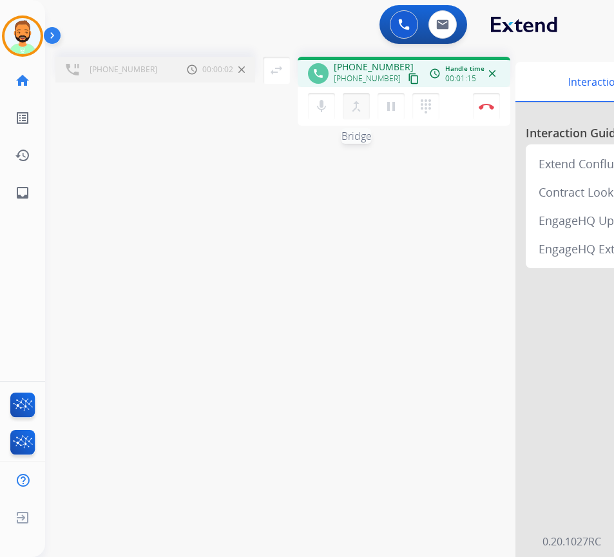
click at [355, 110] on mat-icon "merge_type" at bounding box center [356, 106] width 15 height 15
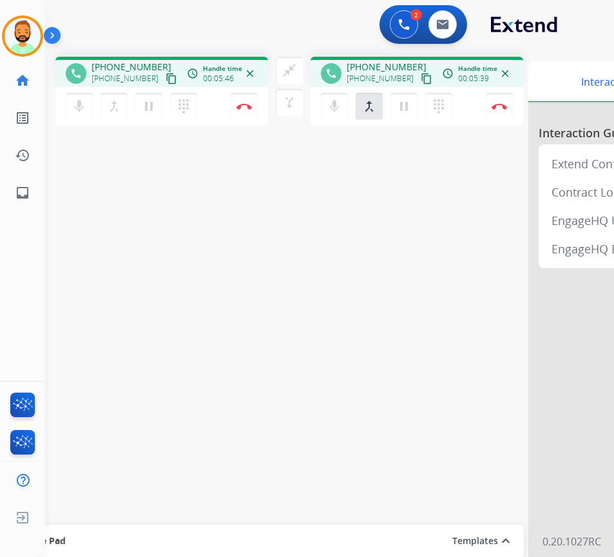
click at [322, 398] on div "phone [PHONE_NUMBER] [PHONE_NUMBER] content_copy access_time Call metrics Queue…" at bounding box center [314, 315] width 538 height 538
click at [247, 103] on button "Disconnect" at bounding box center [244, 106] width 27 height 27
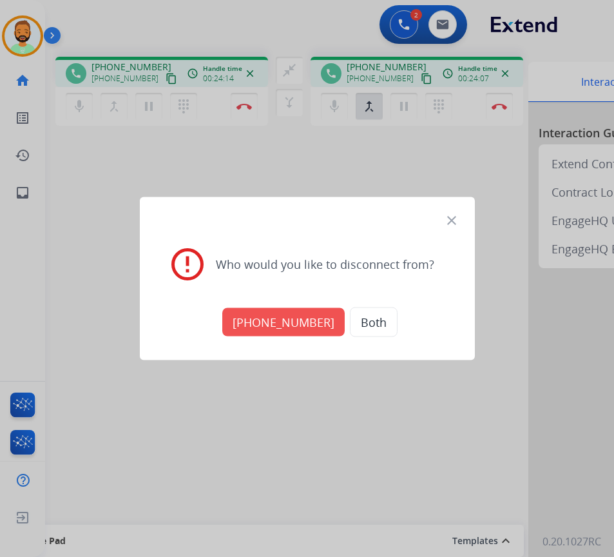
click at [295, 323] on button "[PHONE_NUMBER]" at bounding box center [283, 322] width 122 height 28
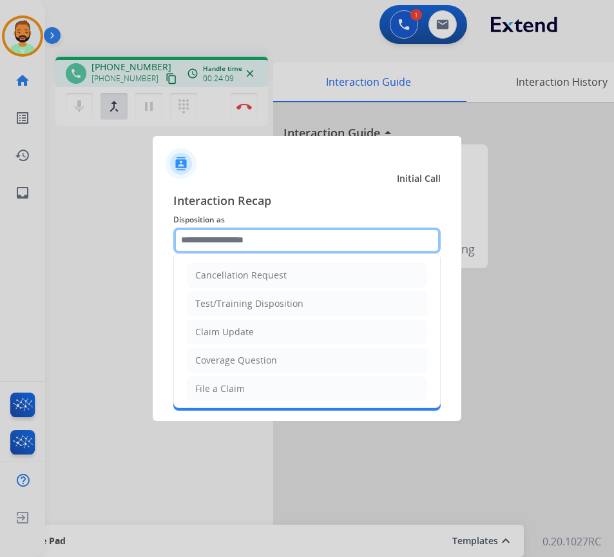
click at [226, 237] on input "text" at bounding box center [307, 241] width 268 height 26
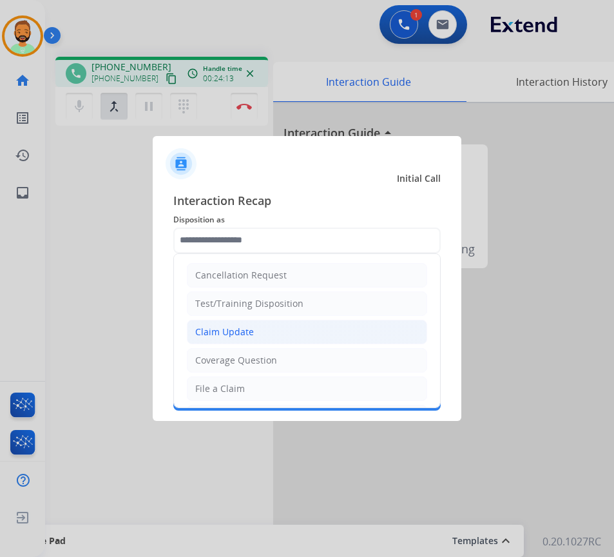
click at [233, 329] on div "Claim Update" at bounding box center [224, 332] width 59 height 13
type input "**********"
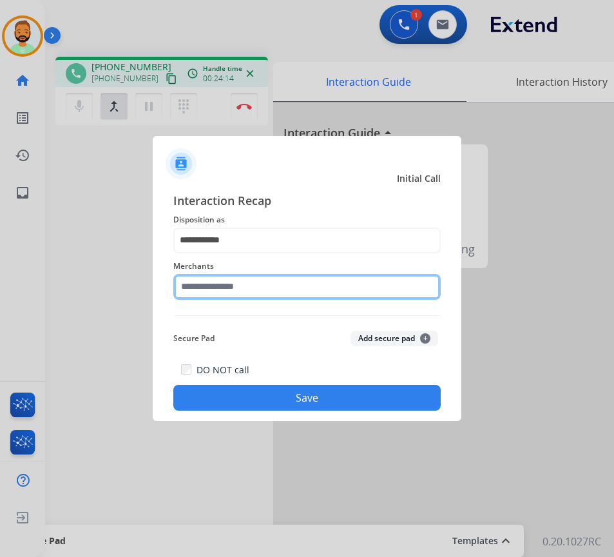
click at [220, 292] on input "text" at bounding box center [307, 287] width 268 height 26
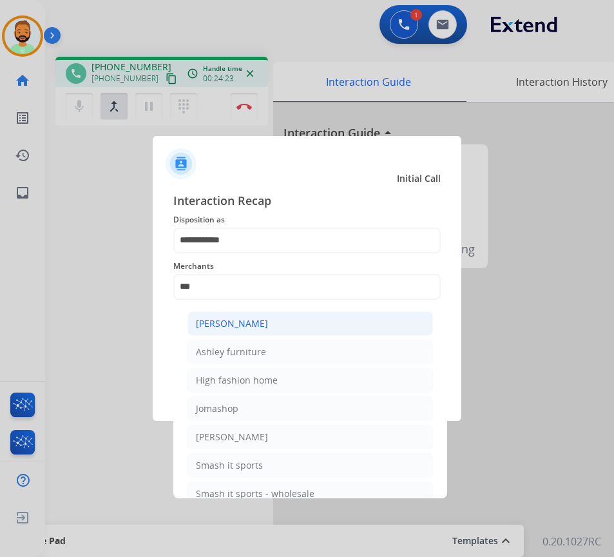
click at [280, 317] on li "[PERSON_NAME]" at bounding box center [311, 323] width 246 height 24
type input "**********"
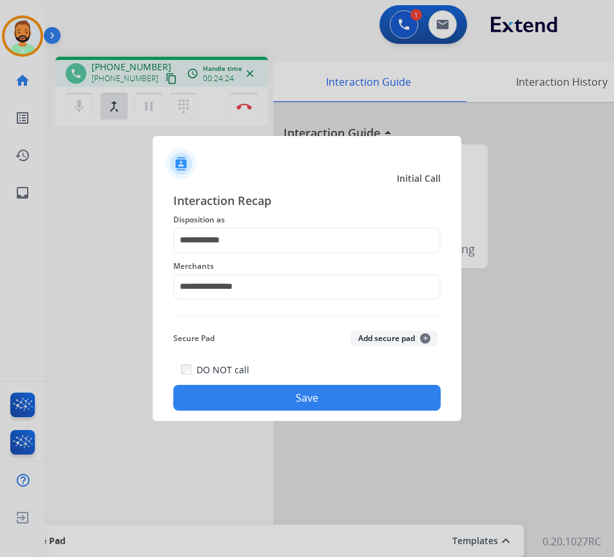
click at [349, 398] on button "Save" at bounding box center [307, 398] width 268 height 26
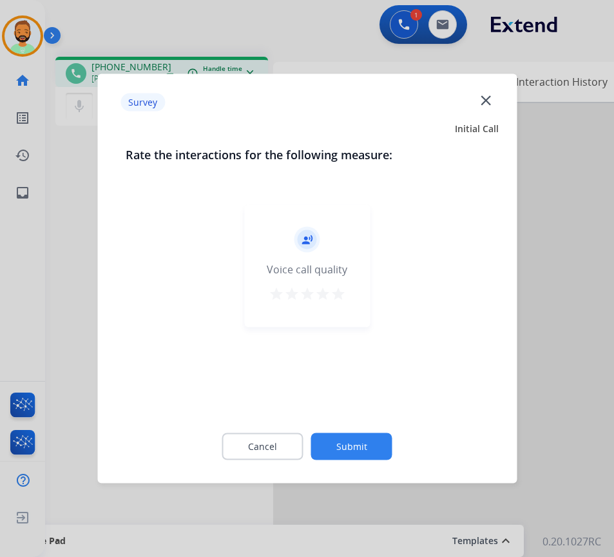
click at [375, 448] on button "Submit" at bounding box center [351, 446] width 81 height 27
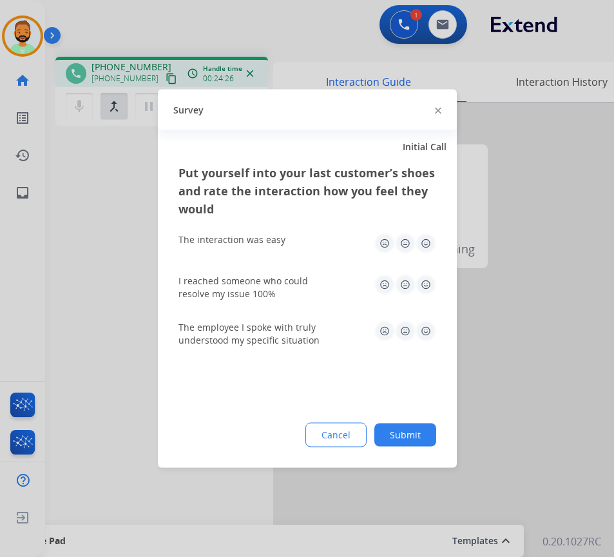
click at [411, 427] on button "Submit" at bounding box center [406, 435] width 62 height 23
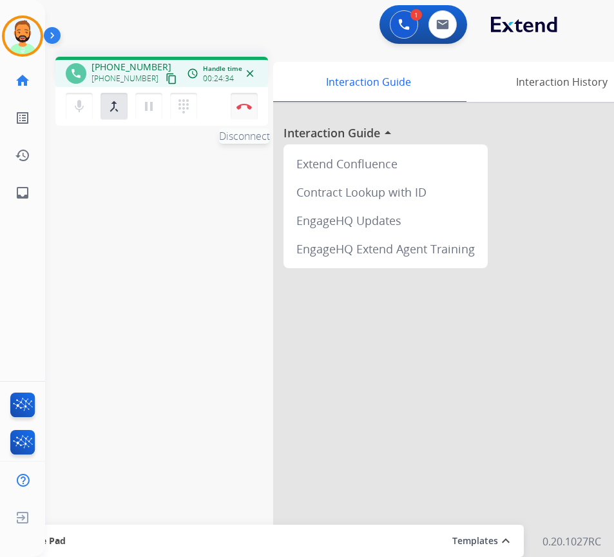
click at [248, 109] on img at bounding box center [244, 106] width 15 height 6
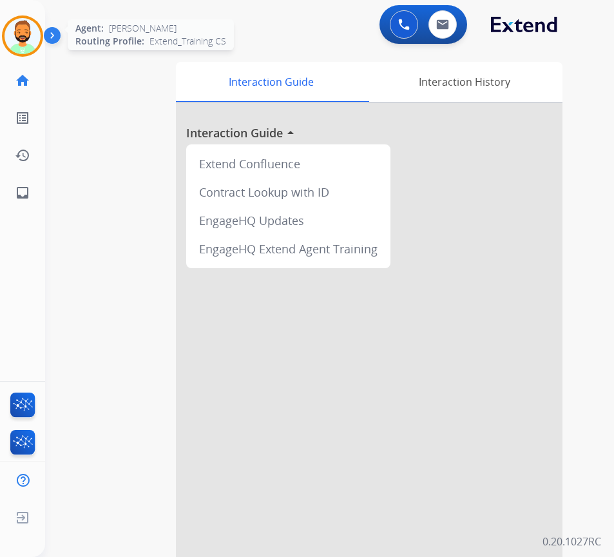
click at [26, 37] on img at bounding box center [23, 36] width 36 height 36
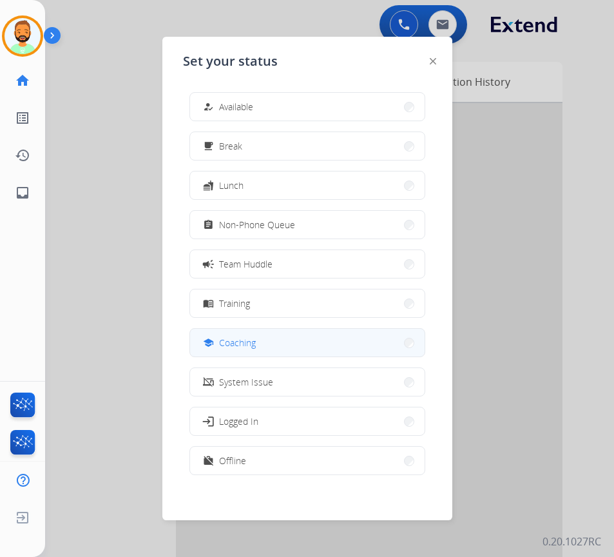
click at [251, 339] on span "Coaching" at bounding box center [237, 343] width 37 height 14
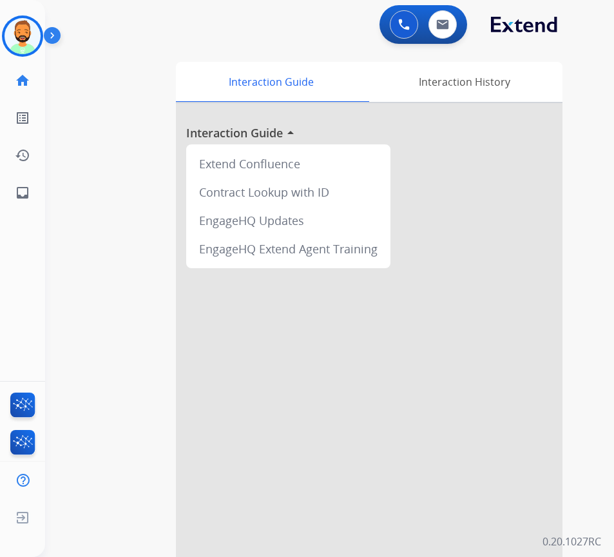
click at [48, 33] on img at bounding box center [55, 38] width 22 height 24
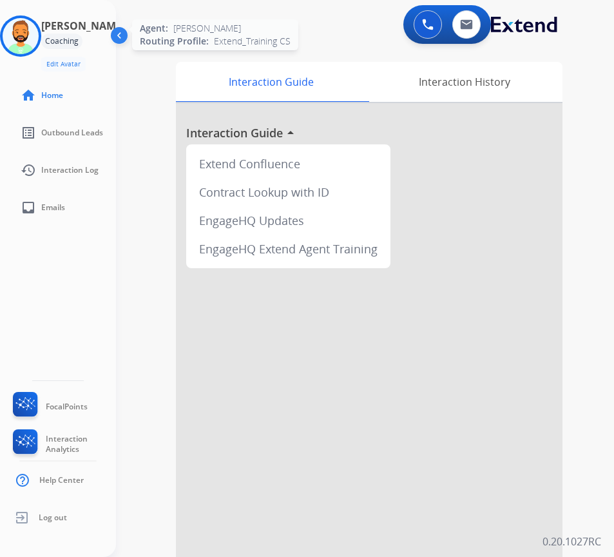
click at [39, 33] on img at bounding box center [21, 36] width 36 height 36
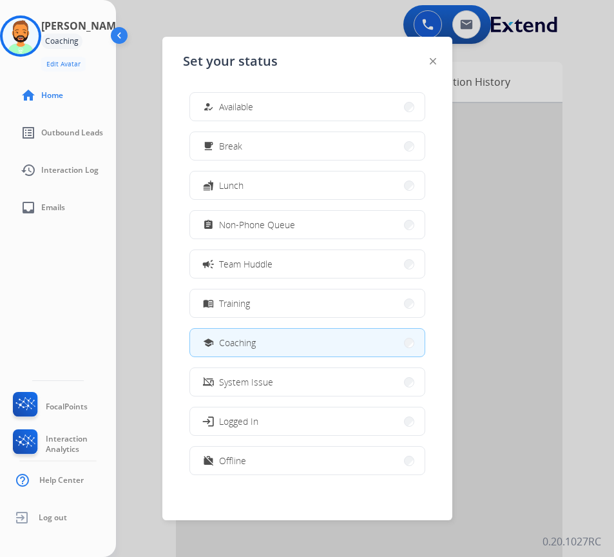
click at [121, 32] on img at bounding box center [120, 38] width 24 height 24
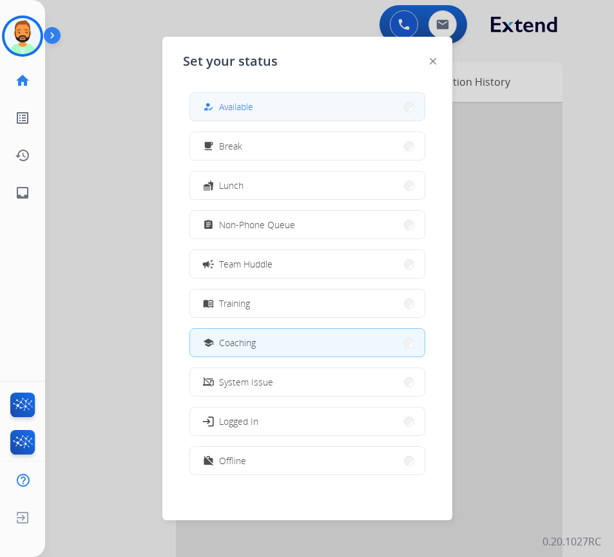
click at [271, 112] on button "how_to_reg Available" at bounding box center [307, 107] width 235 height 28
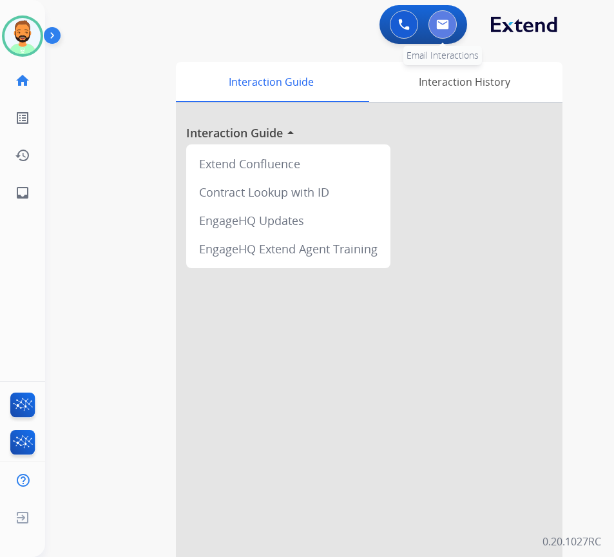
click at [436, 28] on img at bounding box center [442, 24] width 13 height 10
select select "**********"
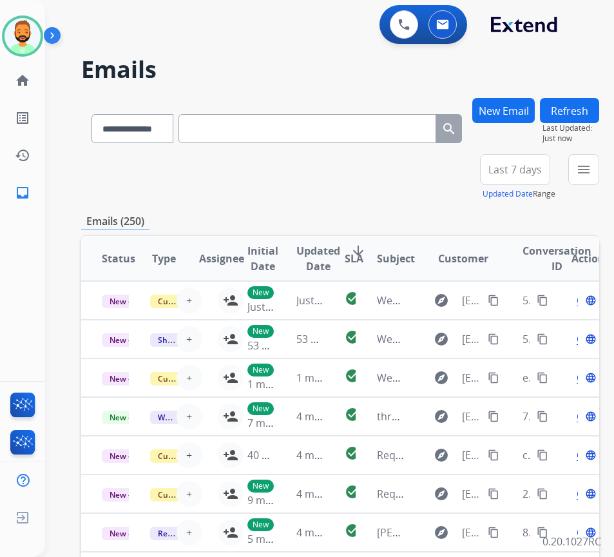
click at [551, 161] on button "Last 7 days" at bounding box center [515, 169] width 70 height 31
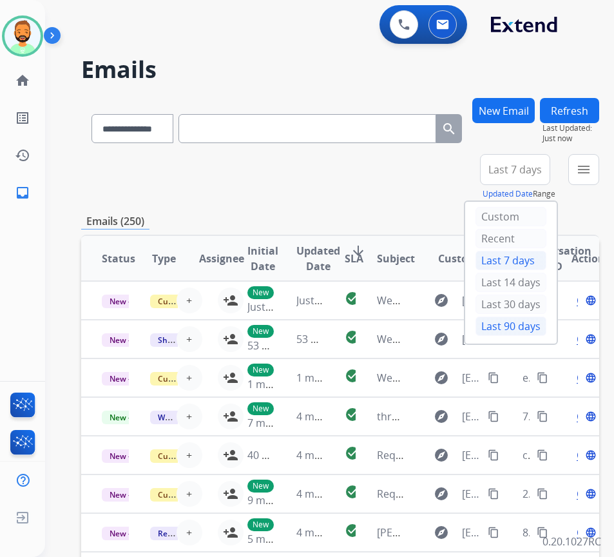
click at [540, 326] on div "Last 90 days" at bounding box center [511, 326] width 71 height 19
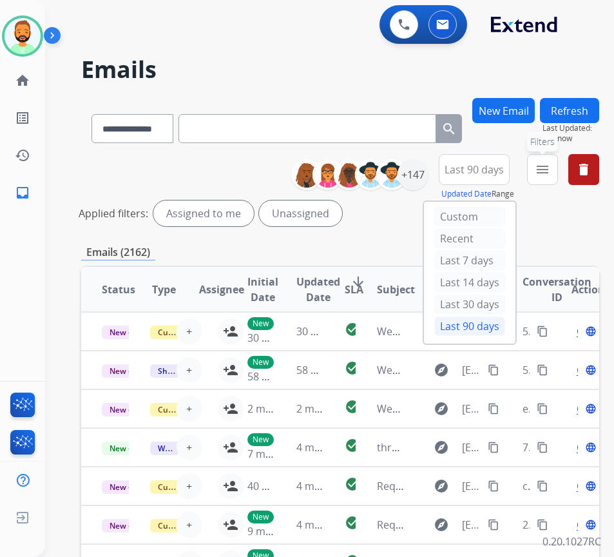
click at [555, 179] on button "menu Filters" at bounding box center [542, 169] width 31 height 31
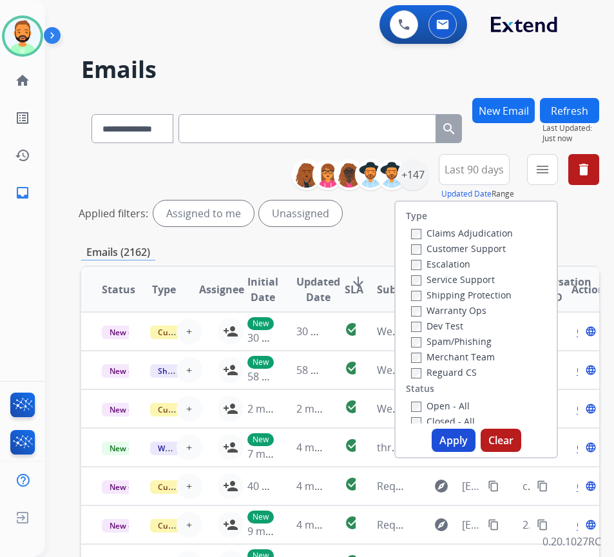
click at [467, 248] on label "Customer Support" at bounding box center [458, 248] width 95 height 12
click at [473, 289] on label "Shipping Protection" at bounding box center [461, 295] width 101 height 12
click at [469, 368] on label "Reguard CS" at bounding box center [444, 372] width 66 height 12
click at [455, 406] on label "Open - All" at bounding box center [440, 406] width 59 height 12
click at [474, 428] on div "Type Claims Adjudication Customer Support Escalation Service Support Shipping P…" at bounding box center [477, 329] width 164 height 258
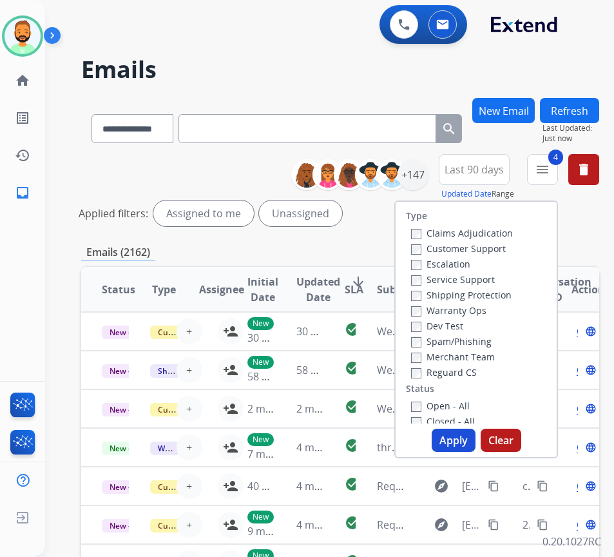
click at [475, 435] on button "Apply" at bounding box center [454, 440] width 44 height 23
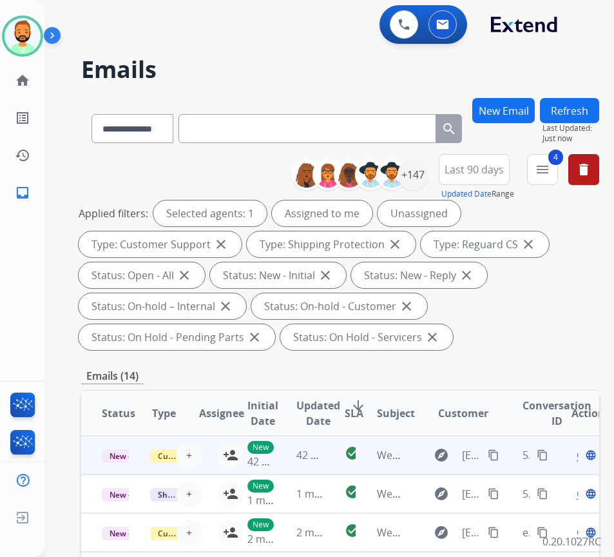
click at [329, 458] on td "check_circle" at bounding box center [340, 455] width 32 height 39
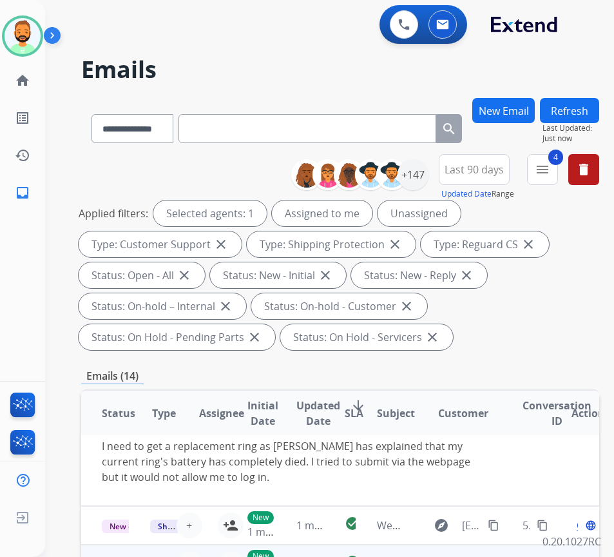
scroll to position [36, 0]
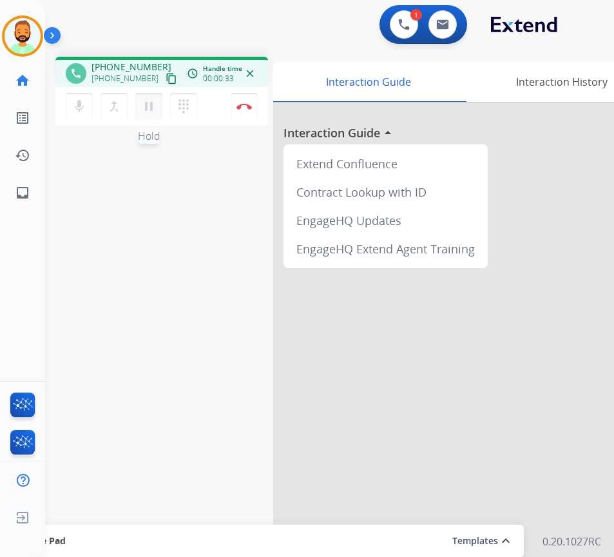
click at [147, 111] on mat-icon "pause" at bounding box center [148, 106] width 15 height 15
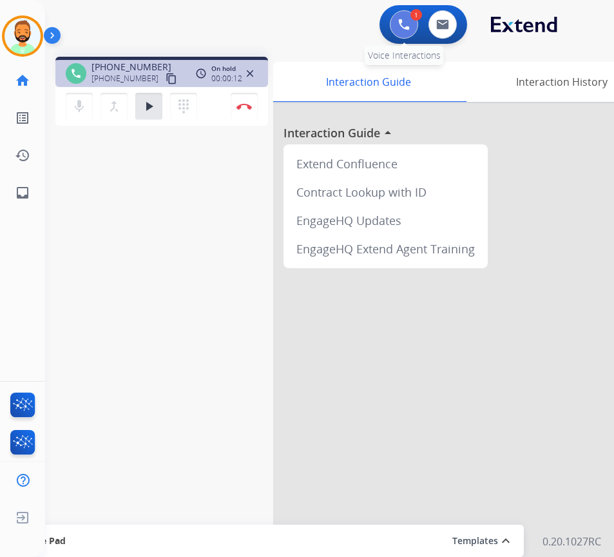
click at [398, 16] on button at bounding box center [404, 24] width 28 height 28
click at [397, 26] on button at bounding box center [404, 24] width 28 height 28
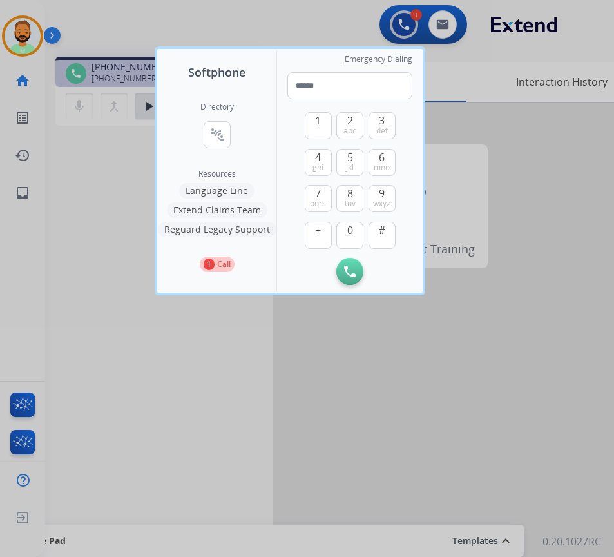
click at [236, 191] on button "Language Line" at bounding box center [216, 190] width 75 height 15
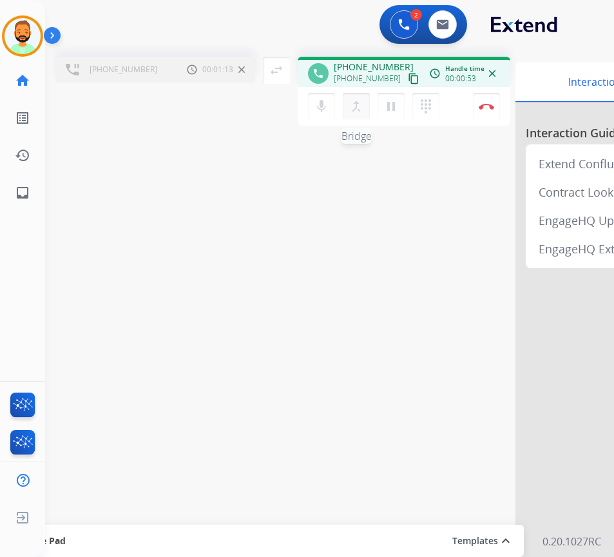
click at [360, 104] on mat-icon "merge_type" at bounding box center [356, 106] width 15 height 15
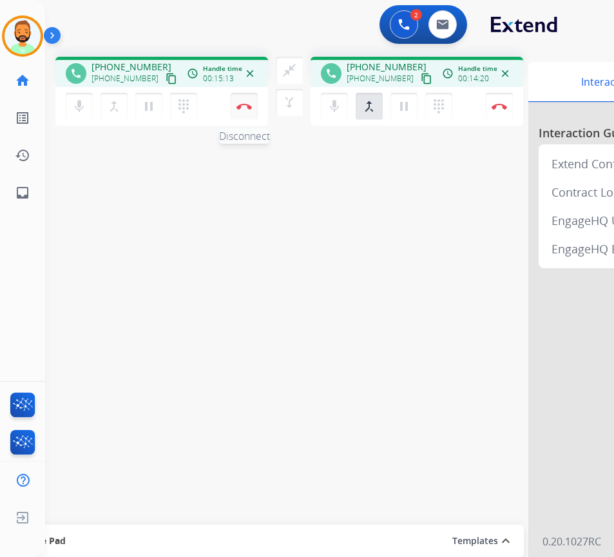
click at [247, 100] on button "Disconnect" at bounding box center [244, 106] width 27 height 27
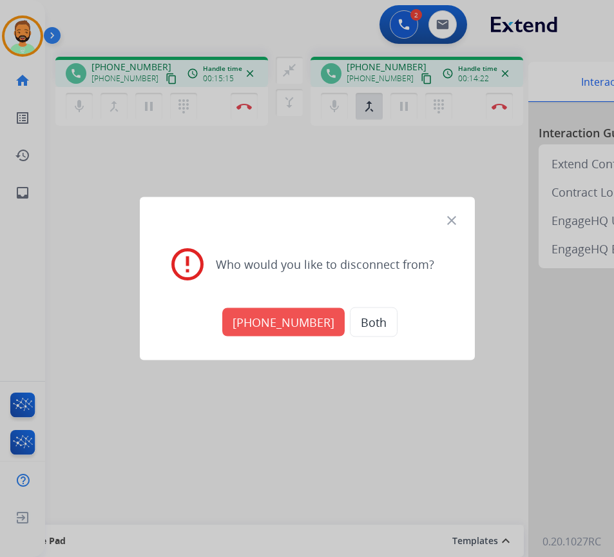
drag, startPoint x: 261, startPoint y: 317, endPoint x: 268, endPoint y: 314, distance: 7.2
click at [263, 319] on button "+16892803902" at bounding box center [283, 322] width 122 height 28
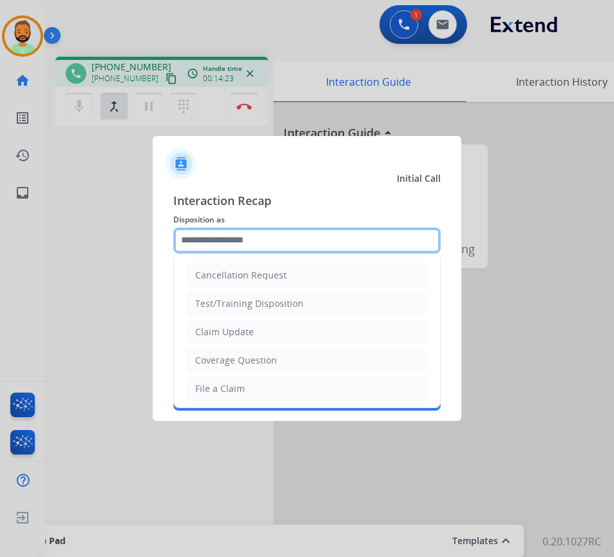
click at [254, 237] on input "text" at bounding box center [307, 241] width 268 height 26
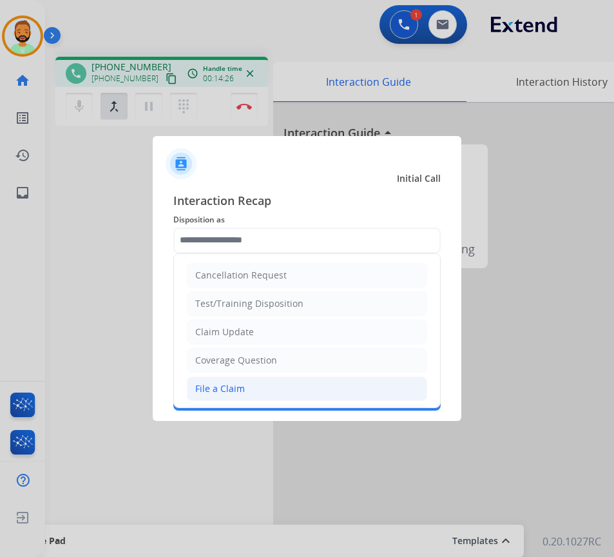
click at [251, 384] on li "File a Claim" at bounding box center [307, 388] width 240 height 24
type input "**********"
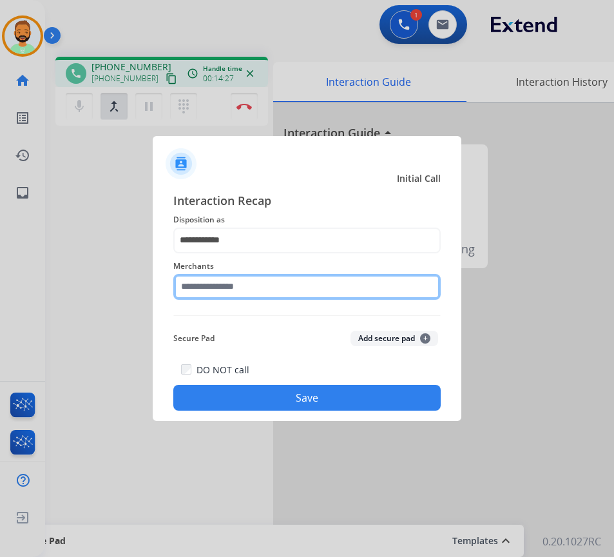
click at [248, 281] on input "text" at bounding box center [307, 287] width 268 height 26
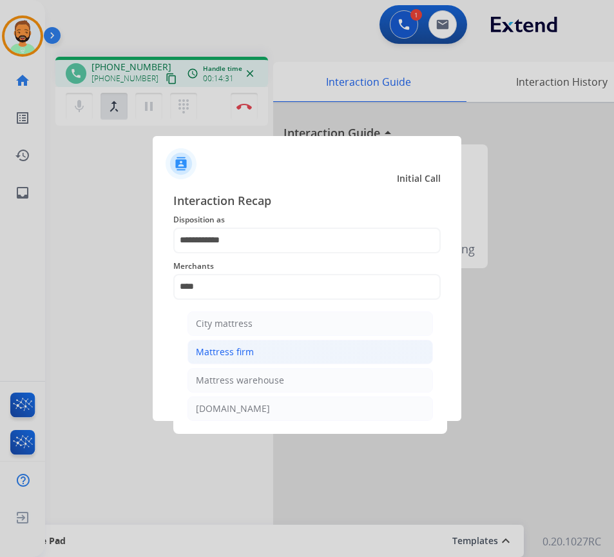
click at [251, 353] on div "Mattress firm" at bounding box center [225, 352] width 58 height 13
type input "**********"
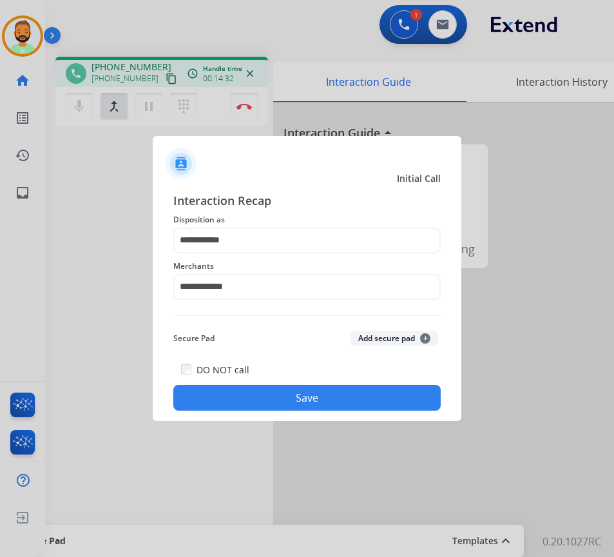
click at [304, 396] on button "Save" at bounding box center [307, 398] width 268 height 26
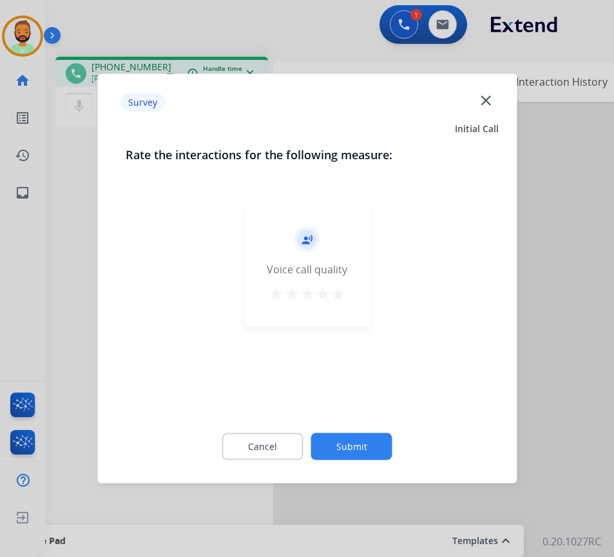
click at [350, 447] on button "Submit" at bounding box center [351, 446] width 81 height 27
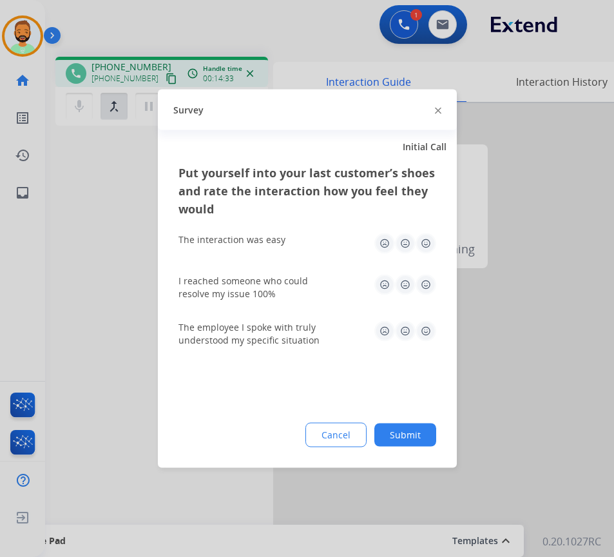
click at [407, 428] on button "Submit" at bounding box center [406, 435] width 62 height 23
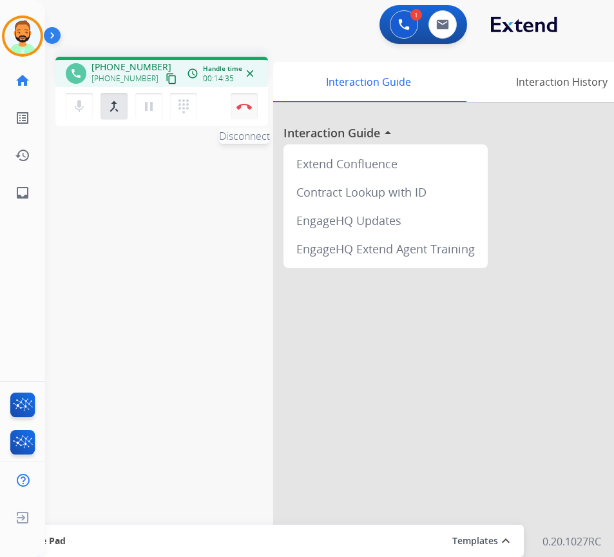
click at [255, 104] on button "Disconnect" at bounding box center [244, 106] width 27 height 27
click at [153, 106] on mat-icon "pause" at bounding box center [148, 106] width 15 height 15
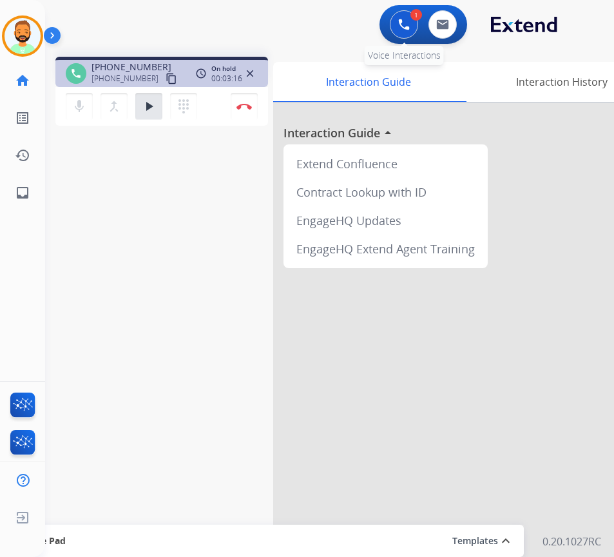
click at [396, 16] on button at bounding box center [404, 24] width 28 height 28
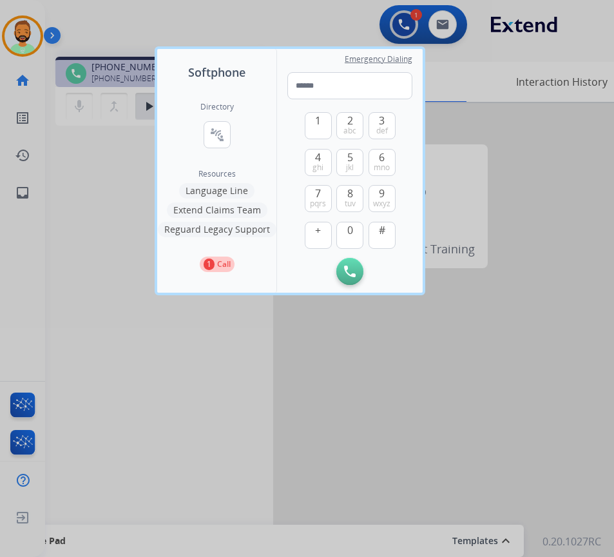
click at [230, 194] on button "Language Line" at bounding box center [216, 190] width 75 height 15
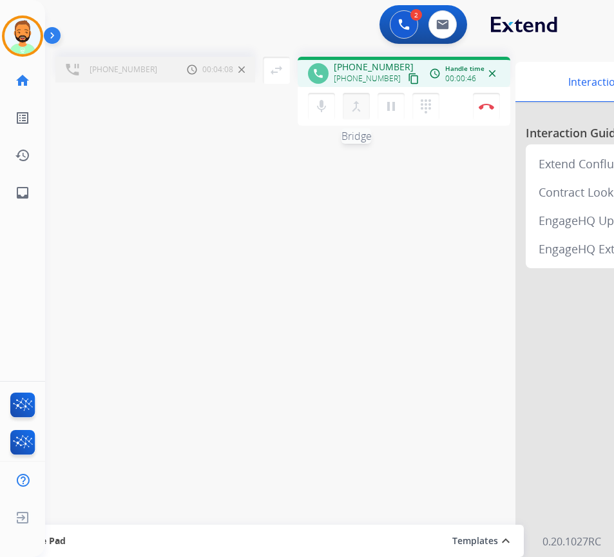
click at [354, 106] on mat-icon "merge_type" at bounding box center [356, 106] width 15 height 15
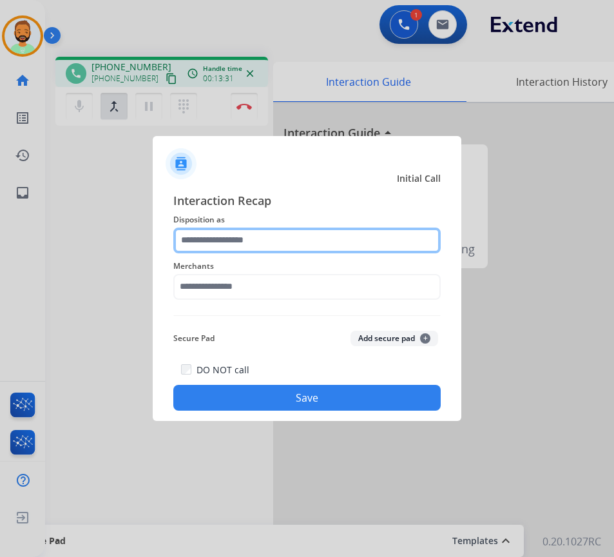
click at [313, 228] on input "text" at bounding box center [307, 241] width 268 height 26
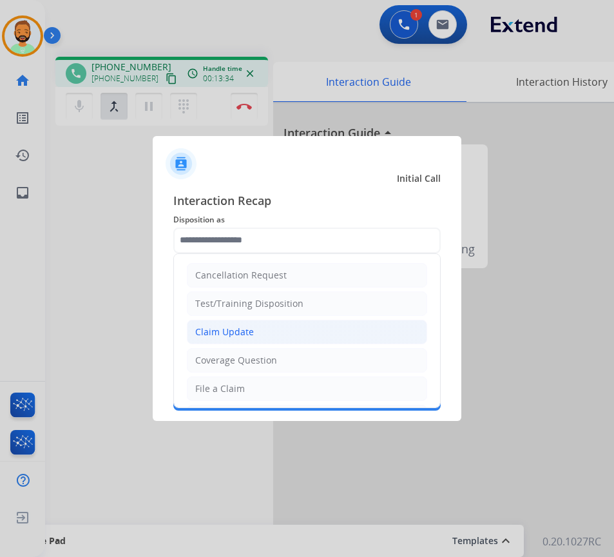
click at [252, 330] on div "Claim Update" at bounding box center [224, 332] width 59 height 13
type input "**********"
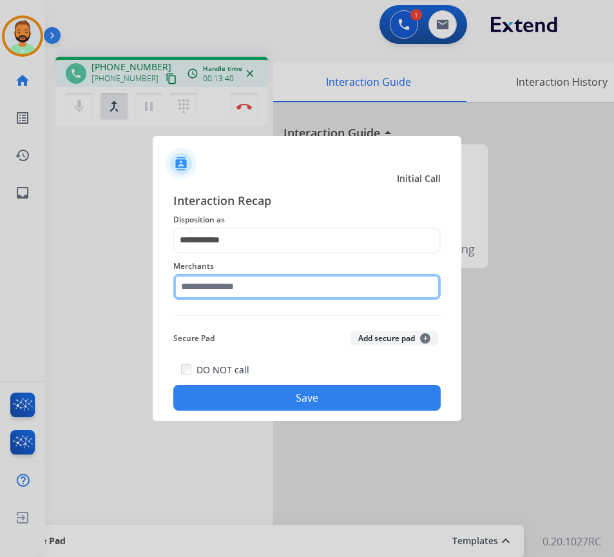
click at [269, 286] on input "text" at bounding box center [307, 287] width 268 height 26
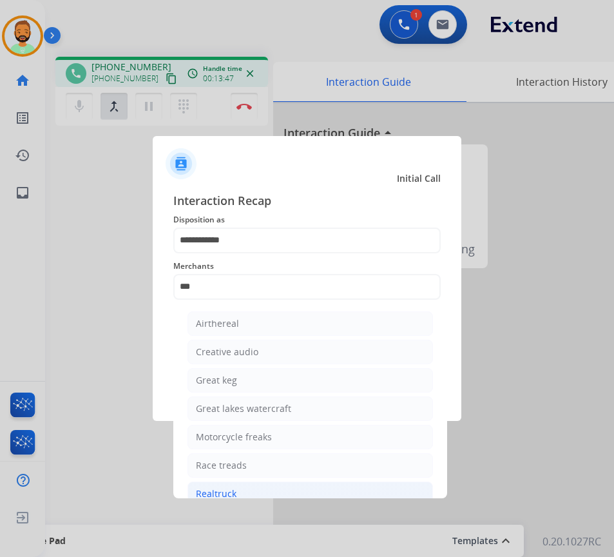
click at [329, 485] on li "Realtruck" at bounding box center [311, 494] width 246 height 24
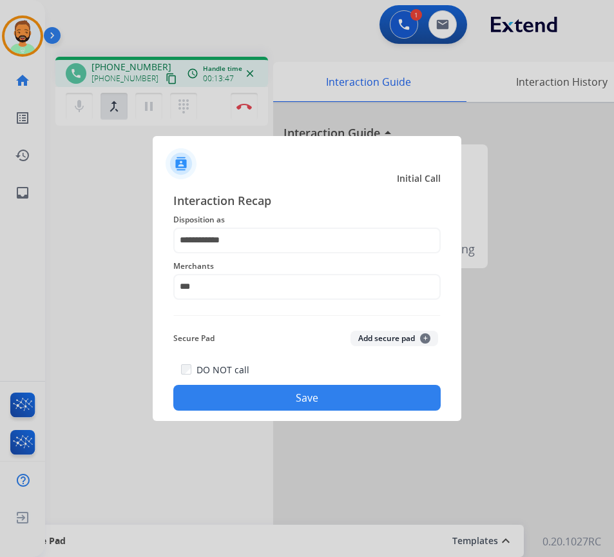
type input "*********"
click at [297, 388] on button "Save" at bounding box center [307, 398] width 268 height 26
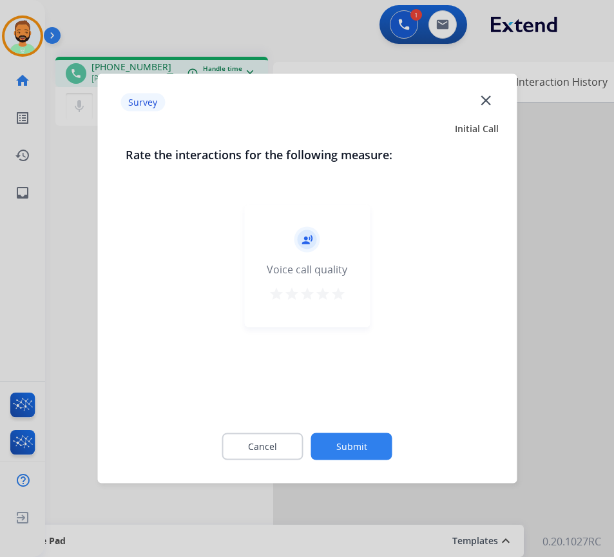
click at [366, 447] on button "Submit" at bounding box center [351, 446] width 81 height 27
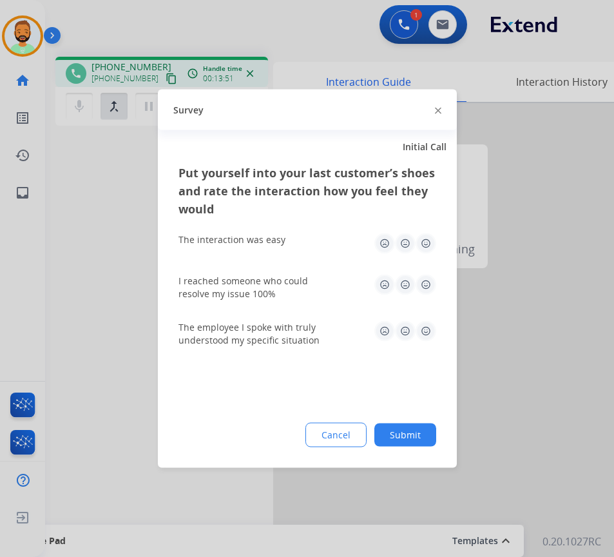
click at [399, 433] on button "Submit" at bounding box center [406, 435] width 62 height 23
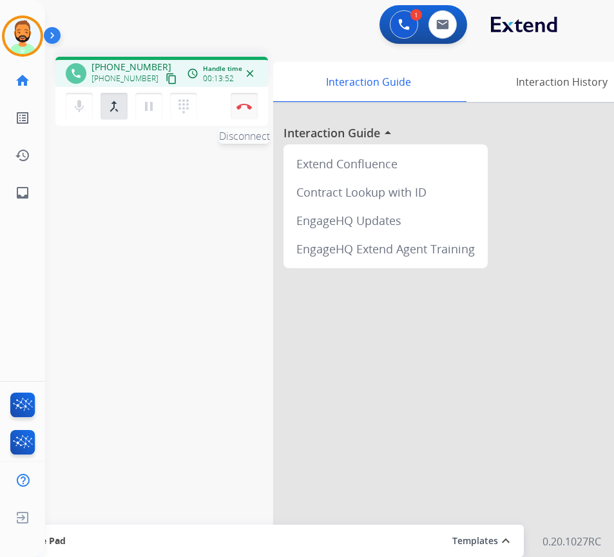
click at [252, 99] on button "Disconnect" at bounding box center [244, 106] width 27 height 27
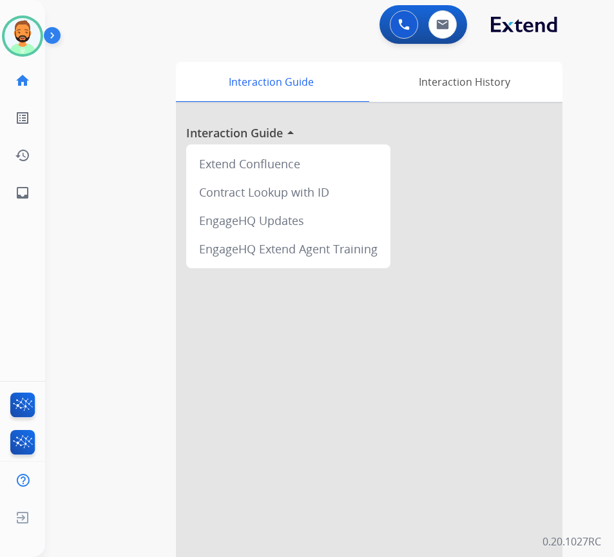
click at [554, 240] on div at bounding box center [369, 343] width 387 height 481
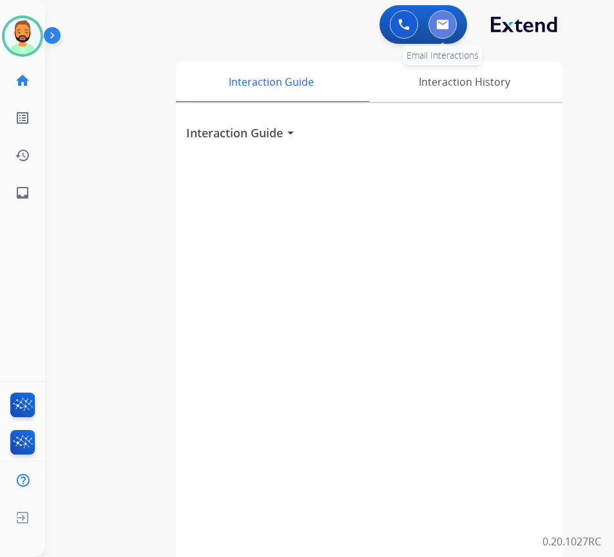
click at [445, 30] on button at bounding box center [443, 24] width 28 height 28
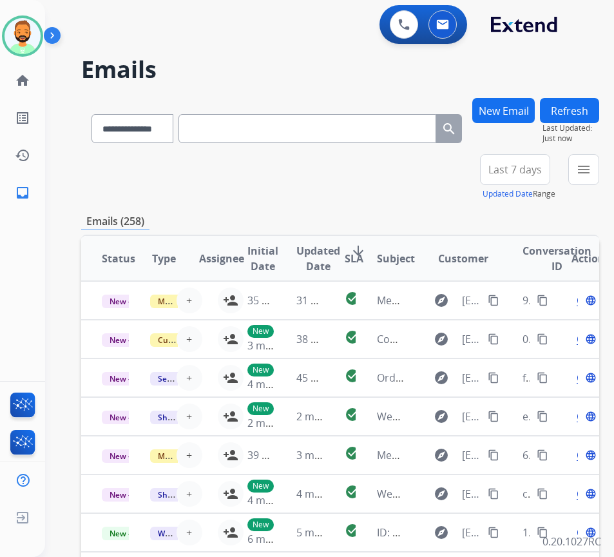
click at [524, 177] on button "Last 7 days" at bounding box center [515, 169] width 70 height 31
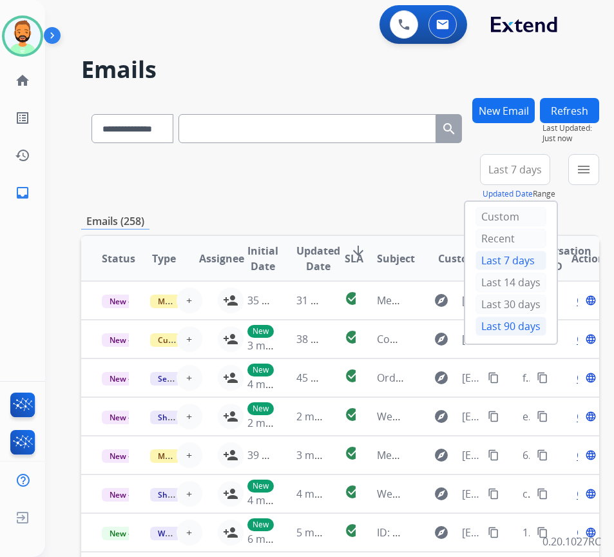
click at [499, 321] on div "Last 90 days" at bounding box center [511, 326] width 71 height 19
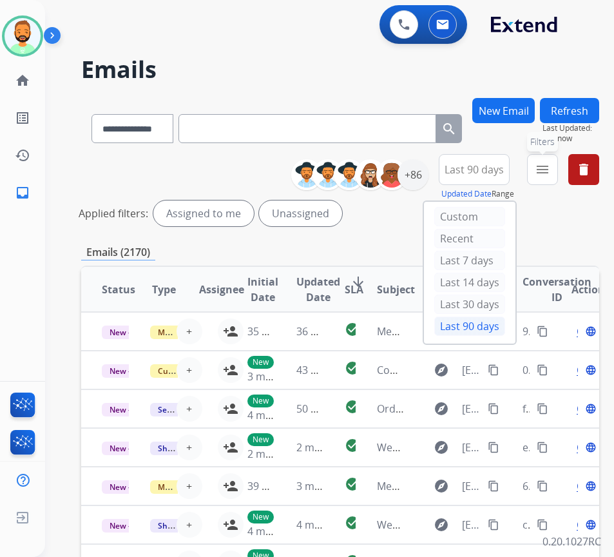
click at [558, 181] on button "menu Filters" at bounding box center [542, 169] width 31 height 31
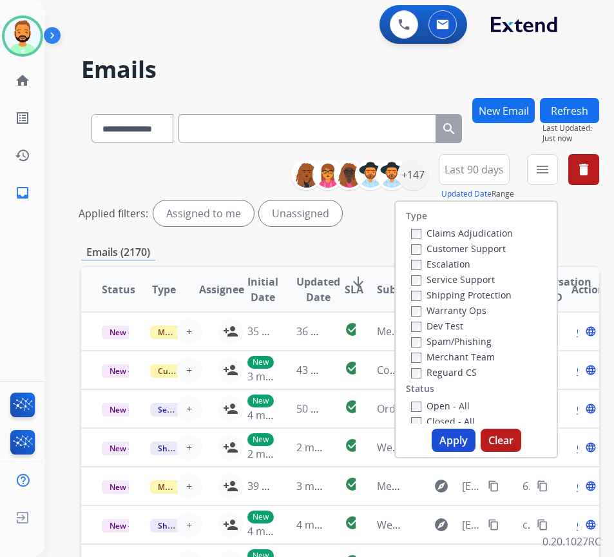
click at [506, 253] on label "Customer Support" at bounding box center [458, 248] width 95 height 12
click at [492, 301] on div "Shipping Protection" at bounding box center [462, 294] width 102 height 15
click at [500, 295] on label "Shipping Protection" at bounding box center [461, 295] width 101 height 12
click at [474, 372] on label "Reguard CS" at bounding box center [444, 372] width 66 height 12
click at [467, 401] on label "Open - All" at bounding box center [440, 406] width 59 height 12
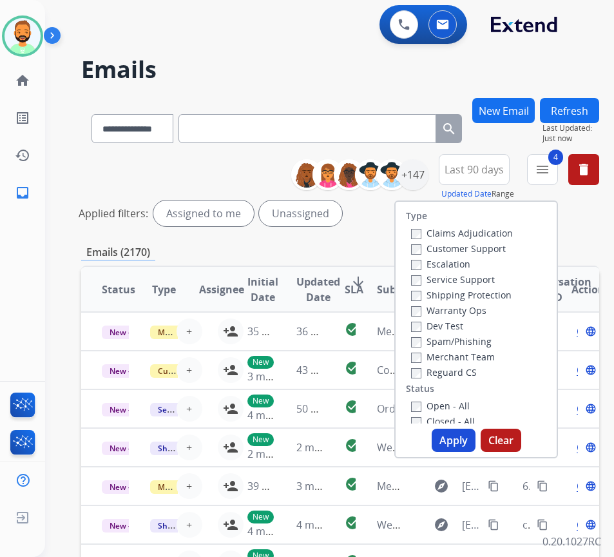
click at [471, 431] on button "Apply" at bounding box center [454, 440] width 44 height 23
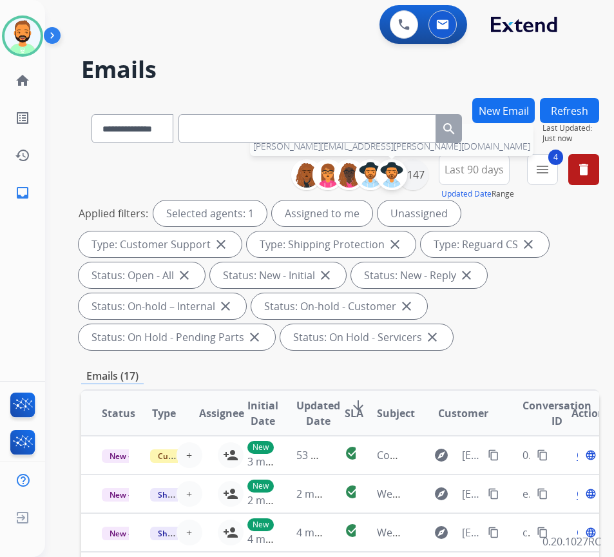
click at [407, 172] on div at bounding box center [391, 174] width 31 height 31
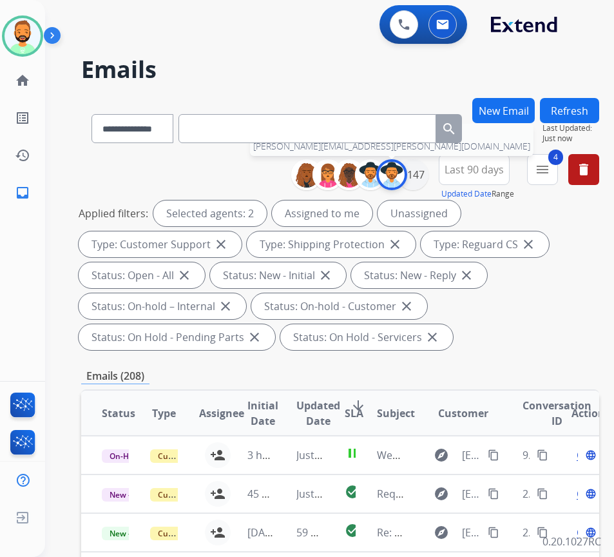
click at [405, 179] on img at bounding box center [392, 175] width 26 height 26
click at [429, 179] on div "+147" at bounding box center [413, 174] width 31 height 31
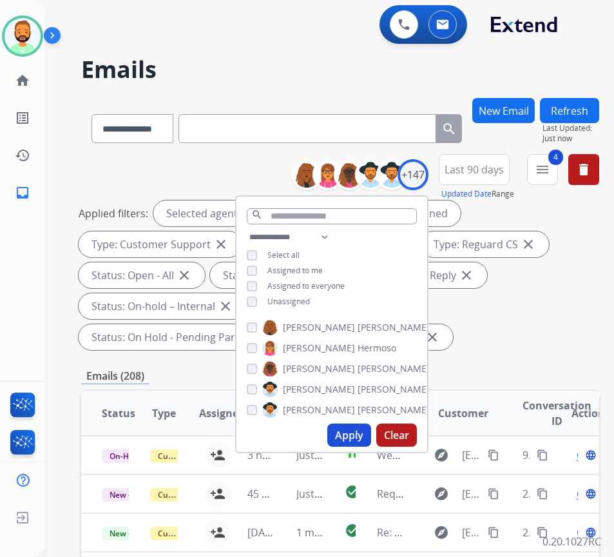
click at [326, 300] on div "**********" at bounding box center [332, 271] width 191 height 83
click at [310, 300] on span "Unassigned" at bounding box center [289, 301] width 43 height 11
click at [371, 436] on button "Apply" at bounding box center [350, 435] width 44 height 23
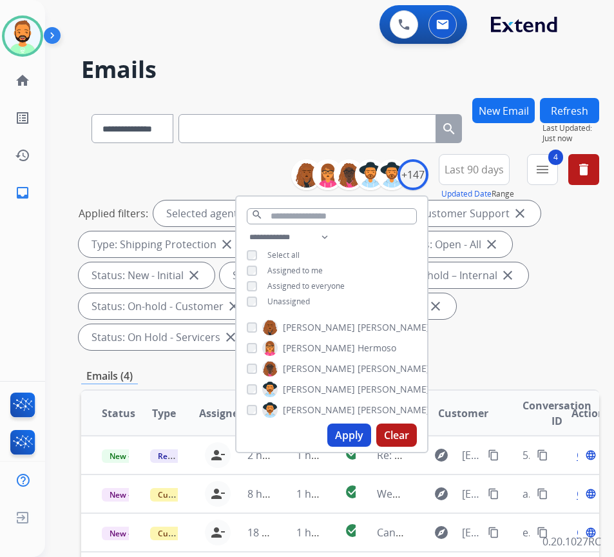
click at [554, 355] on div "**********" at bounding box center [340, 493] width 518 height 790
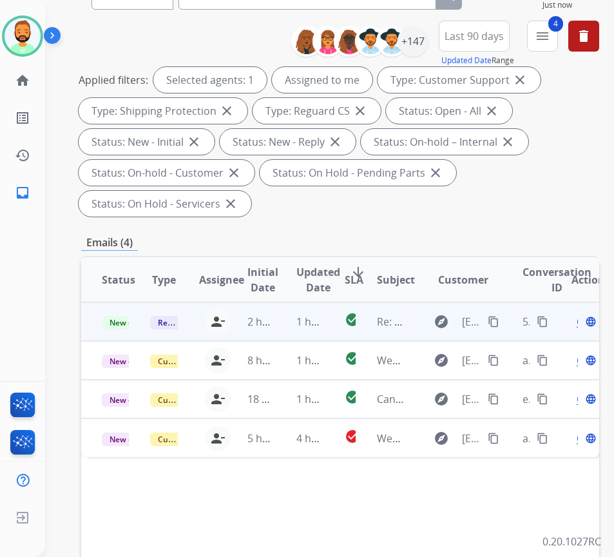
scroll to position [258, 0]
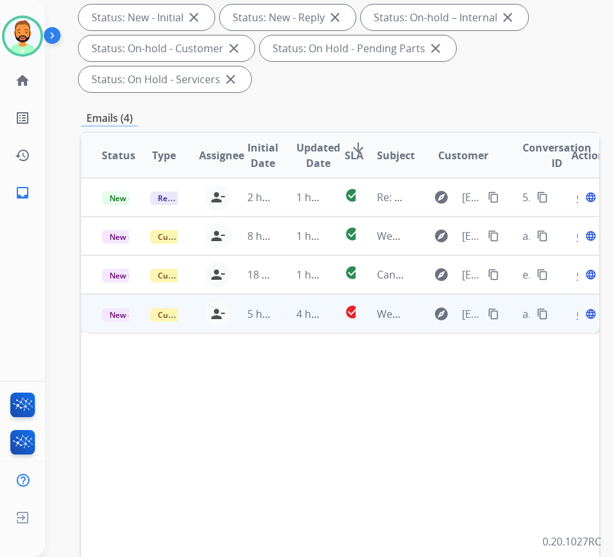
click at [288, 317] on td "4 hours ago" at bounding box center [300, 313] width 48 height 39
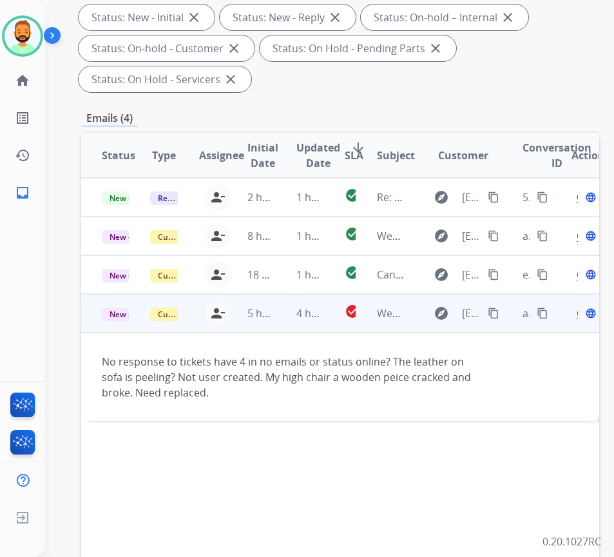
click at [499, 315] on mat-icon "content_copy" at bounding box center [494, 314] width 12 height 12
click at [583, 317] on span "Open" at bounding box center [590, 313] width 26 height 15
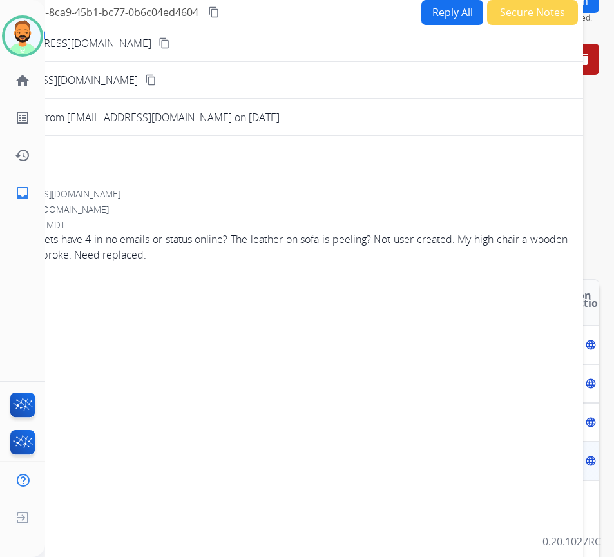
scroll to position [64, 0]
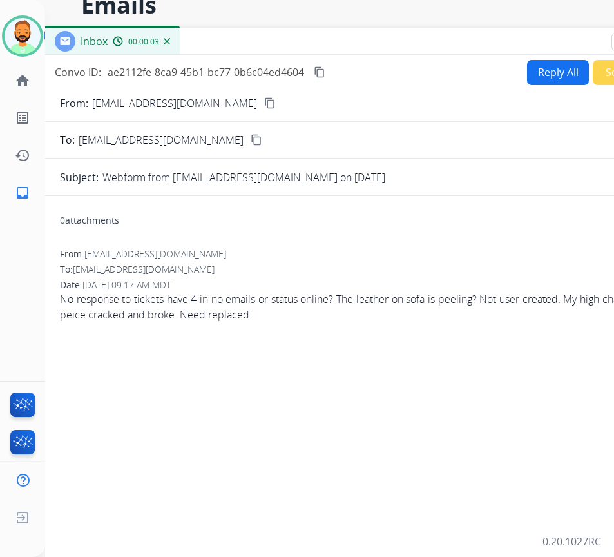
drag, startPoint x: 240, startPoint y: 24, endPoint x: 346, endPoint y: 38, distance: 106.7
click at [346, 38] on div "Inbox 00:00:03" at bounding box center [366, 41] width 645 height 27
click at [562, 73] on button "Reply All" at bounding box center [558, 72] width 62 height 25
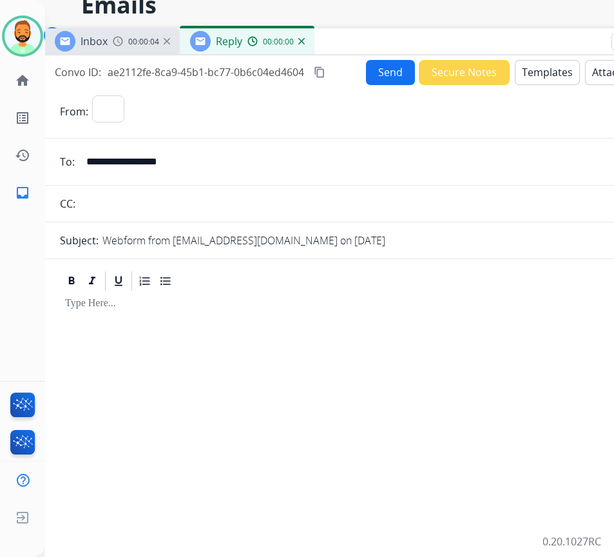
select select "**********"
click at [562, 75] on button "Templates" at bounding box center [547, 72] width 65 height 25
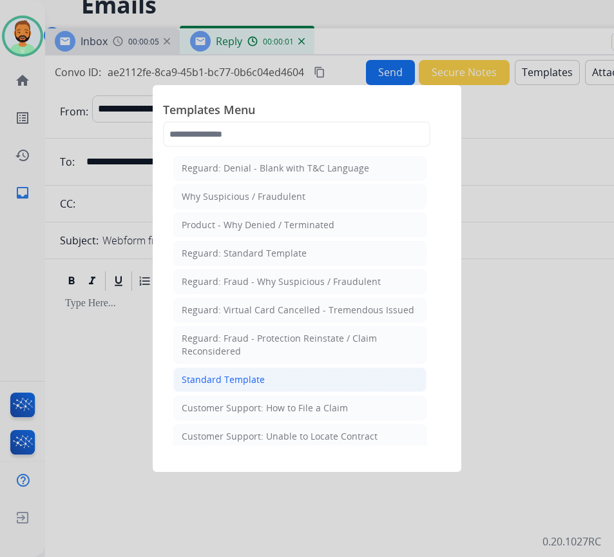
click at [302, 378] on li "Standard Template" at bounding box center [299, 379] width 253 height 24
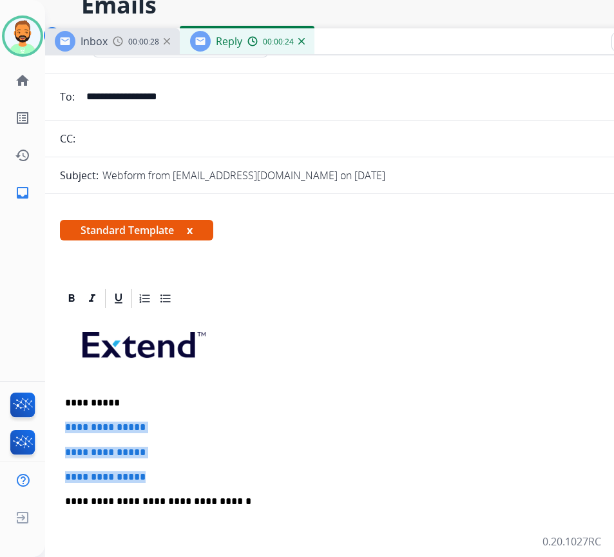
drag, startPoint x: 162, startPoint y: 476, endPoint x: 62, endPoint y: 412, distance: 118.6
click at [61, 414] on div "**********" at bounding box center [367, 532] width 614 height 444
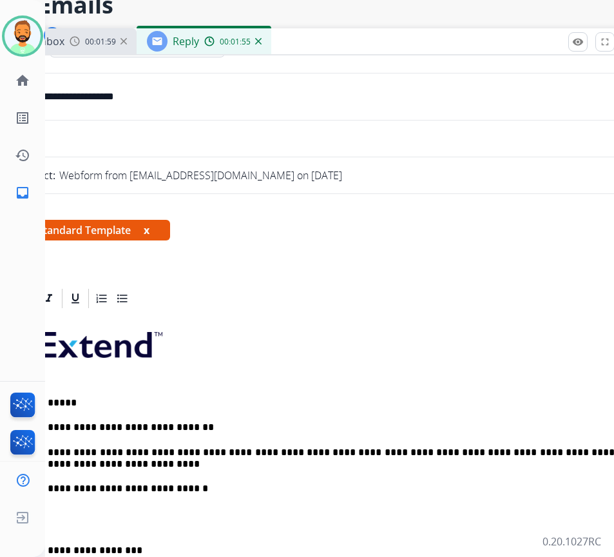
scroll to position [64, 23]
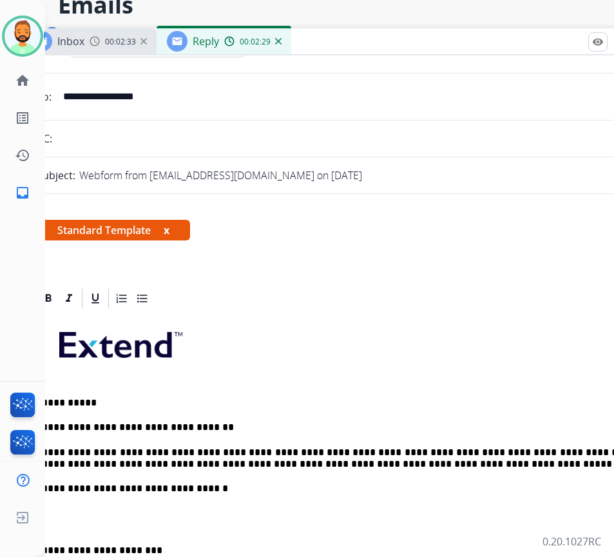
click at [52, 531] on div "**********" at bounding box center [344, 525] width 614 height 431
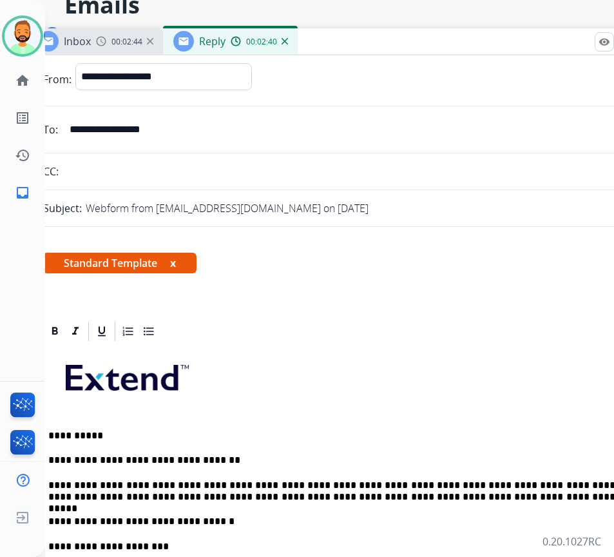
scroll to position [0, 0]
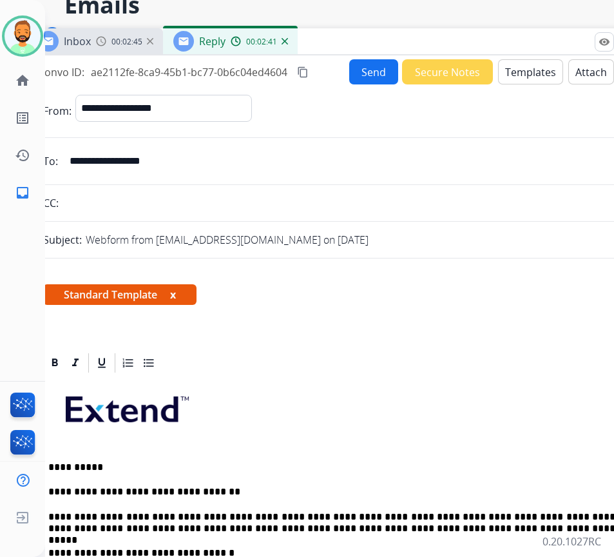
click at [360, 72] on button "Send" at bounding box center [373, 71] width 49 height 25
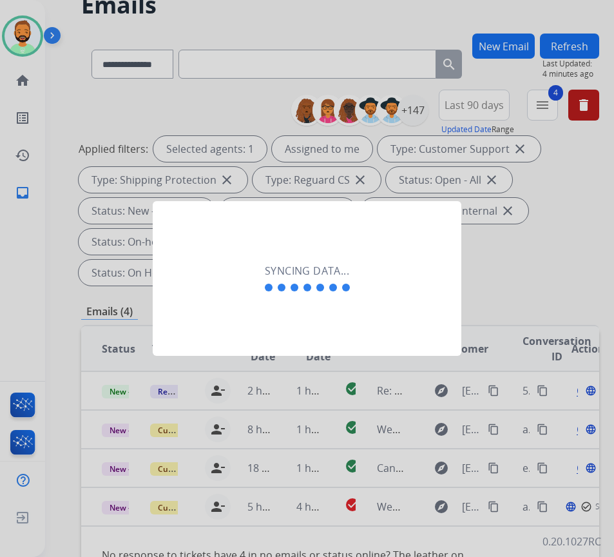
scroll to position [64, 2]
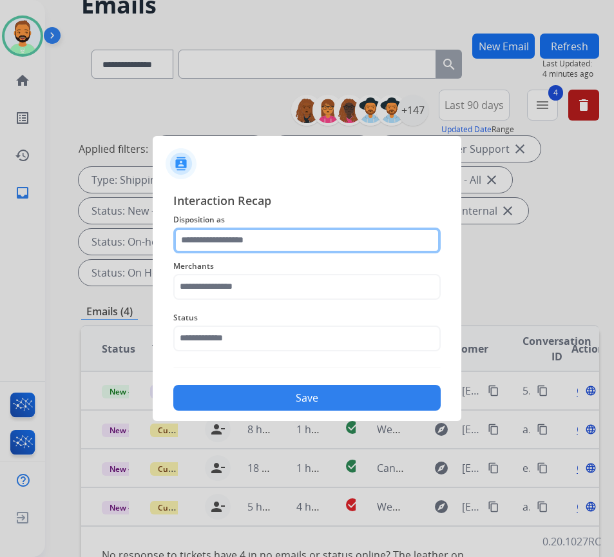
click at [228, 240] on input "text" at bounding box center [307, 241] width 268 height 26
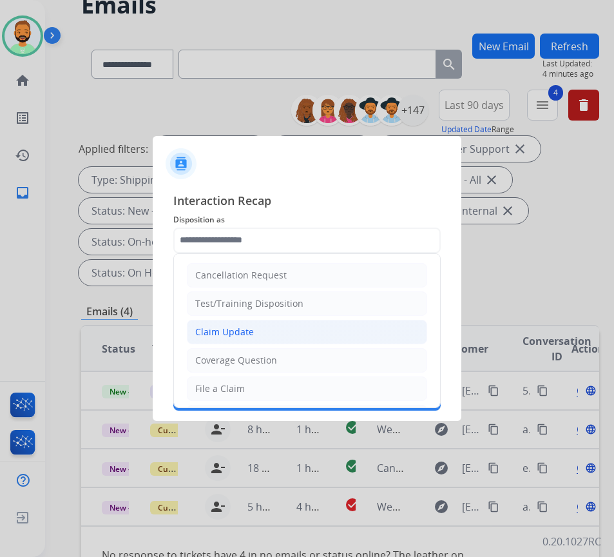
click at [267, 326] on li "Claim Update" at bounding box center [307, 332] width 240 height 24
type input "**********"
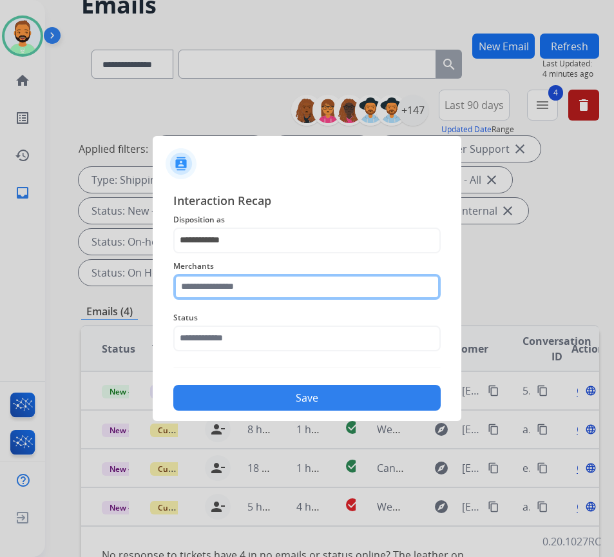
click at [259, 284] on input "text" at bounding box center [307, 287] width 268 height 26
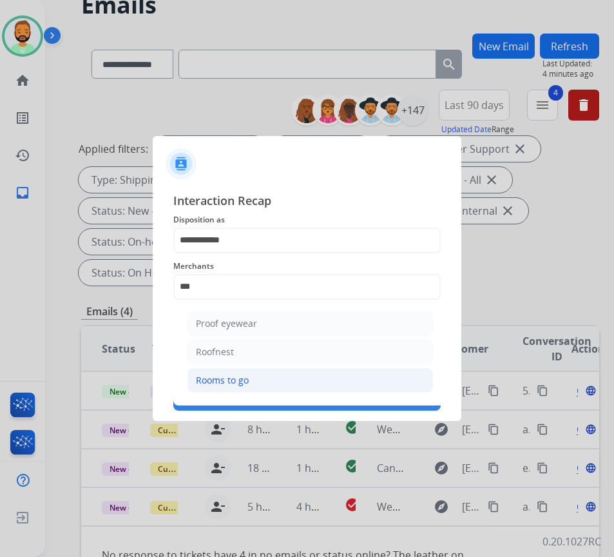
click at [292, 376] on li "Rooms to go" at bounding box center [311, 380] width 246 height 24
type input "**********"
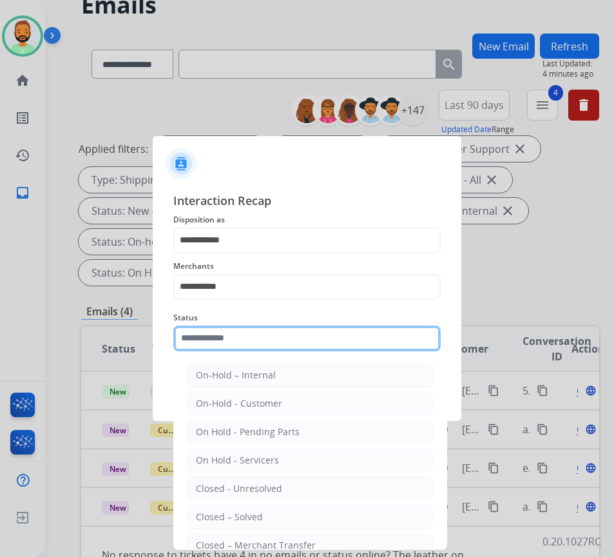
click at [264, 328] on input "text" at bounding box center [307, 339] width 268 height 26
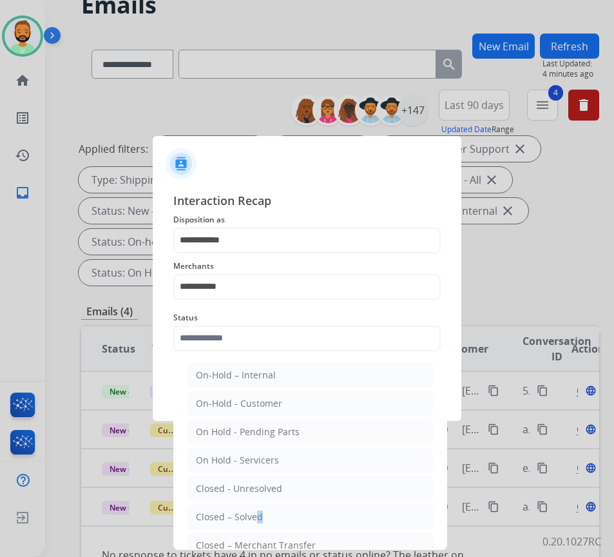
click at [254, 504] on ul "On-Hold – Internal On-Hold - Customer On Hold - Pending Parts On Hold - Service…" at bounding box center [310, 492] width 253 height 271
click at [255, 513] on div "Closed – Solved" at bounding box center [229, 517] width 67 height 13
type input "**********"
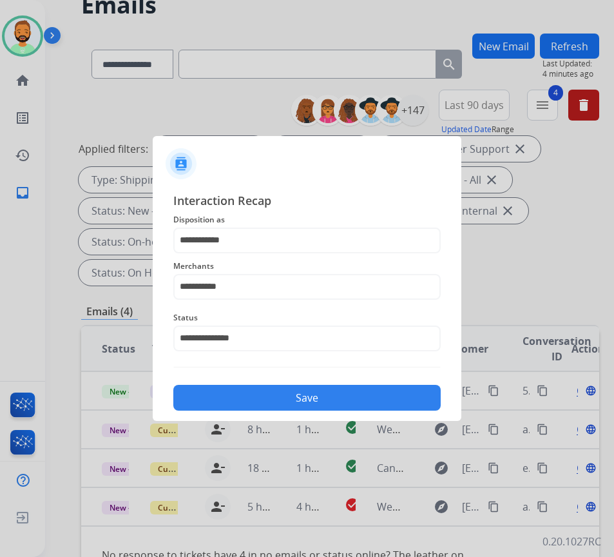
drag, startPoint x: 302, startPoint y: 402, endPoint x: 284, endPoint y: 391, distance: 20.8
click at [293, 391] on button "Save" at bounding box center [307, 398] width 268 height 26
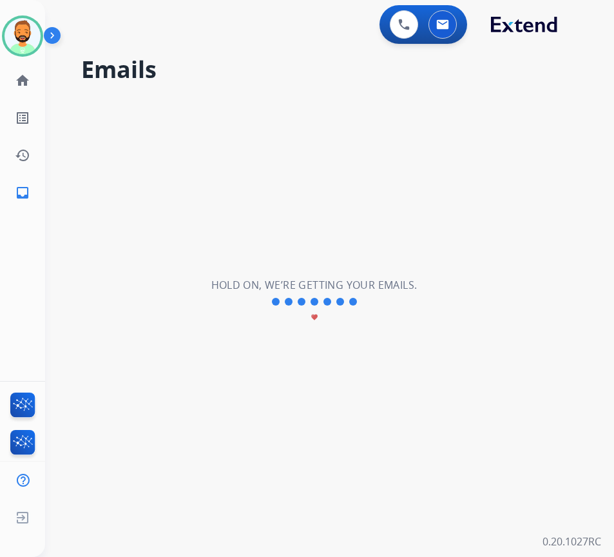
scroll to position [0, 0]
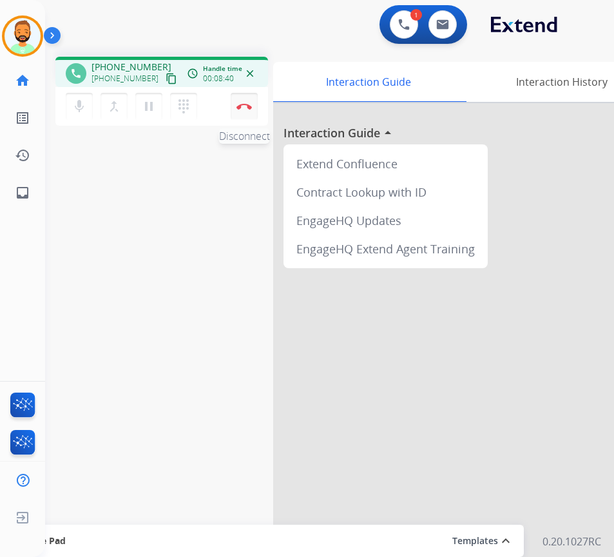
click at [244, 104] on img at bounding box center [244, 106] width 15 height 6
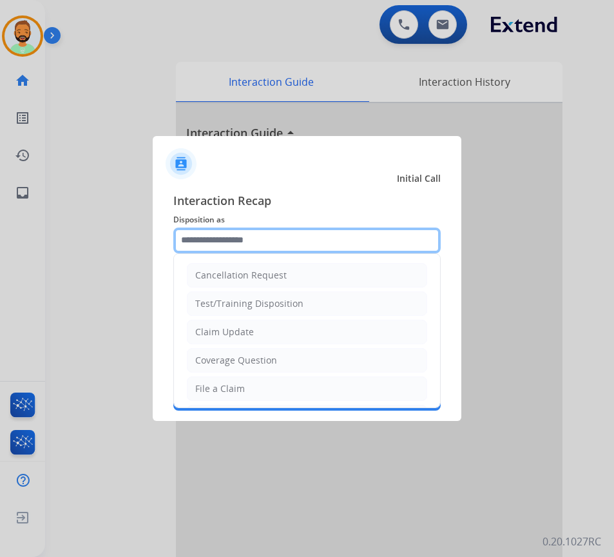
click at [285, 244] on input "text" at bounding box center [307, 241] width 268 height 26
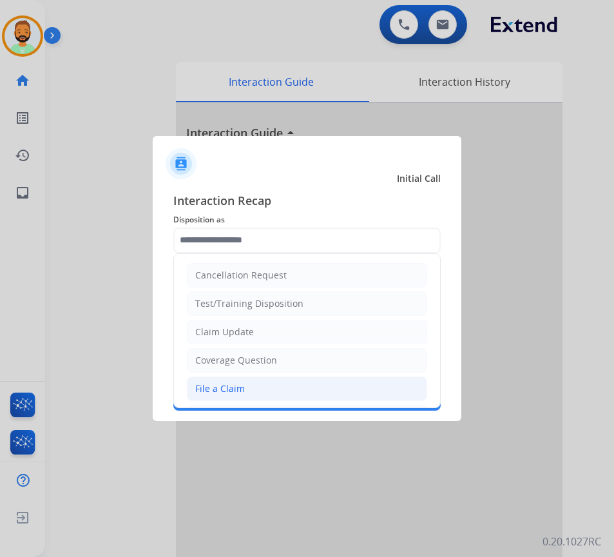
click at [275, 382] on li "File a Claim" at bounding box center [307, 388] width 240 height 24
type input "**********"
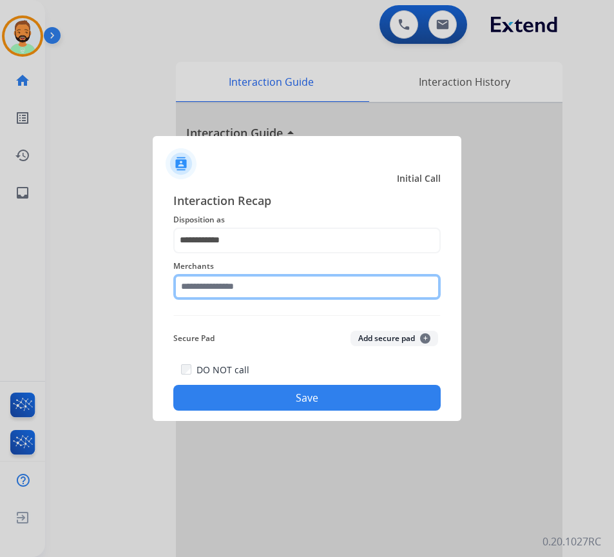
click at [280, 275] on input "text" at bounding box center [307, 287] width 268 height 26
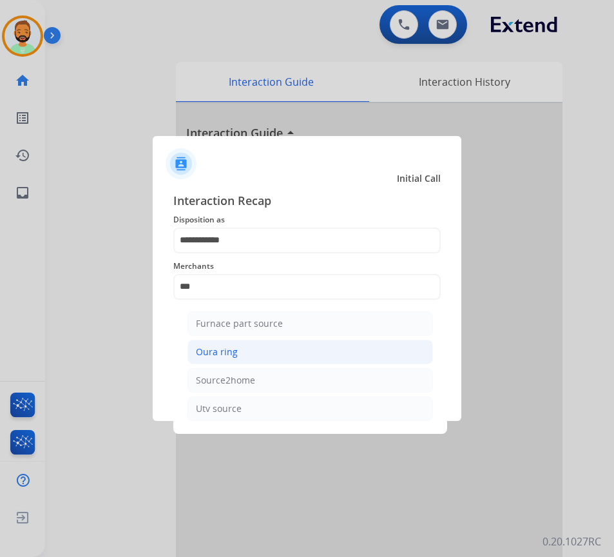
click at [293, 347] on li "Oura ring" at bounding box center [311, 352] width 246 height 24
type input "*********"
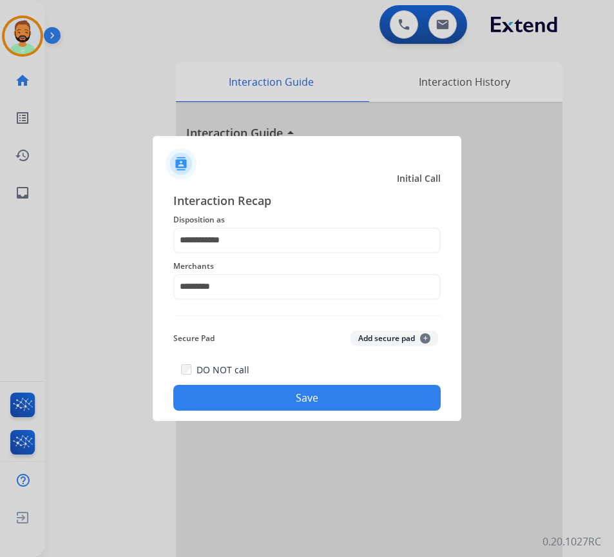
click at [301, 392] on button "Save" at bounding box center [307, 398] width 268 height 26
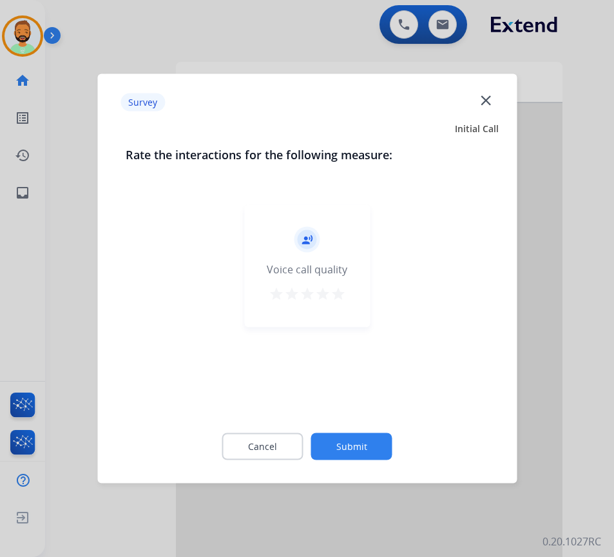
click at [362, 451] on button "Submit" at bounding box center [351, 446] width 81 height 27
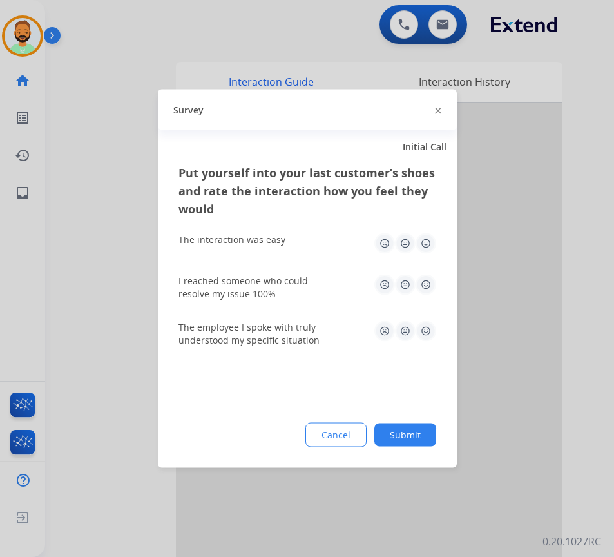
click at [421, 430] on button "Submit" at bounding box center [406, 435] width 62 height 23
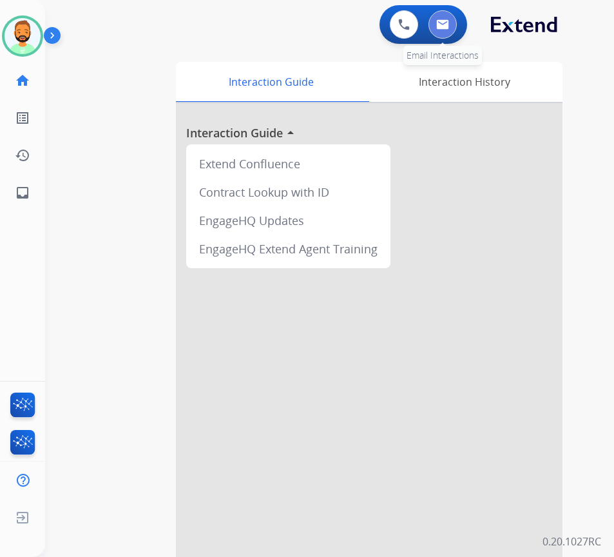
click at [434, 34] on button at bounding box center [443, 24] width 28 height 28
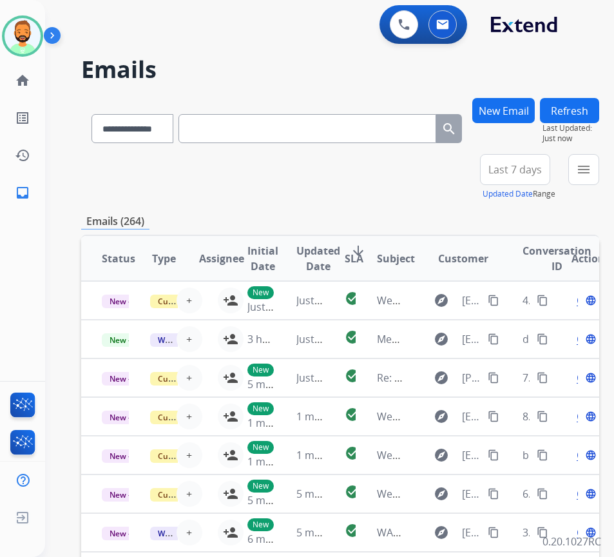
click at [542, 171] on span "Last 7 days" at bounding box center [516, 169] width 54 height 5
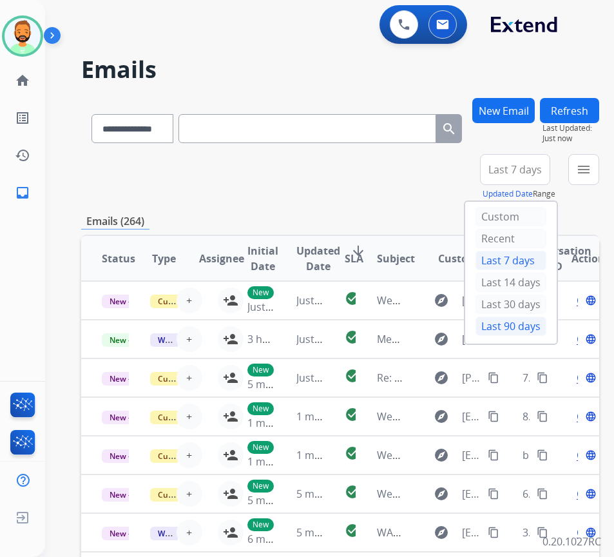
click at [520, 322] on div "Last 90 days" at bounding box center [511, 326] width 71 height 19
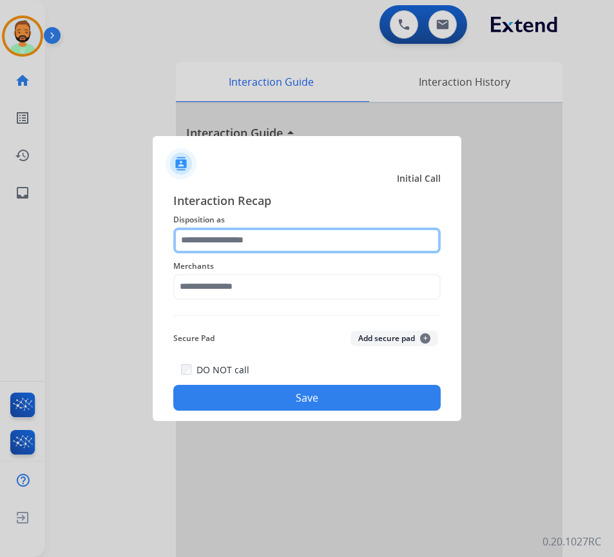
click at [267, 237] on input "text" at bounding box center [307, 241] width 268 height 26
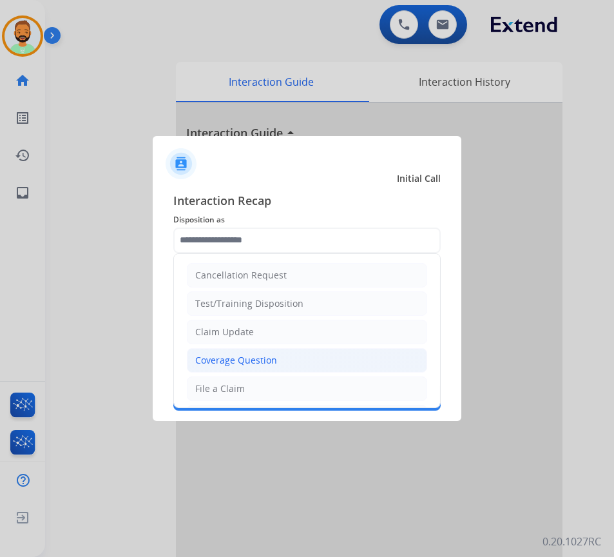
click at [305, 361] on li "Coverage Question" at bounding box center [307, 360] width 240 height 24
type input "**********"
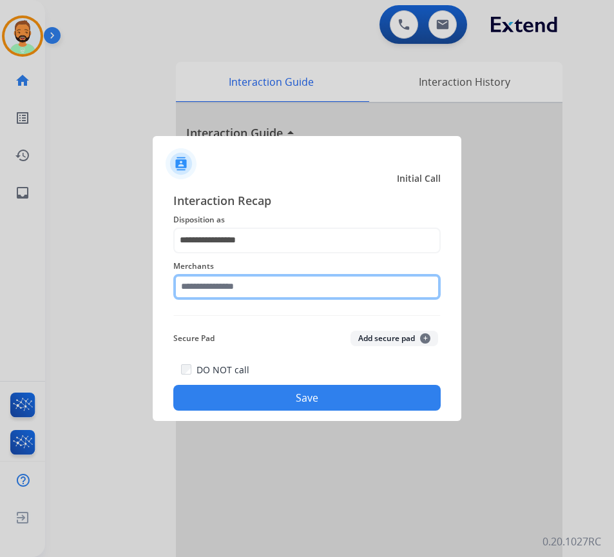
click at [322, 291] on input "text" at bounding box center [307, 287] width 268 height 26
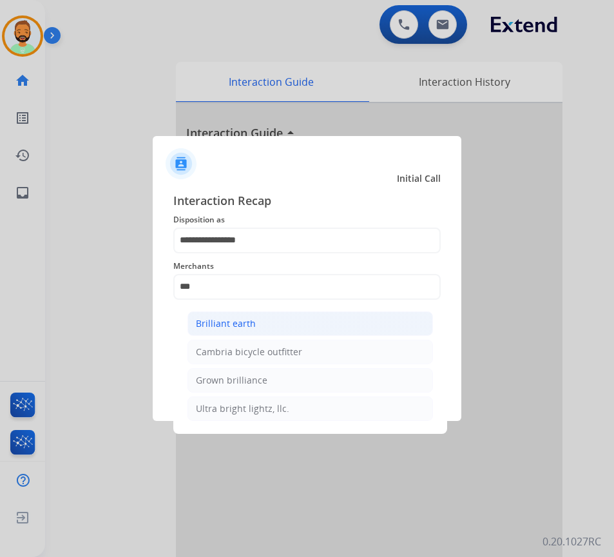
click at [288, 314] on li "Brilliant earth" at bounding box center [311, 323] width 246 height 24
type input "**********"
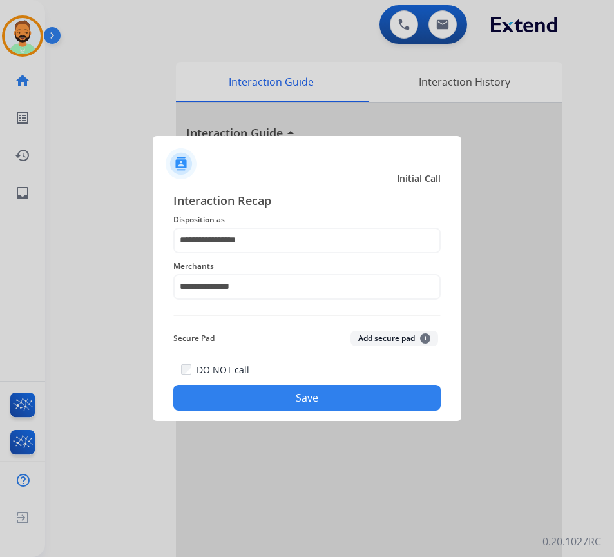
click at [296, 391] on button "Save" at bounding box center [307, 398] width 268 height 26
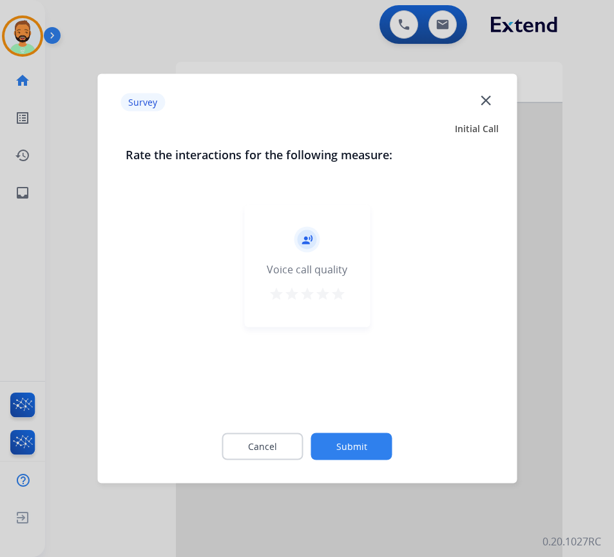
click at [371, 436] on button "Submit" at bounding box center [351, 446] width 81 height 27
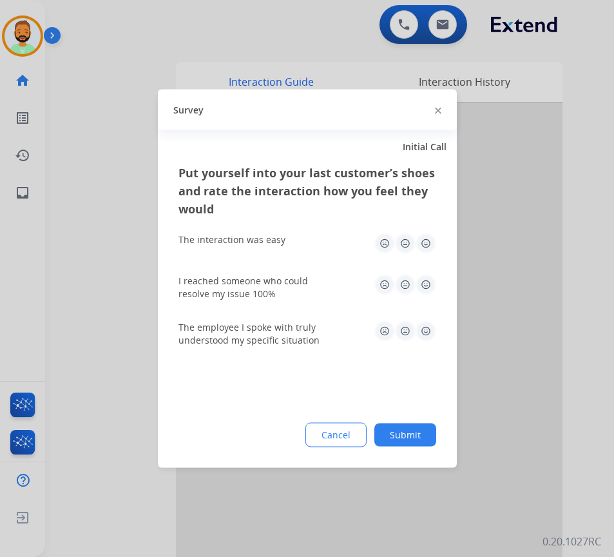
click at [401, 433] on button "Submit" at bounding box center [406, 435] width 62 height 23
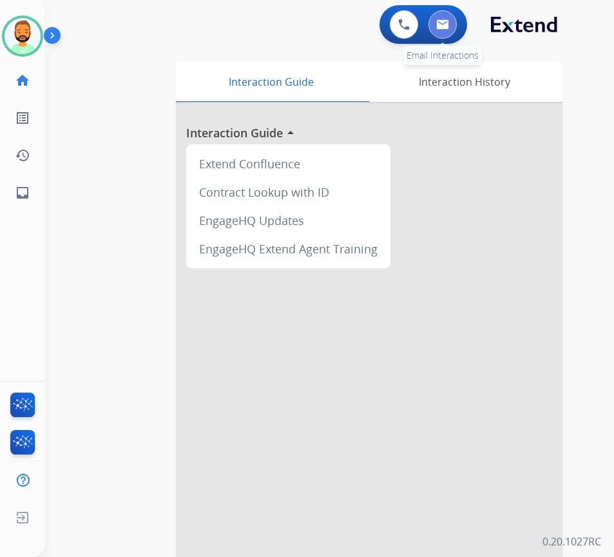
click at [436, 22] on button at bounding box center [443, 24] width 28 height 28
select select "**********"
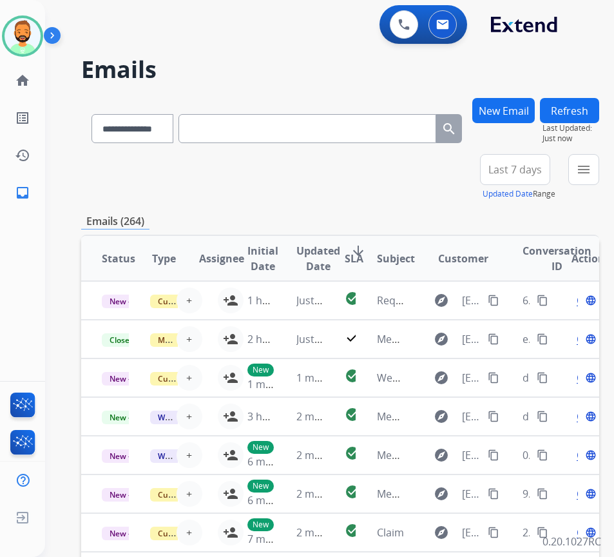
click at [539, 180] on button "Last 7 days" at bounding box center [515, 169] width 70 height 31
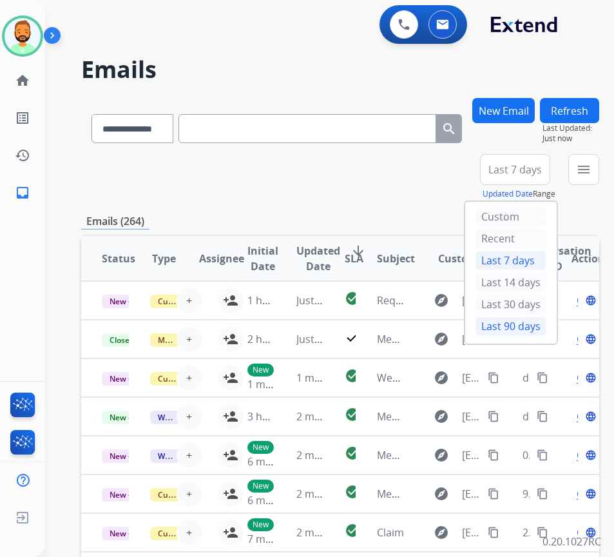
click at [529, 331] on div "Last 90 days" at bounding box center [511, 326] width 71 height 19
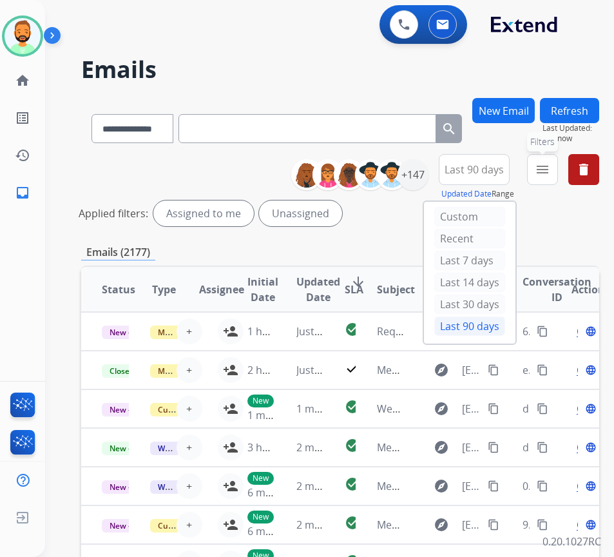
click at [550, 180] on button "menu Filters" at bounding box center [542, 169] width 31 height 31
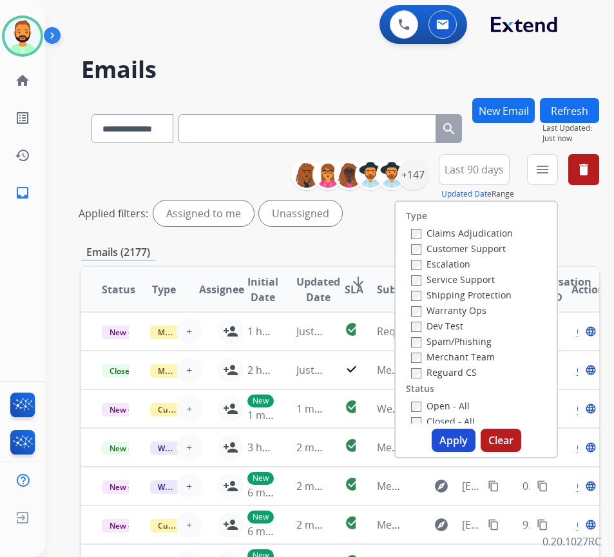
click at [500, 251] on label "Customer Support" at bounding box center [458, 248] width 95 height 12
click at [500, 291] on label "Shipping Protection" at bounding box center [461, 295] width 101 height 12
click at [477, 369] on label "Reguard CS" at bounding box center [444, 372] width 66 height 12
click at [470, 402] on label "Open - All" at bounding box center [440, 406] width 59 height 12
click at [471, 438] on button "Apply" at bounding box center [454, 440] width 44 height 23
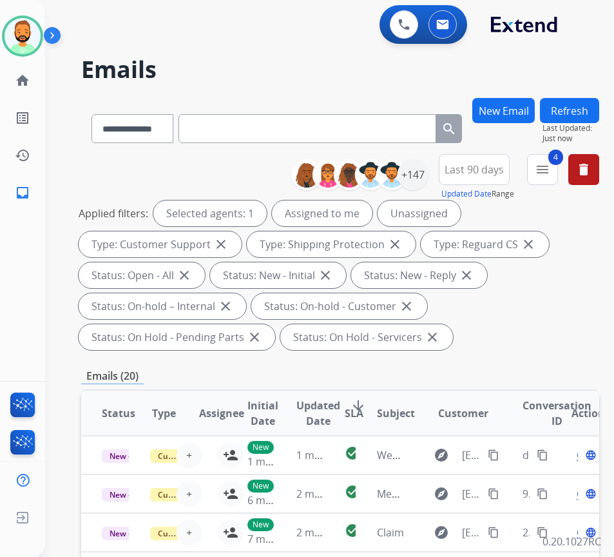
scroll to position [64, 0]
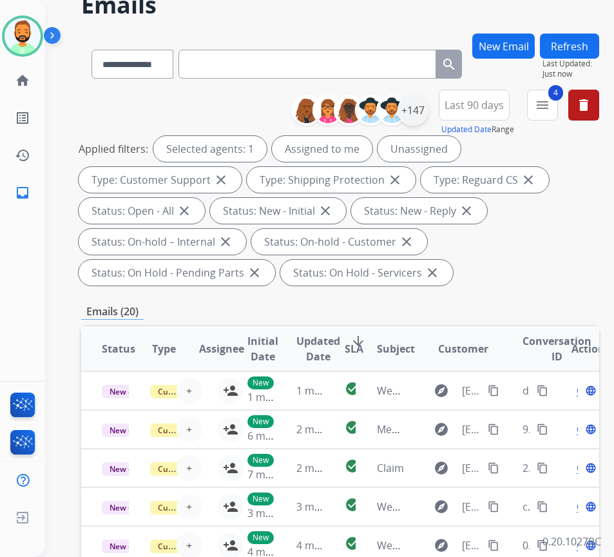
drag, startPoint x: 445, startPoint y: 114, endPoint x: 427, endPoint y: 109, distance: 18.8
click at [431, 109] on div "**********" at bounding box center [450, 113] width 298 height 46
click at [427, 109] on div "+147" at bounding box center [413, 110] width 31 height 31
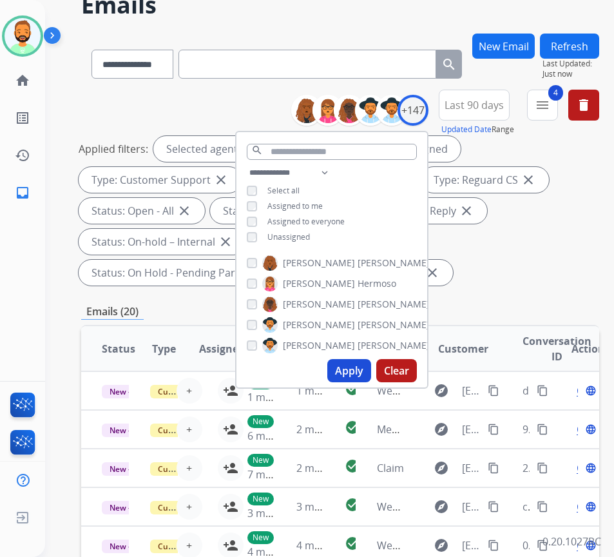
click at [293, 237] on span "Unassigned" at bounding box center [289, 236] width 43 height 11
click at [364, 371] on button "Apply" at bounding box center [350, 370] width 44 height 23
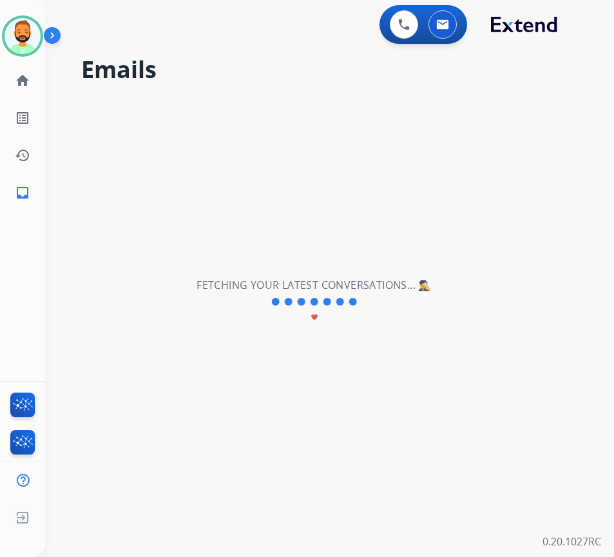
scroll to position [0, 0]
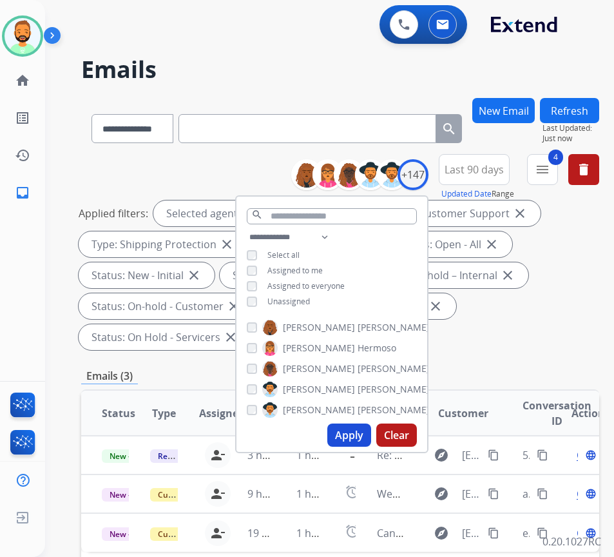
drag, startPoint x: 505, startPoint y: 322, endPoint x: 507, endPoint y: 328, distance: 6.6
click at [506, 328] on div "Applied filters: Selected agents: 1 Assigned to me Type: Customer Support close…" at bounding box center [338, 275] width 518 height 150
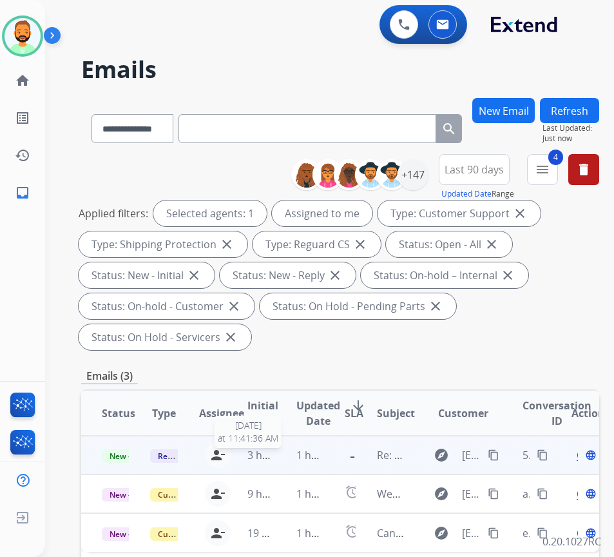
click at [273, 459] on span "3 hours ago" at bounding box center [277, 455] width 58 height 14
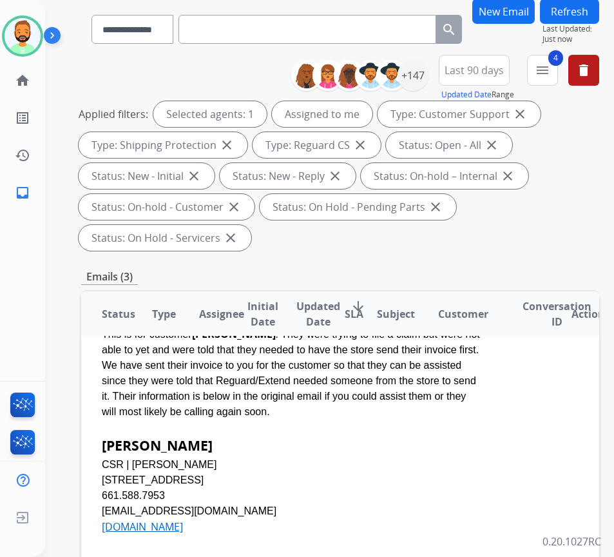
scroll to position [129, 0]
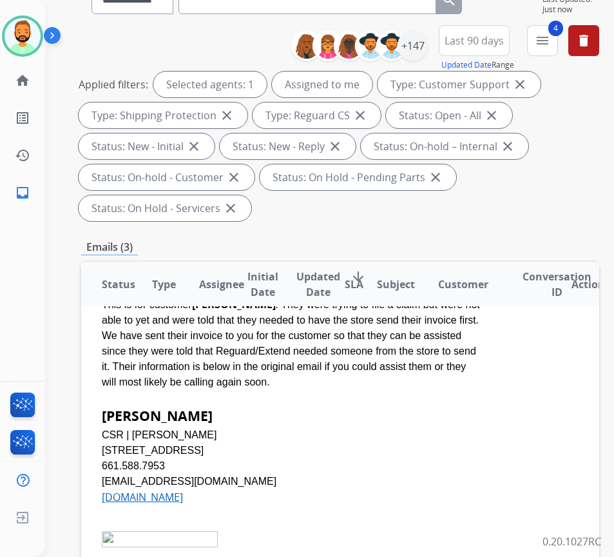
click at [502, 500] on td "Hello, This is for customer Ana Perez . They were trying to file a claim but we…" at bounding box center [291, 432] width 421 height 376
click at [517, 435] on table "Status Type Assignee Initial Date Updated Date arrow_downward SLA Subject Custo…" at bounding box center [340, 429] width 518 height 537
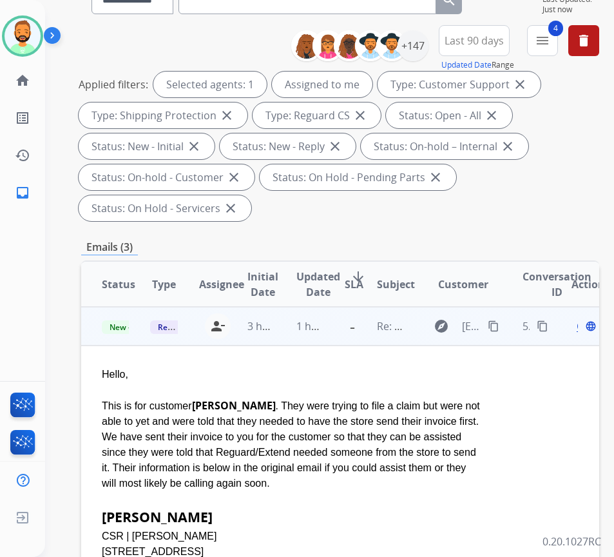
click at [585, 328] on div "Open language" at bounding box center [585, 325] width 27 height 15
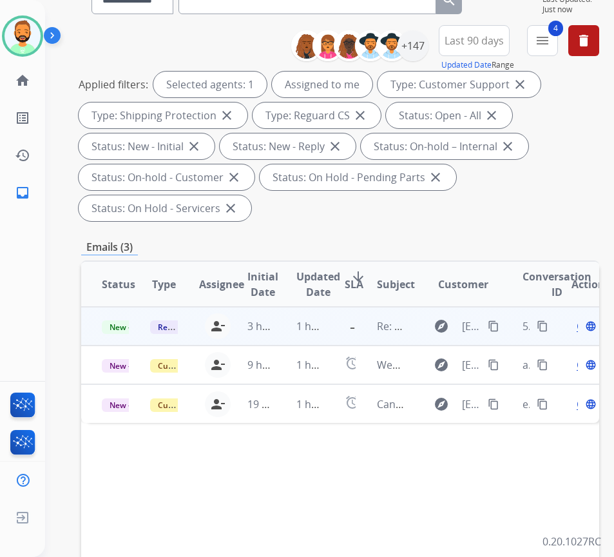
click at [583, 329] on span "Open" at bounding box center [590, 325] width 26 height 15
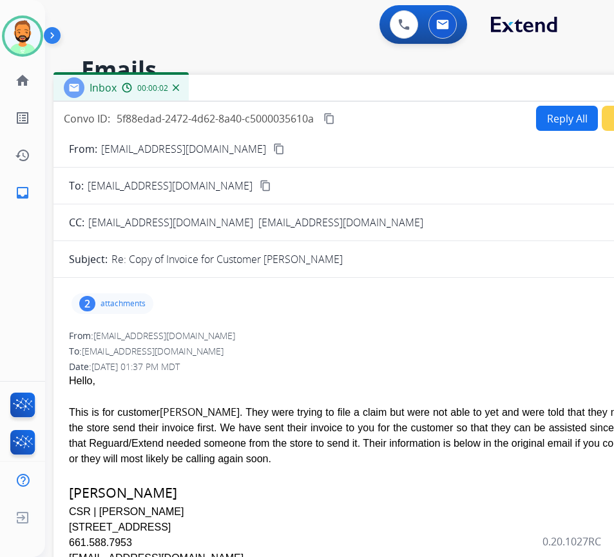
drag, startPoint x: 232, startPoint y: 96, endPoint x: 340, endPoint y: 92, distance: 108.4
click at [340, 92] on div "Inbox 00:00:02" at bounding box center [376, 88] width 645 height 27
click at [547, 115] on button "Reply All" at bounding box center [567, 118] width 62 height 25
select select "**********"
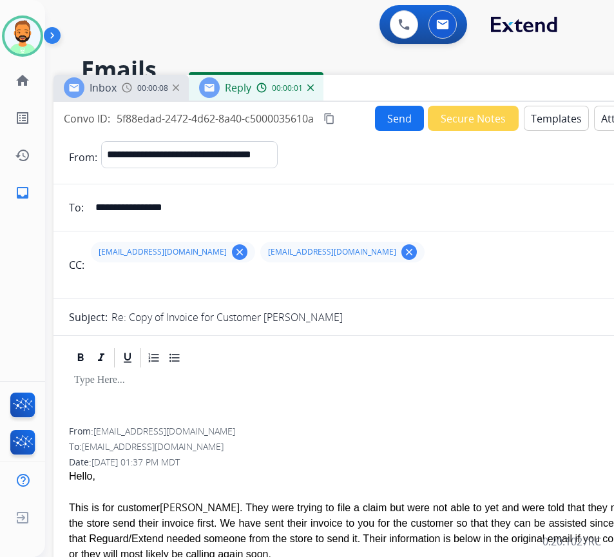
click at [542, 115] on button "Templates" at bounding box center [556, 118] width 65 height 25
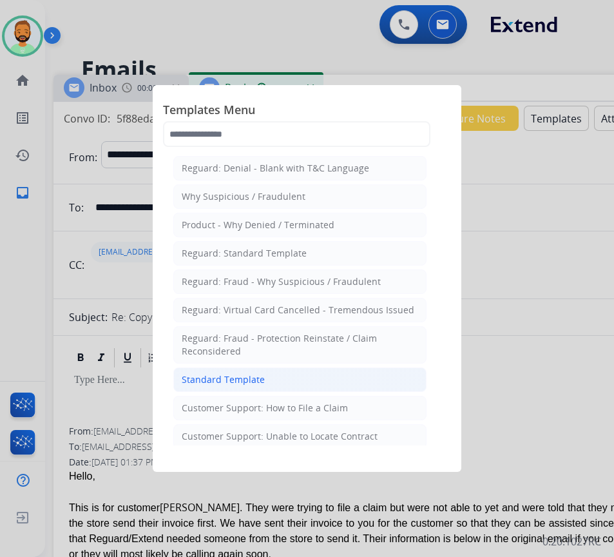
click at [375, 376] on li "Standard Template" at bounding box center [299, 379] width 253 height 24
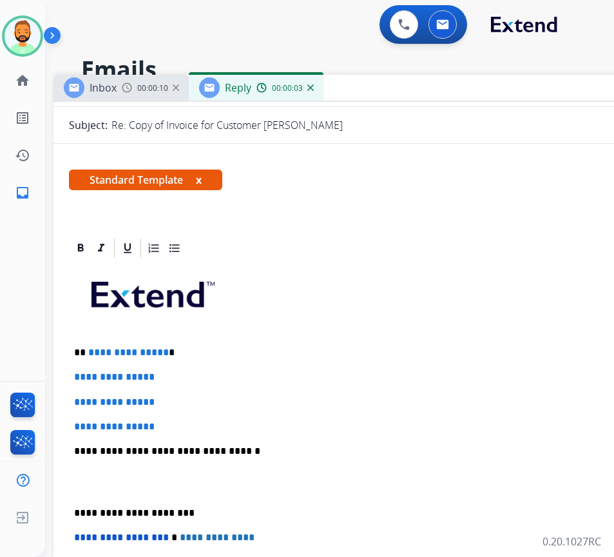
scroll to position [193, 0]
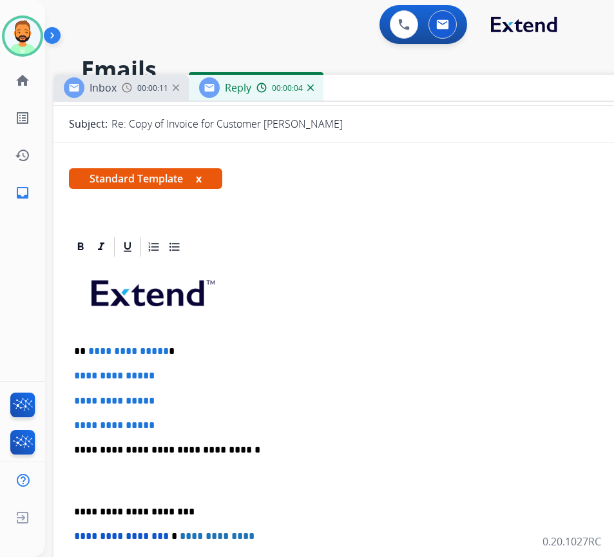
click at [275, 341] on div "**********" at bounding box center [376, 481] width 614 height 444
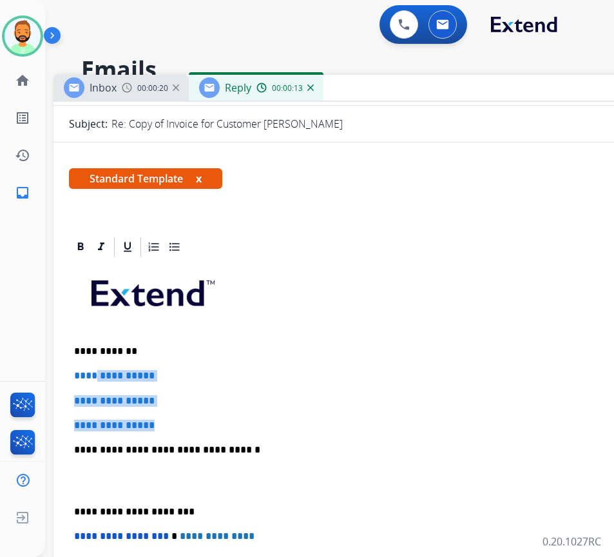
drag, startPoint x: 173, startPoint y: 424, endPoint x: 97, endPoint y: 372, distance: 91.7
click at [97, 372] on div "**********" at bounding box center [376, 481] width 614 height 444
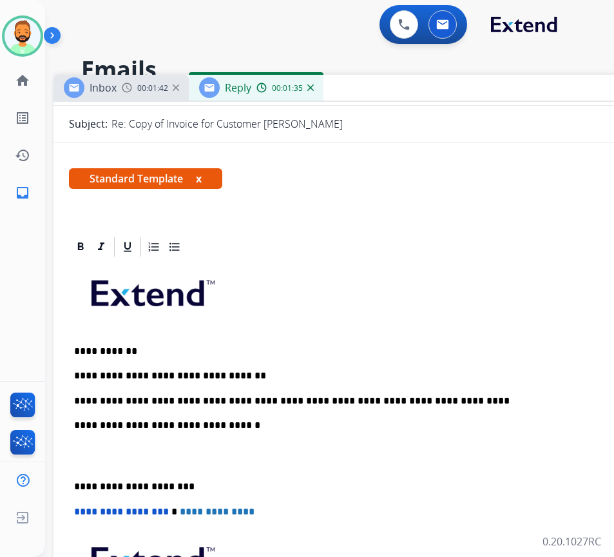
click at [70, 471] on div "**********" at bounding box center [376, 468] width 614 height 419
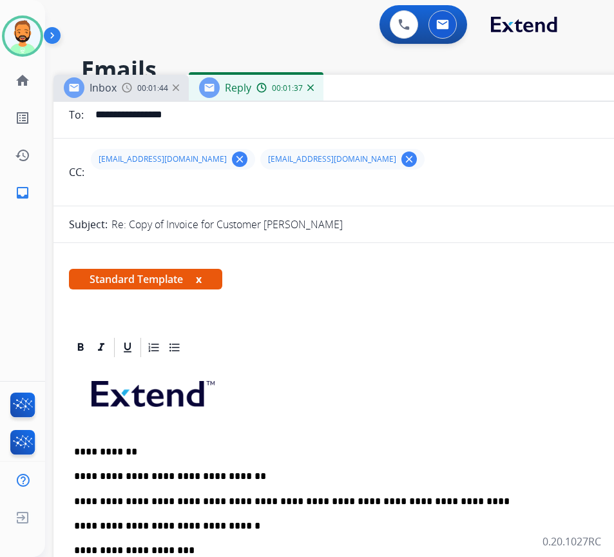
scroll to position [0, 0]
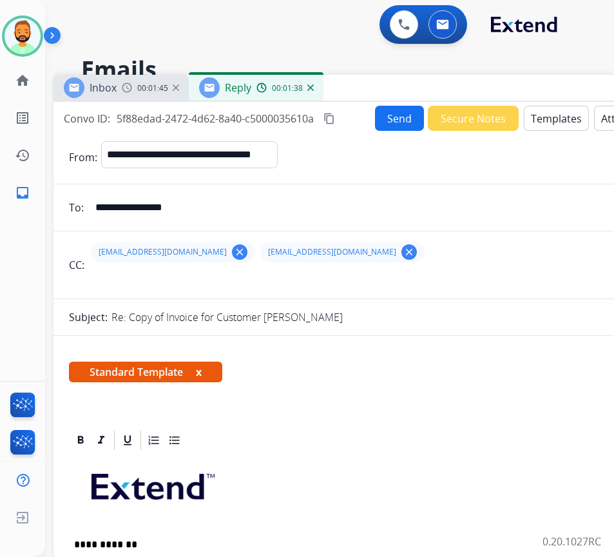
click at [389, 114] on button "Send" at bounding box center [399, 118] width 49 height 25
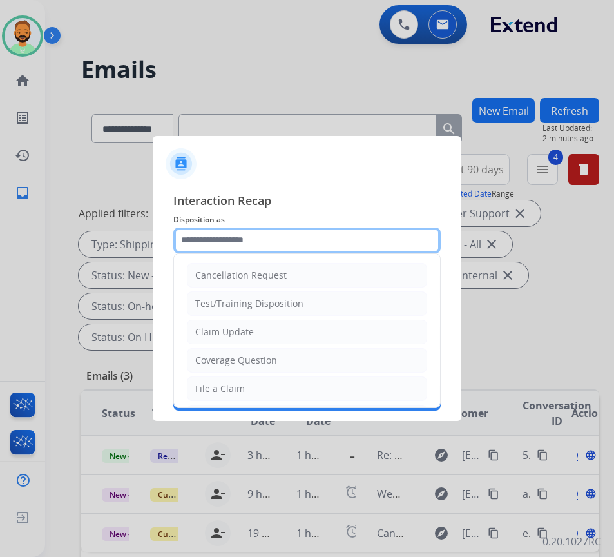
click at [346, 246] on input "text" at bounding box center [307, 241] width 268 height 26
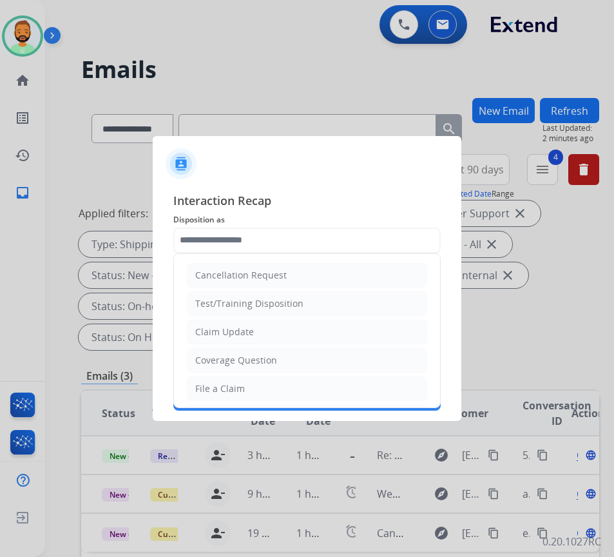
click at [274, 330] on li "Claim Update" at bounding box center [307, 332] width 240 height 24
type input "**********"
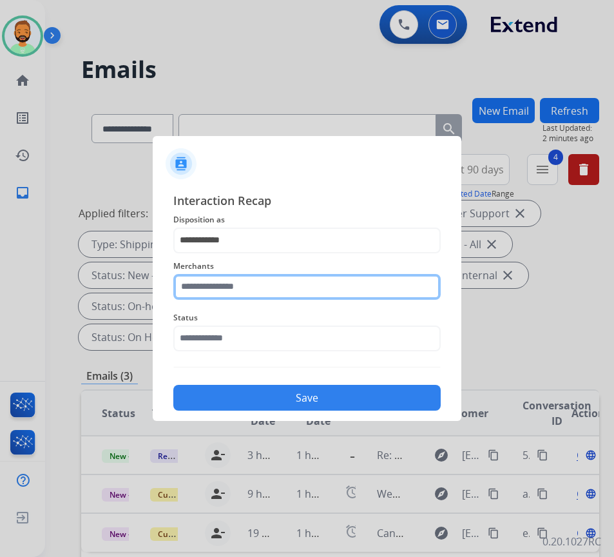
click at [276, 277] on input "text" at bounding box center [307, 287] width 268 height 26
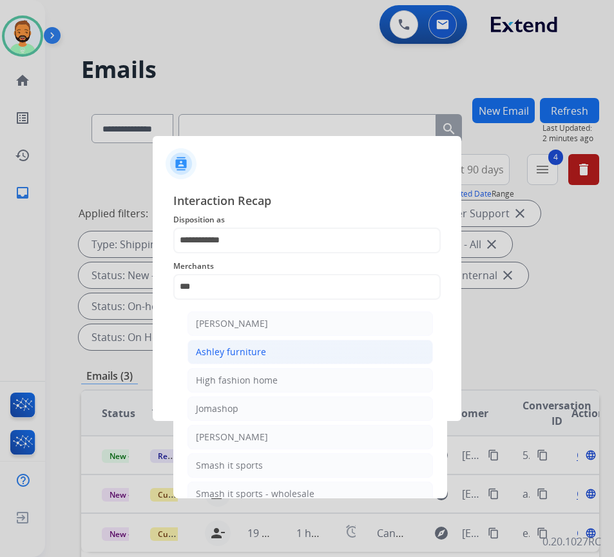
click at [280, 355] on li "Ashley furniture" at bounding box center [311, 352] width 246 height 24
type input "**********"
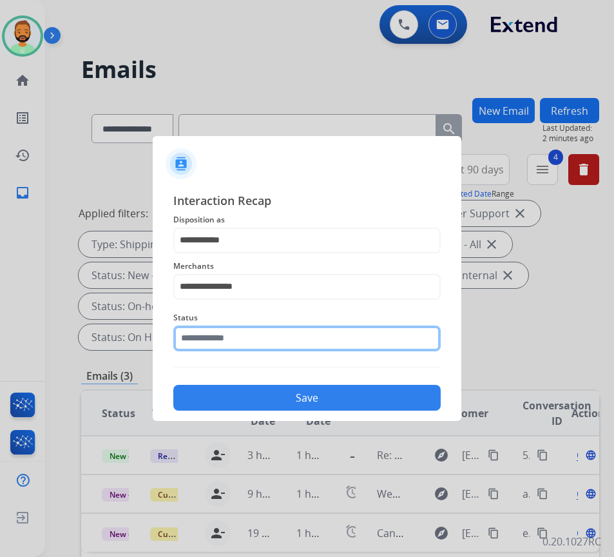
click at [297, 336] on input "text" at bounding box center [307, 339] width 268 height 26
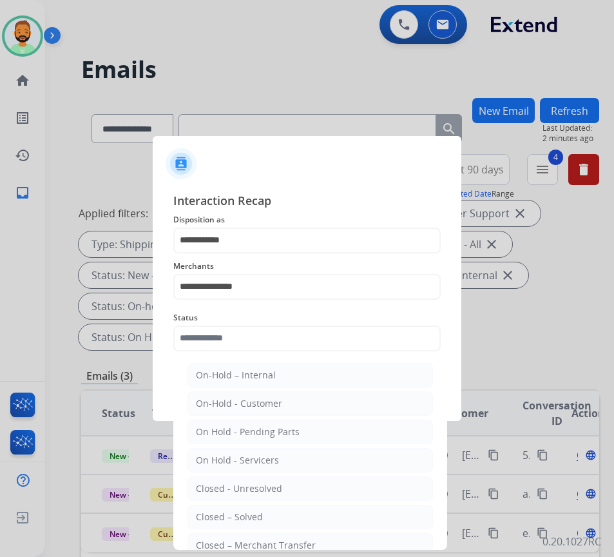
click at [288, 509] on li "Closed – Solved" at bounding box center [311, 517] width 246 height 24
type input "**********"
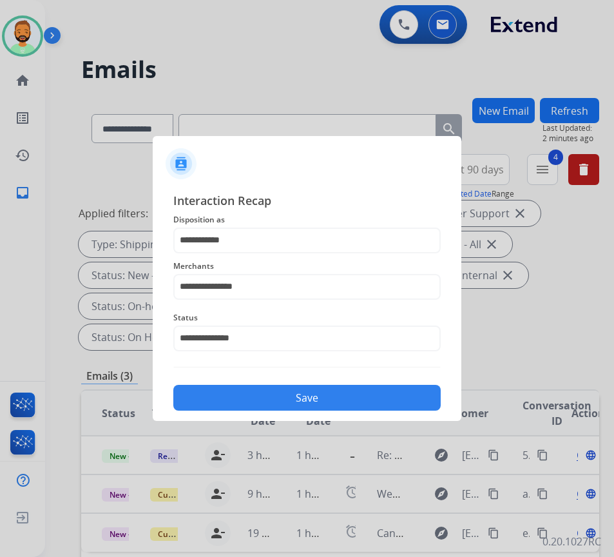
click at [301, 403] on button "Save" at bounding box center [307, 398] width 268 height 26
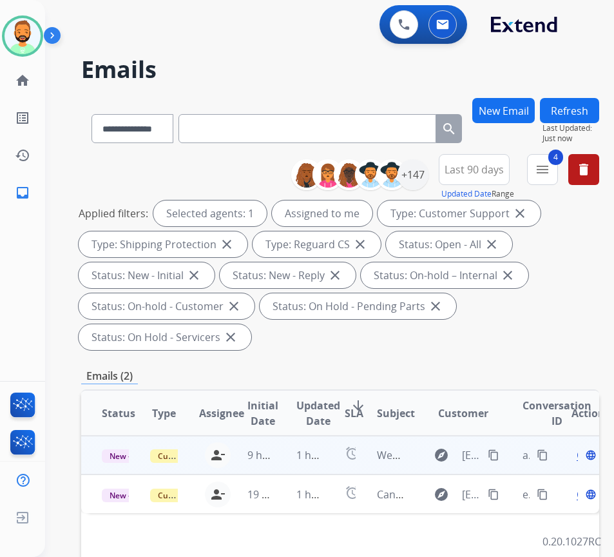
click at [293, 451] on td "1 hour ago" at bounding box center [300, 455] width 48 height 39
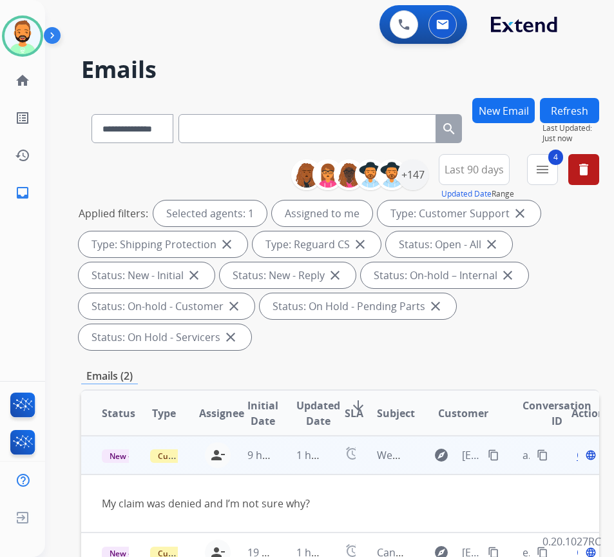
drag, startPoint x: 491, startPoint y: 455, endPoint x: 496, endPoint y: 460, distance: 6.9
click at [496, 459] on button "content_copy" at bounding box center [493, 454] width 15 height 15
click at [583, 452] on span "Open" at bounding box center [590, 454] width 26 height 15
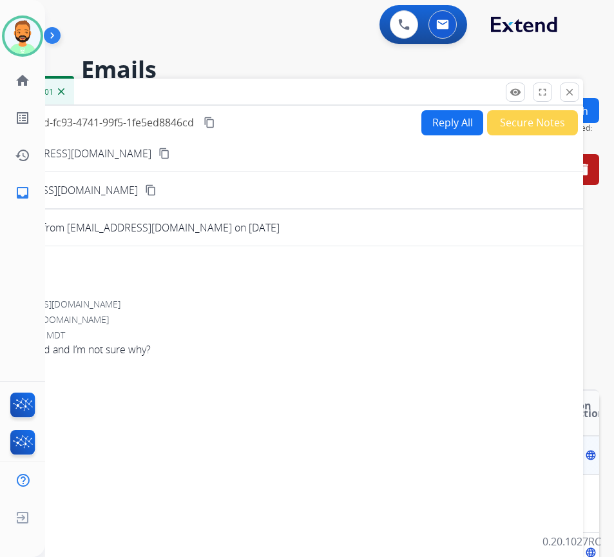
click at [442, 120] on button "Reply All" at bounding box center [453, 122] width 62 height 25
select select "**********"
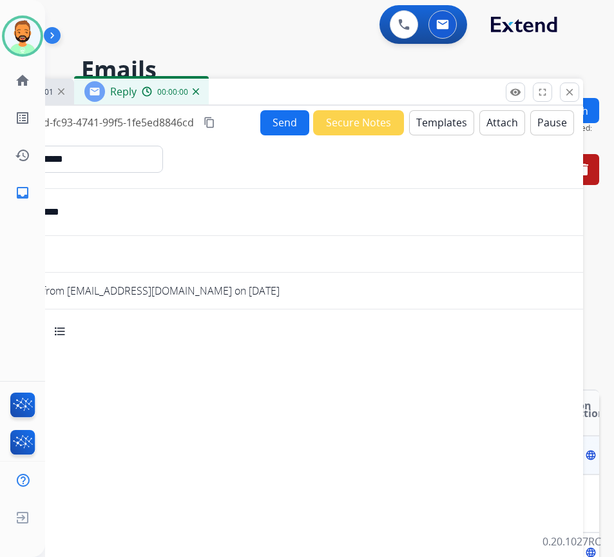
click at [441, 121] on button "Templates" at bounding box center [441, 122] width 65 height 25
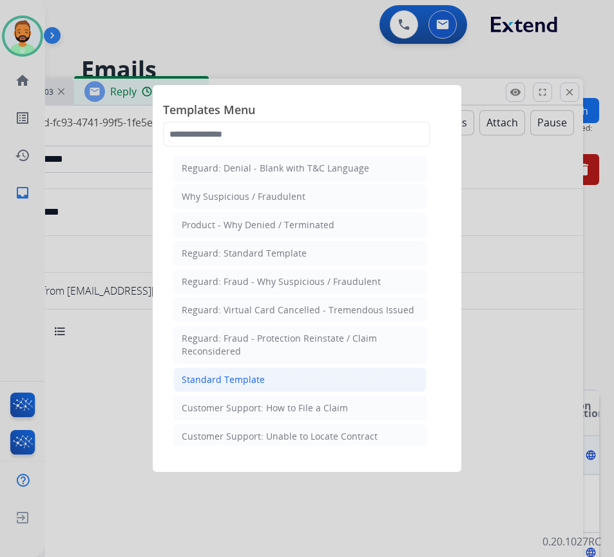
click at [344, 381] on li "Standard Template" at bounding box center [299, 379] width 253 height 24
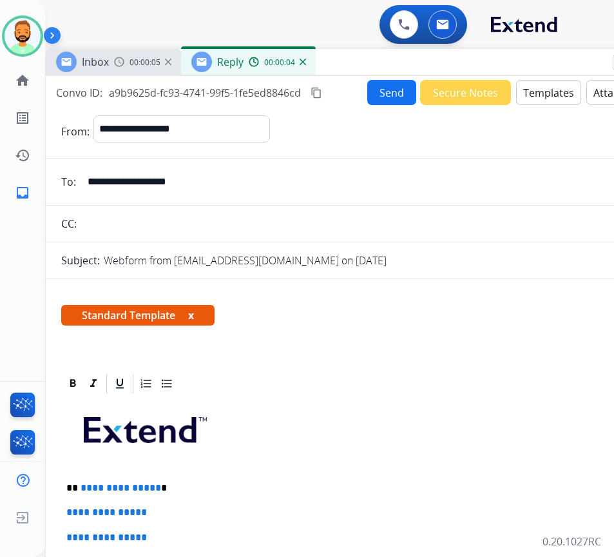
drag, startPoint x: 351, startPoint y: 83, endPoint x: 284, endPoint y: 107, distance: 70.8
click at [438, 52] on div "Inbox 00:00:05 Reply 00:00:04" at bounding box center [368, 62] width 645 height 27
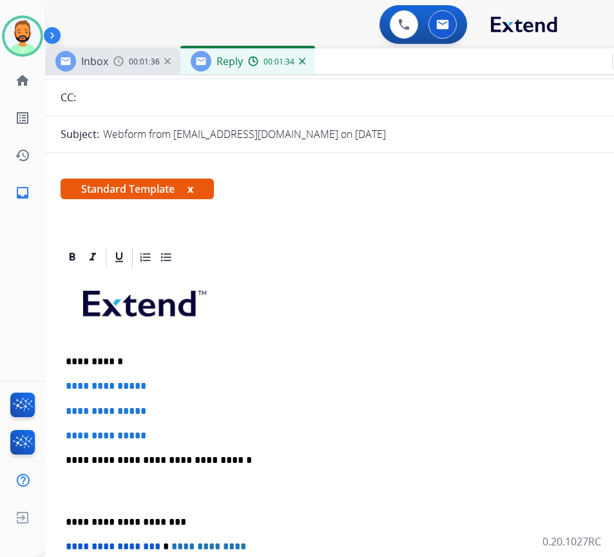
scroll to position [129, 0]
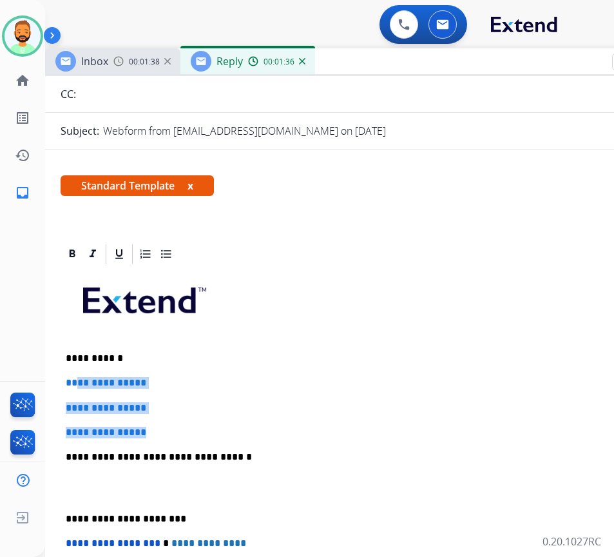
drag, startPoint x: 176, startPoint y: 425, endPoint x: 75, endPoint y: 369, distance: 115.7
click at [75, 369] on div "**********" at bounding box center [368, 488] width 614 height 444
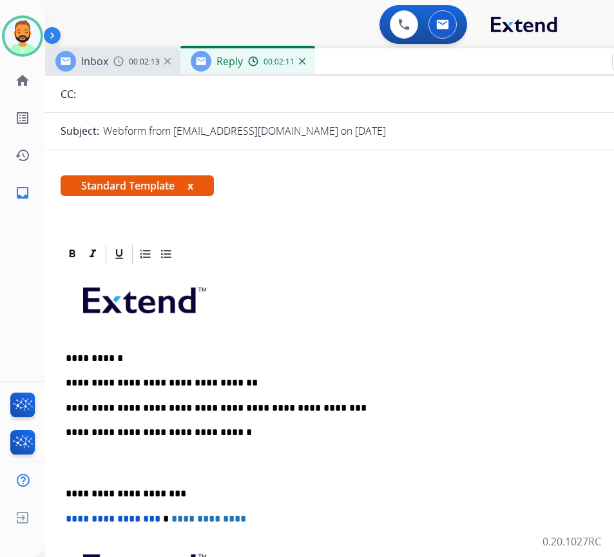
click at [64, 496] on div "**********" at bounding box center [368, 475] width 614 height 419
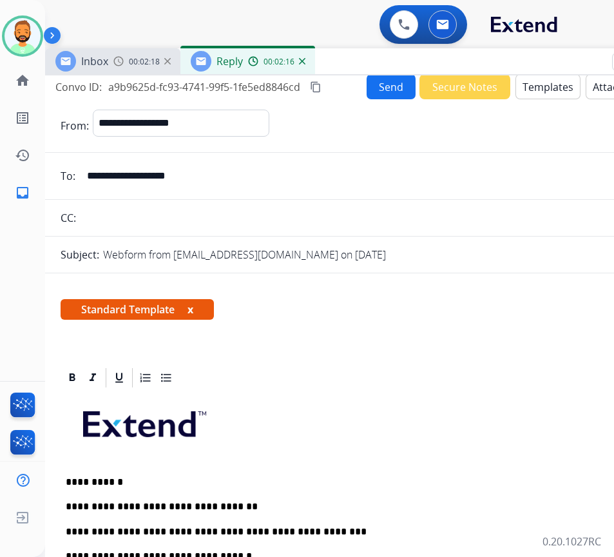
scroll to position [0, 0]
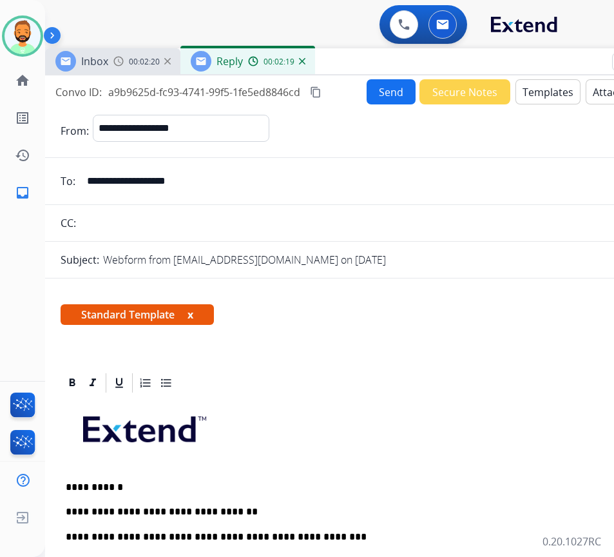
click at [389, 87] on button "Send" at bounding box center [391, 91] width 49 height 25
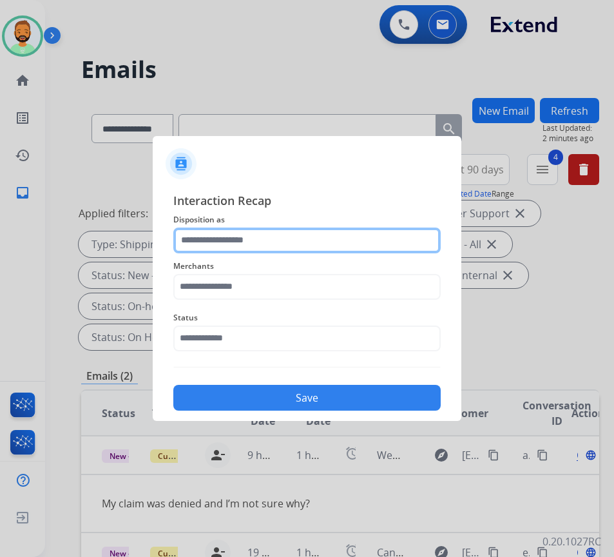
click at [252, 235] on input "text" at bounding box center [307, 241] width 268 height 26
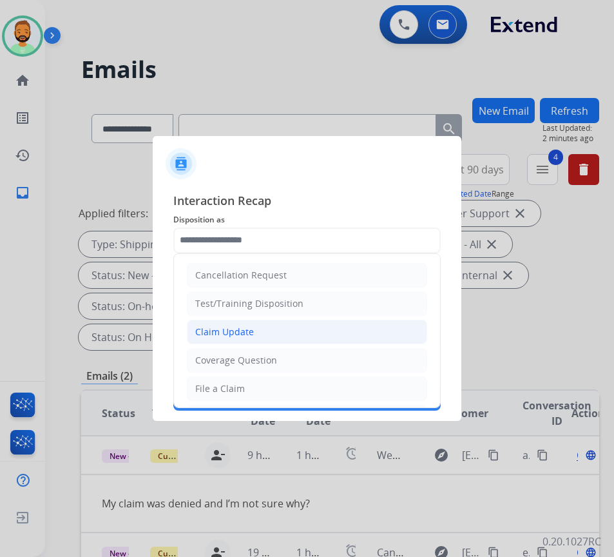
click at [251, 333] on div "Claim Update" at bounding box center [224, 332] width 59 height 13
type input "**********"
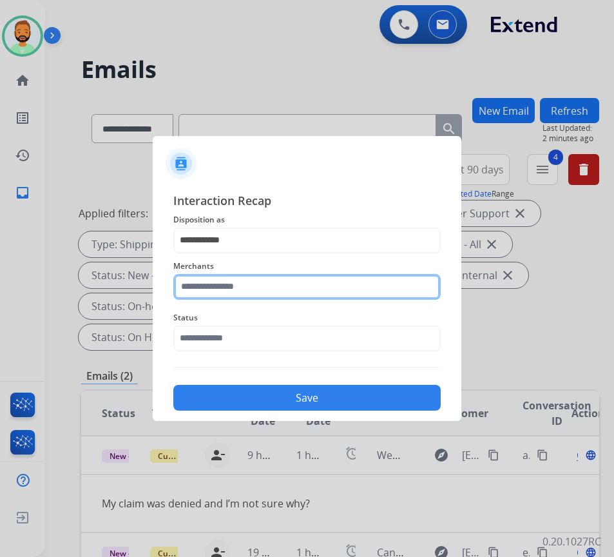
click at [243, 280] on input "text" at bounding box center [307, 287] width 268 height 26
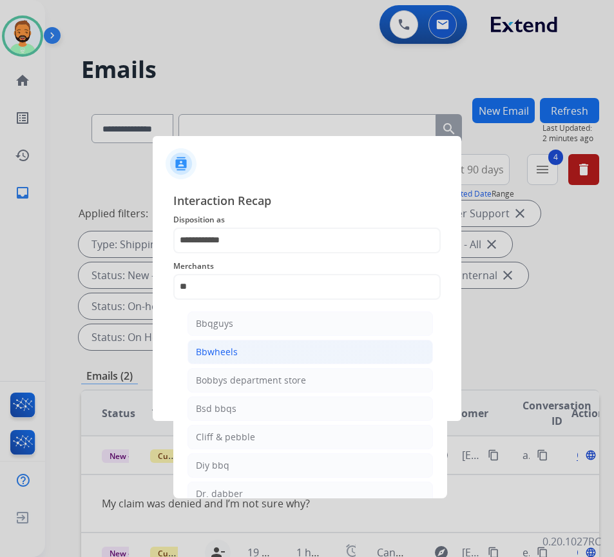
click at [255, 344] on li "Bbwheels" at bounding box center [311, 352] width 246 height 24
type input "********"
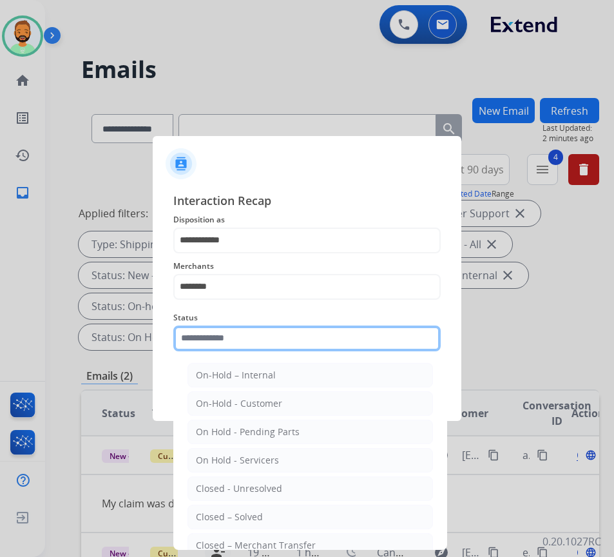
click at [257, 345] on input "text" at bounding box center [307, 339] width 268 height 26
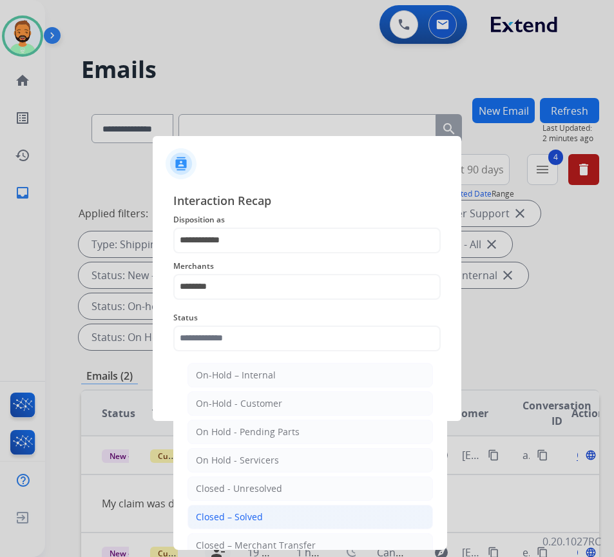
click at [268, 512] on li "Closed – Solved" at bounding box center [311, 517] width 246 height 24
type input "**********"
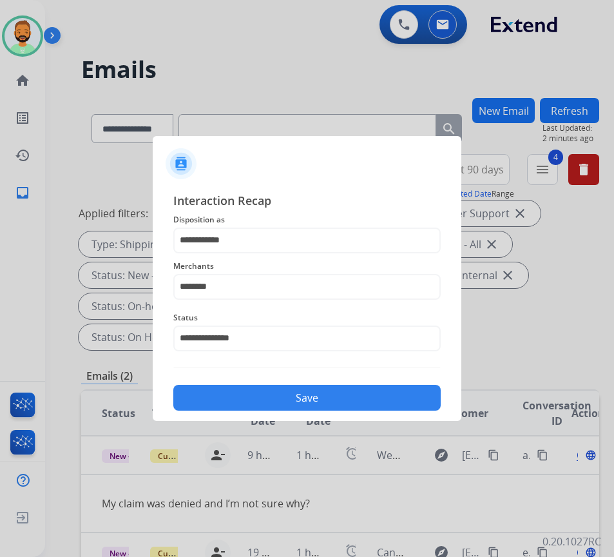
click at [289, 396] on button "Save" at bounding box center [307, 398] width 268 height 26
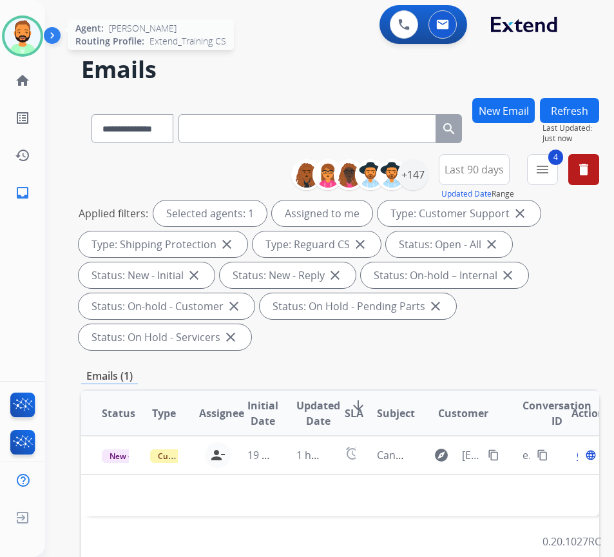
click at [27, 37] on img at bounding box center [23, 36] width 36 height 36
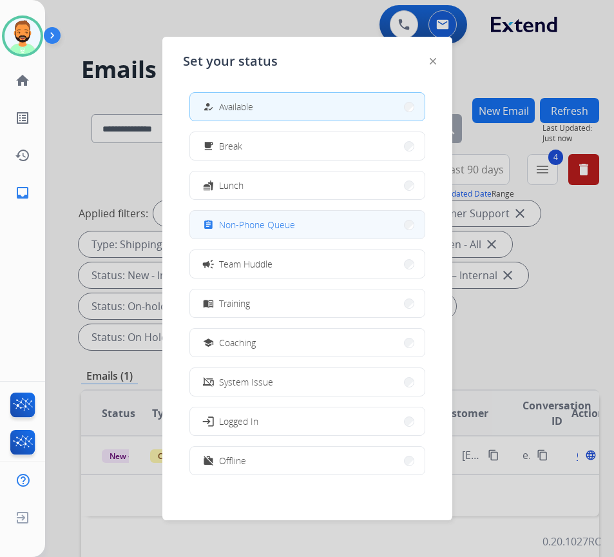
click at [258, 213] on button "assignment Non-Phone Queue" at bounding box center [307, 225] width 235 height 28
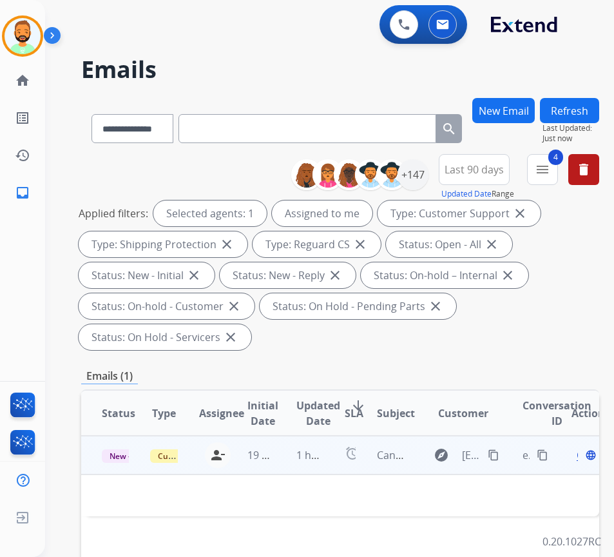
click at [282, 455] on td "1 hour ago" at bounding box center [300, 455] width 48 height 39
click at [286, 466] on td "1 hour ago" at bounding box center [300, 455] width 48 height 39
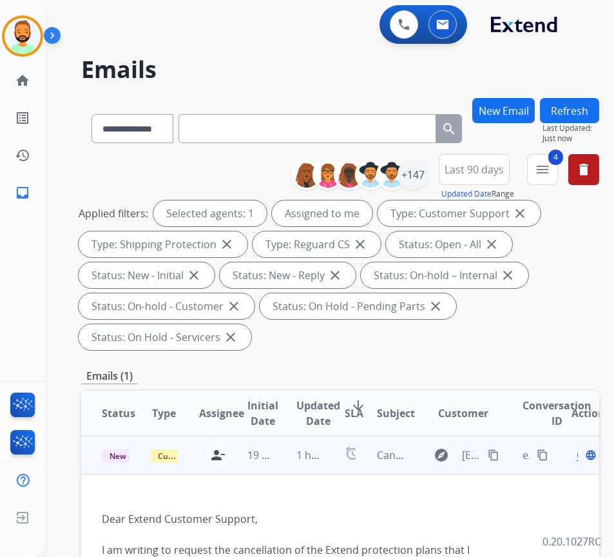
click at [583, 455] on span "Open" at bounding box center [590, 454] width 26 height 15
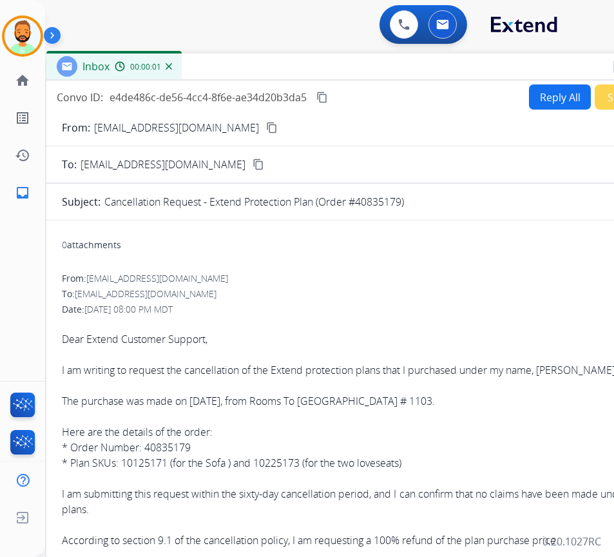
drag, startPoint x: 225, startPoint y: 92, endPoint x: 333, endPoint y: 67, distance: 110.6
click at [333, 67] on div "Inbox 00:00:01" at bounding box center [368, 67] width 645 height 27
click at [564, 80] on div "Inbox 00:00:02" at bounding box center [368, 67] width 645 height 27
click at [563, 92] on button "Reply All" at bounding box center [560, 96] width 62 height 25
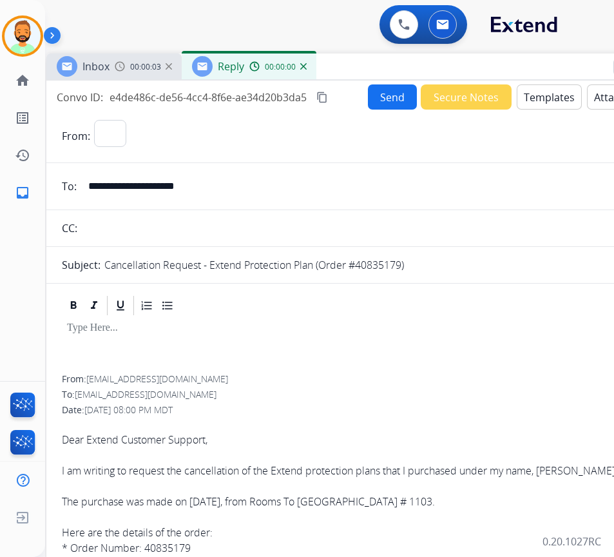
select select "**********"
click at [563, 92] on button "Templates" at bounding box center [549, 96] width 65 height 25
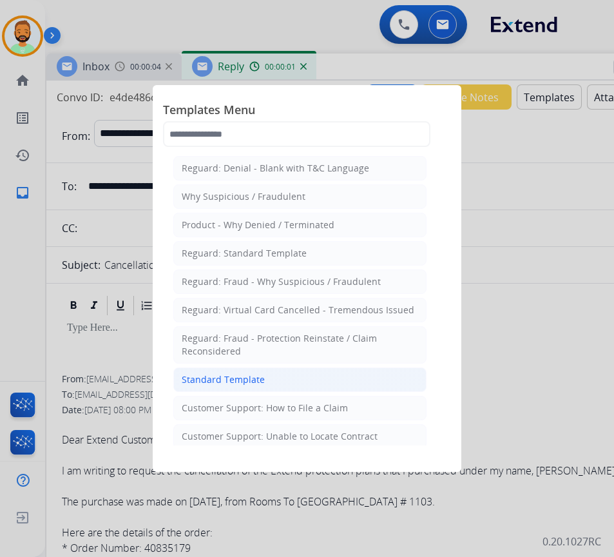
click at [273, 373] on li "Standard Template" at bounding box center [299, 379] width 253 height 24
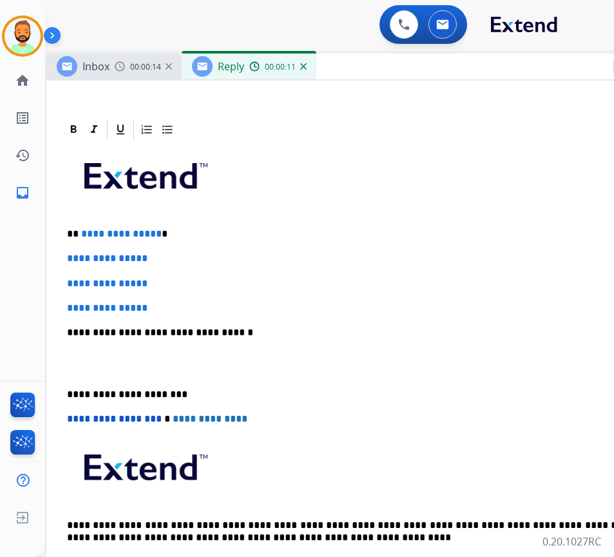
scroll to position [258, 0]
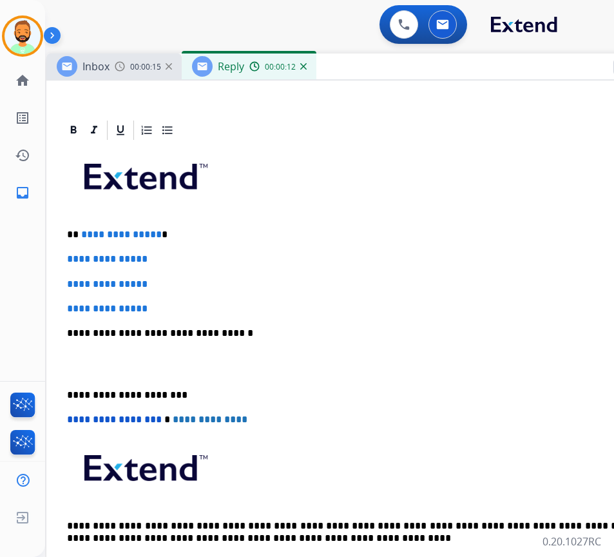
click at [259, 237] on p "**********" at bounding box center [363, 235] width 593 height 12
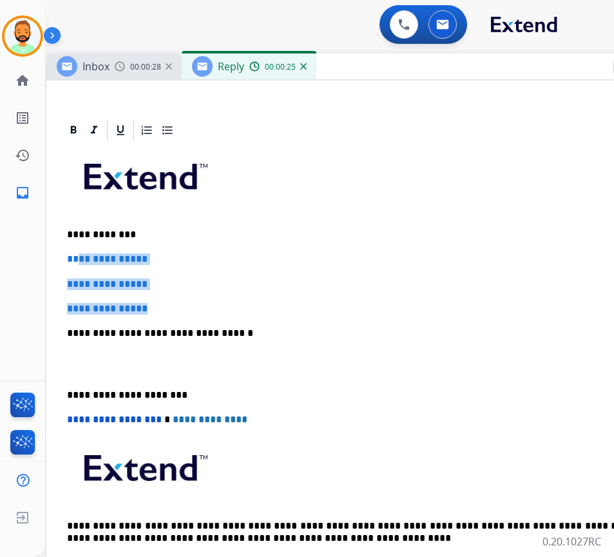
drag, startPoint x: 176, startPoint y: 311, endPoint x: 80, endPoint y: 260, distance: 108.7
click at [80, 260] on div "**********" at bounding box center [369, 364] width 614 height 444
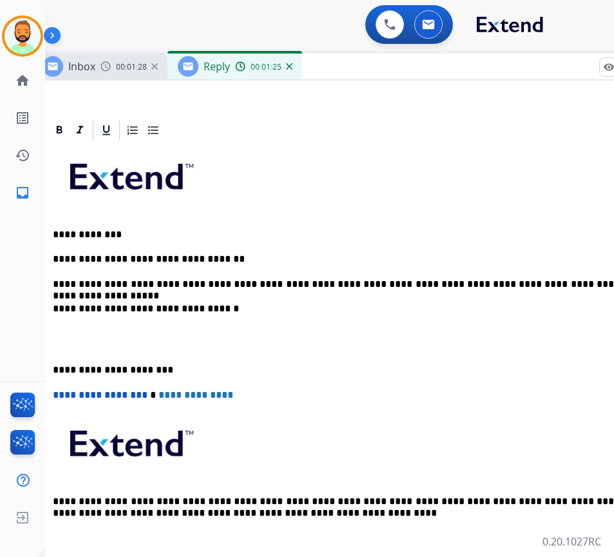
scroll to position [0, 17]
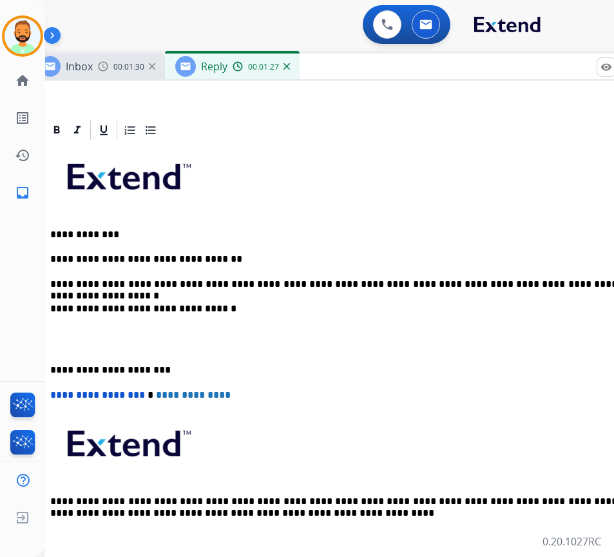
drag, startPoint x: 46, startPoint y: 357, endPoint x: 79, endPoint y: 350, distance: 33.5
click at [48, 357] on div "**********" at bounding box center [352, 351] width 614 height 419
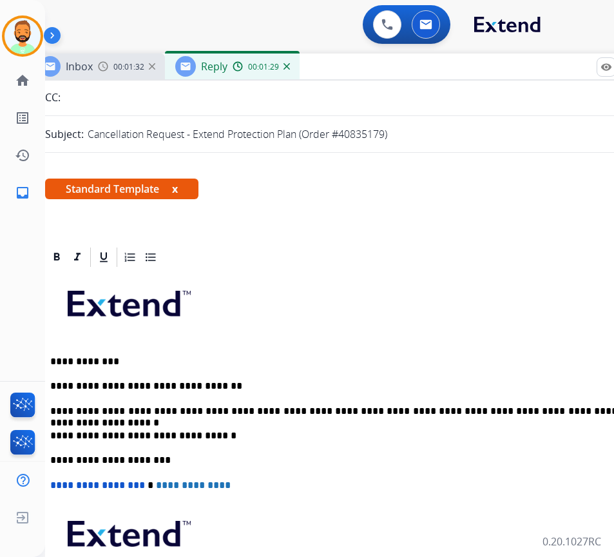
scroll to position [0, 0]
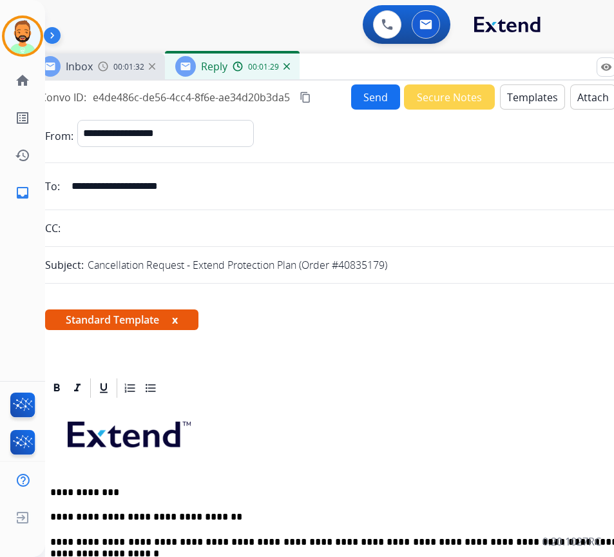
drag, startPoint x: 363, startPoint y: 93, endPoint x: 367, endPoint y: 80, distance: 13.5
click at [367, 81] on div "**********" at bounding box center [352, 381] width 645 height 600
click at [368, 83] on div "**********" at bounding box center [352, 381] width 645 height 600
click at [364, 90] on button "Send" at bounding box center [375, 96] width 49 height 25
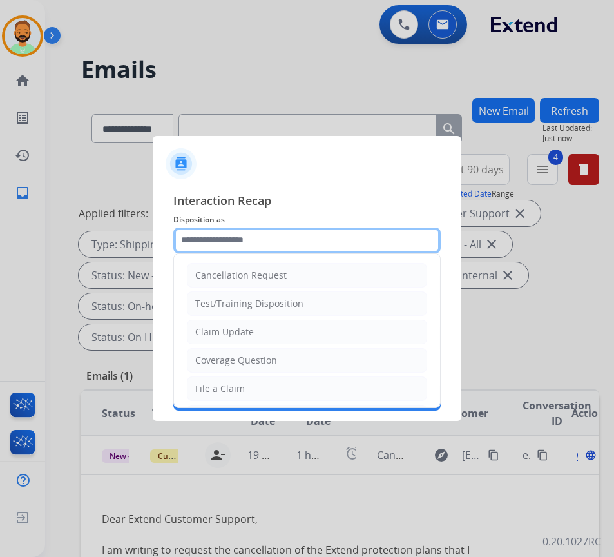
click at [324, 233] on input "text" at bounding box center [307, 241] width 268 height 26
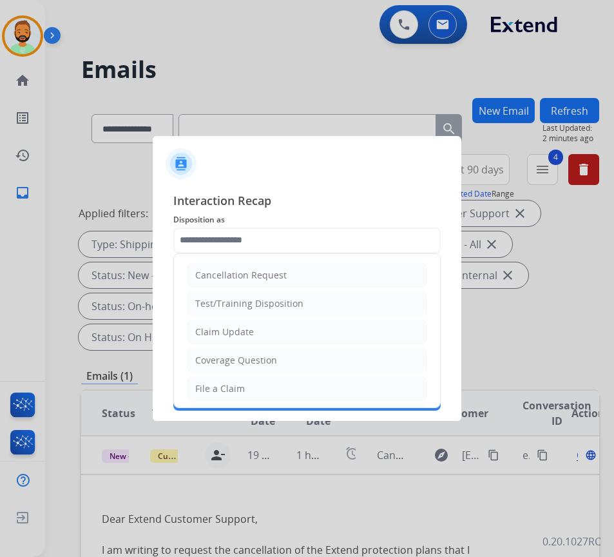
click at [260, 368] on li "Coverage Question" at bounding box center [307, 360] width 240 height 24
type input "**********"
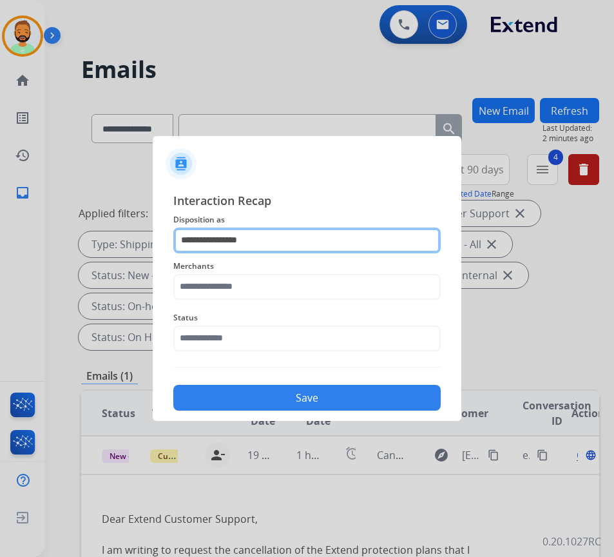
click at [262, 238] on input "**********" at bounding box center [307, 241] width 268 height 26
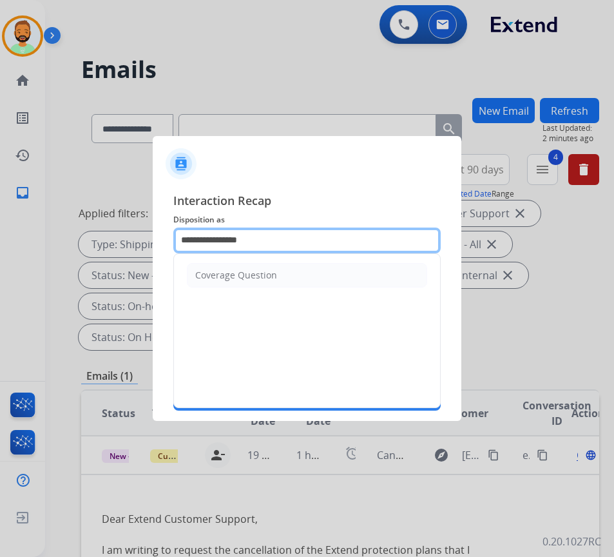
drag, startPoint x: 50, startPoint y: 224, endPoint x: -152, endPoint y: 233, distance: 202.0
click at [0, 233] on html "**********" at bounding box center [307, 278] width 614 height 557
click at [259, 251] on input "text" at bounding box center [307, 241] width 268 height 26
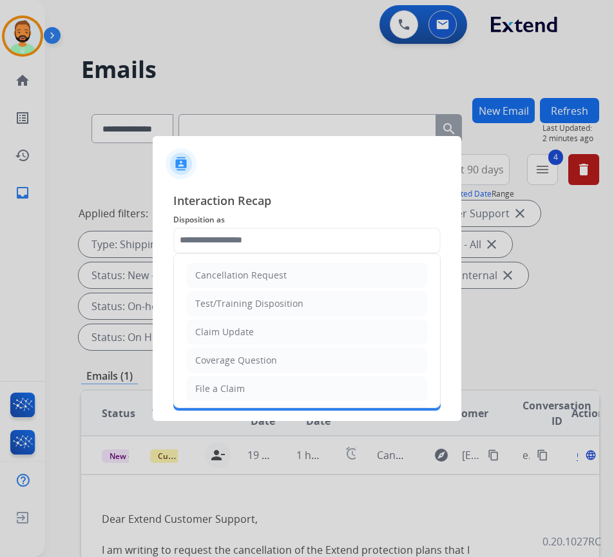
drag, startPoint x: 259, startPoint y: 273, endPoint x: 254, endPoint y: 282, distance: 10.4
click at [259, 274] on div "Cancellation Request" at bounding box center [241, 275] width 92 height 13
type input "**********"
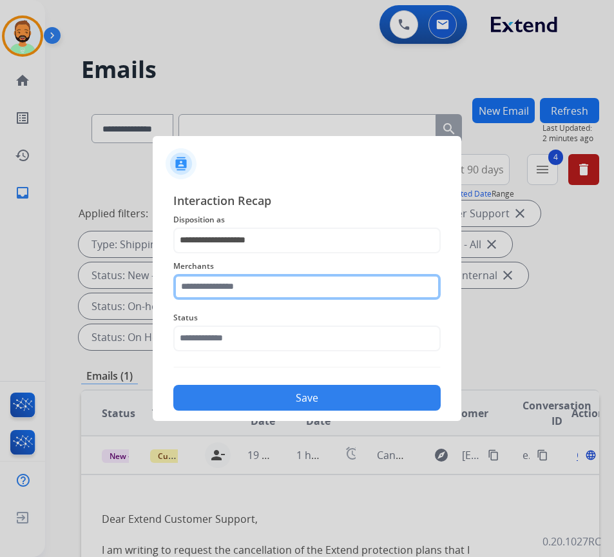
click at [253, 283] on input "text" at bounding box center [307, 287] width 268 height 26
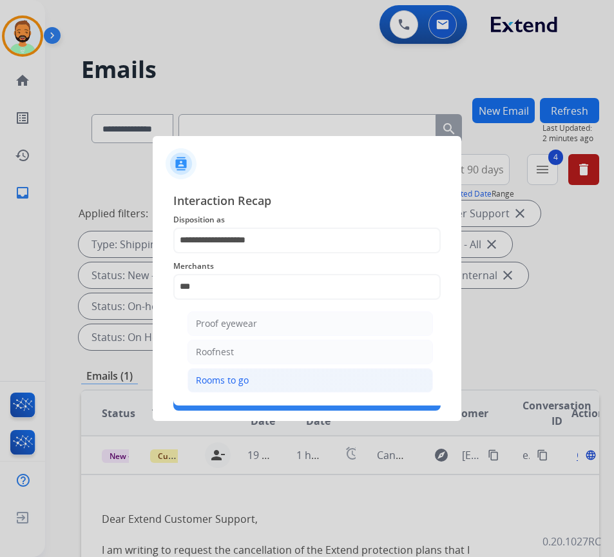
click at [240, 375] on div "Rooms to go" at bounding box center [222, 380] width 53 height 13
type input "**********"
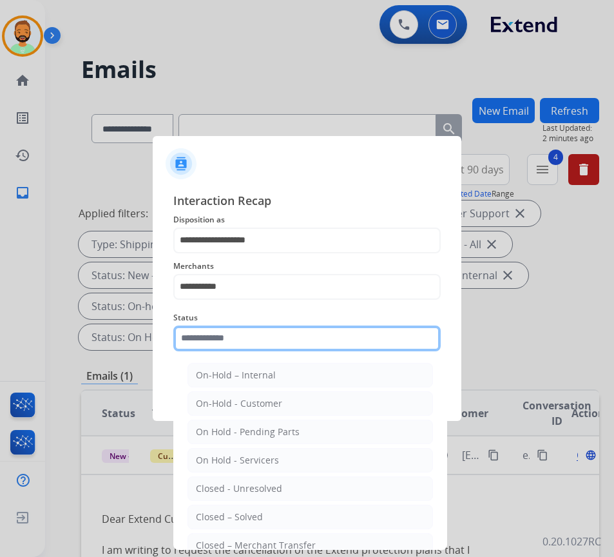
click at [246, 337] on input "text" at bounding box center [307, 339] width 268 height 26
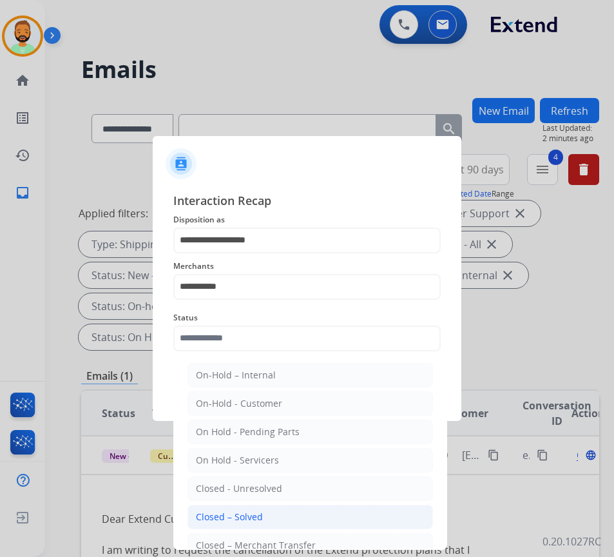
click at [258, 513] on div "Closed – Solved" at bounding box center [229, 517] width 67 height 13
type input "**********"
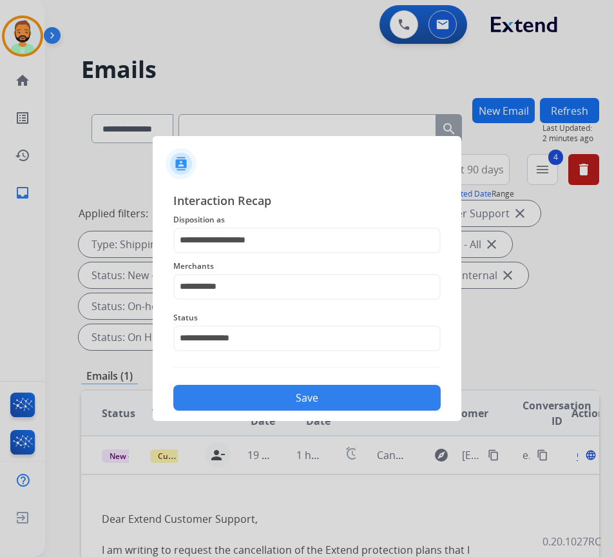
click at [273, 403] on button "Save" at bounding box center [307, 398] width 268 height 26
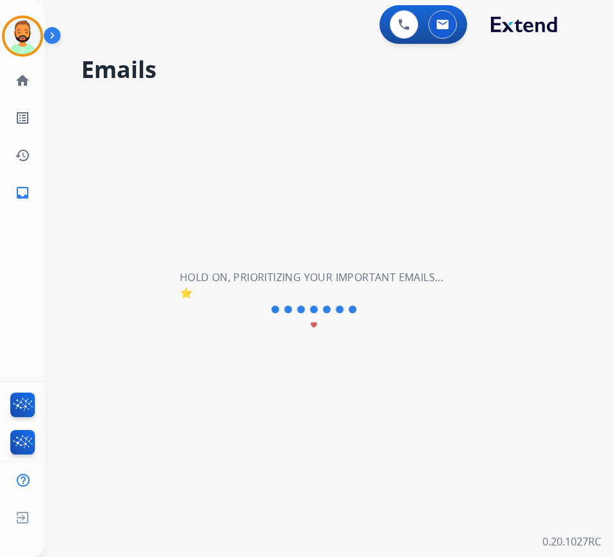
scroll to position [0, 0]
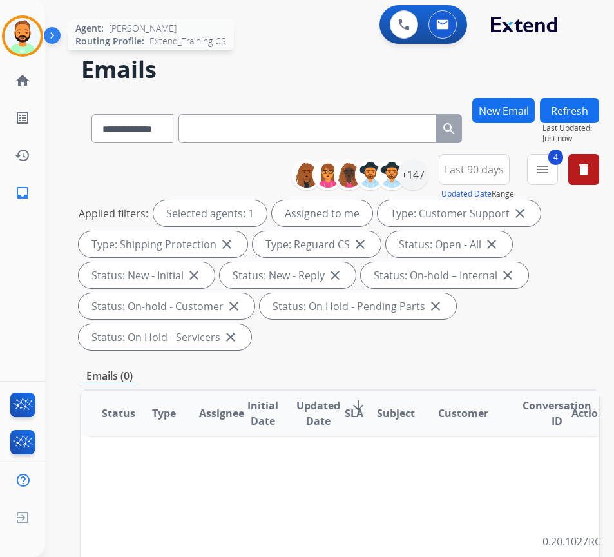
click at [6, 35] on img at bounding box center [23, 36] width 36 height 36
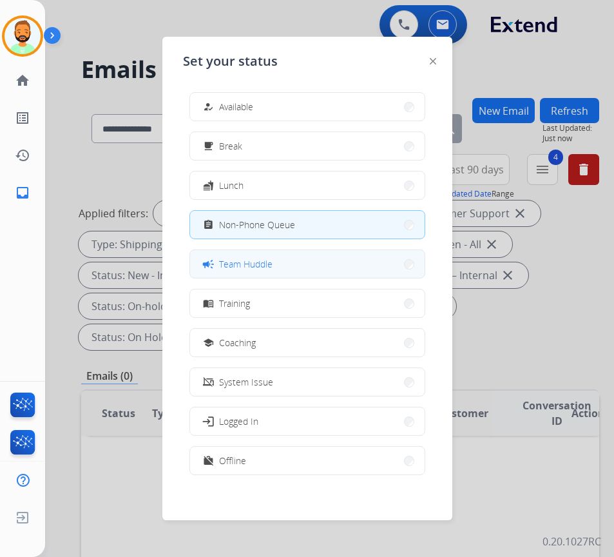
click at [290, 268] on button "campaign Team Huddle" at bounding box center [307, 264] width 235 height 28
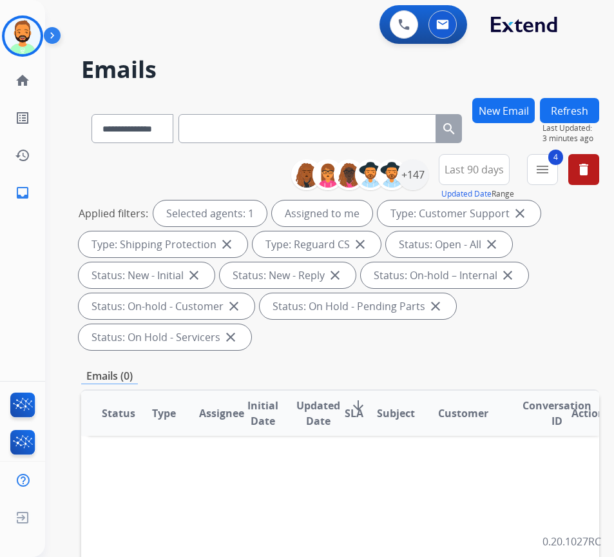
drag, startPoint x: 37, startPoint y: 47, endPoint x: 304, endPoint y: 51, distance: 267.6
click at [328, 55] on div "**********" at bounding box center [314, 324] width 538 height 557
click at [21, 47] on img at bounding box center [23, 36] width 36 height 36
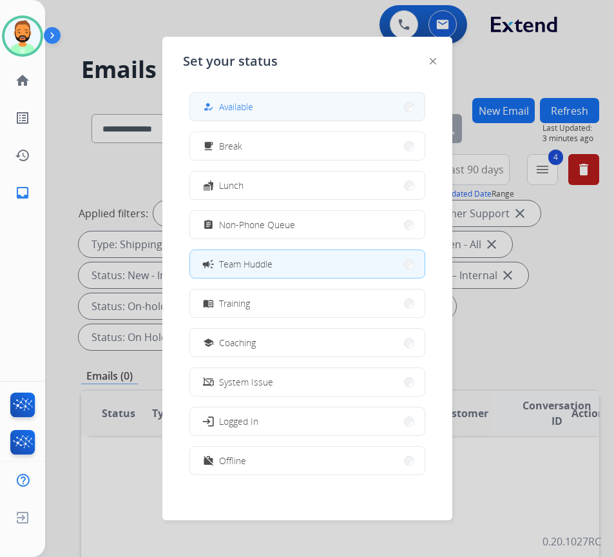
click at [211, 96] on button "how_to_reg Available" at bounding box center [307, 107] width 235 height 28
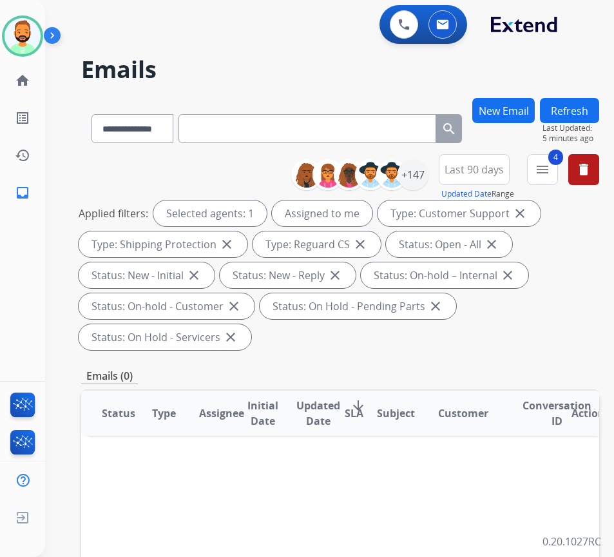
drag, startPoint x: 405, startPoint y: 347, endPoint x: 403, endPoint y: 354, distance: 6.7
click at [405, 349] on div "Applied filters: Selected agents: 1 Assigned to me Type: Customer Support close…" at bounding box center [338, 275] width 518 height 150
click at [15, 43] on img at bounding box center [23, 36] width 36 height 36
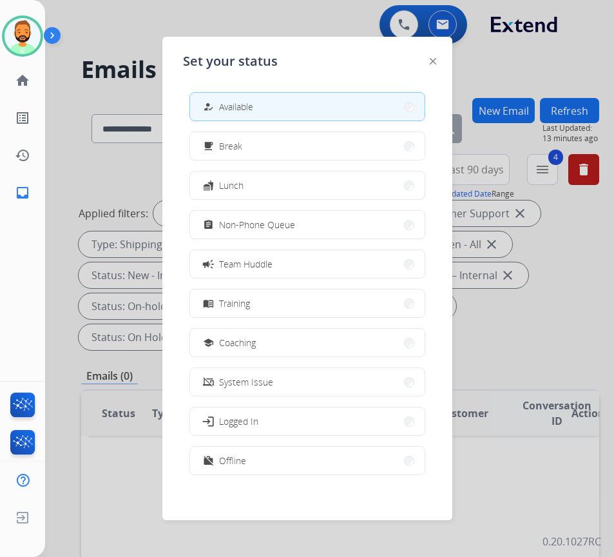
click at [589, 338] on div at bounding box center [307, 278] width 614 height 557
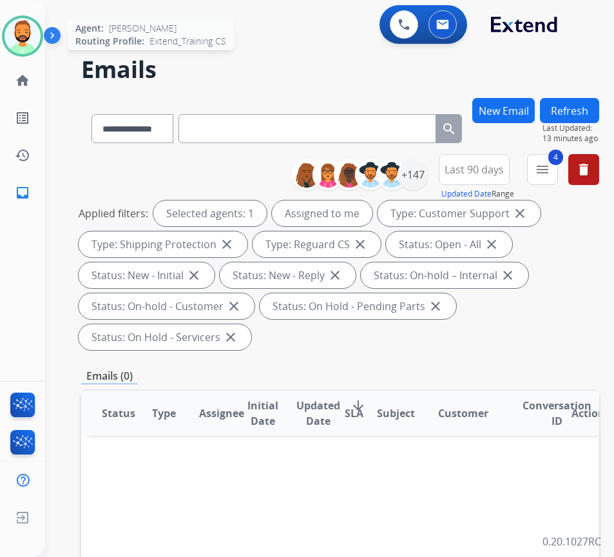
click at [19, 36] on img at bounding box center [23, 36] width 36 height 36
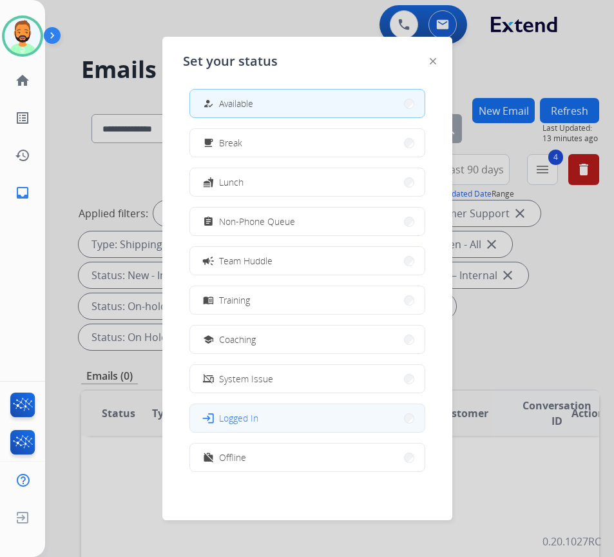
scroll to position [4, 0]
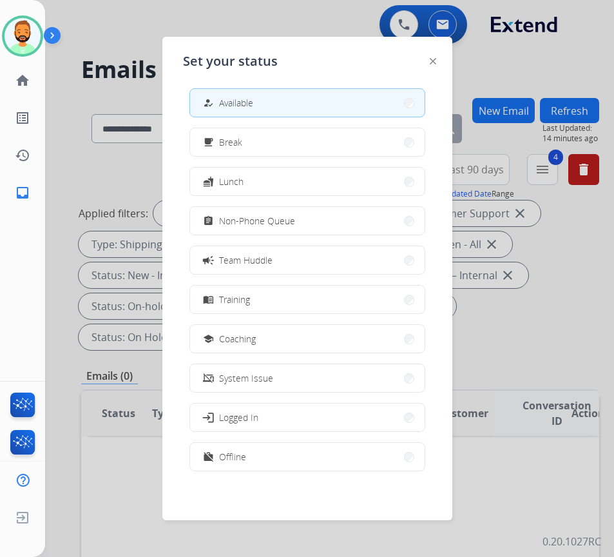
click at [264, 453] on button "work_off Offline" at bounding box center [307, 457] width 235 height 28
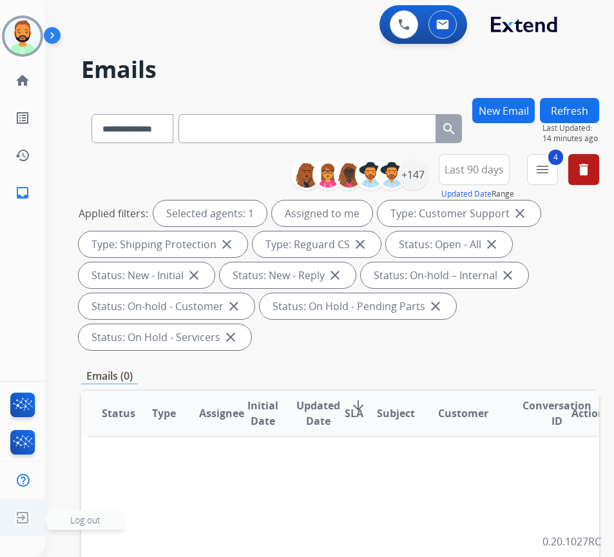
click at [75, 520] on span "Log out" at bounding box center [85, 520] width 30 height 12
